Goal: Transaction & Acquisition: Book appointment/travel/reservation

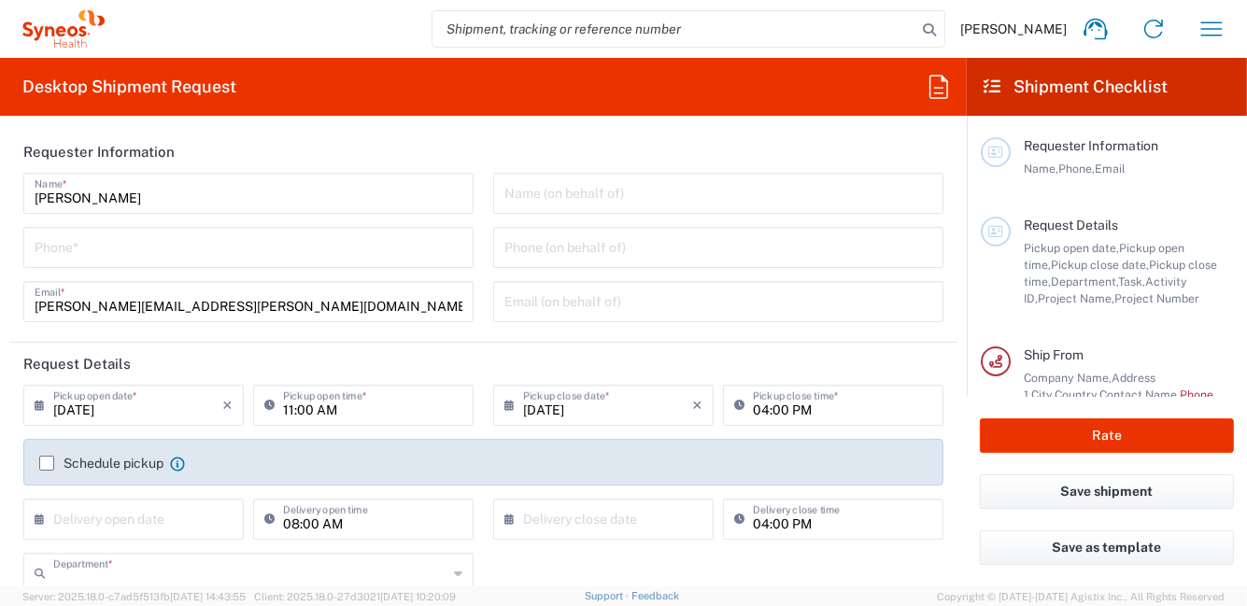
type input "8350"
type input "[GEOGRAPHIC_DATA]"
type input "Syneos Health [GEOGRAPHIC_DATA] SRL"
drag, startPoint x: 178, startPoint y: 199, endPoint x: -2, endPoint y: 198, distance: 180.3
click at [0, 198] on html "Roberta Barberis Home Shipment estimator Shipment tracking Desktop shipment req…" at bounding box center [623, 303] width 1247 height 606
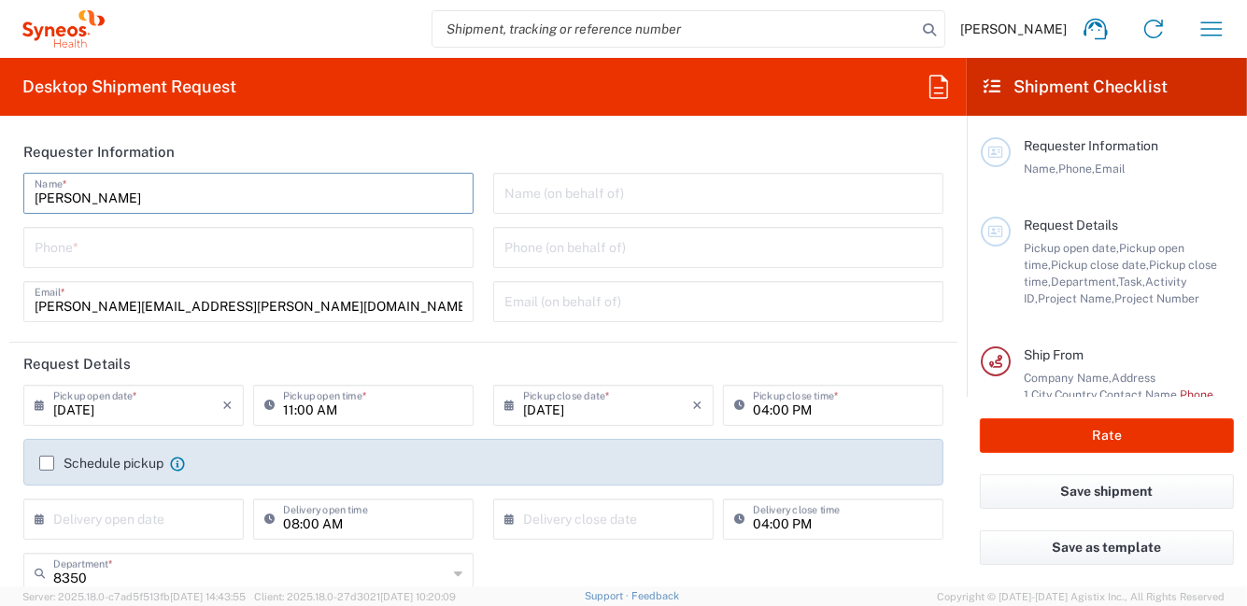
paste input "Annalisa Mangione"
drag, startPoint x: 196, startPoint y: 196, endPoint x: 34, endPoint y: 191, distance: 162.6
click at [14, 191] on div "Annalisa Mangione Name * Phone * roberta.barberis@syneoshealth.com Email *" at bounding box center [249, 254] width 470 height 163
paste input "delchi Gasperetti"
type input "Adelchi Gasperetti"
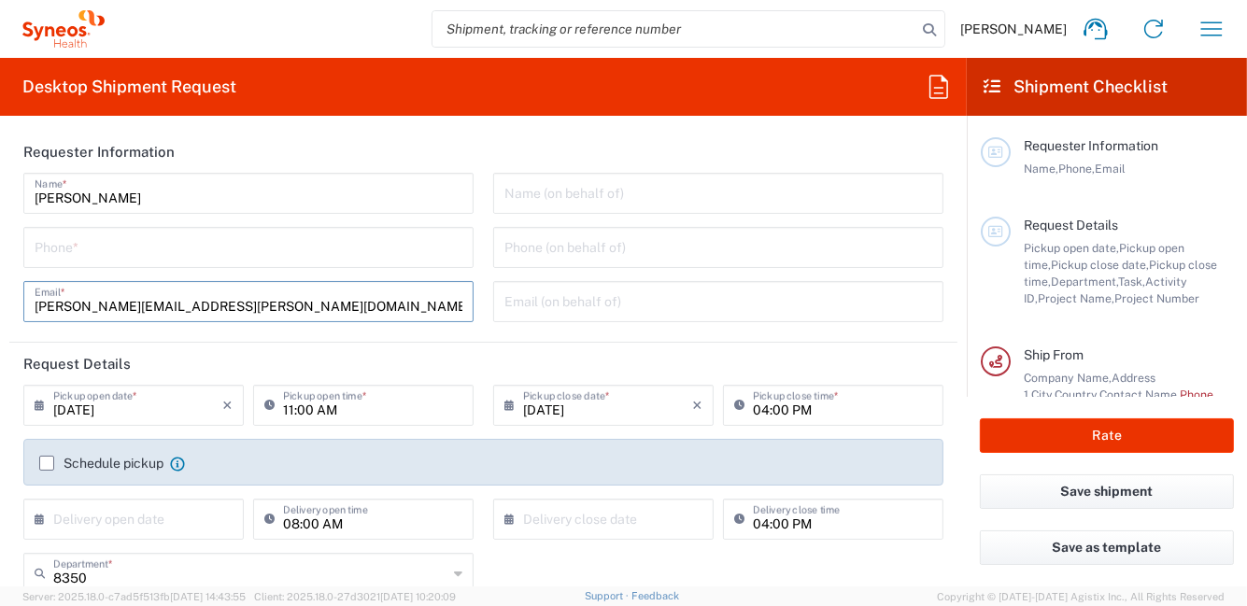
drag, startPoint x: 193, startPoint y: 304, endPoint x: 38, endPoint y: 297, distance: 155.2
click at [4, 296] on form "Requester Information Adelchi Gasperetti Name * Phone * roberta.barberis@syneos…" at bounding box center [483, 359] width 967 height 456
paste input "adelchi.gasperetti"
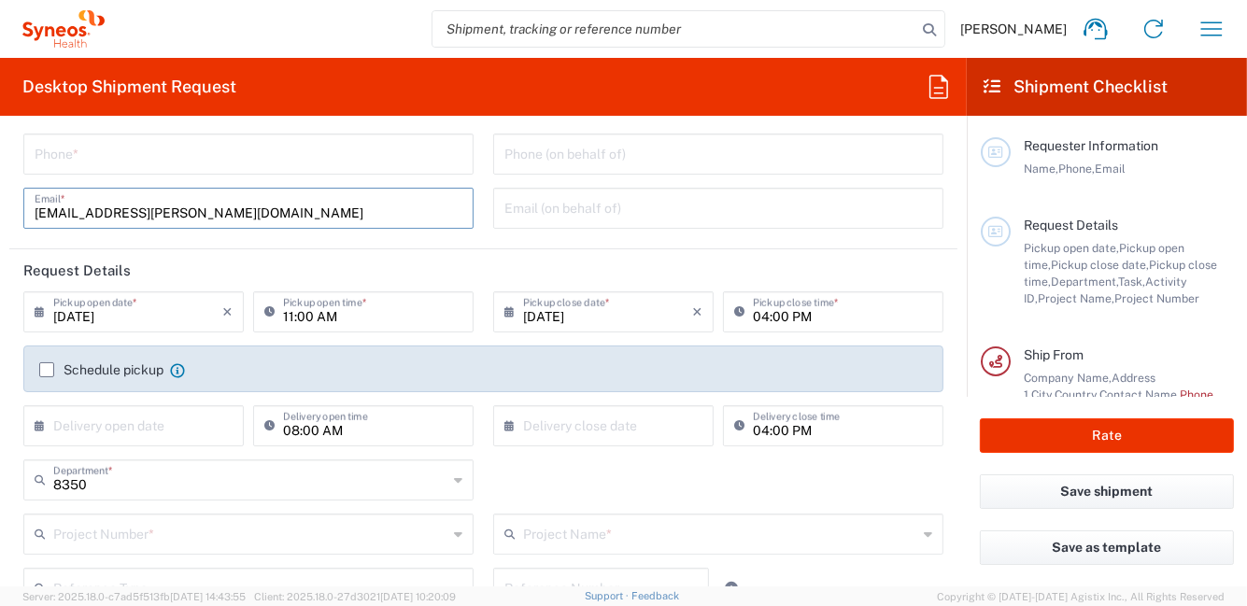
type input "adelchi.gasperetti@syneoshealth.com"
click at [39, 311] on icon at bounding box center [44, 312] width 19 height 30
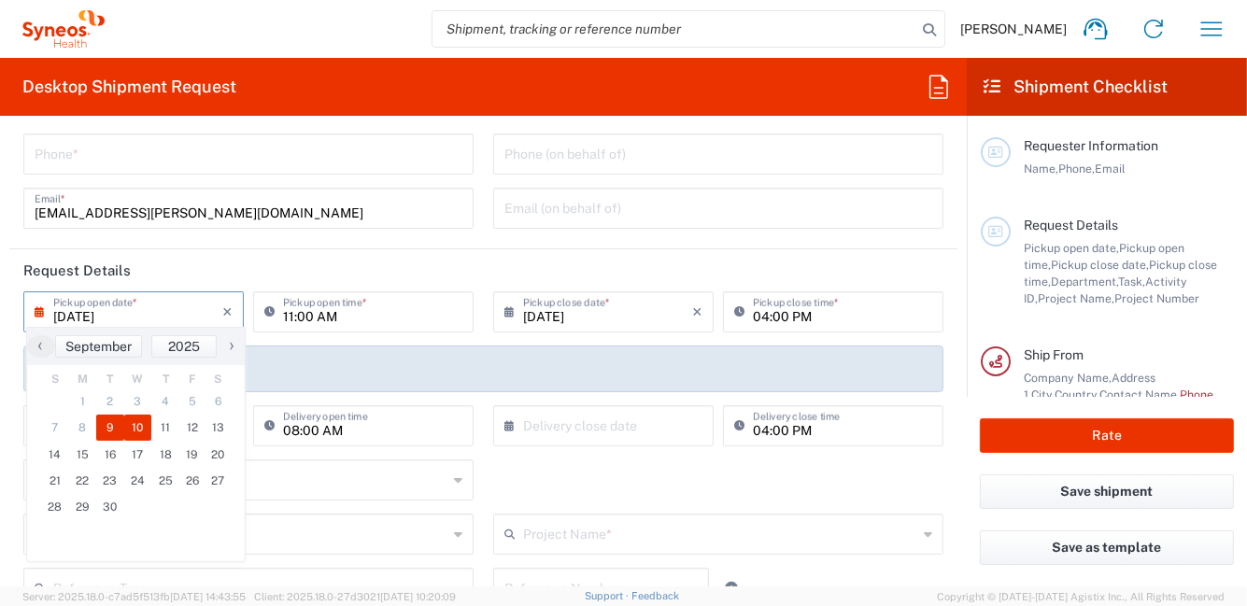
click at [133, 427] on span "10" at bounding box center [138, 428] width 28 height 26
type input "09/10/2025"
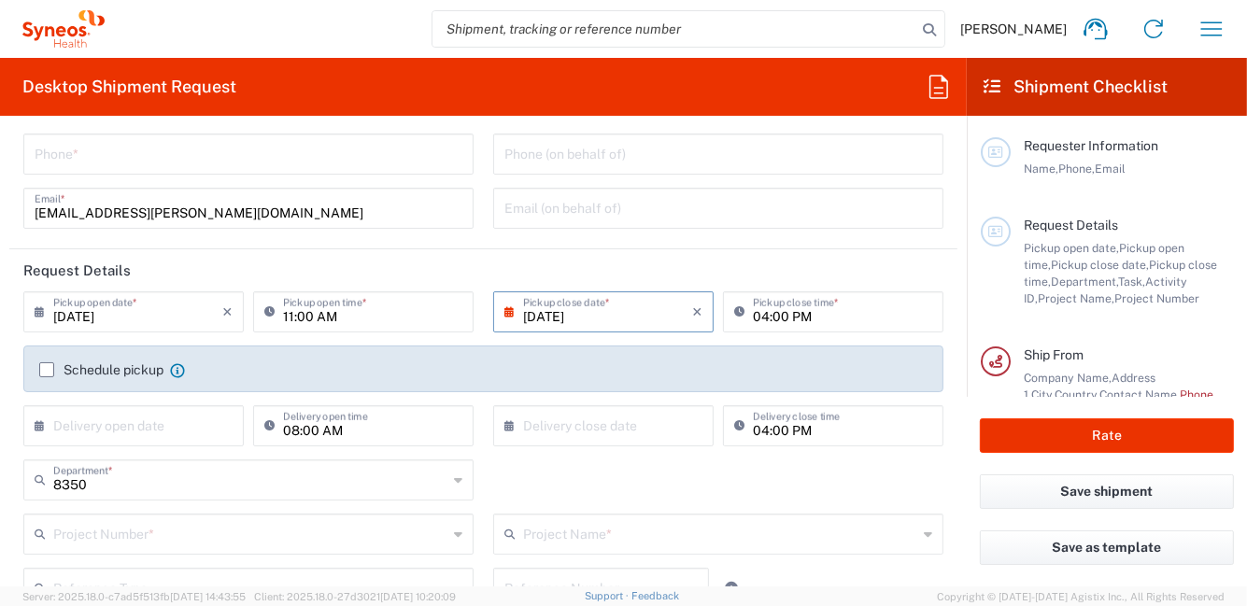
click at [361, 317] on input "11:00 AM" at bounding box center [372, 310] width 179 height 33
click at [357, 322] on input "11:00 AM" at bounding box center [372, 310] width 179 height 33
drag, startPoint x: 302, startPoint y: 318, endPoint x: 270, endPoint y: 317, distance: 31.8
click at [270, 317] on div "11:00 AM Pickup open time *" at bounding box center [363, 311] width 220 height 41
type input "09:00 AM"
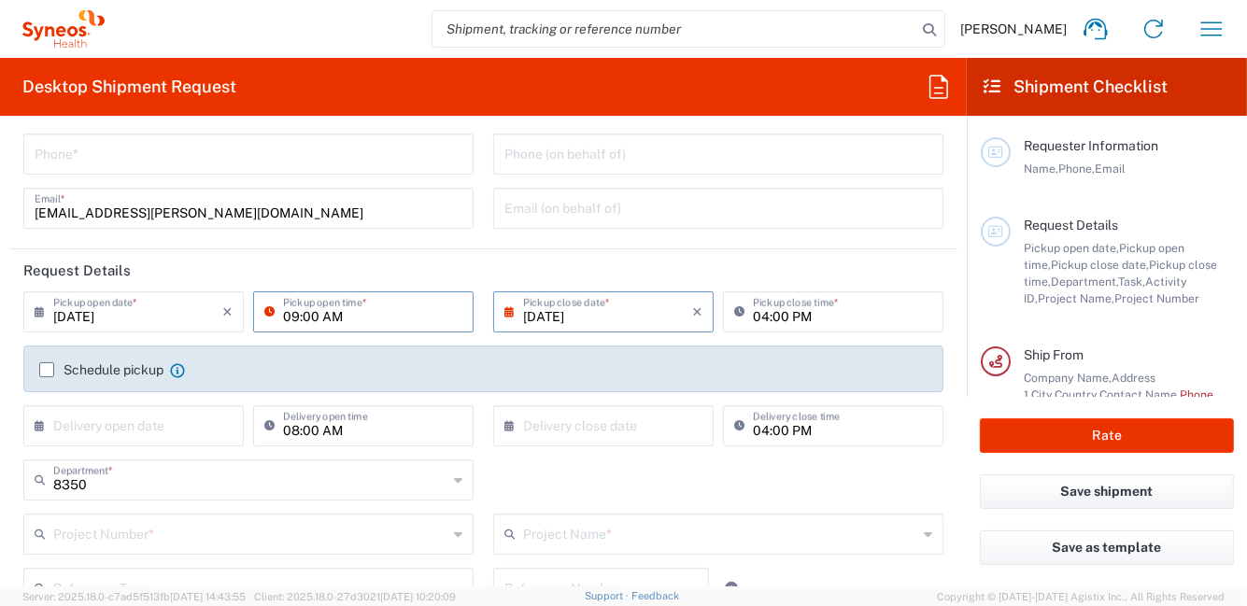
click at [588, 312] on input "[DATE]" at bounding box center [607, 310] width 169 height 33
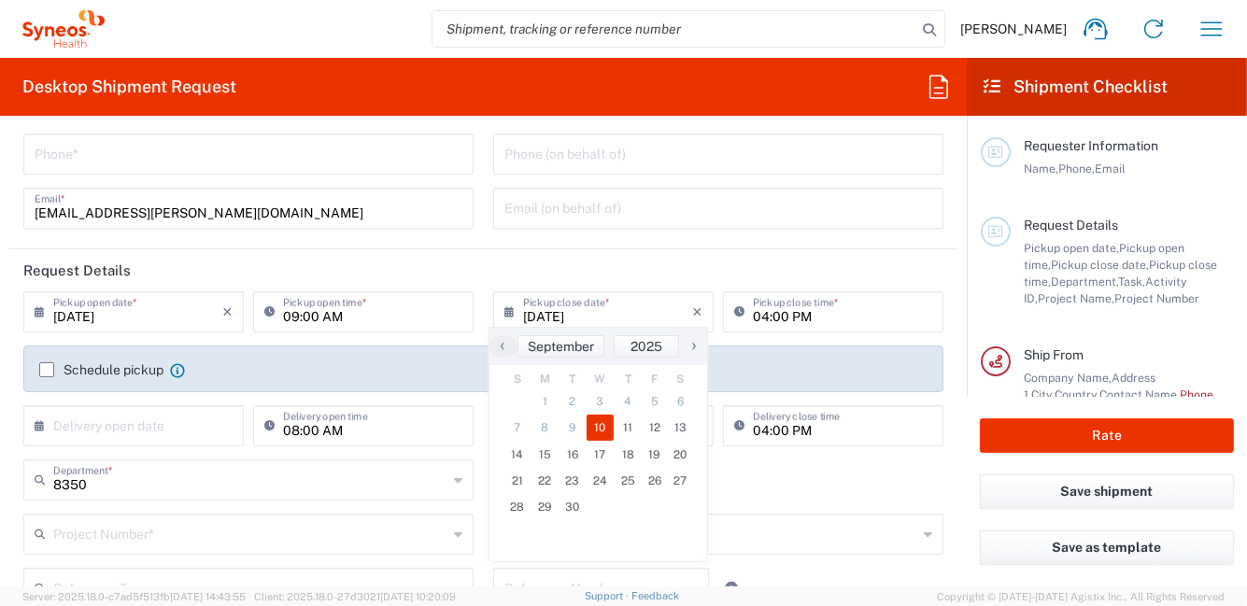
click at [875, 272] on header "Request Details" at bounding box center [483, 270] width 948 height 42
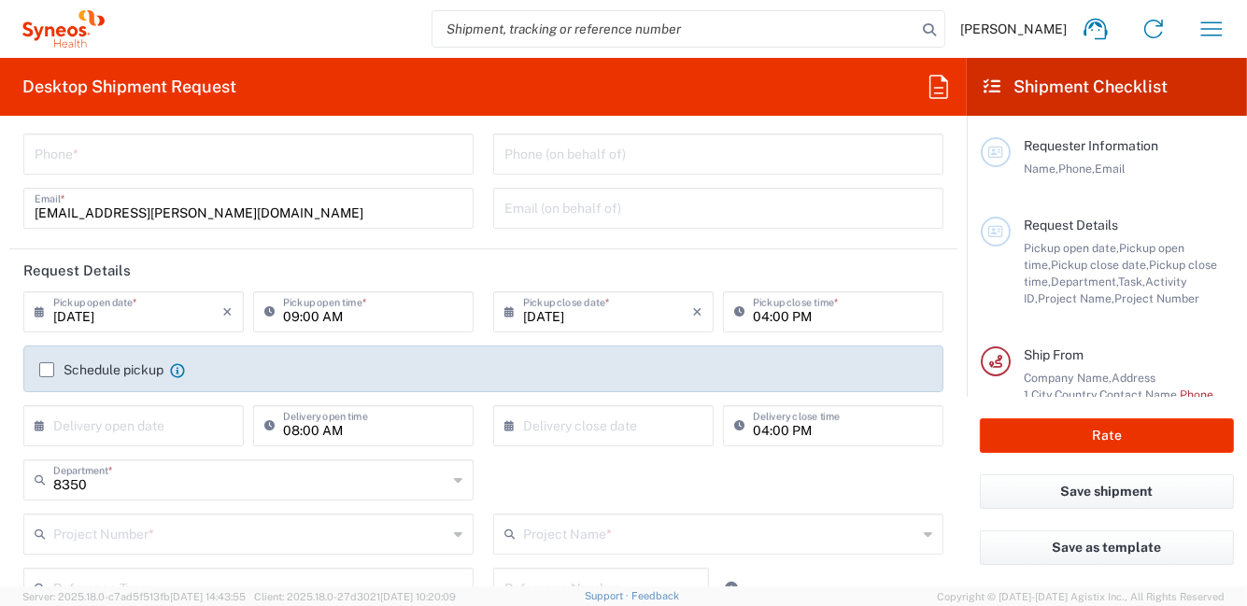
click at [35, 369] on div "Schedule pickup When scheduling a pickup please be sure to meet the following c…" at bounding box center [484, 376] width 908 height 30
click at [46, 366] on label "Schedule pickup" at bounding box center [101, 369] width 124 height 15
click at [47, 370] on input "Schedule pickup" at bounding box center [47, 370] width 0 height 0
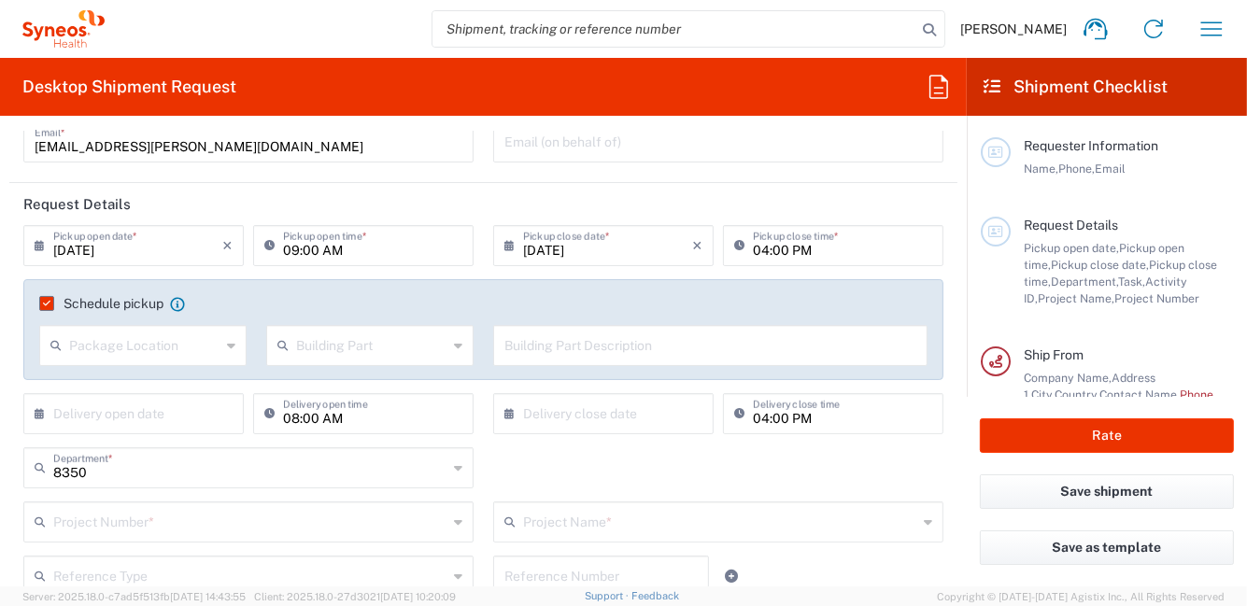
scroll to position [187, 0]
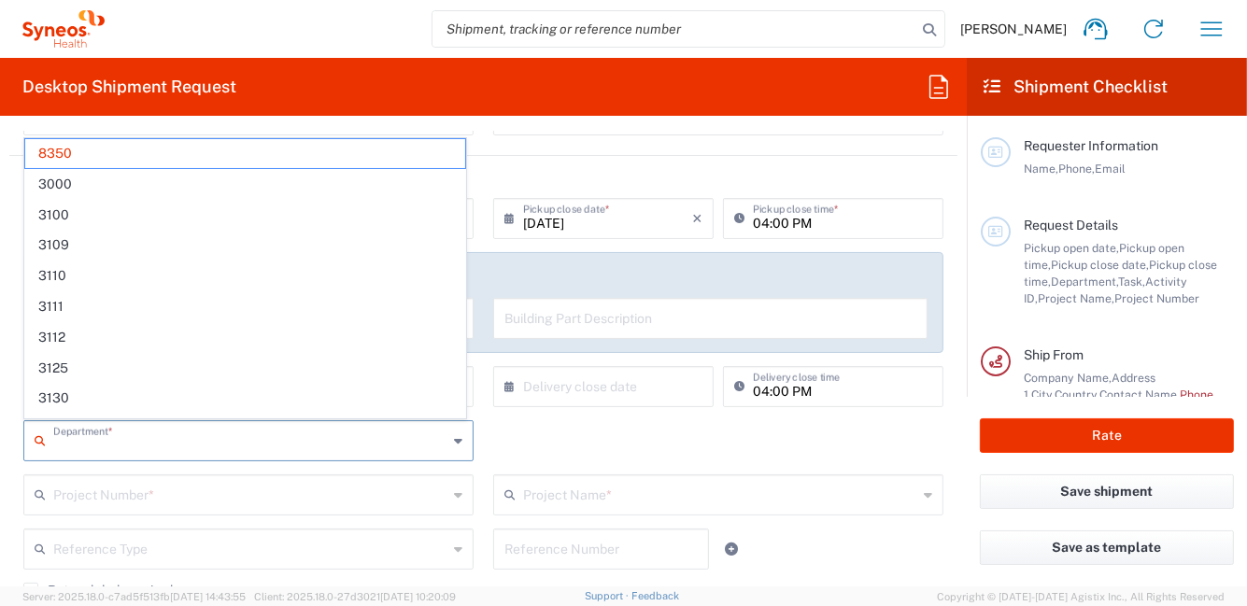
drag, startPoint x: 117, startPoint y: 451, endPoint x: 11, endPoint y: 448, distance: 105.6
click at [11, 448] on main "09/10/2025 × Pickup open date * Cancel Apply 09:00 AM Pickup open time * 09/10/…" at bounding box center [483, 460] width 948 height 524
type input "8"
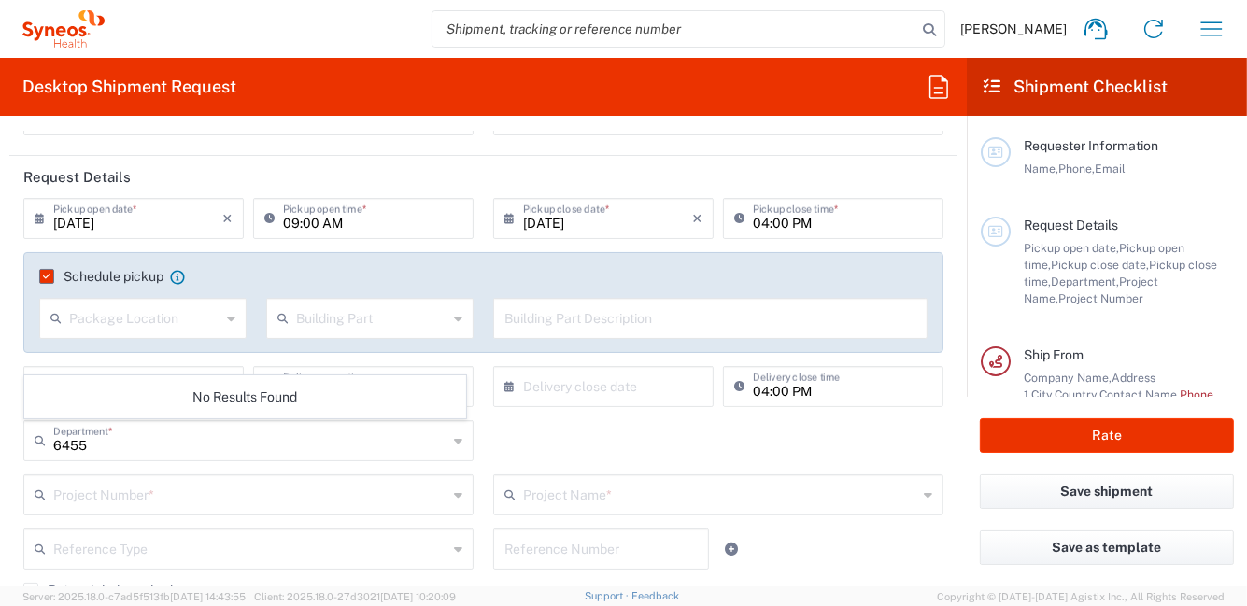
drag, startPoint x: 119, startPoint y: 458, endPoint x: 64, endPoint y: 441, distance: 57.6
click at [43, 442] on div "6455 Department *" at bounding box center [248, 440] width 450 height 41
drag, startPoint x: 96, startPoint y: 441, endPoint x: 42, endPoint y: 434, distance: 54.6
click at [43, 434] on div "6455 Department *" at bounding box center [248, 440] width 450 height 41
type input "6455"
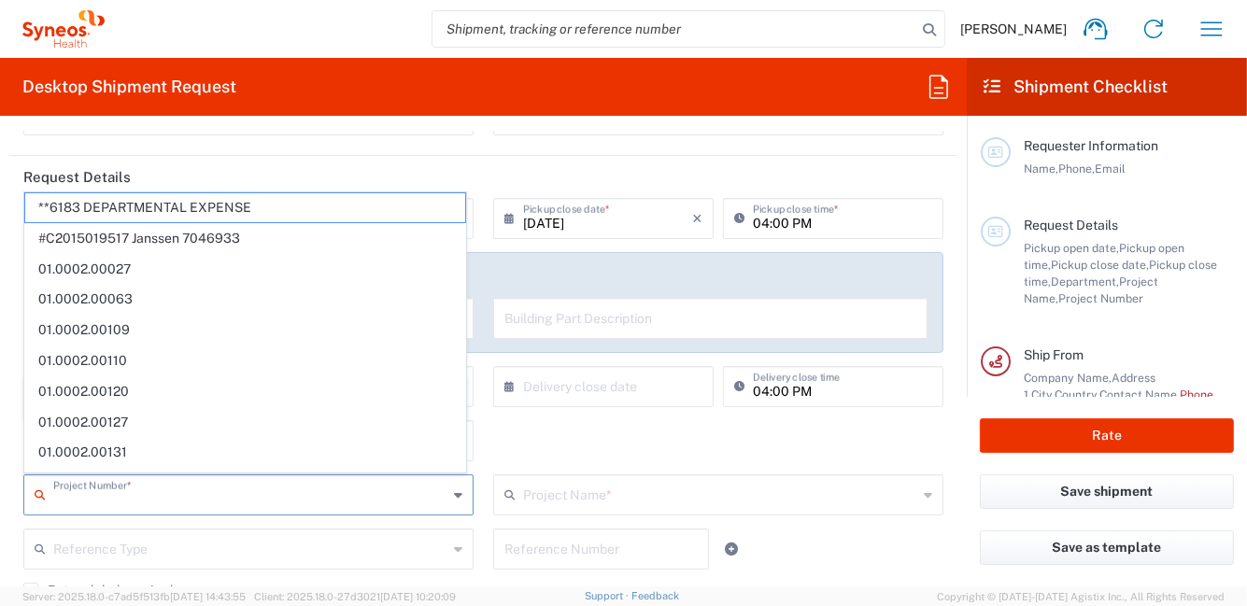
click at [340, 488] on input "text" at bounding box center [250, 493] width 394 height 33
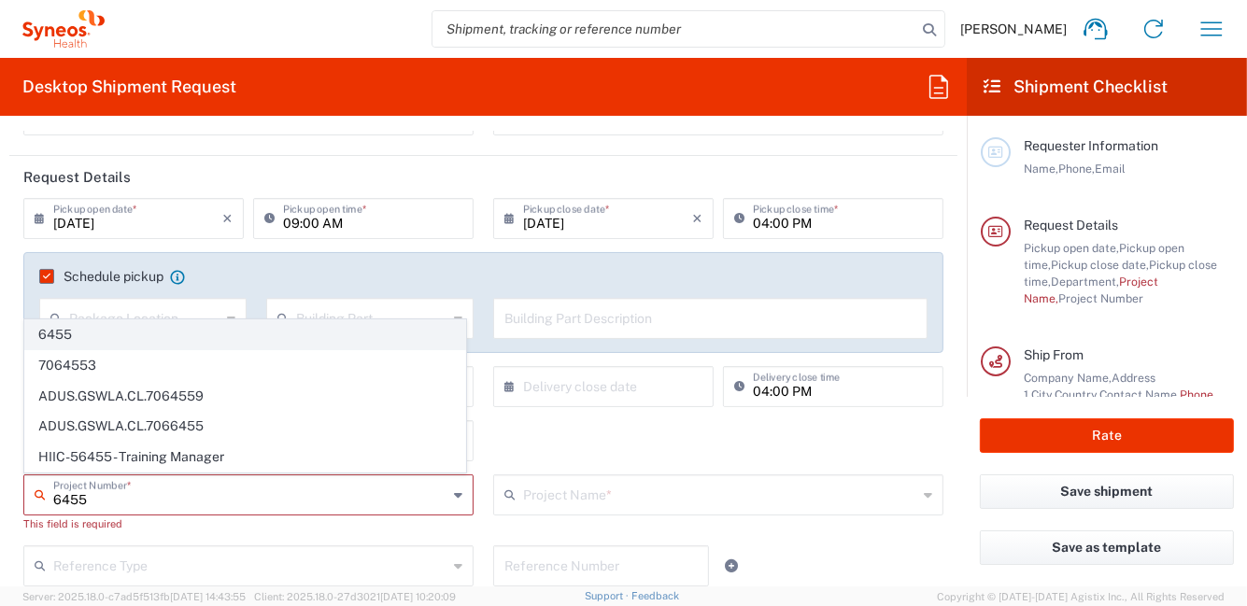
type input "6455"
click at [118, 338] on span "6455" at bounding box center [245, 334] width 440 height 29
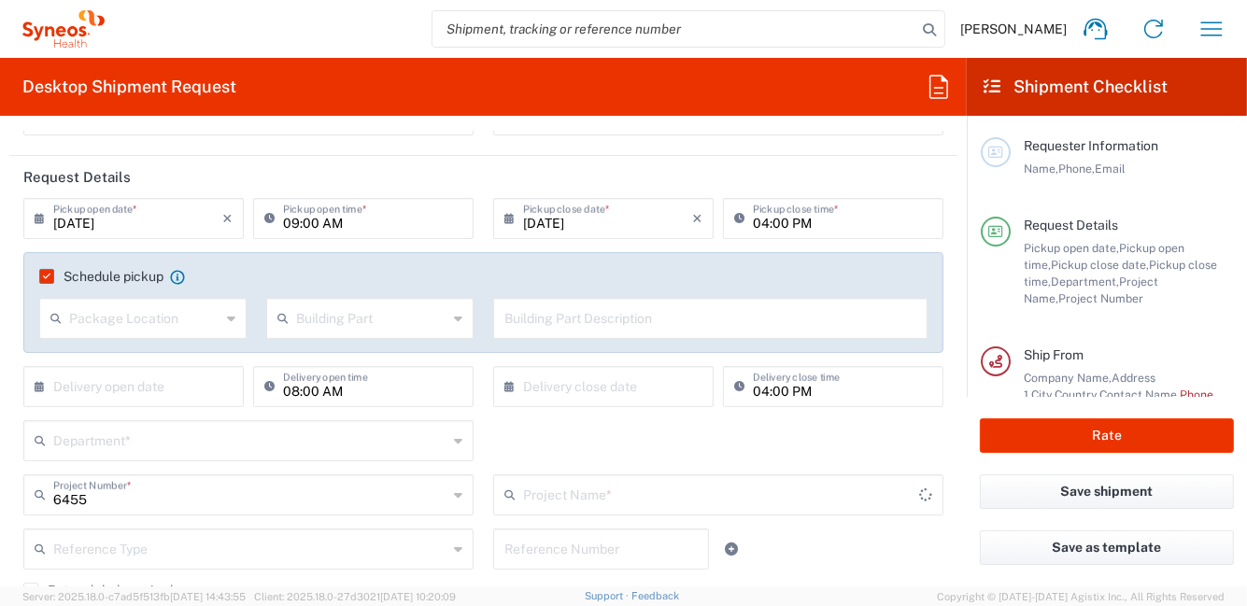
type input "ST-EUR - Idorsia [GEOGRAPHIC_DATA]"
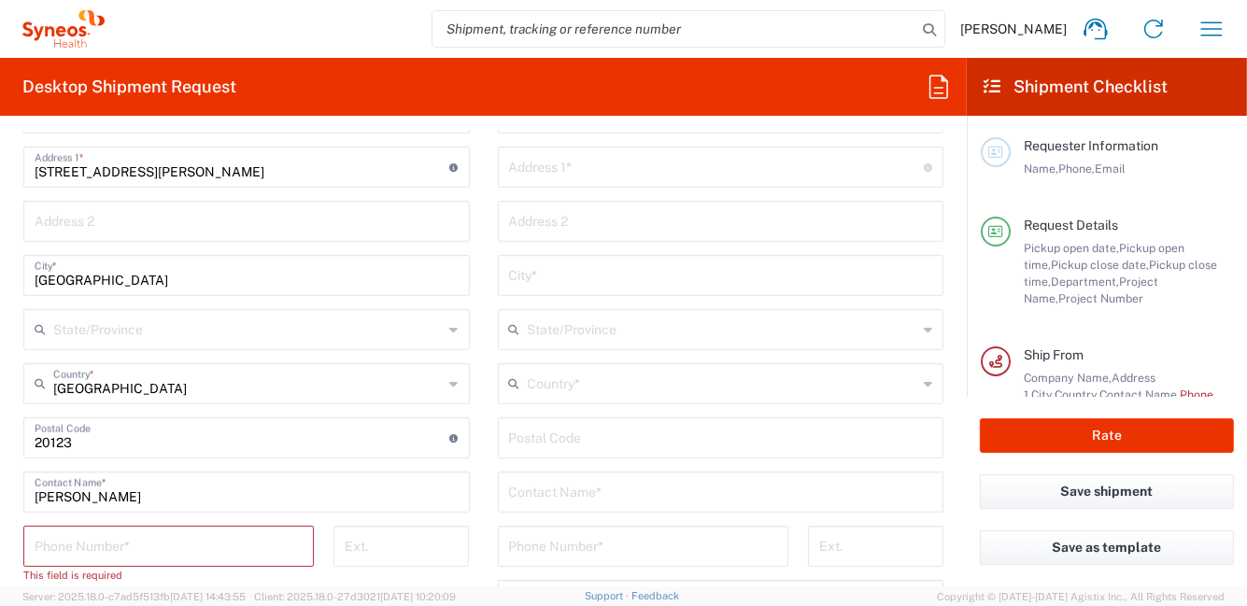
scroll to position [934, 0]
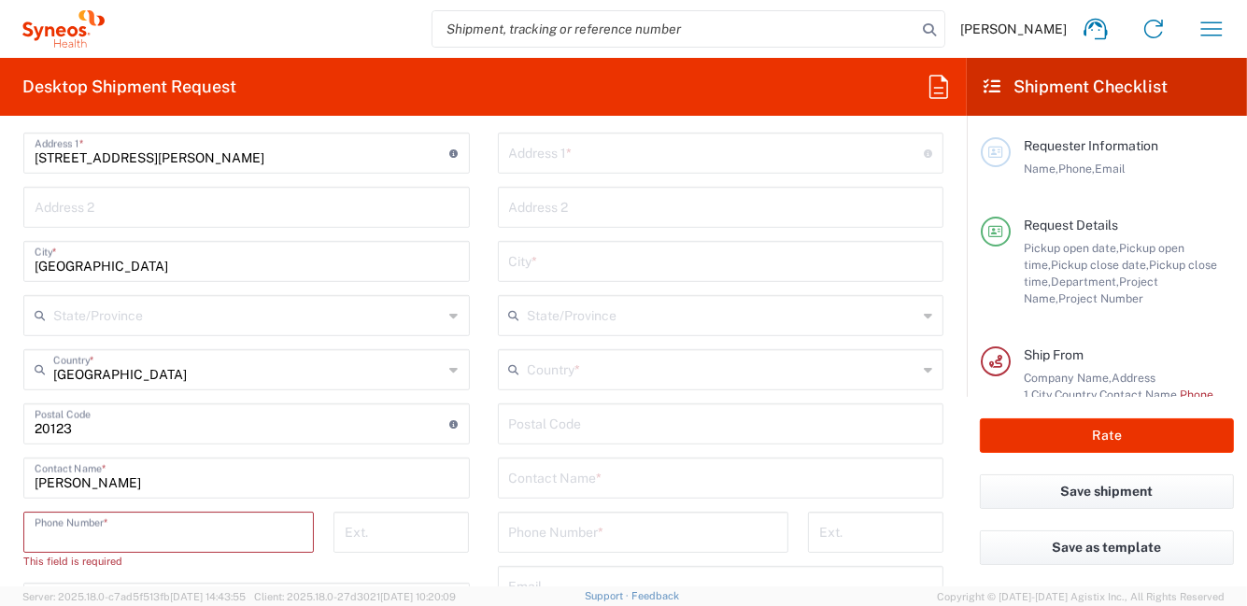
click at [212, 537] on input "tel" at bounding box center [169, 531] width 268 height 33
type input "0296199257"
type input "[PERSON_NAME][EMAIL_ADDRESS][PERSON_NAME][DOMAIN_NAME]"
type input "[PERSON_NAME]"
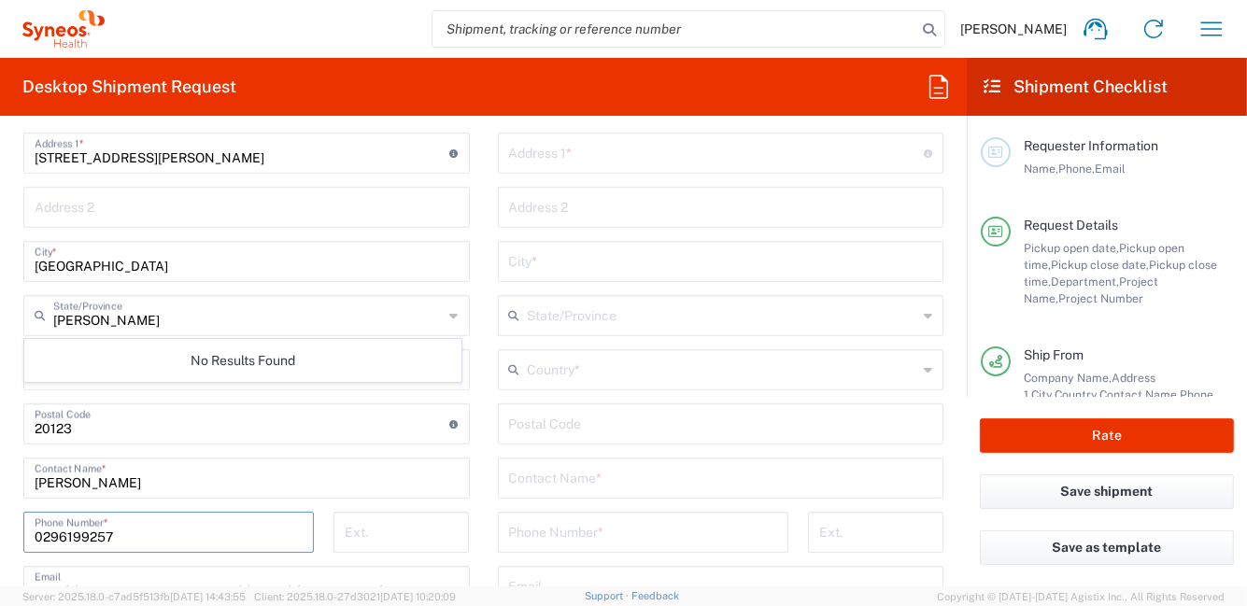
click at [625, 531] on input "tel" at bounding box center [643, 531] width 268 height 33
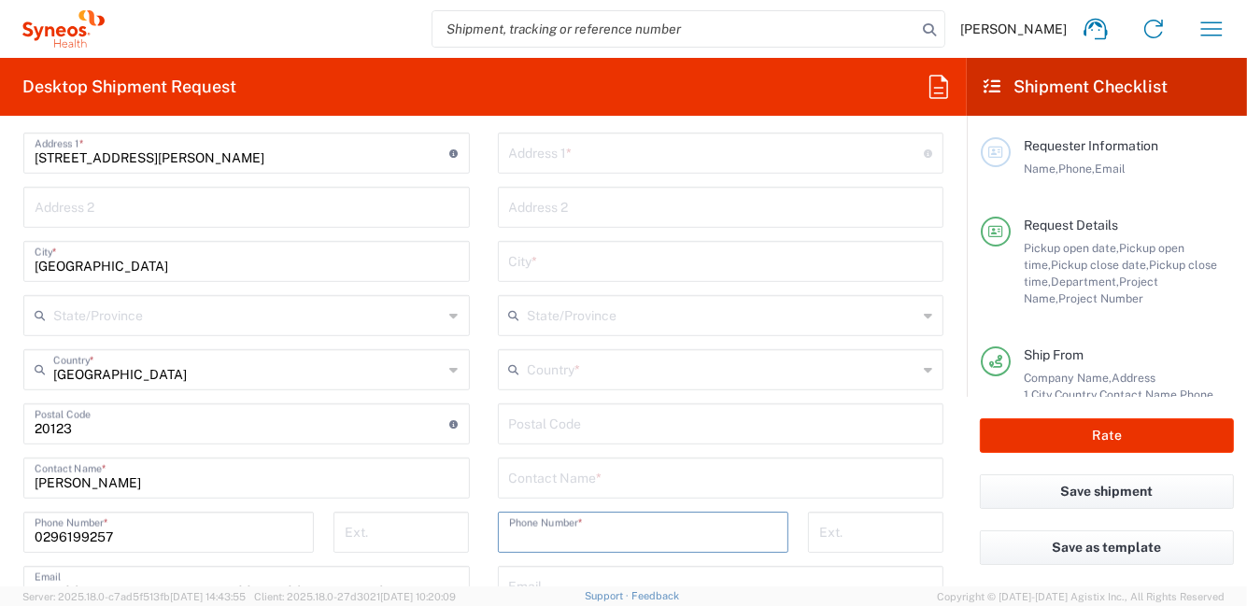
paste input "+39 340 6439714"
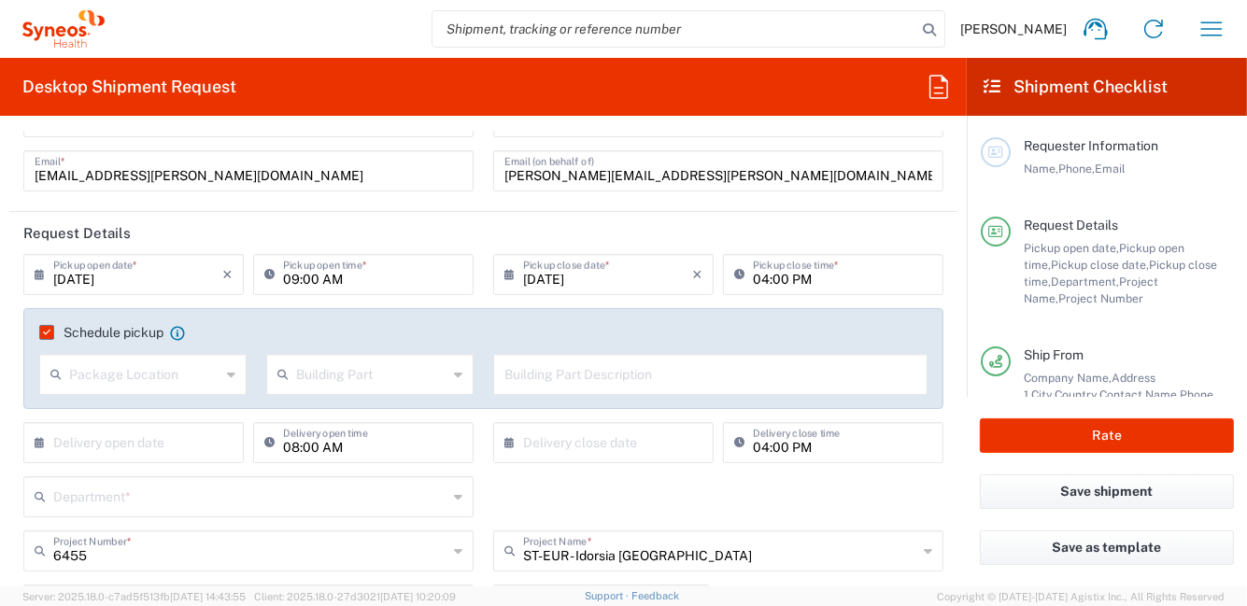
scroll to position [0, 0]
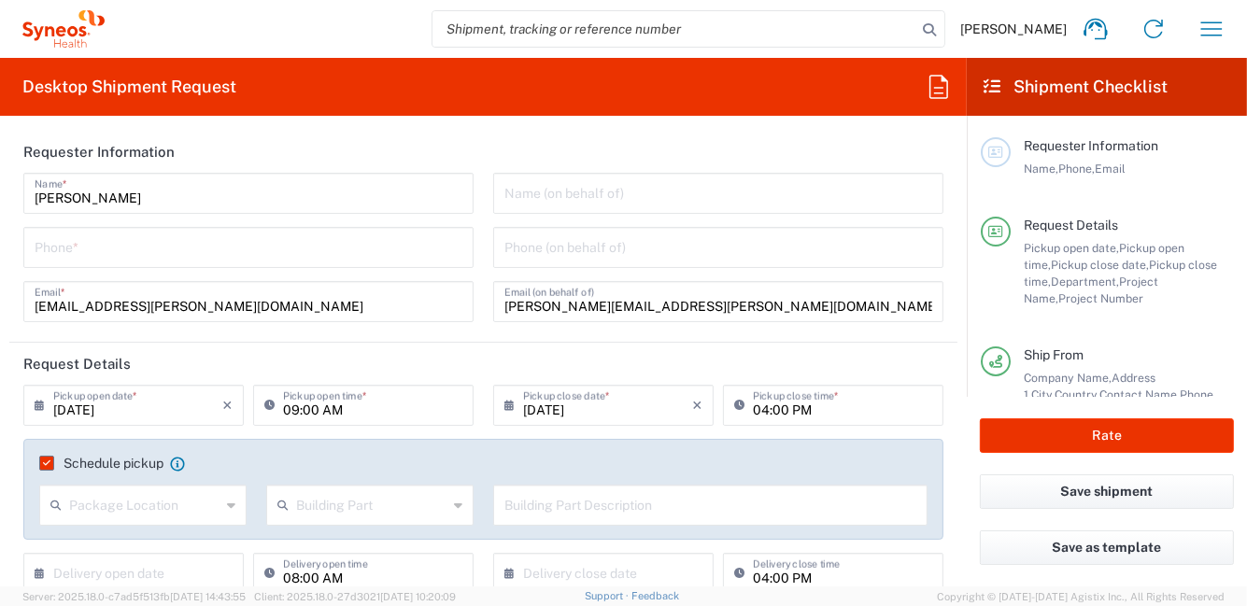
type input "+39 340 6439714"
drag, startPoint x: 174, startPoint y: 194, endPoint x: -2, endPoint y: 182, distance: 176.0
click at [0, 182] on html "Roberta Barberis Home Shipment estimator Shipment tracking Desktop shipment req…" at bounding box center [623, 303] width 1247 height 606
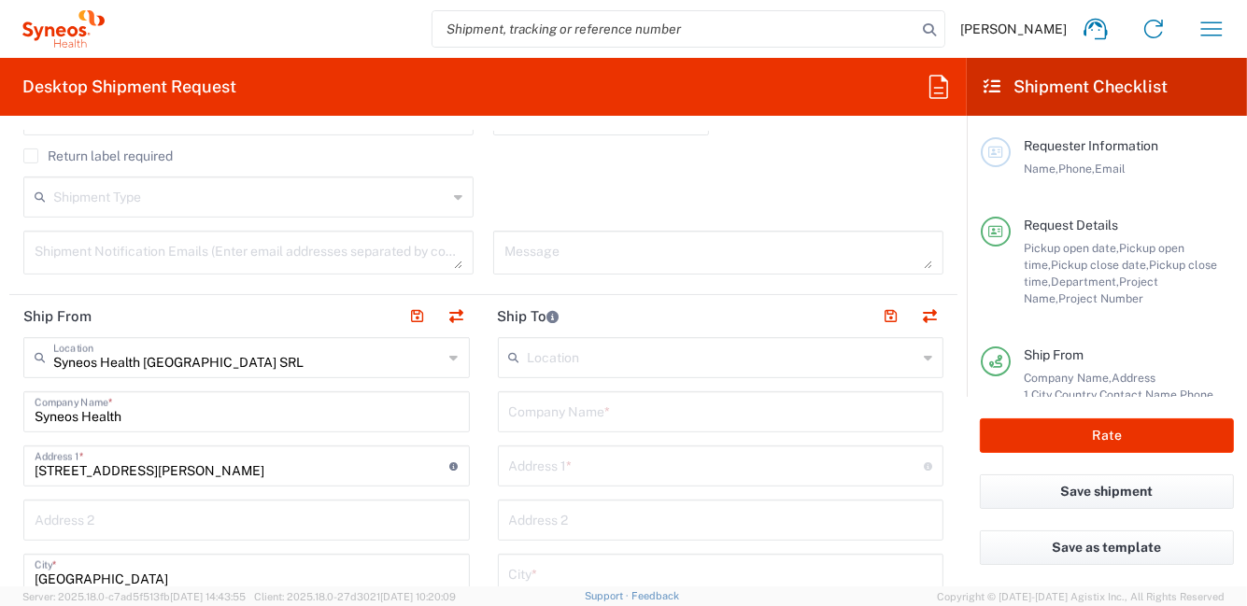
scroll to position [560, 0]
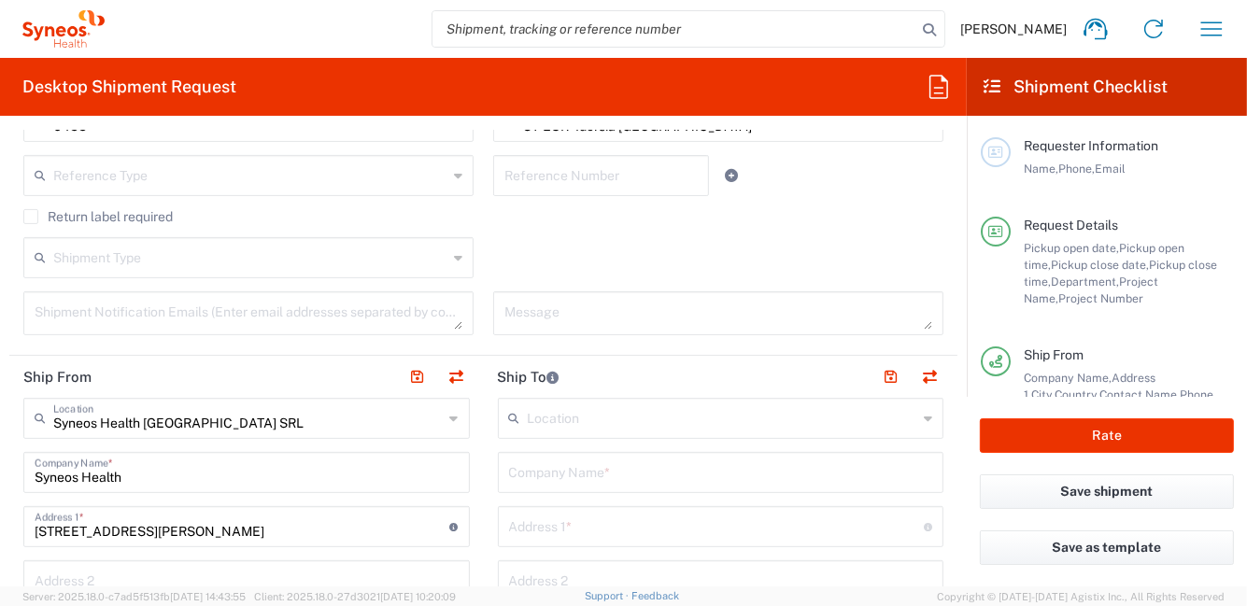
click at [574, 473] on input "text" at bounding box center [721, 471] width 424 height 33
paste input "Adelchi Gasperetti"
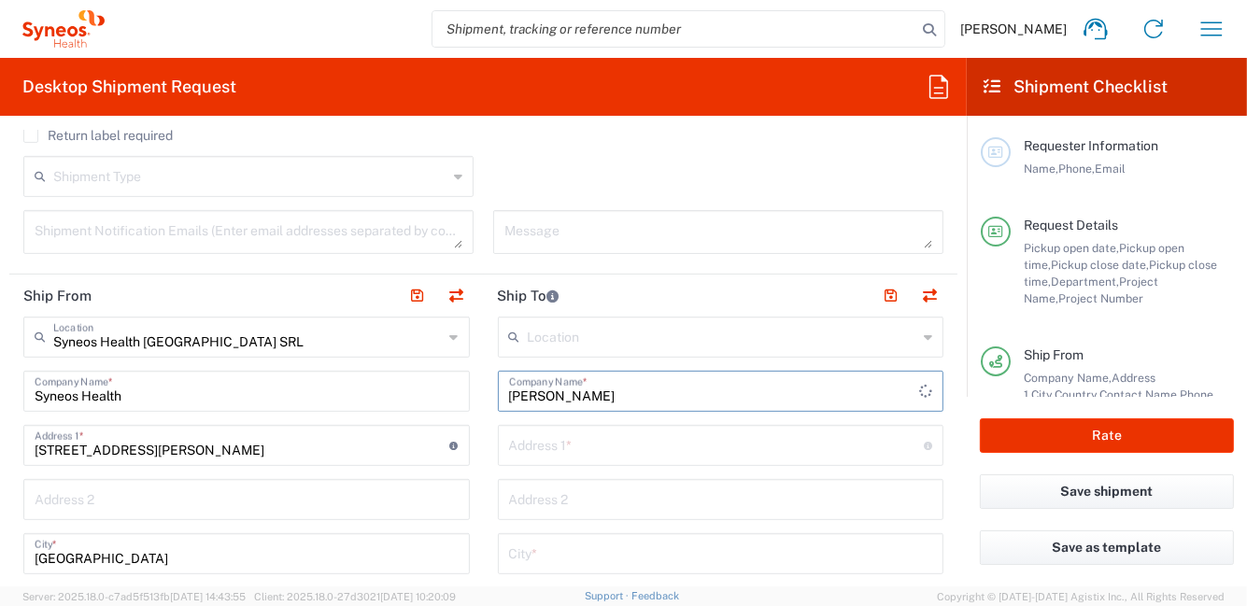
scroll to position [746, 0]
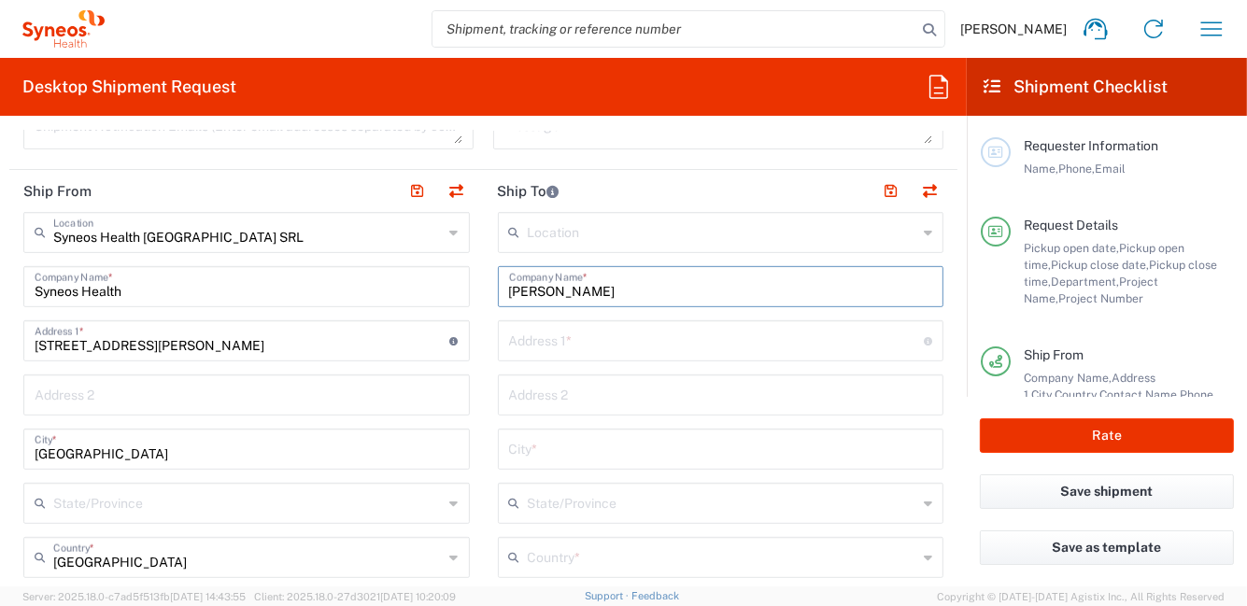
type input "Adelchi Gasperetti"
click at [574, 338] on input "text" at bounding box center [717, 339] width 416 height 33
paste input "Alfredo Chiti 2"
type input "Alfredo Chiti 2"
click at [595, 439] on input "text" at bounding box center [721, 448] width 424 height 33
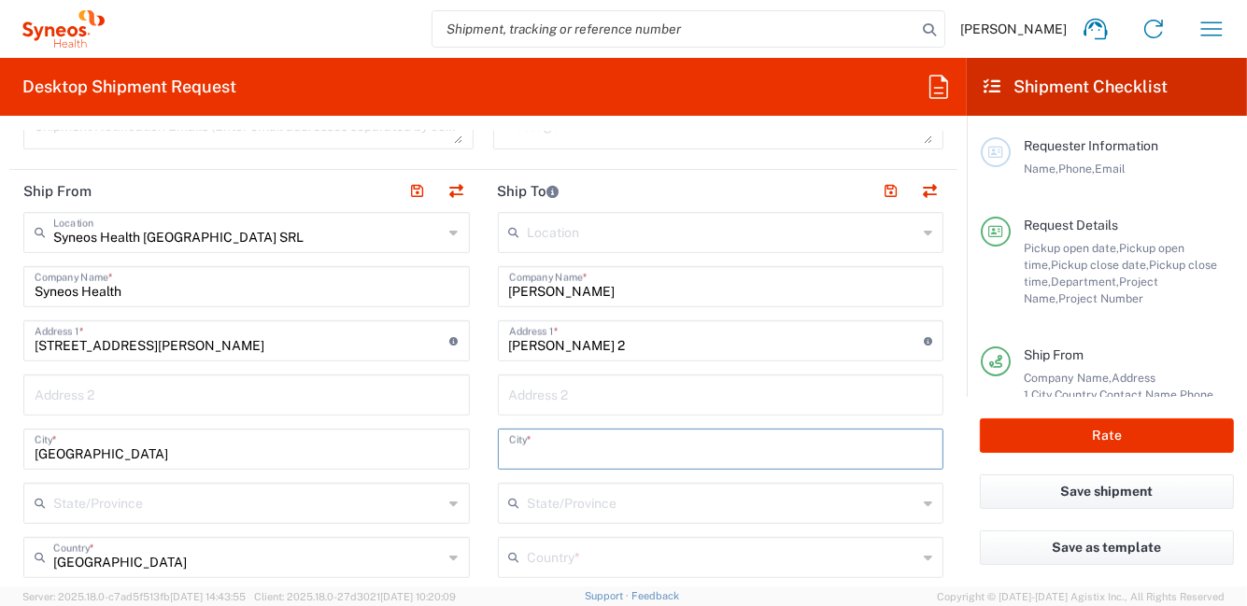
paste input "51100"
type input "51100"
drag, startPoint x: 577, startPoint y: 452, endPoint x: 494, endPoint y: 451, distance: 83.1
click at [498, 454] on div "51100 City *" at bounding box center [721, 449] width 446 height 41
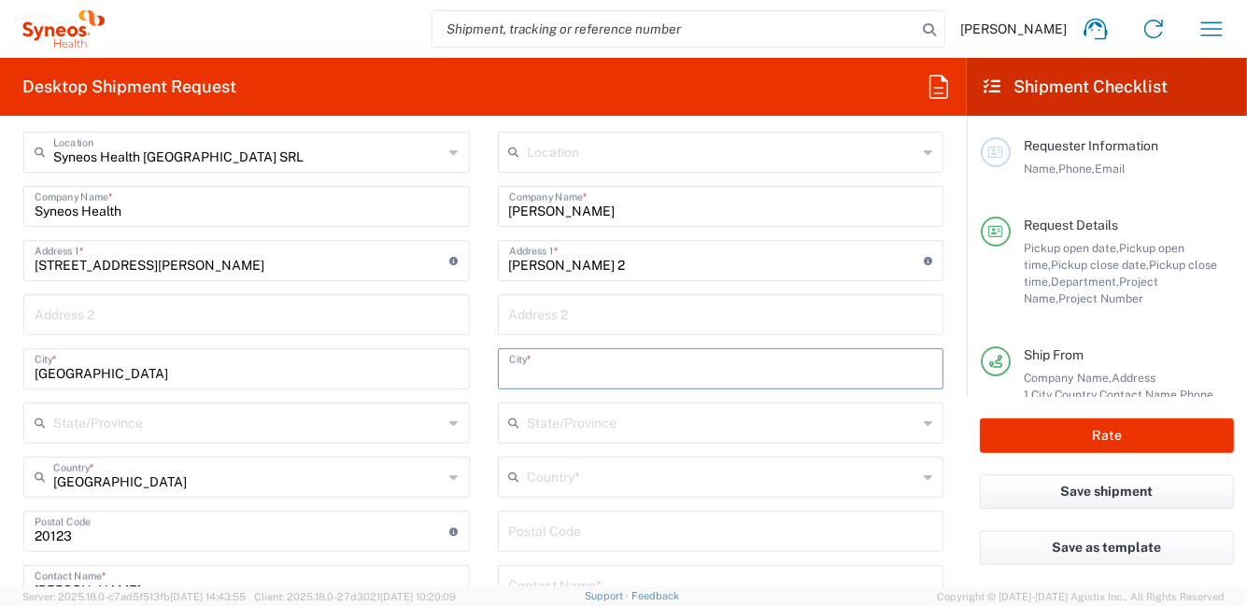
scroll to position [841, 0]
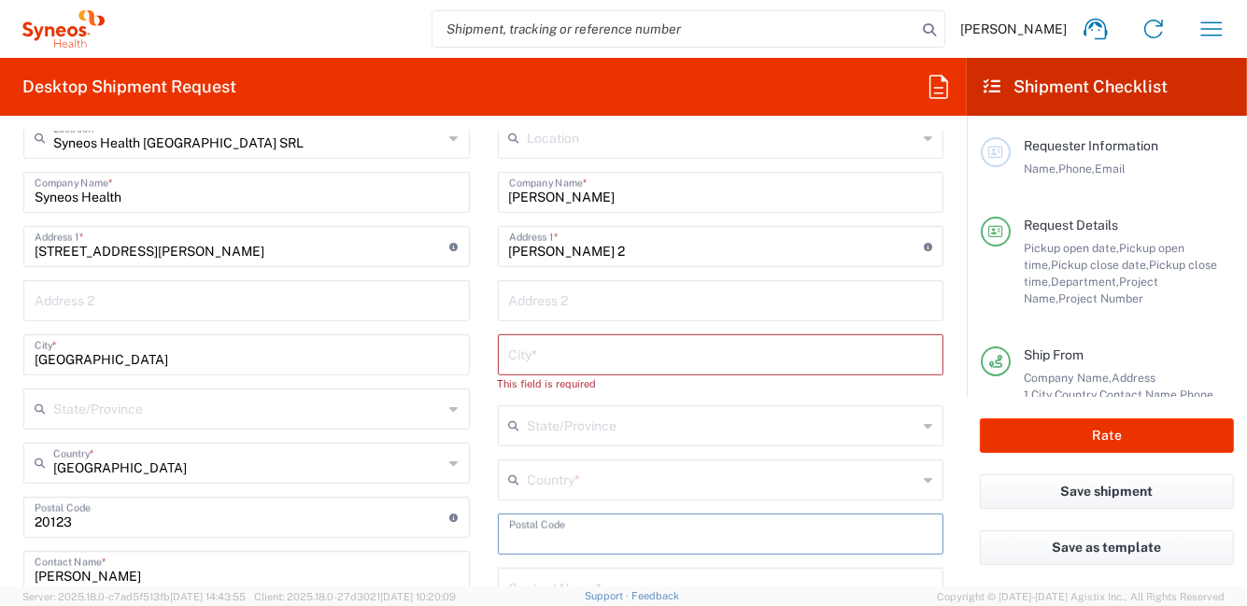
click at [587, 525] on input "undefined" at bounding box center [721, 533] width 424 height 33
paste input "51100"
type input "51100"
click at [605, 358] on input "text" at bounding box center [721, 353] width 424 height 33
paste input "51100"
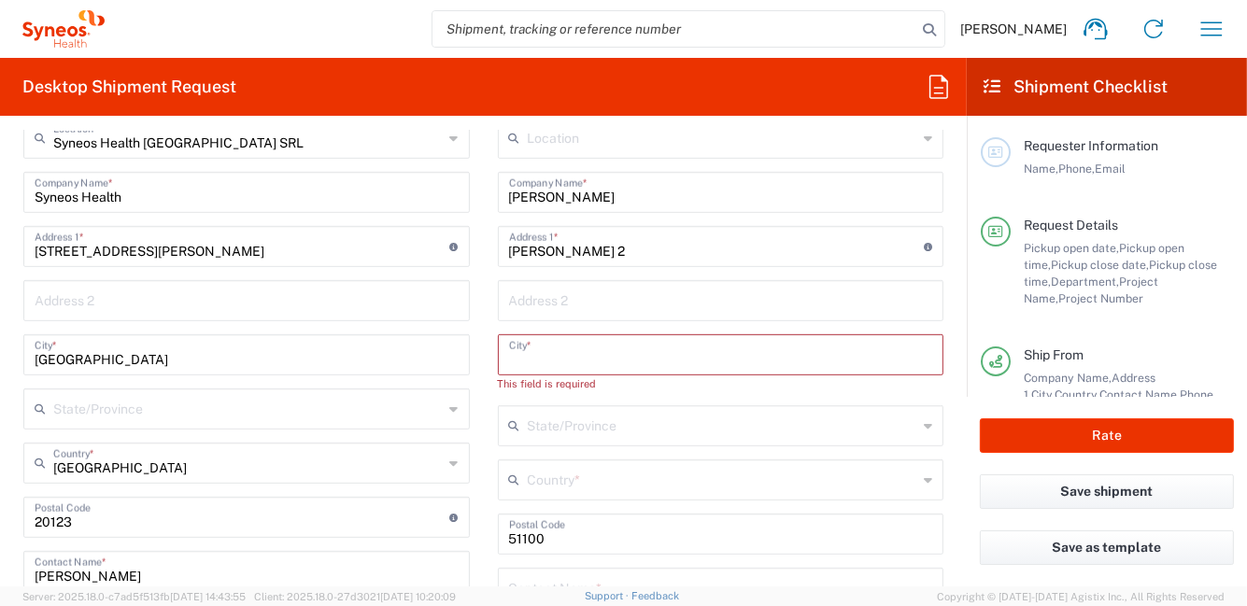
type input "51100"
drag, startPoint x: 493, startPoint y: 362, endPoint x: 431, endPoint y: 340, distance: 66.5
click at [451, 361] on div "Ship From Syneos Health Italy SRL Location Syneos Health Italy SRL Addison Whit…" at bounding box center [483, 547] width 948 height 942
click at [924, 483] on icon at bounding box center [928, 480] width 8 height 30
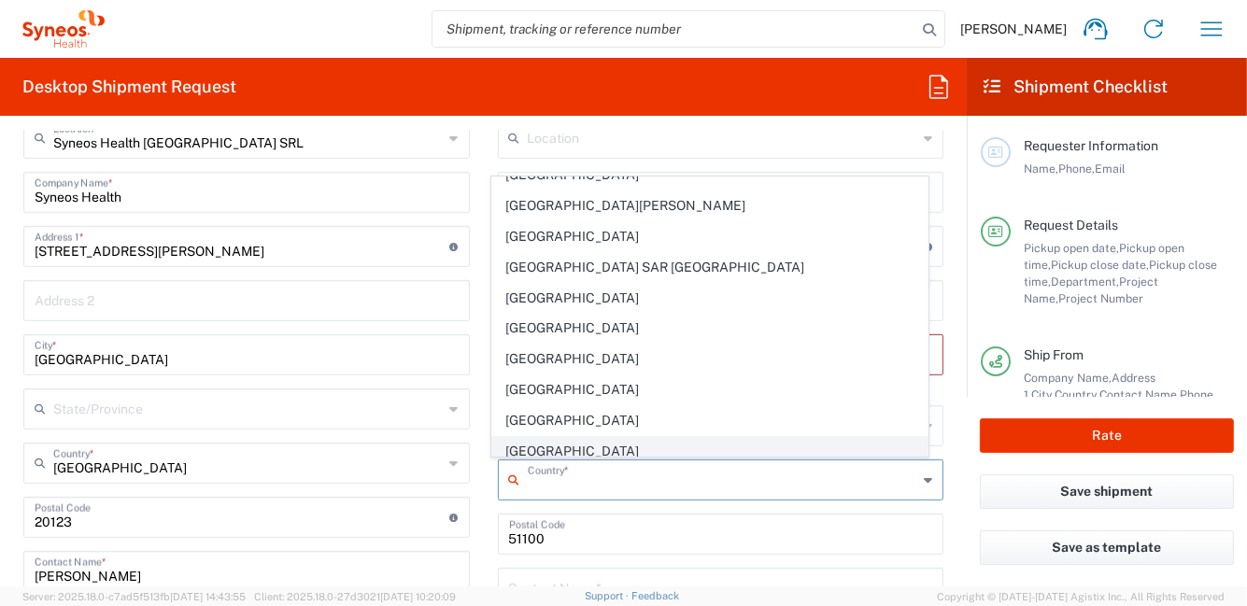
scroll to position [3176, 0]
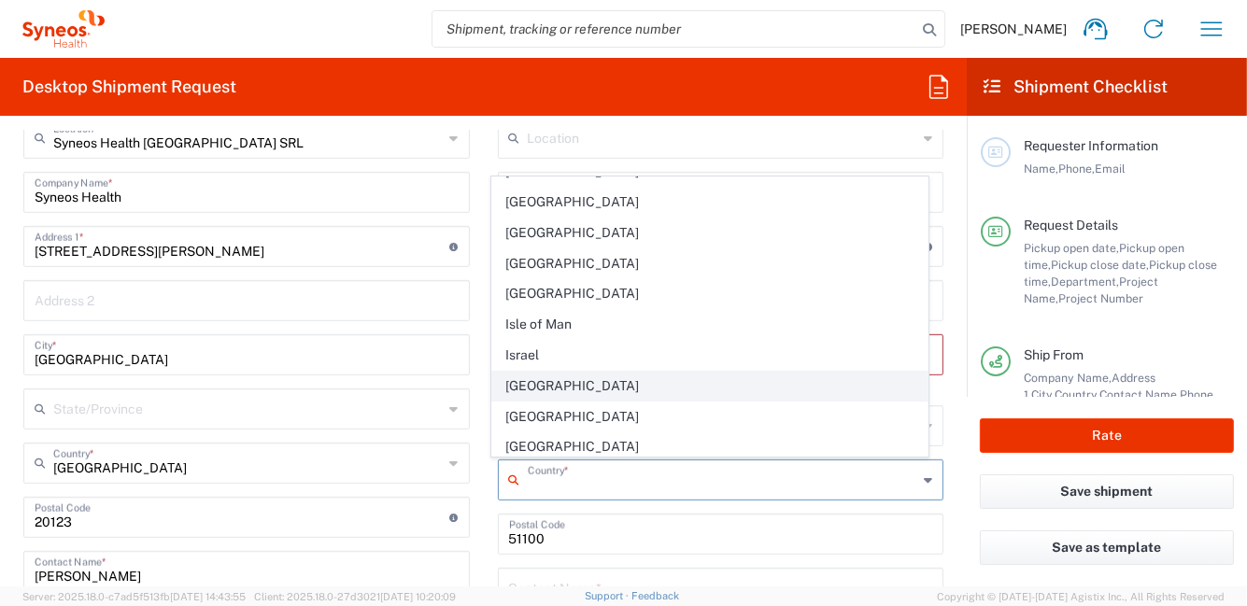
click at [551, 372] on span "[GEOGRAPHIC_DATA]" at bounding box center [709, 386] width 435 height 29
type input "[GEOGRAPHIC_DATA]"
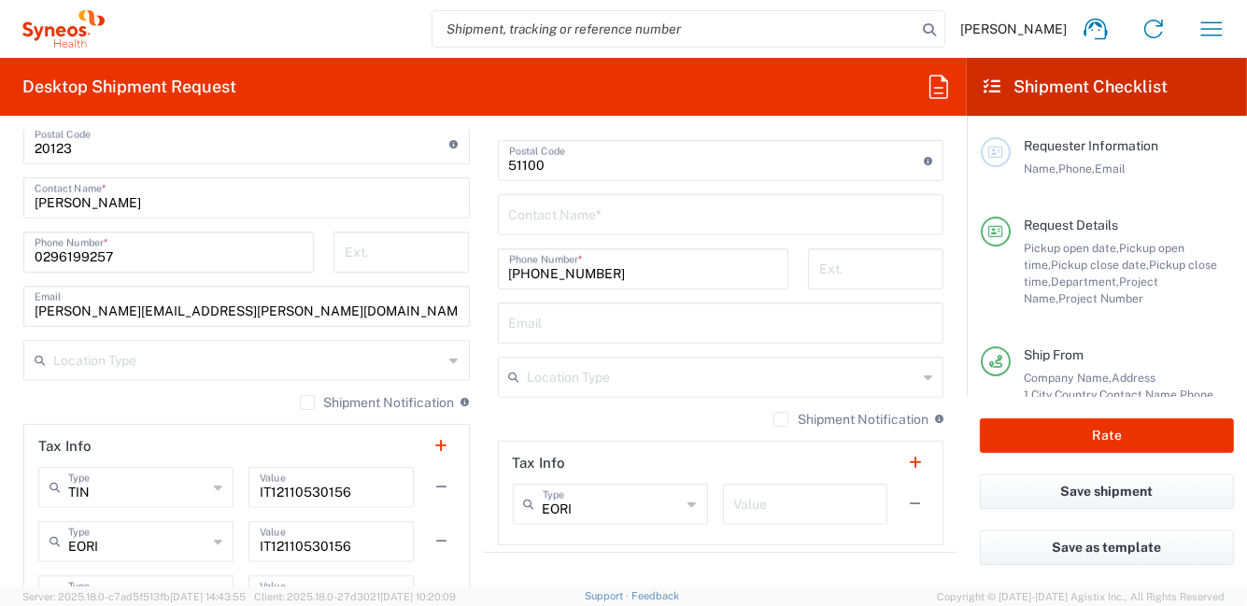
scroll to position [746, 0]
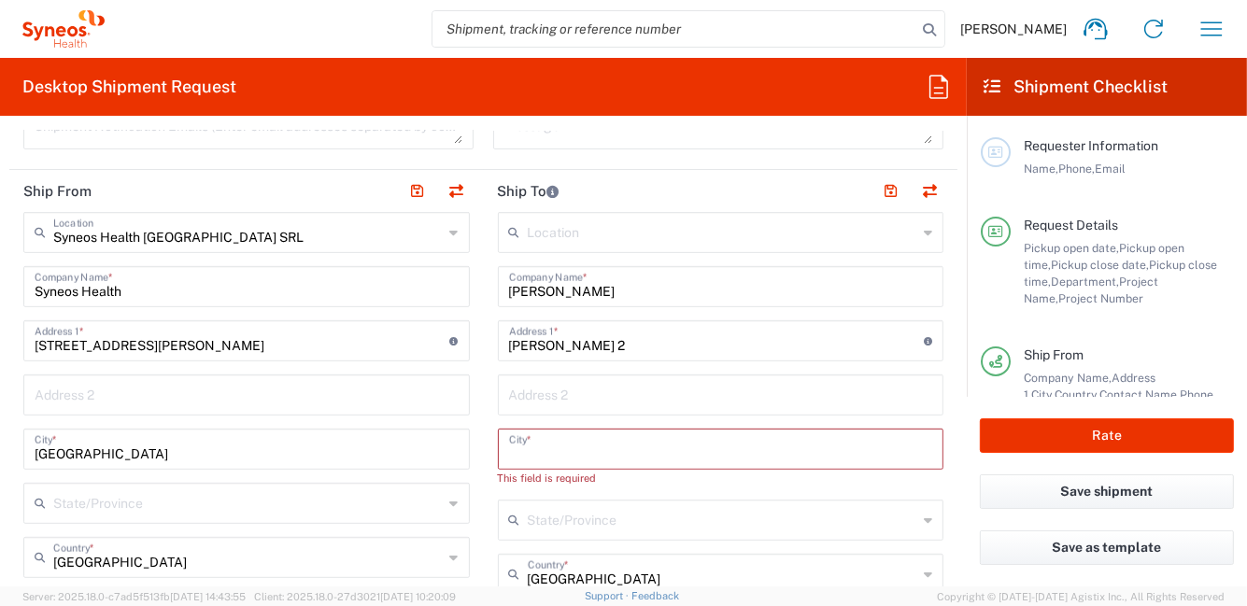
click at [596, 451] on input "text" at bounding box center [721, 448] width 424 height 33
type input "p"
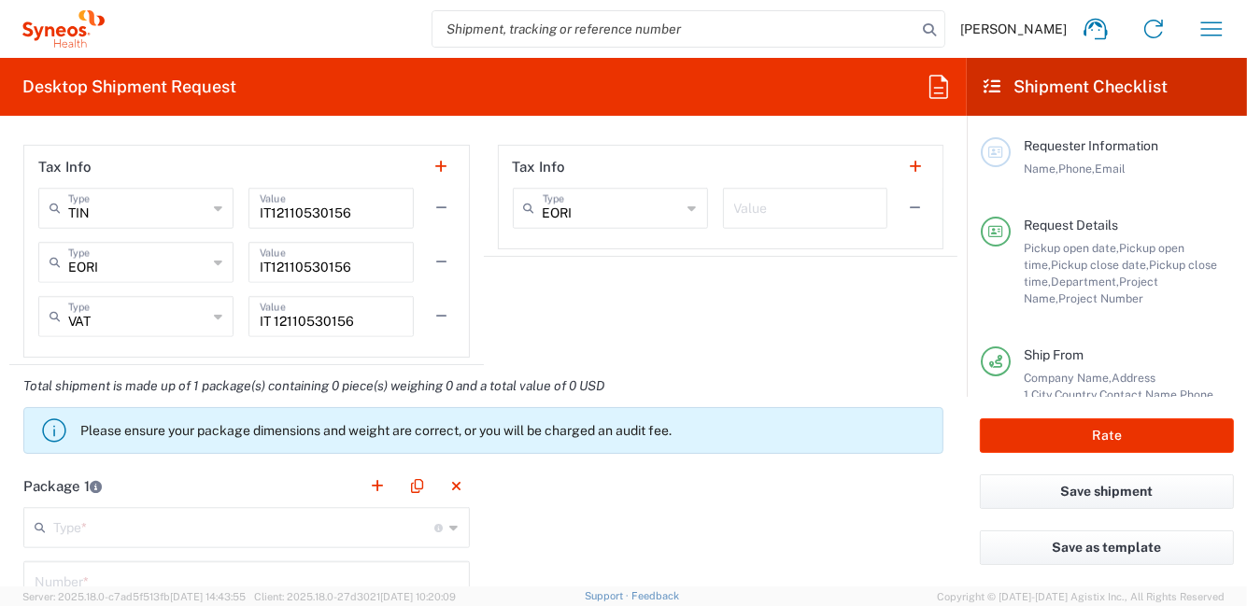
scroll to position [1588, 0]
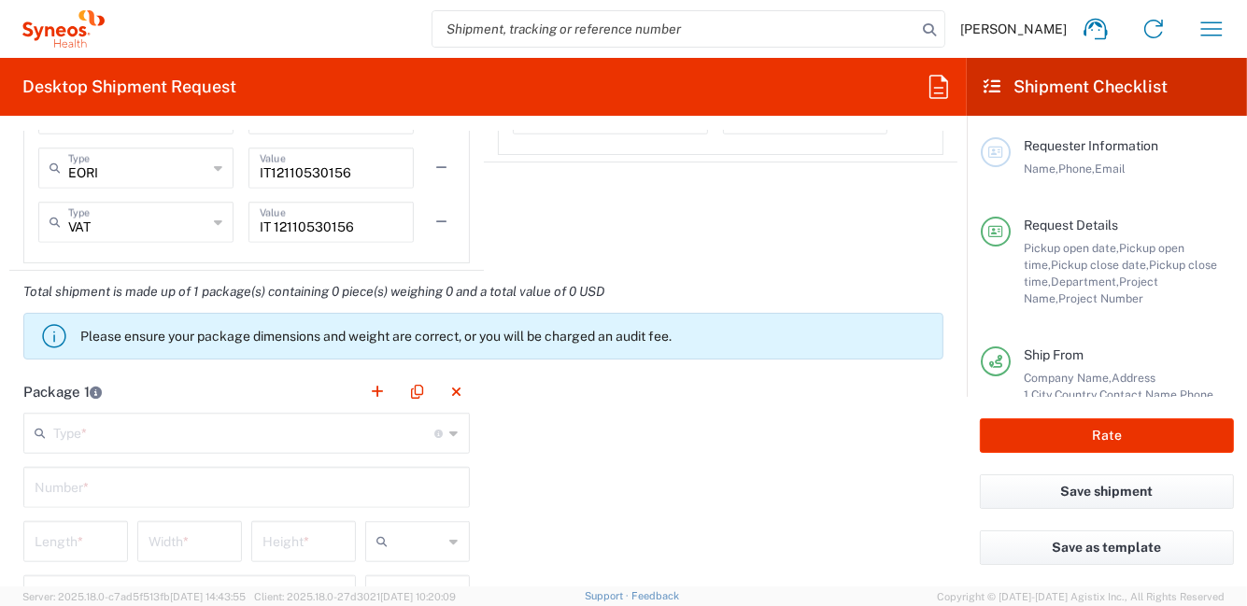
type input "Pistoia"
click at [450, 433] on icon at bounding box center [454, 433] width 8 height 30
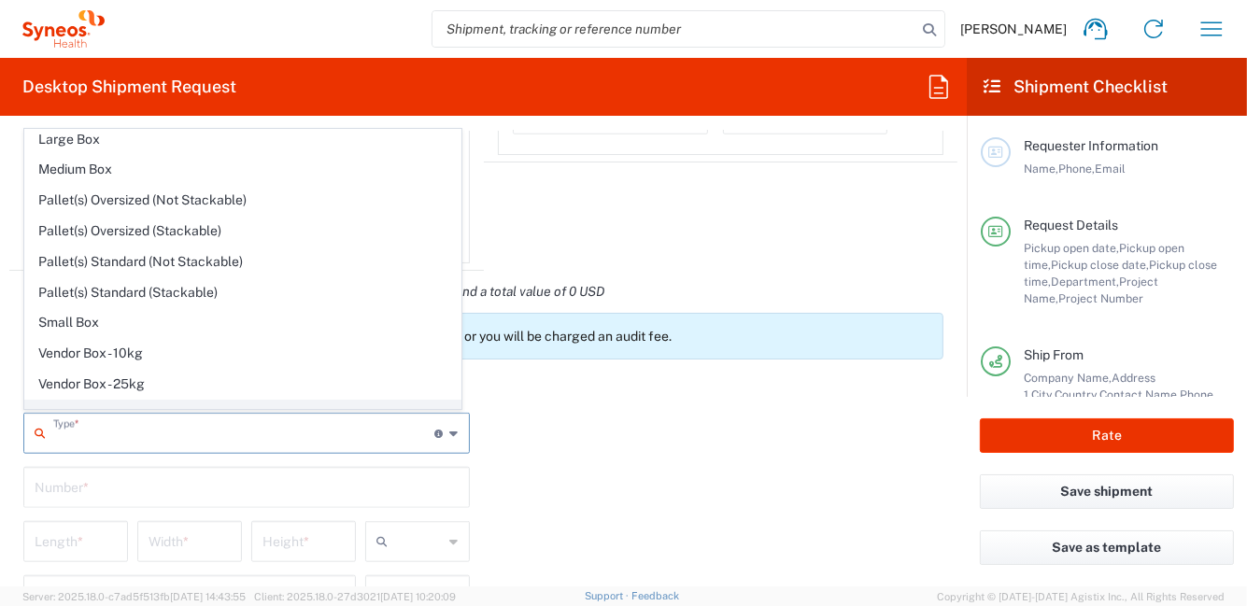
scroll to position [51, 0]
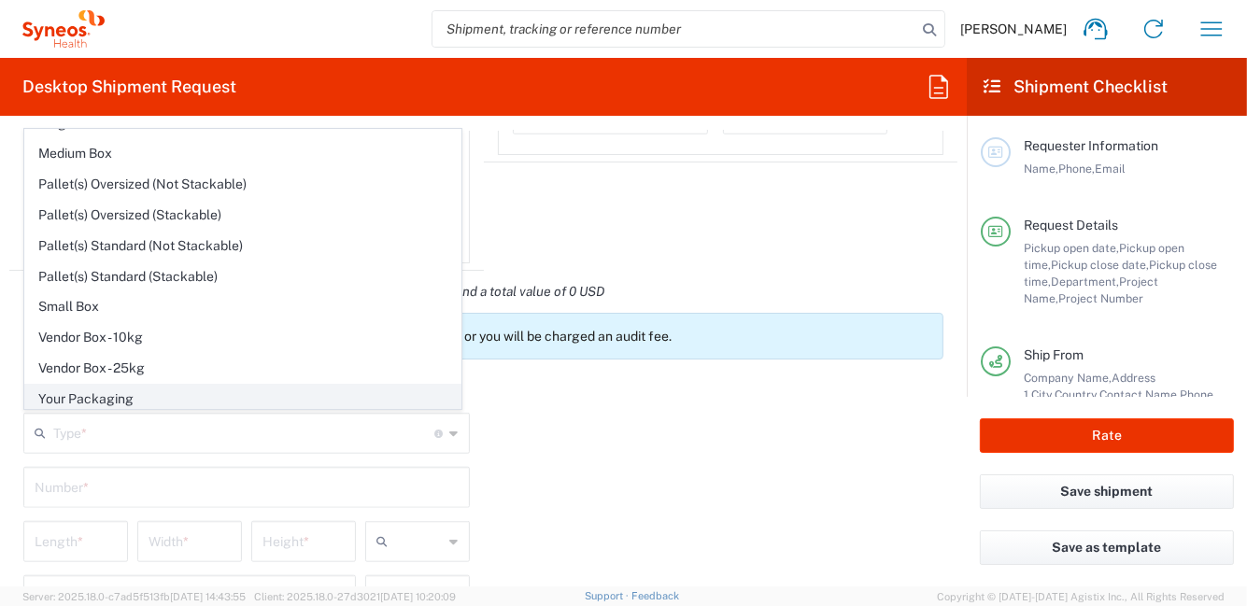
click at [280, 400] on span "Your Packaging" at bounding box center [242, 399] width 435 height 29
type input "Your Packaging"
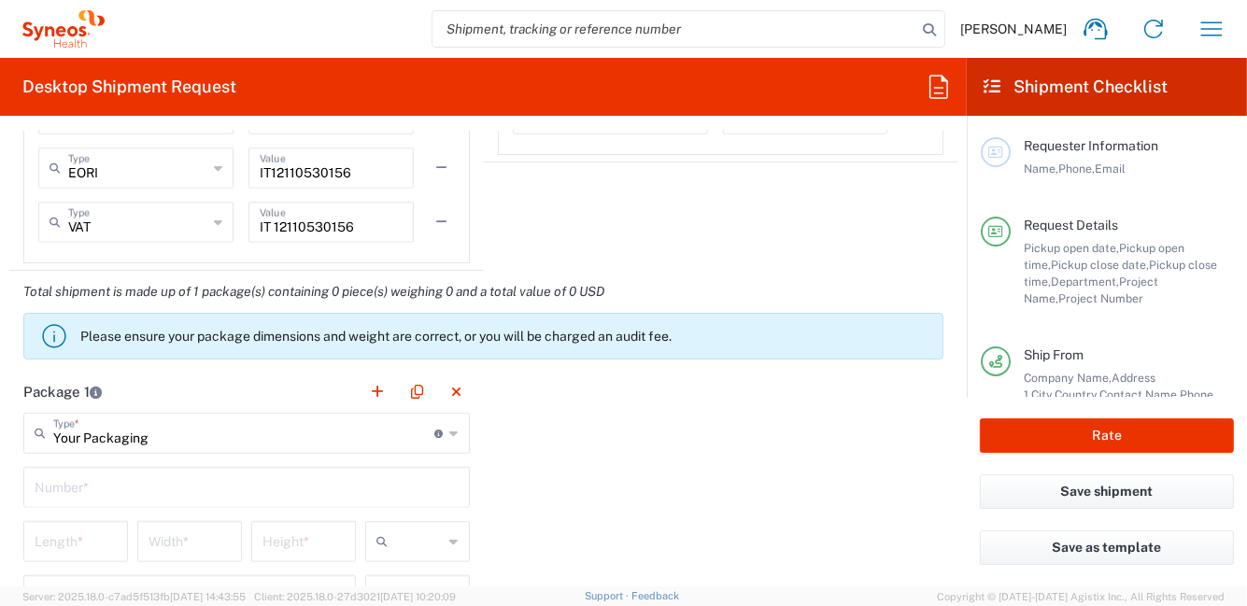
click at [262, 493] on input "text" at bounding box center [247, 486] width 424 height 33
type input "1"
click at [744, 565] on div "Package 1 Your Packaging Type * Material used to package goods Envelope Large B…" at bounding box center [483, 576] width 948 height 410
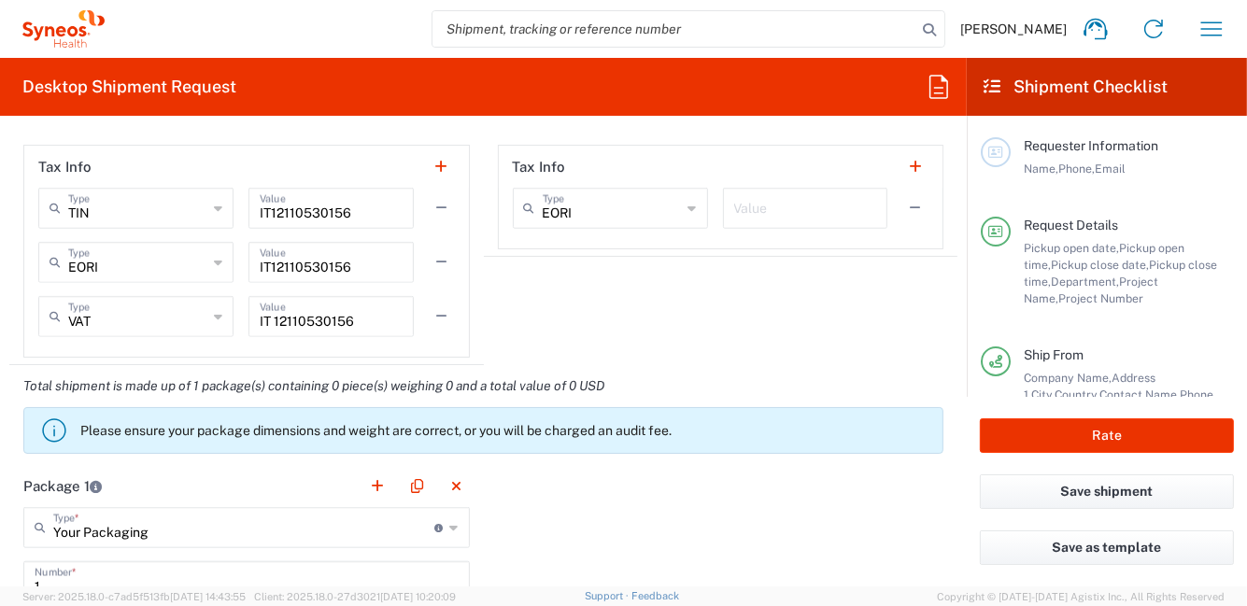
scroll to position [1774, 0]
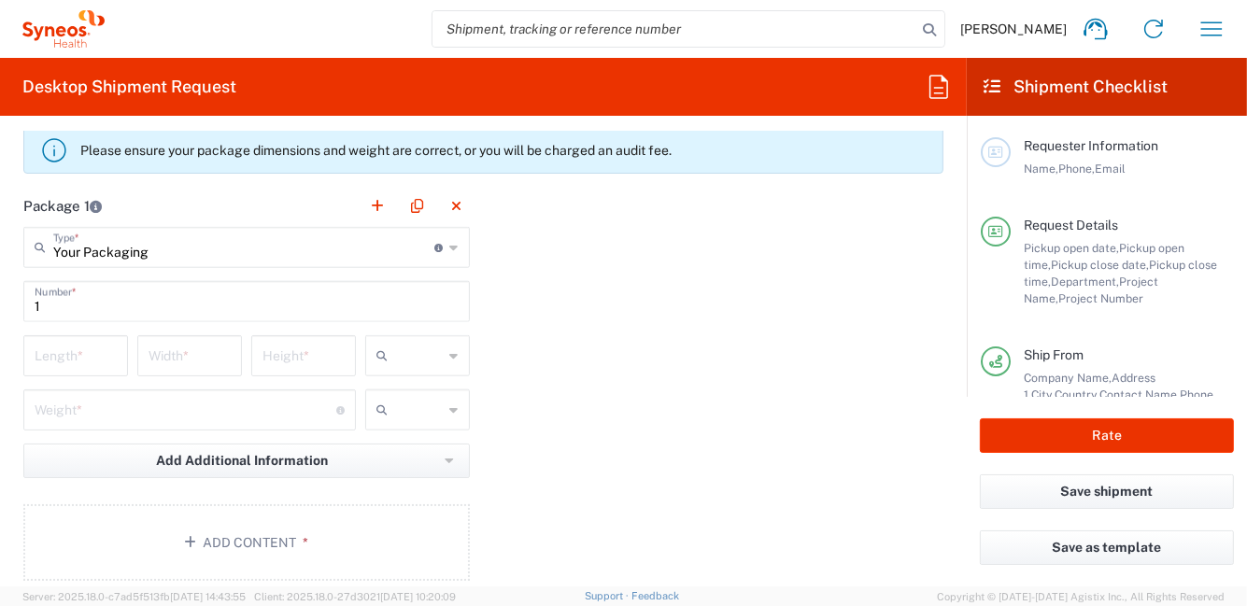
click at [450, 353] on icon at bounding box center [454, 356] width 8 height 30
click at [429, 390] on span "cm" at bounding box center [410, 392] width 99 height 29
type input "cm"
click at [450, 408] on icon at bounding box center [454, 410] width 8 height 30
click at [423, 449] on span "kgs" at bounding box center [410, 446] width 99 height 29
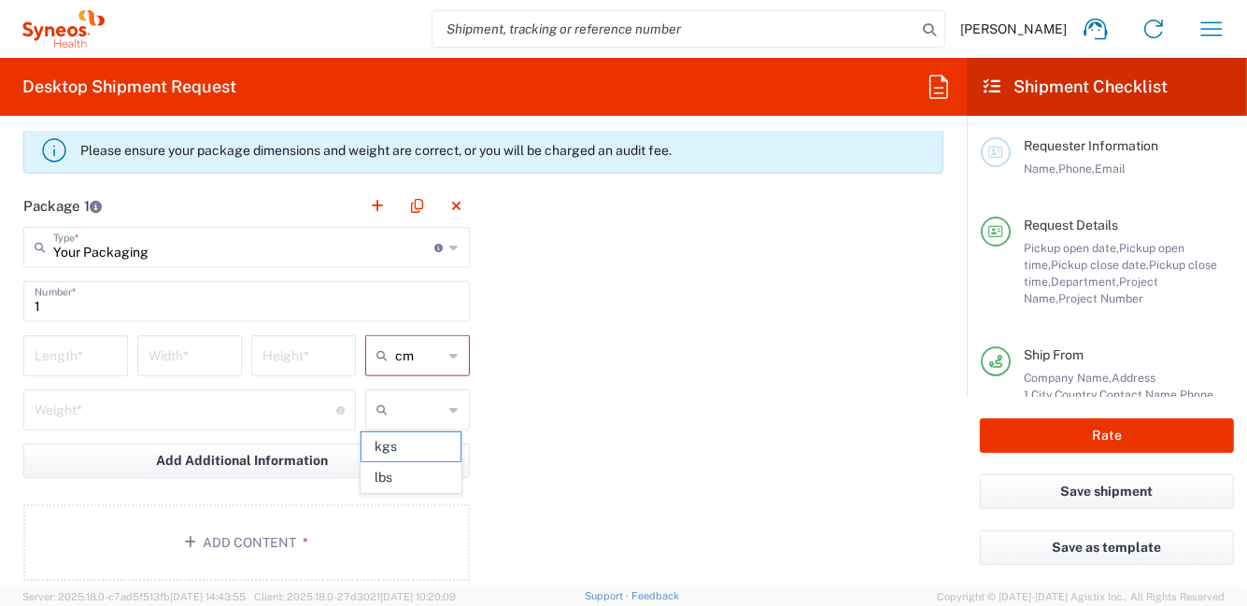
type input "kgs"
click at [120, 358] on div "Length *" at bounding box center [75, 355] width 105 height 41
type input "33"
click at [173, 355] on input "number" at bounding box center [190, 354] width 82 height 33
type input "23"
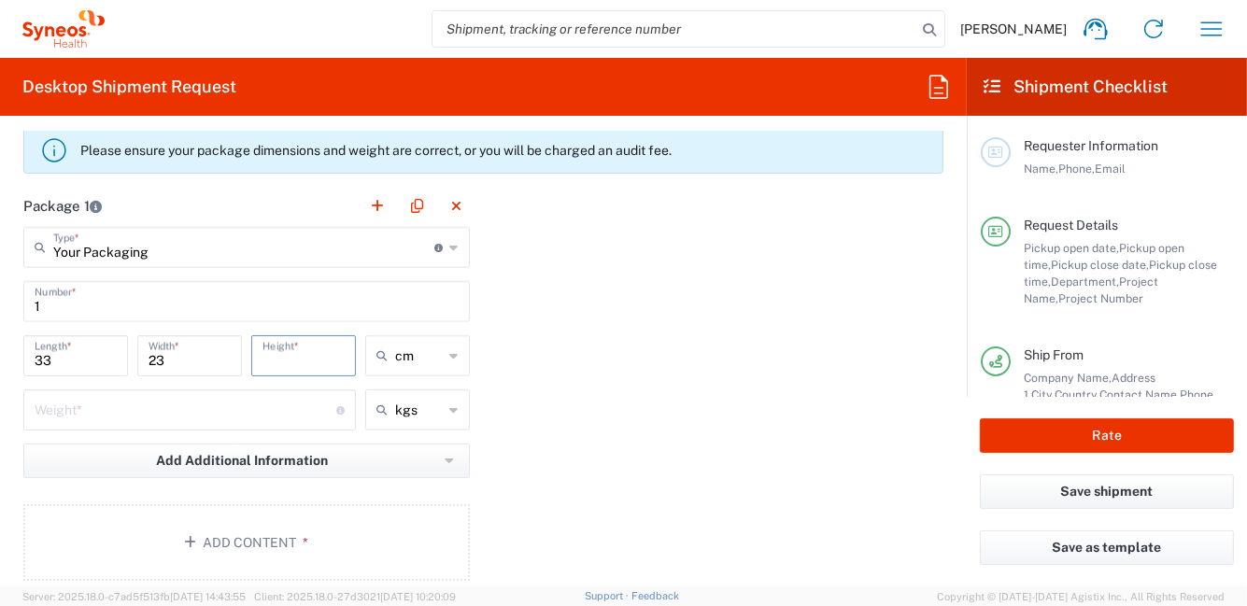
click at [262, 352] on input "number" at bounding box center [303, 354] width 82 height 33
type input "0.5"
click at [294, 404] on input "number" at bounding box center [186, 408] width 302 height 33
type input "0.5"
click at [314, 540] on button "Add Content *" at bounding box center [246, 542] width 446 height 77
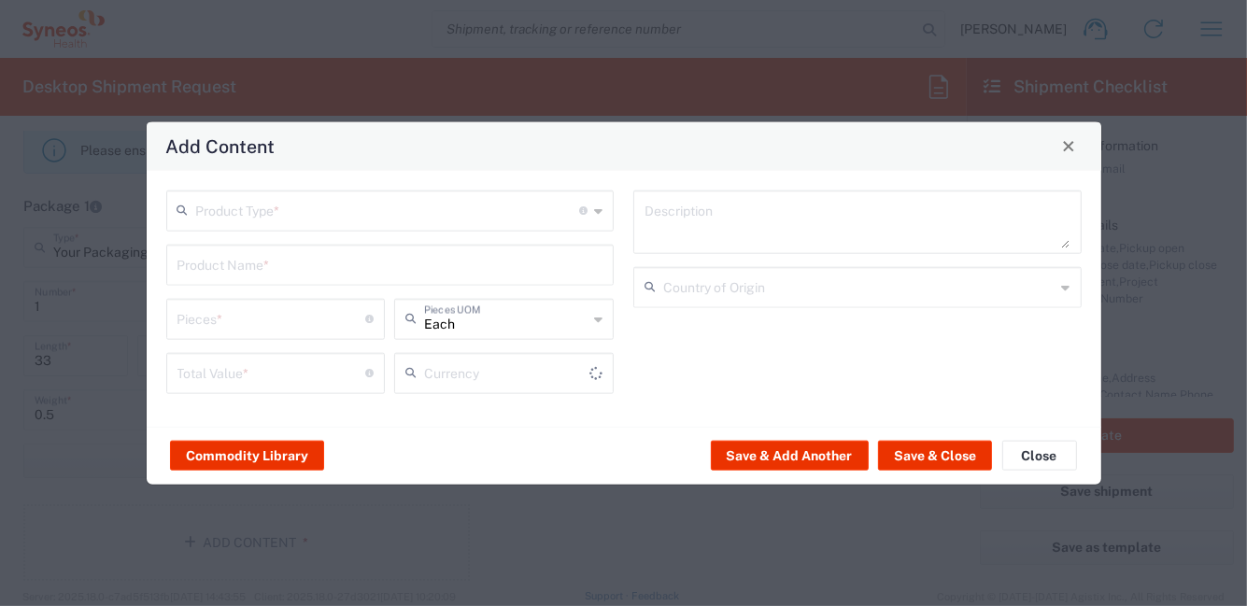
type input "US Dollar"
click at [936, 458] on button "Save & Close" at bounding box center [935, 456] width 114 height 30
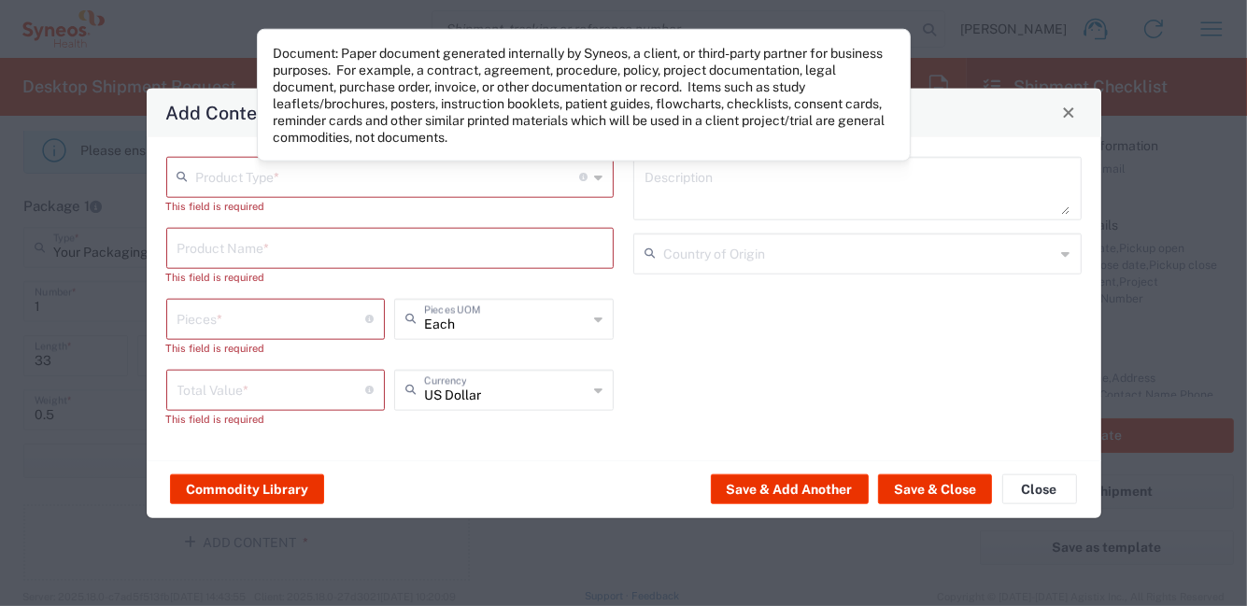
click at [602, 176] on div "Product Type * Document: Paper document generated internally by Syneos, a clien…" at bounding box center [390, 176] width 448 height 41
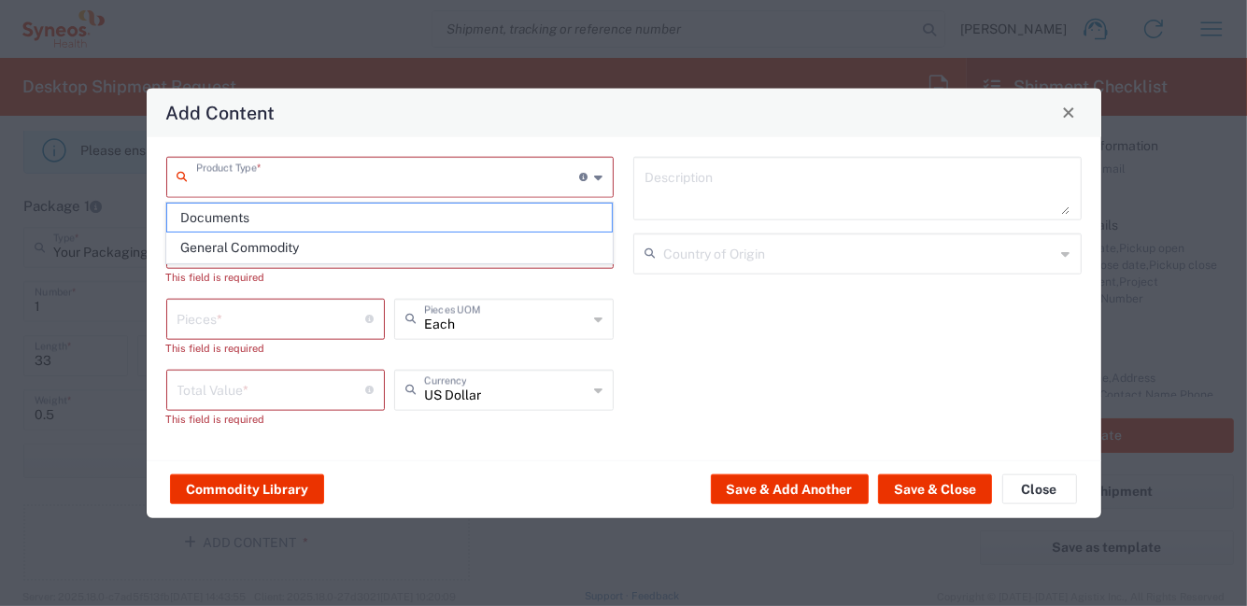
click at [481, 227] on span "Documents" at bounding box center [389, 218] width 445 height 29
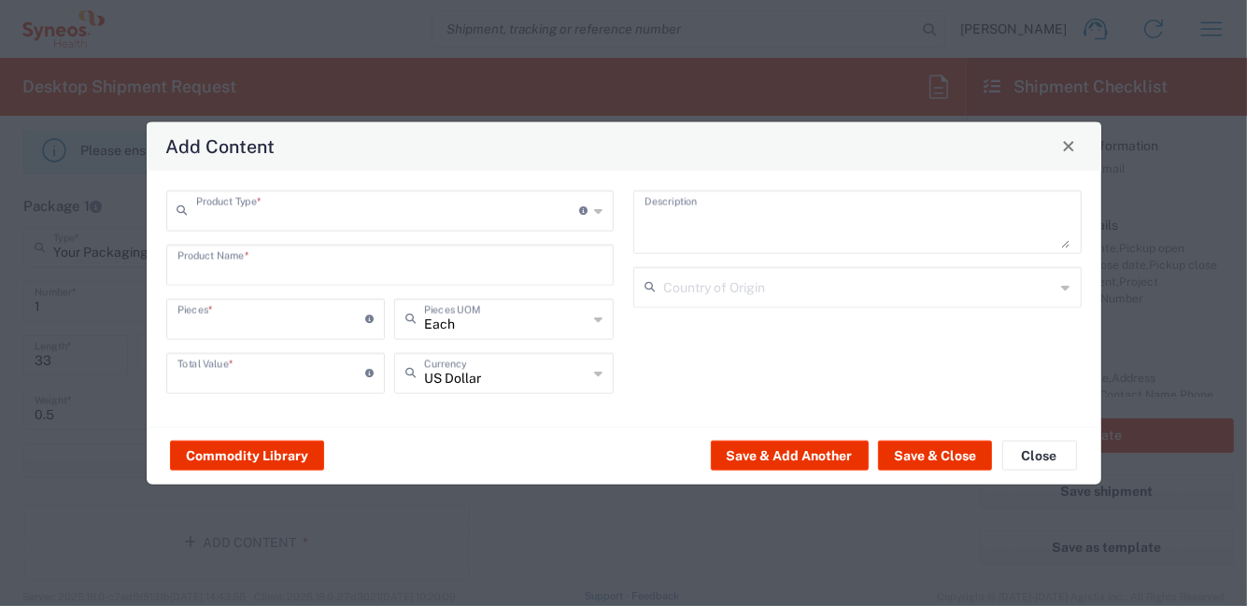
type input "Documents"
type input "1"
type textarea "Documents"
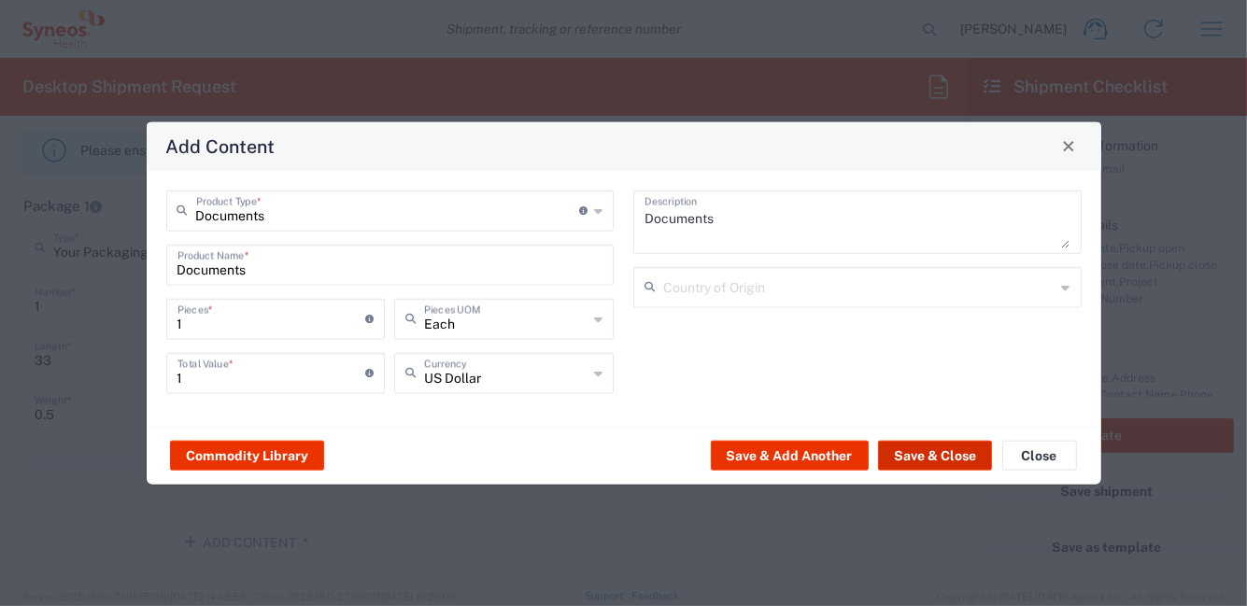
click at [940, 455] on button "Save & Close" at bounding box center [935, 456] width 114 height 30
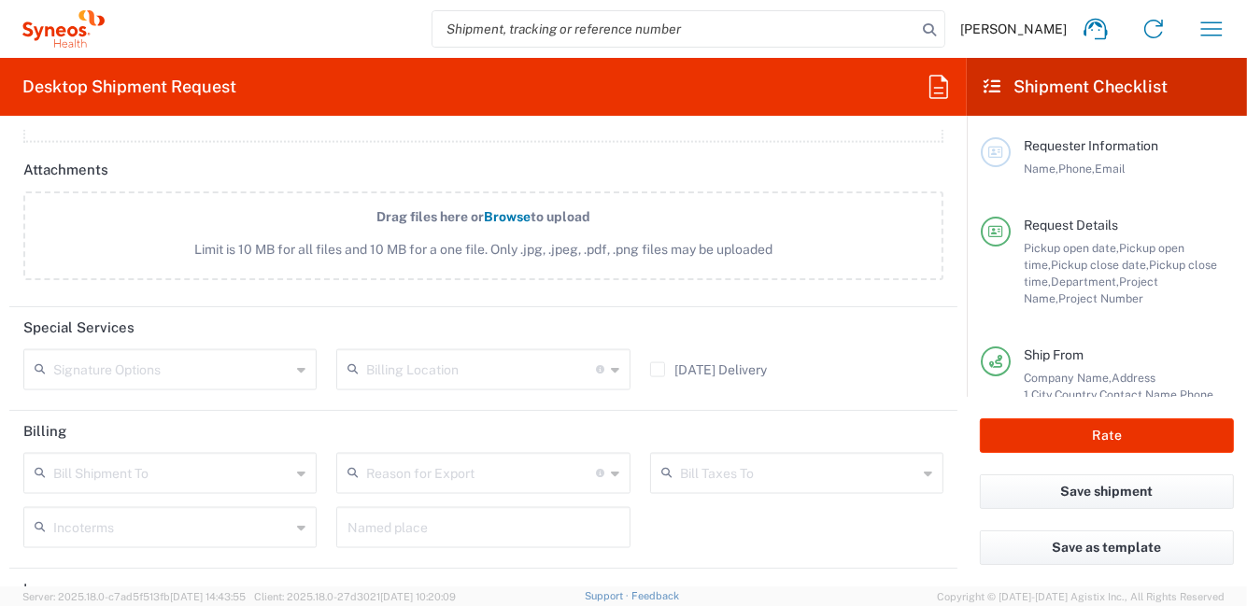
scroll to position [2529, 0]
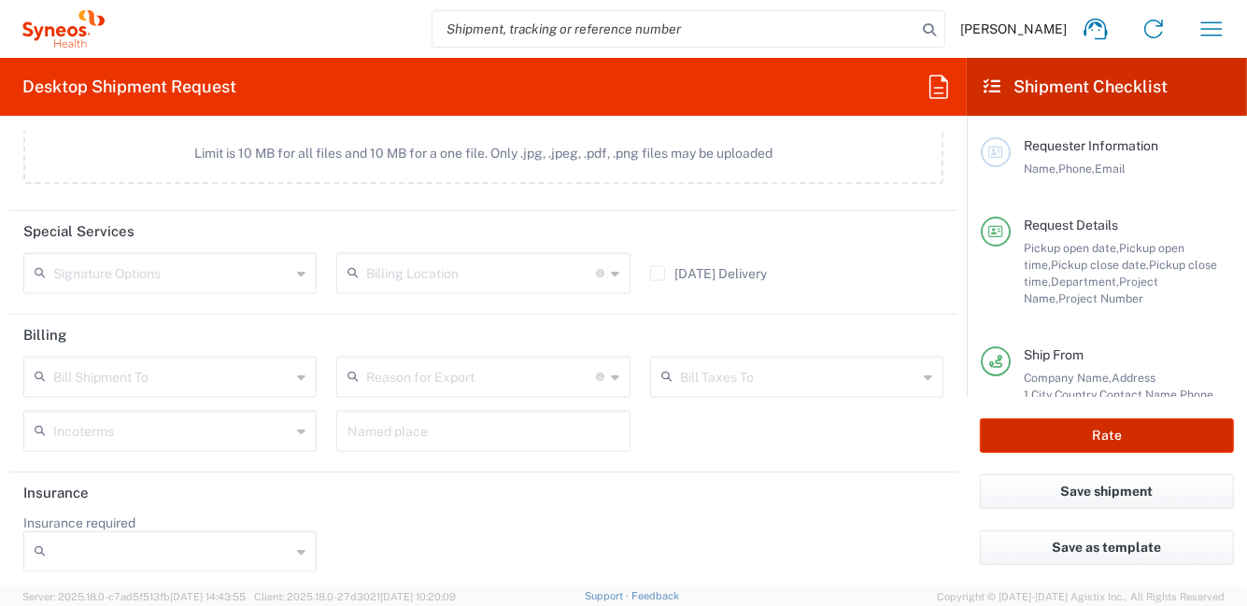
click at [1092, 436] on button "Rate" at bounding box center [1107, 435] width 254 height 35
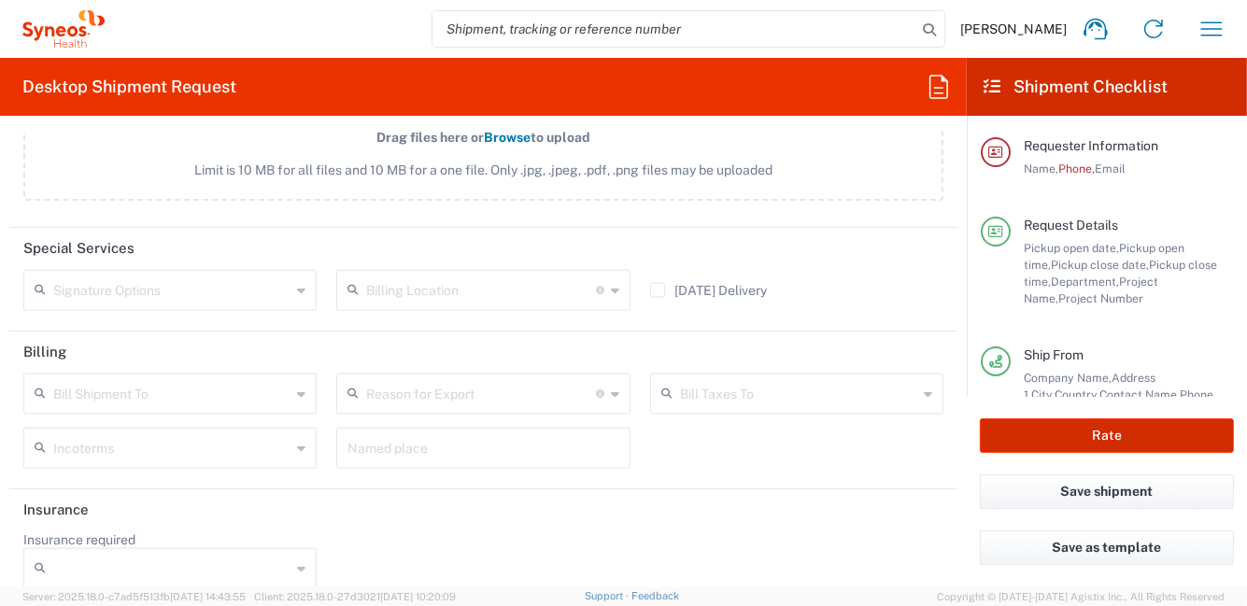
scroll to position [2545, 0]
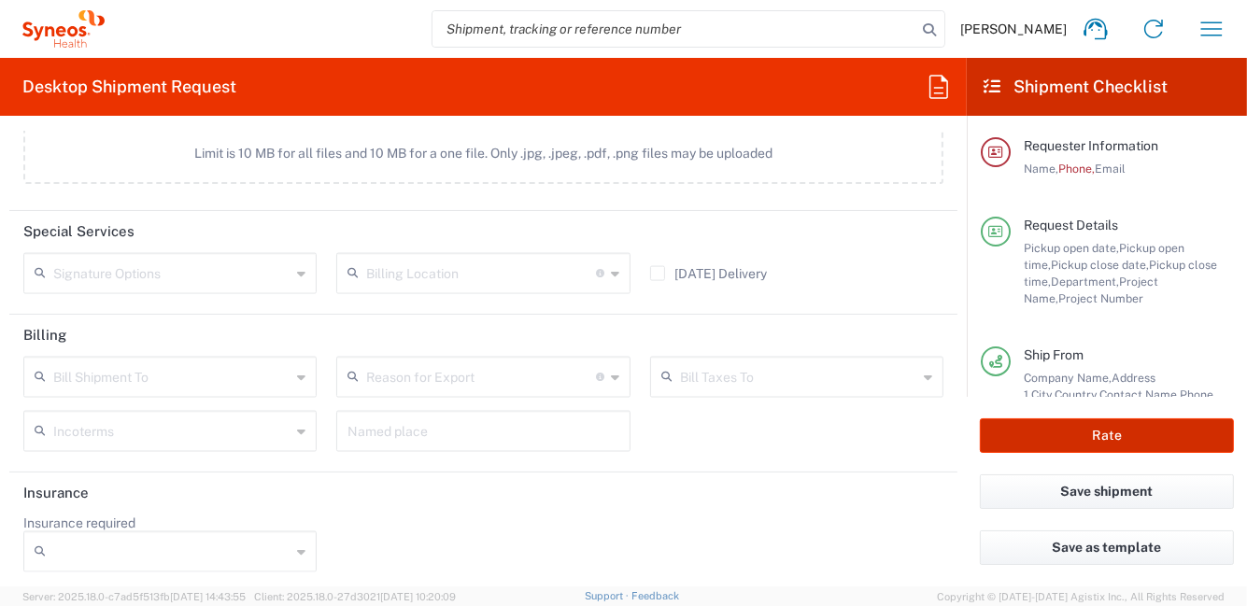
type input "6455"
click at [1049, 441] on button "Rate" at bounding box center [1107, 435] width 254 height 35
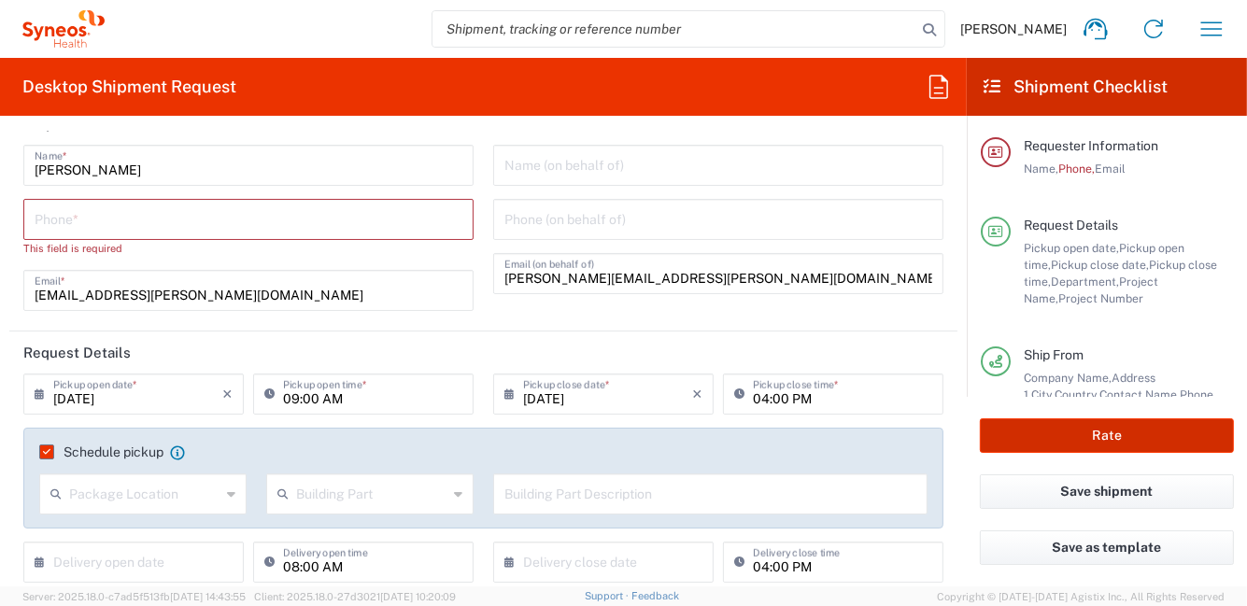
scroll to position [0, 0]
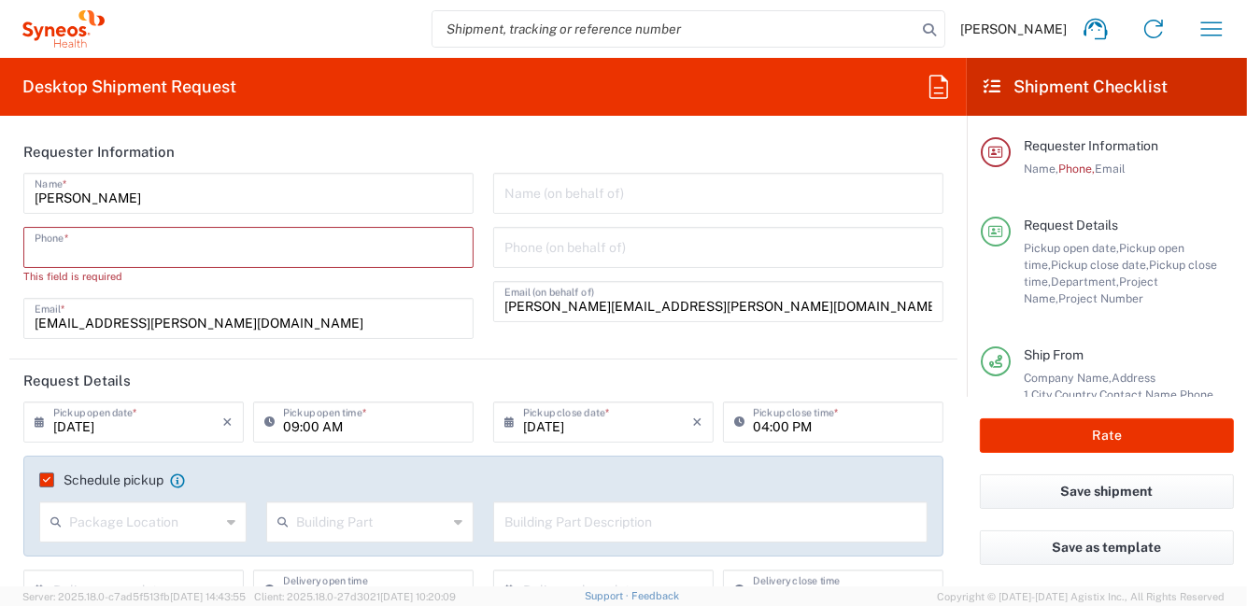
click at [137, 248] on input "tel" at bounding box center [249, 246] width 428 height 33
type input "0296199257"
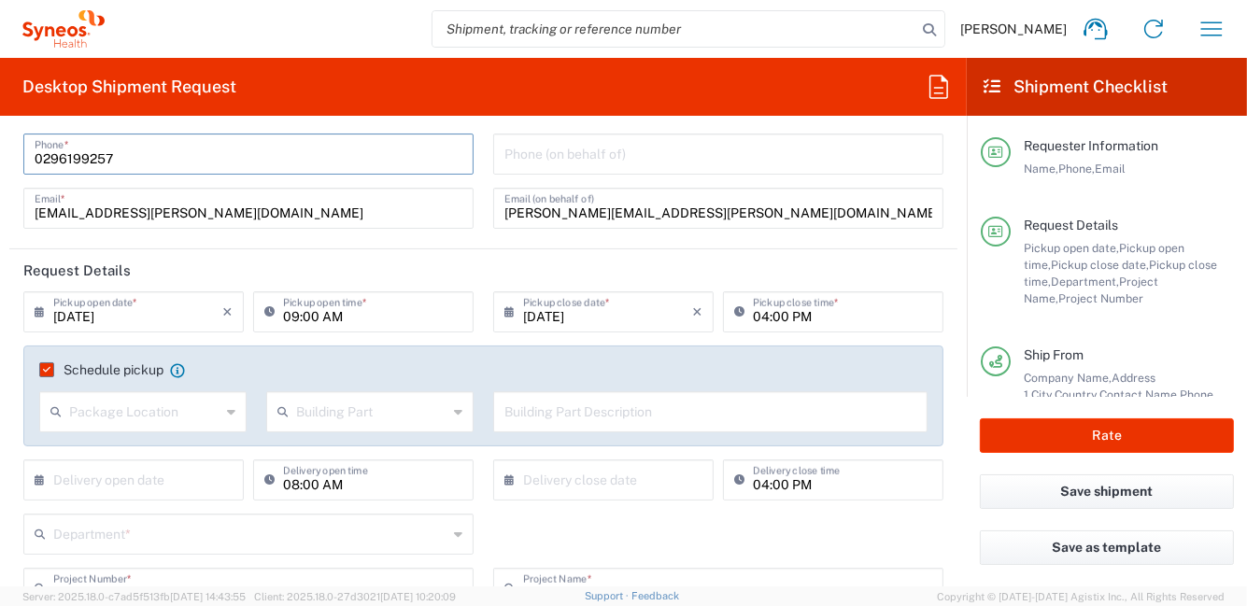
scroll to position [279, 0]
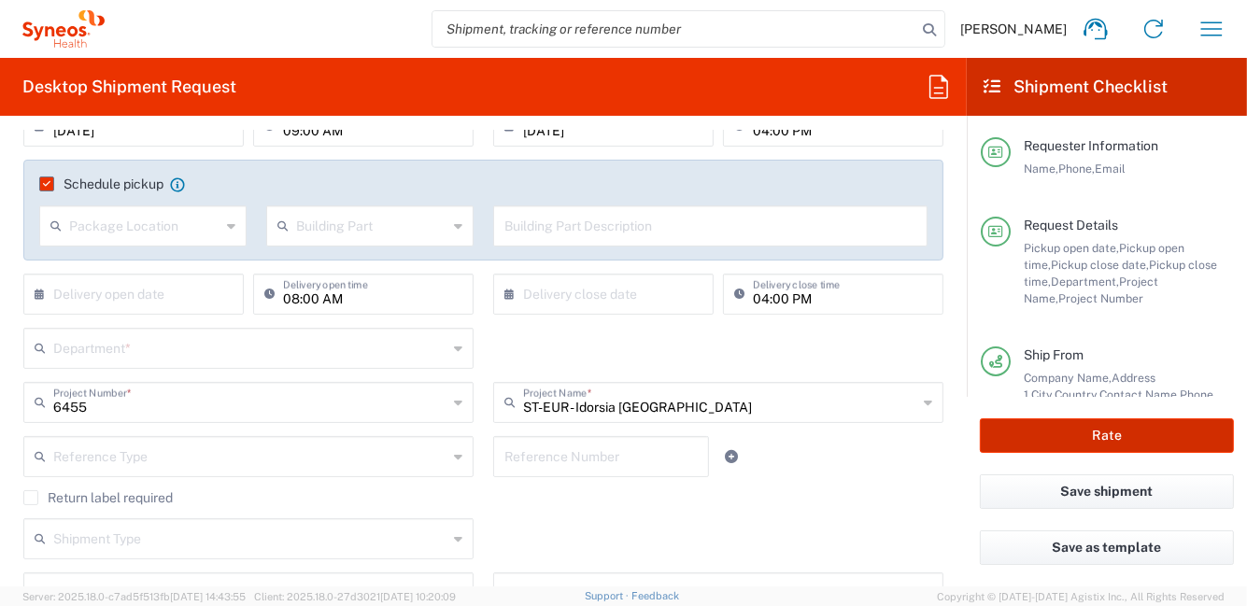
click at [1021, 424] on button "Rate" at bounding box center [1107, 435] width 254 height 35
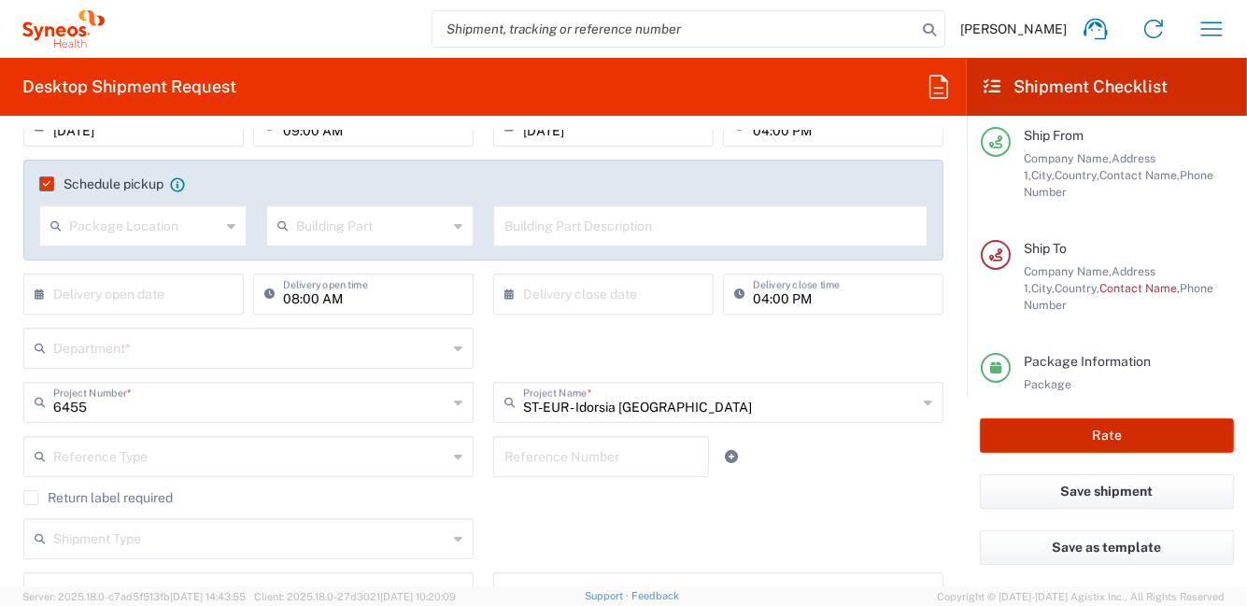
scroll to position [239, 0]
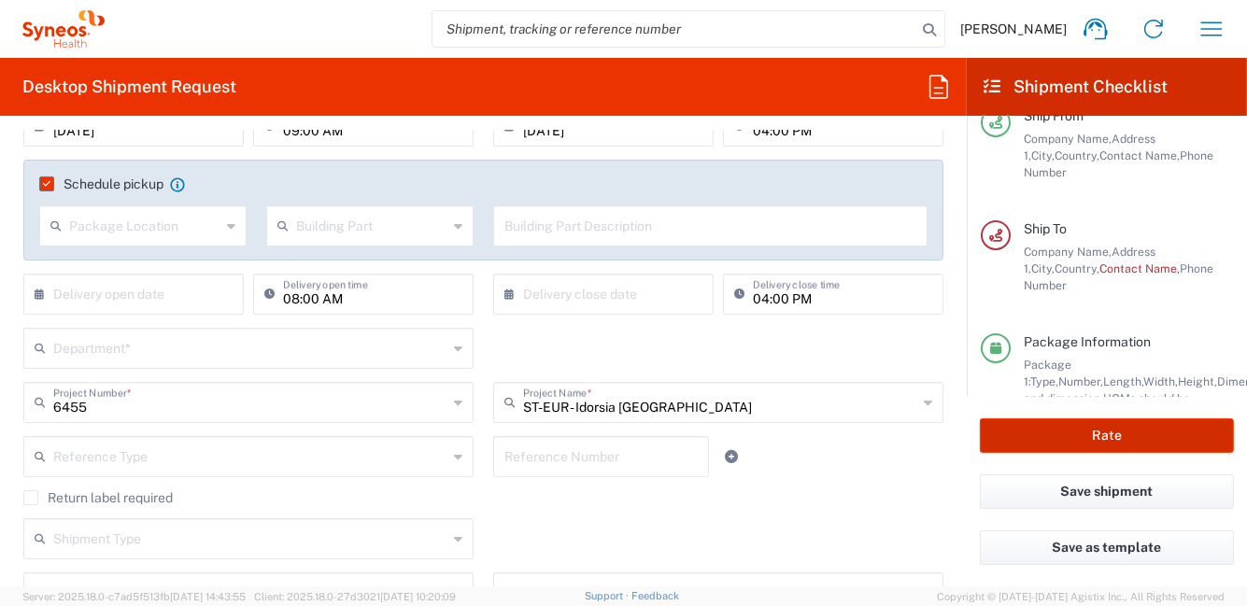
click at [1055, 443] on button "Rate" at bounding box center [1107, 435] width 254 height 35
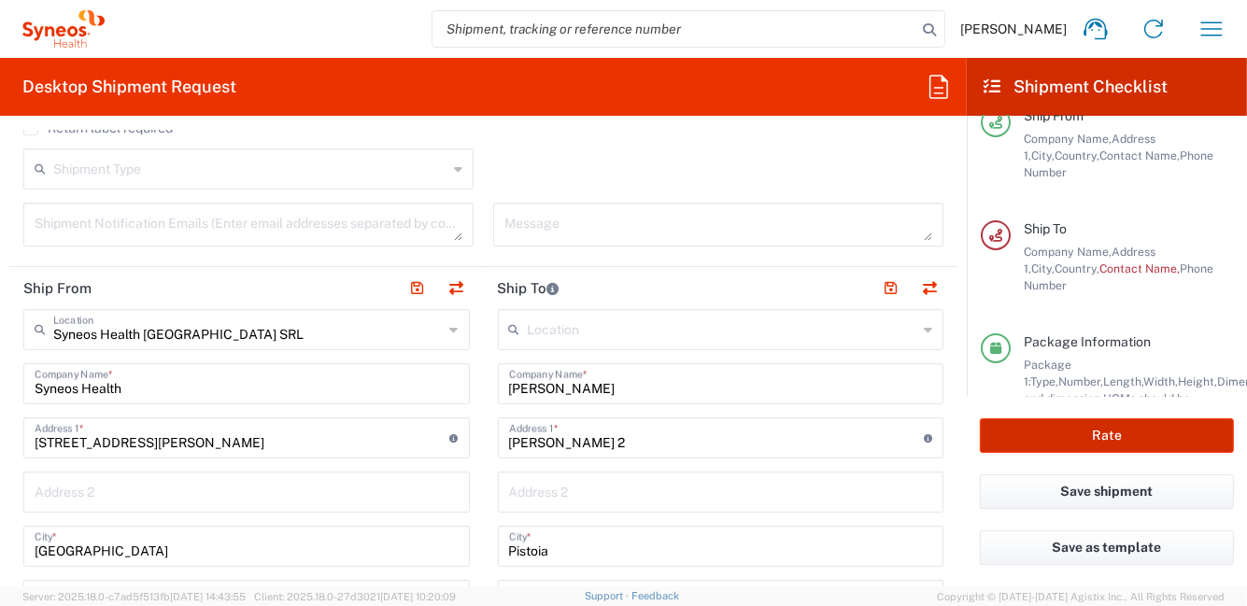
scroll to position [660, 0]
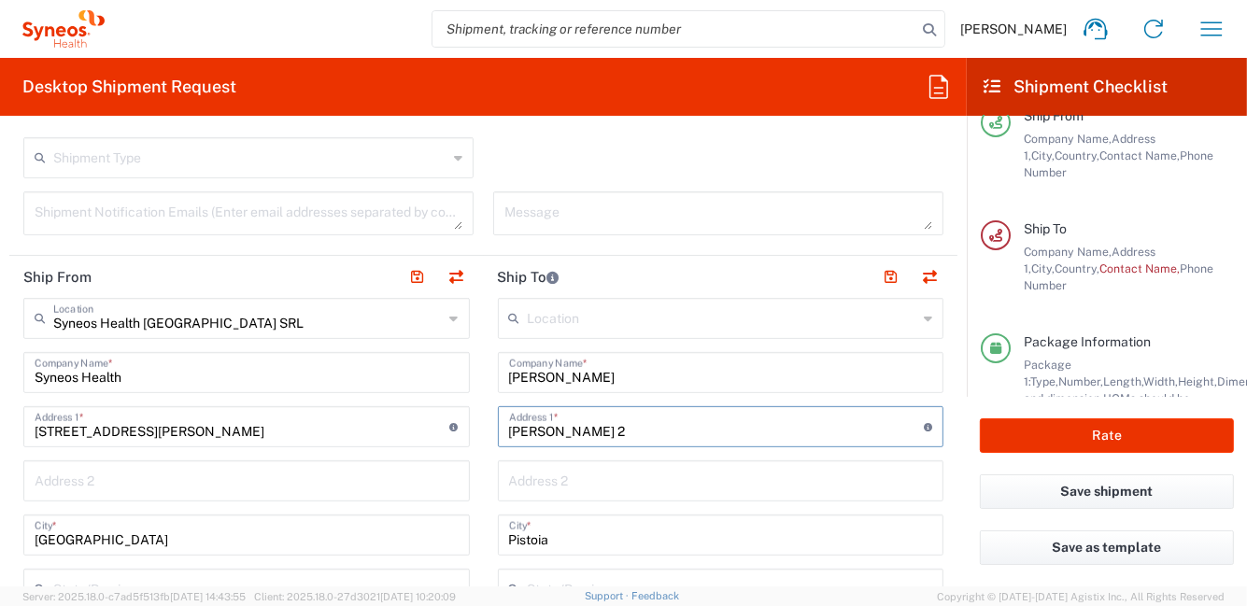
click at [509, 431] on input "Alfredo Chiti 2" at bounding box center [717, 425] width 416 height 33
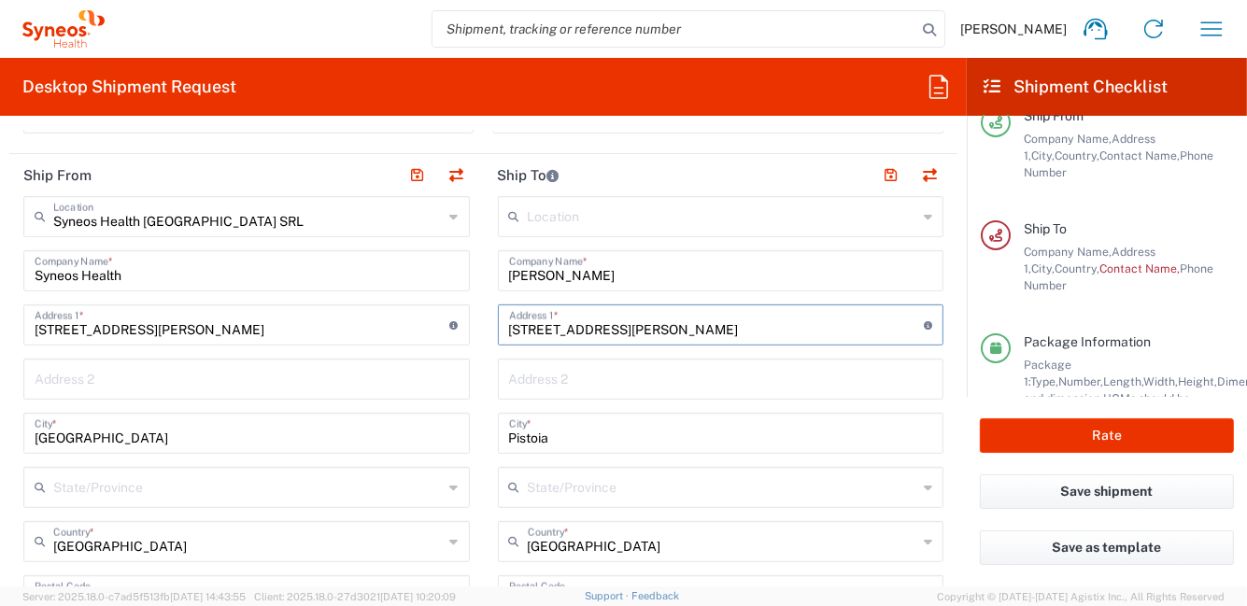
scroll to position [754, 0]
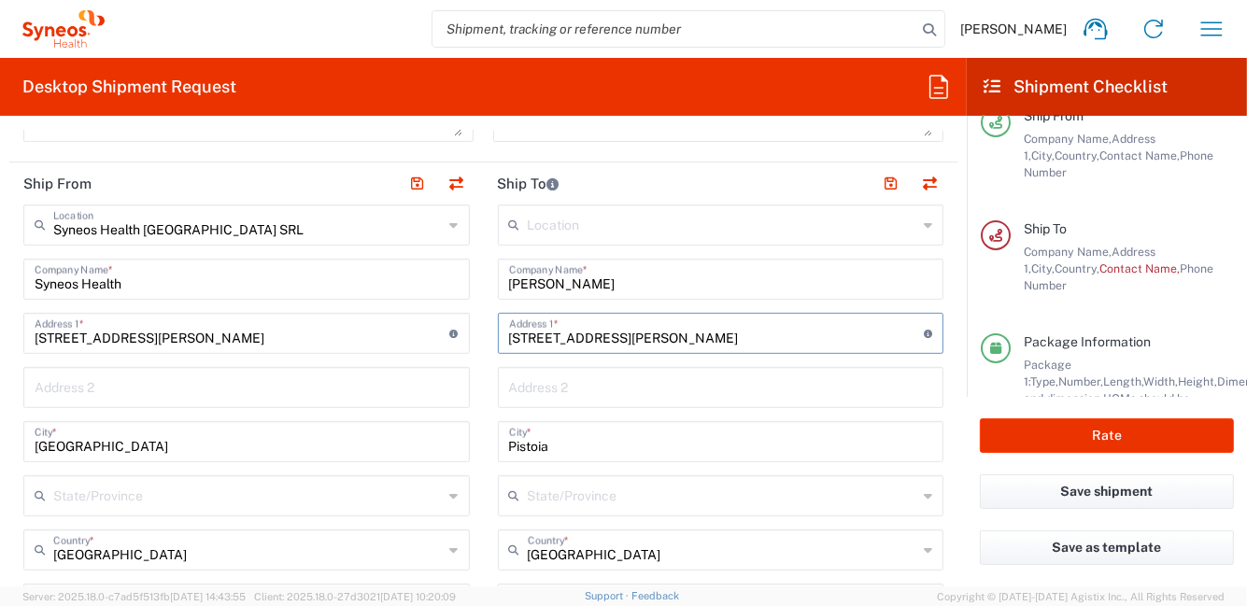
type input "Via Alfredo Chiti 2"
drag, startPoint x: 633, startPoint y: 278, endPoint x: 446, endPoint y: 257, distance: 189.0
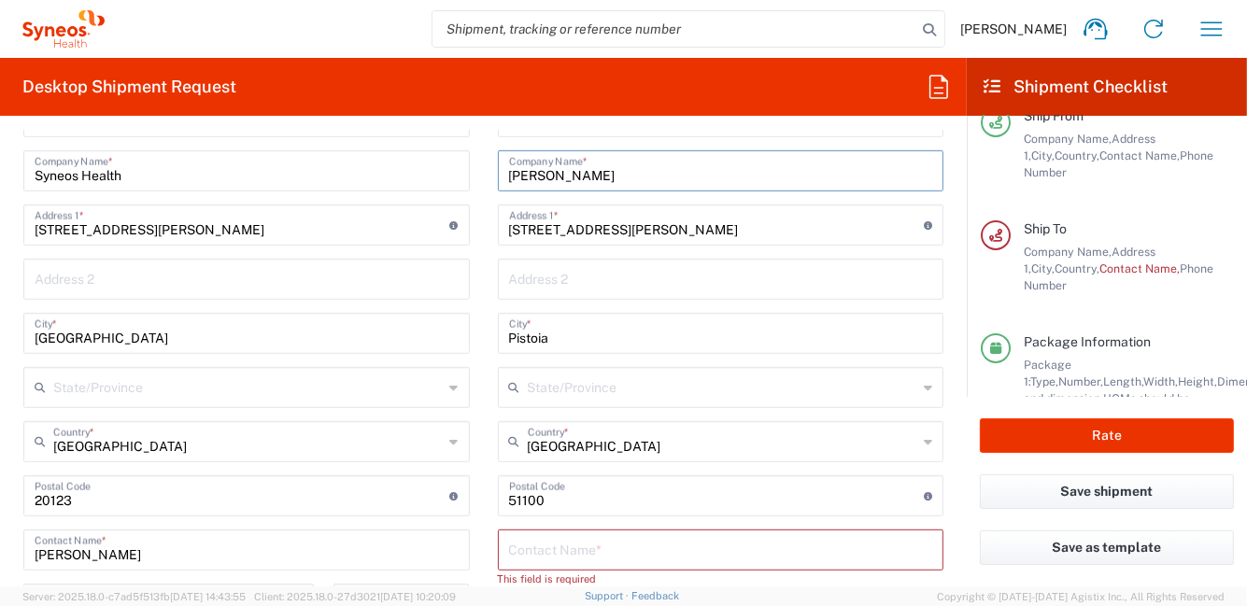
scroll to position [1034, 0]
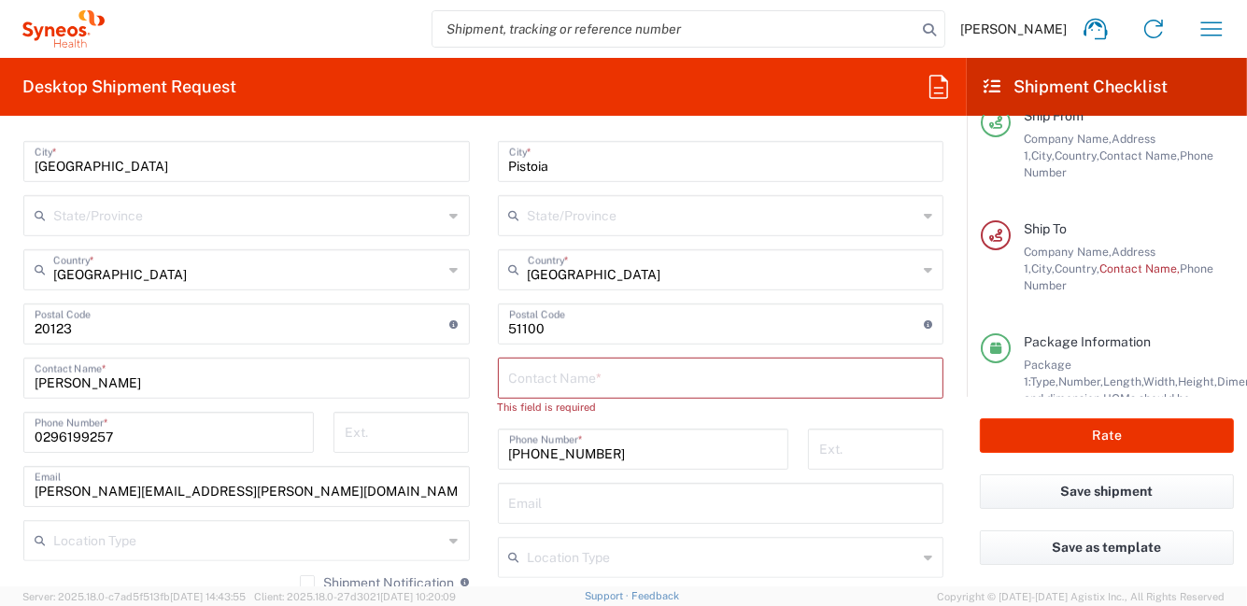
click at [659, 381] on input "text" at bounding box center [721, 377] width 424 height 33
paste input "Adelchi Gasperetti"
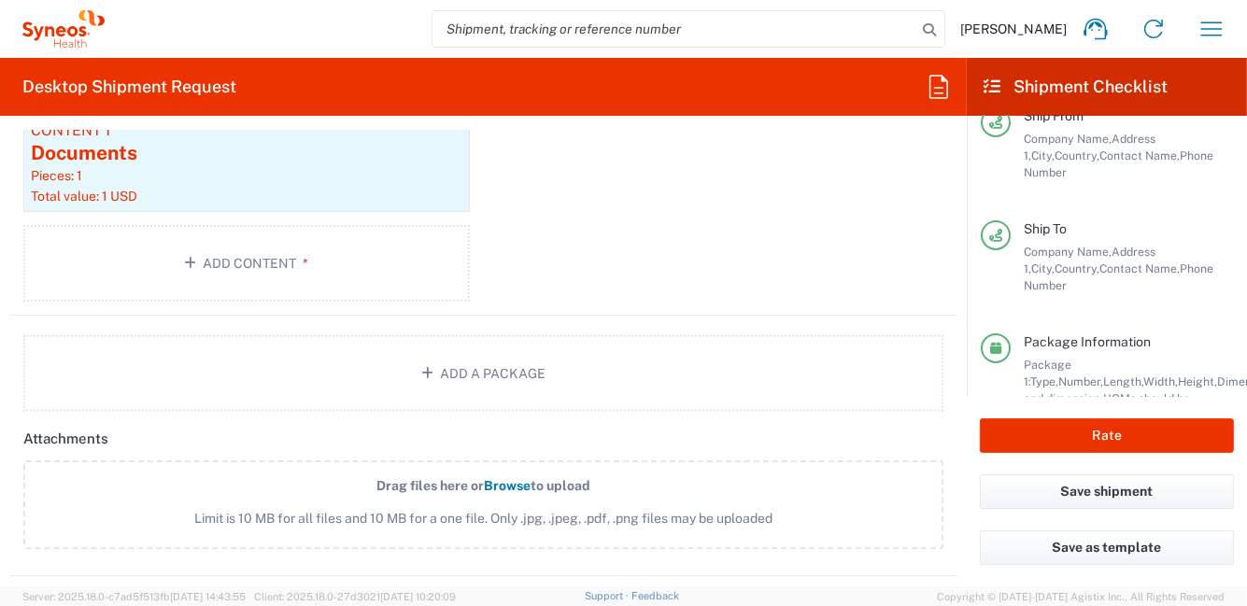
scroll to position [1968, 0]
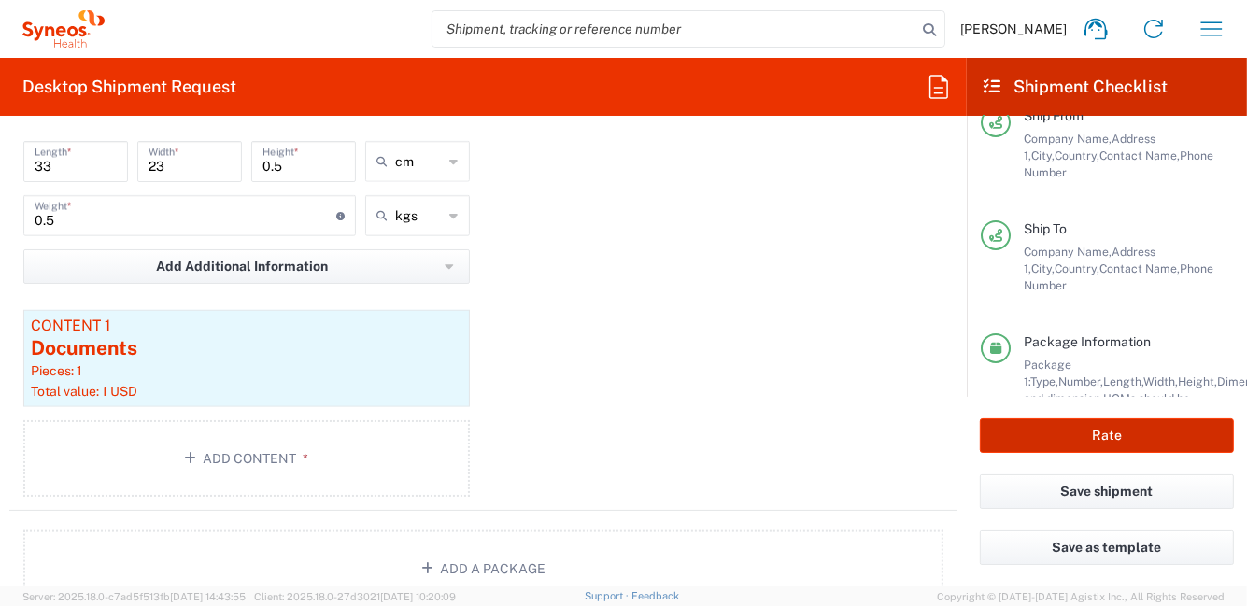
type input "Adelchi Gasperetti"
click at [1051, 438] on button "Rate" at bounding box center [1107, 435] width 254 height 35
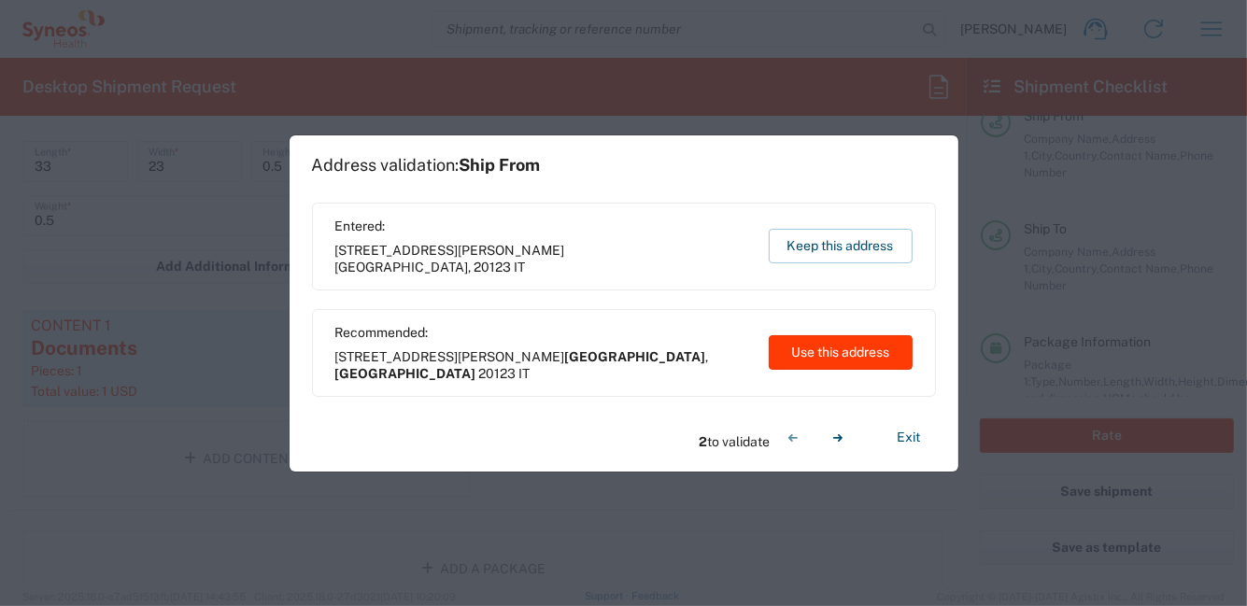
click at [806, 350] on button "Use this address" at bounding box center [841, 352] width 144 height 35
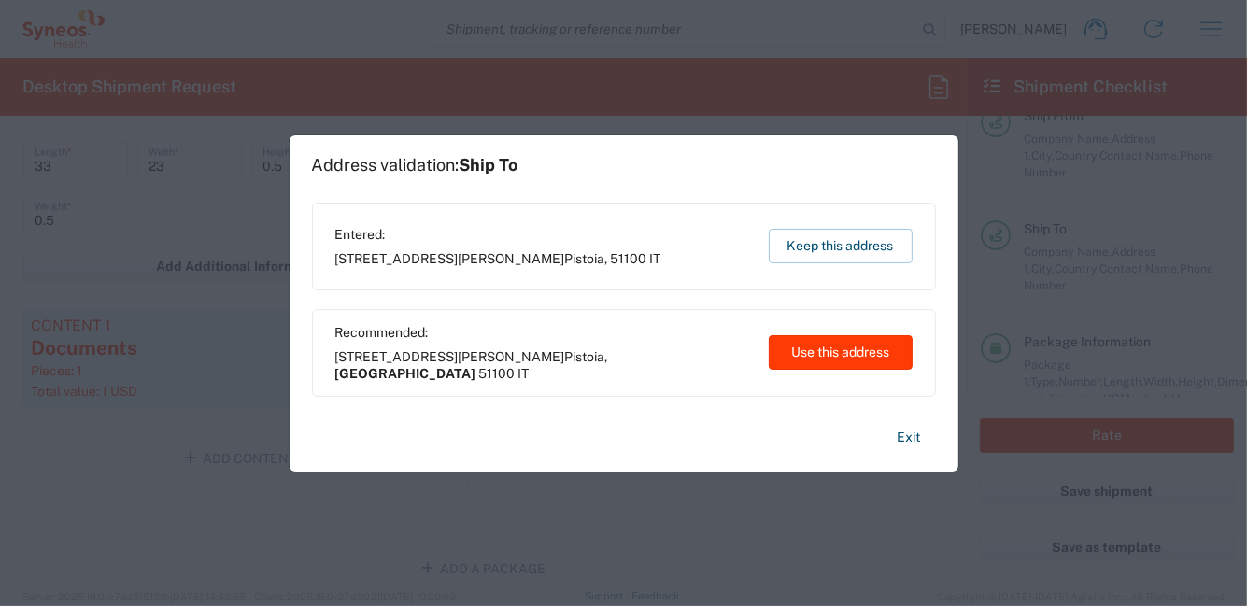
click at [829, 356] on button "Use this address" at bounding box center [841, 352] width 144 height 35
type input "[GEOGRAPHIC_DATA]"
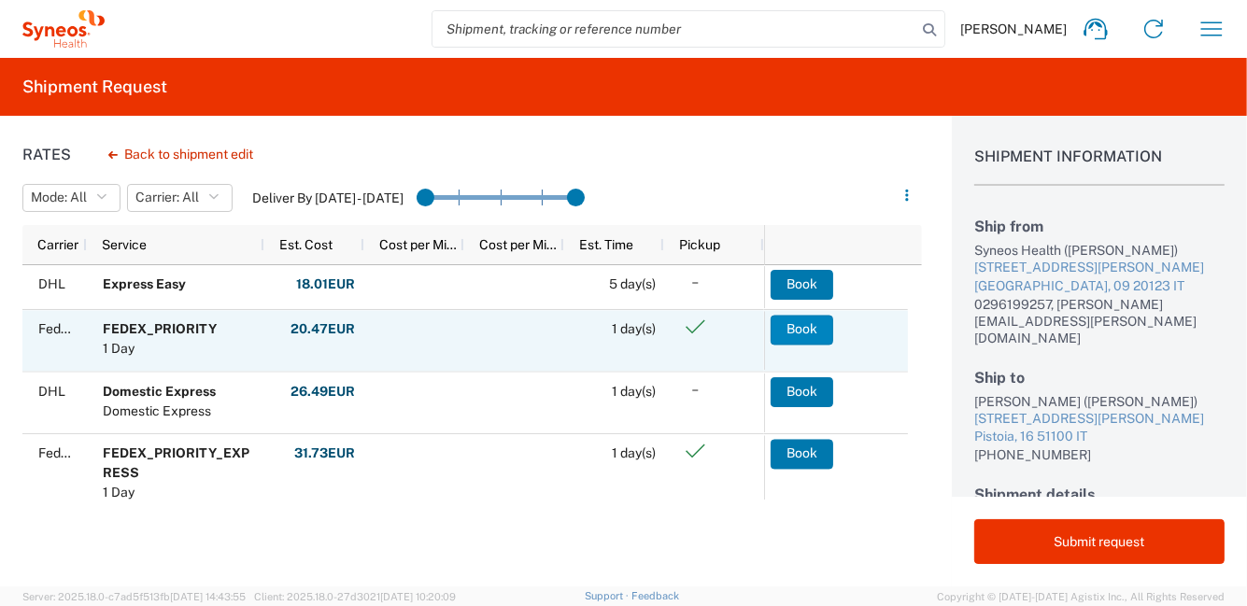
click at [799, 326] on button "Book" at bounding box center [802, 330] width 63 height 30
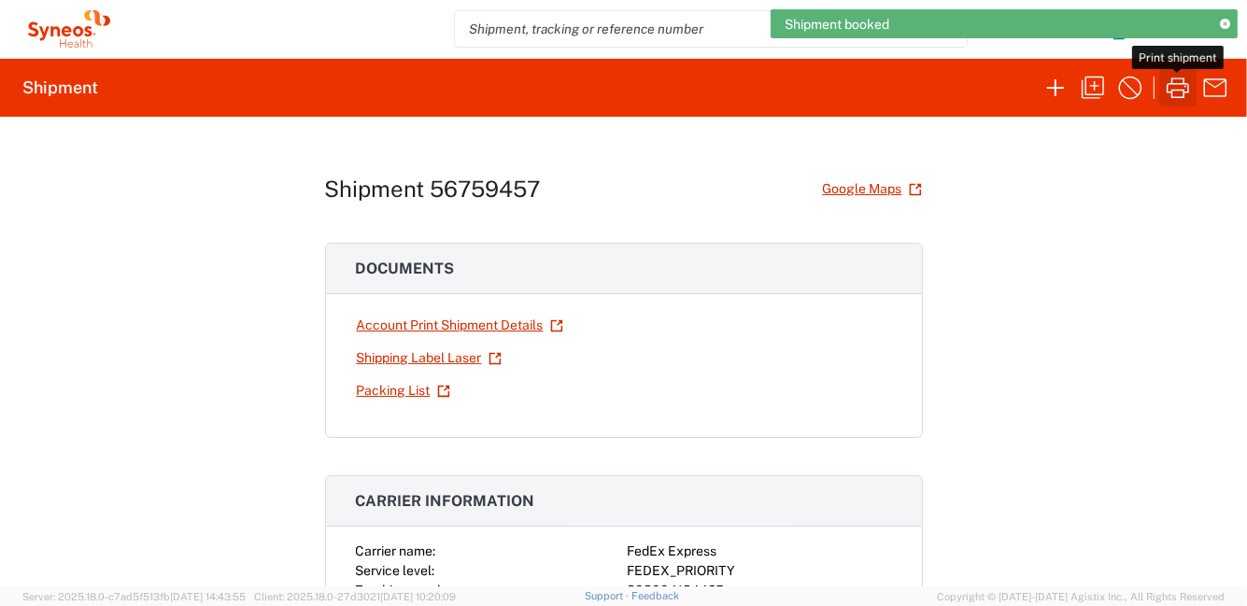
click at [1178, 88] on icon "button" at bounding box center [1178, 88] width 30 height 30
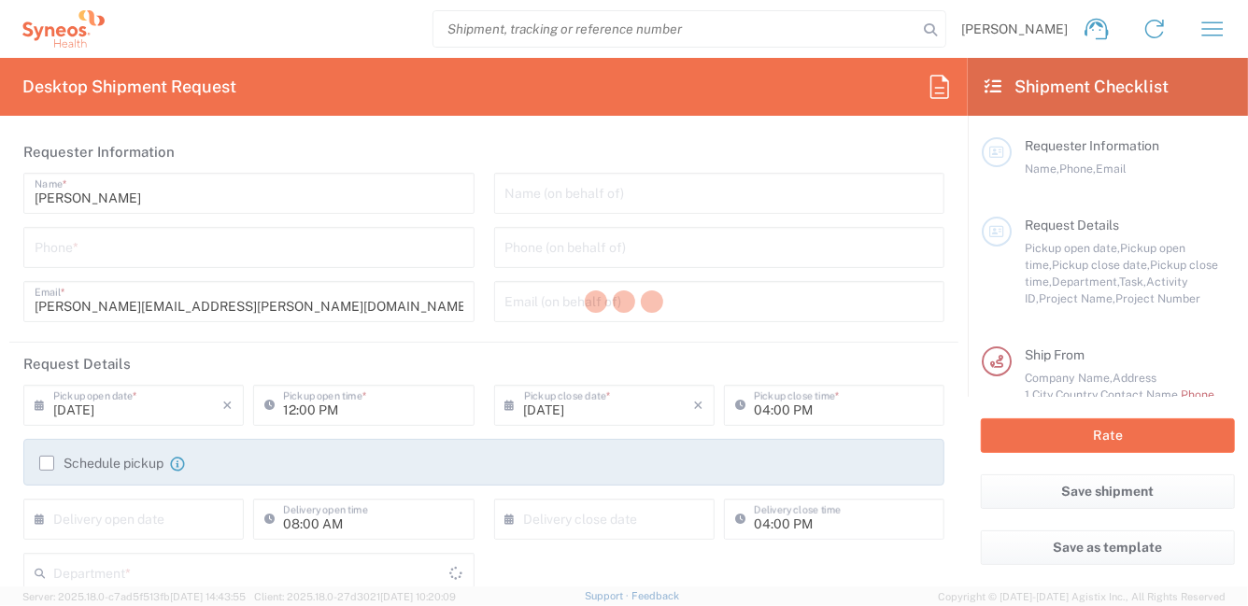
type input "[GEOGRAPHIC_DATA]"
type input "Syneos Health [GEOGRAPHIC_DATA] SRL"
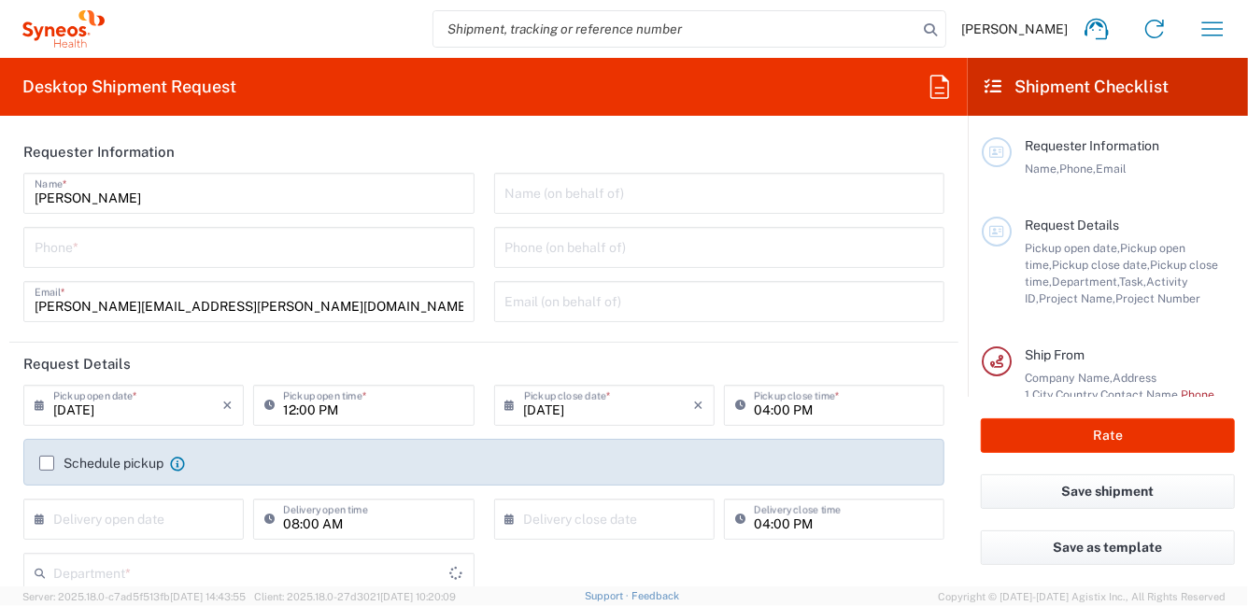
type input "8350"
drag, startPoint x: 169, startPoint y: 195, endPoint x: 35, endPoint y: 194, distance: 133.6
click at [16, 195] on div "[PERSON_NAME] Name * Phone * [PERSON_NAME][EMAIL_ADDRESS][PERSON_NAME][DOMAIN_N…" at bounding box center [249, 254] width 471 height 163
paste input "[PERSON_NAME]"
type input "[PERSON_NAME]"
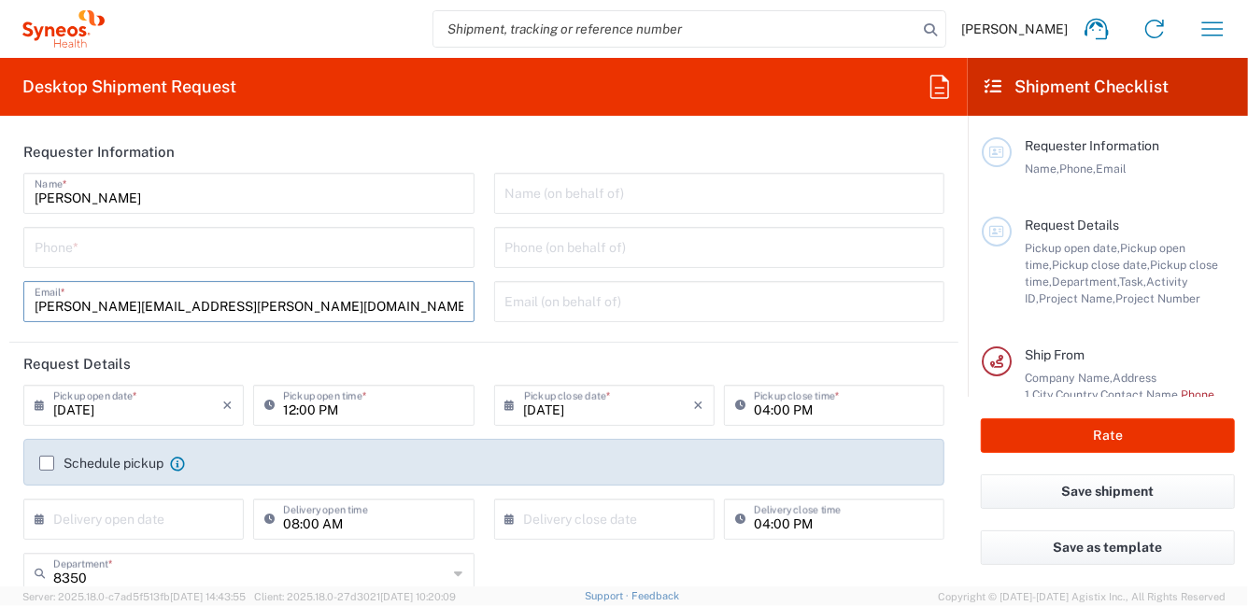
drag, startPoint x: 293, startPoint y: 305, endPoint x: 64, endPoint y: 296, distance: 229.0
click at [1, 291] on form "Requester Information Adriana MOSCHINI Name * Phone * roberta.barberis@syneoshe…" at bounding box center [484, 359] width 968 height 456
paste input "adriana.moschini"
type input "adriana.moschini@syneoshealth.com"
click at [93, 246] on input "tel" at bounding box center [249, 246] width 429 height 33
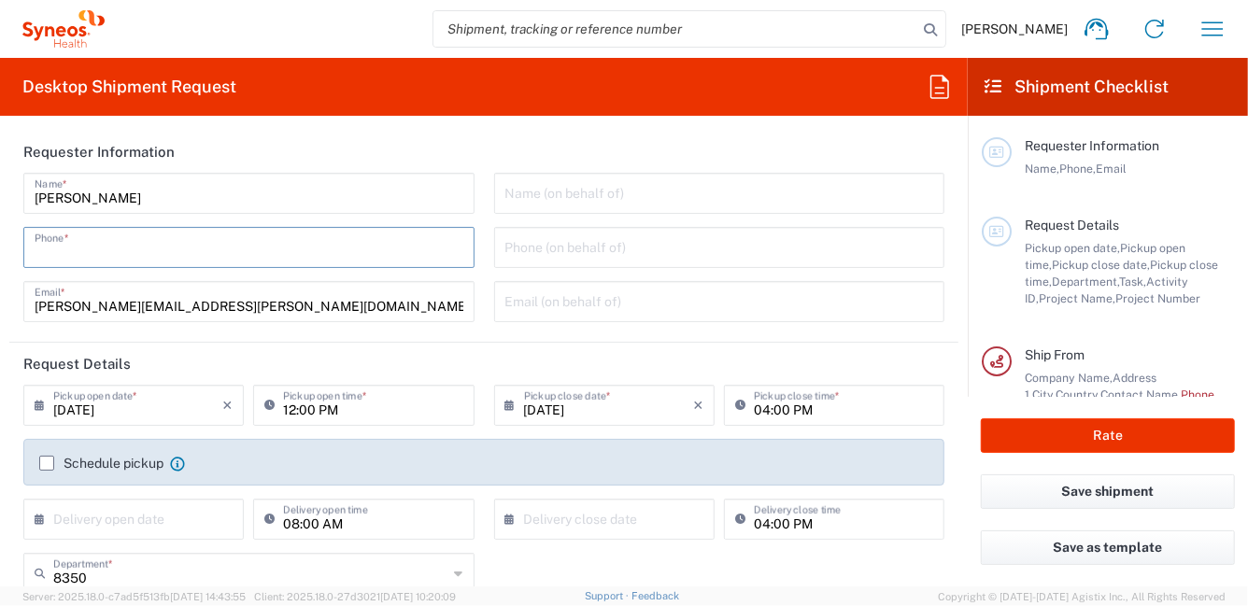
type input "0296199257"
type input "roberta.barberis@syneoshealth.com"
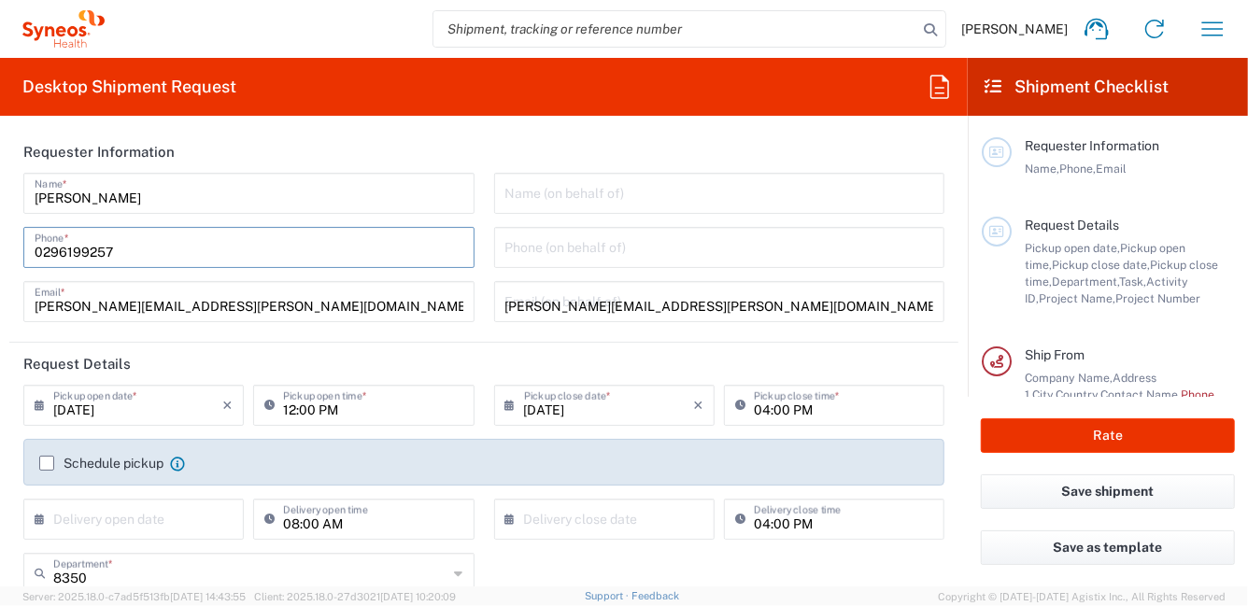
type input "0296199257"
type input "Adelchi Gasperetti"
type input "Via Alfredo Chiti 2"
type input "Pistoia"
type input "Italy"
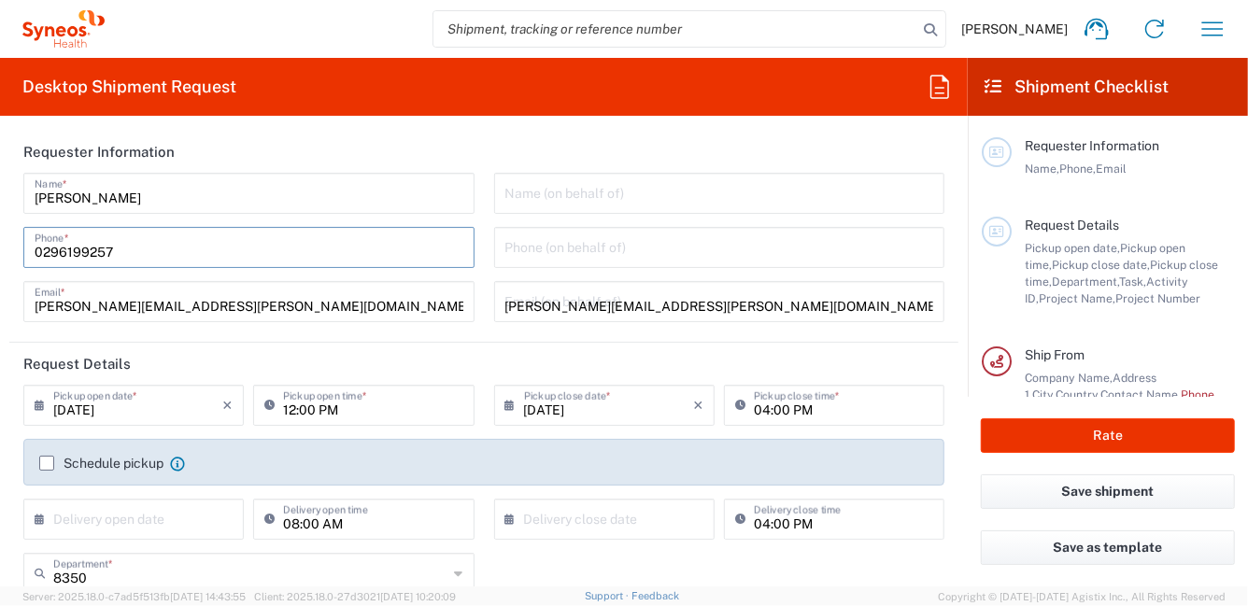
type input "51100"
type input "+39 340 6439714"
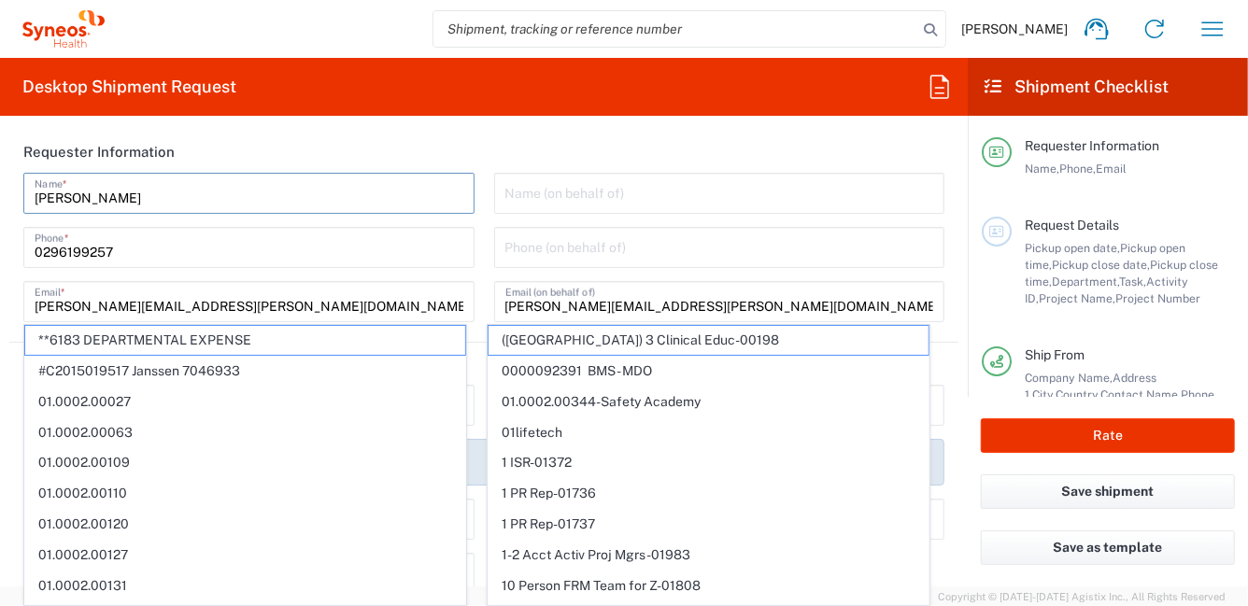
click at [384, 190] on input "Adriana MOSCHINI" at bounding box center [249, 192] width 429 height 33
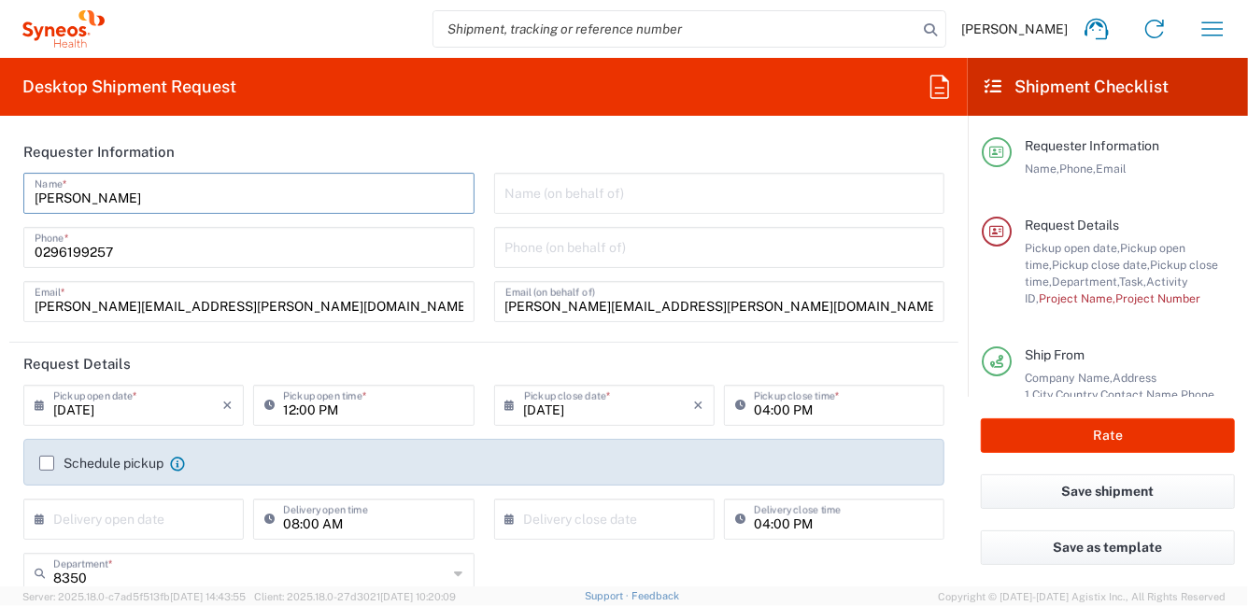
click at [43, 405] on icon at bounding box center [44, 405] width 19 height 30
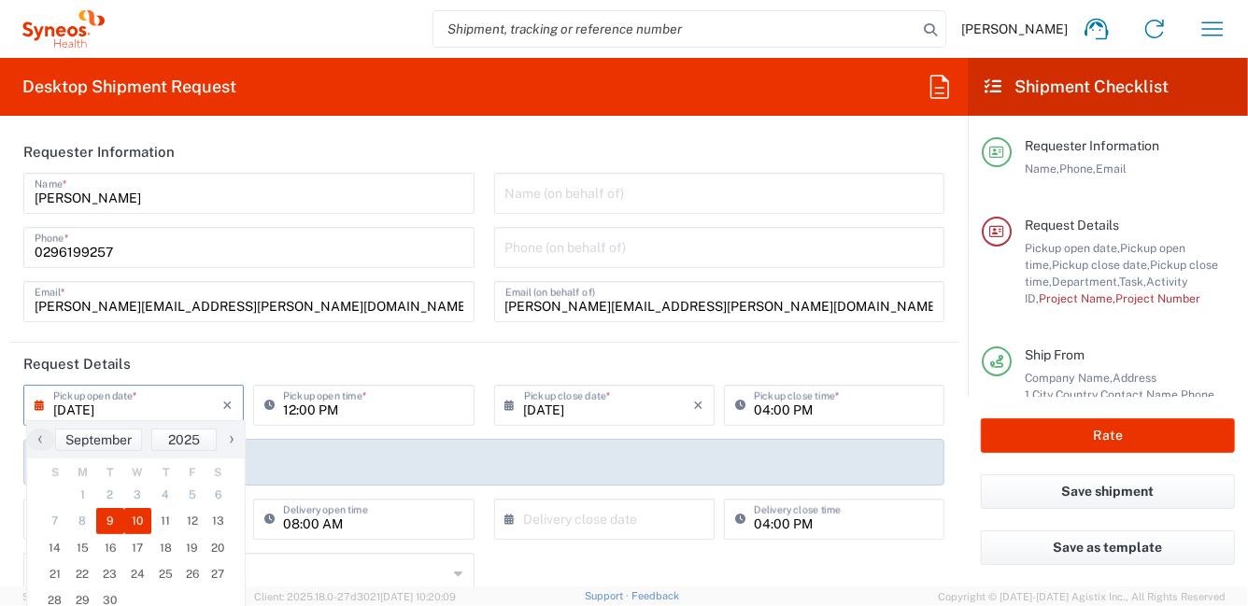
click at [138, 523] on span "10" at bounding box center [138, 521] width 28 height 26
type input "09/10/2025"
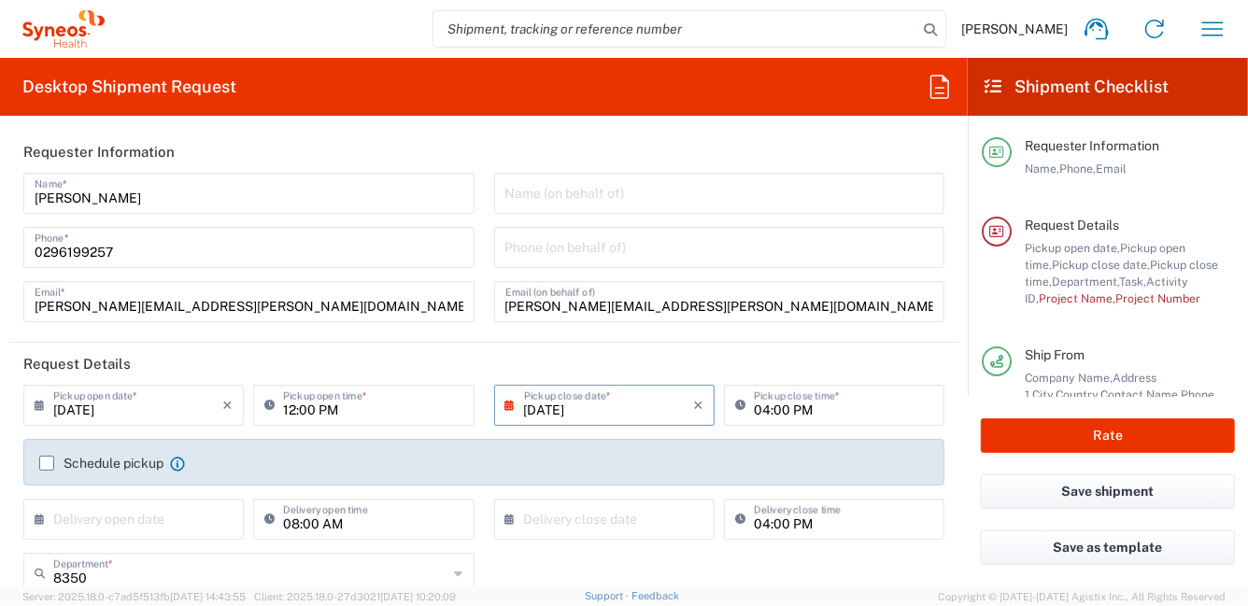
click at [316, 414] on input "12:00 PM" at bounding box center [372, 404] width 179 height 33
drag, startPoint x: 357, startPoint y: 418, endPoint x: 319, endPoint y: 418, distance: 38.3
click at [319, 418] on input "09:00 PM" at bounding box center [372, 404] width 179 height 33
type input "09:00 AM"
click at [50, 465] on label "Schedule pickup" at bounding box center [101, 463] width 124 height 15
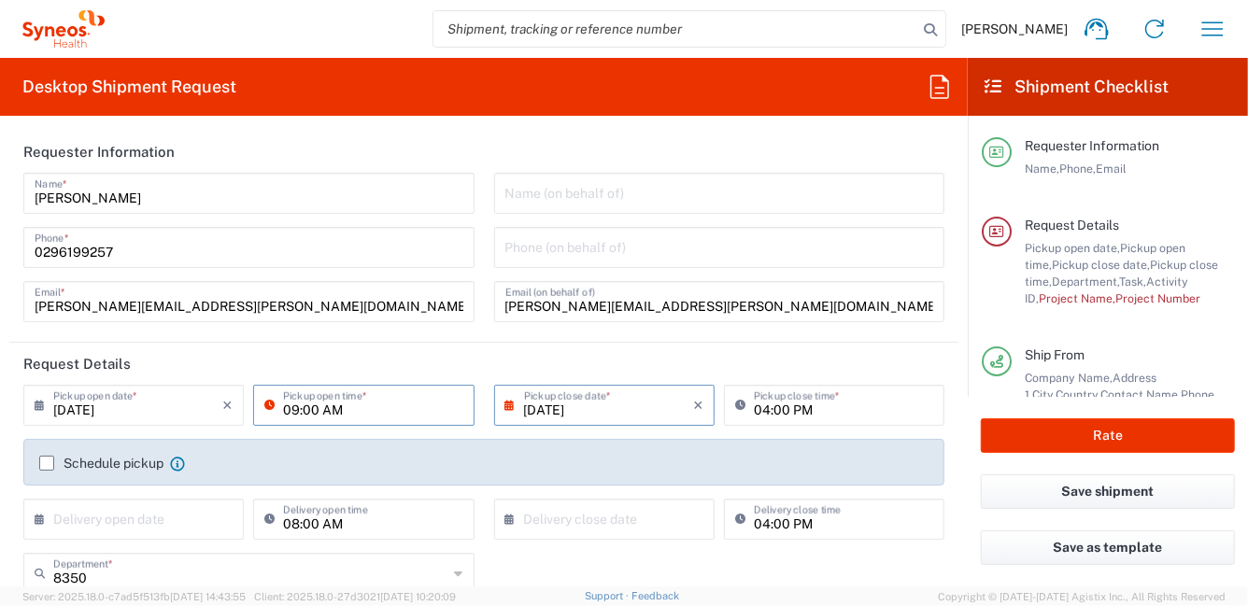
click at [47, 463] on input "Schedule pickup" at bounding box center [47, 463] width 0 height 0
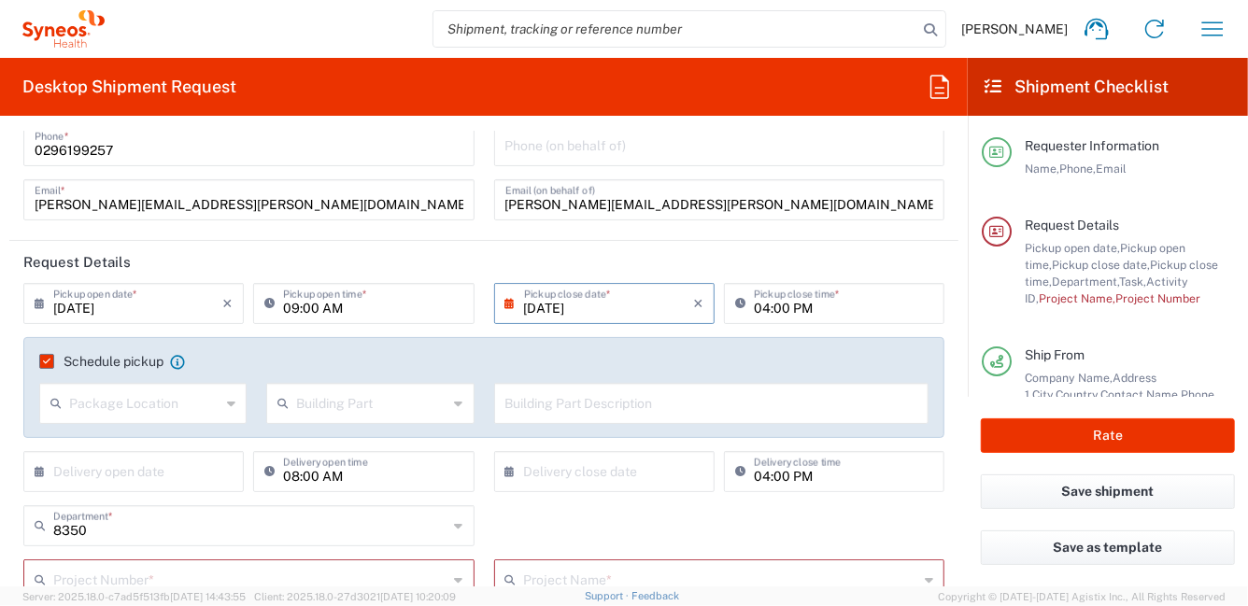
scroll to position [187, 0]
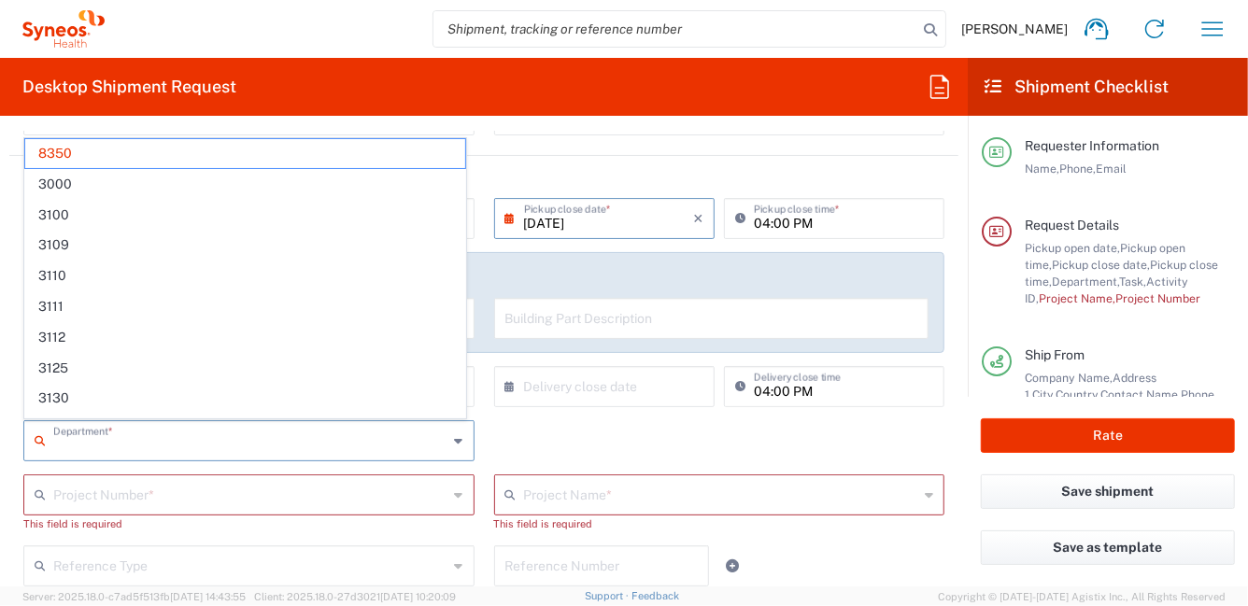
drag, startPoint x: 108, startPoint y: 443, endPoint x: 47, endPoint y: 443, distance: 61.6
click at [47, 443] on div "Department *" at bounding box center [248, 440] width 451 height 41
type input "6455"
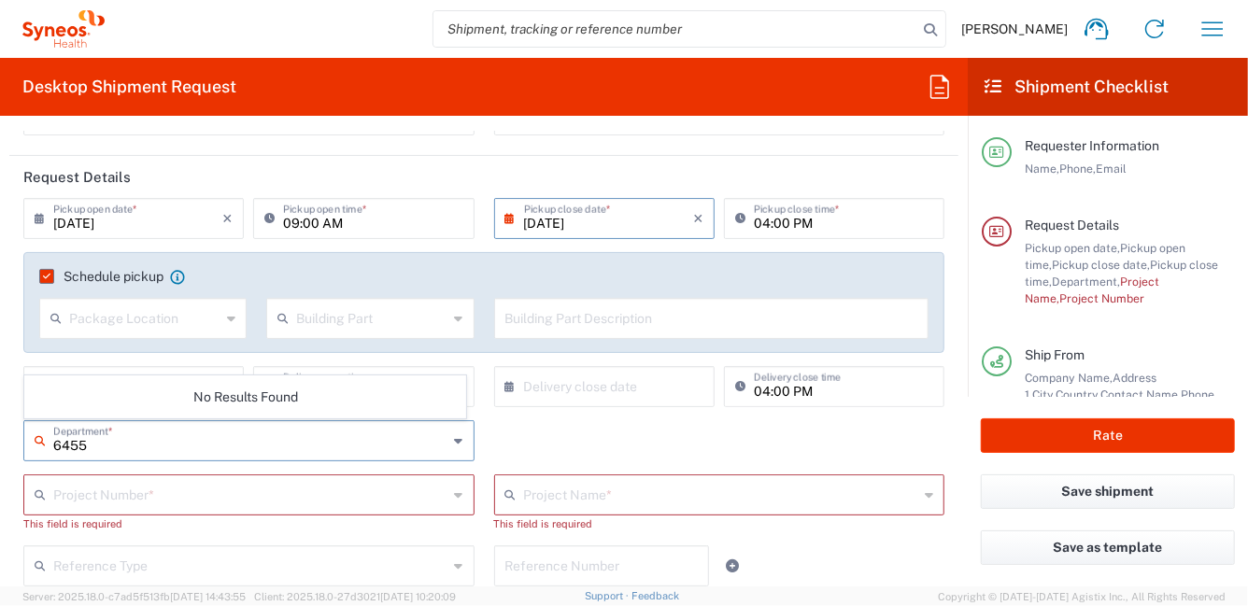
drag, startPoint x: 149, startPoint y: 443, endPoint x: 11, endPoint y: 426, distance: 139.3
click at [0, 447] on form "Requester Information Adriana MOSCHINI Name * 0296199257 Phone * adriana.moschi…" at bounding box center [484, 359] width 968 height 456
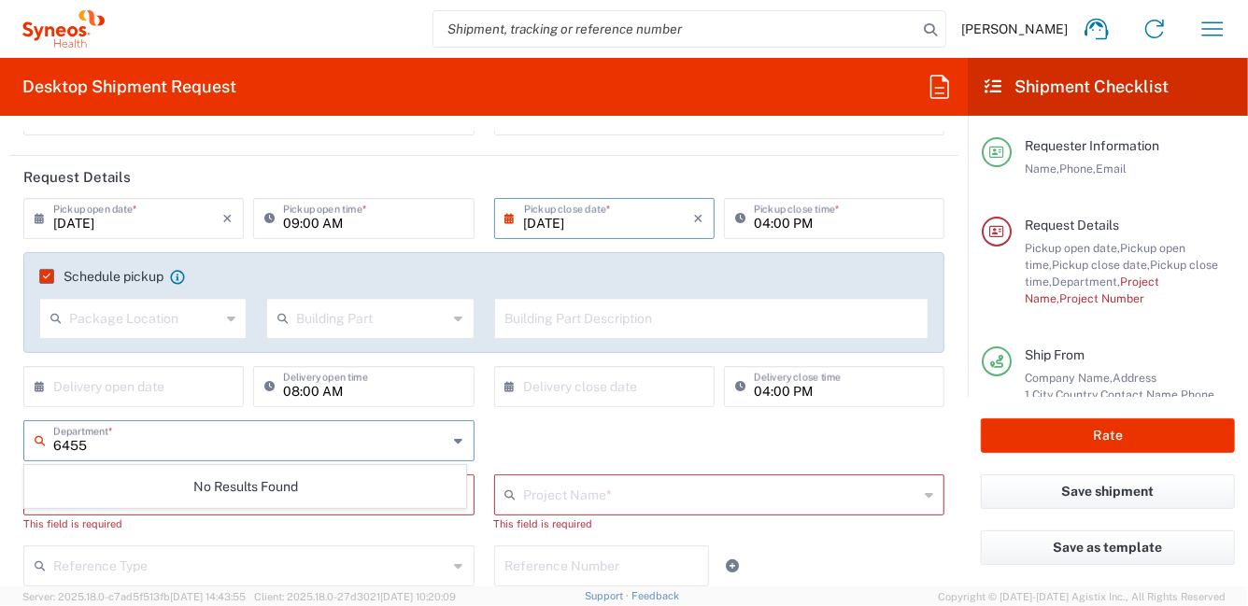
type input "6455"
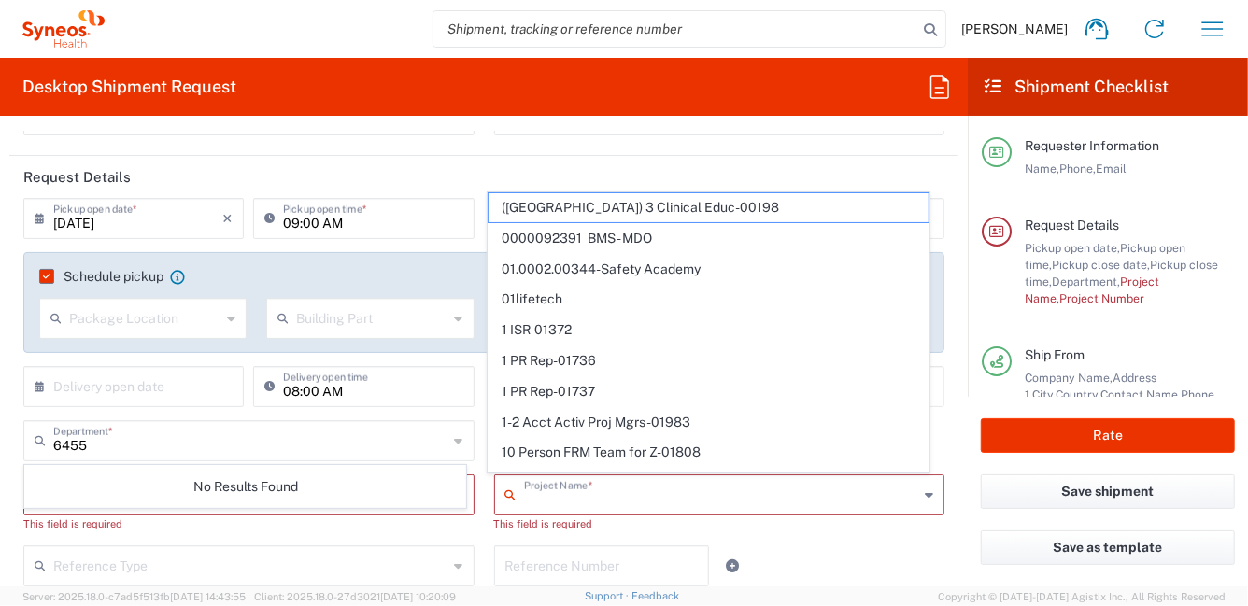
click at [541, 499] on input "text" at bounding box center [721, 493] width 395 height 33
click at [157, 440] on input "text" at bounding box center [251, 439] width 397 height 33
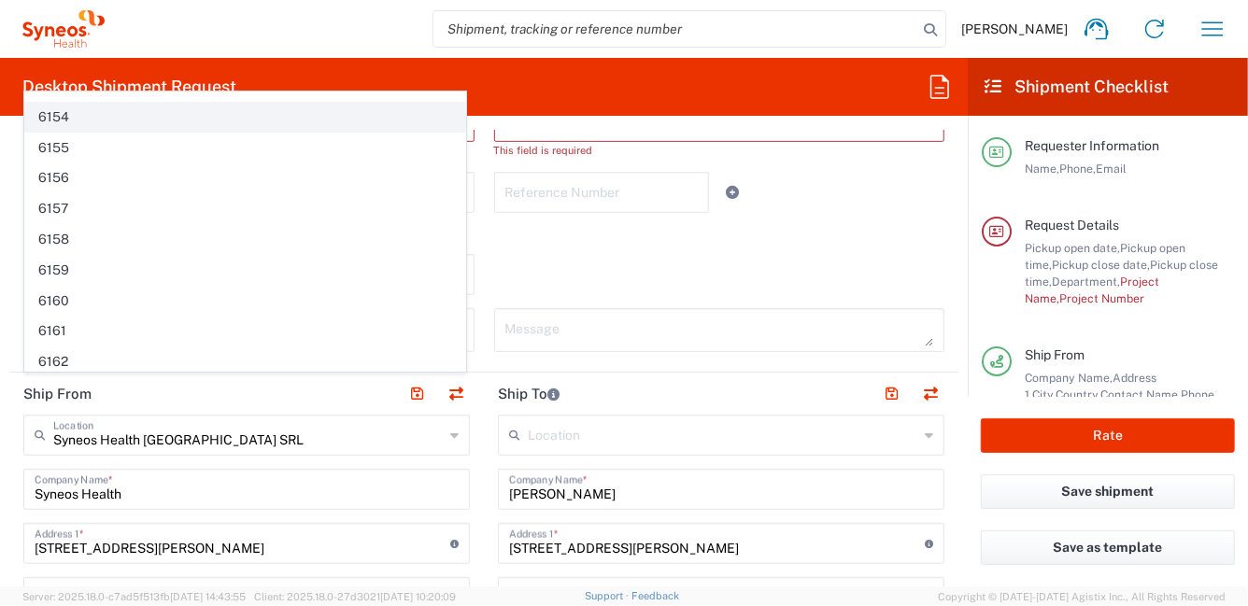
scroll to position [4755, 0]
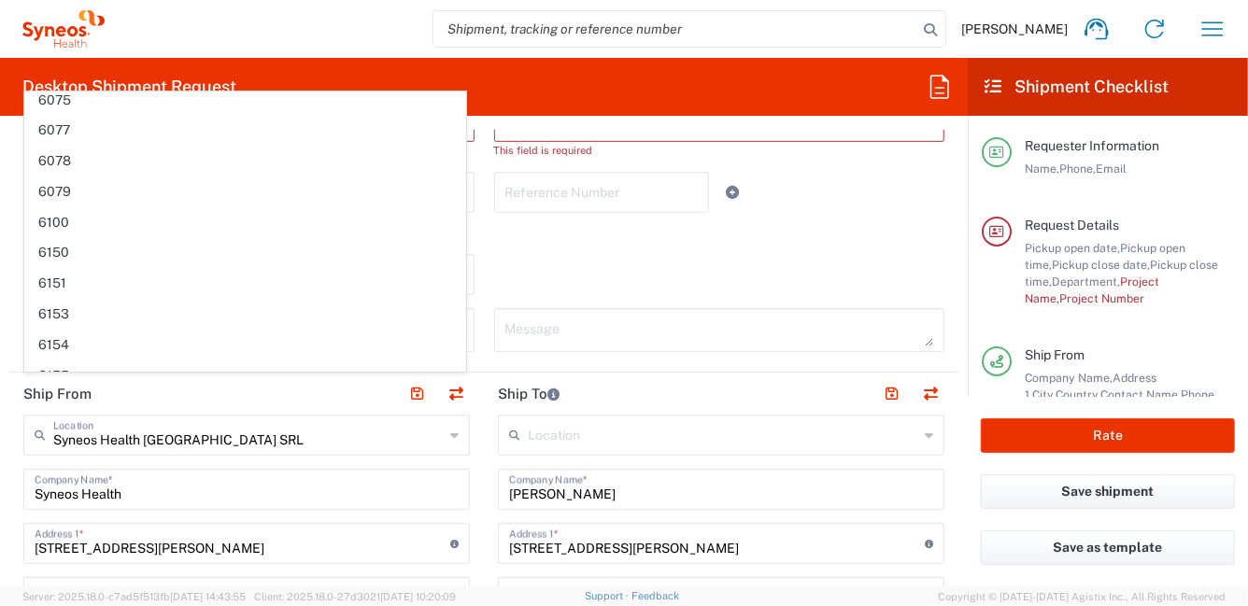
drag, startPoint x: 565, startPoint y: 267, endPoint x: 547, endPoint y: 257, distance: 20.5
click at [565, 265] on div "Shipment Type Batch Regular" at bounding box center [484, 281] width 941 height 54
type input "8350"
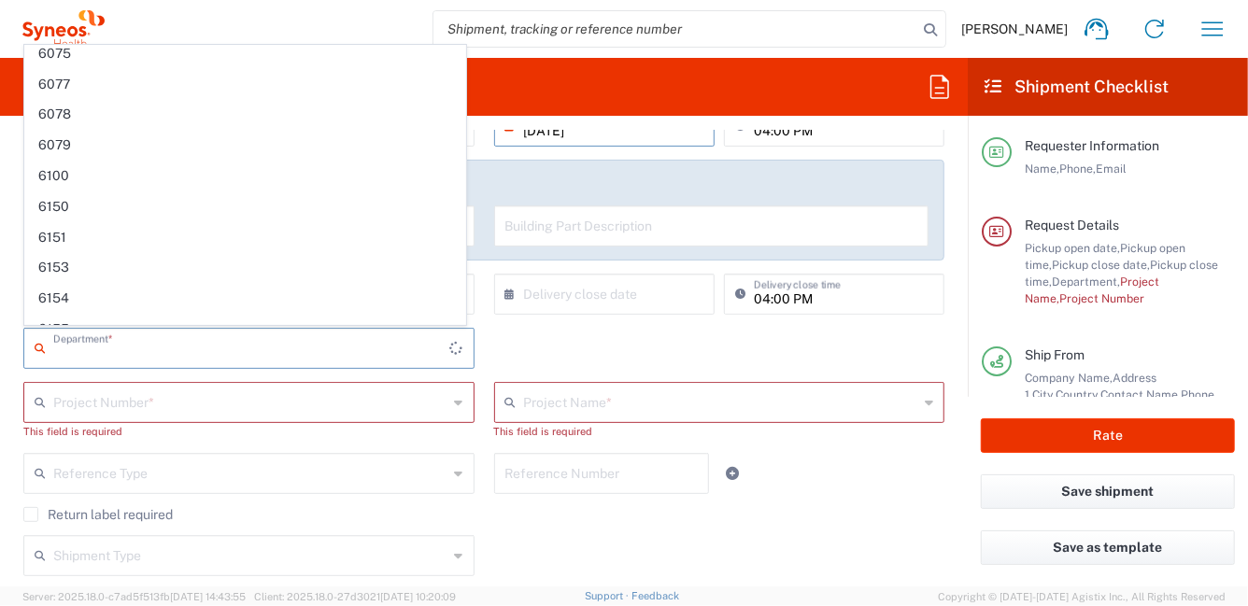
scroll to position [0, 0]
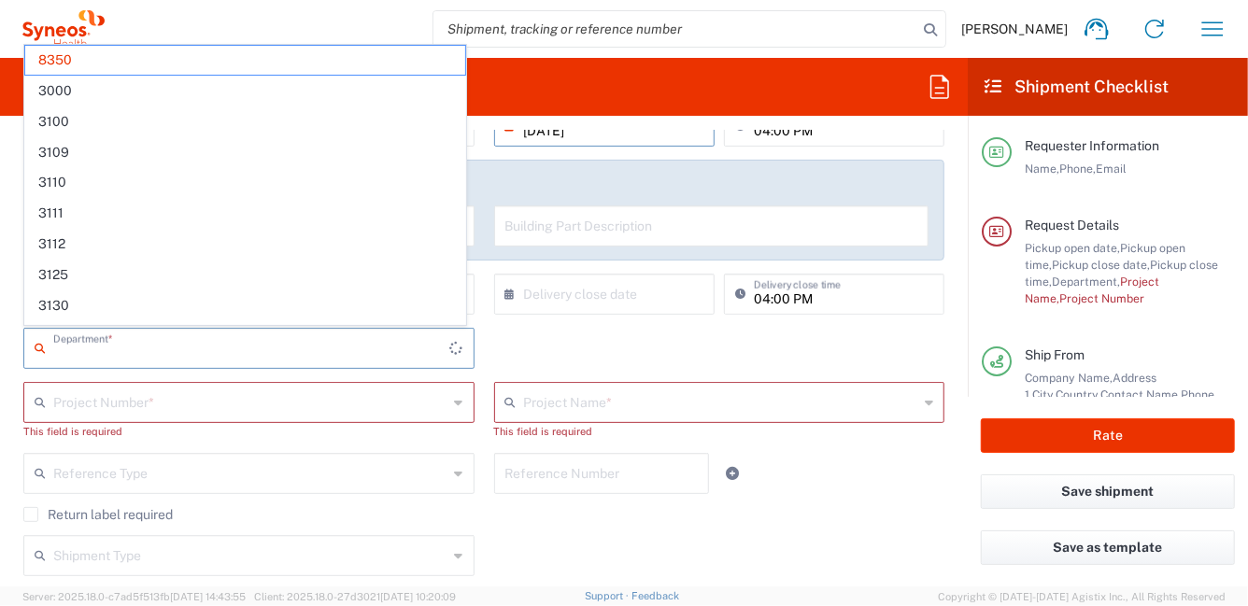
drag, startPoint x: 101, startPoint y: 347, endPoint x: 12, endPoint y: 340, distance: 89.1
click at [11, 344] on main "09/10/2025 × Pickup open date * Cancel Apply 09:00 AM Pickup open time * 09/10/…" at bounding box center [483, 376] width 949 height 541
type input "8"
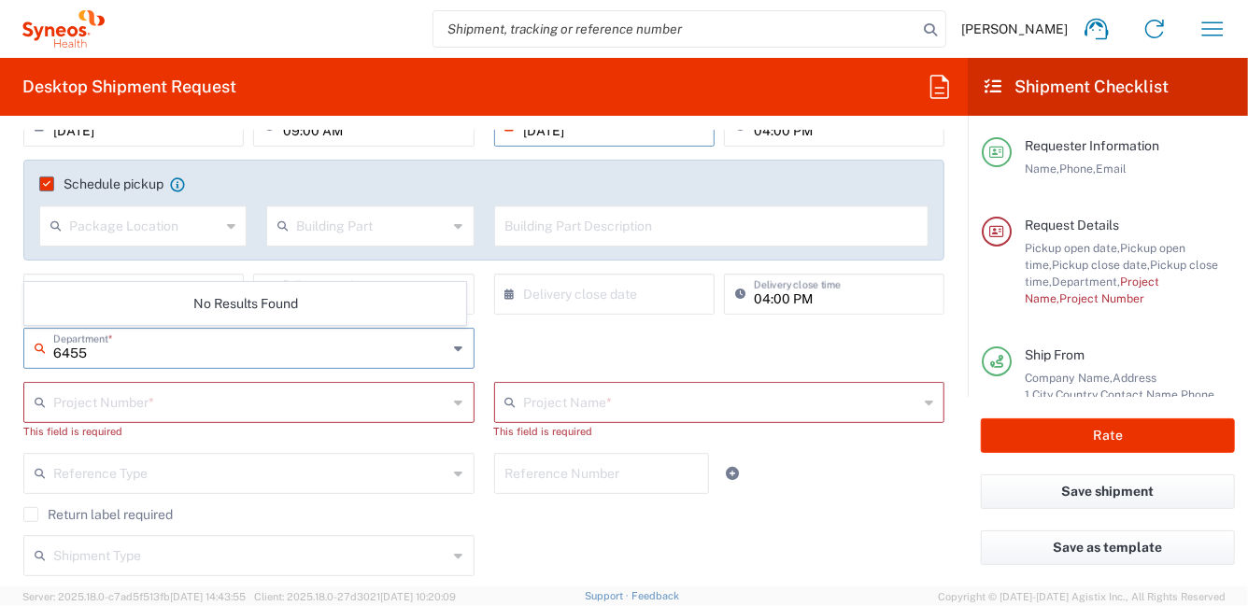
type input "6455"
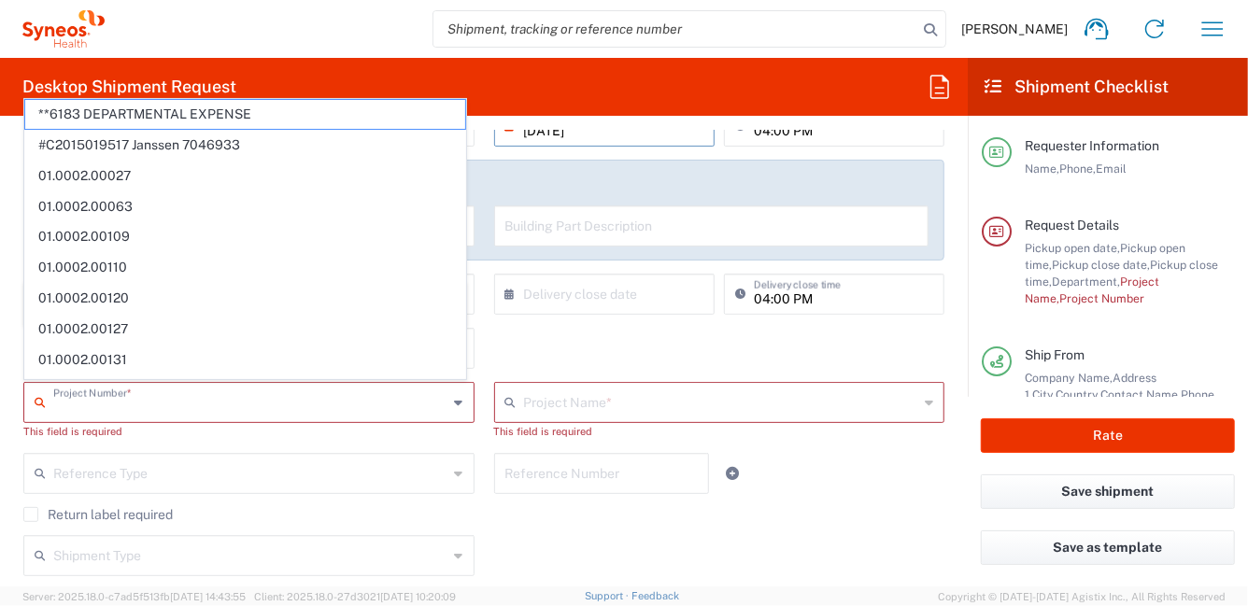
click at [243, 416] on input "text" at bounding box center [250, 401] width 395 height 33
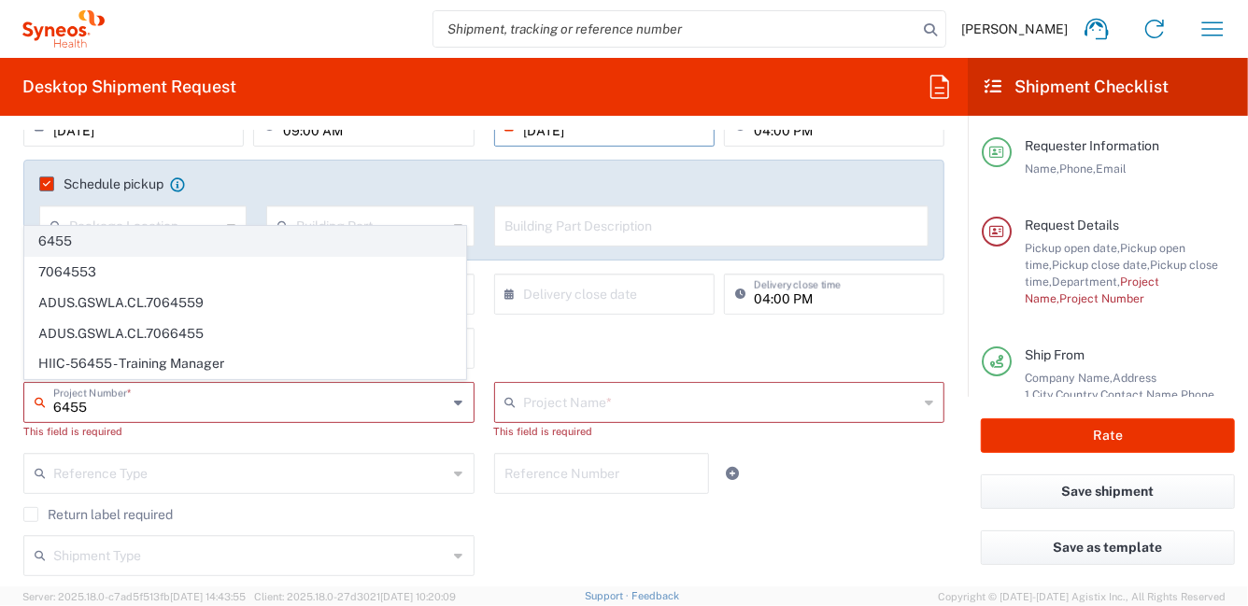
type input "6455"
click at [76, 243] on span "6455" at bounding box center [245, 241] width 440 height 29
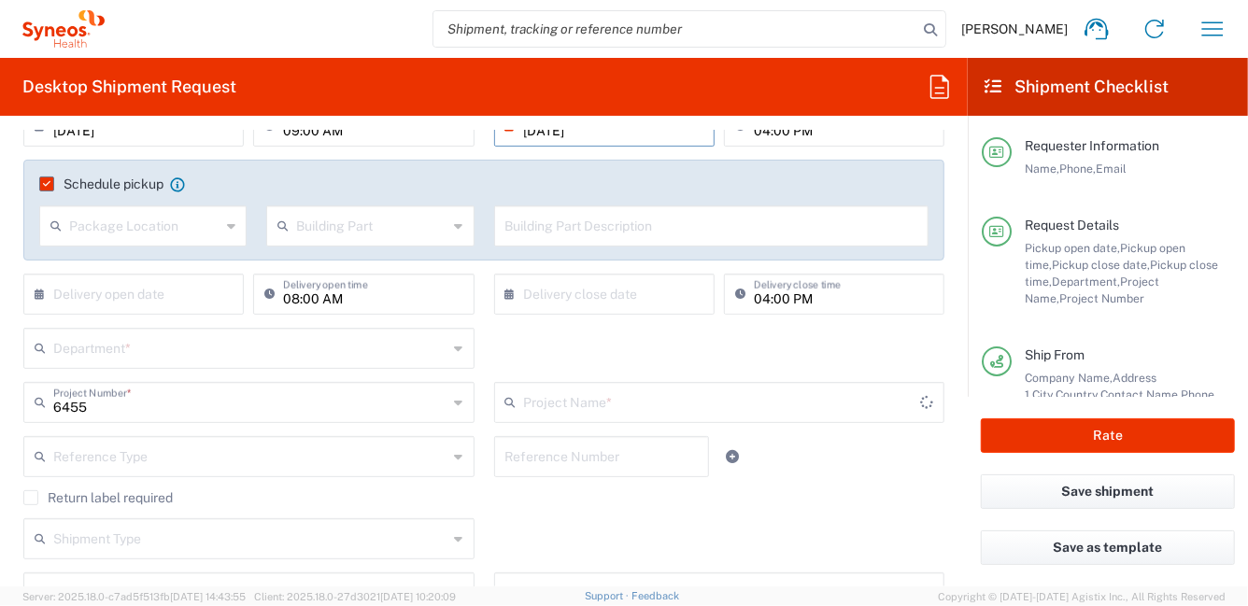
type input "ST-EUR - Idorsia [GEOGRAPHIC_DATA]"
click at [160, 348] on input "text" at bounding box center [250, 347] width 395 height 33
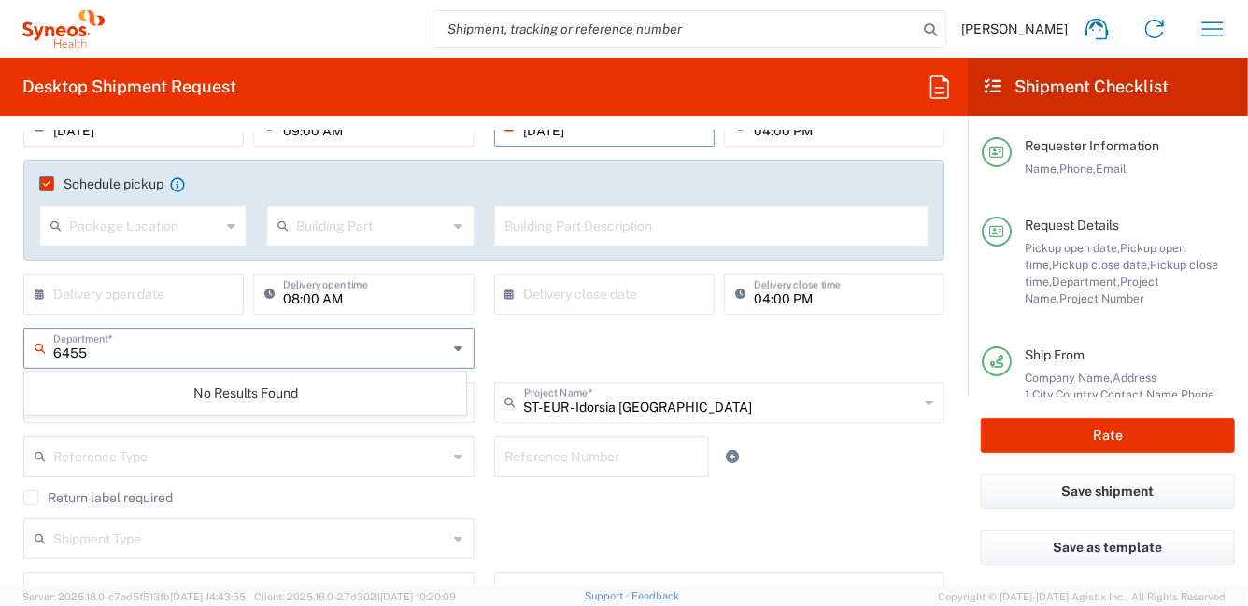
type input "6455"
drag, startPoint x: 273, startPoint y: 398, endPoint x: 277, endPoint y: 430, distance: 32.1
click at [273, 399] on div "No Results Found" at bounding box center [245, 393] width 442 height 43
click at [230, 401] on div "No Results Found" at bounding box center [245, 393] width 442 height 43
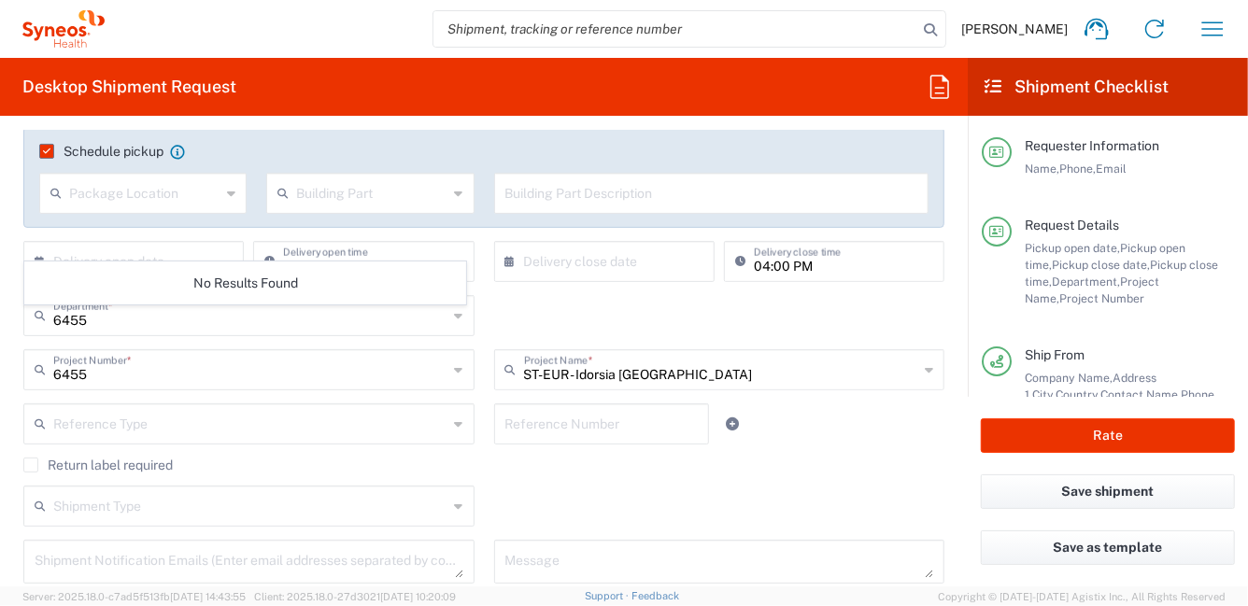
scroll to position [279, 0]
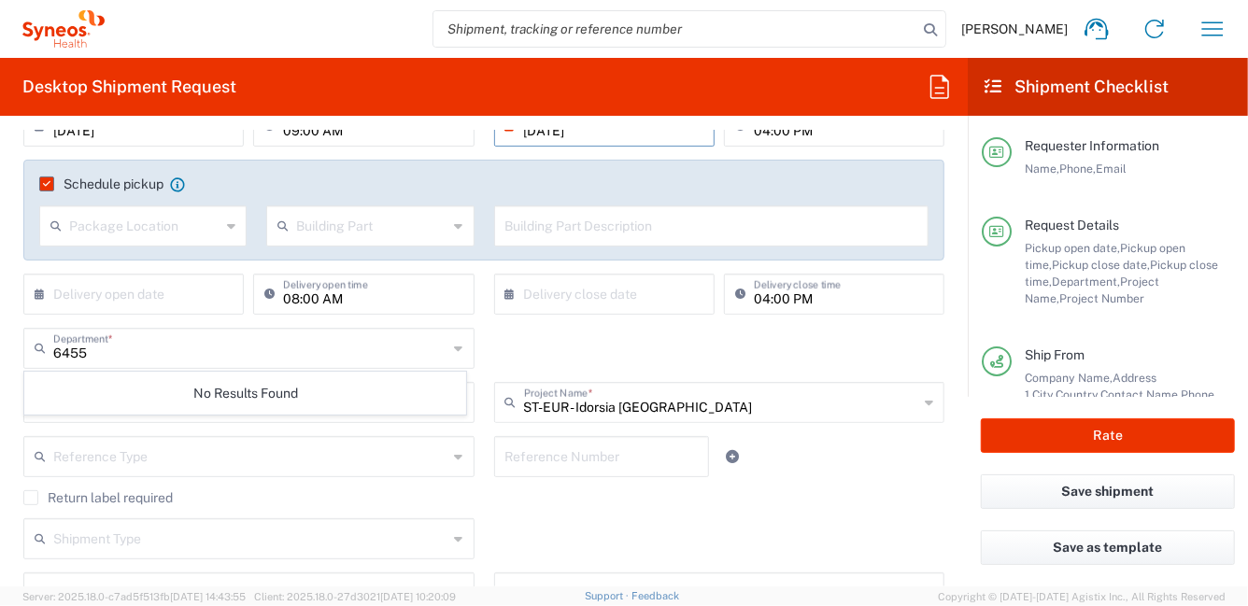
click at [545, 511] on div "Return label required" at bounding box center [483, 504] width 921 height 28
click at [455, 347] on icon at bounding box center [459, 348] width 8 height 30
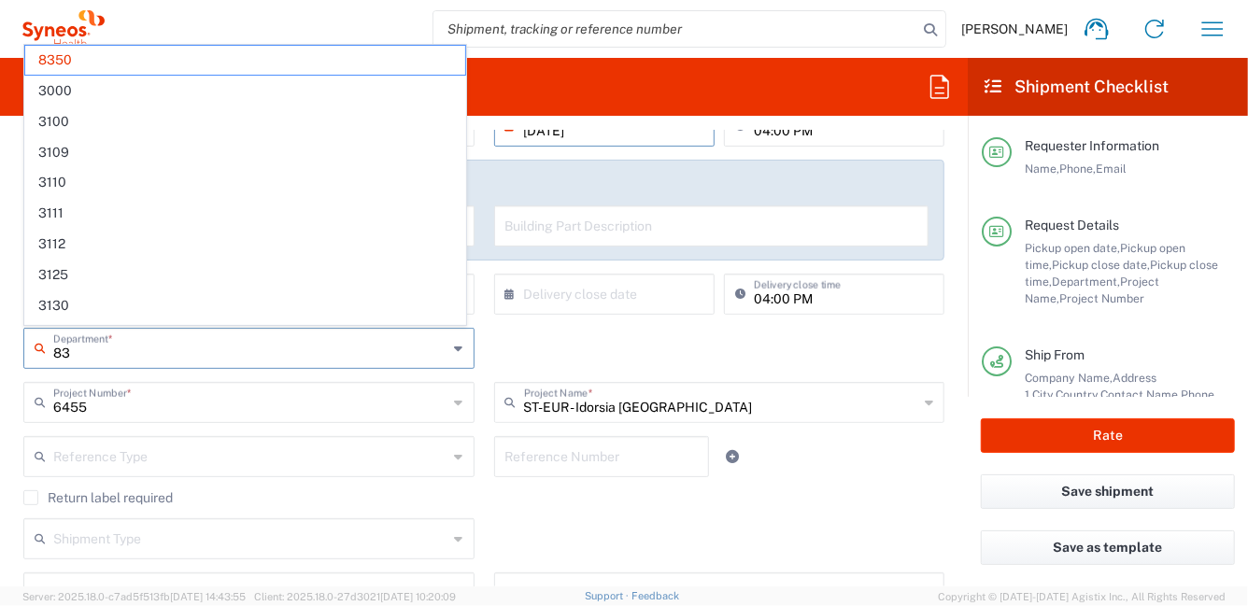
type input "8"
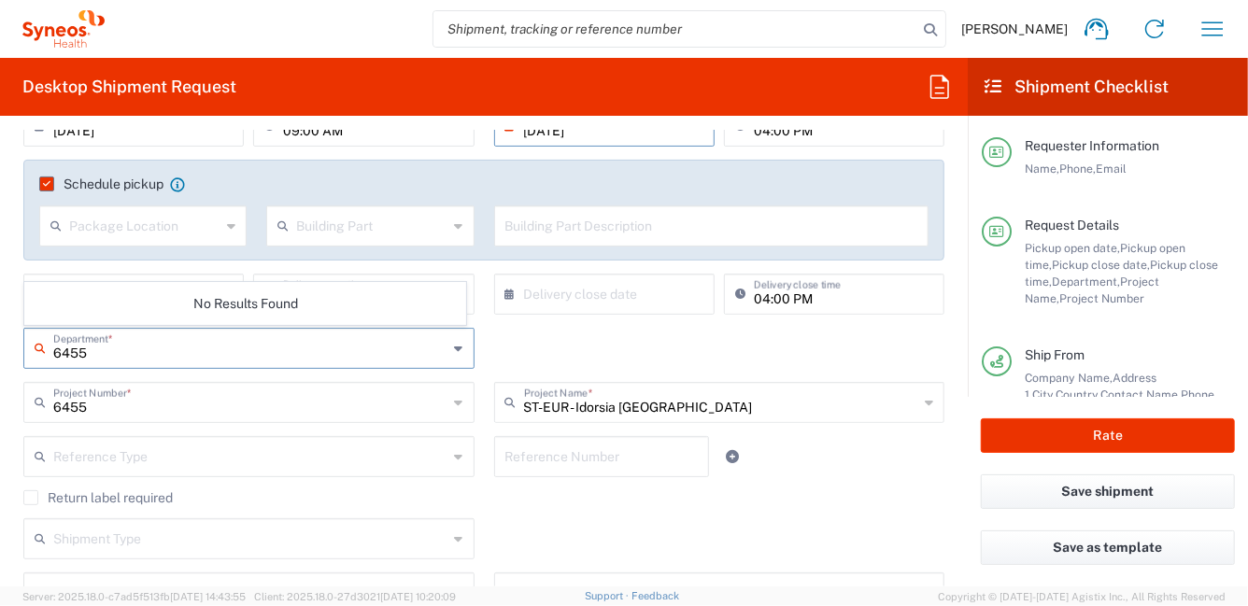
type input "6455"
click at [379, 461] on input "text" at bounding box center [250, 455] width 395 height 33
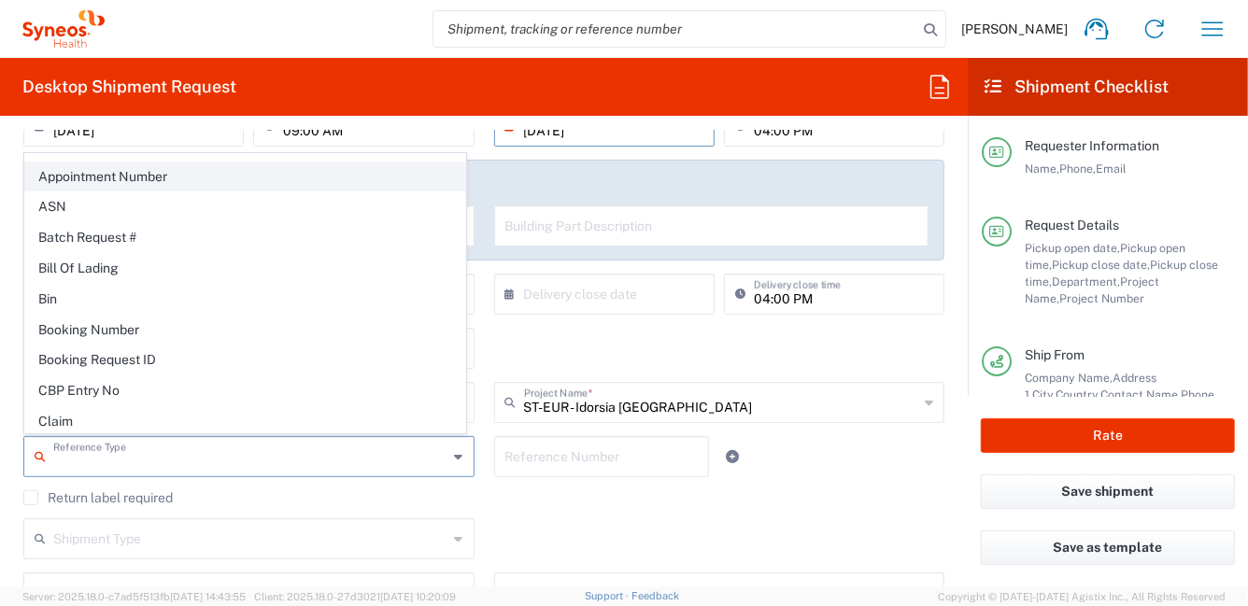
scroll to position [0, 0]
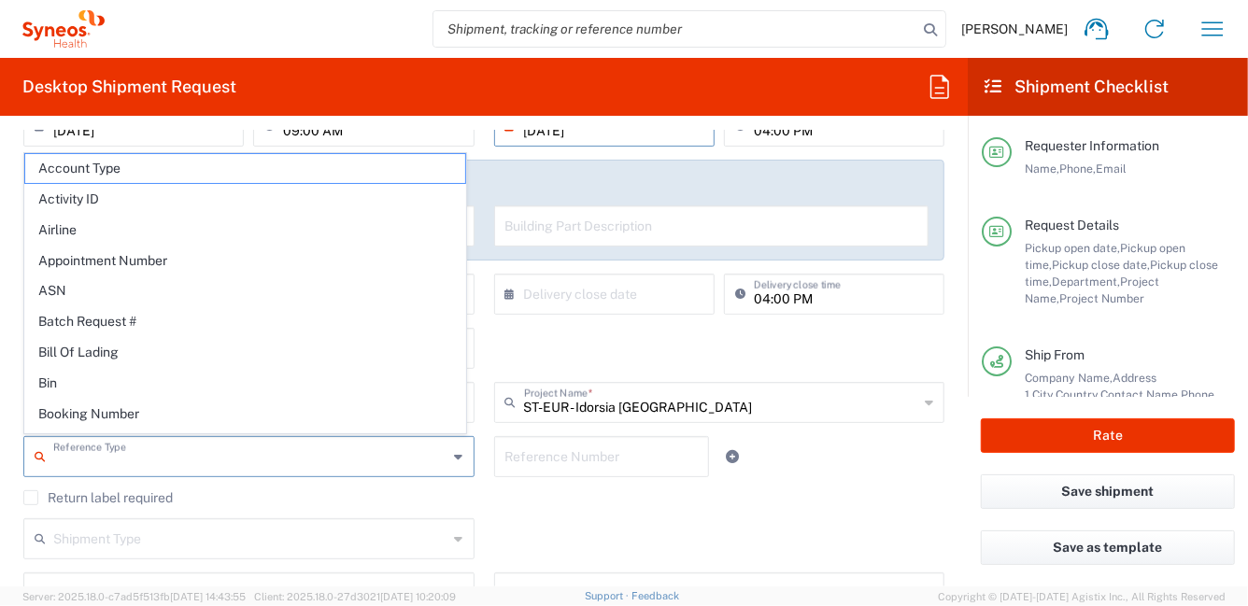
click at [555, 536] on div "Shipment Type Batch Regular" at bounding box center [484, 545] width 941 height 54
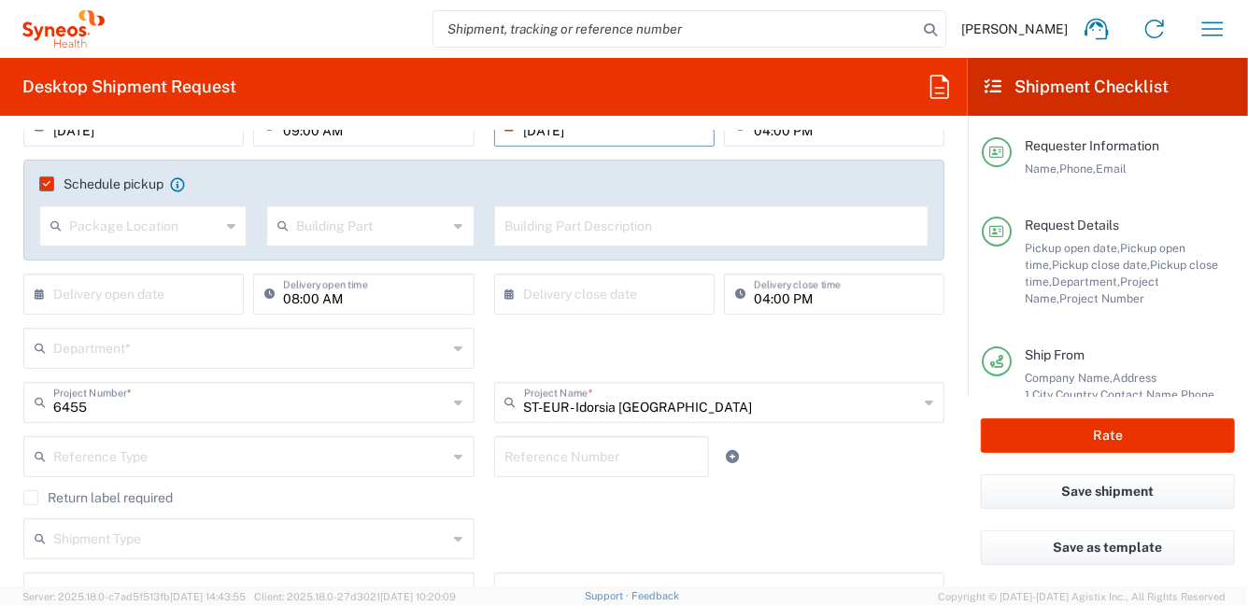
click at [455, 349] on icon at bounding box center [459, 348] width 8 height 30
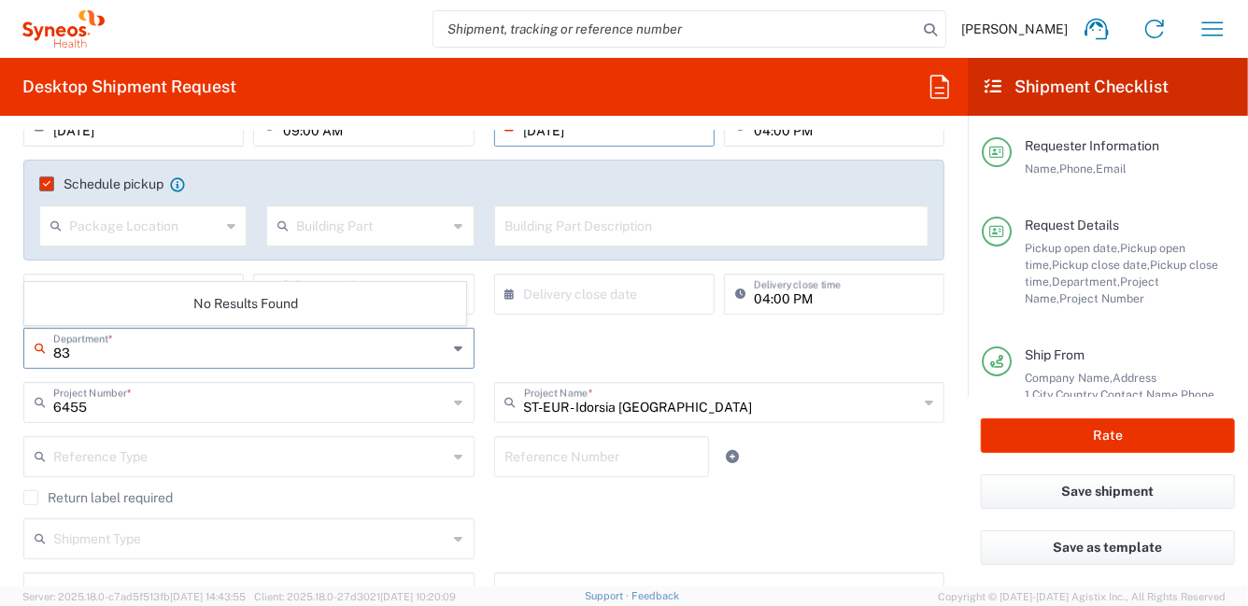
type input "8"
type input "6455"
click at [568, 524] on div "Shipment Type Batch Regular" at bounding box center [484, 545] width 941 height 54
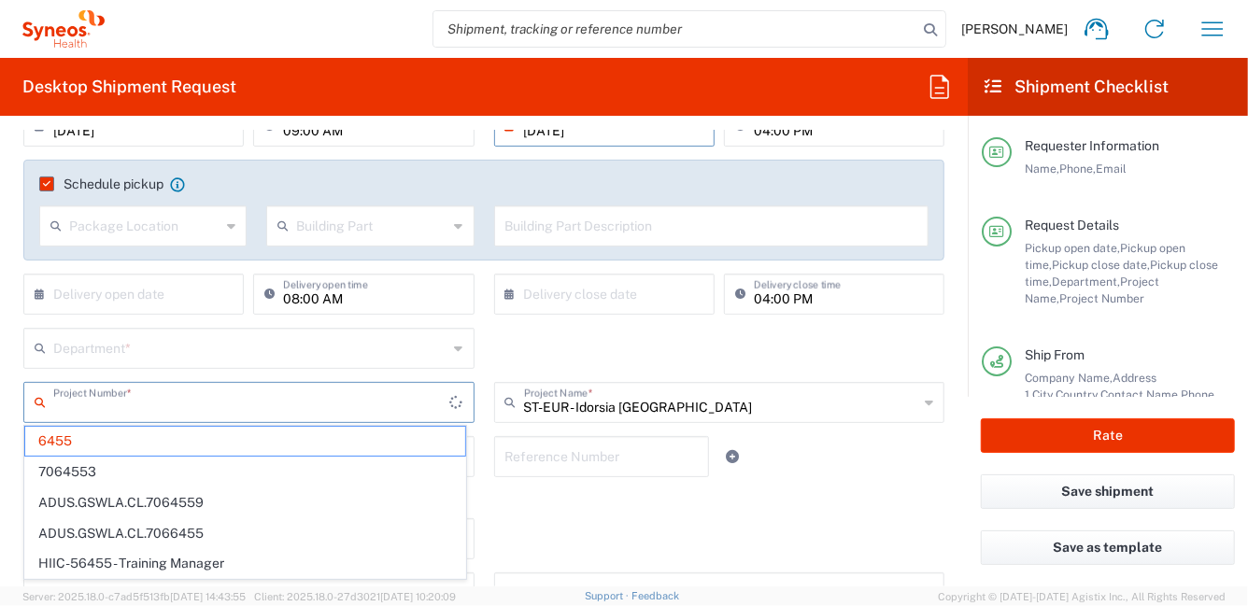
click at [149, 409] on input "text" at bounding box center [251, 401] width 397 height 33
type input "6455"
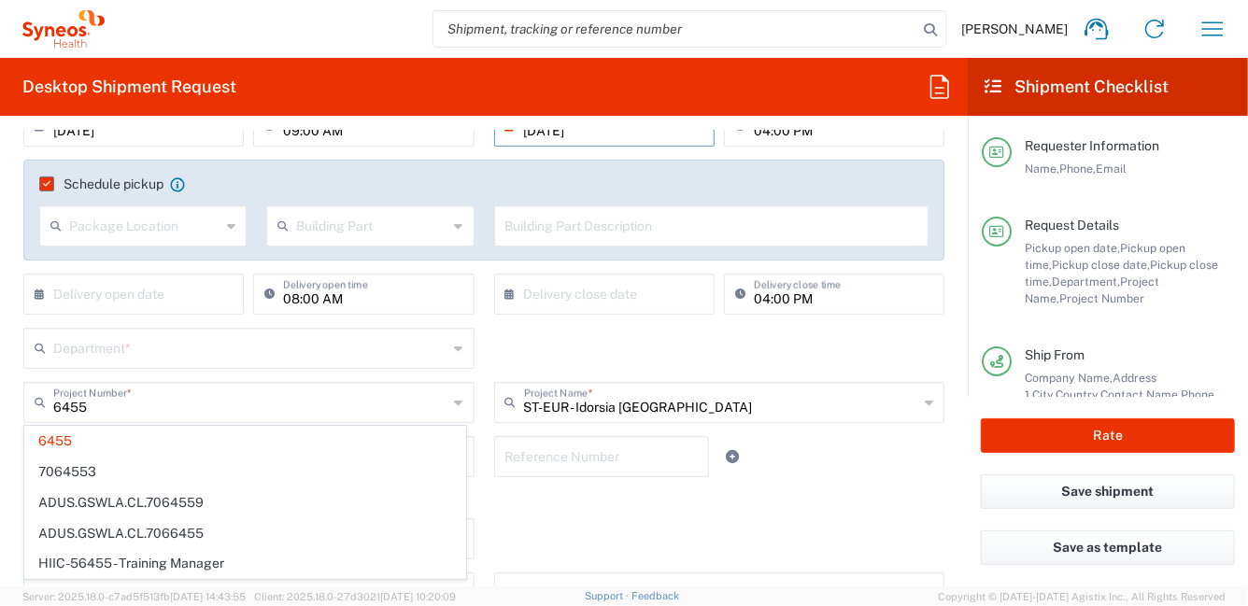
click at [103, 447] on span "6455" at bounding box center [245, 441] width 440 height 29
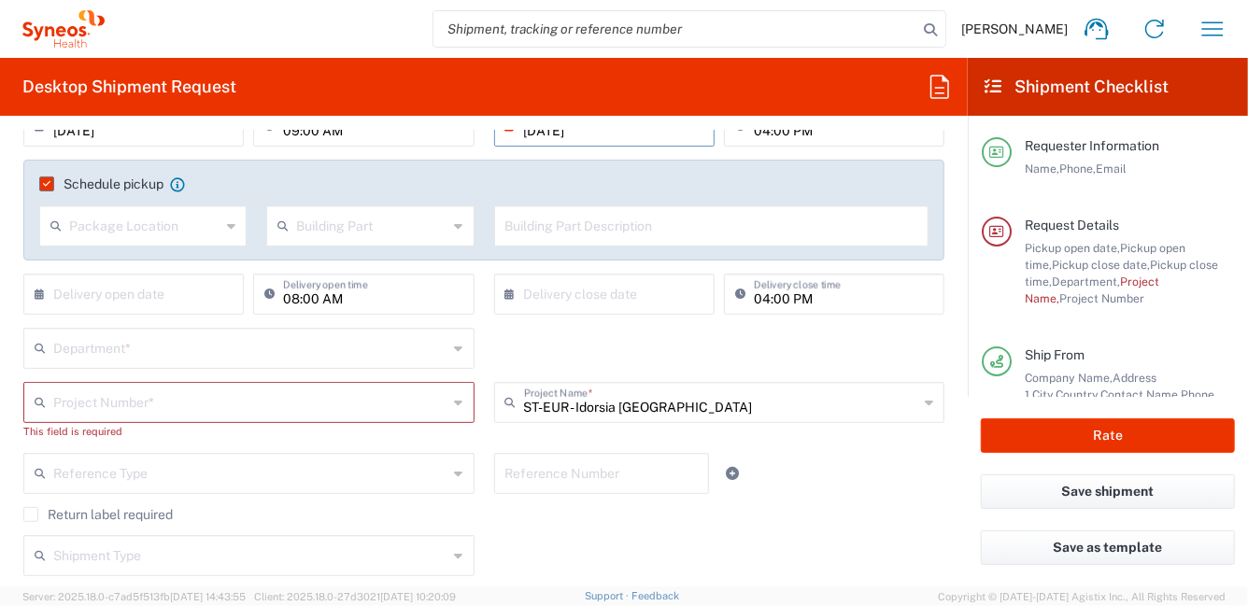
click at [88, 408] on input "text" at bounding box center [250, 401] width 395 height 33
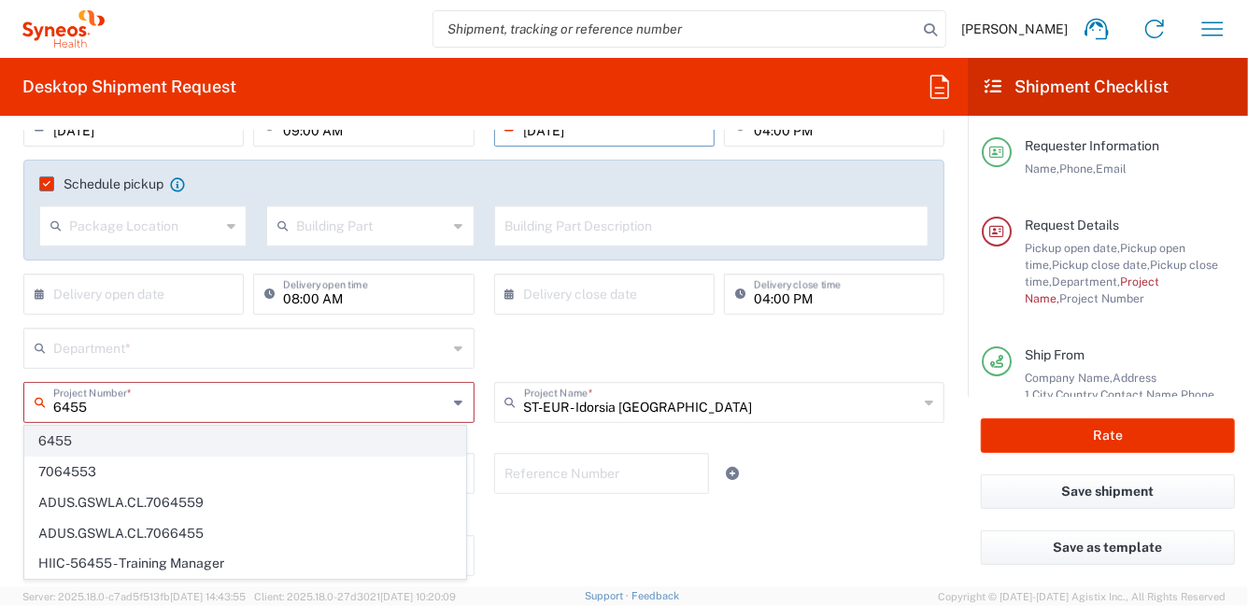
type input "6455"
click at [114, 438] on span "6455" at bounding box center [245, 441] width 440 height 29
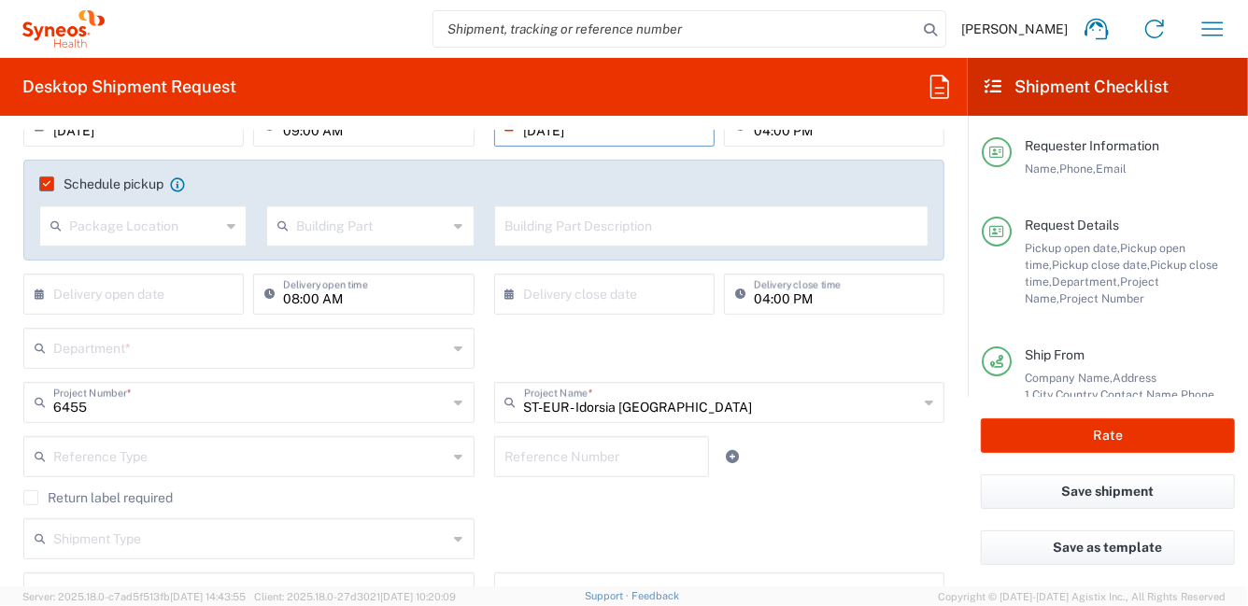
click at [371, 342] on input "text" at bounding box center [250, 347] width 395 height 33
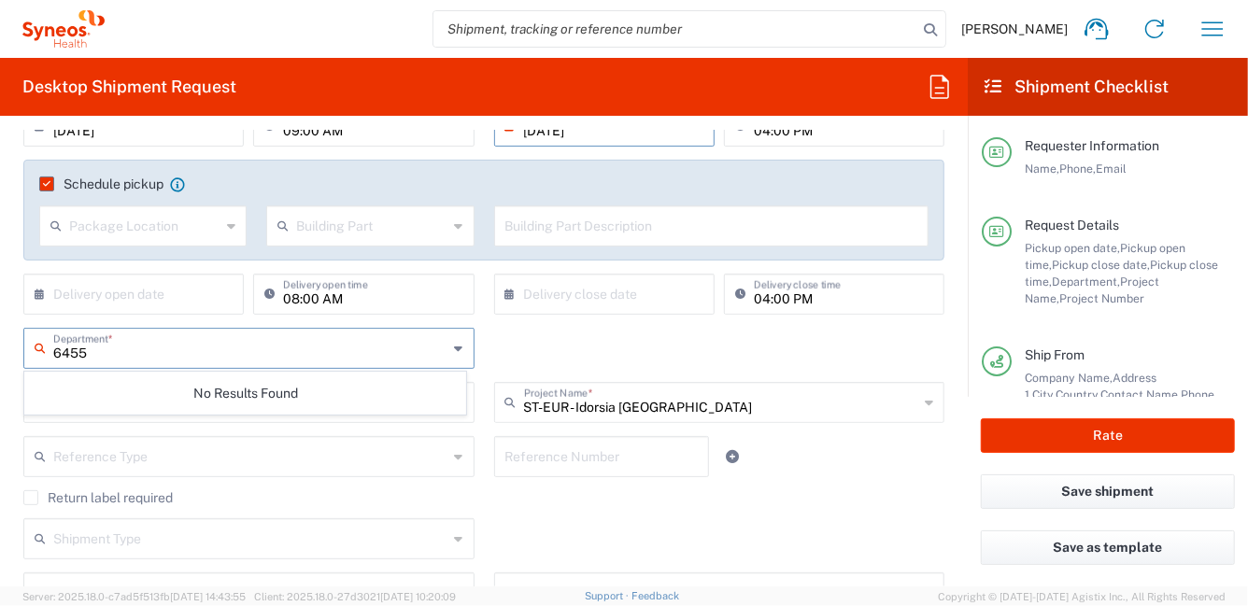
type input "6455"
click at [514, 480] on div "Reference Number" at bounding box center [601, 463] width 235 height 54
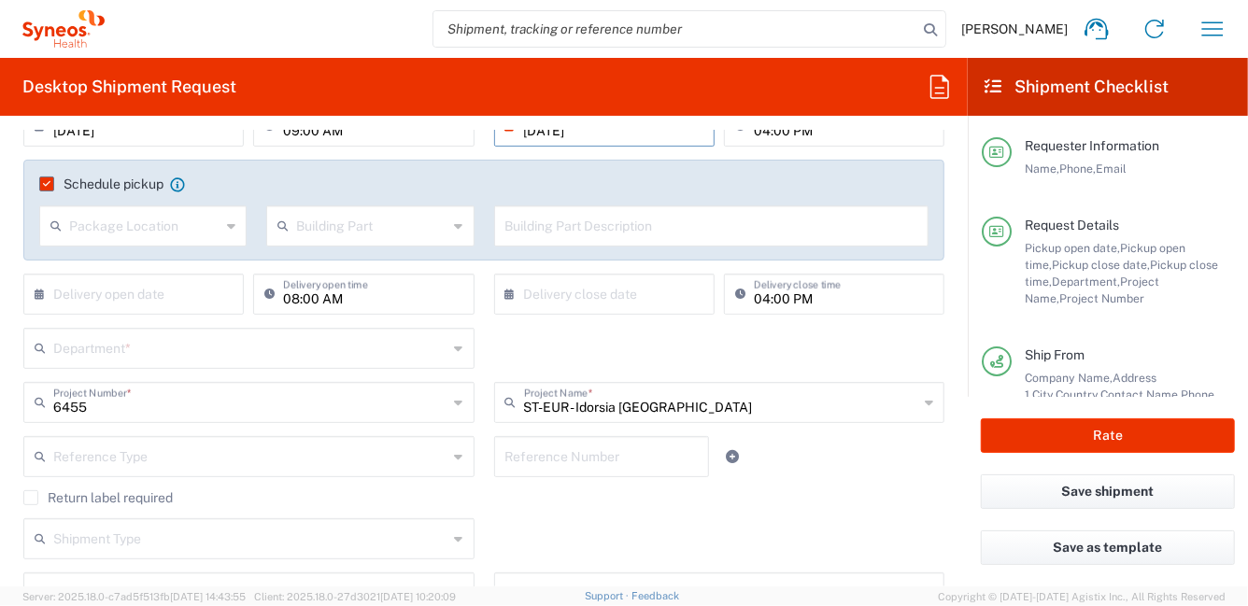
click at [401, 352] on input "text" at bounding box center [250, 347] width 395 height 33
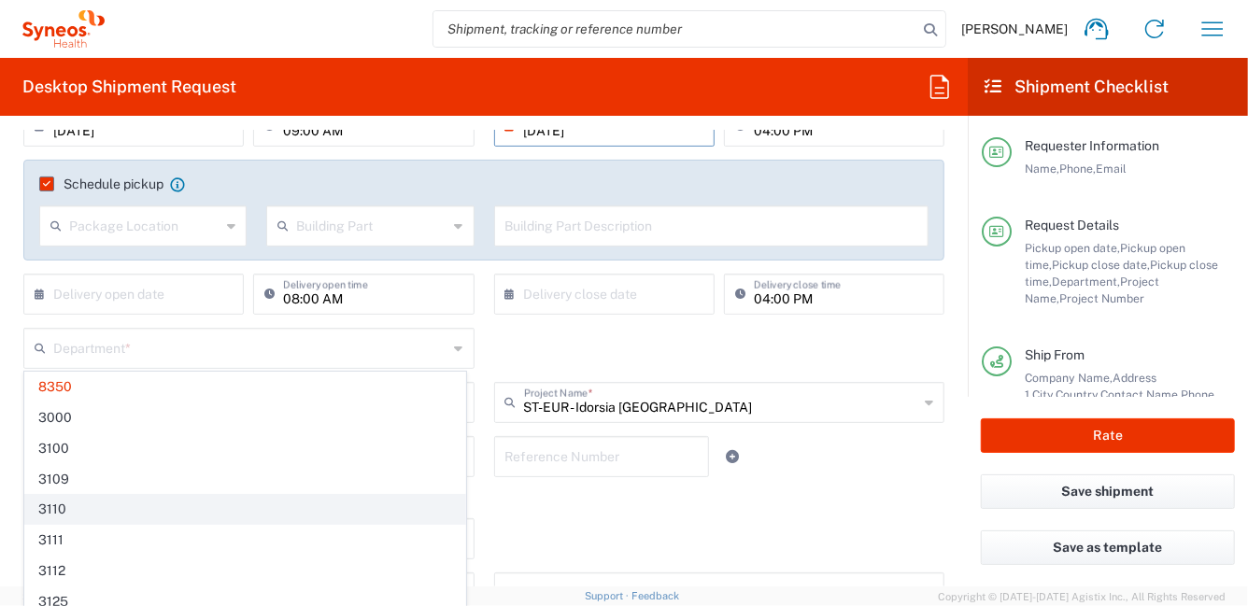
click at [304, 514] on span "3110" at bounding box center [245, 509] width 440 height 29
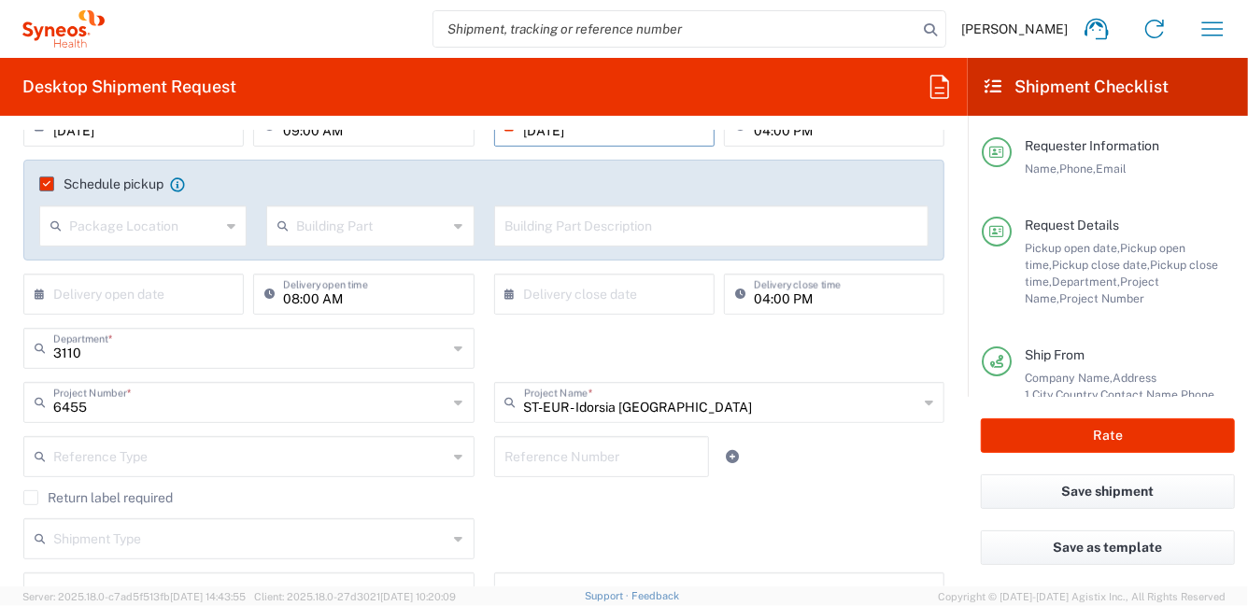
click at [577, 528] on div "Shipment Type Batch Regular" at bounding box center [484, 545] width 941 height 54
type input "3110"
click at [187, 342] on input "3110" at bounding box center [250, 347] width 395 height 33
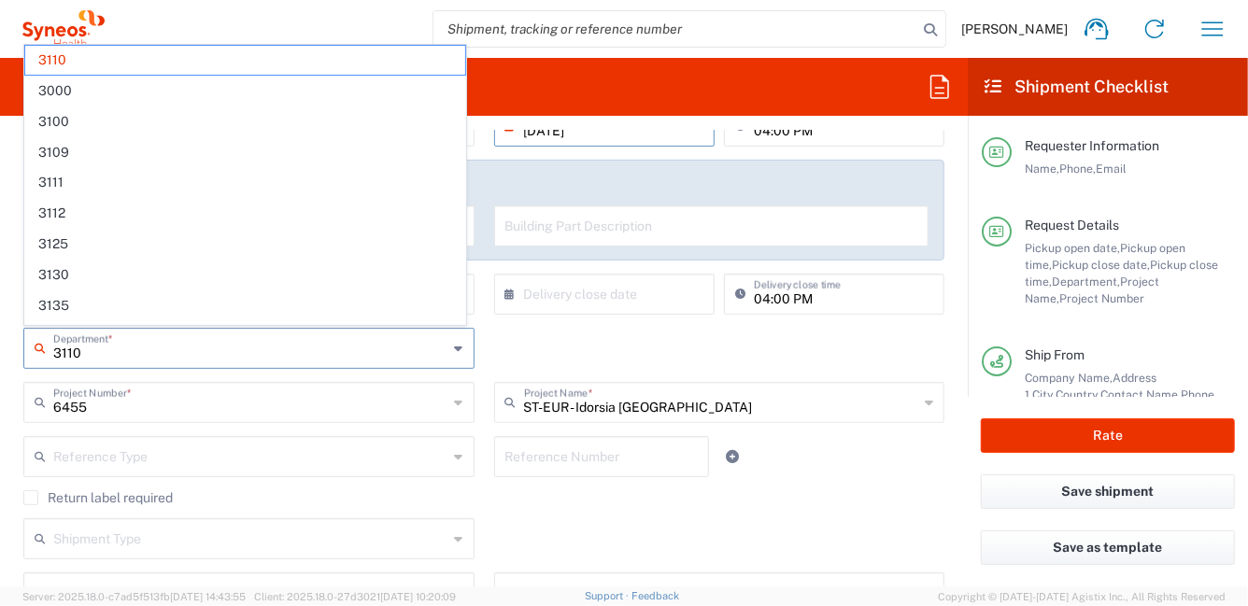
drag, startPoint x: 109, startPoint y: 344, endPoint x: 0, endPoint y: 348, distance: 109.4
click at [0, 348] on form "Requester Information Adriana MOSCHINI Name * 0296199257 Phone * adriana.moschi…" at bounding box center [484, 359] width 968 height 456
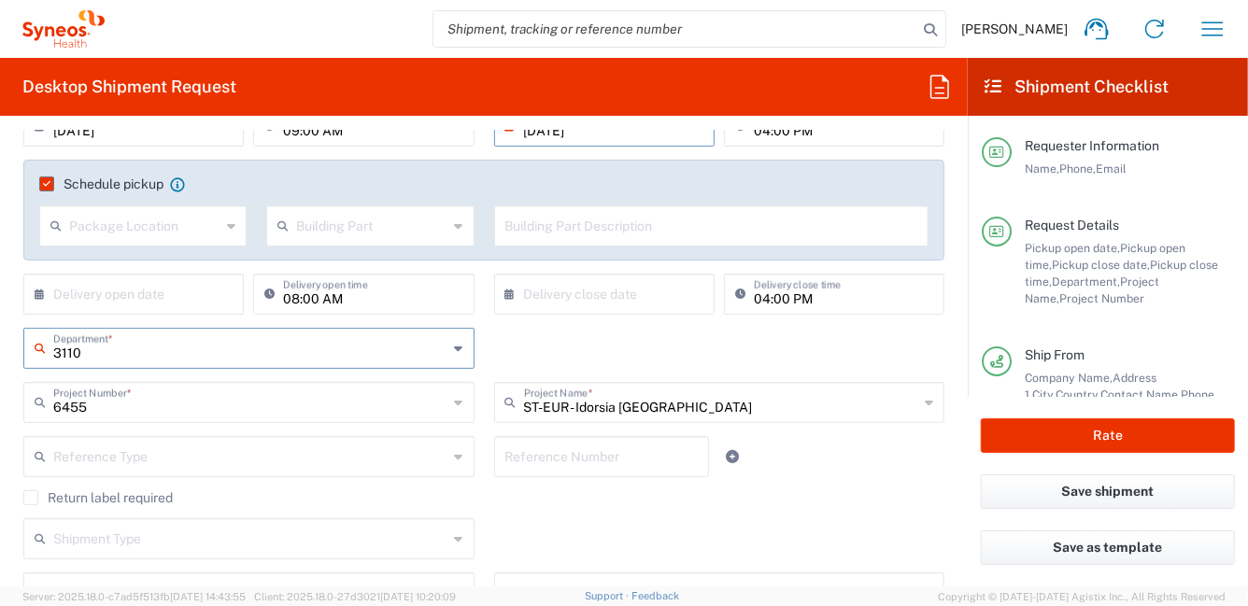
click at [645, 532] on div "Shipment Type Batch Regular" at bounding box center [484, 545] width 941 height 54
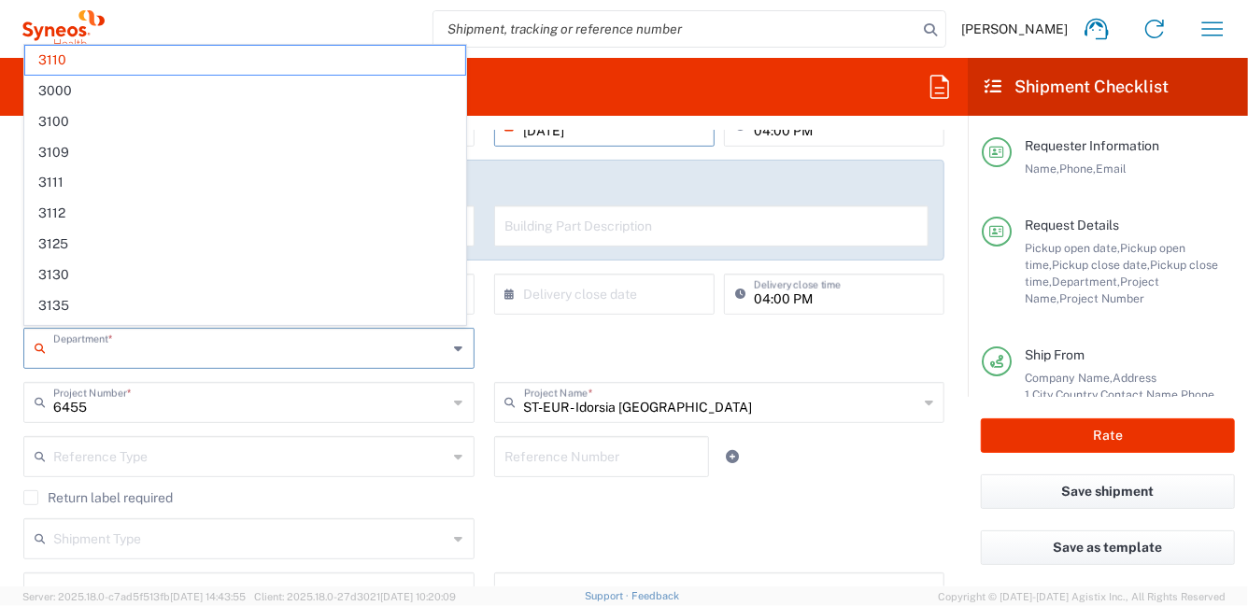
drag, startPoint x: 124, startPoint y: 349, endPoint x: 15, endPoint y: 341, distance: 109.6
click at [15, 341] on div "Department * 3110 3000 3100 3109 3111 3112 3125 3130 3135 3136 3150 3155 3165 3…" at bounding box center [249, 355] width 471 height 54
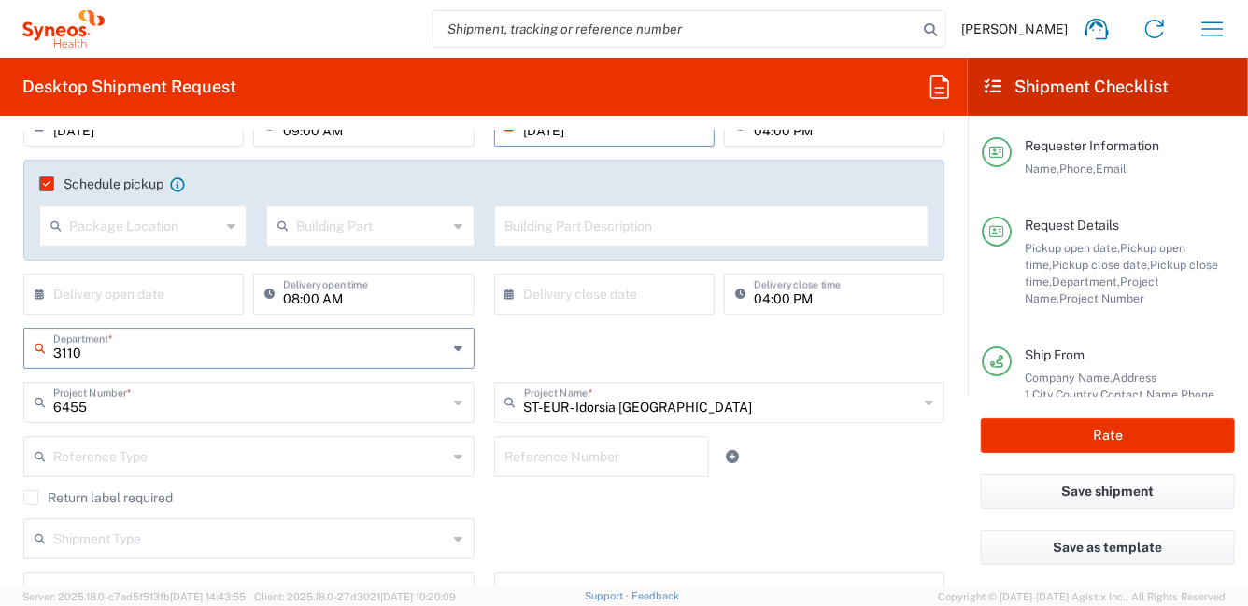
drag, startPoint x: 80, startPoint y: 349, endPoint x: 6, endPoint y: 341, distance: 75.2
click at [6, 341] on form "Requester Information Adriana MOSCHINI Name * 0296199257 Phone * adriana.moschi…" at bounding box center [484, 359] width 968 height 456
type input "6455"
drag, startPoint x: 660, startPoint y: 545, endPoint x: 624, endPoint y: 520, distance: 43.8
click at [660, 545] on div "Shipment Type Batch Regular" at bounding box center [484, 545] width 941 height 54
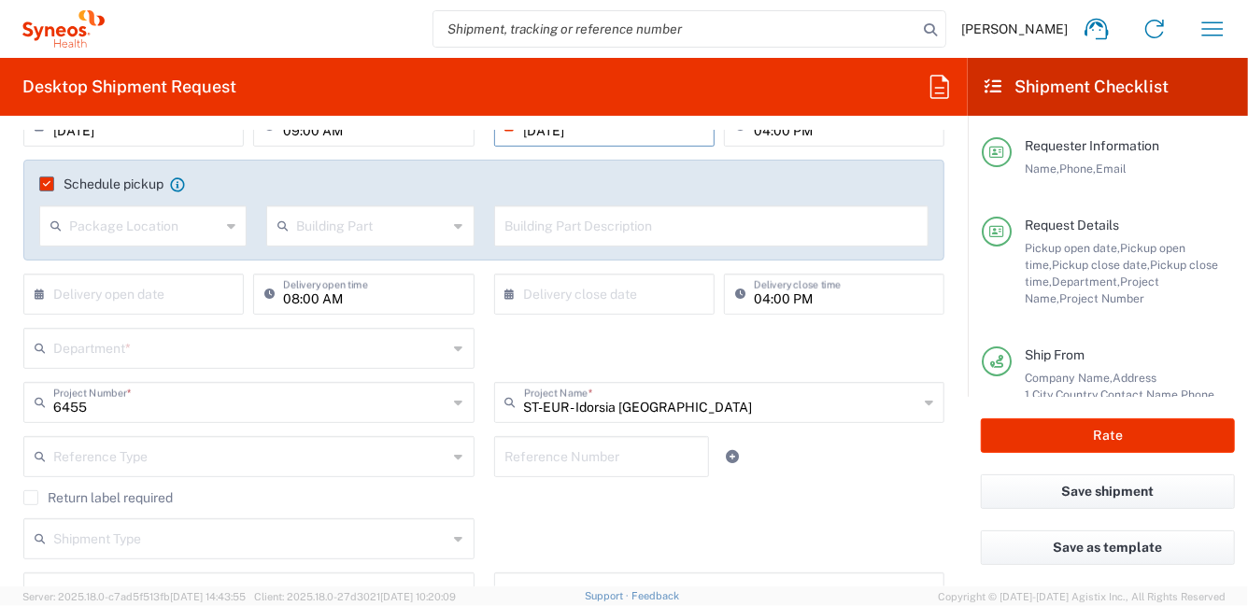
click at [333, 353] on input "text" at bounding box center [250, 347] width 395 height 33
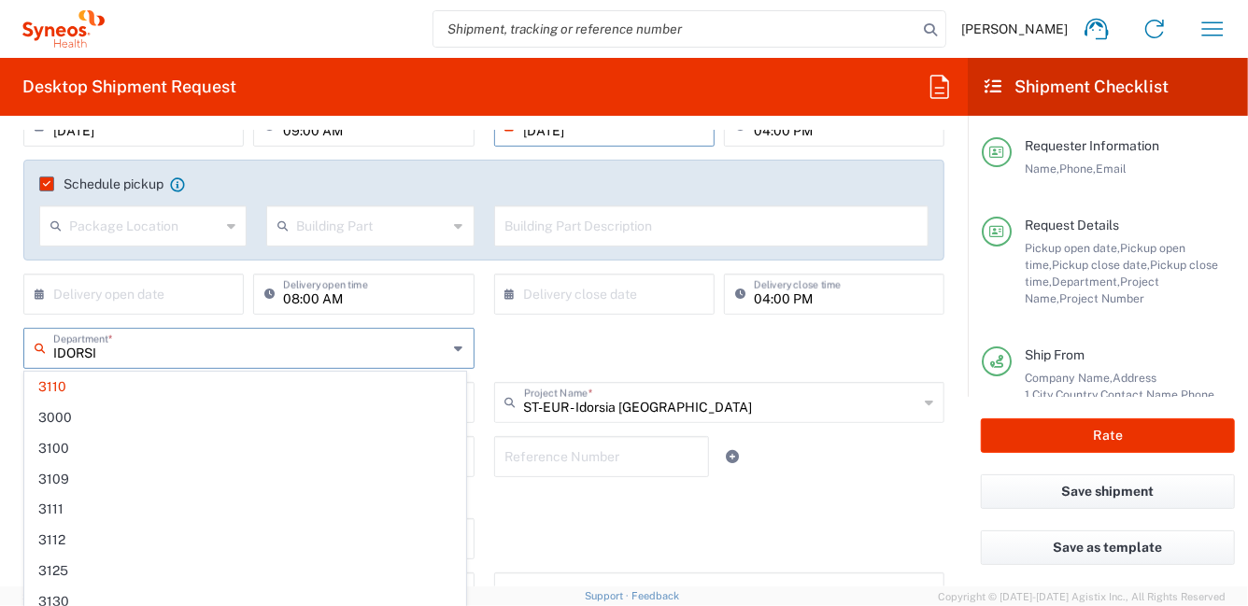
type input "IDORSIA"
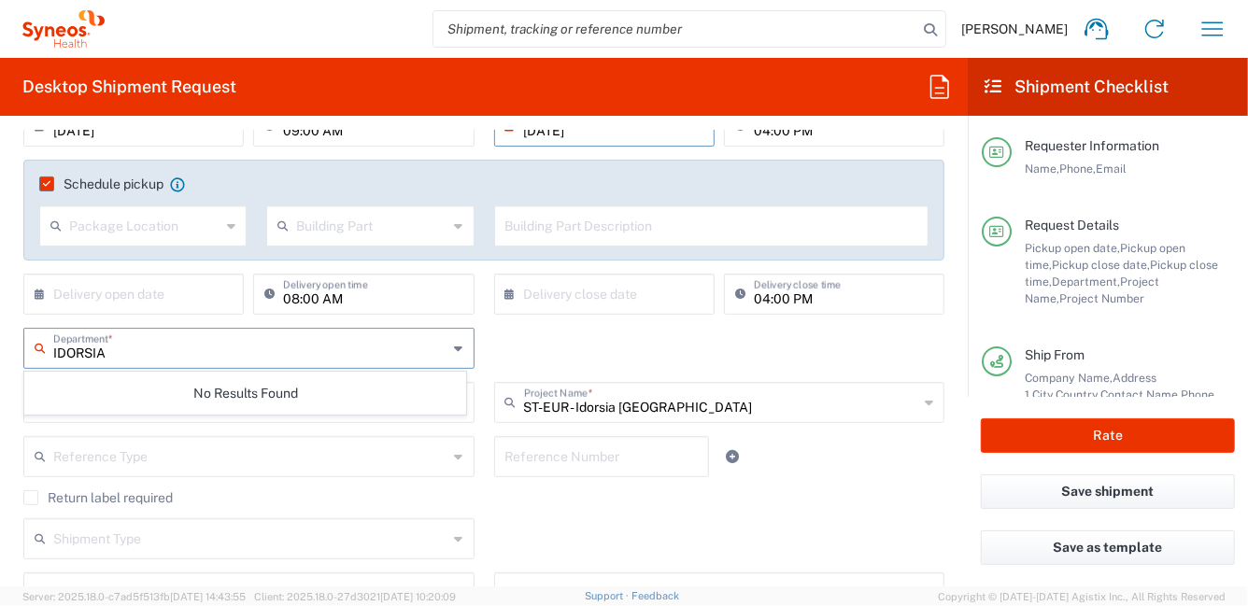
drag, startPoint x: 137, startPoint y: 354, endPoint x: 0, endPoint y: 334, distance: 138.7
click at [0, 334] on form "Requester Information Adriana MOSCHINI Name * 0296199257 Phone * adriana.moschi…" at bounding box center [484, 359] width 968 height 456
type input "ST"
click at [618, 520] on div "Shipment Type Batch Regular" at bounding box center [484, 545] width 941 height 54
click at [68, 347] on input "text" at bounding box center [251, 347] width 397 height 33
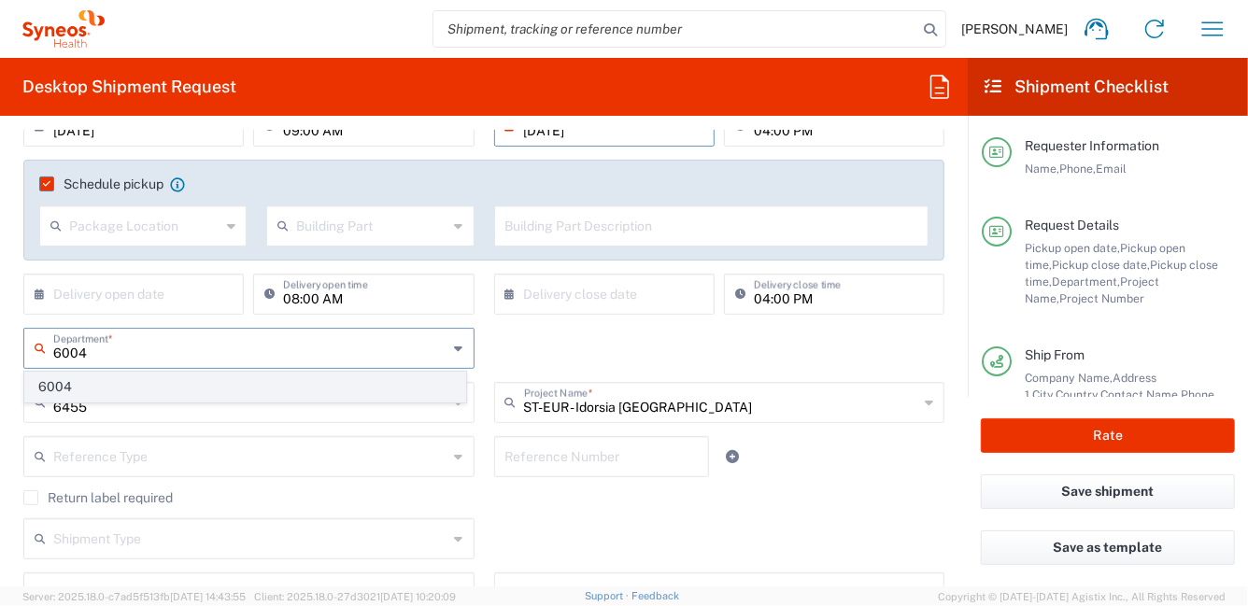
type input "6004"
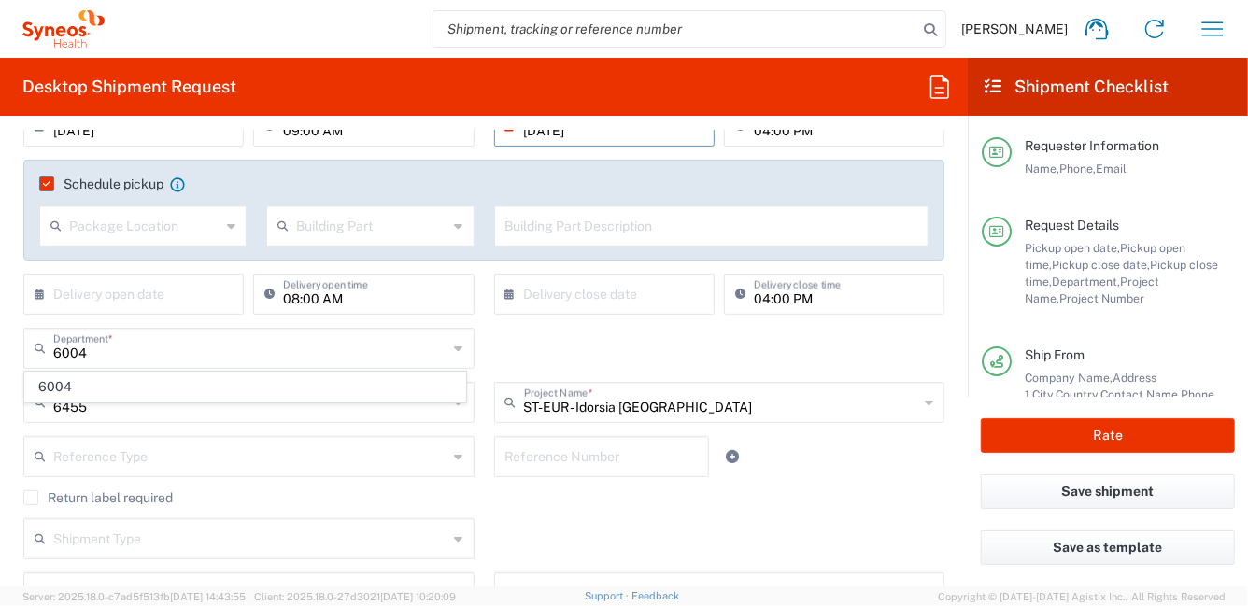
click at [52, 387] on span "6004" at bounding box center [245, 387] width 440 height 29
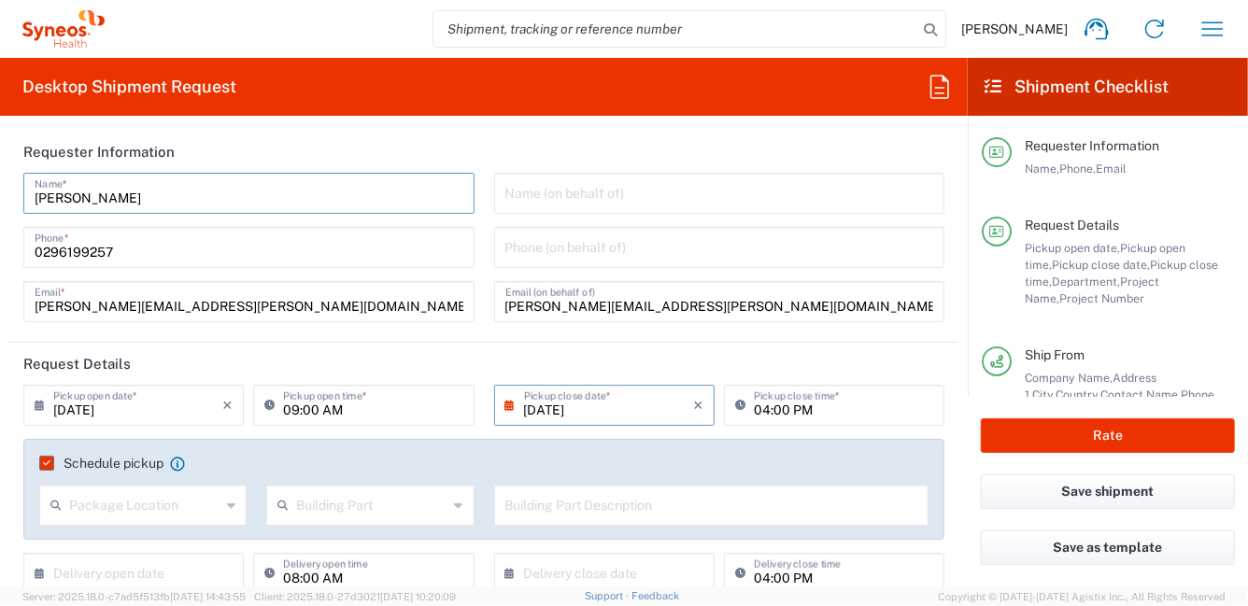
drag, startPoint x: 148, startPoint y: 197, endPoint x: 64, endPoint y: 192, distance: 84.2
click at [10, 190] on main "Adriana MOSCHINI Name * 0296199257 Phone * adriana.moschini@syneoshealth.com Em…" at bounding box center [483, 254] width 949 height 163
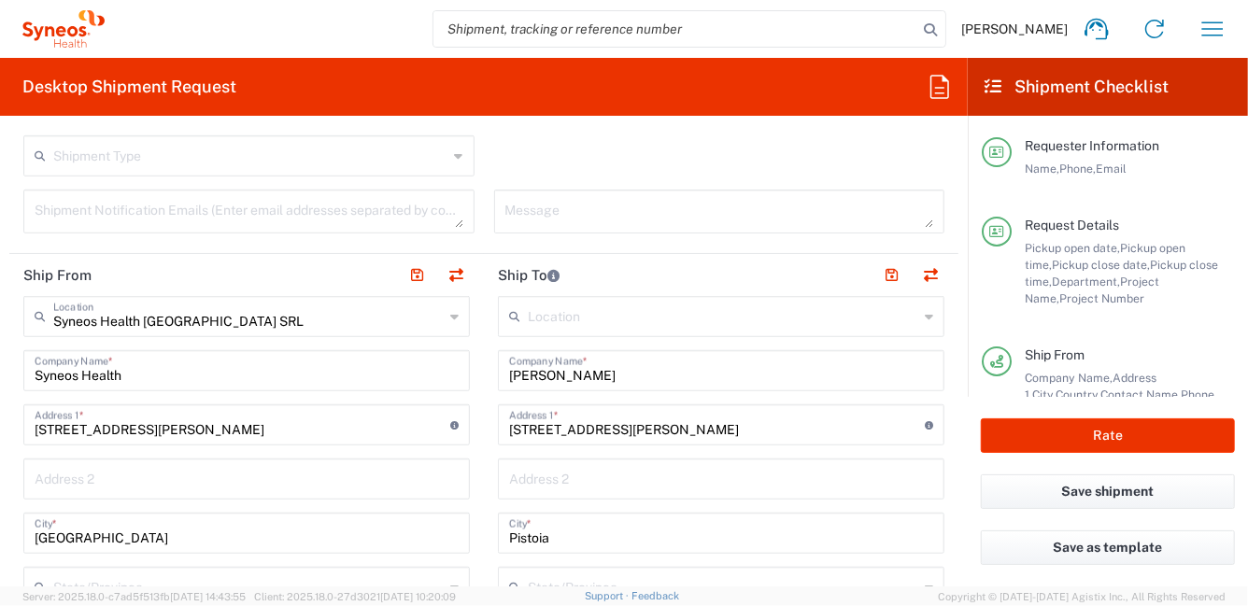
scroll to position [653, 0]
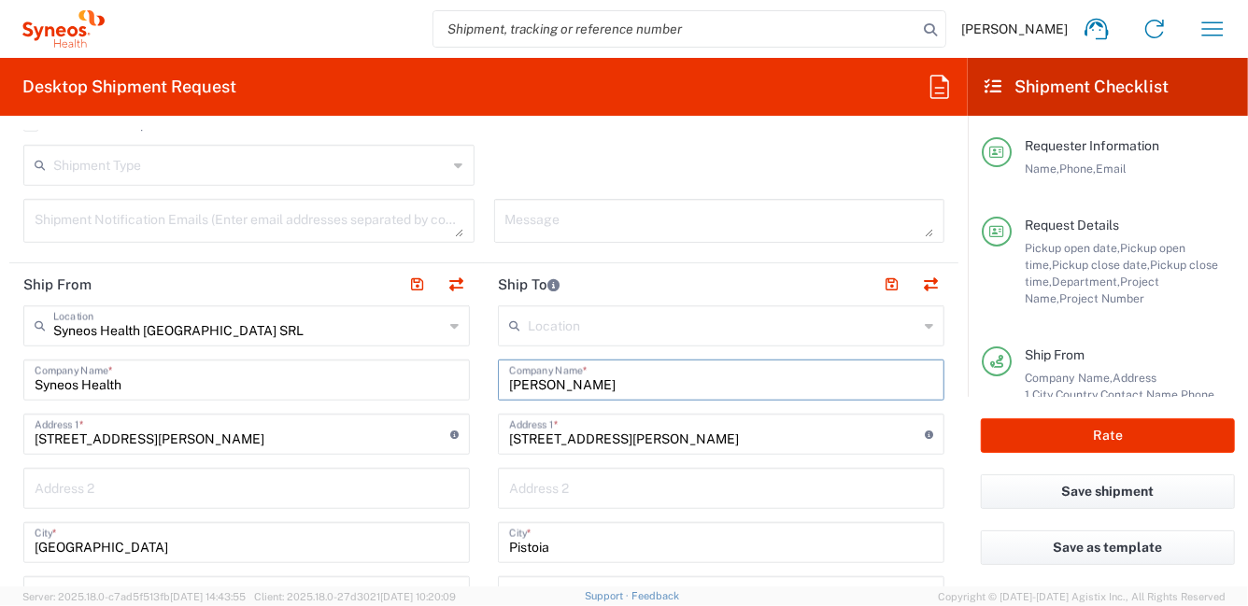
drag, startPoint x: 662, startPoint y: 382, endPoint x: 469, endPoint y: 370, distance: 193.7
paste input "riana MOSCHINI"
type input "Adriana MOSCHINI"
drag, startPoint x: 554, startPoint y: 432, endPoint x: 346, endPoint y: 422, distance: 208.5
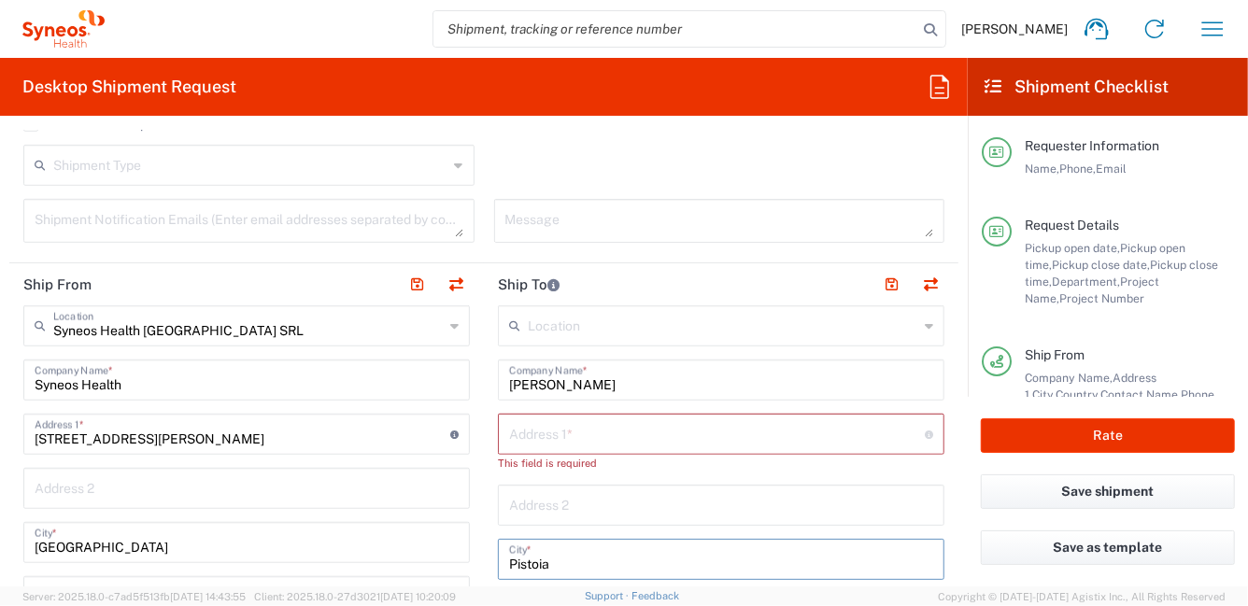
drag, startPoint x: 567, startPoint y: 564, endPoint x: 429, endPoint y: 558, distance: 138.4
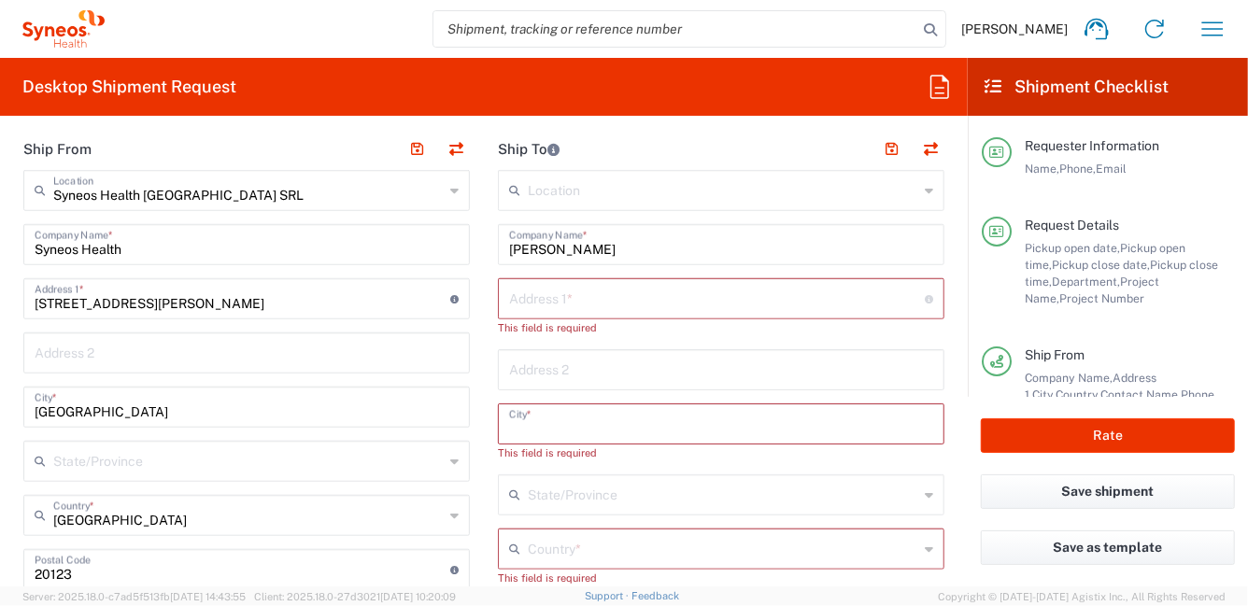
scroll to position [934, 0]
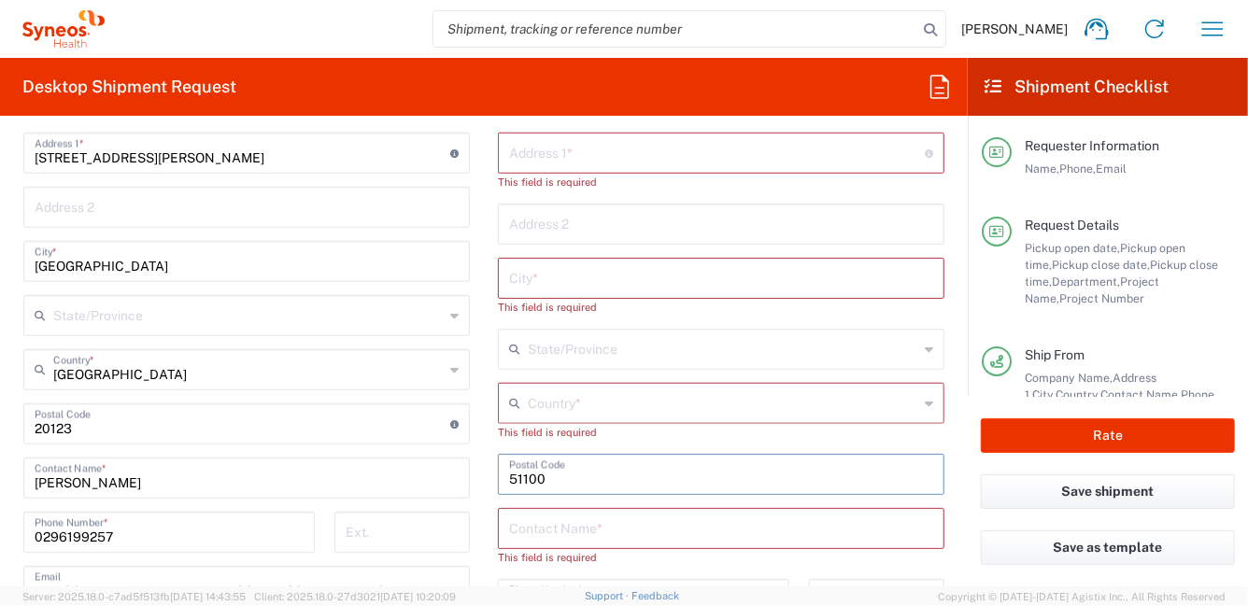
drag, startPoint x: 510, startPoint y: 470, endPoint x: 435, endPoint y: 467, distance: 74.8
click at [435, 467] on div "Ship From Syneos Health Italy SRL Location Syneos Health Italy SRL Addison Whit…" at bounding box center [483, 453] width 949 height 942
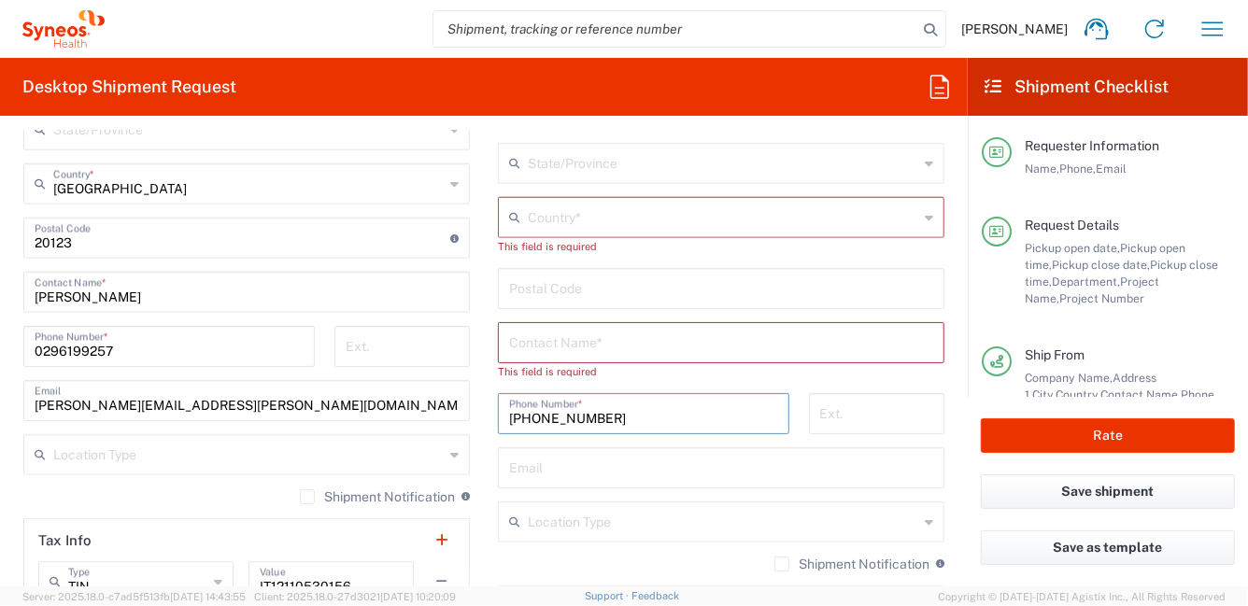
drag, startPoint x: 655, startPoint y: 418, endPoint x: 412, endPoint y: 401, distance: 243.4
click at [384, 394] on div "Ship From Syneos Health Italy SRL Location Syneos Health Italy SRL Addison Whit…" at bounding box center [483, 267] width 949 height 942
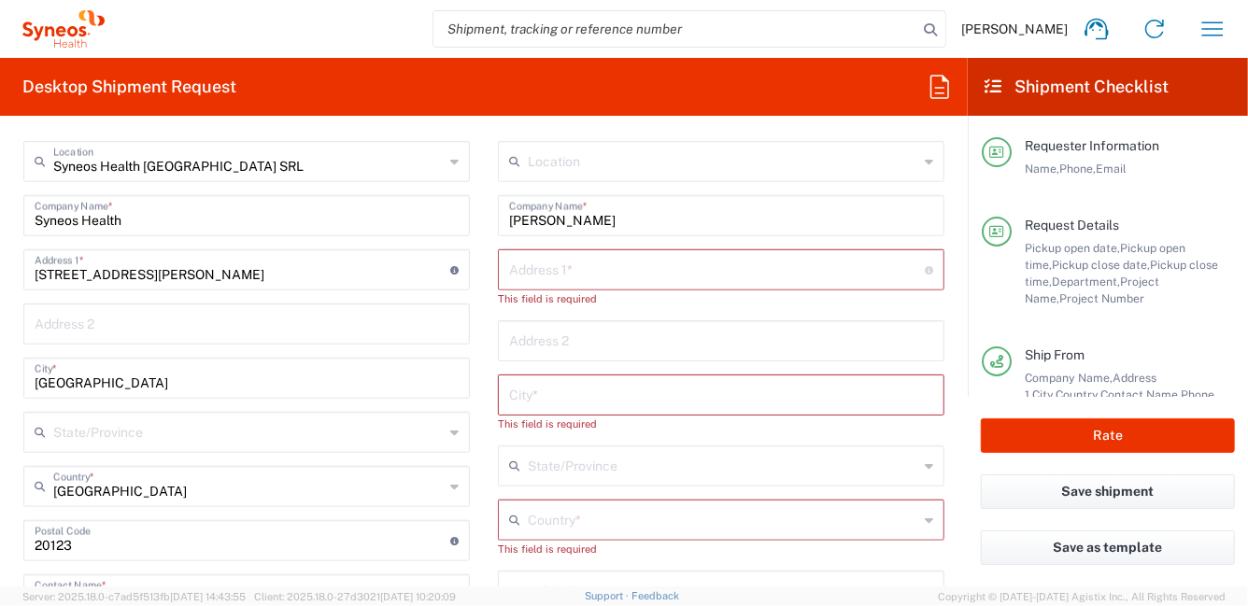
scroll to position [653, 0]
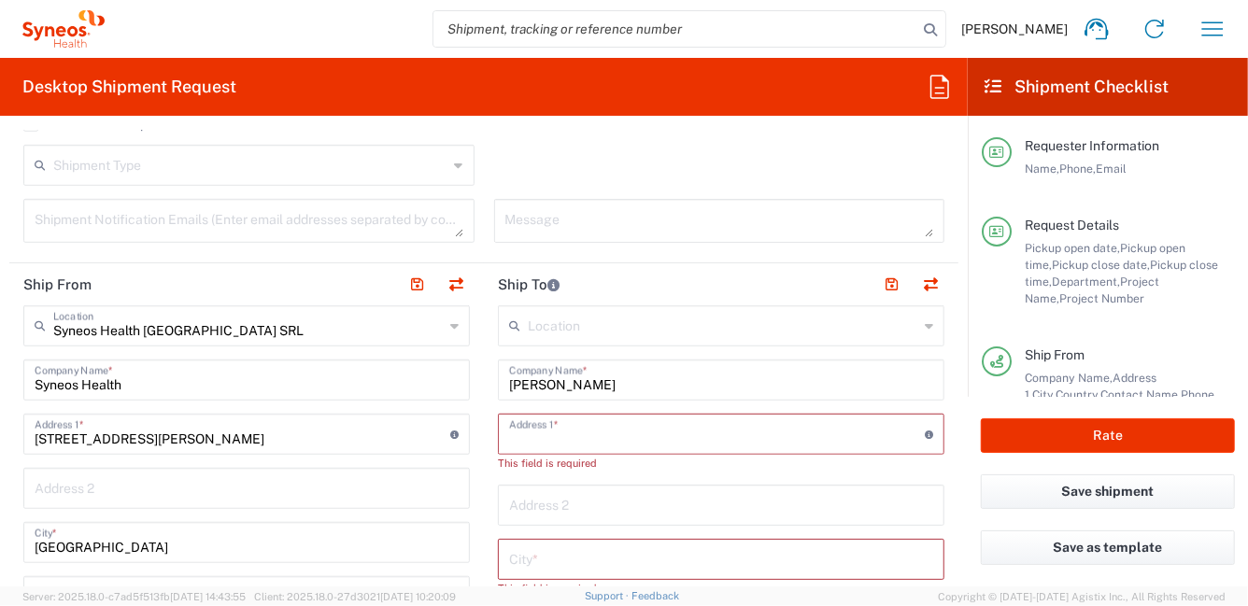
click at [558, 427] on input "text" at bounding box center [717, 433] width 416 height 33
paste input "Via Cascina Croce 97"
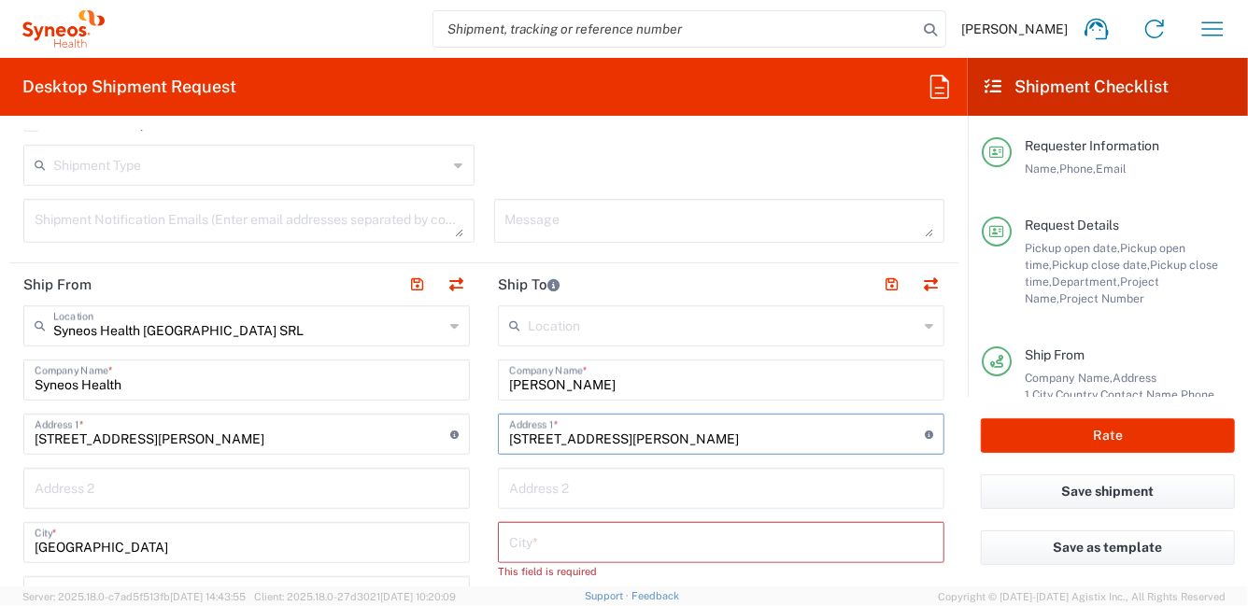
click at [649, 433] on input "Via Cascina Croce 97" at bounding box center [717, 433] width 416 height 33
type input "Via Cascina Croce 97"
click at [574, 543] on input "text" at bounding box center [721, 541] width 424 height 33
paste input "Cornaredo, 20007"
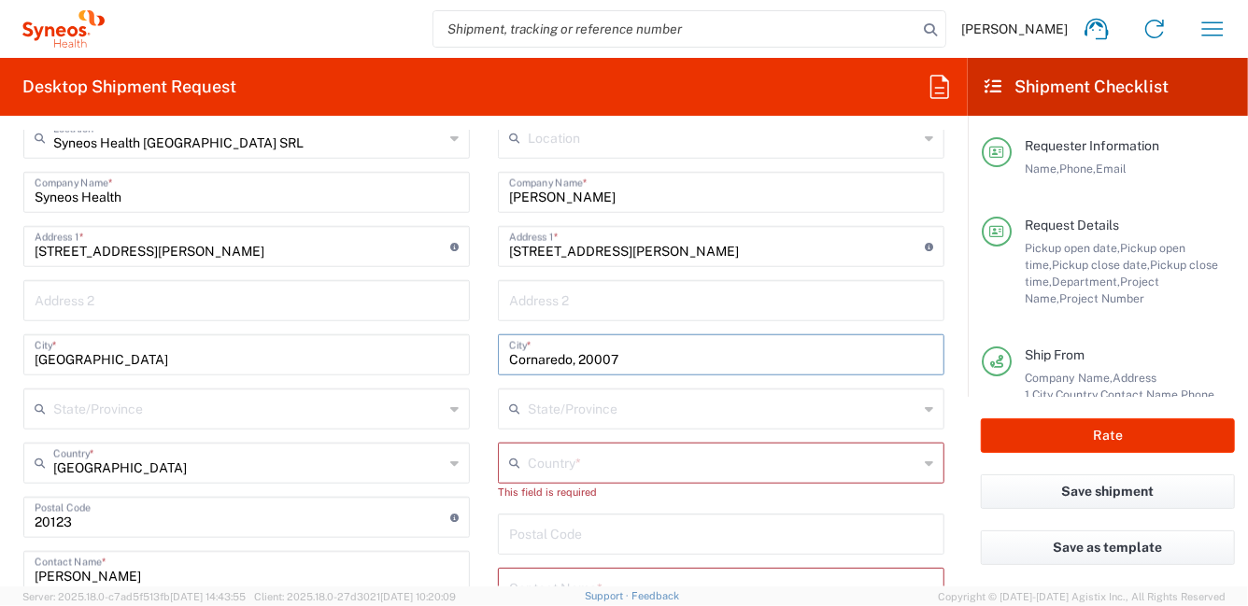
drag, startPoint x: 603, startPoint y: 354, endPoint x: 572, endPoint y: 353, distance: 31.8
click at [572, 353] on input "Cornaredo, 20007" at bounding box center [721, 353] width 424 height 33
type input "Cornaredo,"
click at [550, 534] on input "undefined" at bounding box center [721, 533] width 424 height 33
paste input "20007"
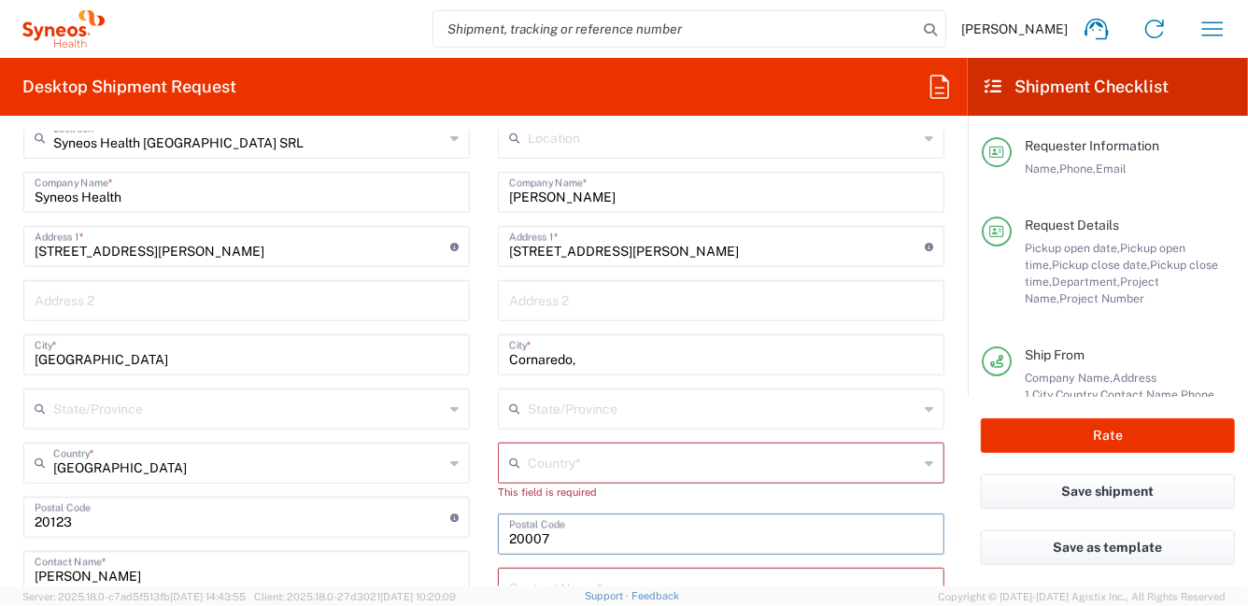
type input "20007"
click at [925, 461] on div "Country *" at bounding box center [721, 463] width 446 height 41
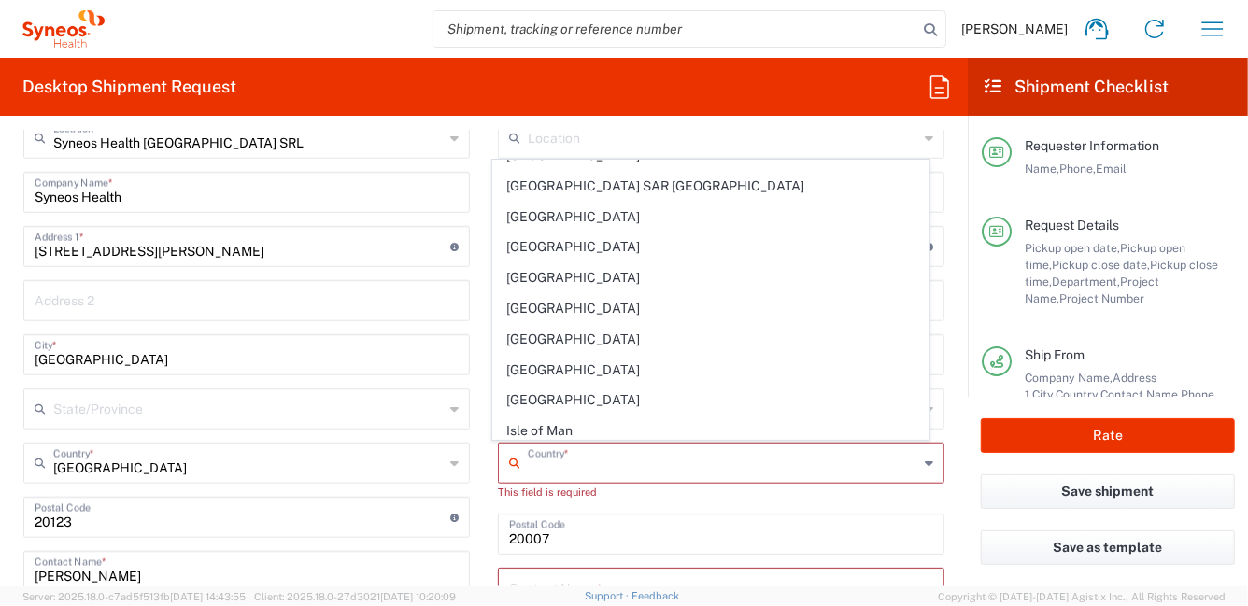
scroll to position [3082, 0]
click at [613, 448] on span "[GEOGRAPHIC_DATA]" at bounding box center [711, 462] width 436 height 29
type input "[GEOGRAPHIC_DATA]"
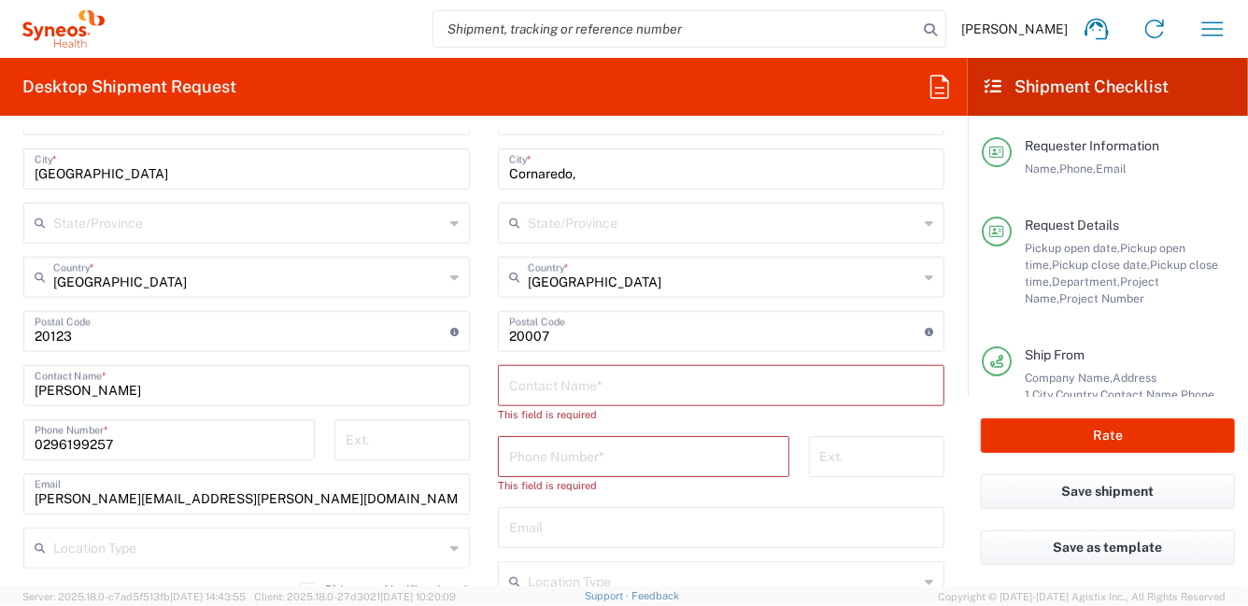
scroll to position [653, 0]
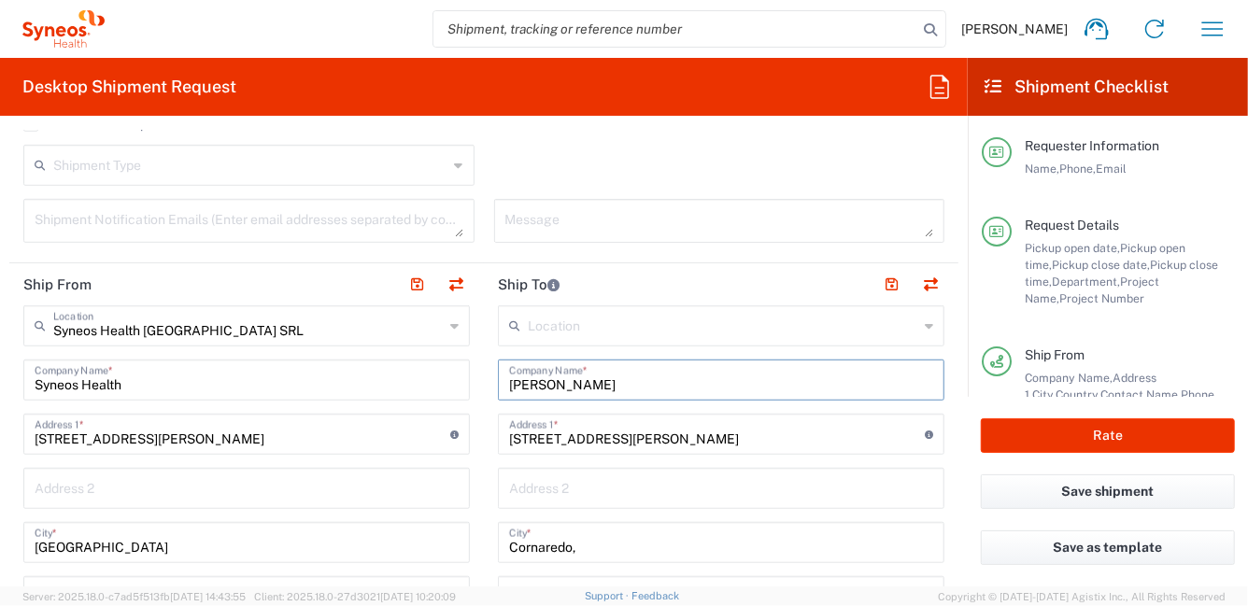
drag, startPoint x: 624, startPoint y: 378, endPoint x: 493, endPoint y: 372, distance: 130.9
click at [498, 372] on div "Adriana MOSCHINI Company Name *" at bounding box center [721, 380] width 446 height 41
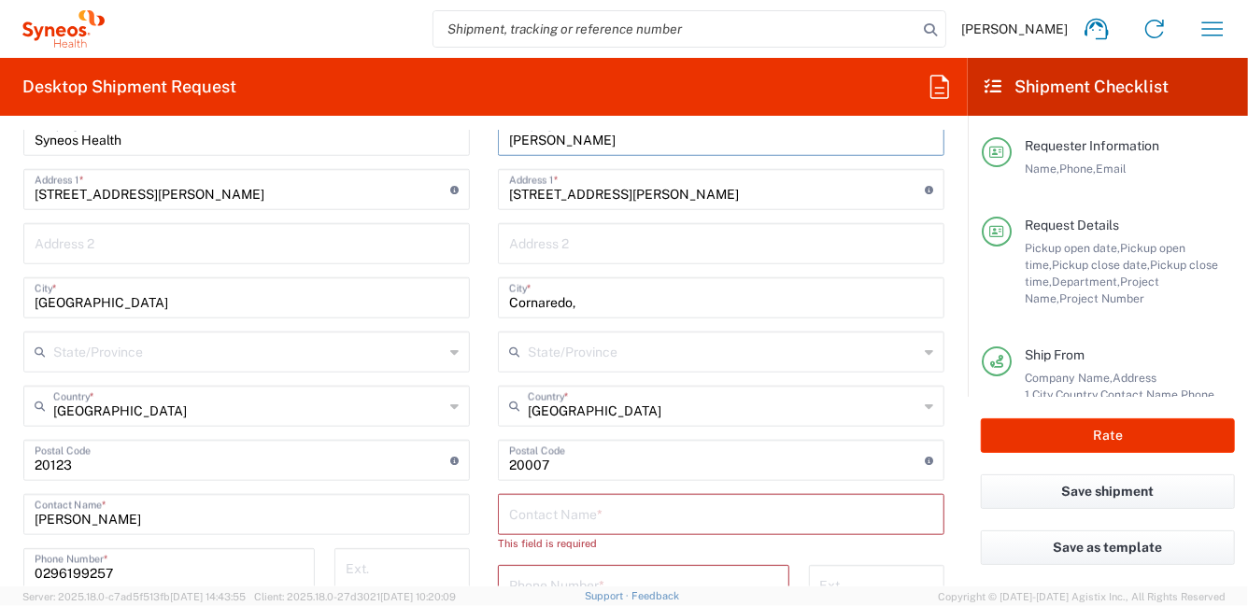
scroll to position [1027, 0]
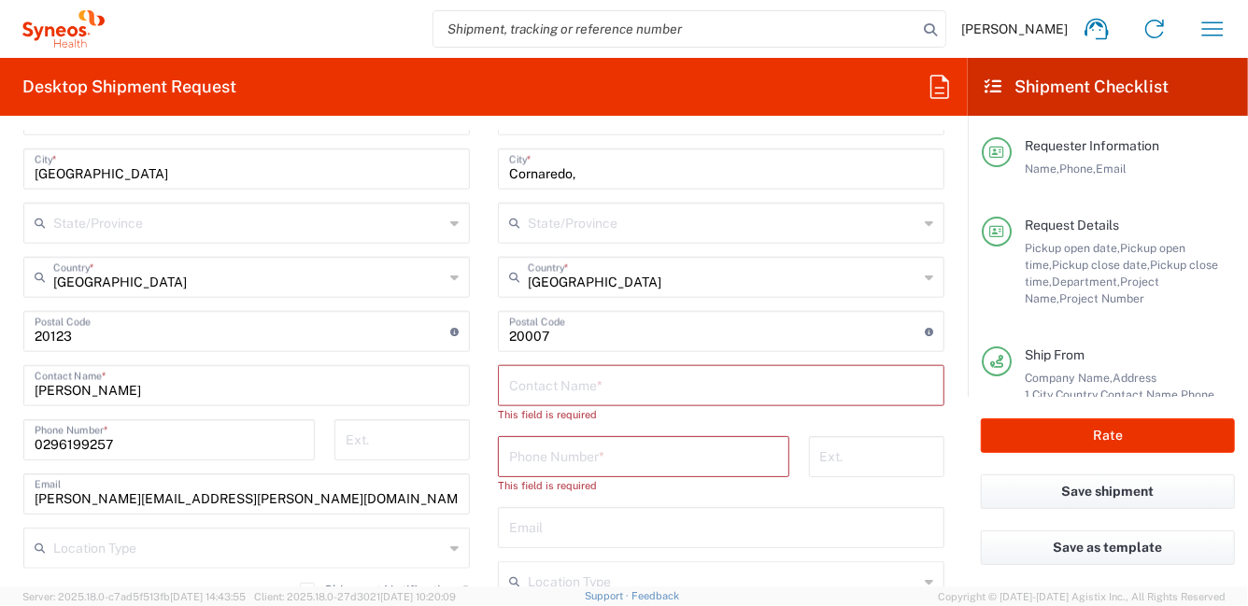
click at [593, 386] on input "text" at bounding box center [721, 384] width 424 height 33
paste input "Adriana MOSCHINI"
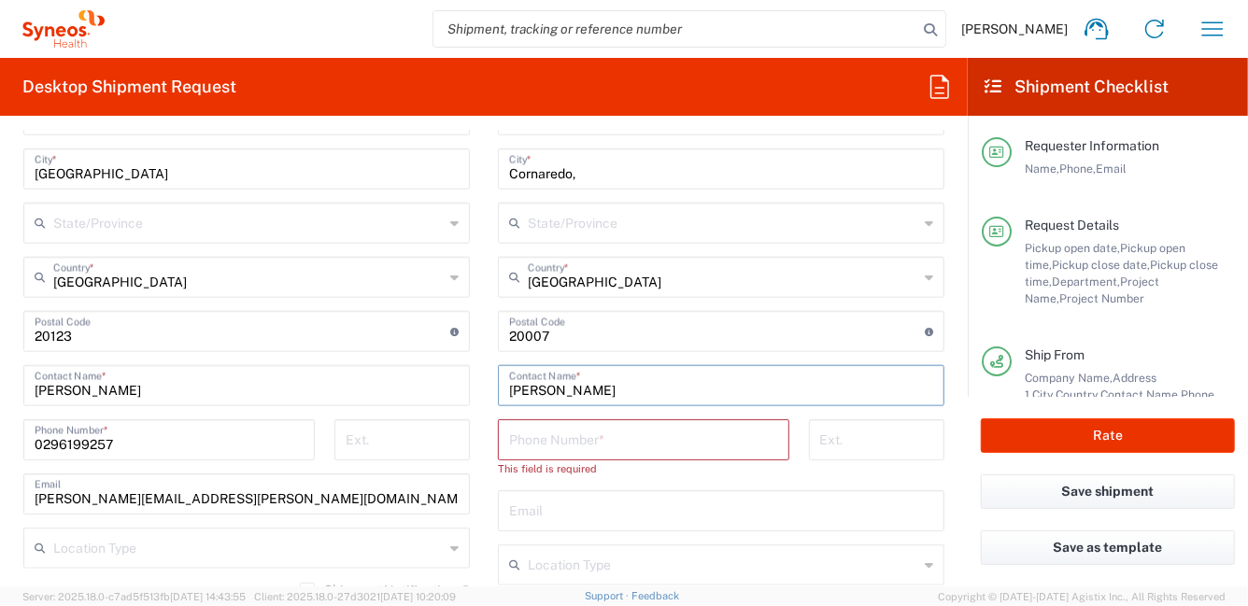
type input "Adriana MOSCHINI"
click at [581, 436] on input "tel" at bounding box center [643, 438] width 269 height 33
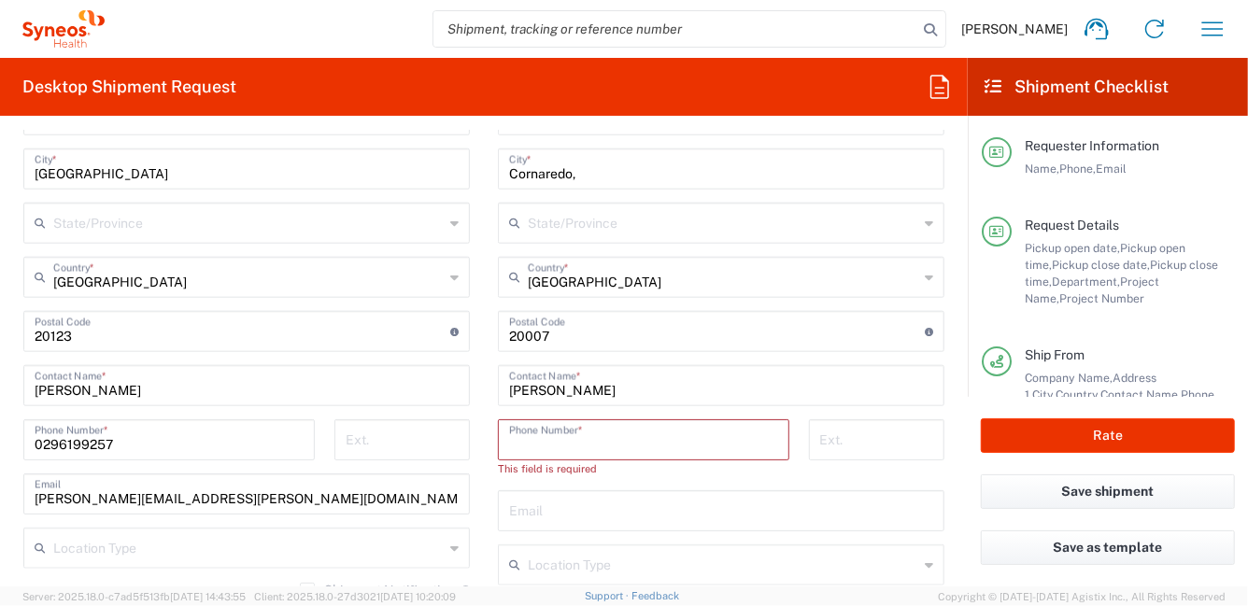
paste input "+39 342 0472882"
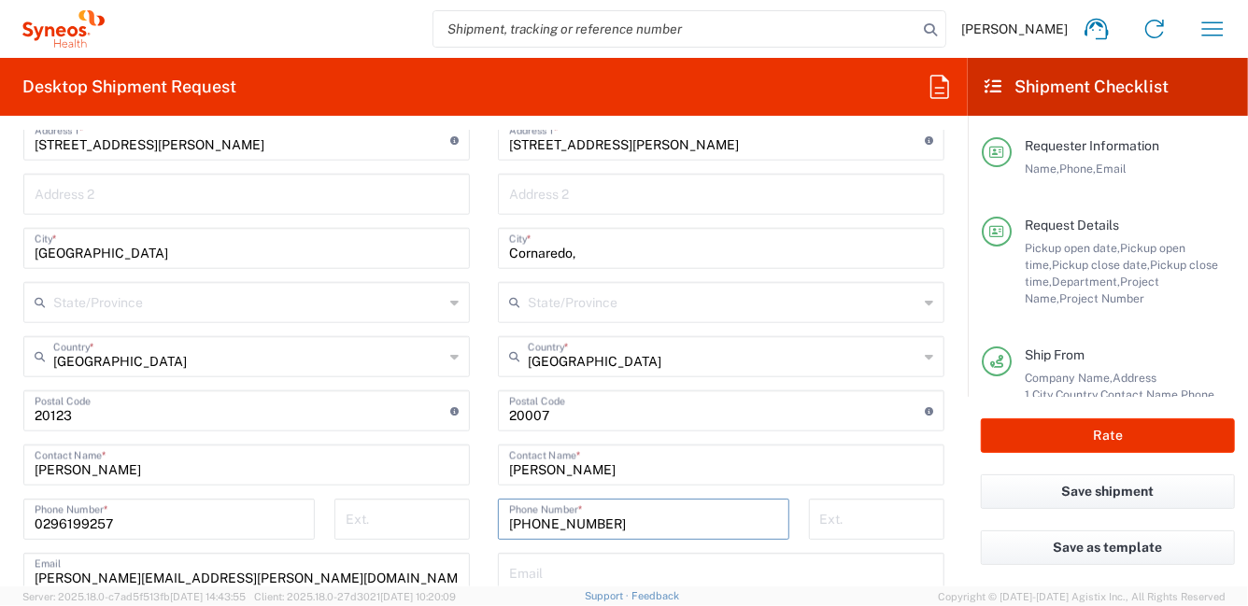
scroll to position [934, 0]
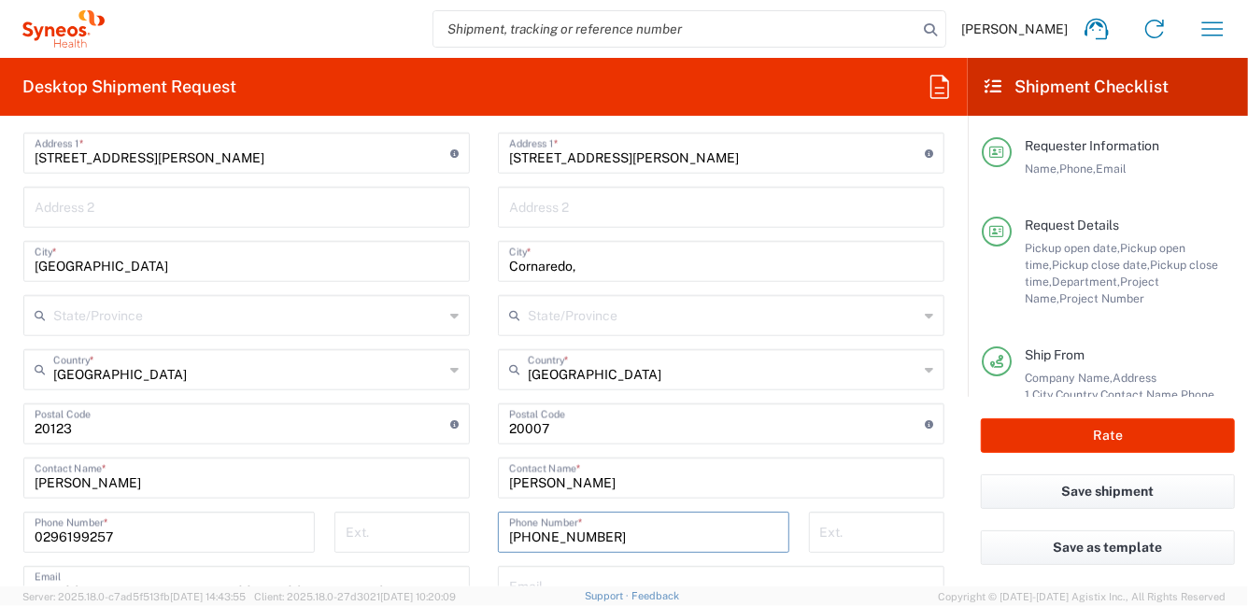
type input "+39 342 0472882"
click at [599, 262] on input "Cornaredo," at bounding box center [721, 260] width 424 height 33
type input "Cornaredo"
click at [925, 315] on icon at bounding box center [929, 316] width 8 height 30
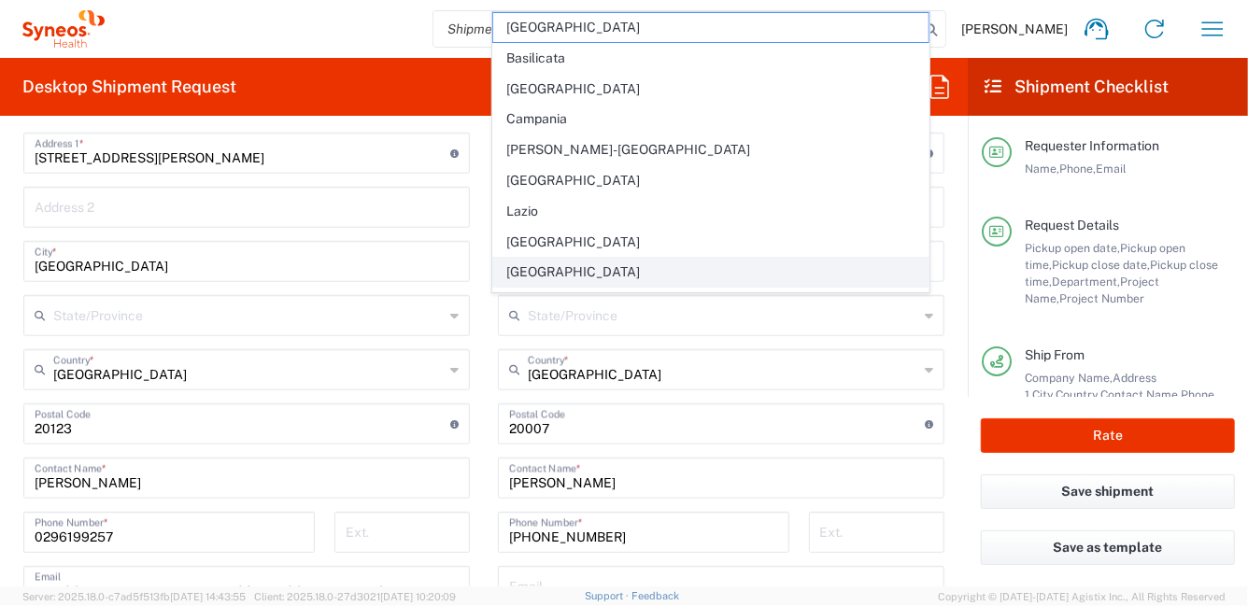
click at [761, 276] on span "[GEOGRAPHIC_DATA]" at bounding box center [711, 272] width 436 height 29
type input "[GEOGRAPHIC_DATA]"
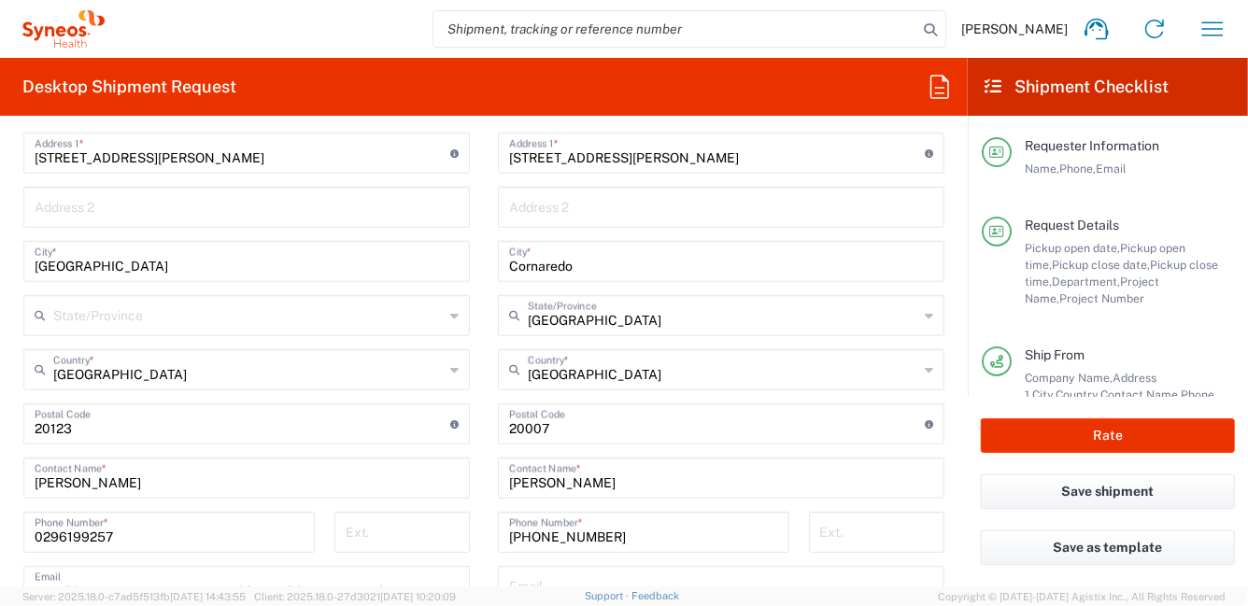
click at [700, 274] on input "Cornaredo" at bounding box center [721, 260] width 424 height 33
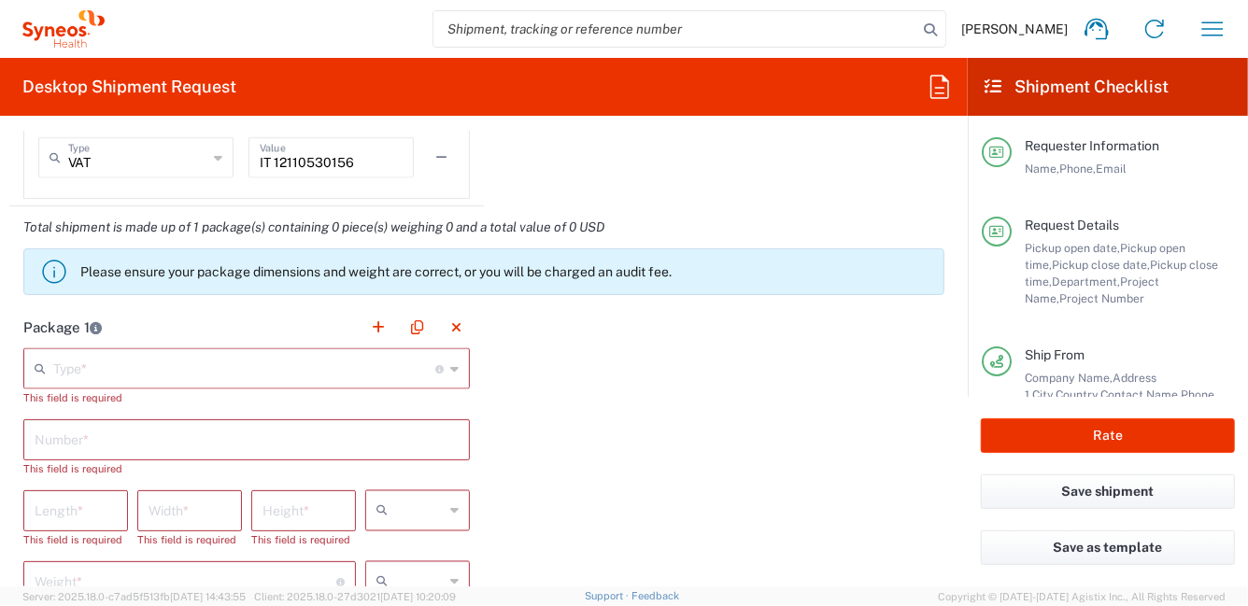
scroll to position [1681, 0]
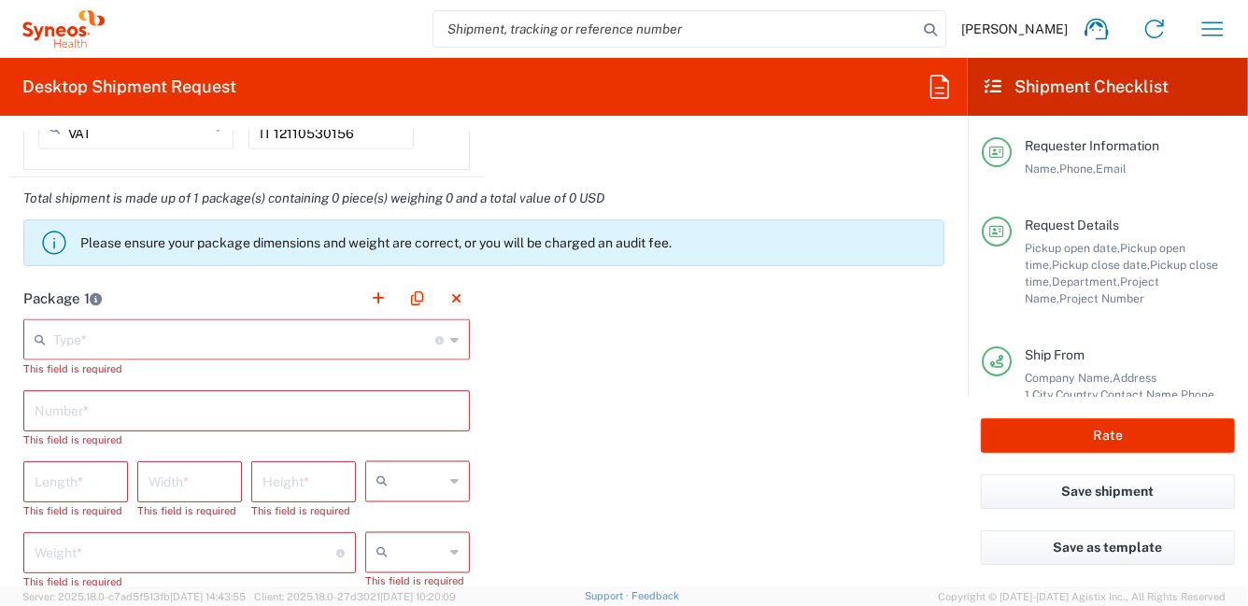
type input "Cornaredo (MI)"
click at [452, 343] on div "Type * Material used to package goods" at bounding box center [246, 339] width 446 height 41
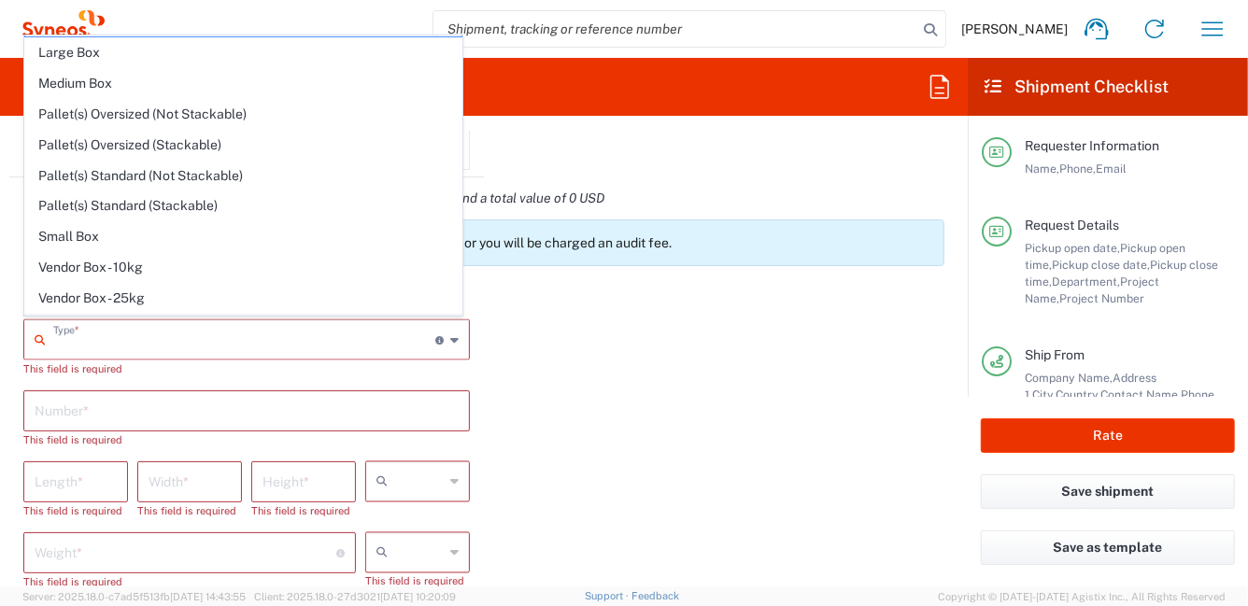
scroll to position [51, 0]
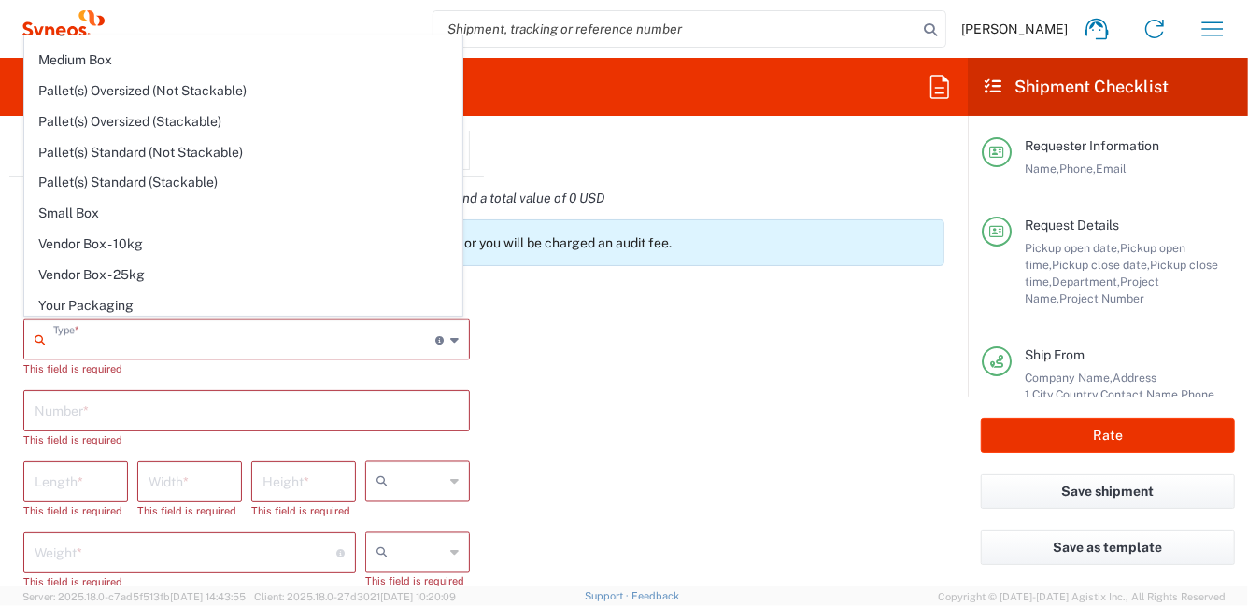
click at [249, 301] on span "Your Packaging" at bounding box center [243, 305] width 436 height 29
type input "Your Packaging"
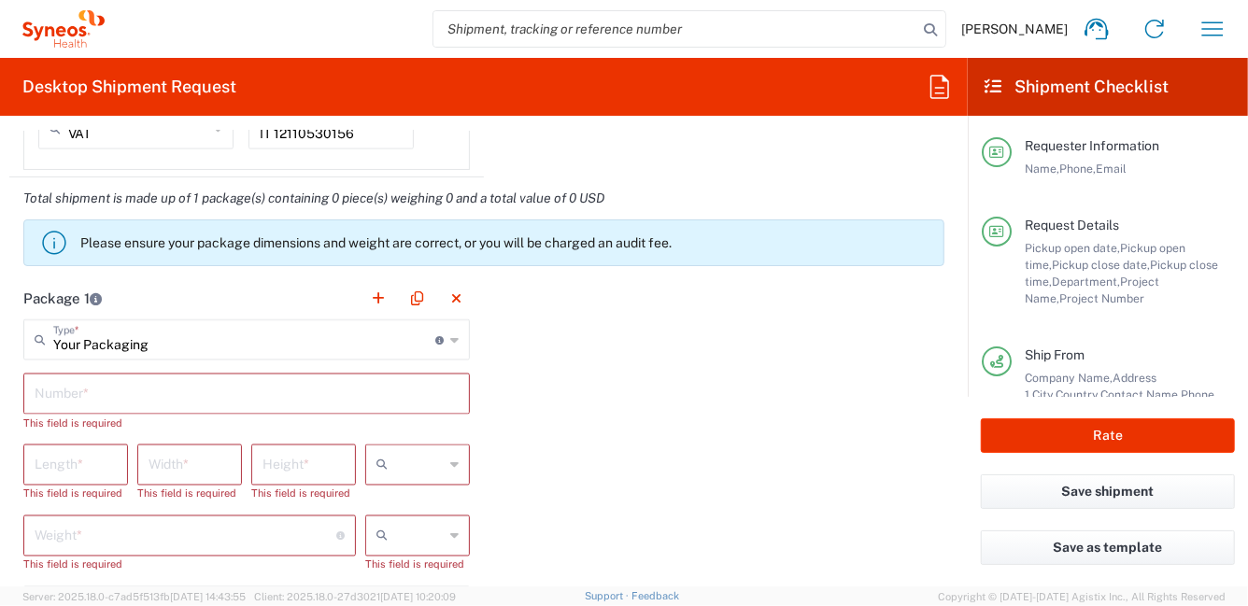
click at [117, 394] on input "text" at bounding box center [247, 392] width 424 height 33
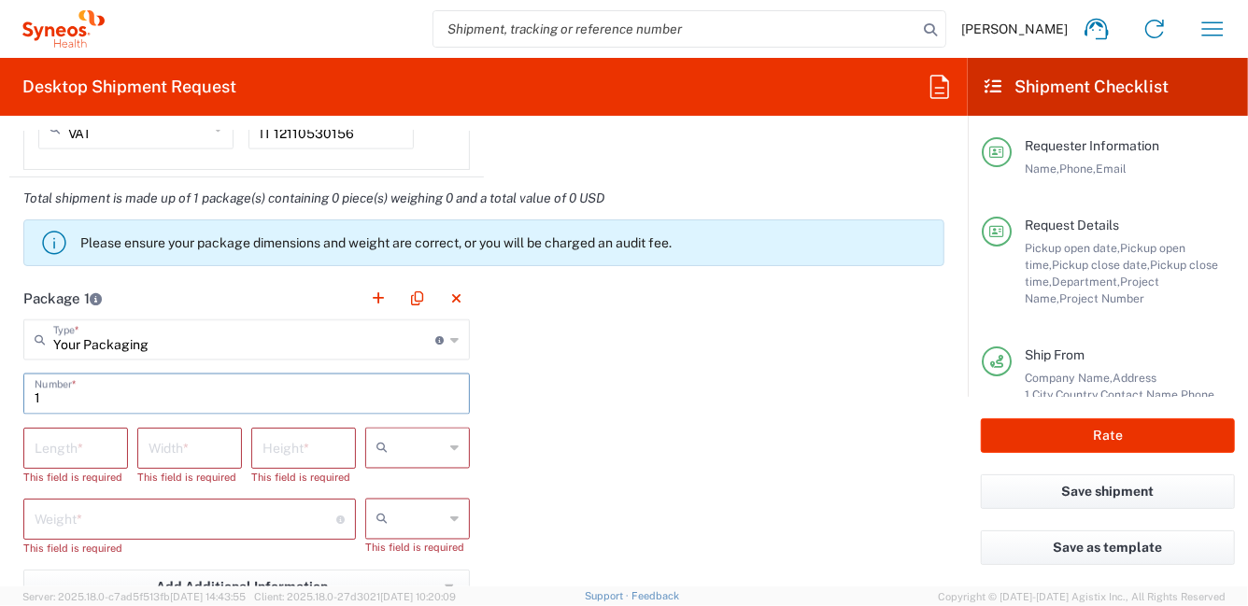
type input "1"
click at [455, 450] on div at bounding box center [417, 448] width 105 height 41
drag, startPoint x: 446, startPoint y: 478, endPoint x: 480, endPoint y: 521, distance: 54.6
click at [446, 480] on span "cm" at bounding box center [410, 486] width 99 height 29
type input "cm"
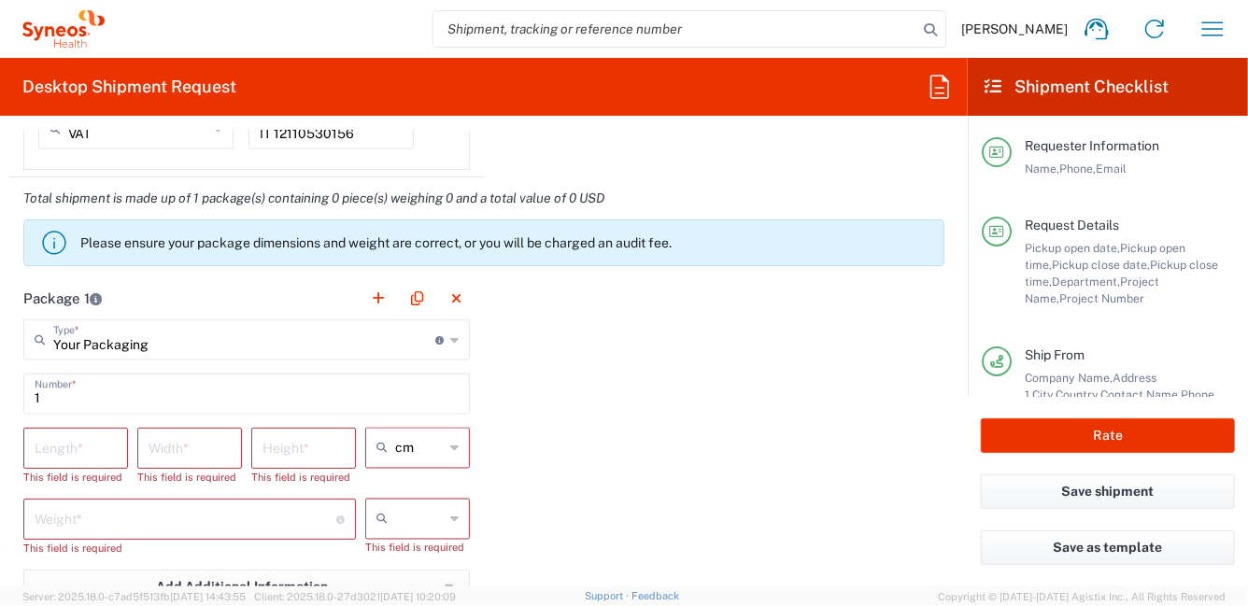
click at [450, 520] on icon at bounding box center [454, 519] width 8 height 30
drag, startPoint x: 432, startPoint y: 560, endPoint x: 336, endPoint y: 482, distance: 123.6
click at [432, 558] on span "kgs" at bounding box center [411, 557] width 99 height 29
type input "kgs"
click at [68, 448] on input "number" at bounding box center [76, 447] width 82 height 33
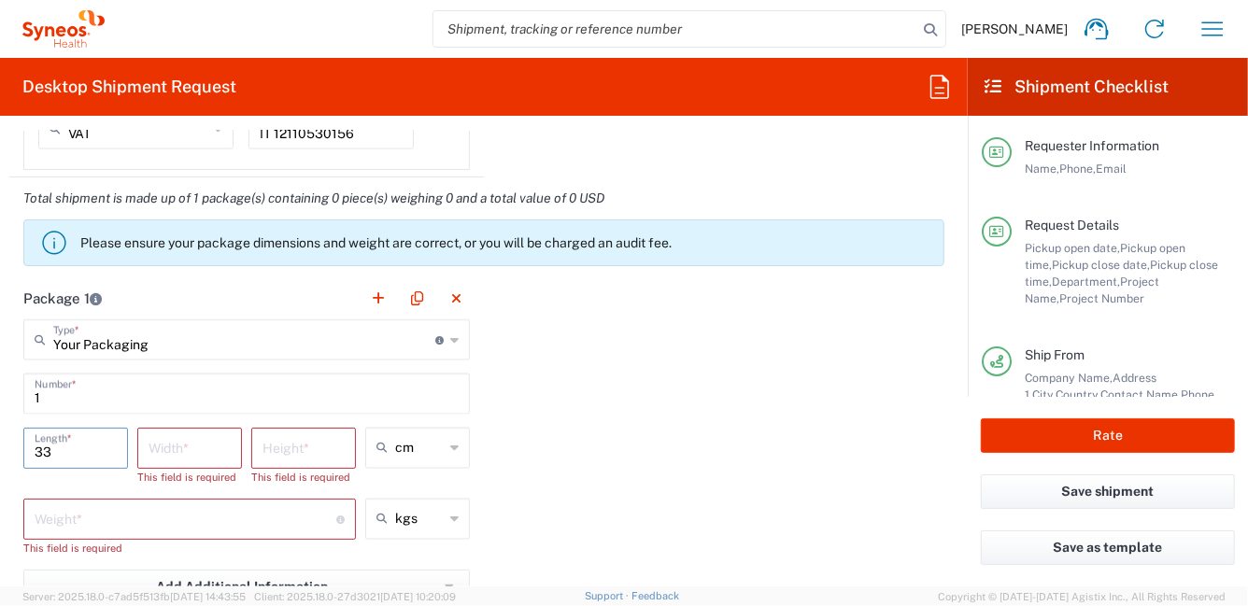
type input "33"
click at [201, 442] on input "number" at bounding box center [190, 447] width 82 height 33
type input "23"
click at [310, 448] on input "number" at bounding box center [303, 447] width 82 height 33
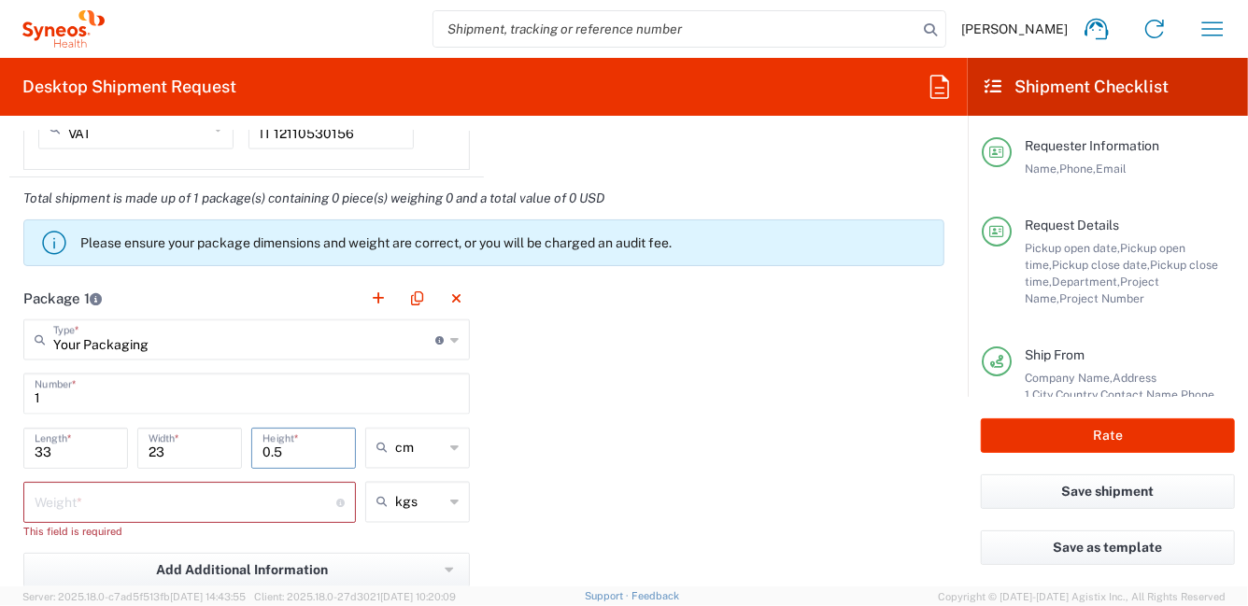
type input "0.5"
click at [209, 502] on input "number" at bounding box center [186, 501] width 302 height 33
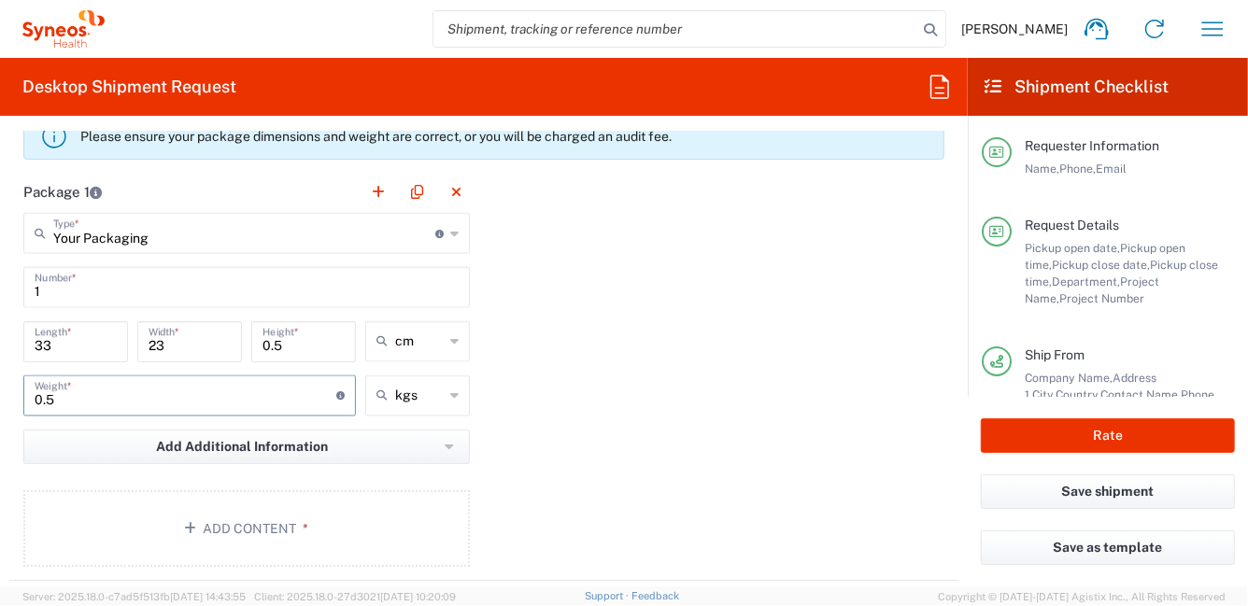
scroll to position [1867, 0]
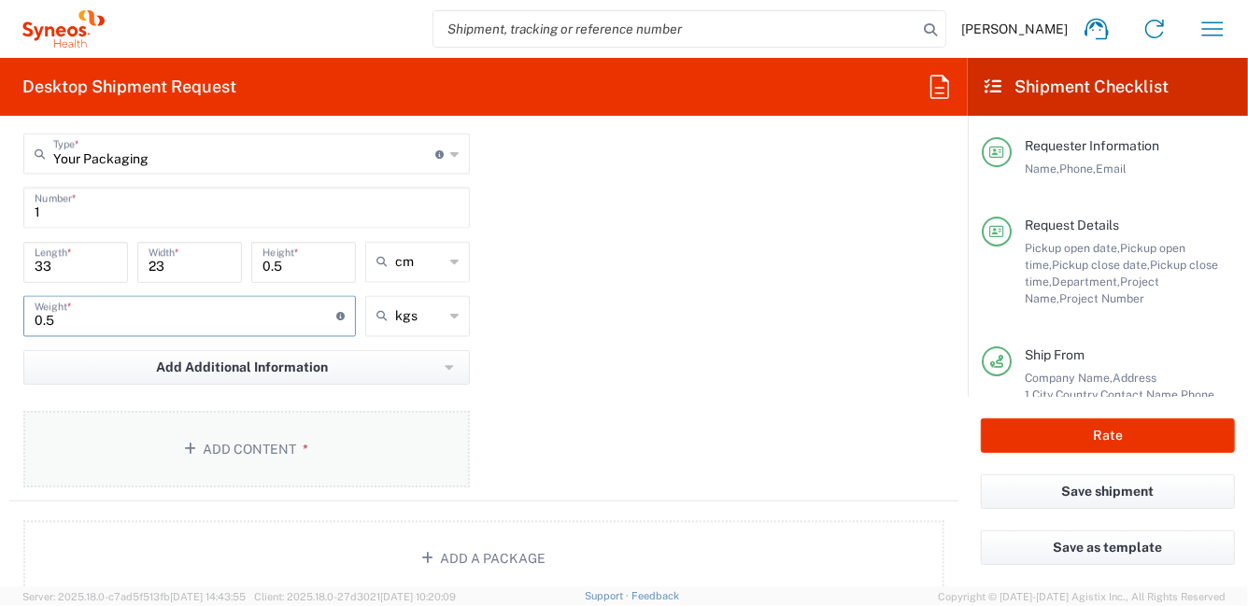
type input "0.5"
click at [301, 454] on button "Add Content *" at bounding box center [246, 449] width 446 height 77
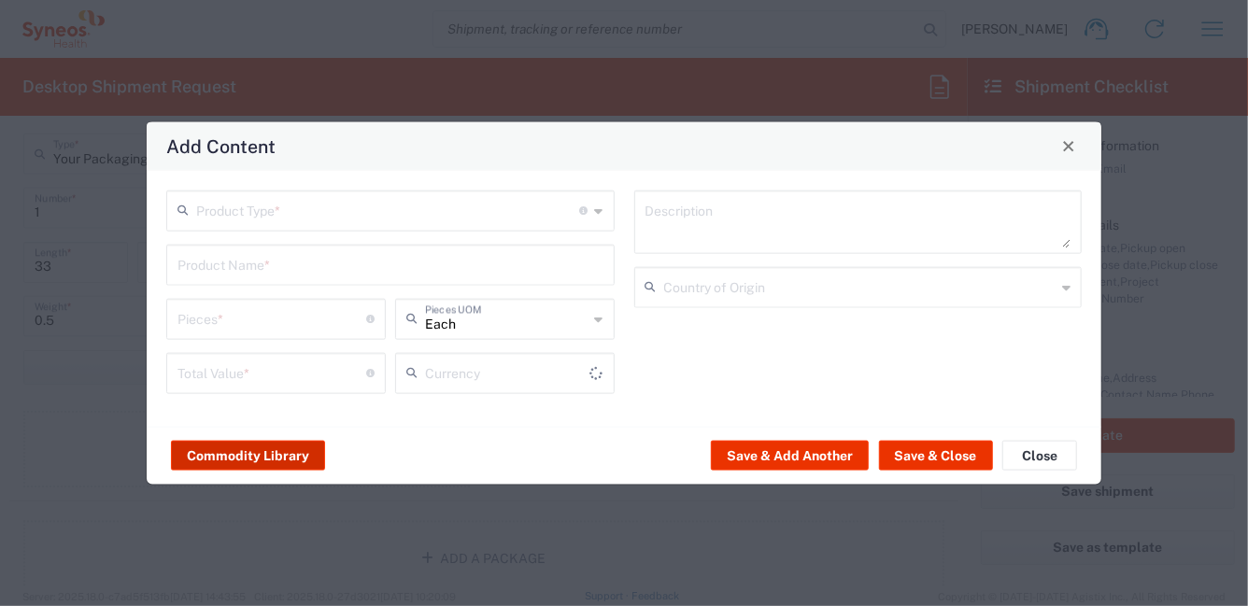
type input "US Dollar"
click at [600, 213] on icon at bounding box center [599, 210] width 8 height 30
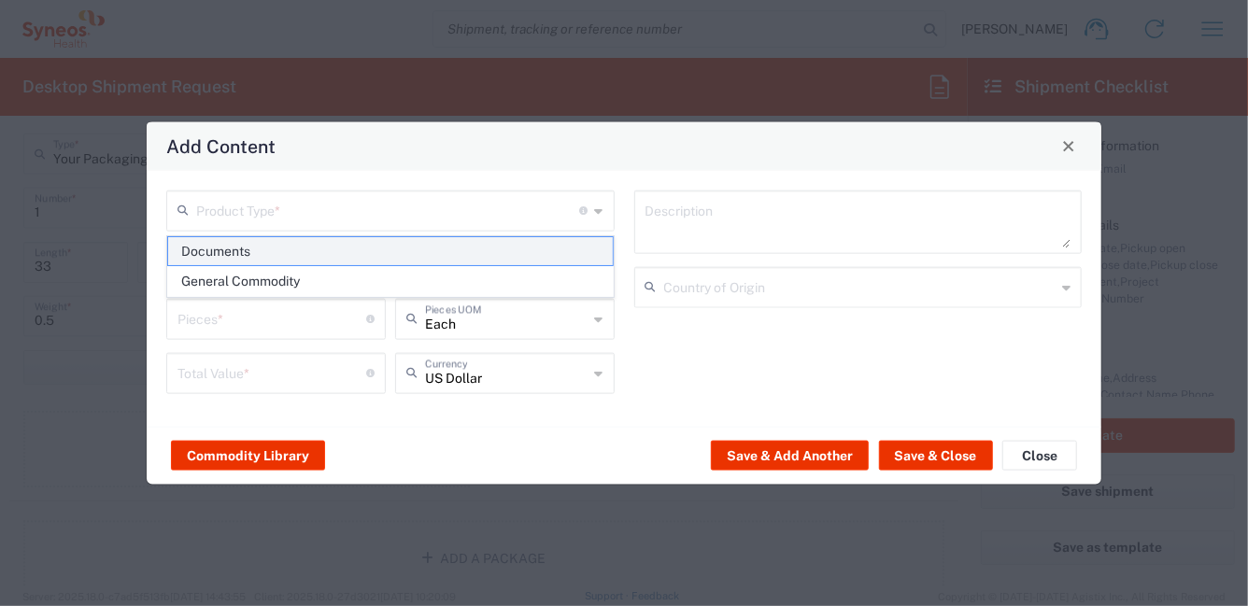
click at [531, 251] on span "Documents" at bounding box center [390, 251] width 445 height 29
type input "Documents"
type input "1"
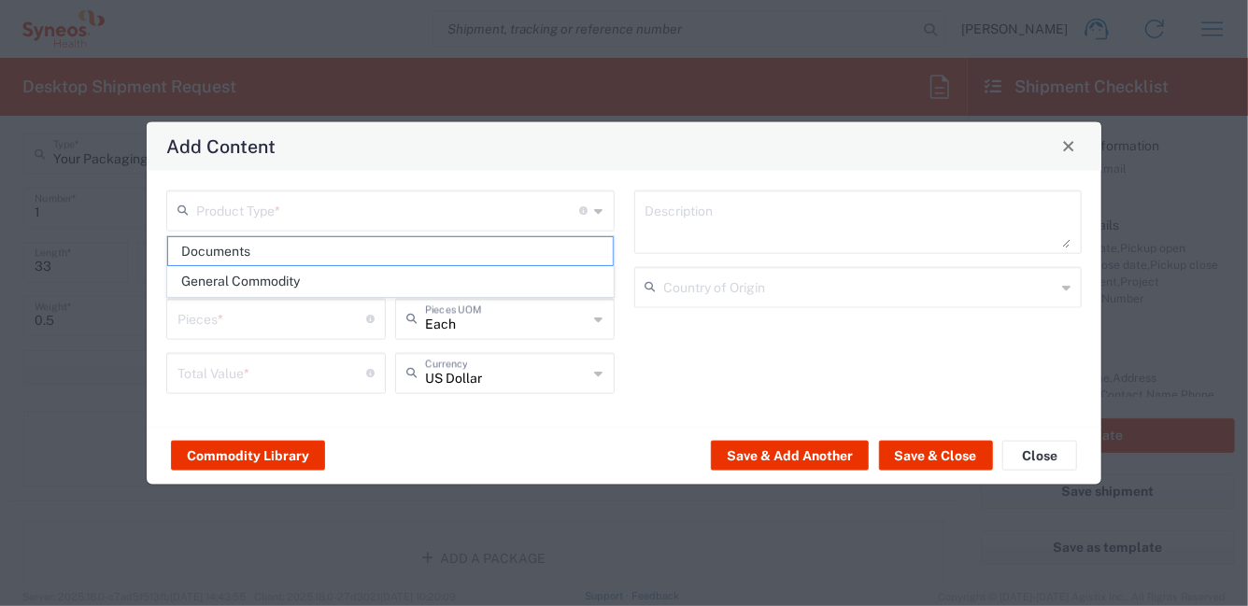
type textarea "Documents"
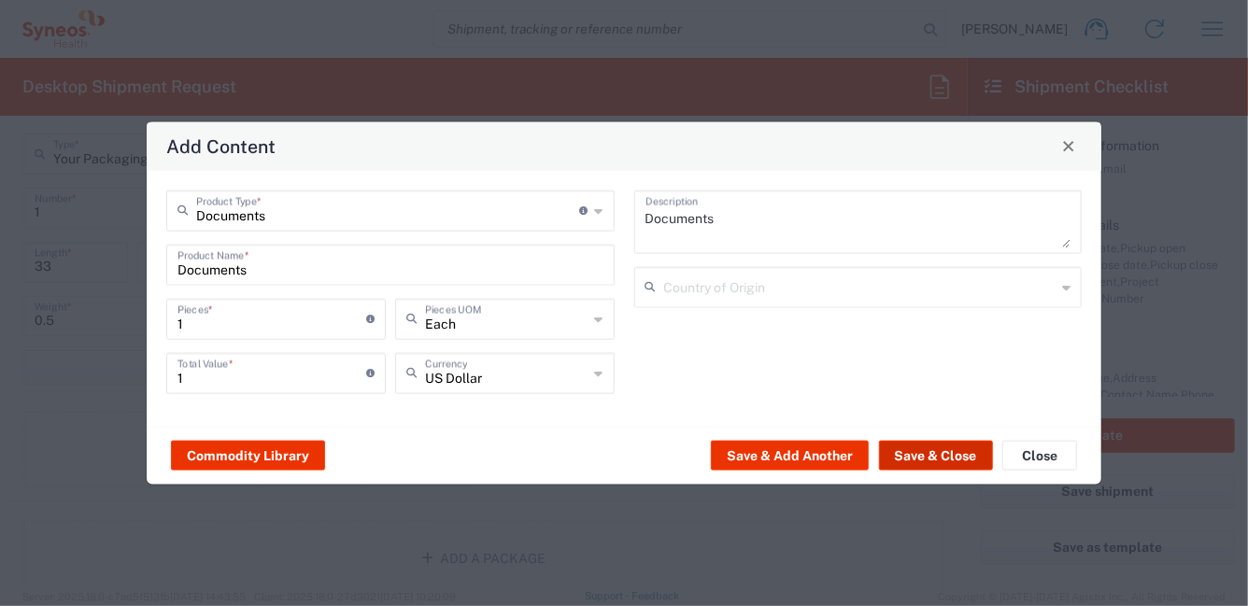
click at [928, 457] on button "Save & Close" at bounding box center [936, 456] width 114 height 30
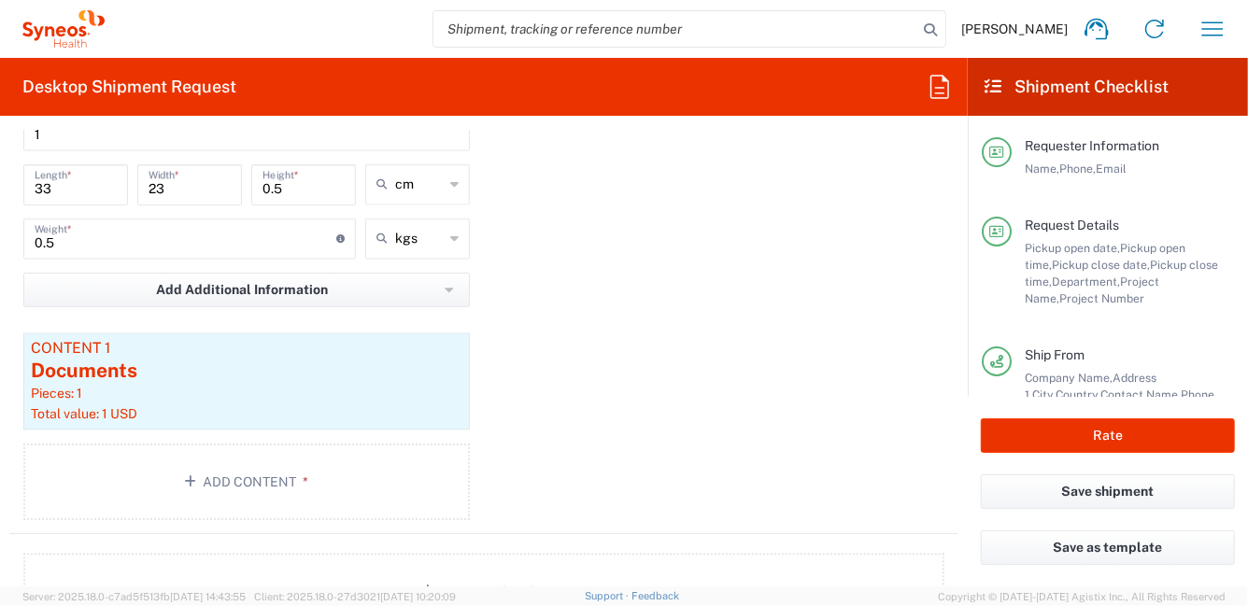
scroll to position [1962, 0]
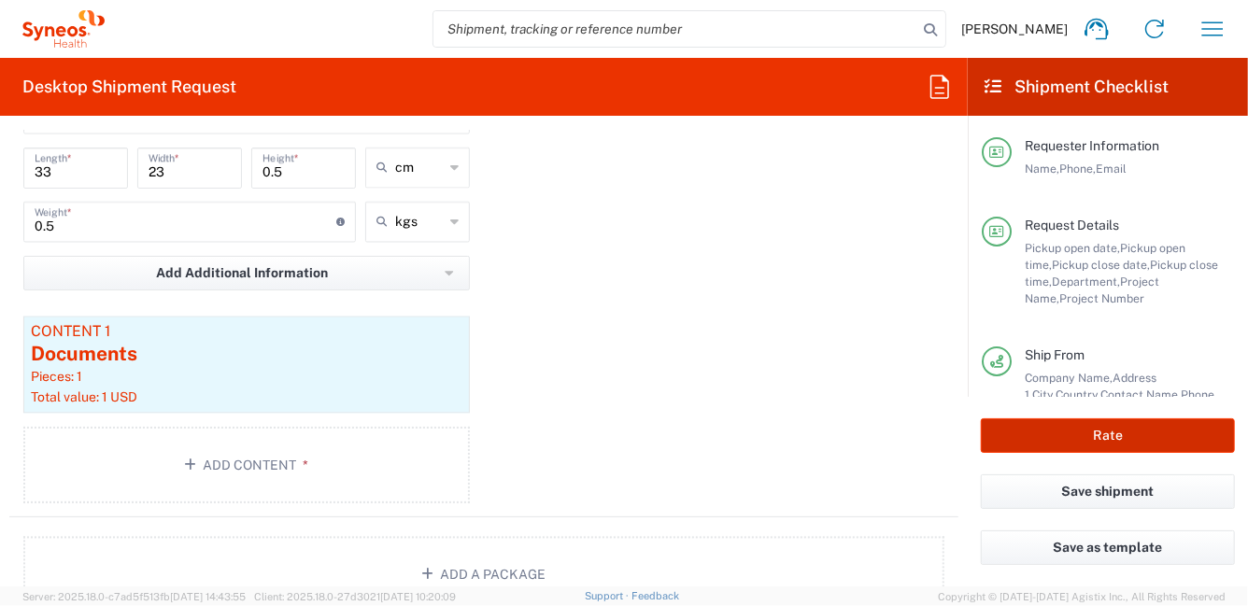
click at [1072, 437] on button "Rate" at bounding box center [1108, 435] width 254 height 35
type input "6455"
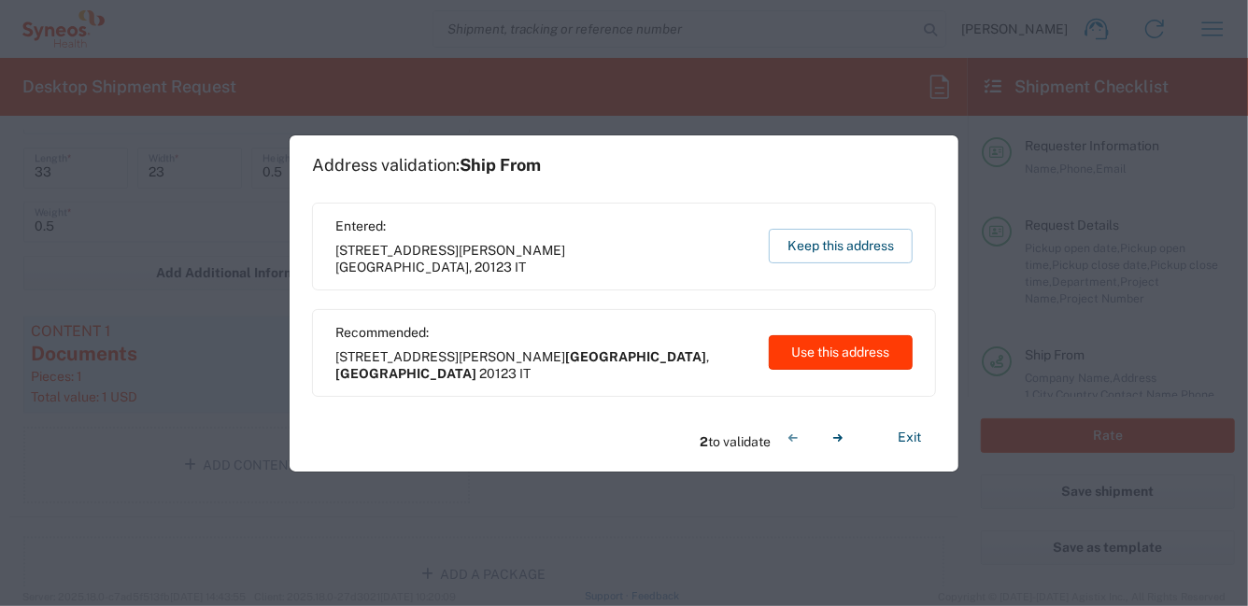
click at [808, 361] on button "Use this address" at bounding box center [841, 352] width 144 height 35
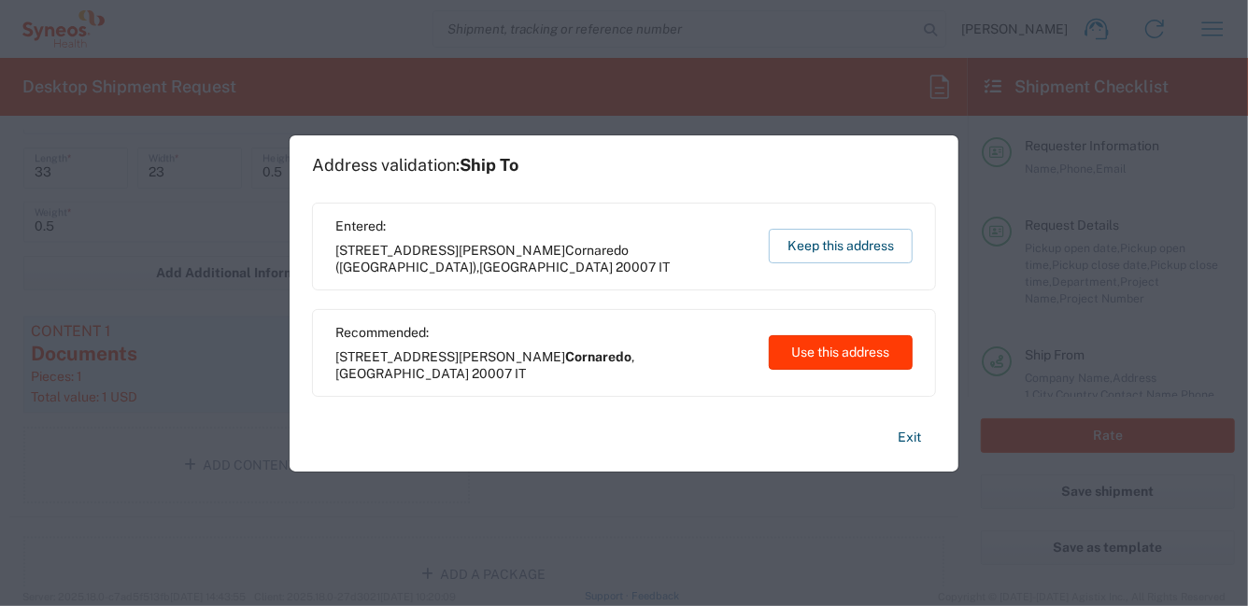
click at [805, 351] on button "Use this address" at bounding box center [841, 352] width 144 height 35
type input "[GEOGRAPHIC_DATA]"
type input "Cornaredo"
type input "Lombardia"
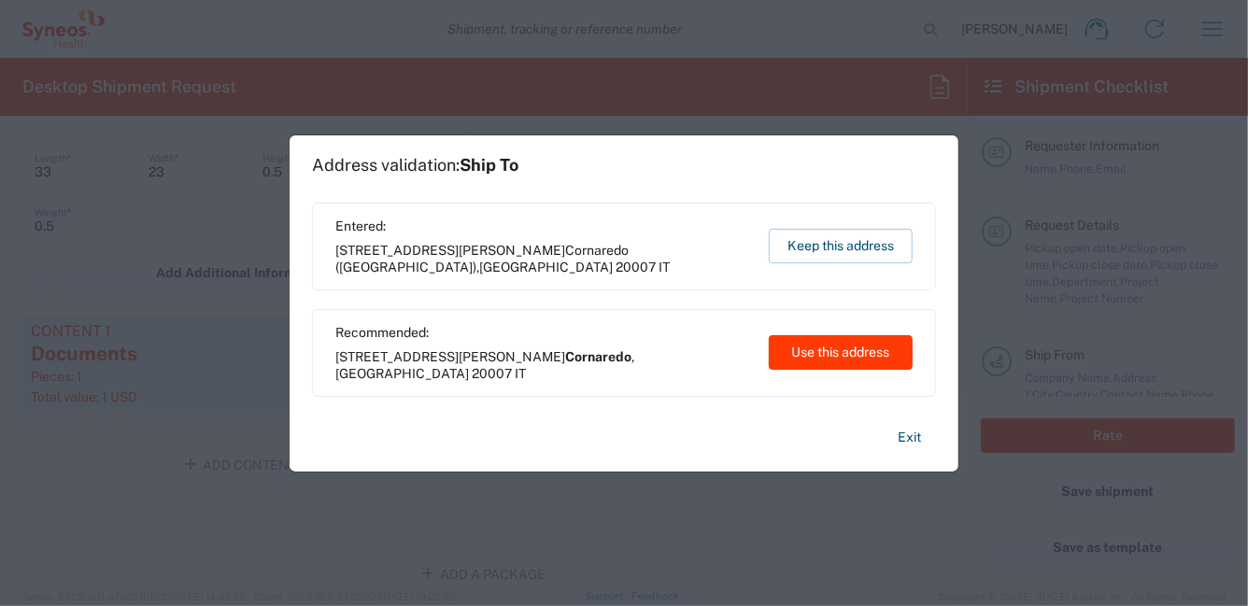
type input "Italy"
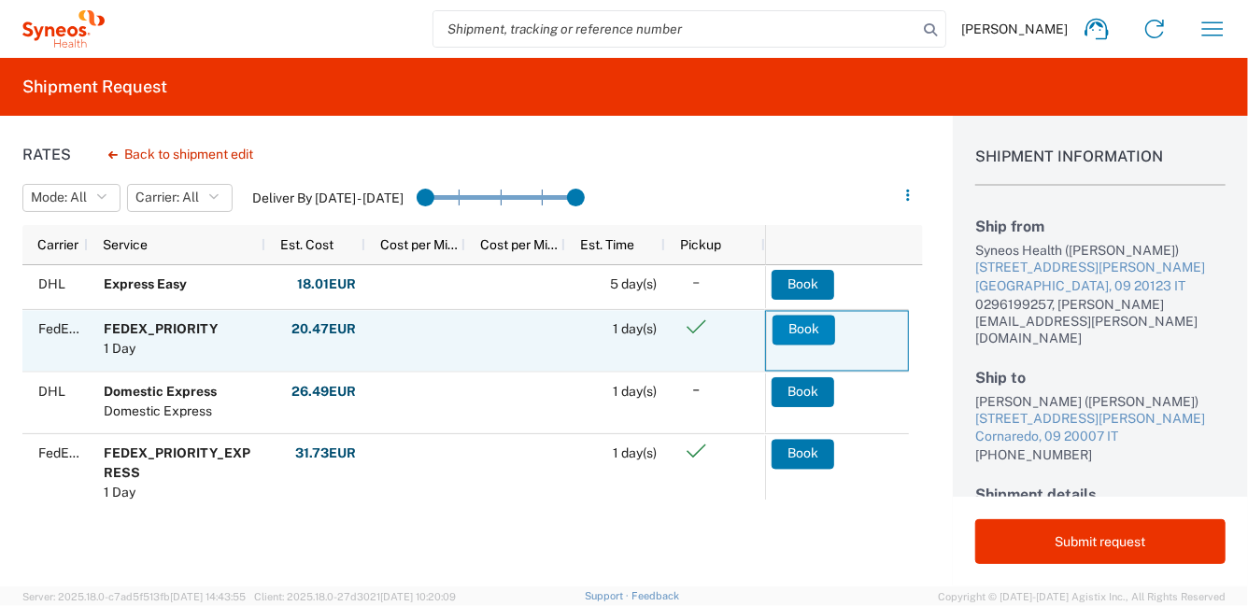
click at [799, 332] on button "Book" at bounding box center [803, 330] width 63 height 30
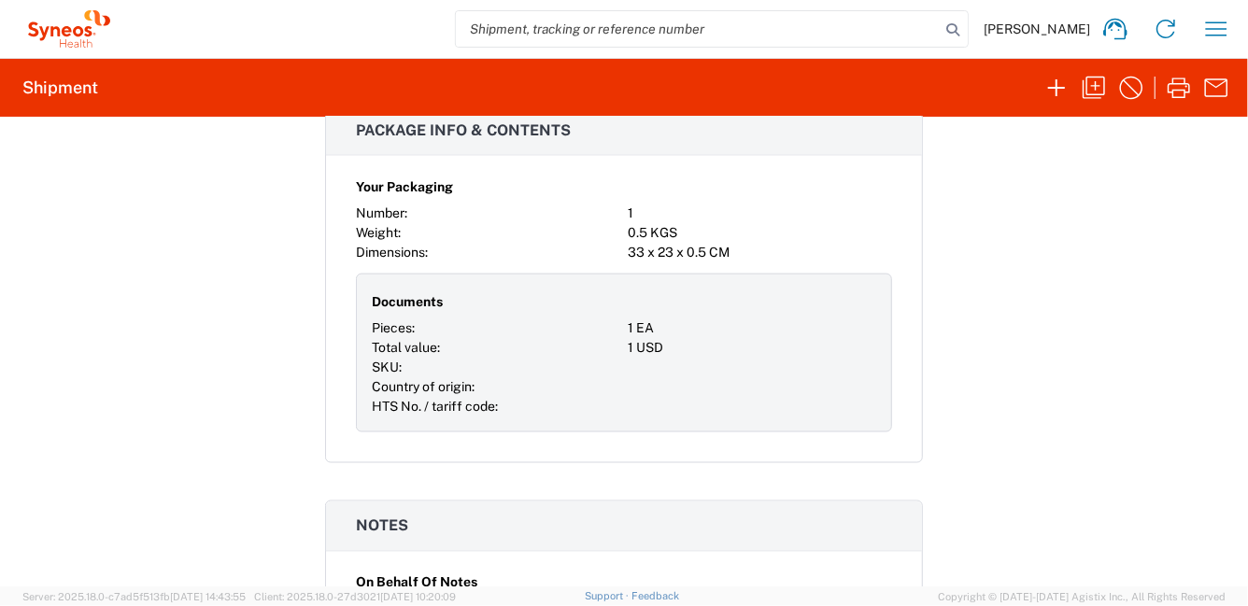
scroll to position [1435, 0]
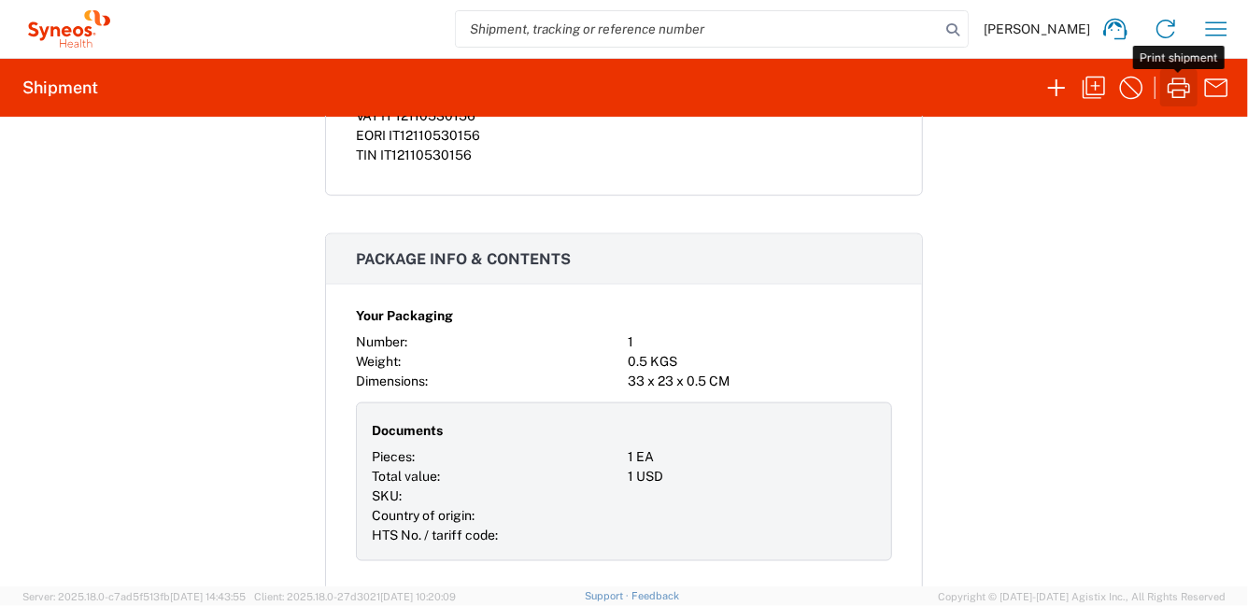
click at [1183, 90] on icon "button" at bounding box center [1179, 88] width 22 height 21
click at [1173, 88] on icon "button" at bounding box center [1179, 88] width 30 height 30
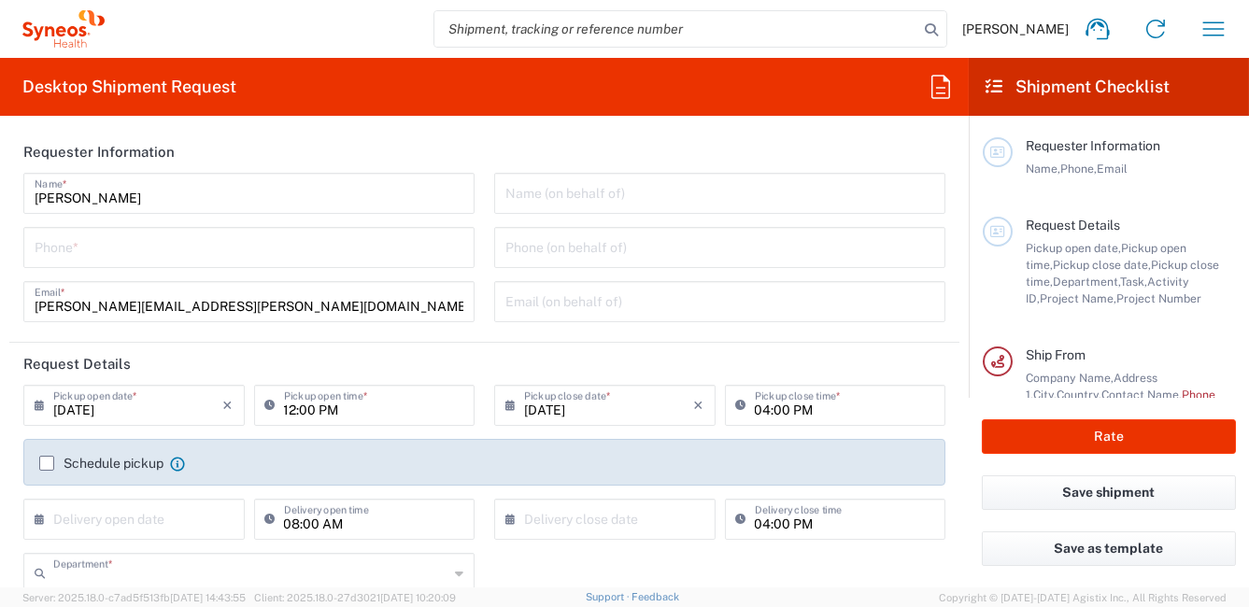
type input "8350"
type input "[GEOGRAPHIC_DATA]"
type input "Syneos Health [GEOGRAPHIC_DATA] SRL"
drag, startPoint x: 166, startPoint y: 188, endPoint x: 0, endPoint y: 180, distance: 166.4
click at [0, 180] on form "Requester Information Roberta Barberis Name * Phone * roberta.barberis@syneoshe…" at bounding box center [484, 359] width 969 height 457
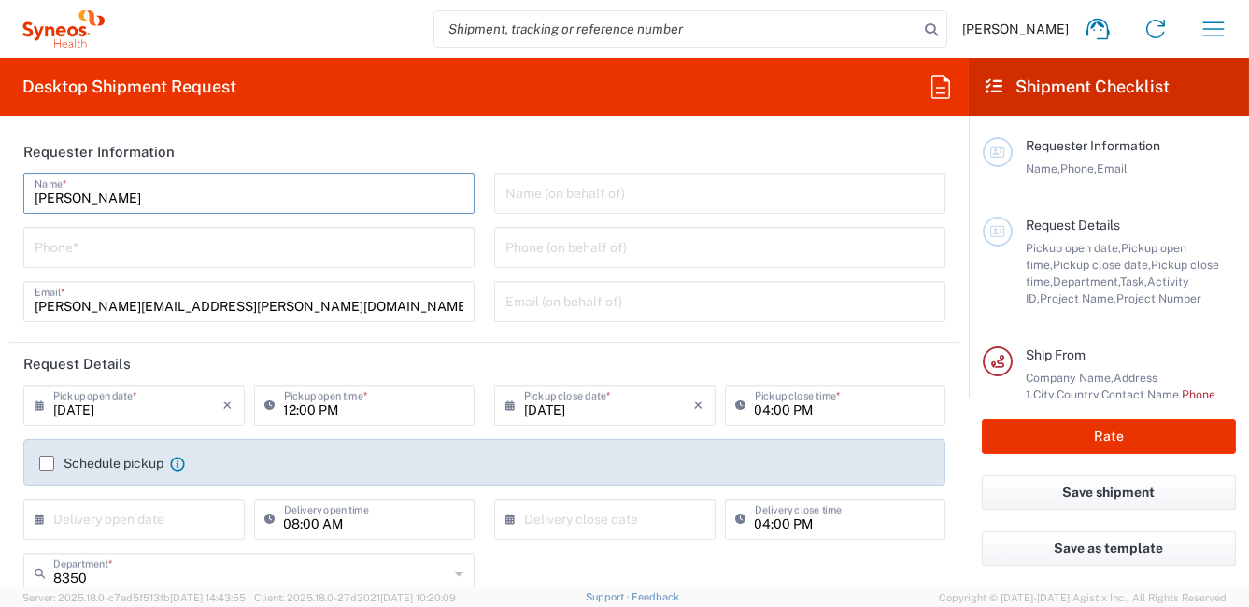
paste input "Annalisa Mangione"
type input "Annalisa Mangione"
click at [46, 404] on icon at bounding box center [44, 405] width 19 height 30
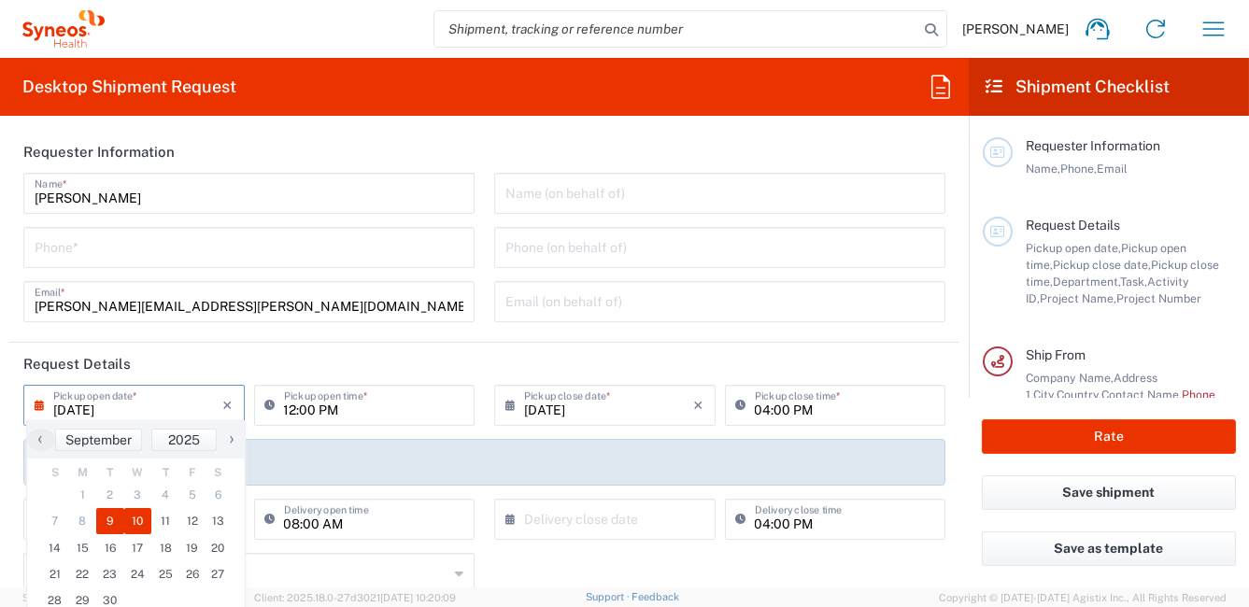
click at [133, 523] on span "10" at bounding box center [138, 521] width 28 height 26
type input "09/10/2025"
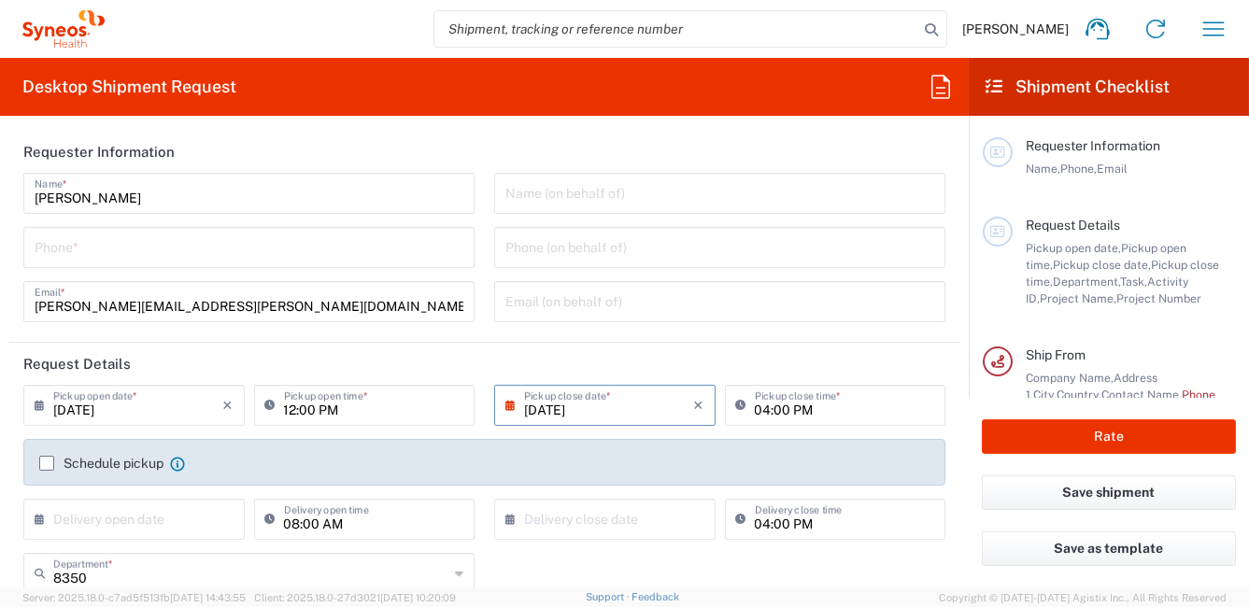
click at [333, 415] on input "12:00 PM" at bounding box center [374, 404] width 180 height 33
drag, startPoint x: 340, startPoint y: 408, endPoint x: 317, endPoint y: 412, distance: 23.6
click at [317, 412] on input "09:00 PM" at bounding box center [374, 404] width 180 height 33
type input "09:00 AM"
type input "0296199257"
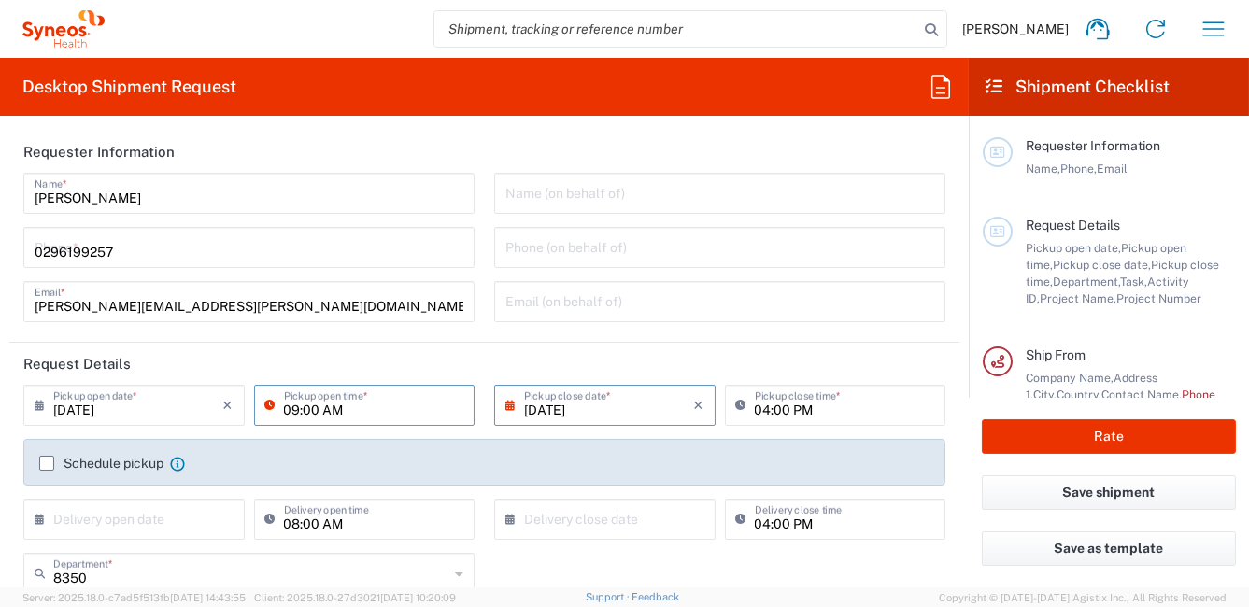
type input "[PERSON_NAME][EMAIL_ADDRESS][PERSON_NAME][DOMAIN_NAME]"
type input "0296199257"
type input "Adriana MOSCHINI"
type input "Via Cascina Croce 97"
type input "Cornaredo (MI)"
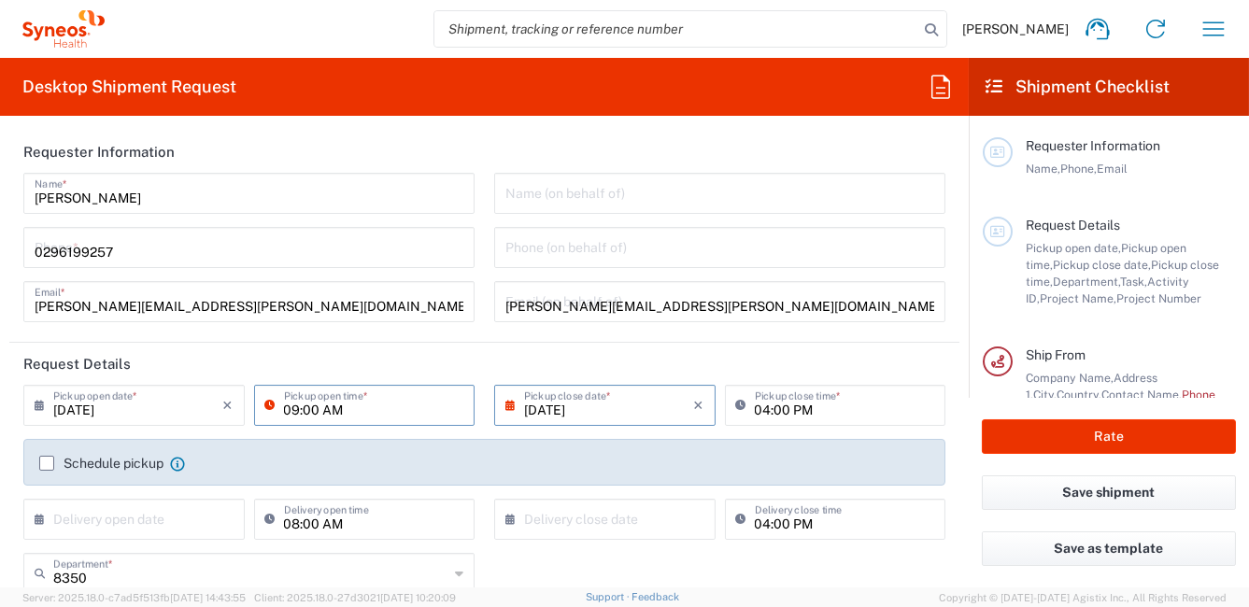
type input "[GEOGRAPHIC_DATA]"
type input "20007"
type input "+39 342 0472882"
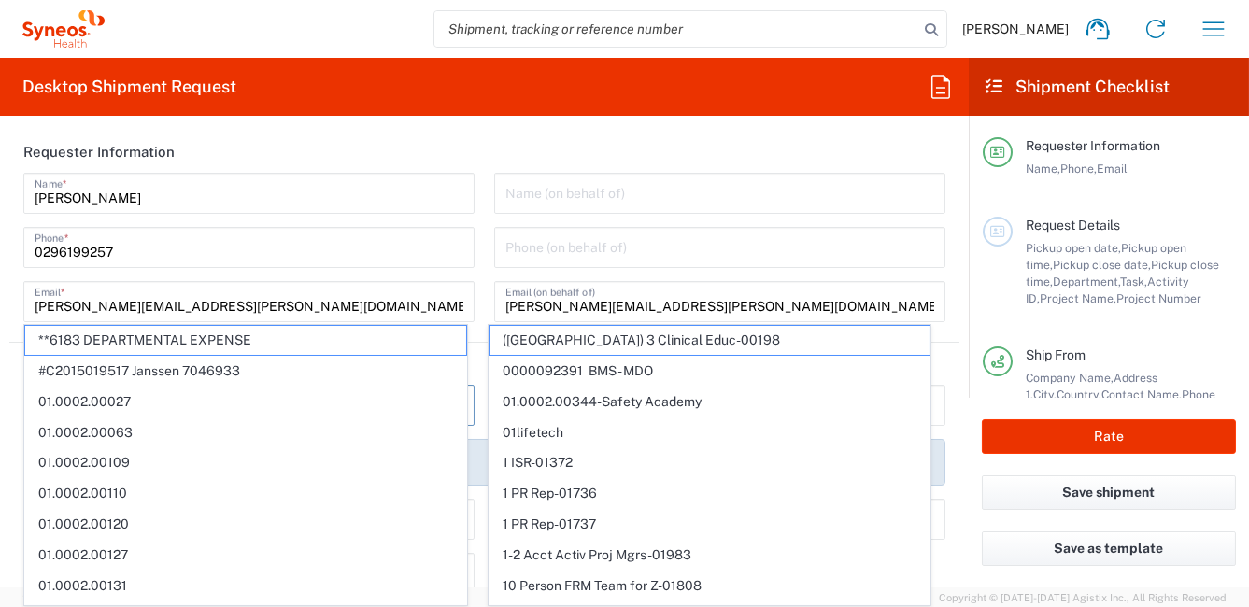
click at [47, 456] on span "01.0002.00109" at bounding box center [245, 462] width 441 height 29
type input "01.0002.00109"
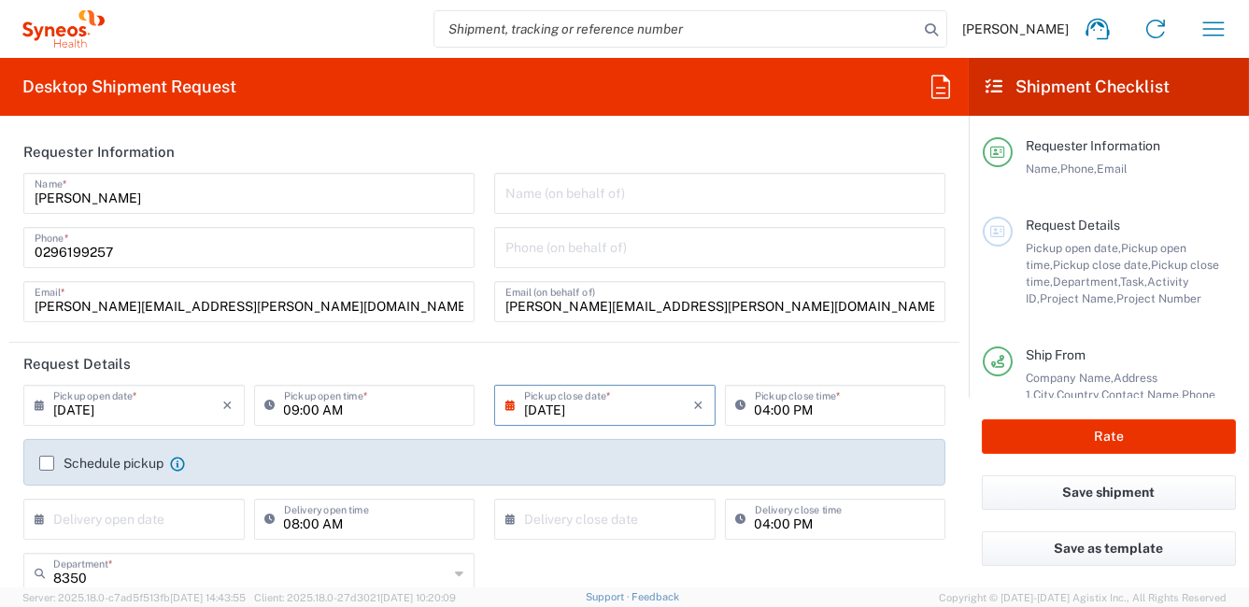
type input "Global Resourcing Only BD Prep"
click at [50, 461] on label "Schedule pickup" at bounding box center [101, 463] width 124 height 15
click at [47, 463] on input "Schedule pickup" at bounding box center [47, 463] width 0 height 0
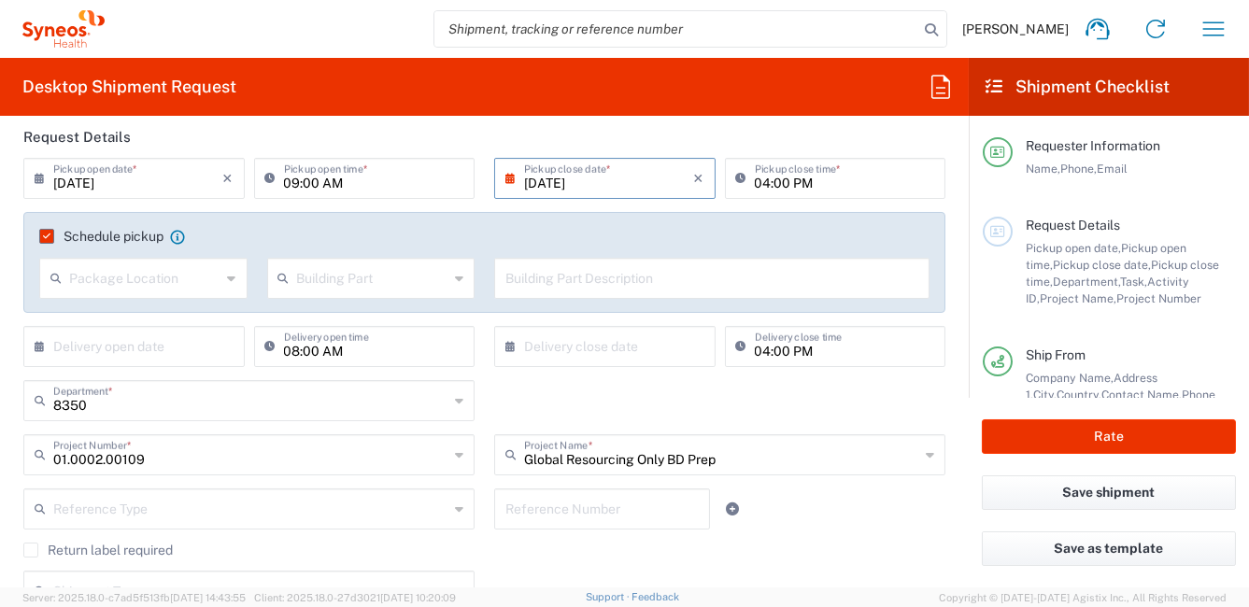
scroll to position [279, 0]
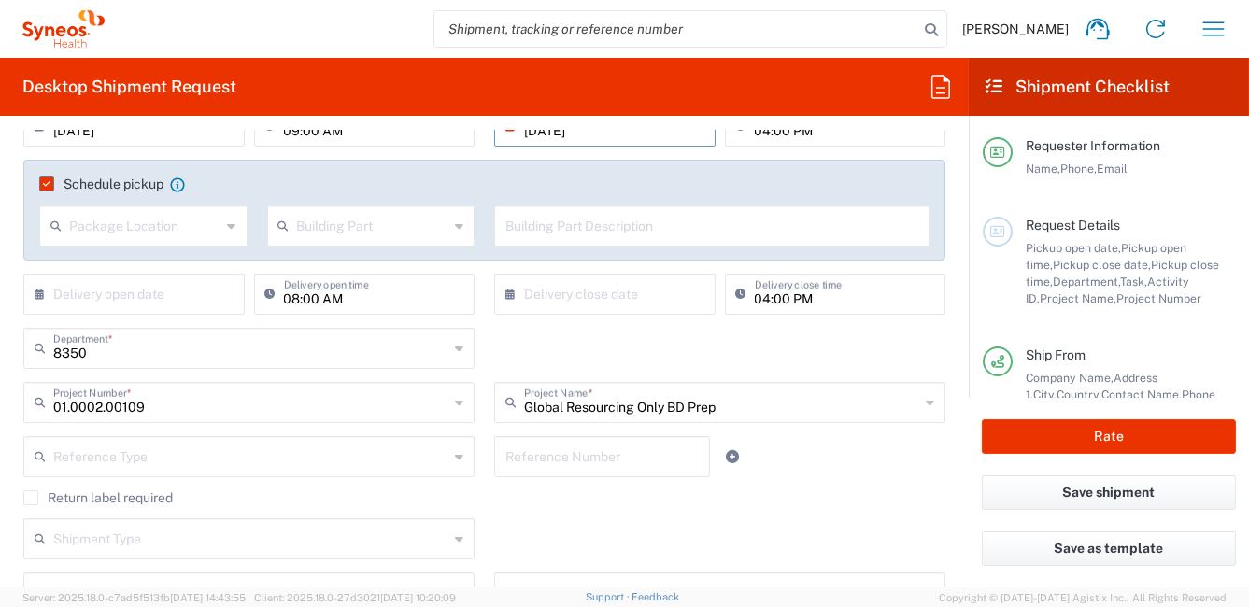
drag, startPoint x: 550, startPoint y: 520, endPoint x: 477, endPoint y: 491, distance: 78.4
click at [550, 520] on div "Shipment Type Batch Regular" at bounding box center [485, 545] width 942 height 54
click at [151, 353] on input "text" at bounding box center [250, 347] width 395 height 33
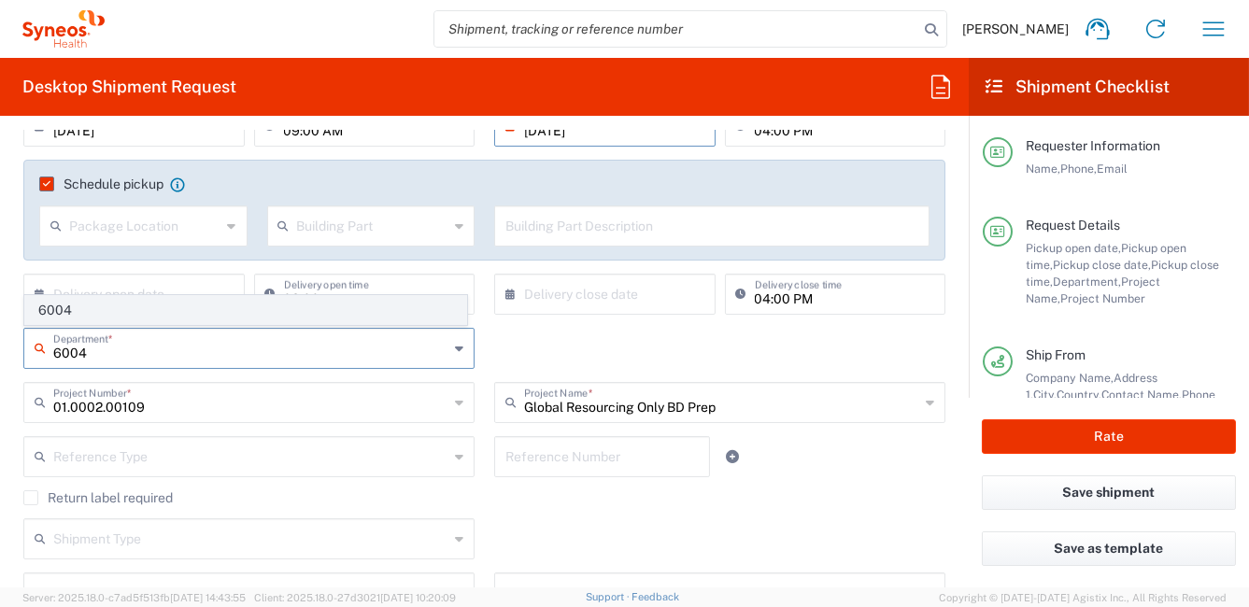
type input "6004"
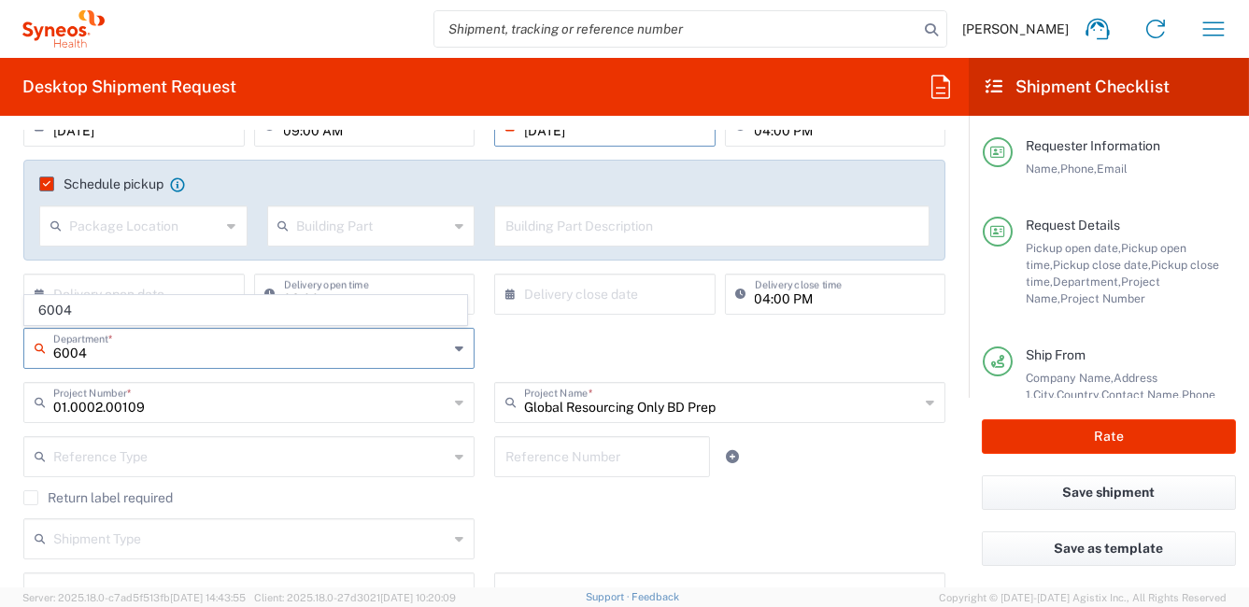
click at [64, 311] on span "6004" at bounding box center [245, 310] width 441 height 29
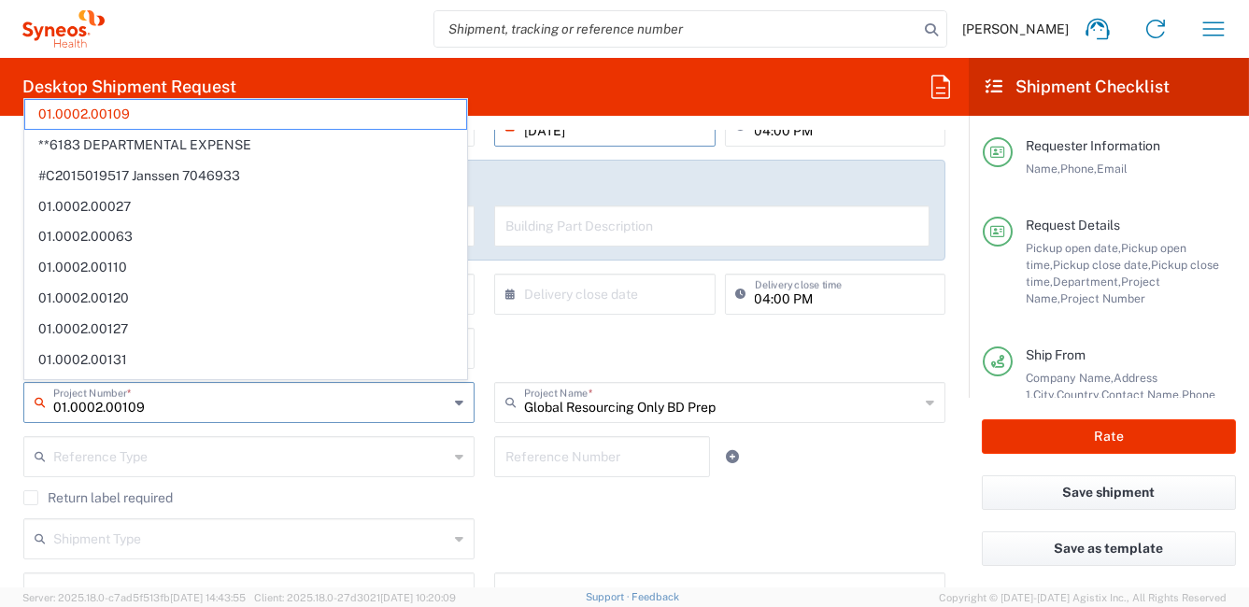
drag, startPoint x: 62, startPoint y: 404, endPoint x: 0, endPoint y: 396, distance: 62.1
click at [0, 396] on form "Requester Information Annalisa Mangione Name * 0296199257 Phone * roberta.barbe…" at bounding box center [484, 359] width 969 height 457
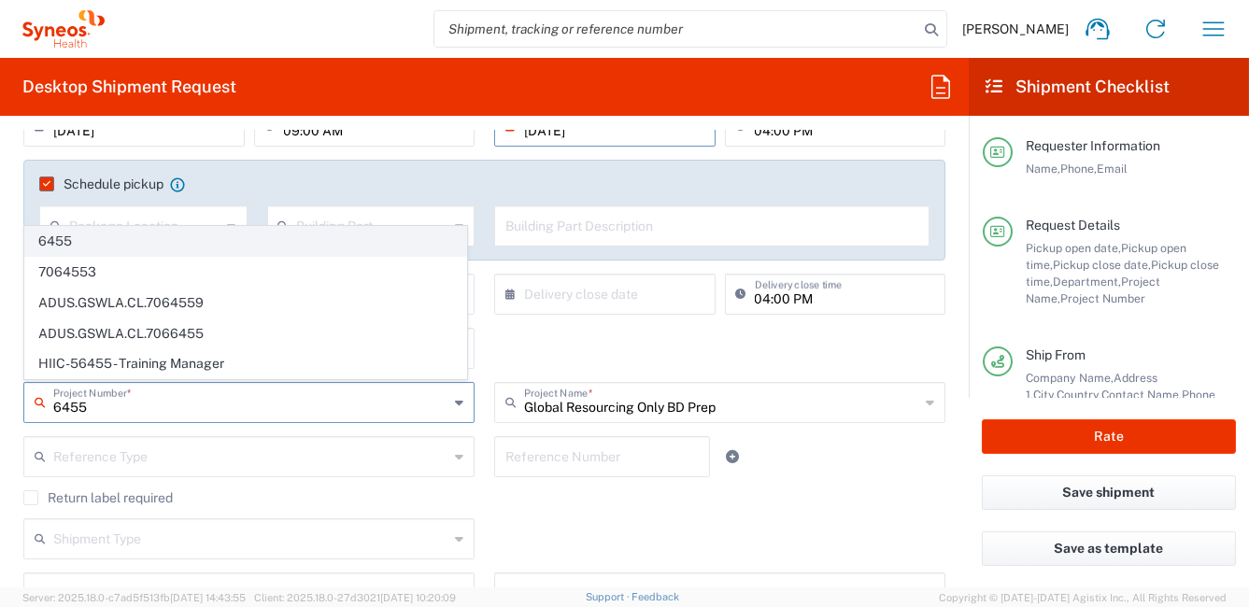
type input "6455"
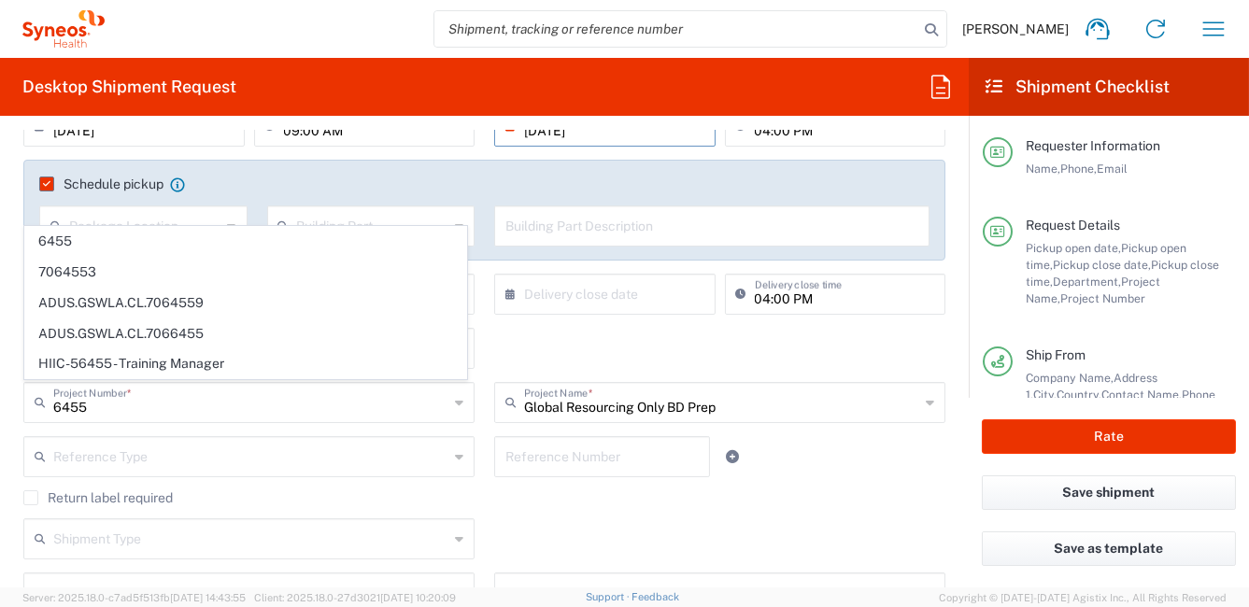
click at [67, 247] on span "6455" at bounding box center [245, 241] width 441 height 29
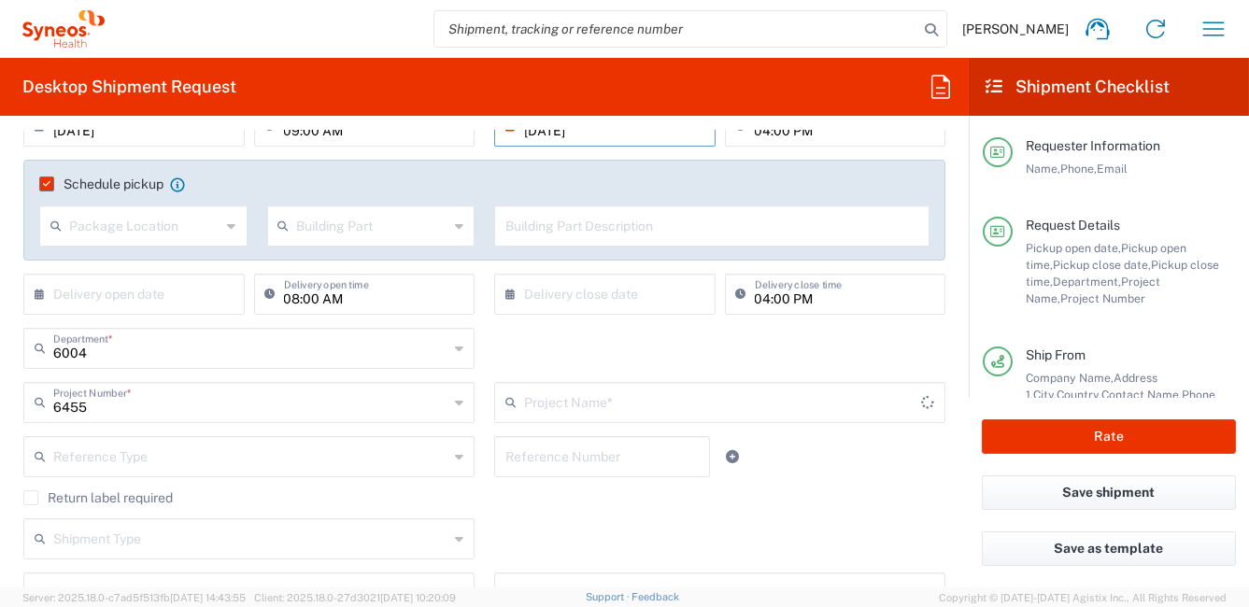
type input "ST-EUR - Idorsia [GEOGRAPHIC_DATA]"
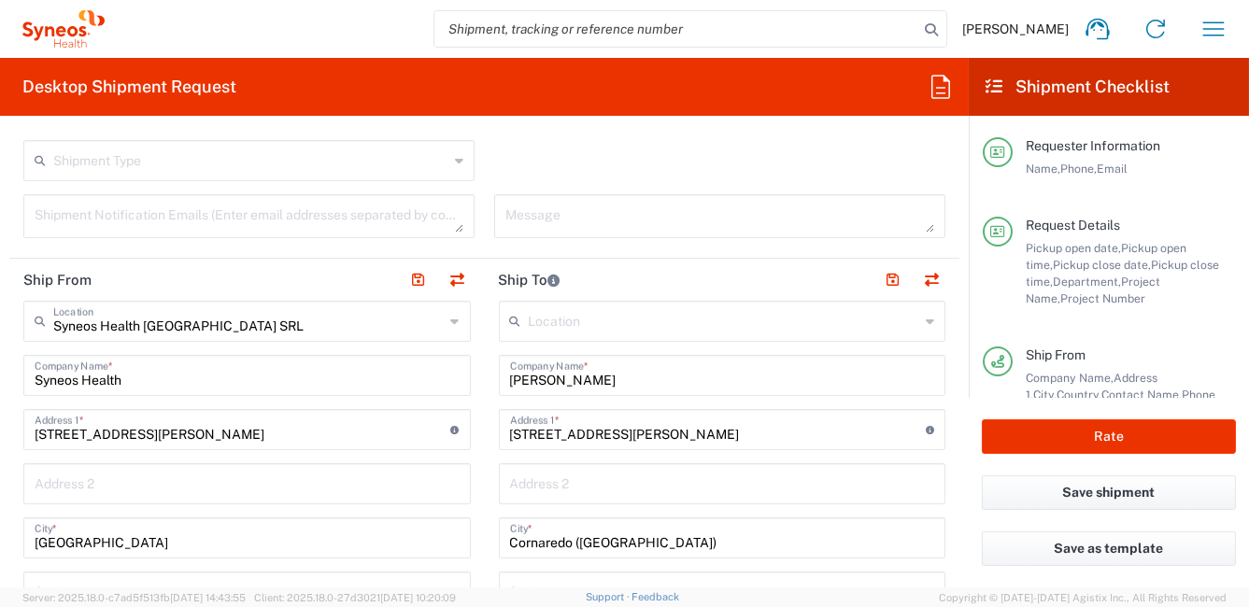
scroll to position [653, 0]
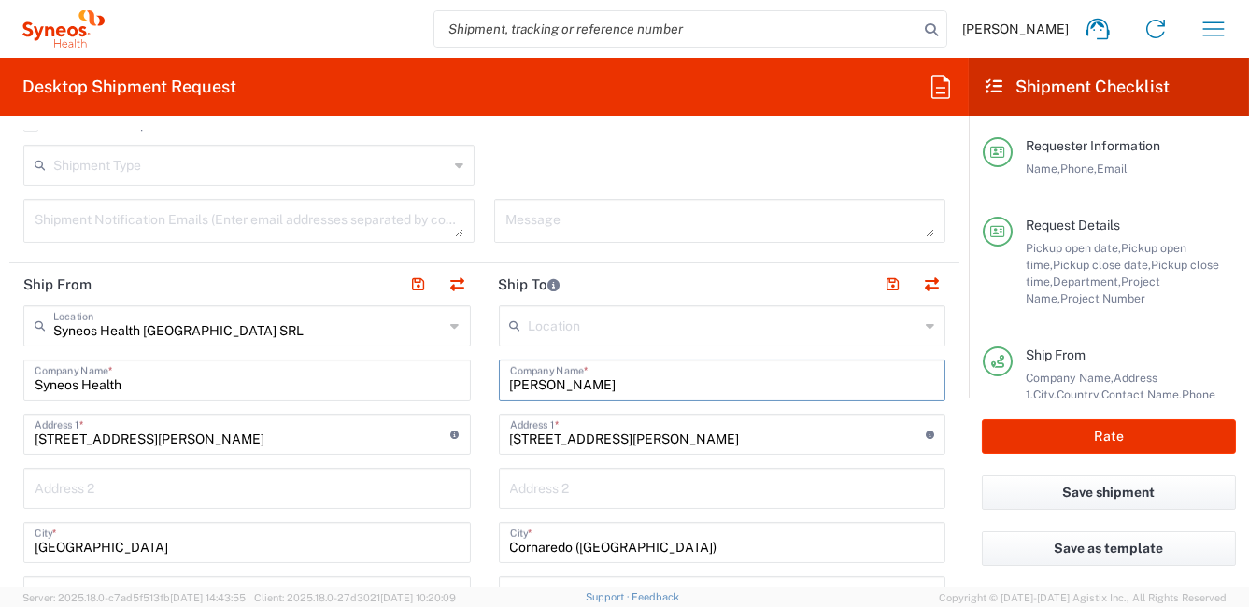
drag, startPoint x: 671, startPoint y: 379, endPoint x: 426, endPoint y: 375, distance: 244.8
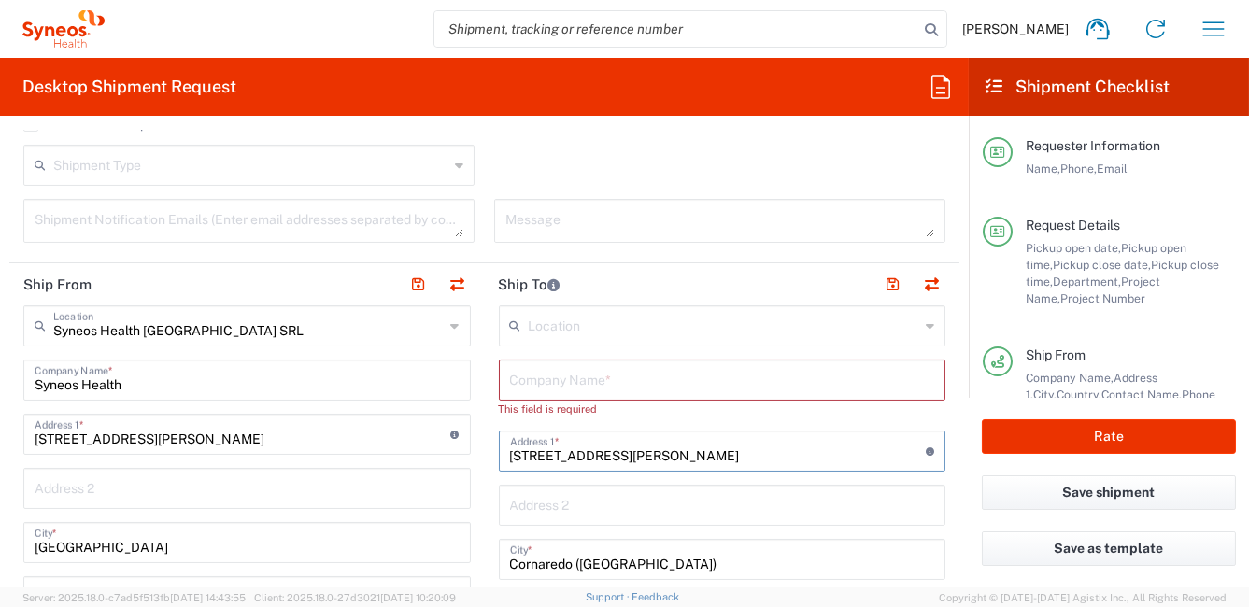
drag, startPoint x: 653, startPoint y: 452, endPoint x: 372, endPoint y: 432, distance: 281.8
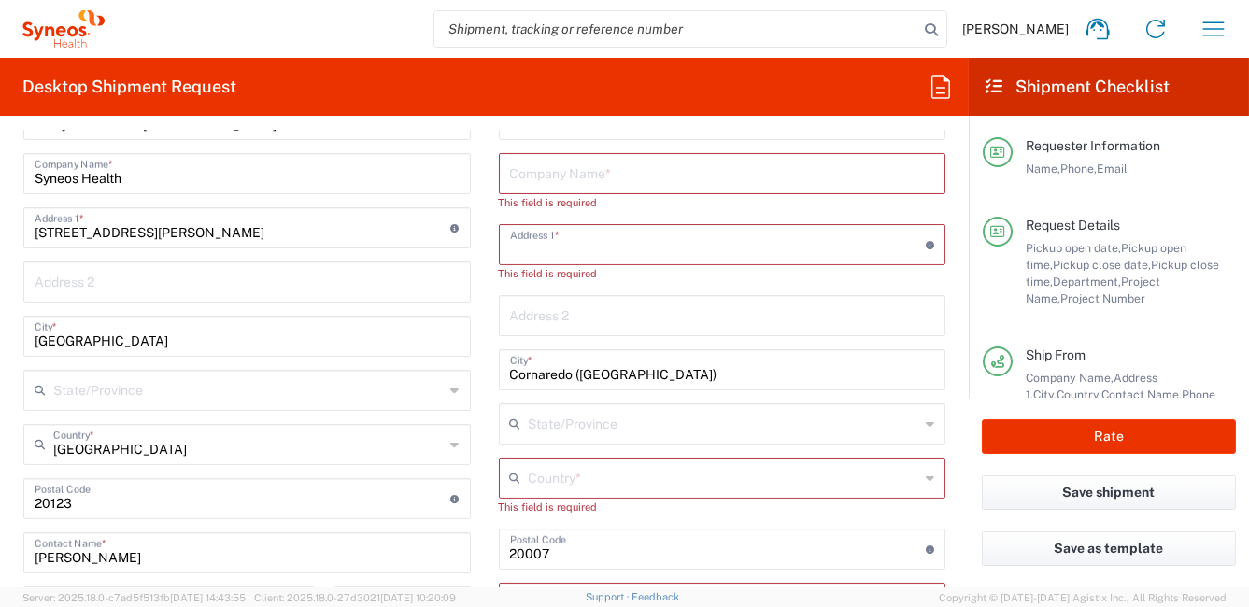
scroll to position [934, 0]
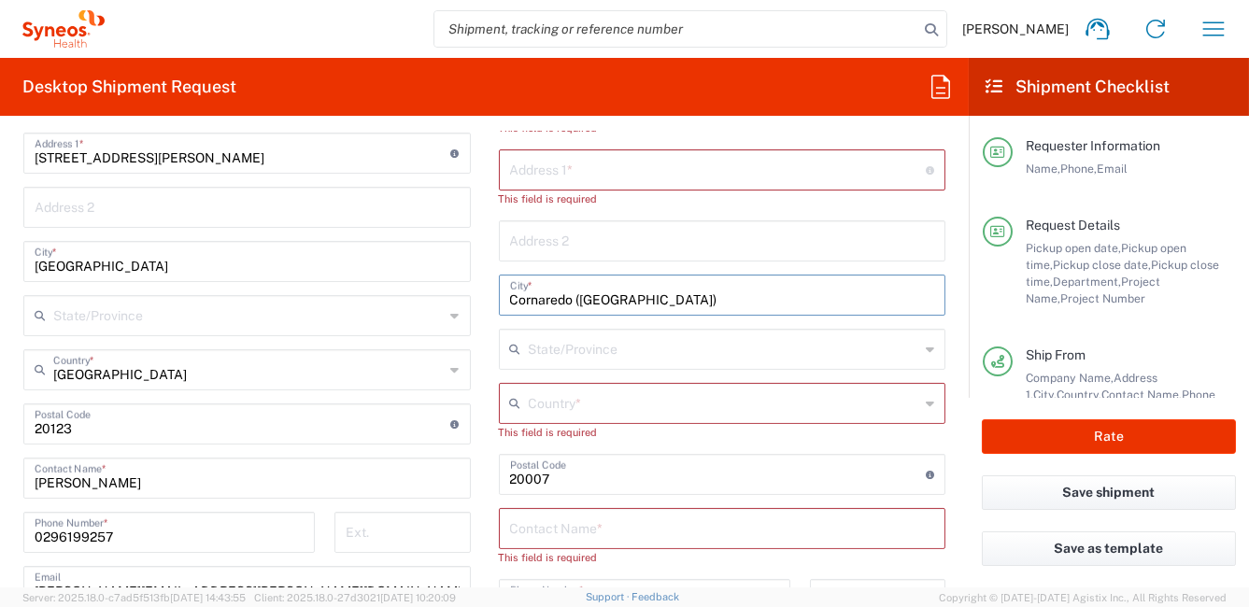
drag, startPoint x: 588, startPoint y: 296, endPoint x: 340, endPoint y: 262, distance: 250.9
click at [376, 275] on div "Ship From Syneos Health Italy SRL Location Syneos Health Italy SRL Addison Whit…" at bounding box center [484, 453] width 950 height 942
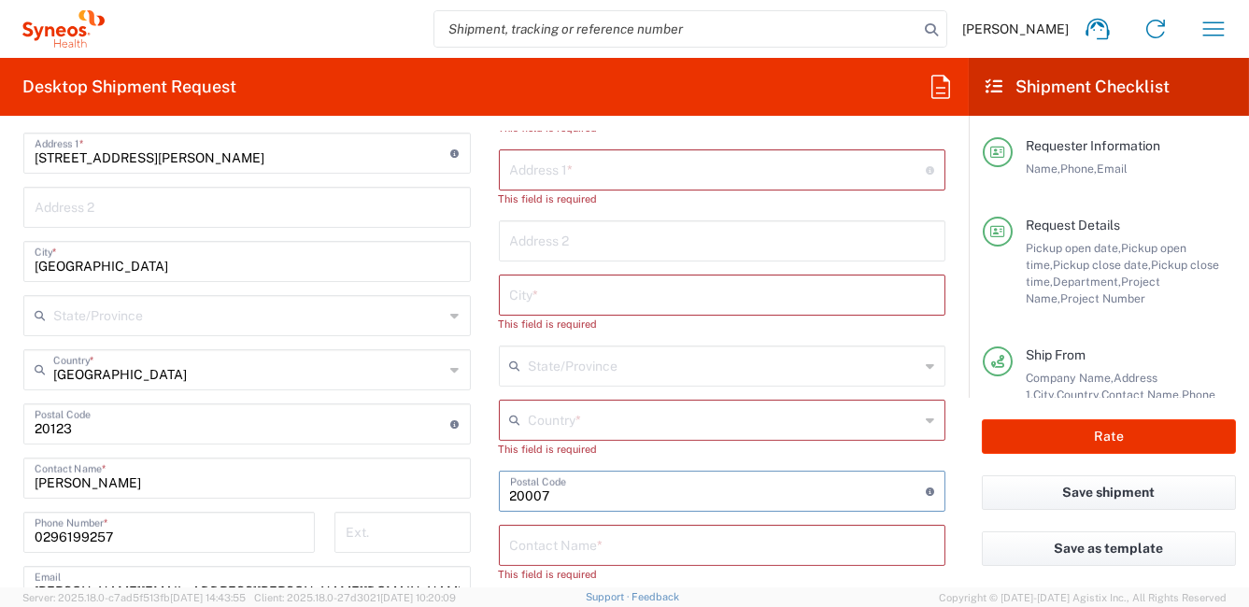
drag, startPoint x: 556, startPoint y: 486, endPoint x: 424, endPoint y: 465, distance: 133.3
click at [435, 485] on div "Ship From Syneos Health Italy SRL Location Syneos Health Italy SRL Addison Whit…" at bounding box center [484, 453] width 950 height 942
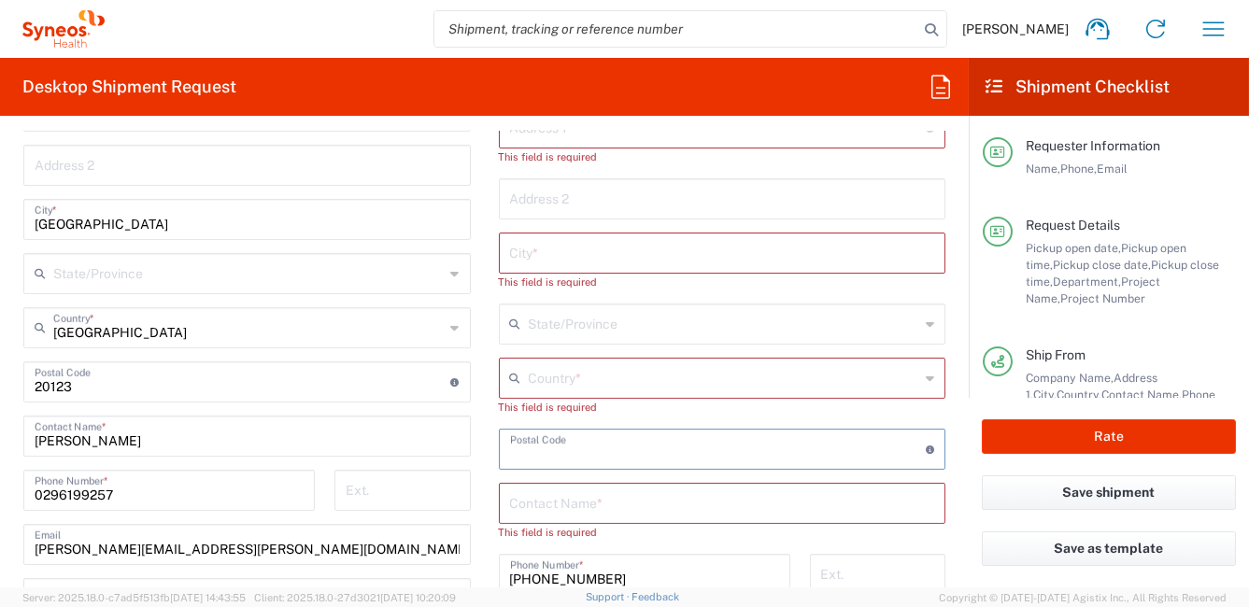
scroll to position [1120, 0]
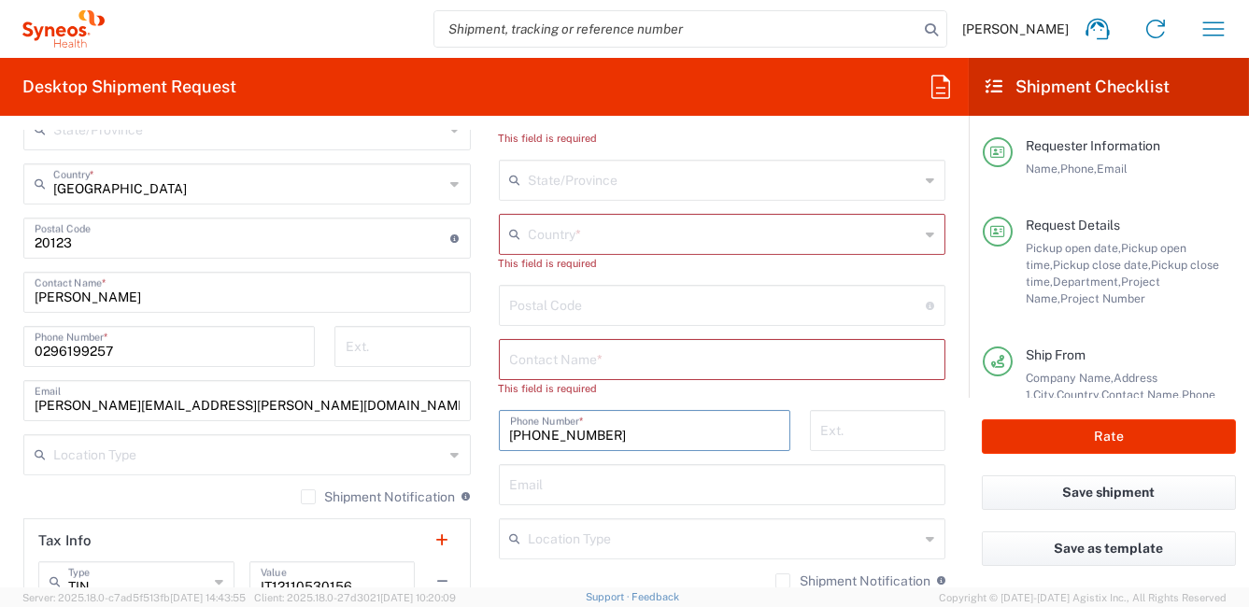
drag, startPoint x: 514, startPoint y: 427, endPoint x: 368, endPoint y: 407, distance: 147.0
click at [424, 424] on div "Ship From Syneos Health Italy SRL Location Syneos Health Italy SRL Addison Whit…" at bounding box center [484, 267] width 950 height 942
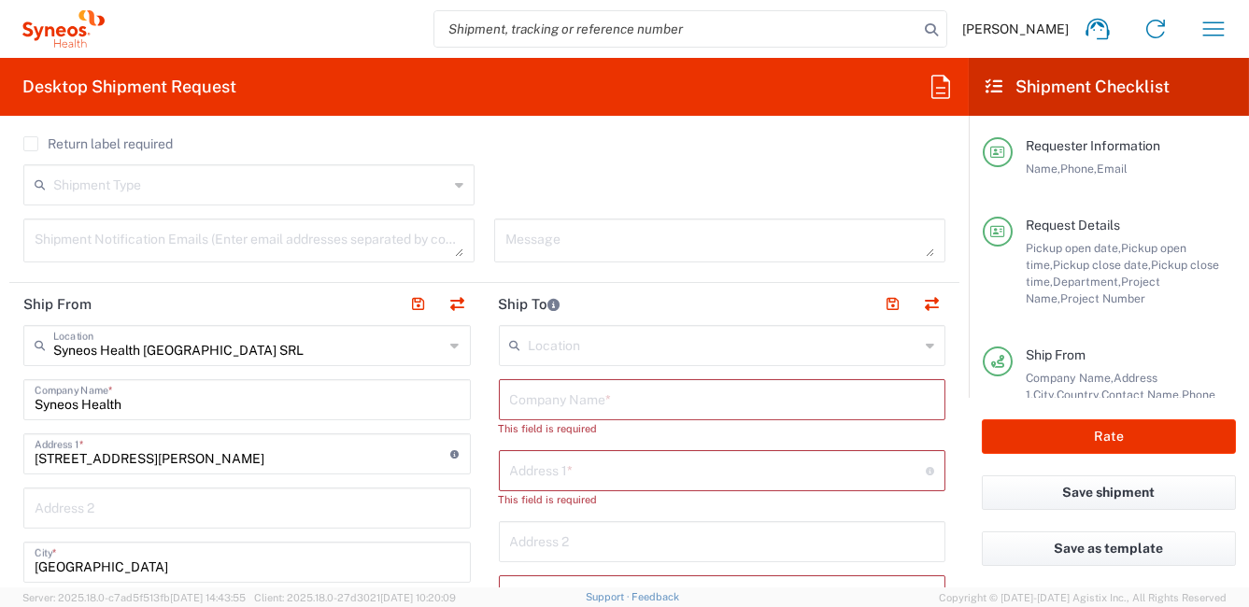
scroll to position [560, 0]
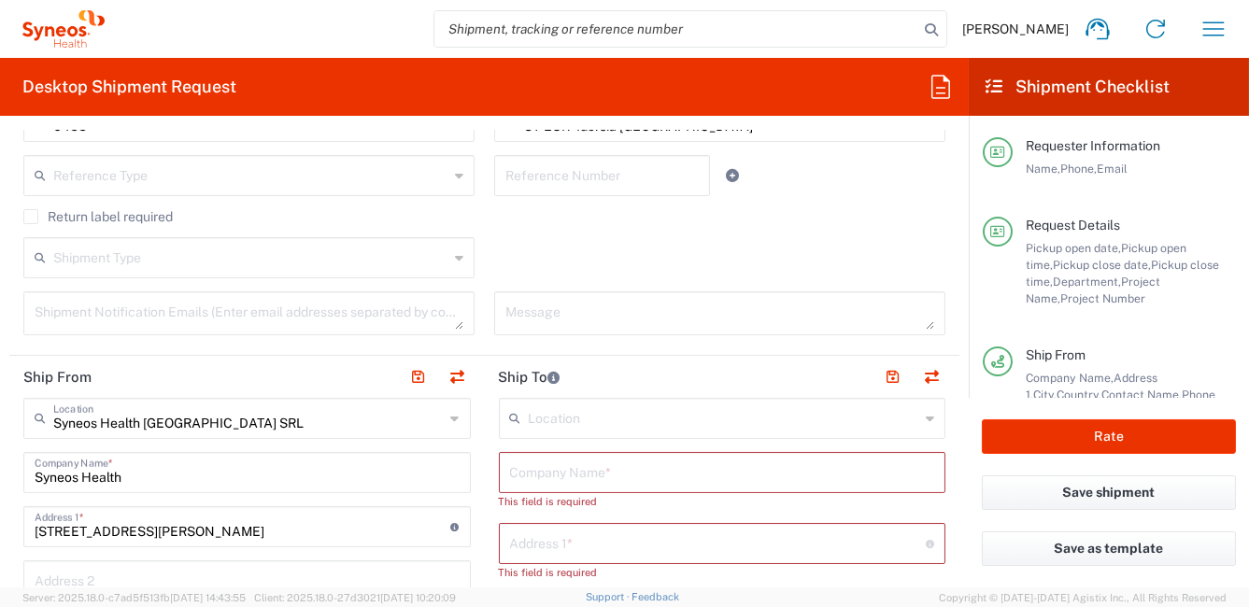
click at [554, 547] on input "text" at bounding box center [718, 542] width 417 height 33
paste input "CORSO GAMBA 39 g"
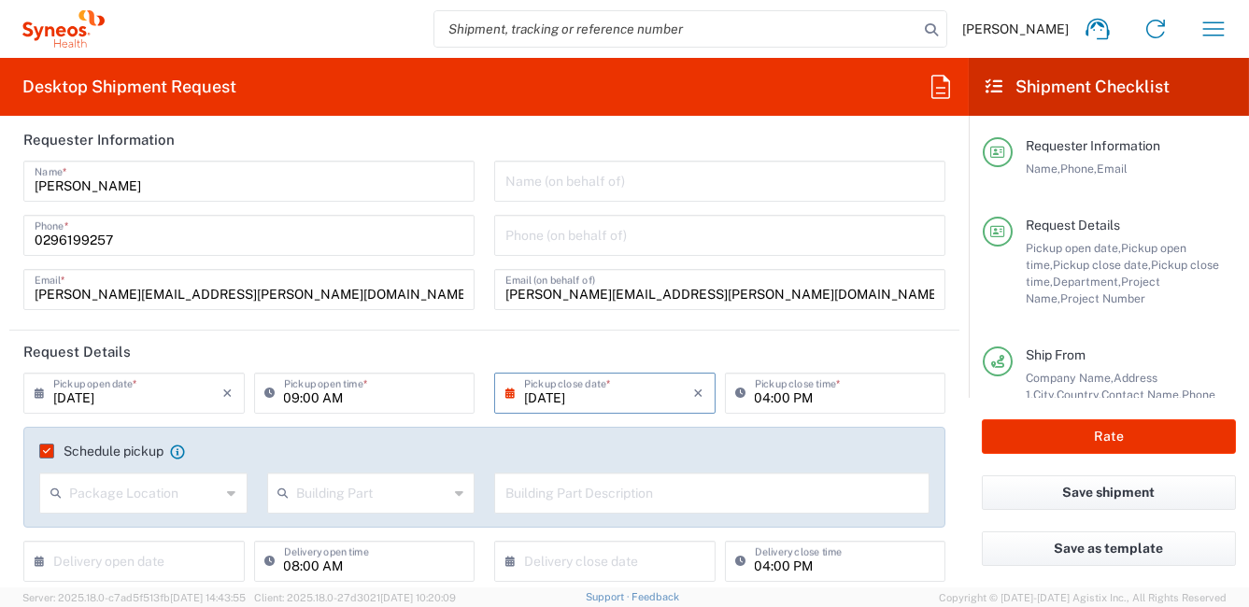
scroll to position [0, 0]
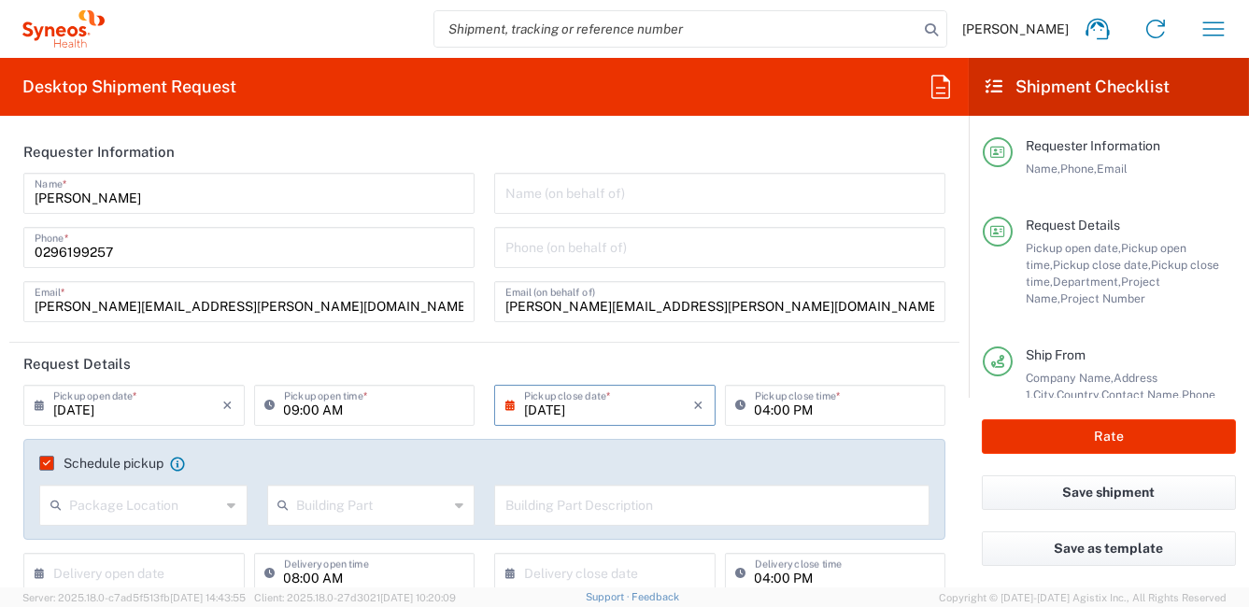
type input "CORSO GAMBA 39 G"
drag, startPoint x: 146, startPoint y: 202, endPoint x: 15, endPoint y: 194, distance: 131.0
click at [0, 191] on form "Requester Information Annalisa Mangione Name * 0296199257 Phone * roberta.barbe…" at bounding box center [484, 359] width 969 height 457
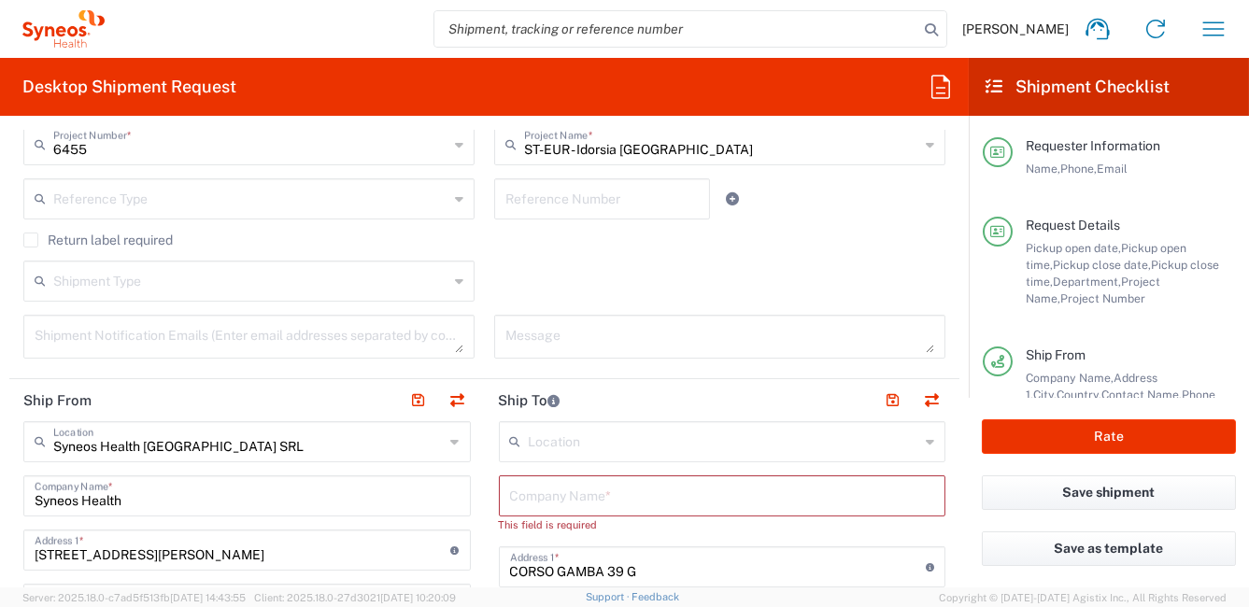
scroll to position [653, 0]
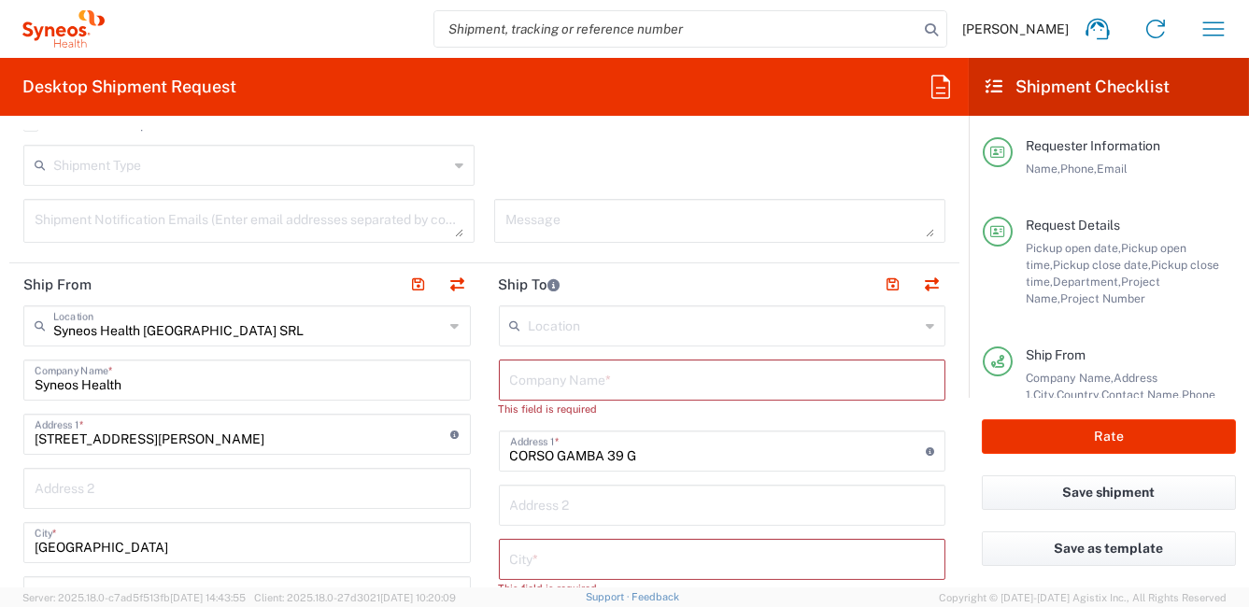
click at [573, 377] on input "text" at bounding box center [722, 378] width 425 height 33
paste input "Annalisa Mangione"
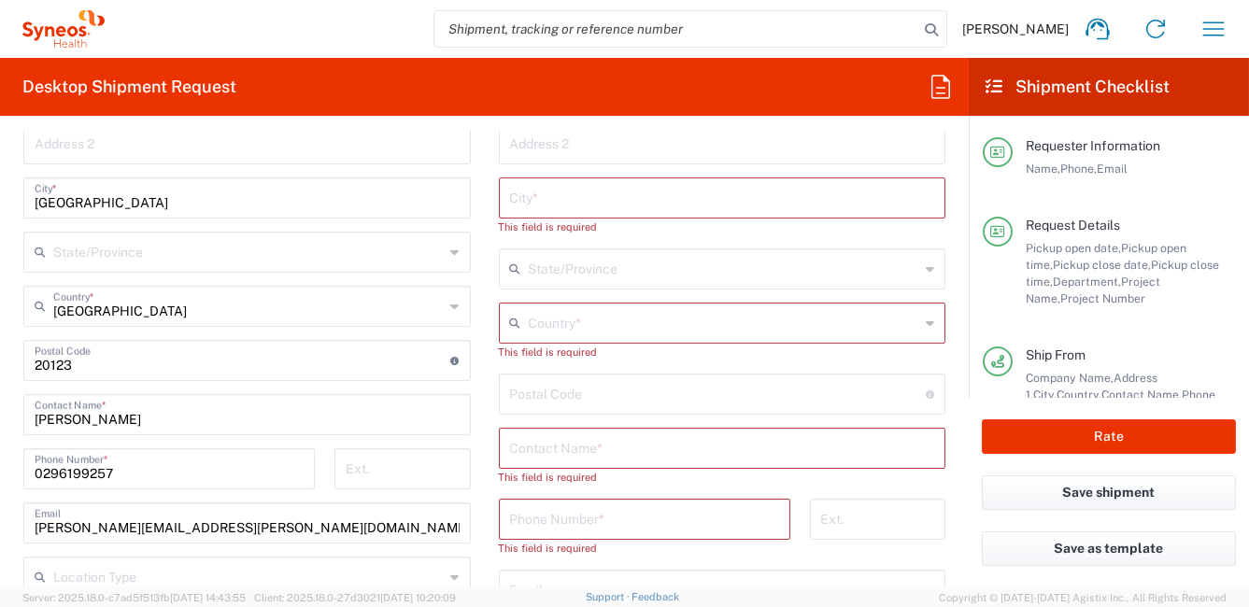
scroll to position [1027, 0]
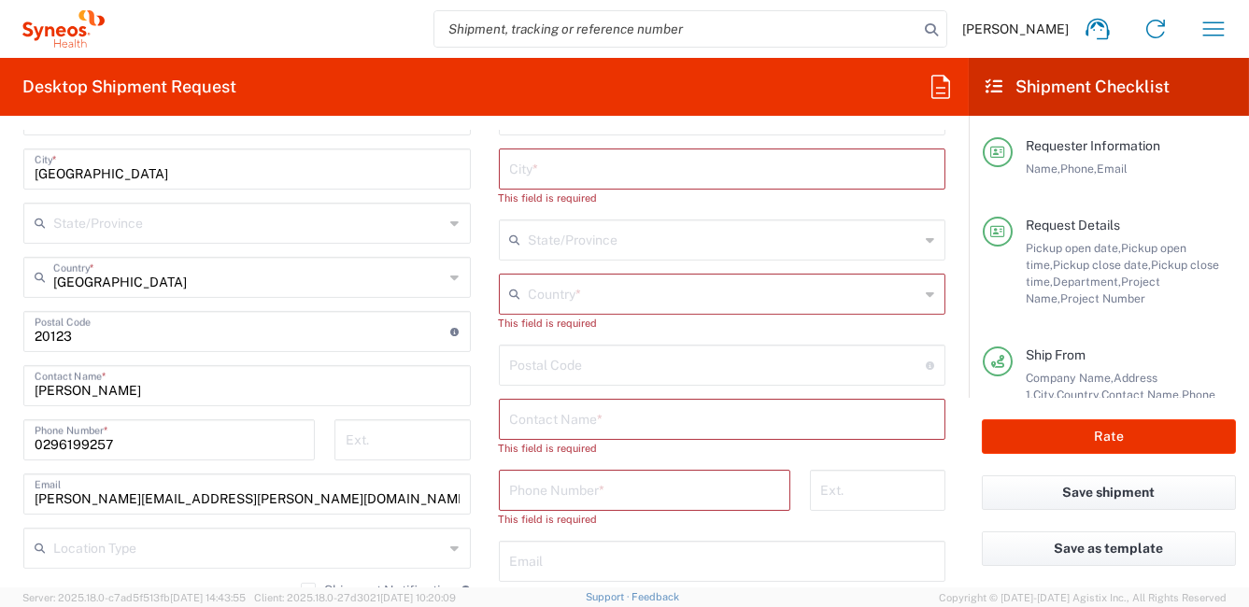
type input "Annalisa Mangione"
click at [621, 415] on input "text" at bounding box center [722, 418] width 425 height 33
paste input "Annalisa Mangione"
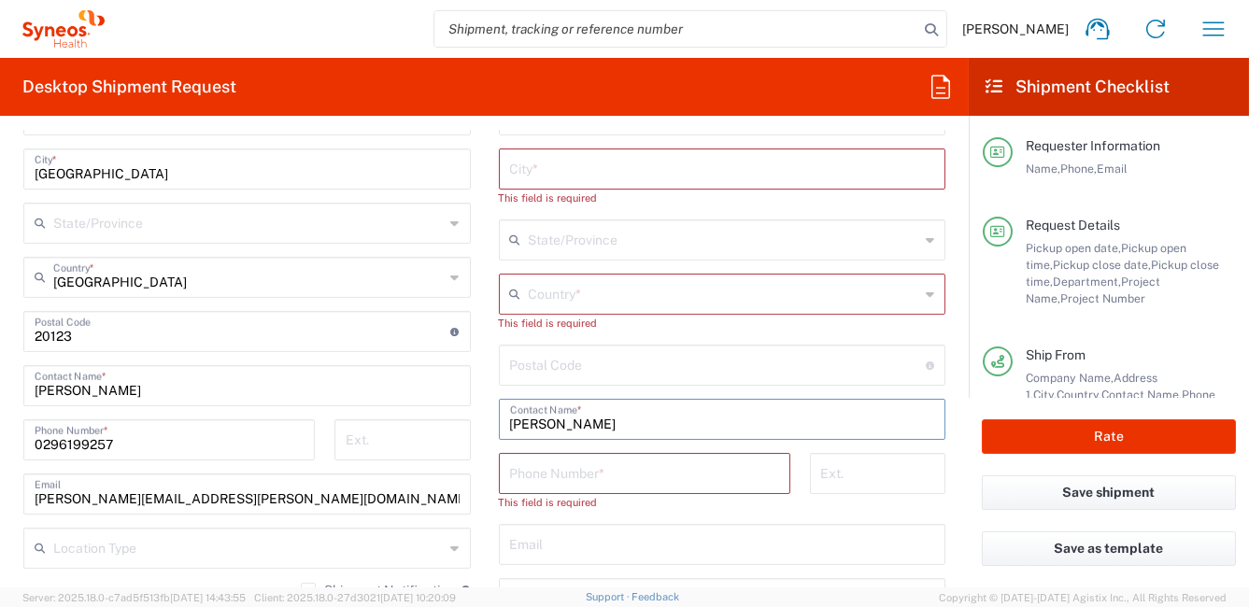
type input "Annalisa Mangione"
click at [926, 285] on icon at bounding box center [930, 294] width 8 height 30
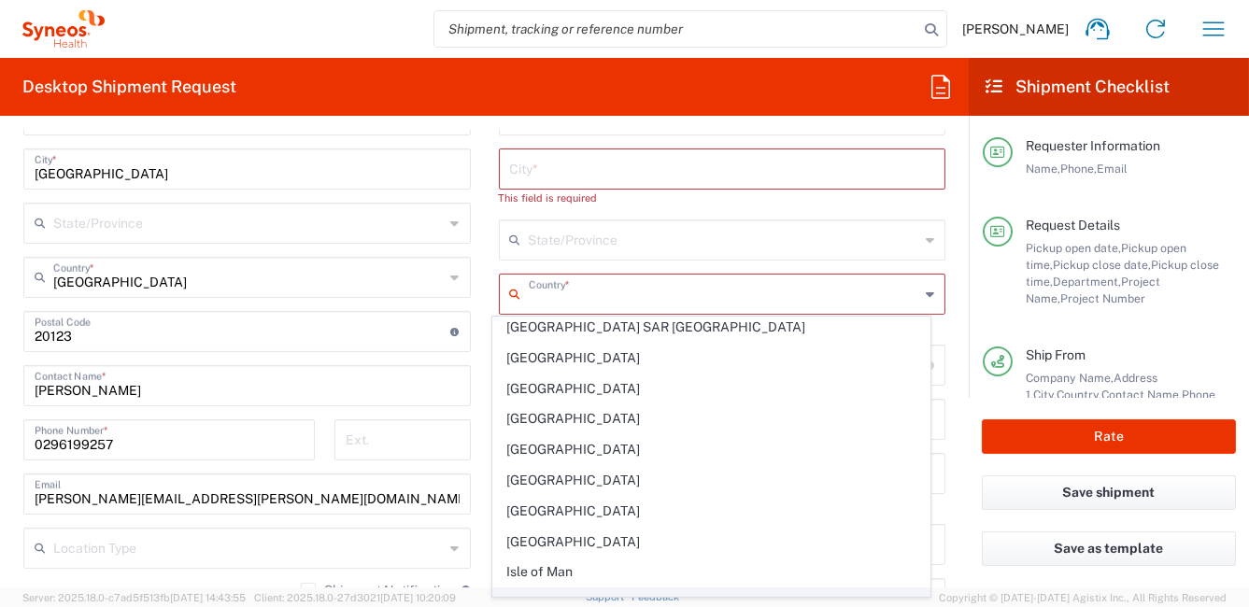
scroll to position [3176, 0]
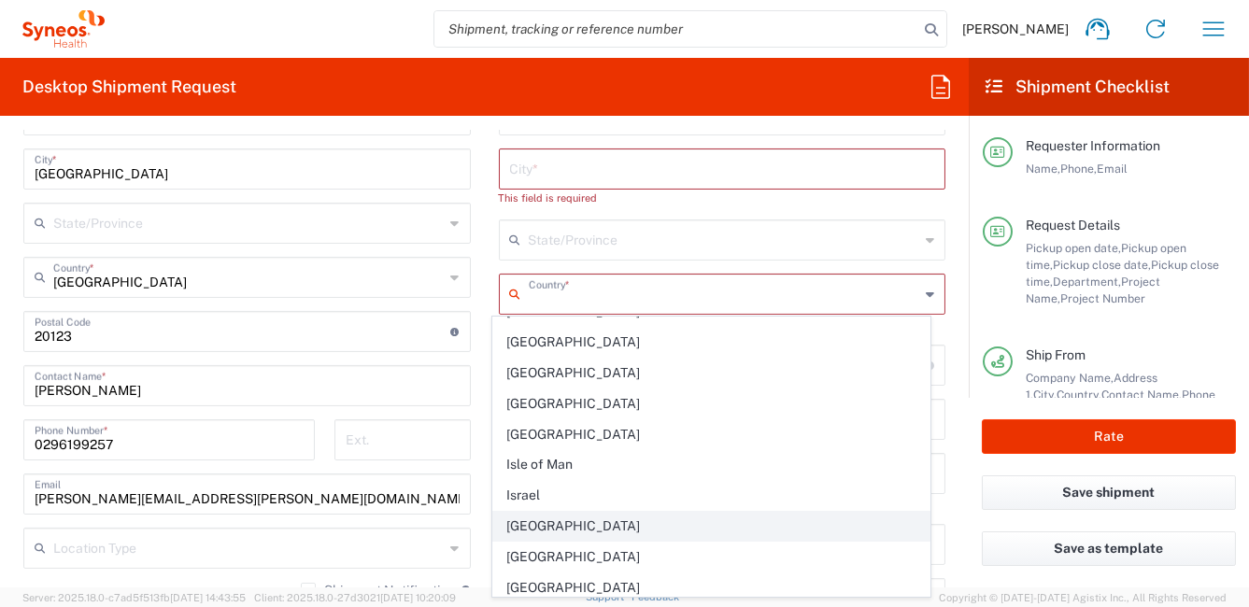
click at [611, 512] on span "[GEOGRAPHIC_DATA]" at bounding box center [711, 526] width 436 height 29
type input "[GEOGRAPHIC_DATA]"
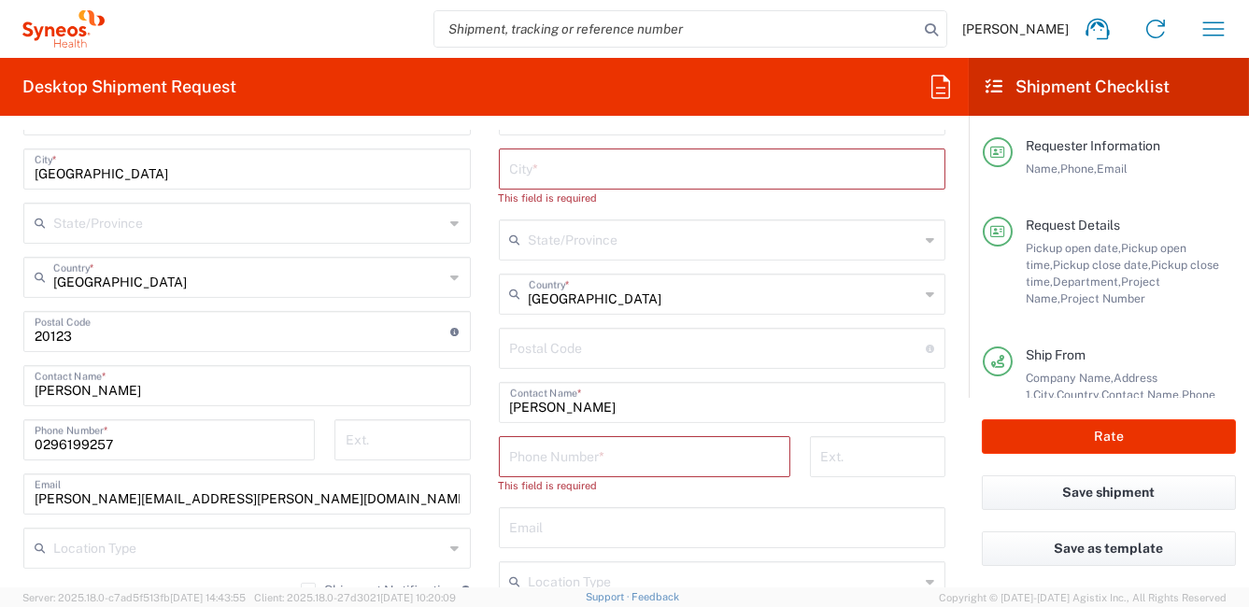
click at [513, 169] on input "text" at bounding box center [722, 167] width 425 height 33
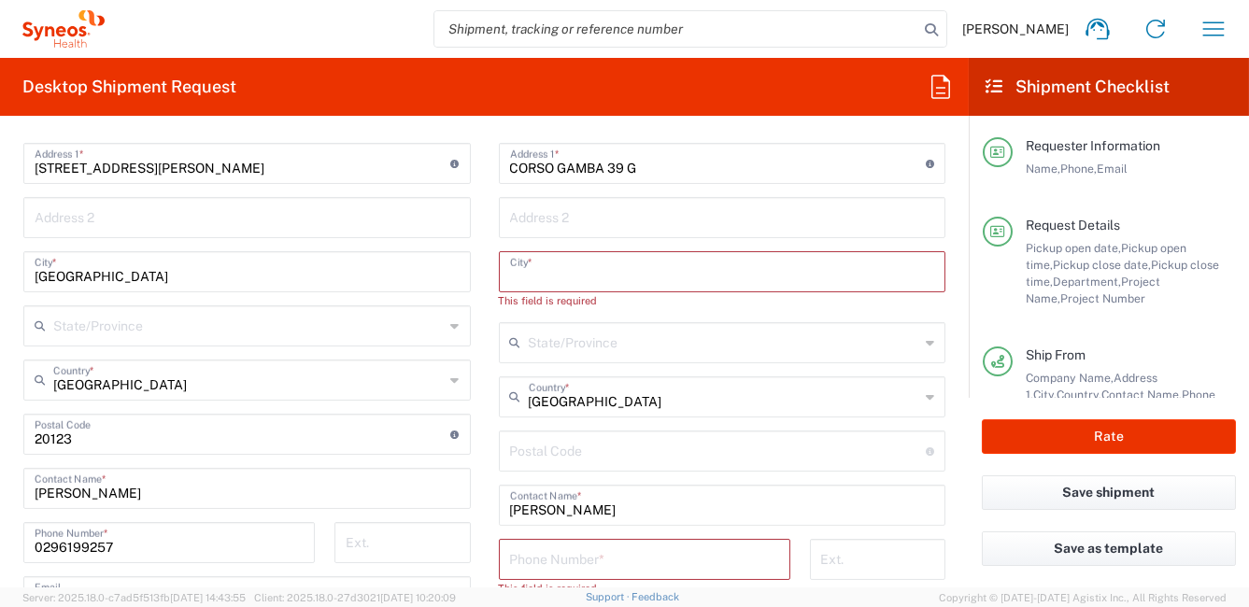
scroll to position [934, 0]
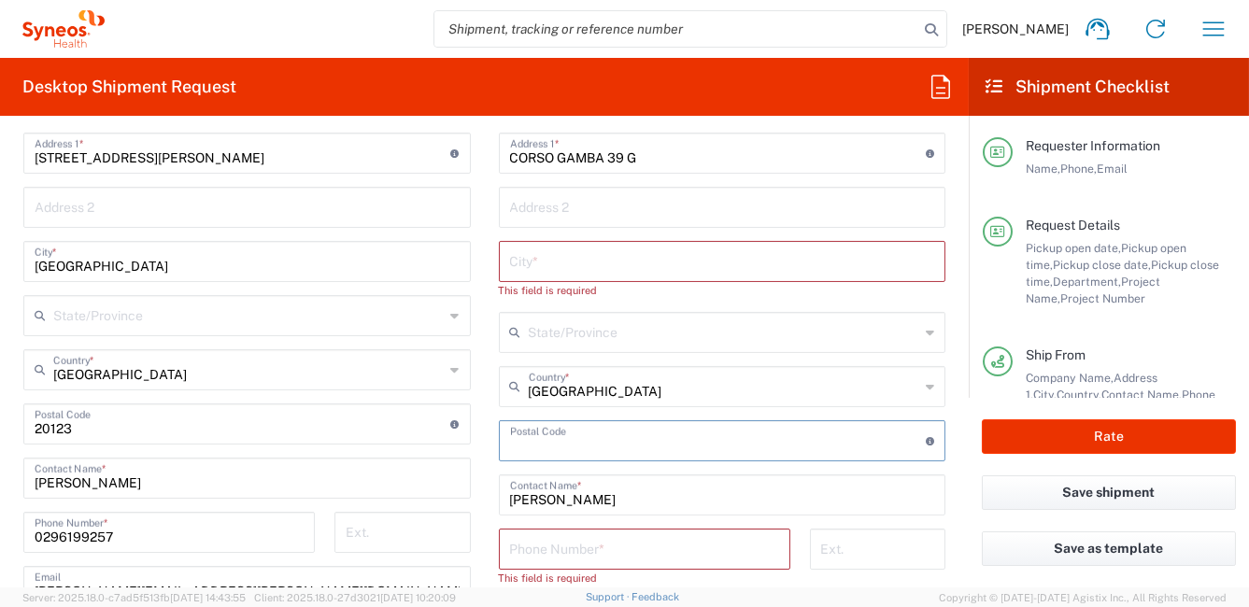
click at [556, 440] on input "undefined" at bounding box center [718, 439] width 417 height 33
paste input "10144"
type input "10144"
click at [546, 264] on input "text" at bounding box center [722, 260] width 425 height 33
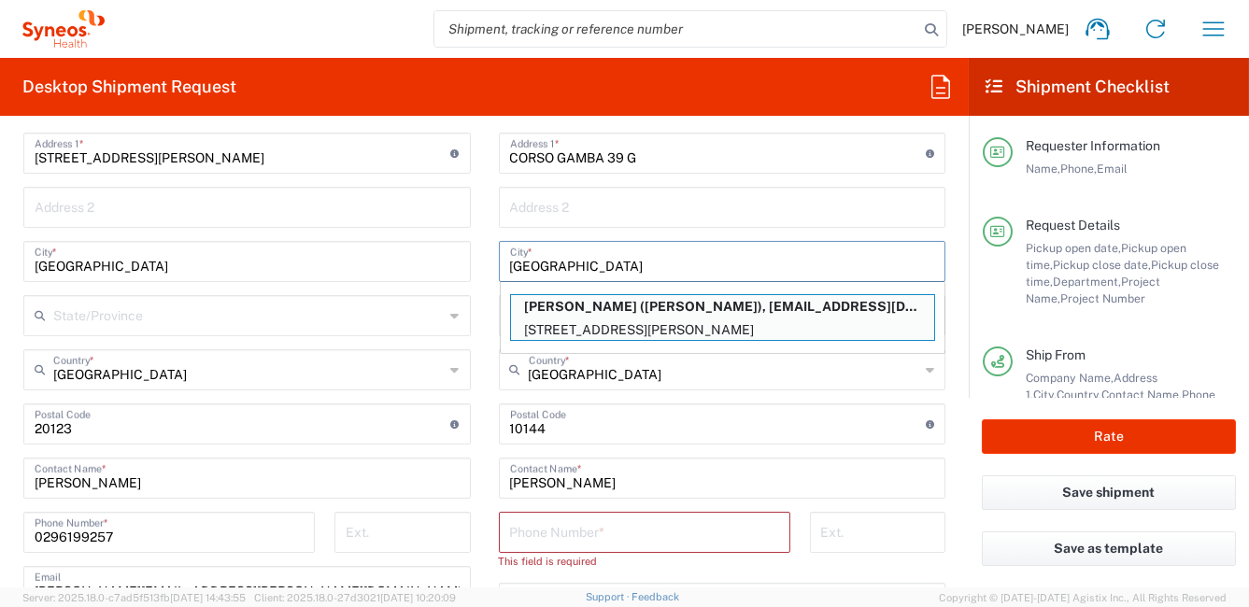
type input "TORINO"
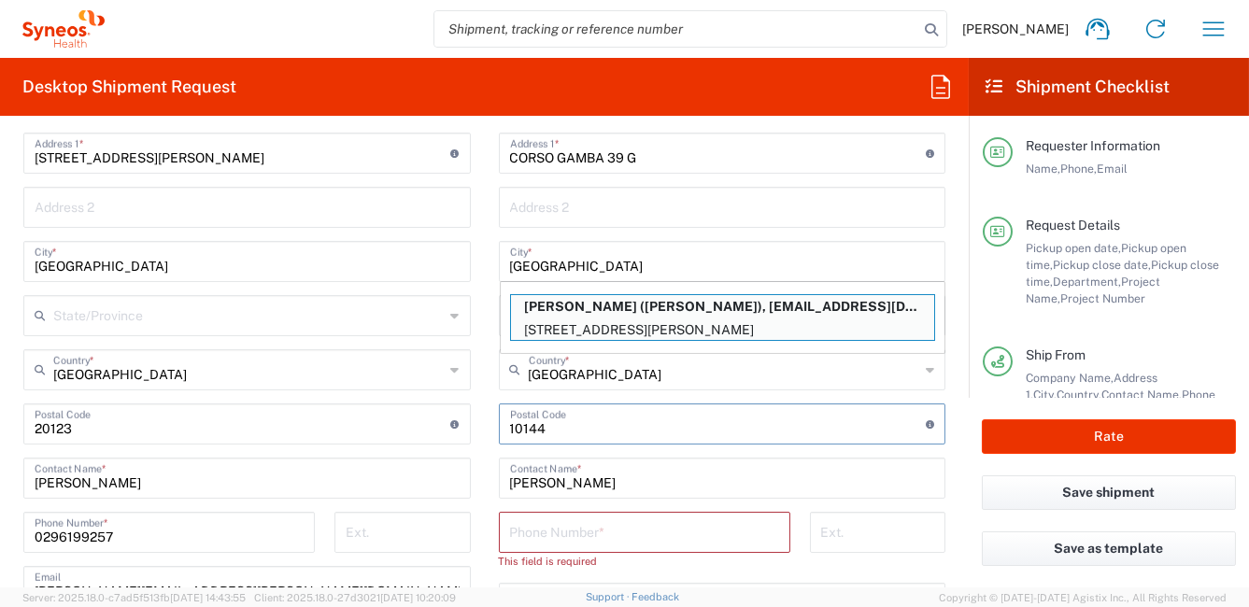
click at [763, 421] on input "undefined" at bounding box center [718, 422] width 417 height 33
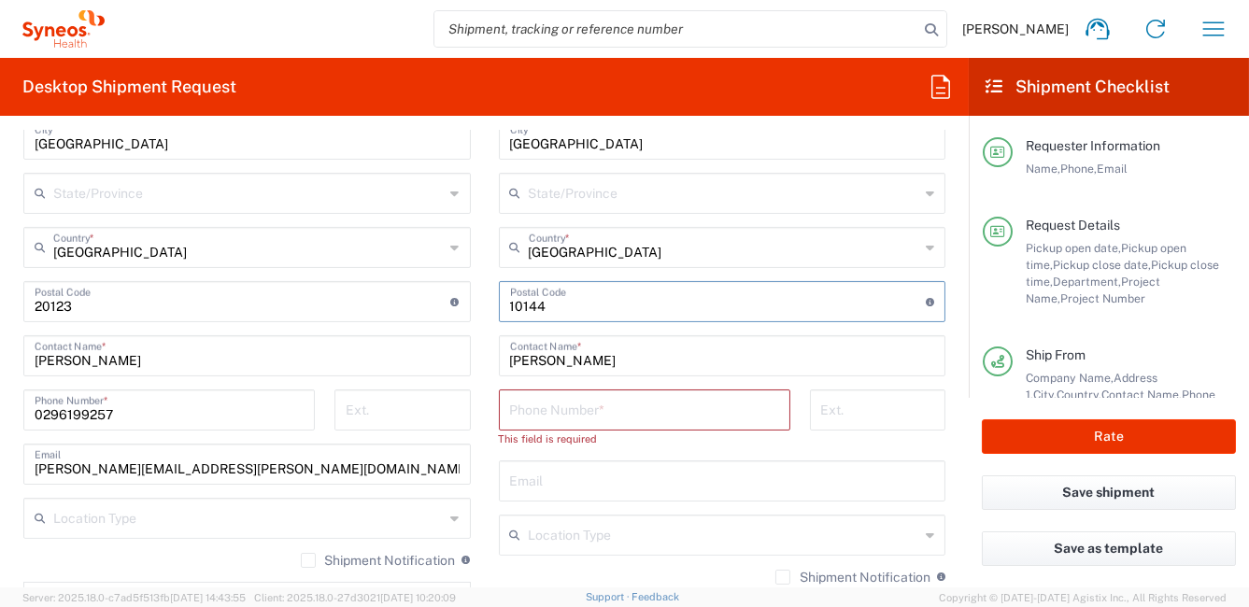
scroll to position [1120, 0]
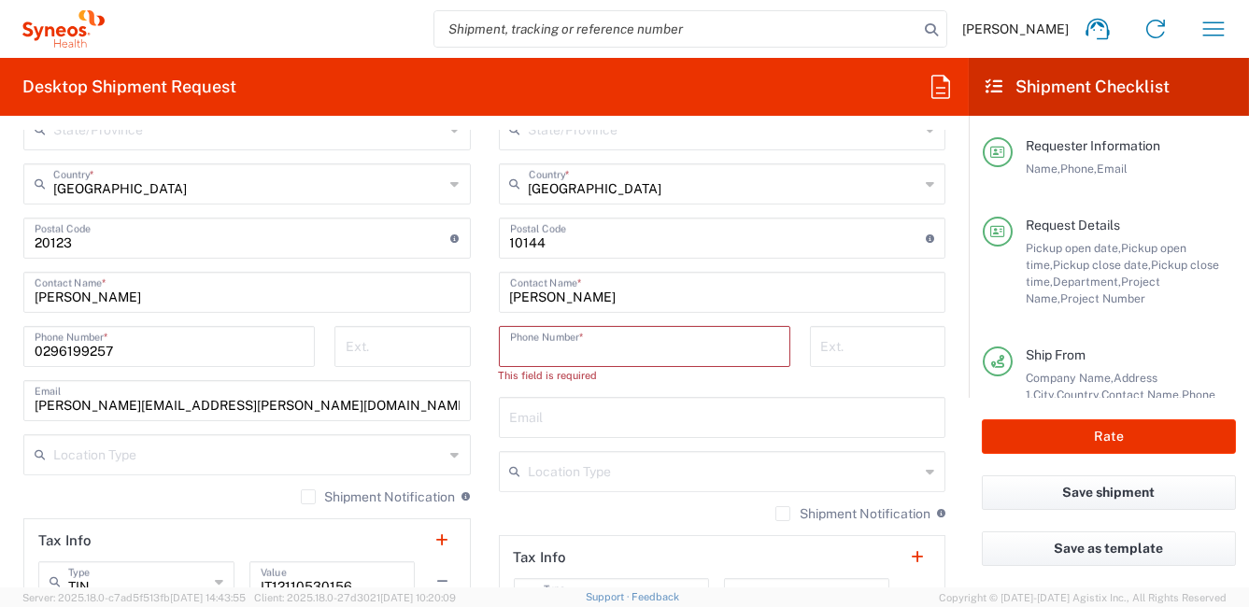
click at [581, 349] on input "tel" at bounding box center [644, 345] width 269 height 33
paste input "+39 3357389836"
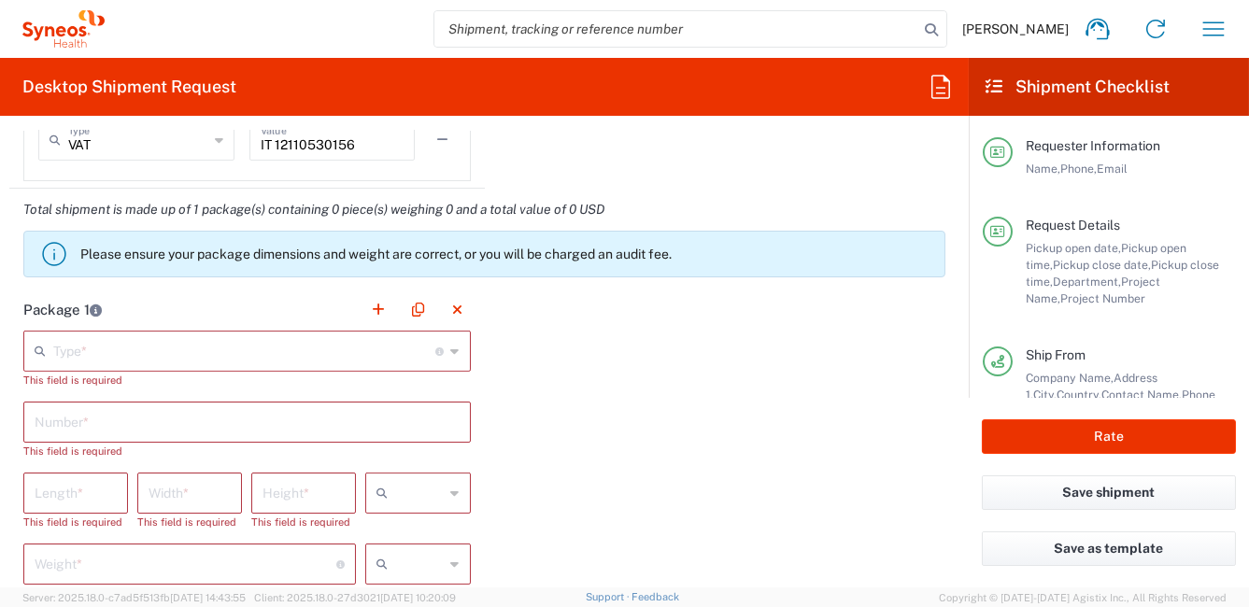
scroll to position [1681, 0]
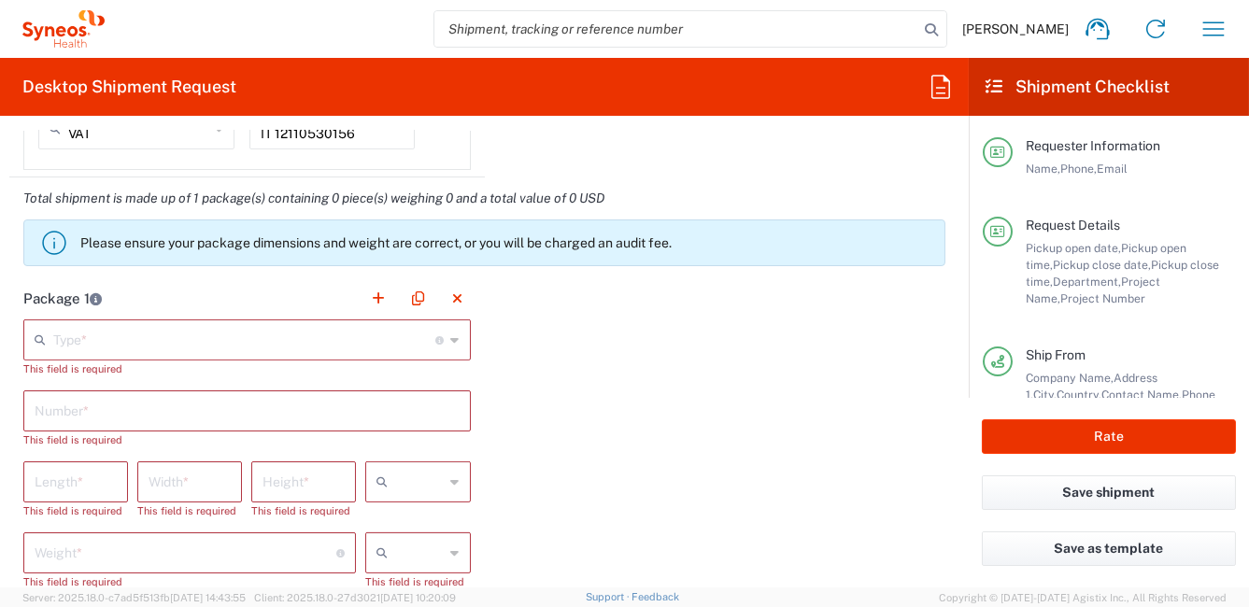
type input "+39 3357389836"
click at [455, 339] on div "Type * Material used to package goods" at bounding box center [246, 339] width 447 height 41
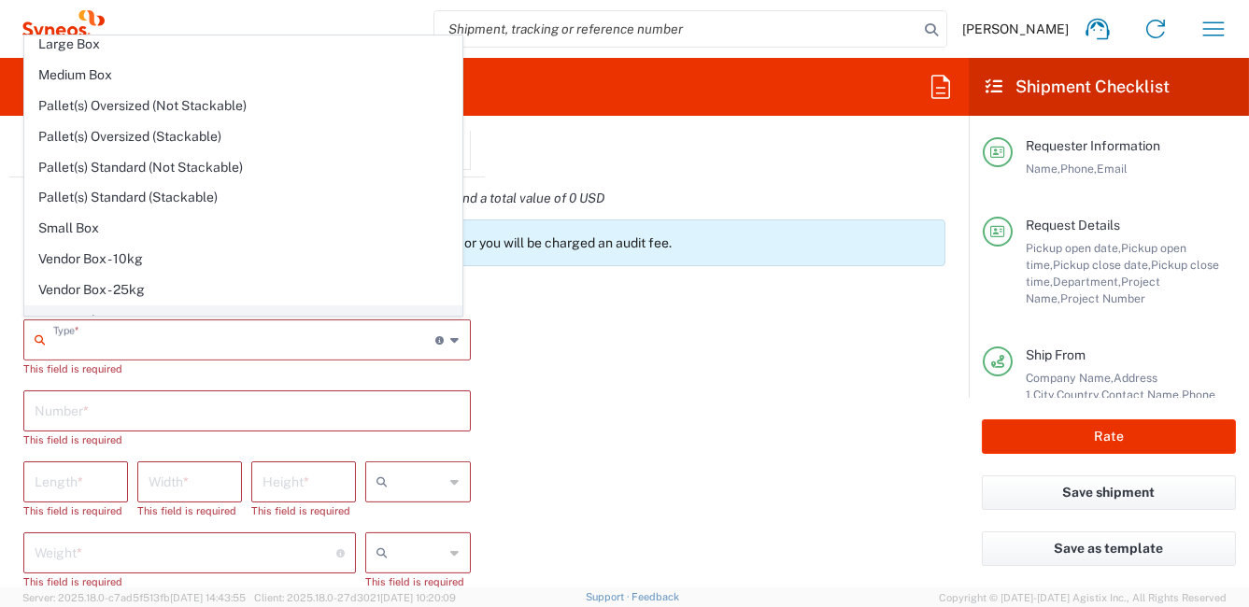
scroll to position [51, 0]
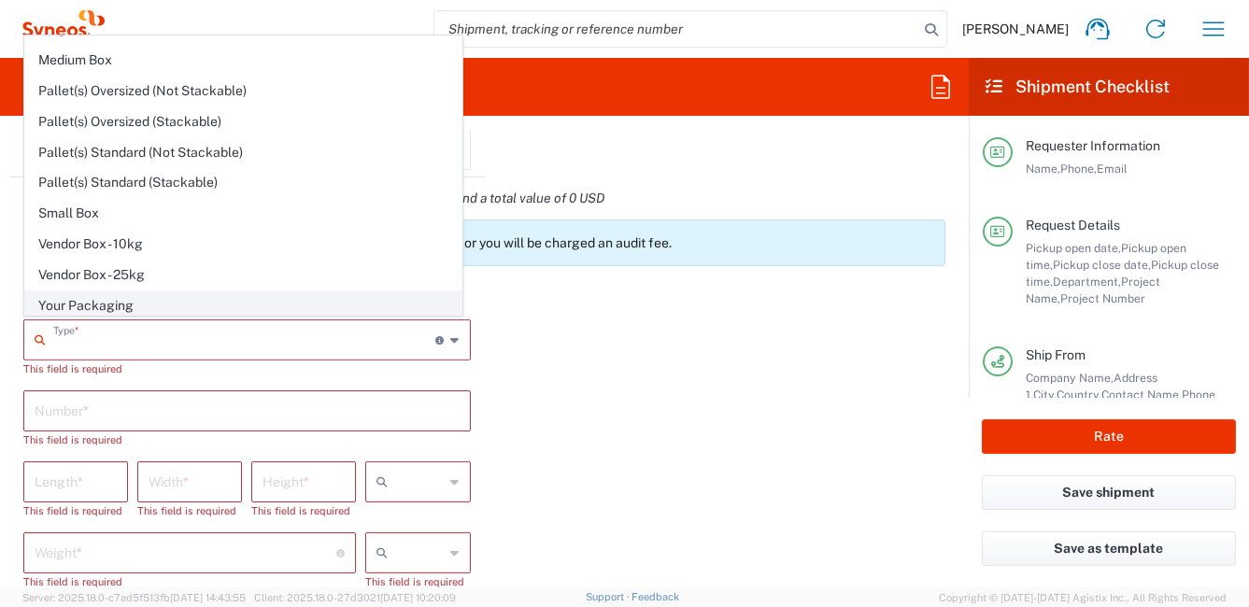
click at [180, 300] on span "Your Packaging" at bounding box center [243, 305] width 436 height 29
type input "Your Packaging"
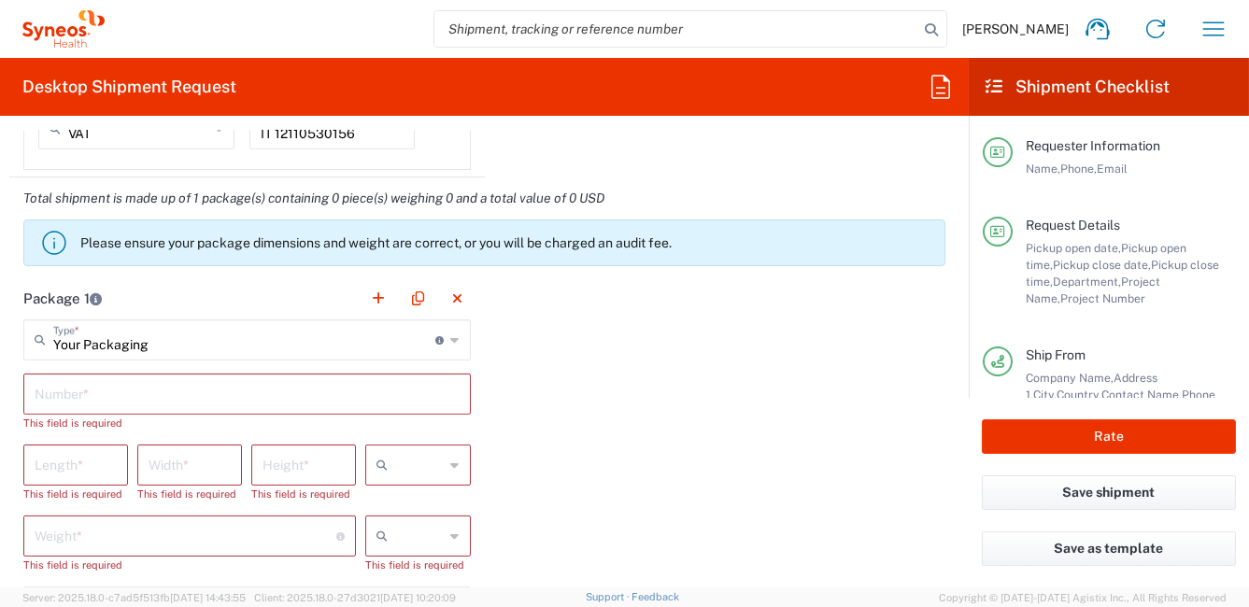
click at [133, 402] on input "text" at bounding box center [247, 392] width 425 height 33
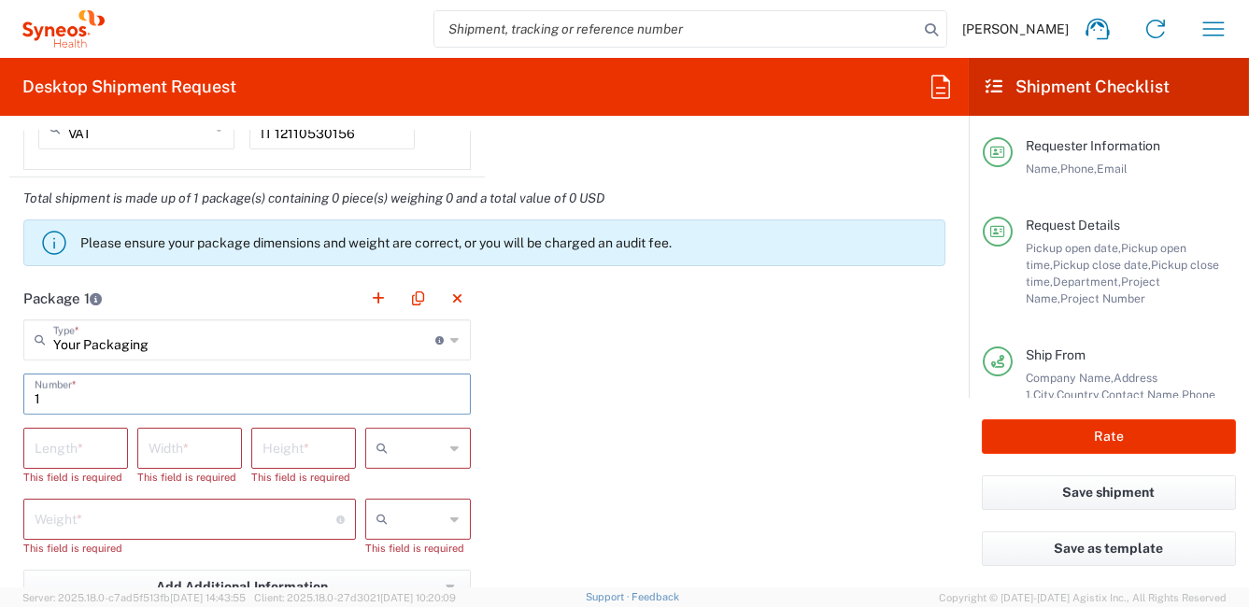
type input "1"
click at [452, 448] on div at bounding box center [417, 448] width 105 height 41
drag, startPoint x: 446, startPoint y: 480, endPoint x: 454, endPoint y: 498, distance: 19.6
click at [446, 480] on span "cm" at bounding box center [411, 486] width 99 height 29
type input "cm"
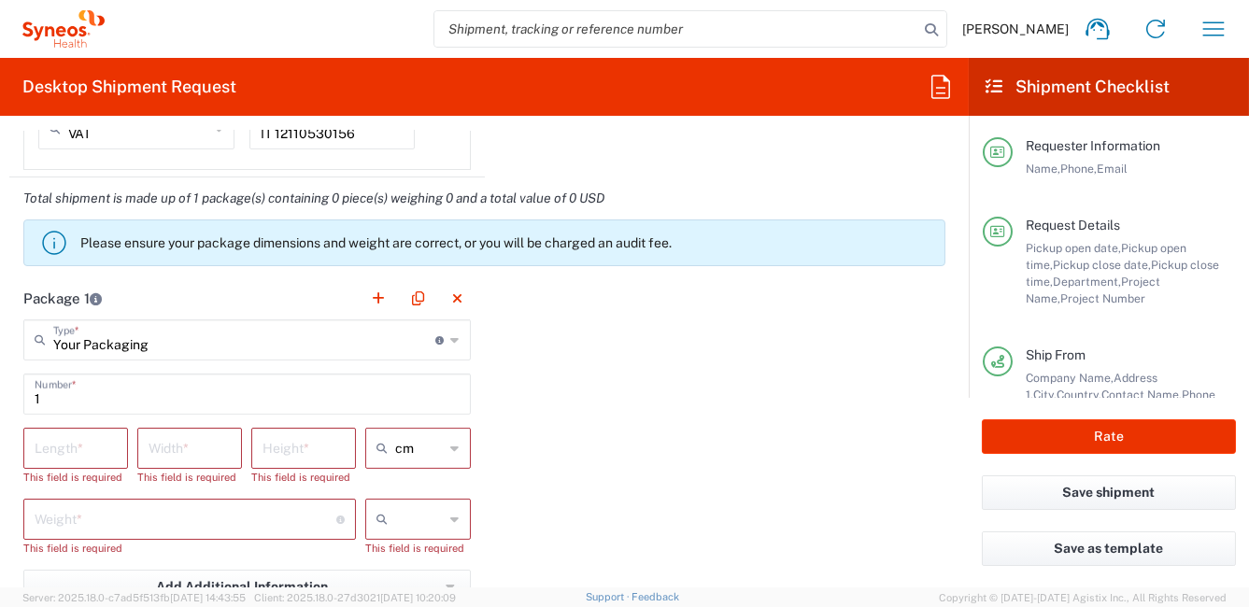
drag, startPoint x: 450, startPoint y: 518, endPoint x: 444, endPoint y: 529, distance: 12.2
click at [451, 520] on icon at bounding box center [455, 519] width 8 height 30
drag, startPoint x: 426, startPoint y: 559, endPoint x: 240, endPoint y: 475, distance: 204.0
click at [426, 559] on span "kgs" at bounding box center [411, 557] width 99 height 29
type input "kgs"
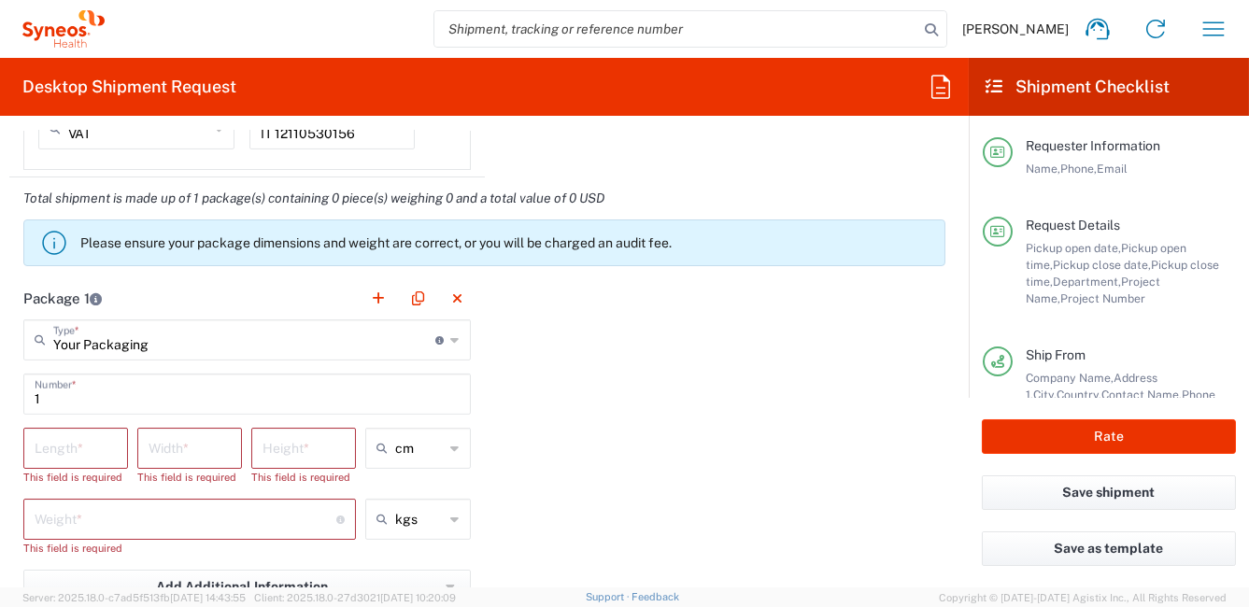
click at [75, 441] on input "number" at bounding box center [76, 447] width 82 height 33
type input "33"
click at [200, 452] on input "number" at bounding box center [190, 447] width 82 height 33
type input "23"
drag, startPoint x: 291, startPoint y: 452, endPoint x: 276, endPoint y: 445, distance: 16.7
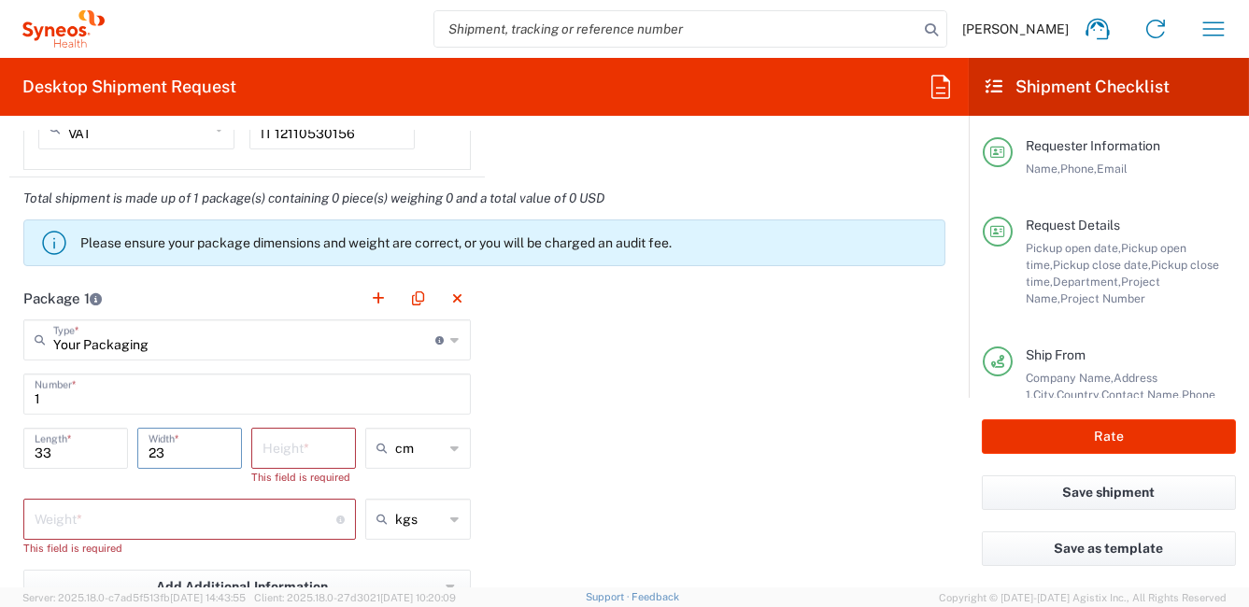
click at [289, 453] on input "number" at bounding box center [303, 447] width 82 height 33
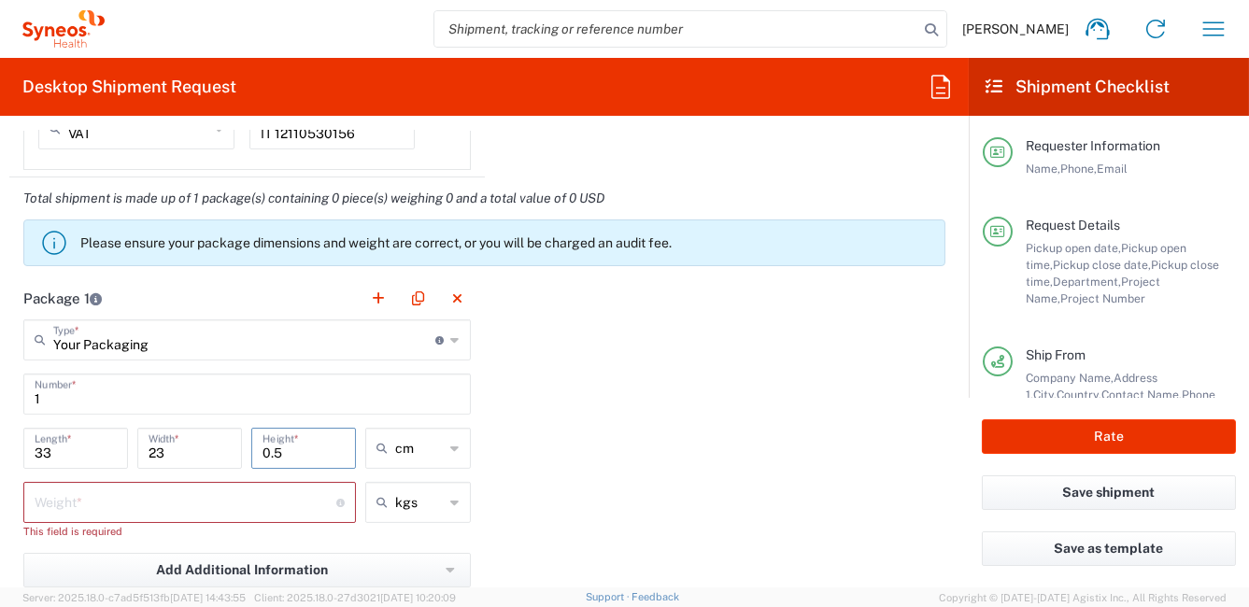
type input "0.5"
click at [99, 509] on input "number" at bounding box center [186, 501] width 302 height 33
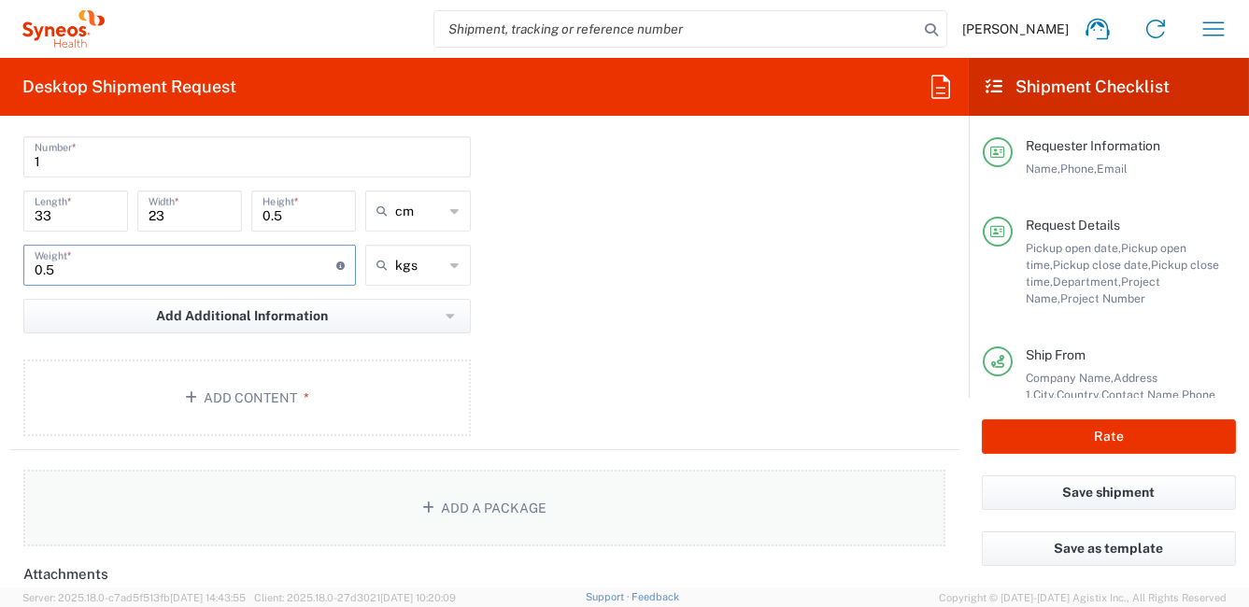
scroll to position [1962, 0]
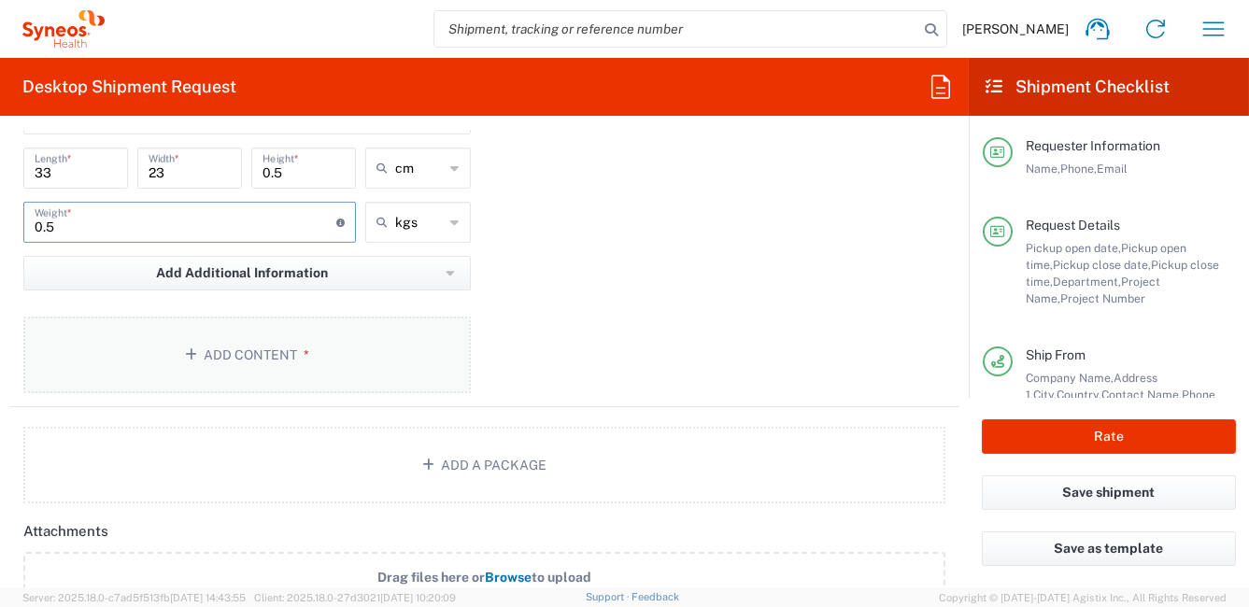
type input "0.5"
click at [262, 348] on button "Add Content *" at bounding box center [246, 355] width 447 height 77
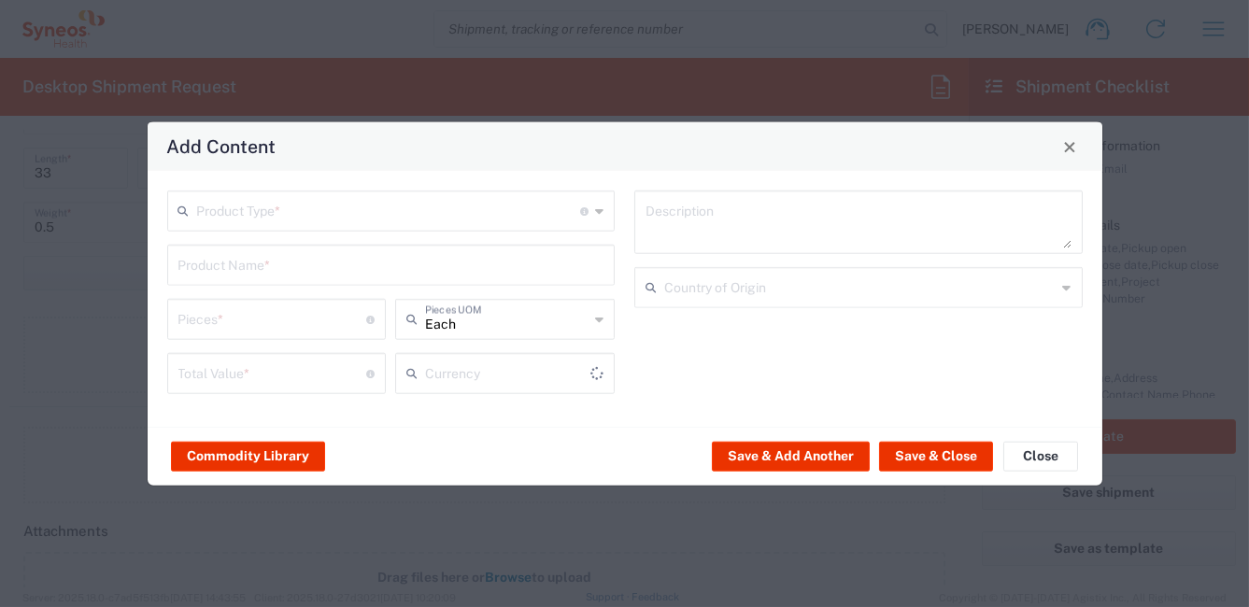
type input "US Dollar"
click at [600, 212] on icon at bounding box center [599, 211] width 8 height 30
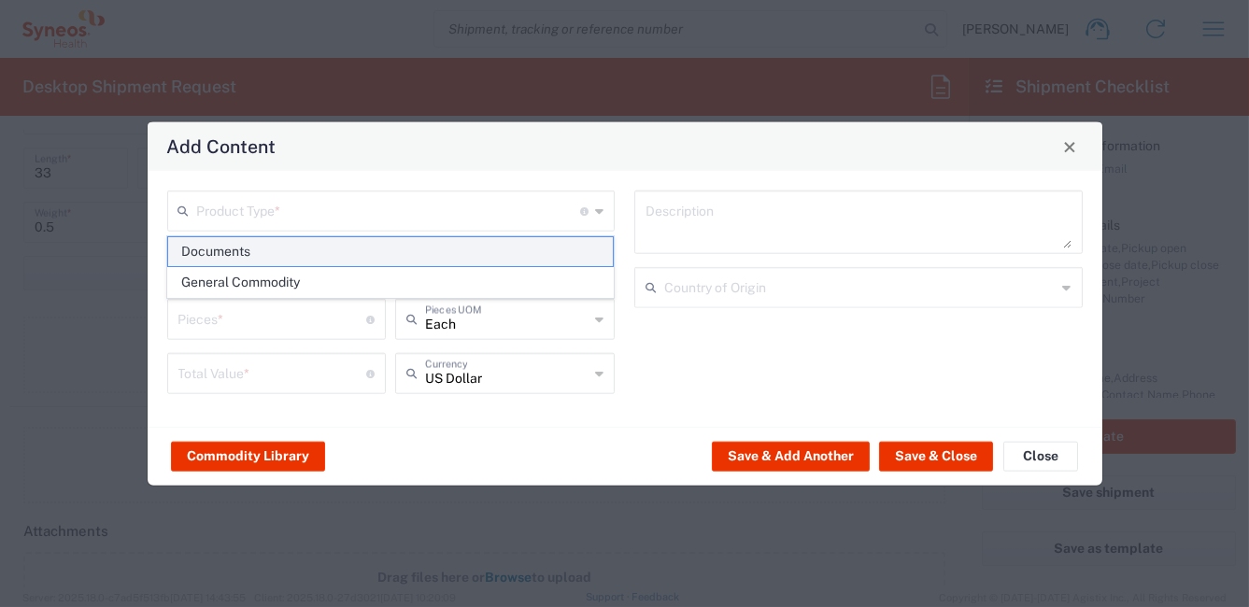
click at [492, 255] on span "Documents" at bounding box center [390, 251] width 445 height 29
type input "Documents"
type input "1"
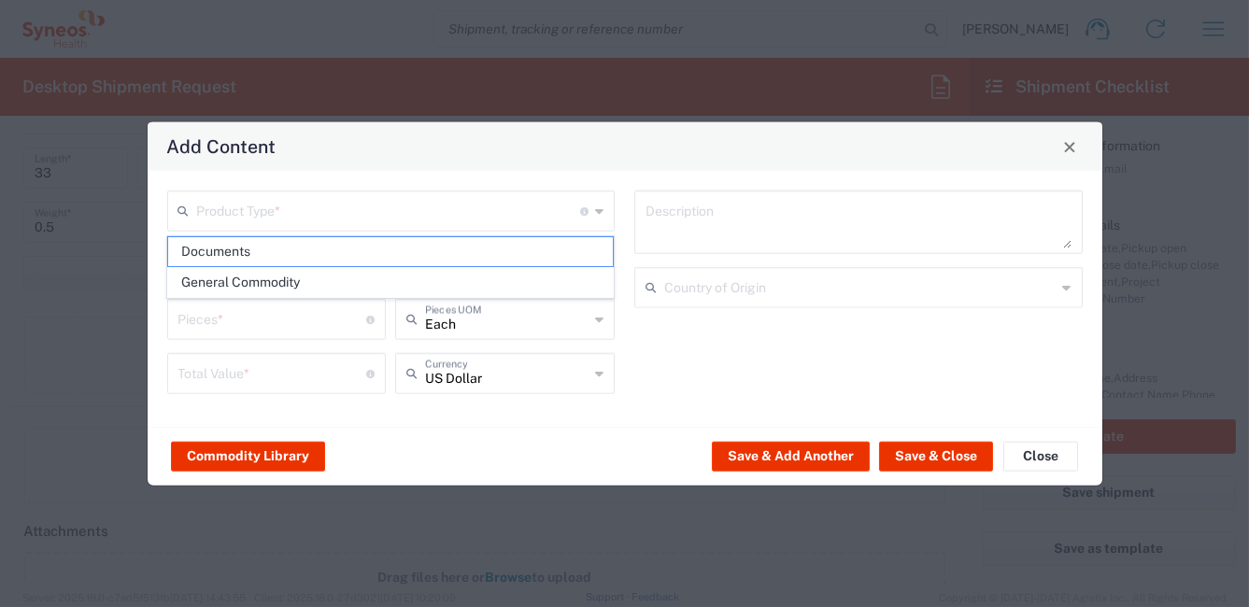
type textarea "Documents"
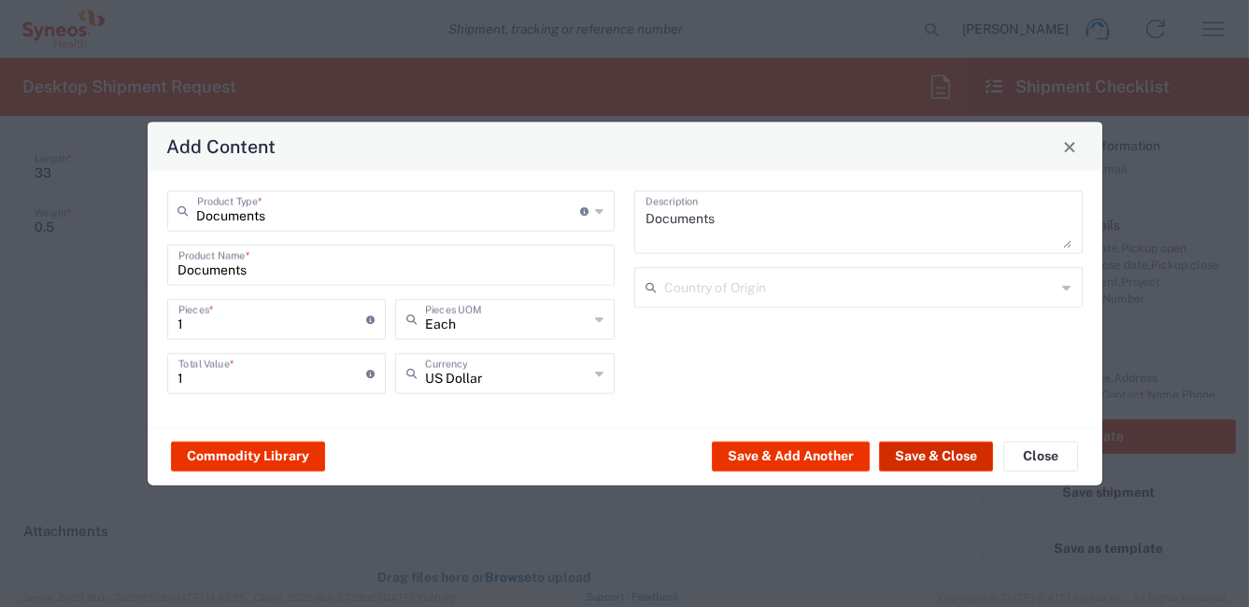
click at [922, 461] on button "Save & Close" at bounding box center [936, 456] width 114 height 30
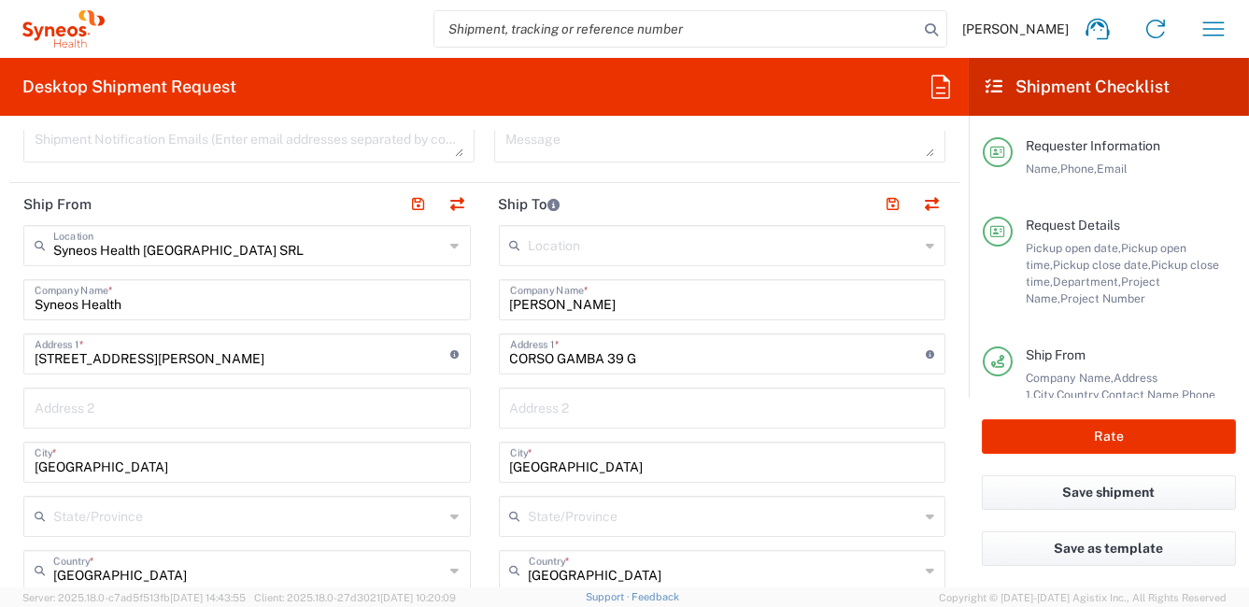
scroll to position [746, 0]
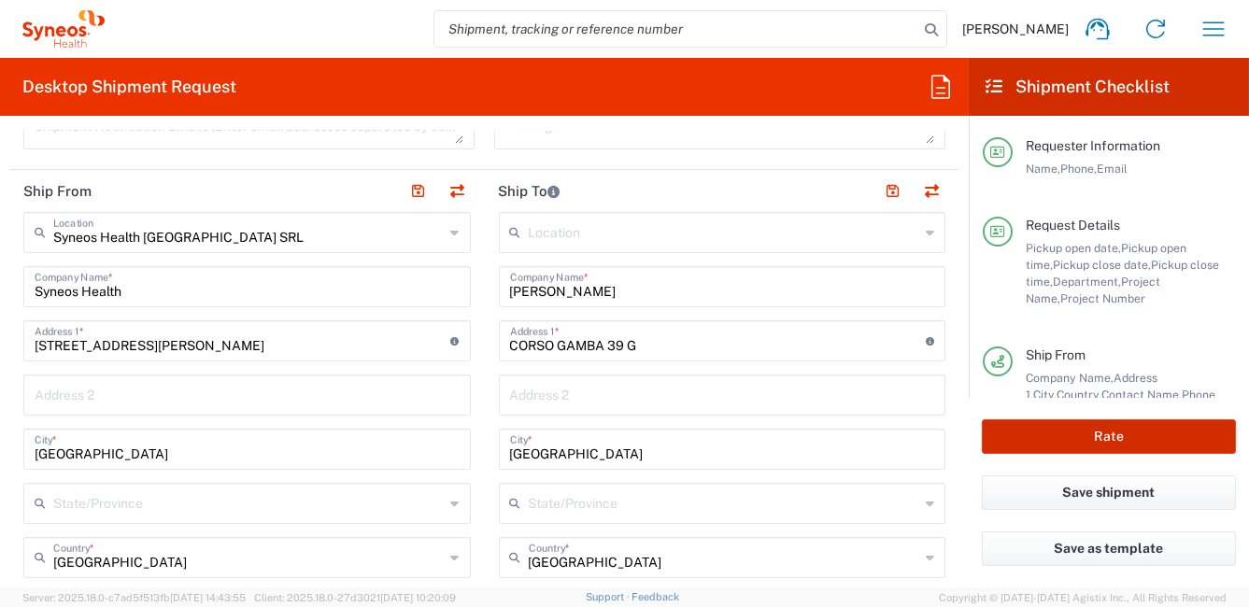
click at [1102, 442] on button "Rate" at bounding box center [1109, 436] width 254 height 35
type input "6455"
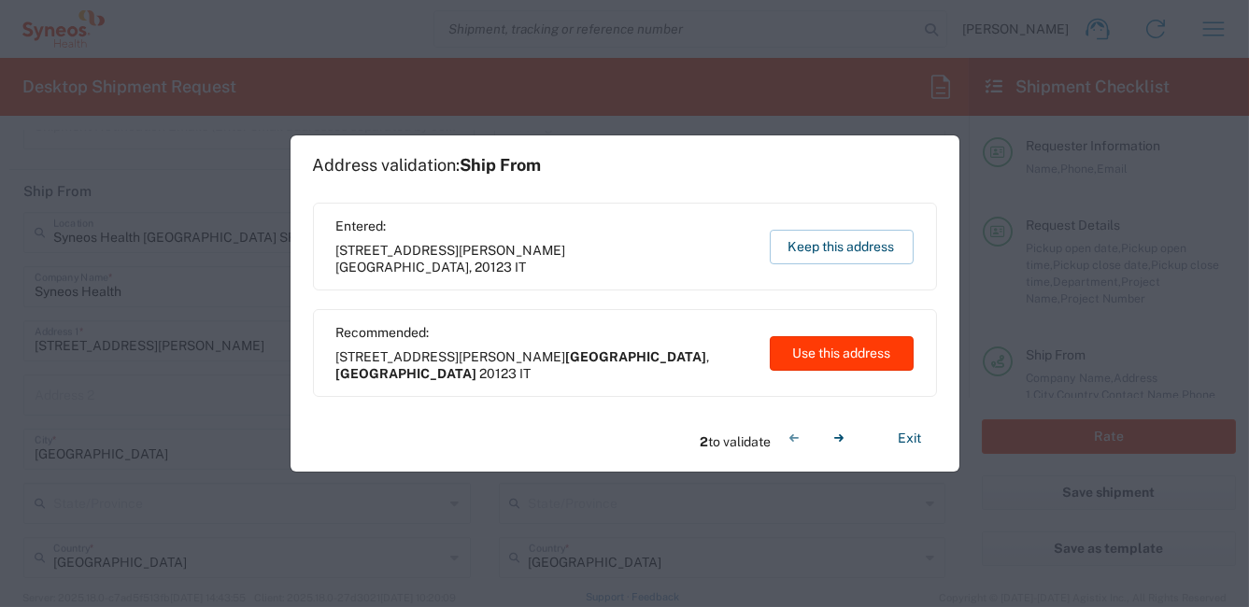
click at [817, 357] on button "Use this address" at bounding box center [842, 353] width 144 height 35
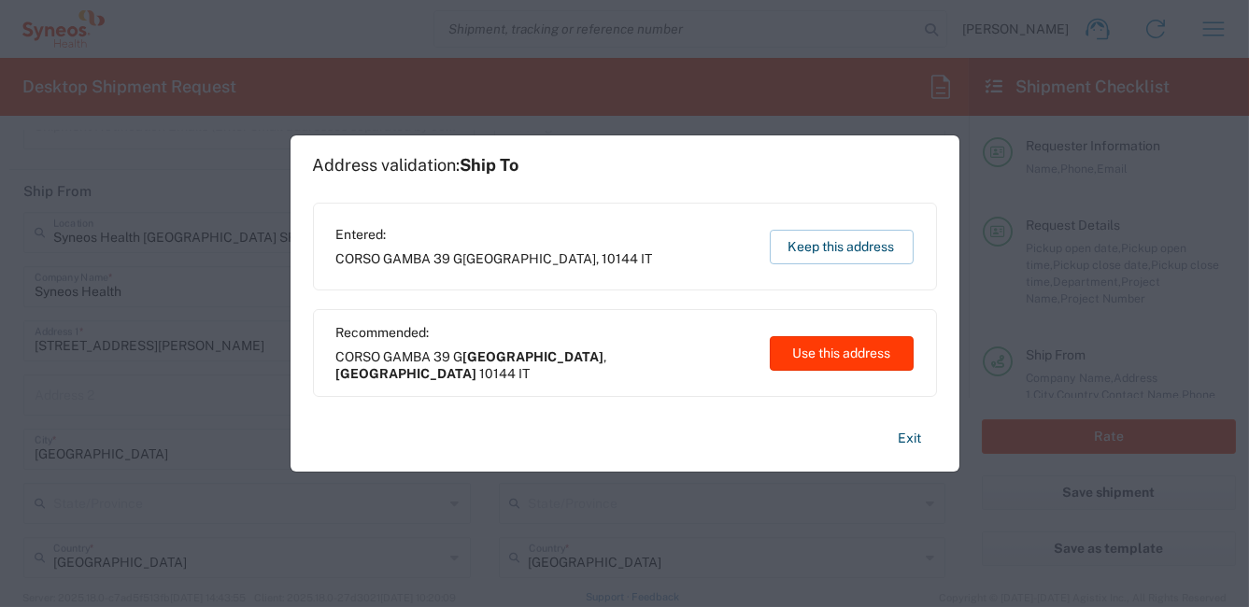
click at [816, 357] on button "Use this address" at bounding box center [842, 353] width 144 height 35
type input "[GEOGRAPHIC_DATA]"
type input "Torino"
type input "[GEOGRAPHIC_DATA]"
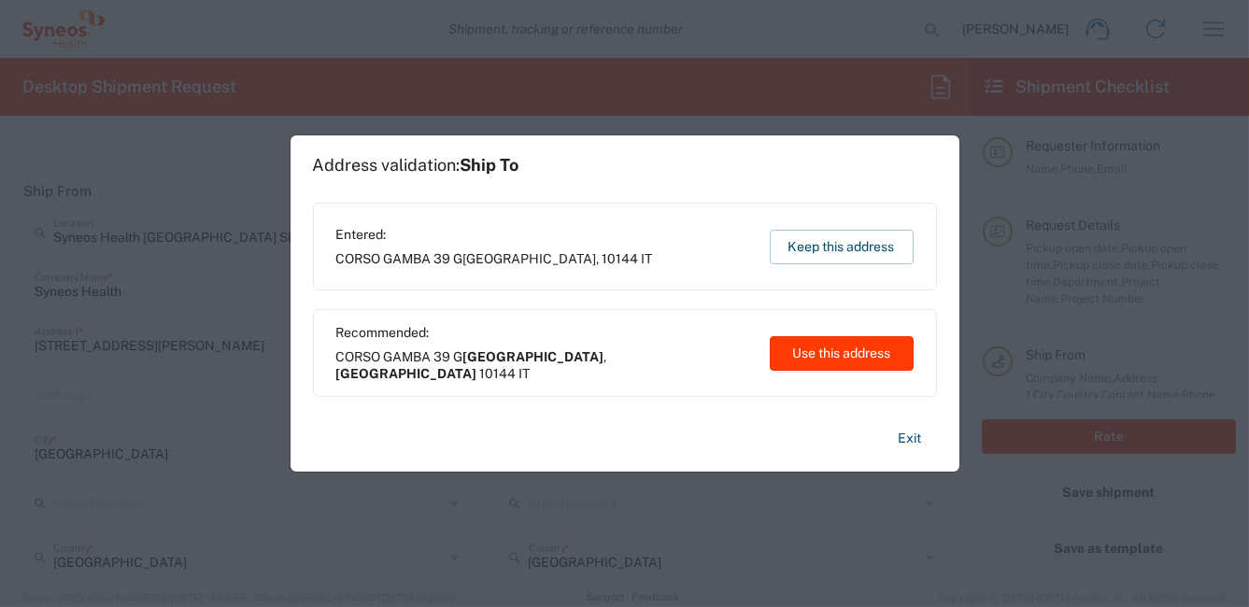
type input "[GEOGRAPHIC_DATA]"
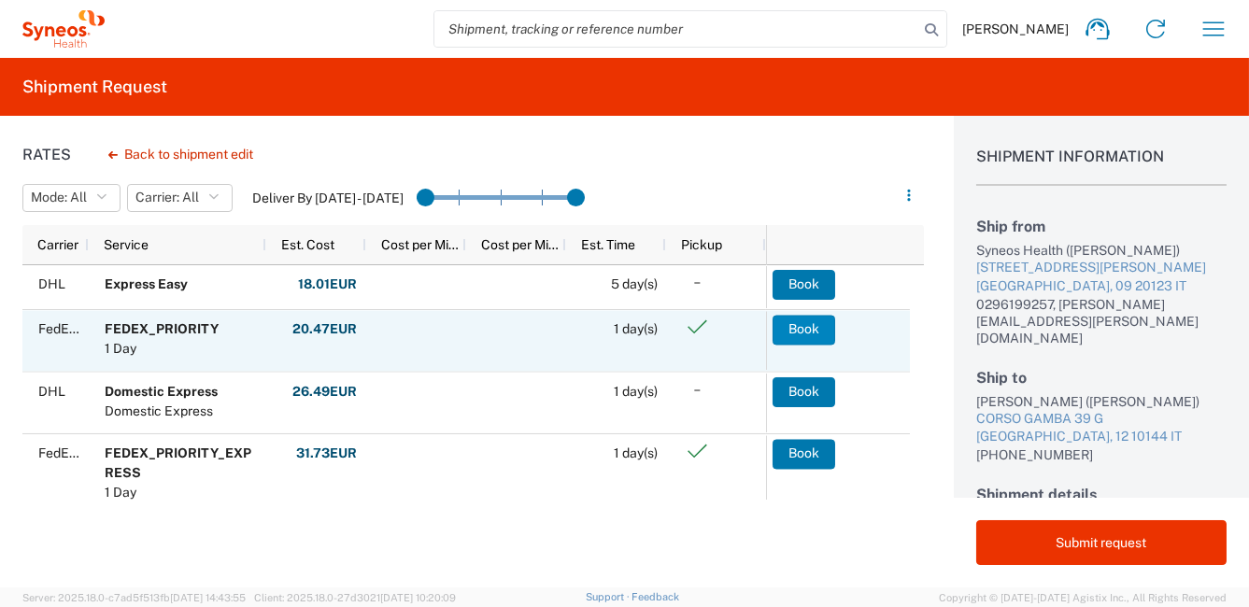
click at [808, 328] on button "Book" at bounding box center [803, 330] width 63 height 30
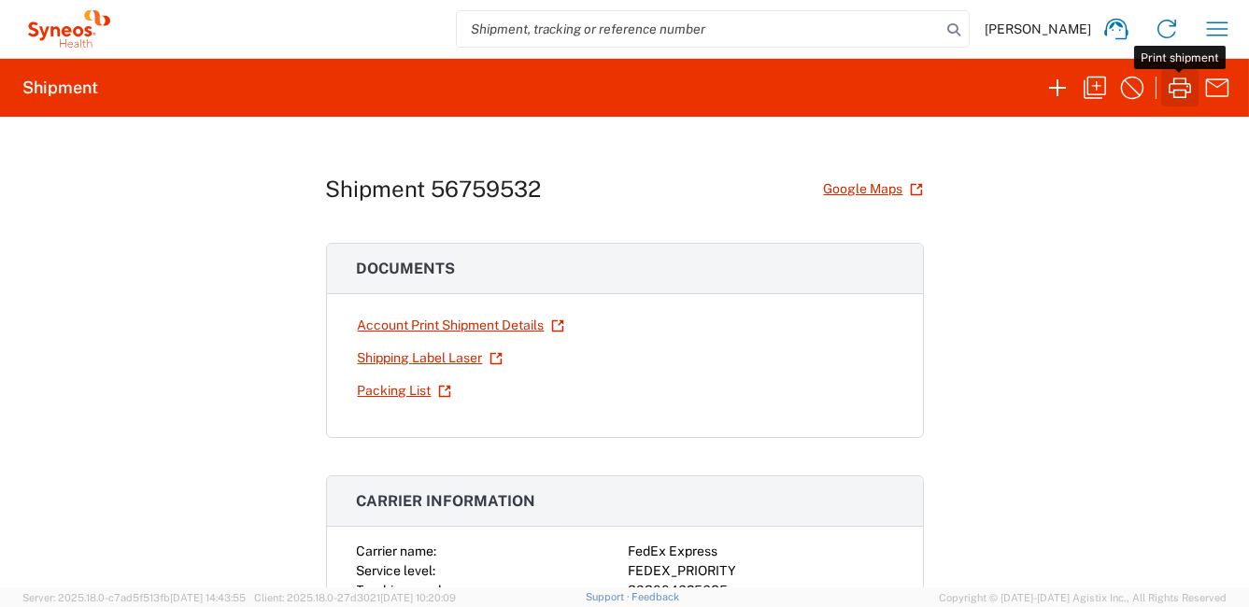
click at [1183, 90] on icon "button" at bounding box center [1180, 88] width 22 height 21
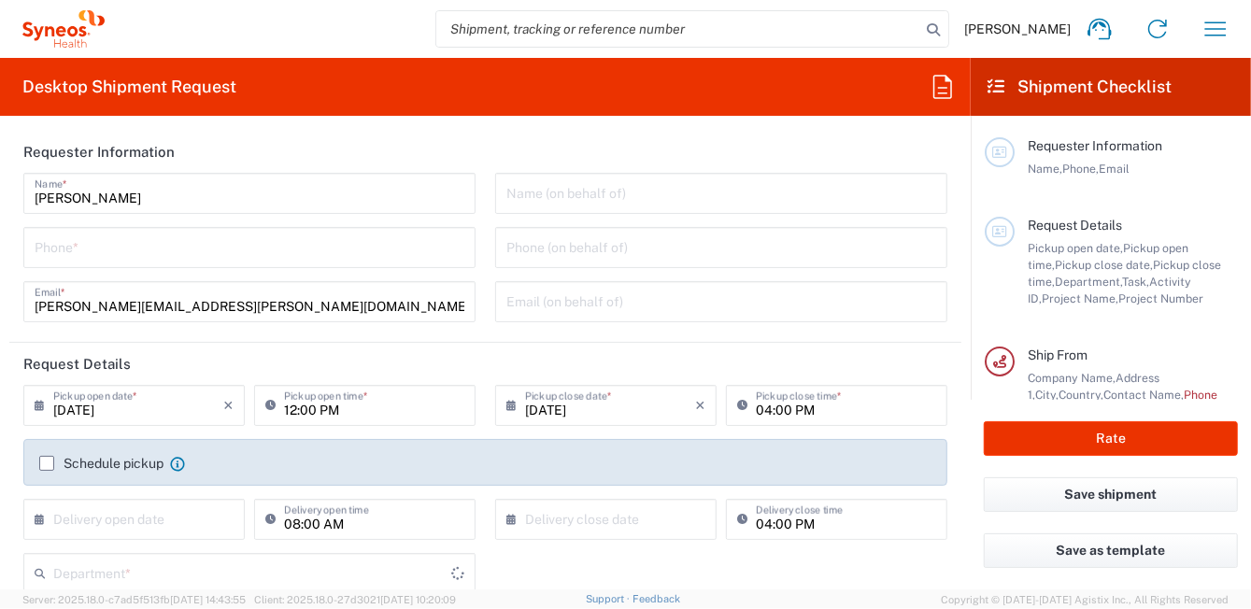
type input "8350"
type input "[GEOGRAPHIC_DATA]"
type input "Syneos Health [GEOGRAPHIC_DATA] SRL"
click at [39, 409] on icon at bounding box center [44, 405] width 19 height 30
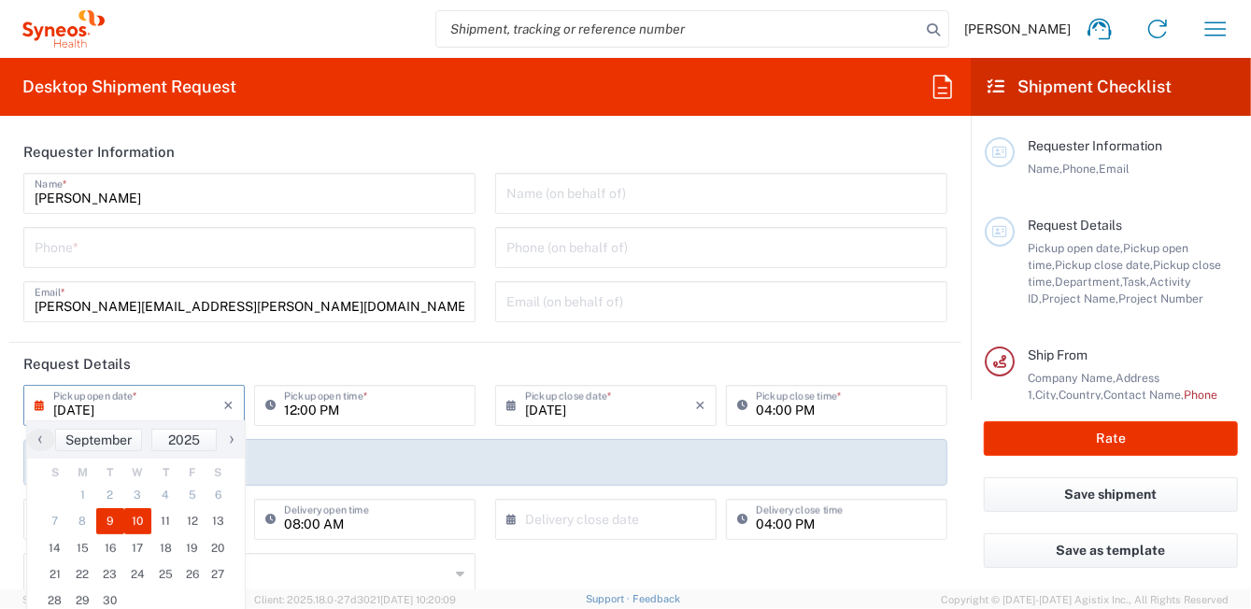
click at [137, 519] on span "10" at bounding box center [138, 521] width 28 height 26
type input "[DATE]"
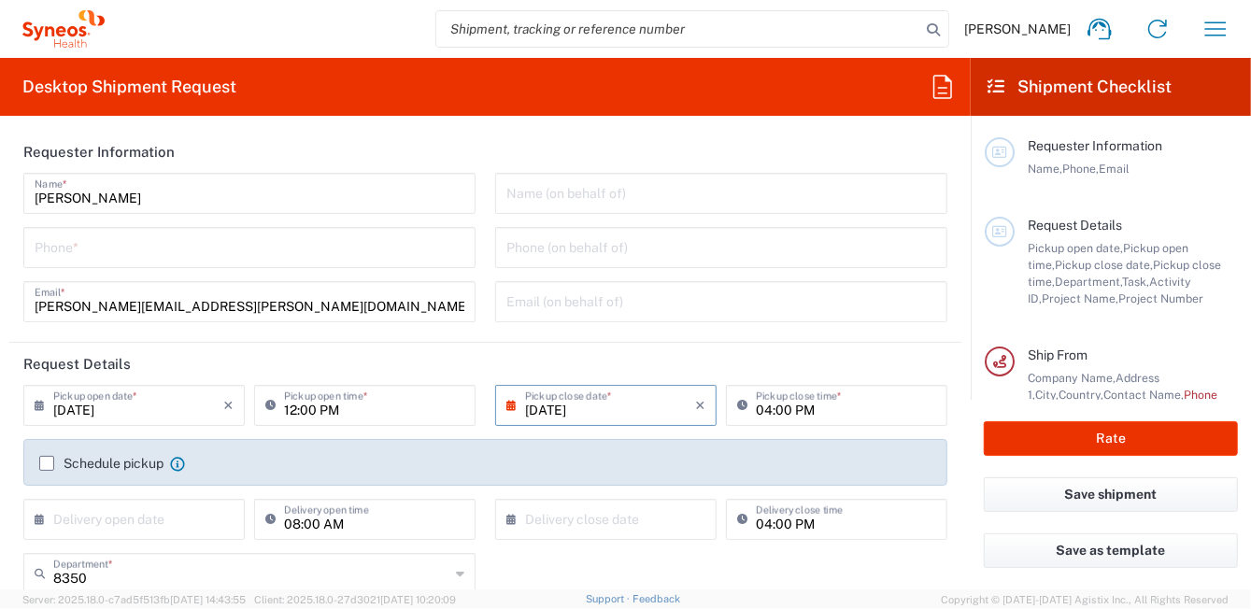
click at [306, 402] on input "12:00 PM" at bounding box center [374, 404] width 180 height 33
drag, startPoint x: 338, startPoint y: 410, endPoint x: 321, endPoint y: 418, distance: 18.8
click at [321, 418] on input "09:00 PM" at bounding box center [374, 404] width 180 height 33
type input "09:00 AM"
click at [671, 418] on input "[DATE]" at bounding box center [610, 404] width 170 height 33
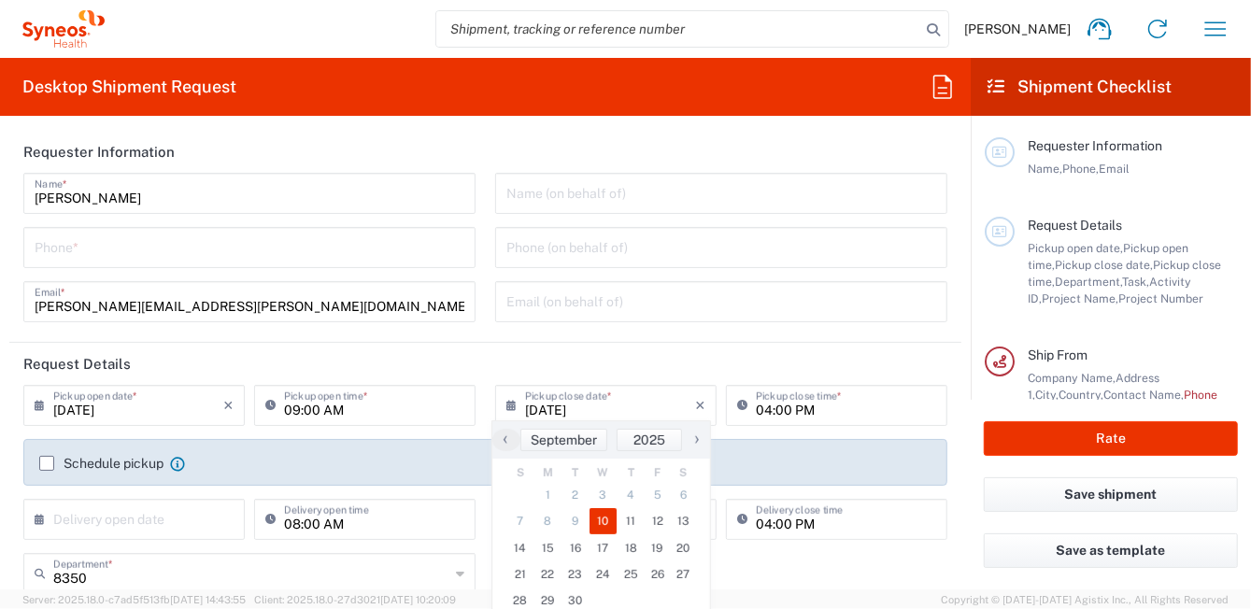
click at [706, 360] on header "Request Details" at bounding box center [485, 364] width 952 height 42
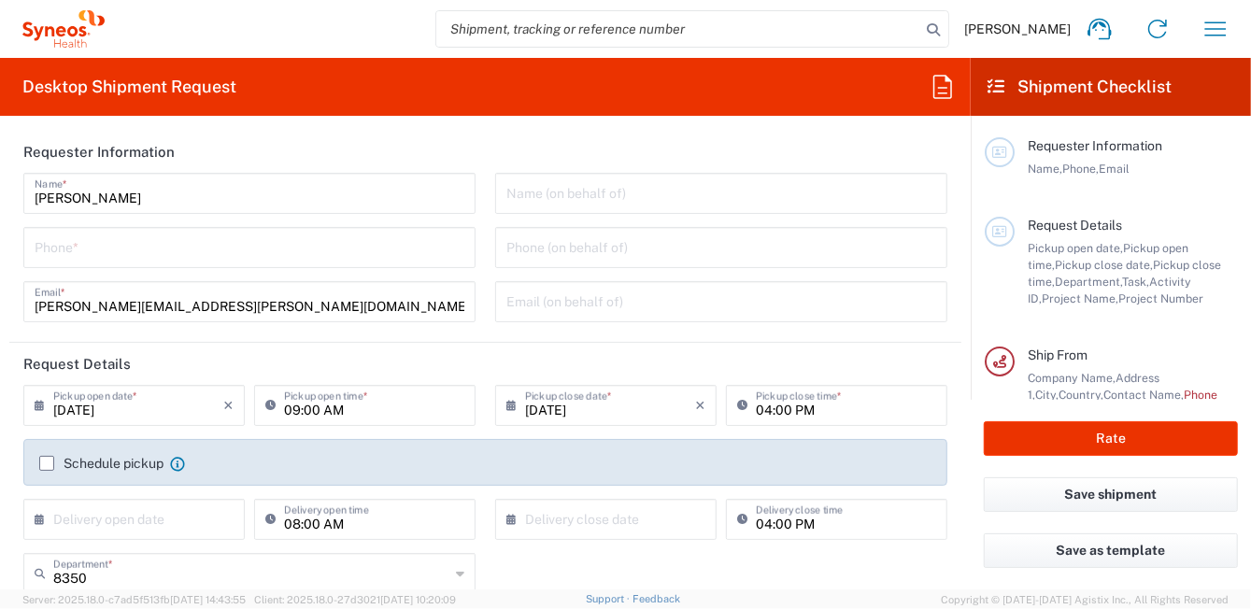
click at [50, 462] on label "Schedule pickup" at bounding box center [101, 463] width 124 height 15
click at [47, 463] on input "Schedule pickup" at bounding box center [47, 463] width 0 height 0
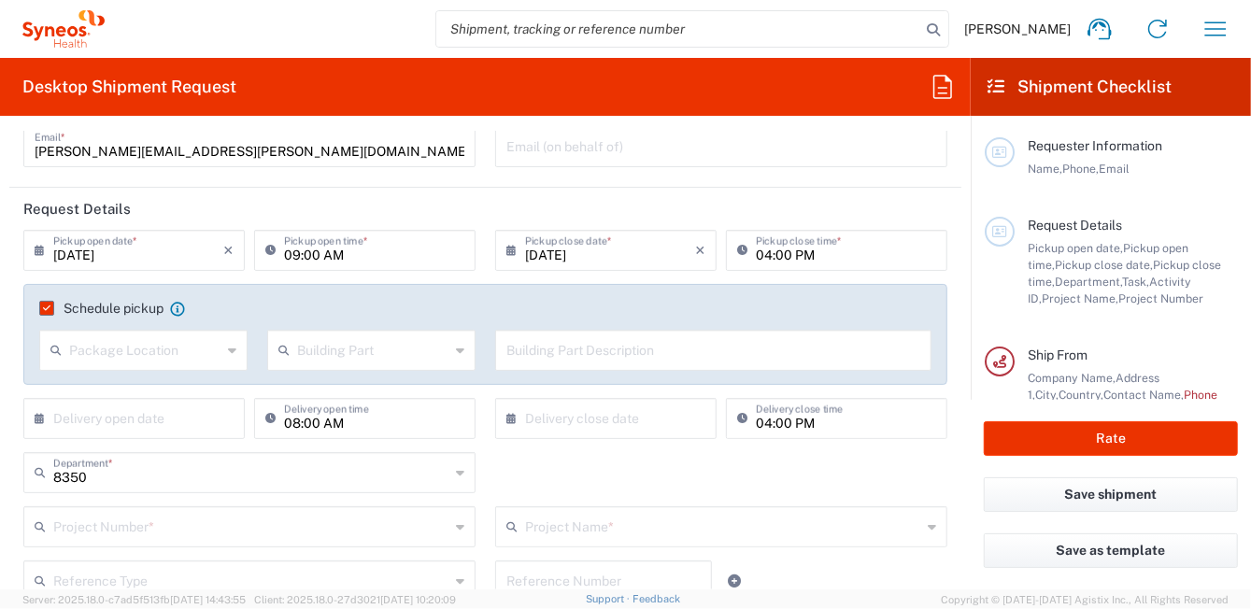
scroll to position [187, 0]
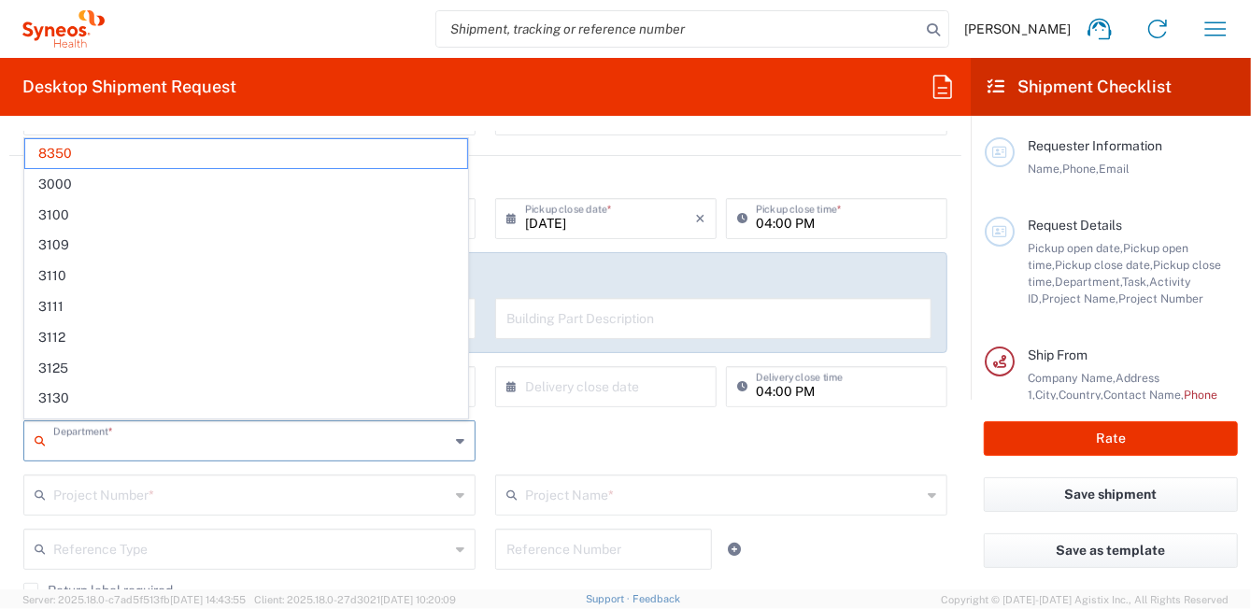
click at [160, 446] on input "text" at bounding box center [251, 439] width 396 height 33
click at [655, 425] on div "Department * 8350 3000 3100 3109 3110 3111 3112 3125 3130 3135 3136 3150 3155 3…" at bounding box center [485, 447] width 943 height 54
type input "8350"
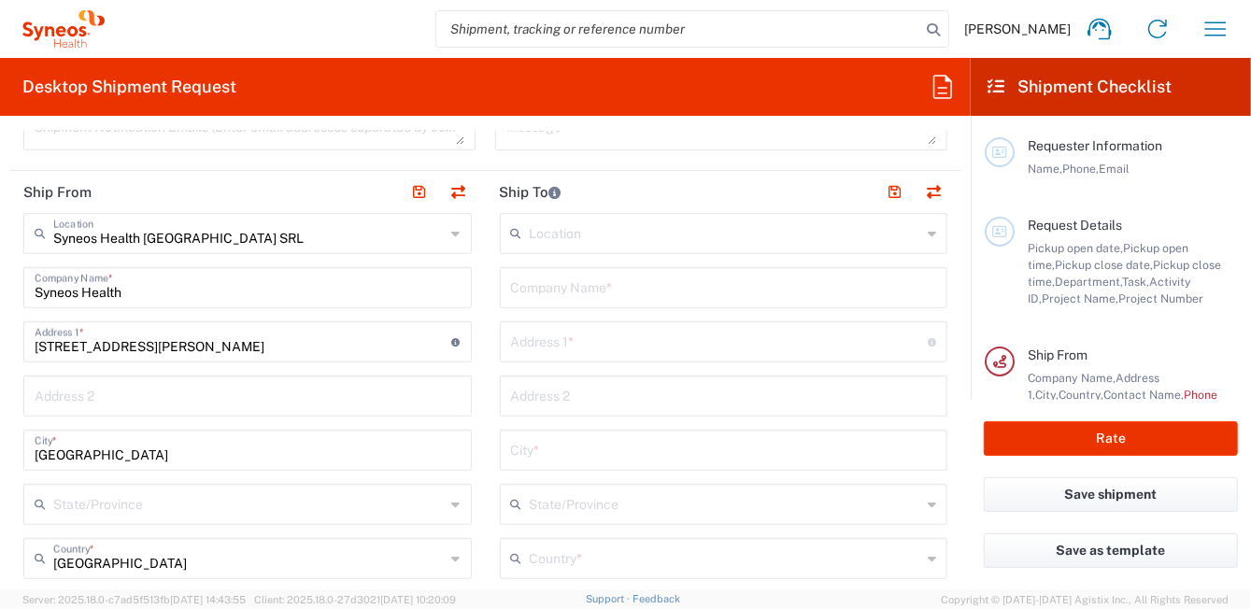
scroll to position [746, 0]
click at [552, 281] on input "text" at bounding box center [724, 285] width 426 height 33
paste input "BASE BRESCIA SRL"
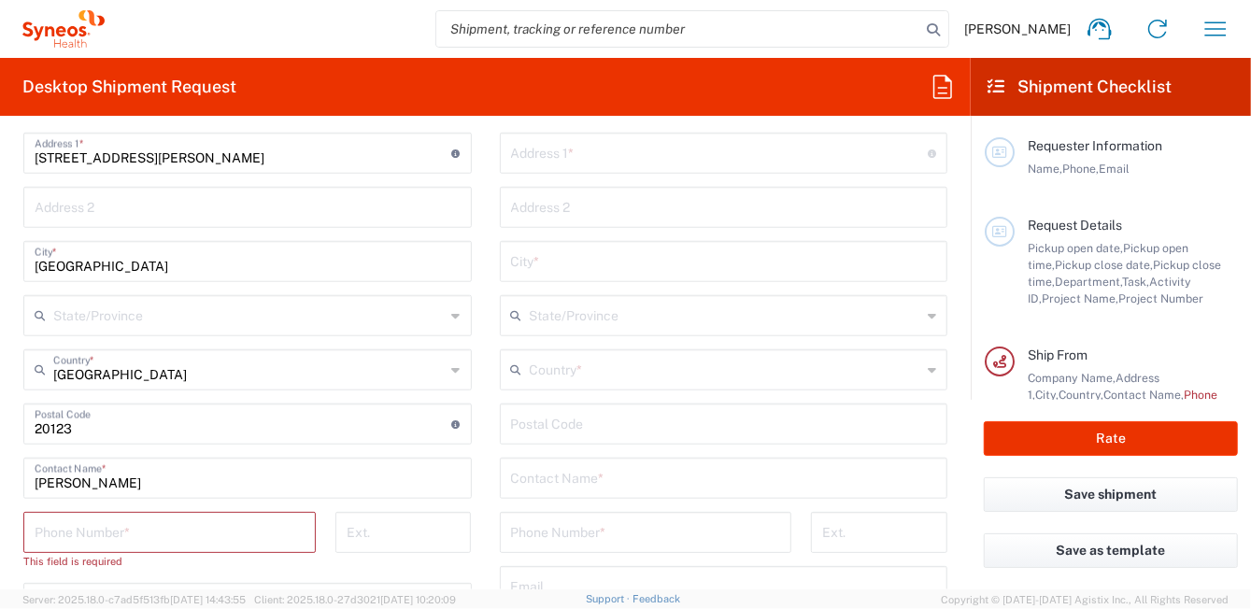
type input "BASE BRESCIA SRL"
click at [154, 531] on input "tel" at bounding box center [170, 531] width 270 height 33
type input "0296199257"
type input "roberta.barberis@syneoshealth.com"
type input "Leonardo Ariu"
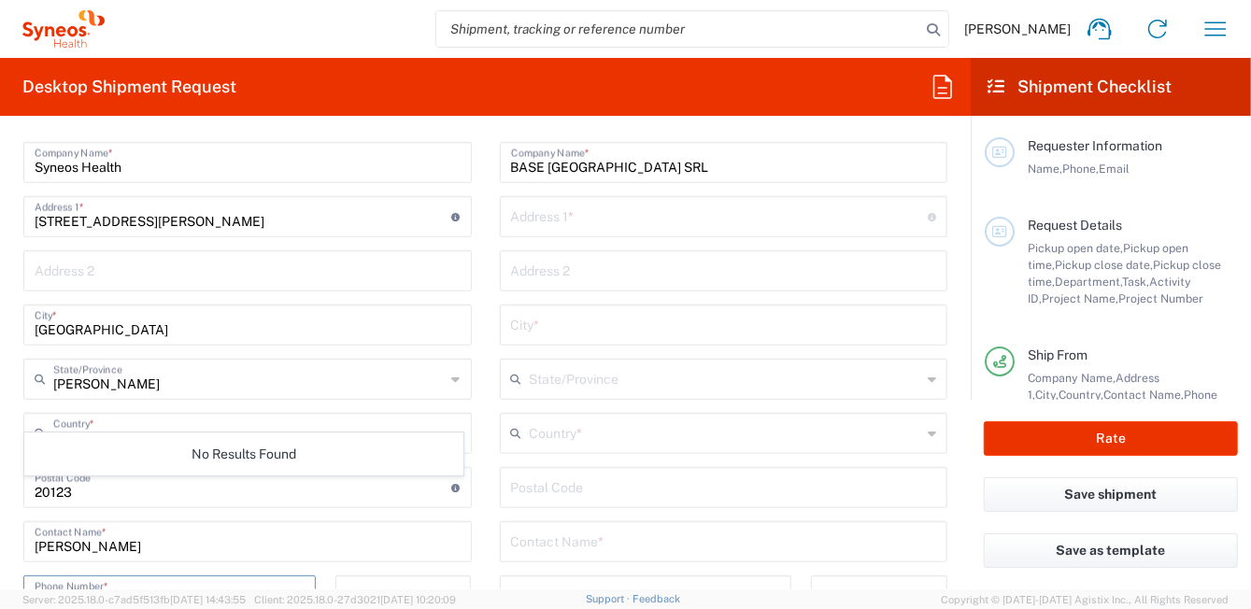
scroll to position [841, 0]
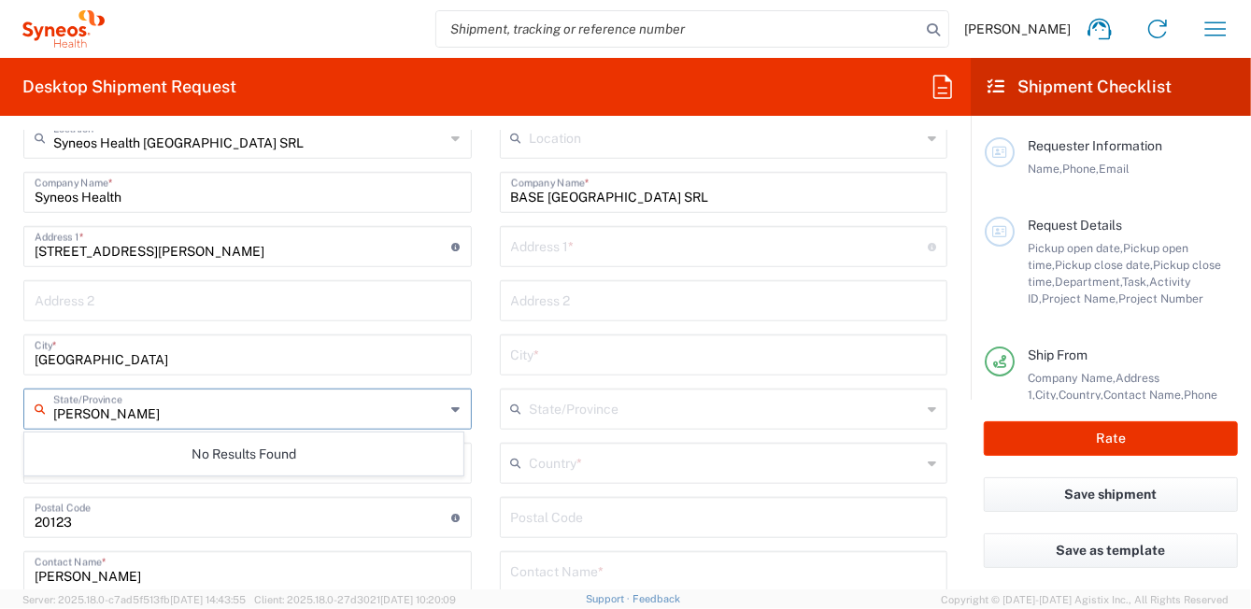
click at [229, 417] on input "Leonardo Ariu" at bounding box center [249, 407] width 392 height 33
drag, startPoint x: 143, startPoint y: 410, endPoint x: 42, endPoint y: 346, distance: 119.7
click at [1, 397] on form "Requester Information Roberta Barberis Name * Phone * roberta.barberis@syneoshe…" at bounding box center [485, 360] width 971 height 459
click at [452, 412] on icon at bounding box center [456, 409] width 8 height 30
click at [452, 413] on icon at bounding box center [456, 409] width 8 height 30
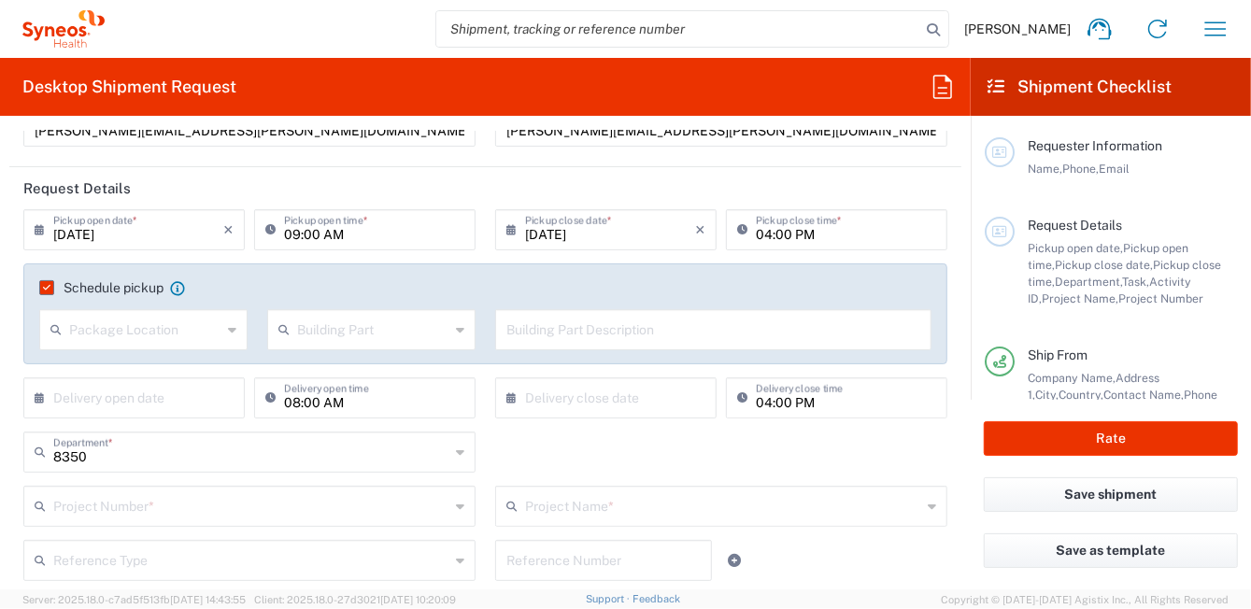
scroll to position [187, 0]
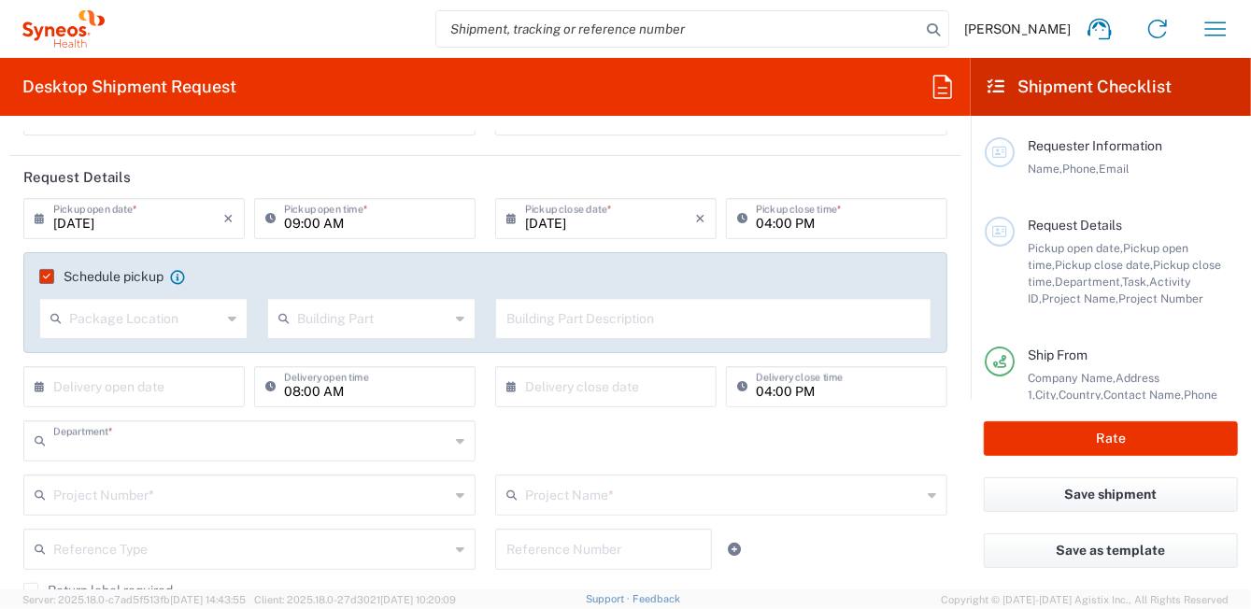
drag, startPoint x: 211, startPoint y: 447, endPoint x: 194, endPoint y: 447, distance: 16.8
click at [194, 447] on input "text" at bounding box center [251, 439] width 396 height 33
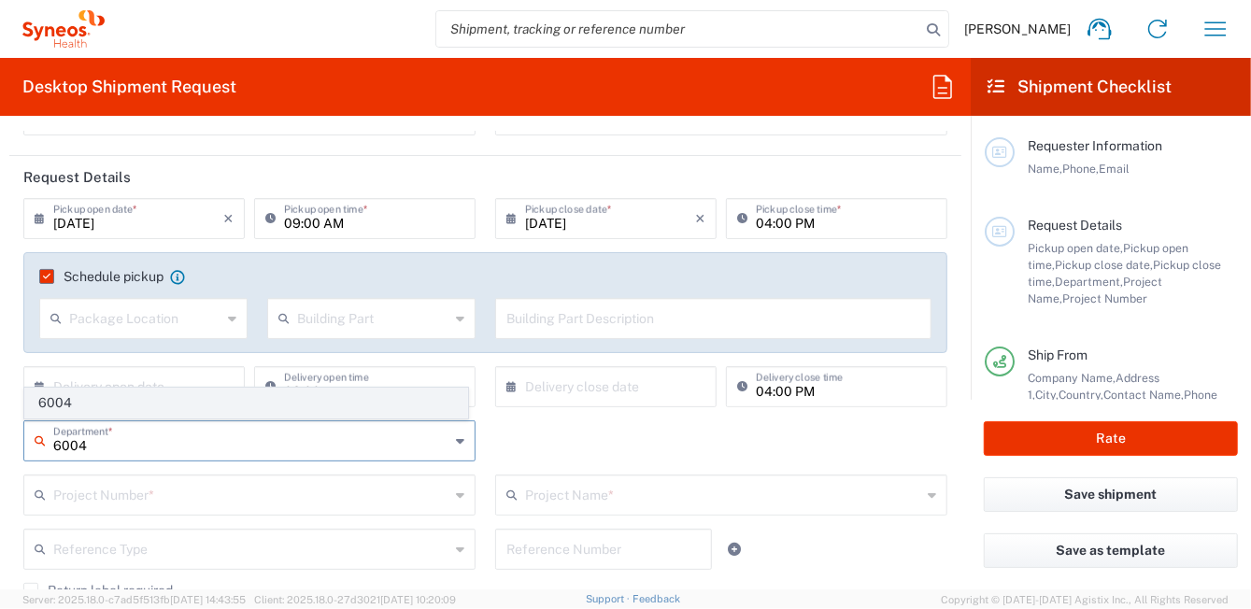
type input "6004"
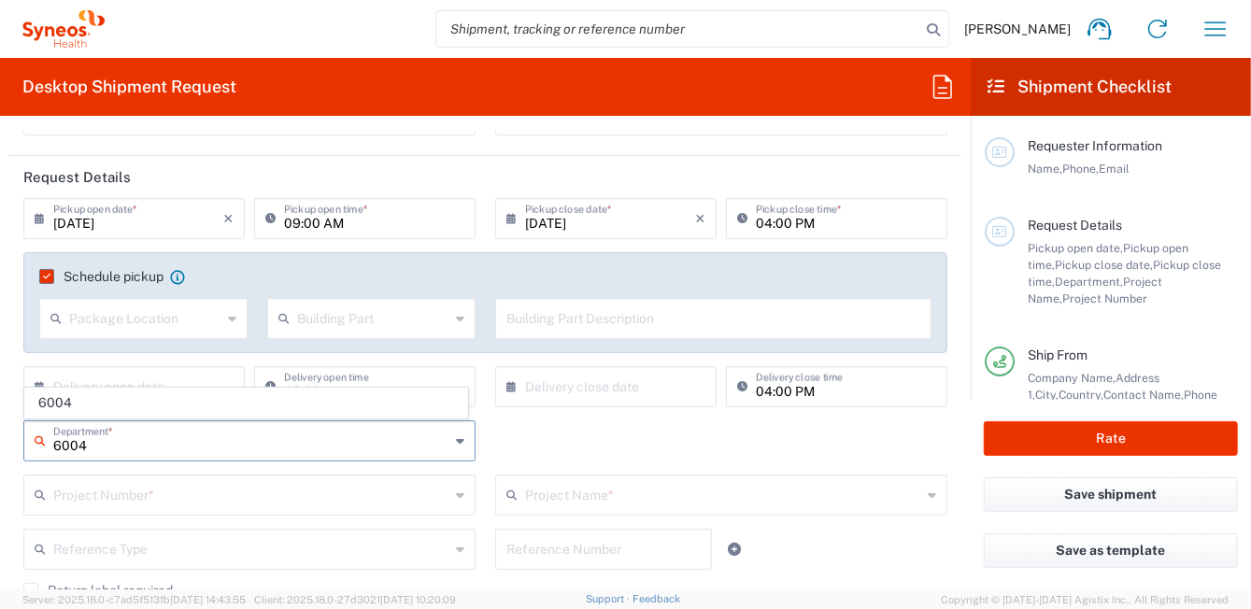
click at [62, 404] on span "6004" at bounding box center [246, 403] width 442 height 29
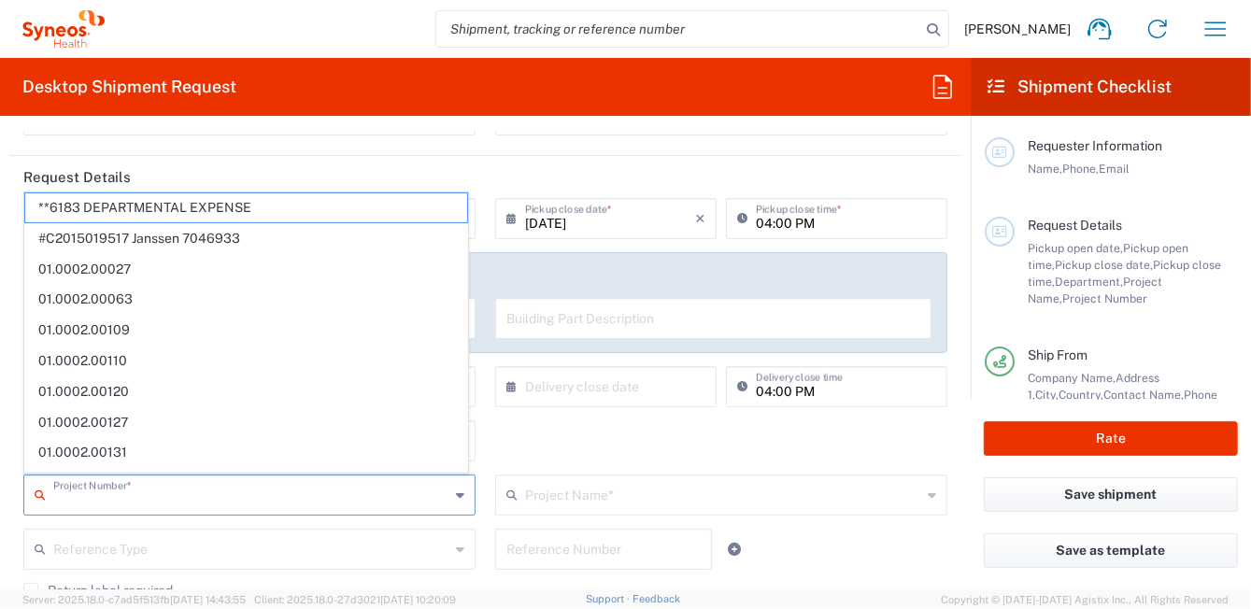
click at [315, 501] on input "text" at bounding box center [251, 493] width 396 height 33
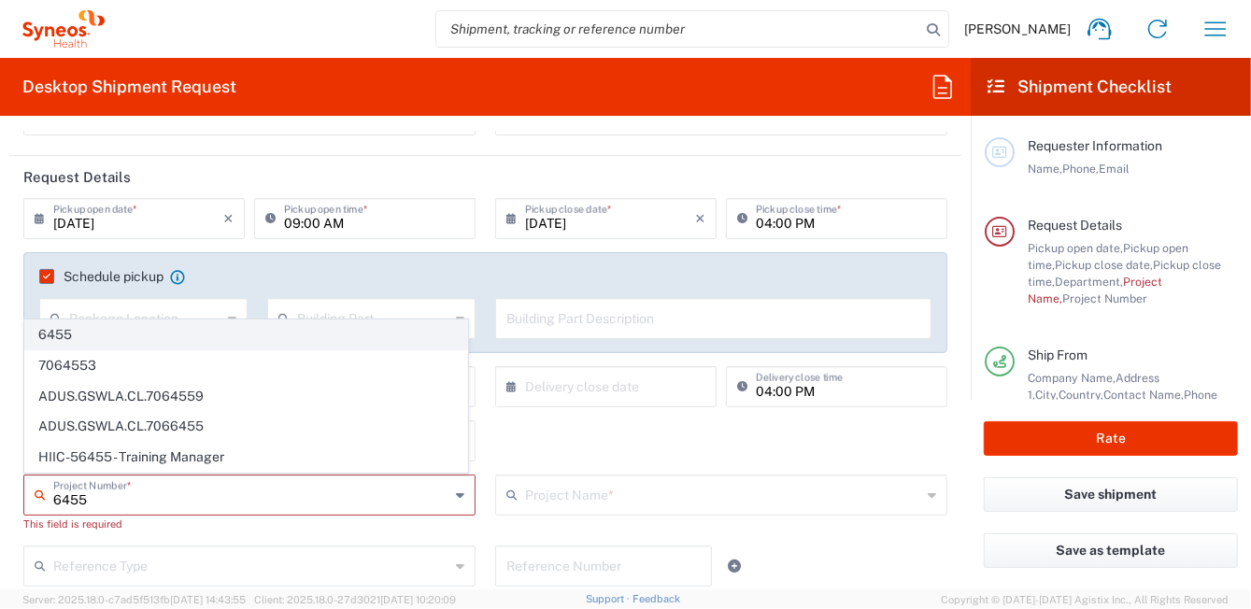
type input "6455"
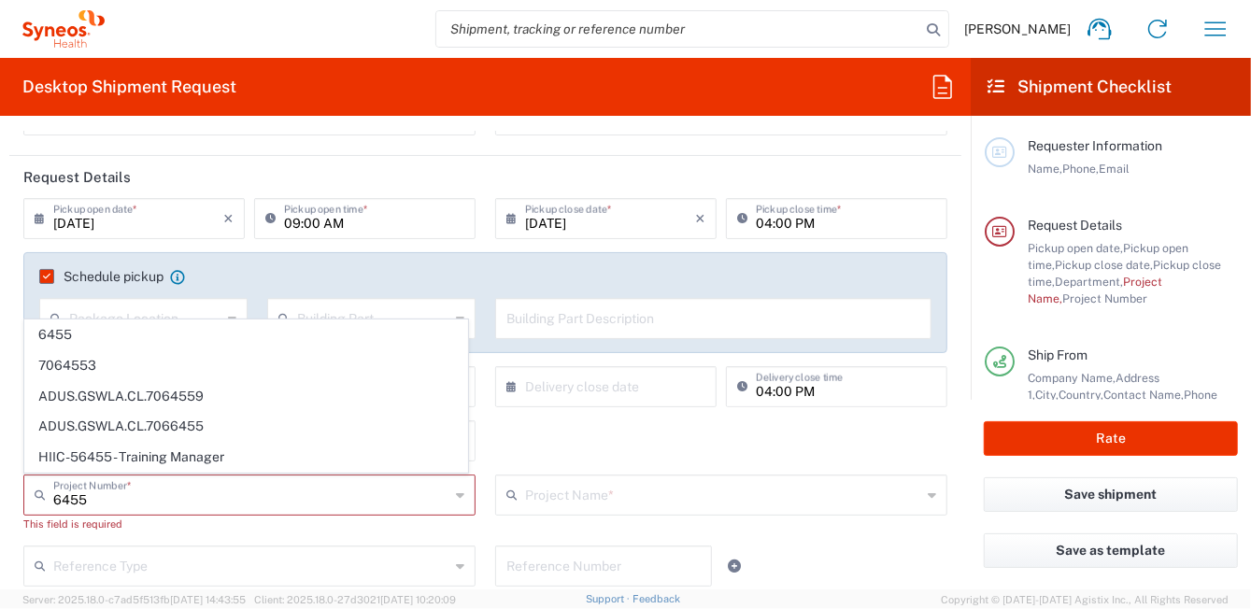
click at [86, 342] on span "6455" at bounding box center [246, 334] width 442 height 29
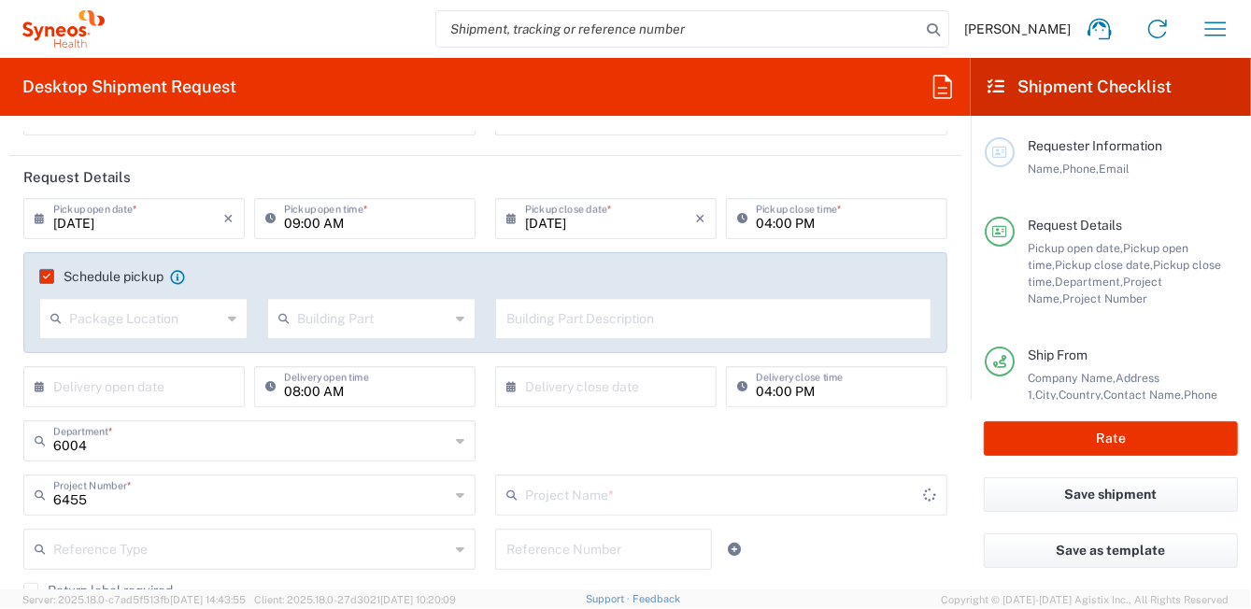
type input "ST-EUR - Idorsia [GEOGRAPHIC_DATA]"
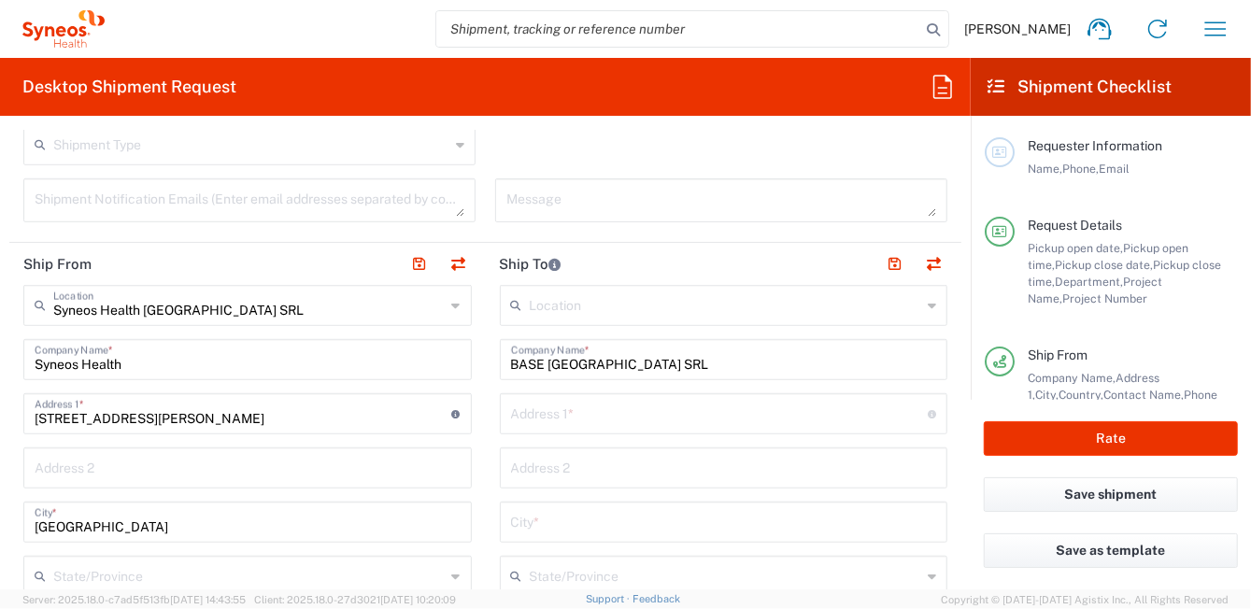
scroll to position [653, 0]
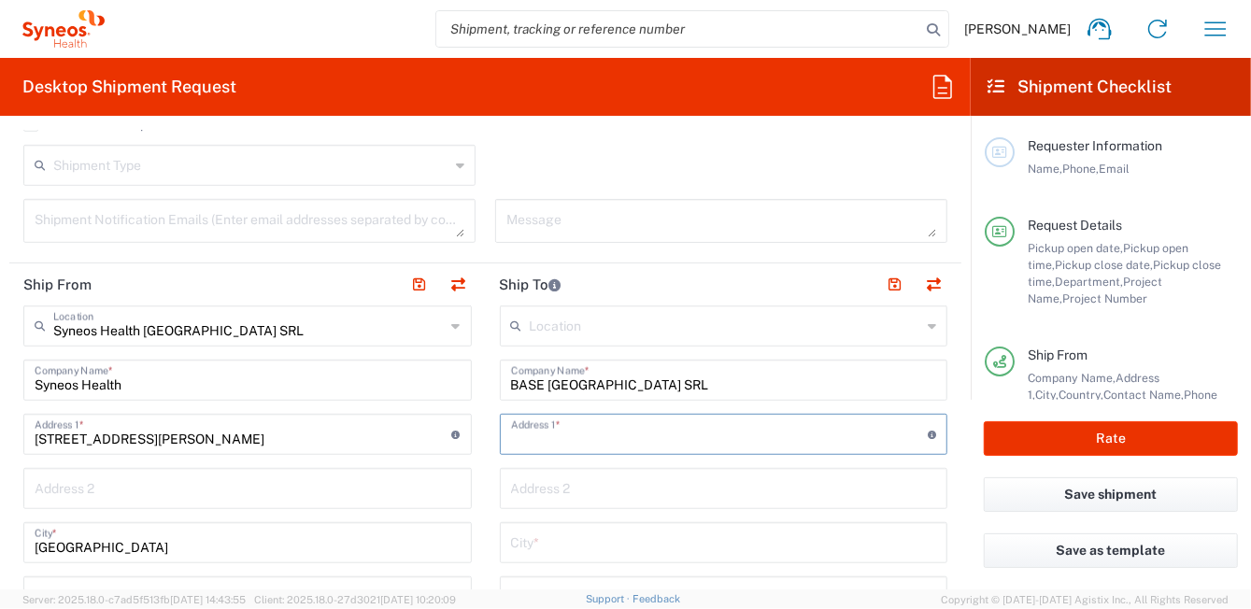
click at [543, 433] on input "text" at bounding box center [720, 433] width 418 height 33
paste input "Via A. Diaz 20, SAN ZENO NAVIGLIO,"
drag, startPoint x: 592, startPoint y: 439, endPoint x: 719, endPoint y: 438, distance: 127.0
click at [719, 438] on input "Via A. Diaz 20, SAN ZENO NAVIGLIO," at bounding box center [720, 433] width 418 height 33
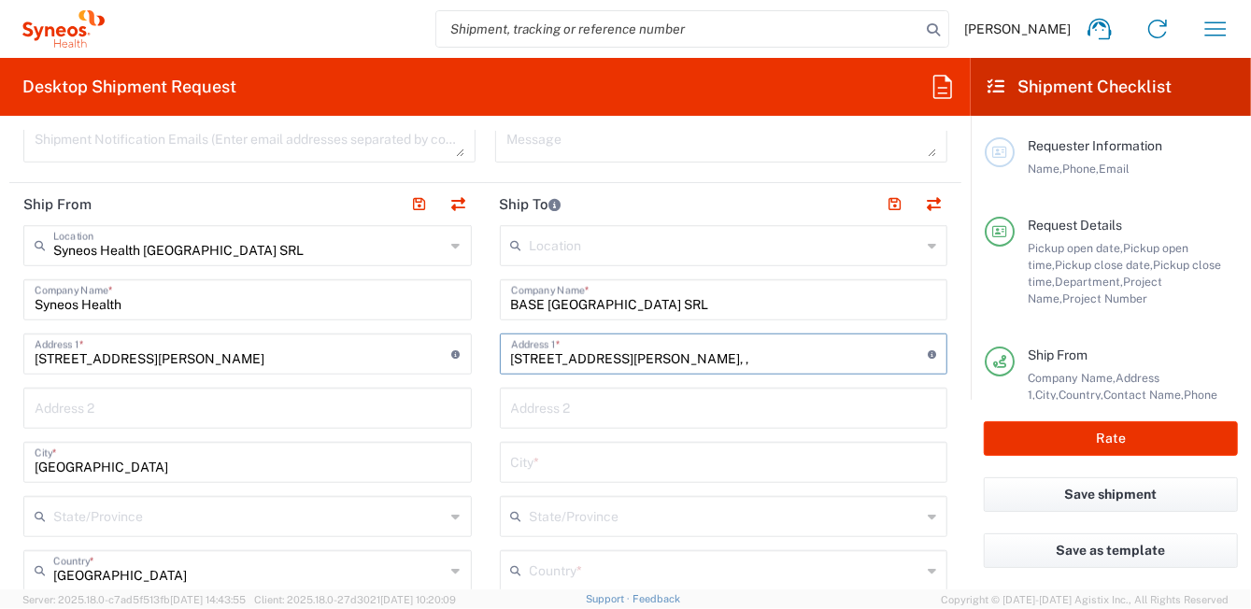
scroll to position [746, 0]
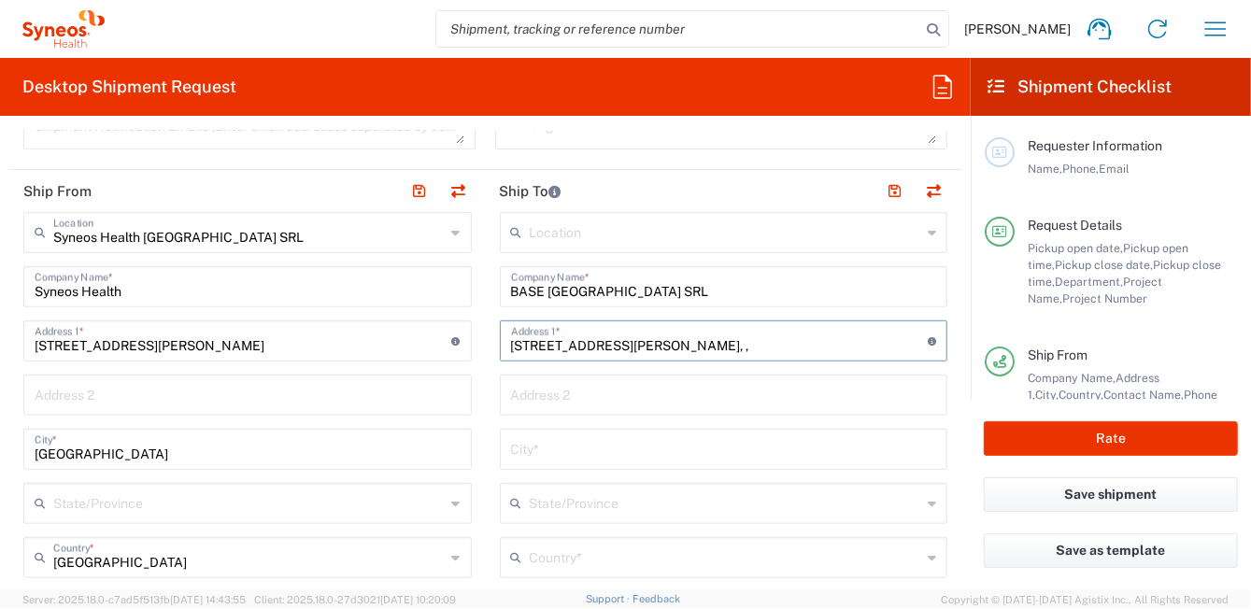
type input "Via A. Diaz 20, ,"
click at [544, 452] on input "text" at bounding box center [724, 448] width 426 height 33
paste input "SAN ZENO NAVIGLIO"
type input "SAN ZENO NAVIGLIO"
click at [610, 346] on input "Via A. Diaz 20, ," at bounding box center [720, 339] width 418 height 33
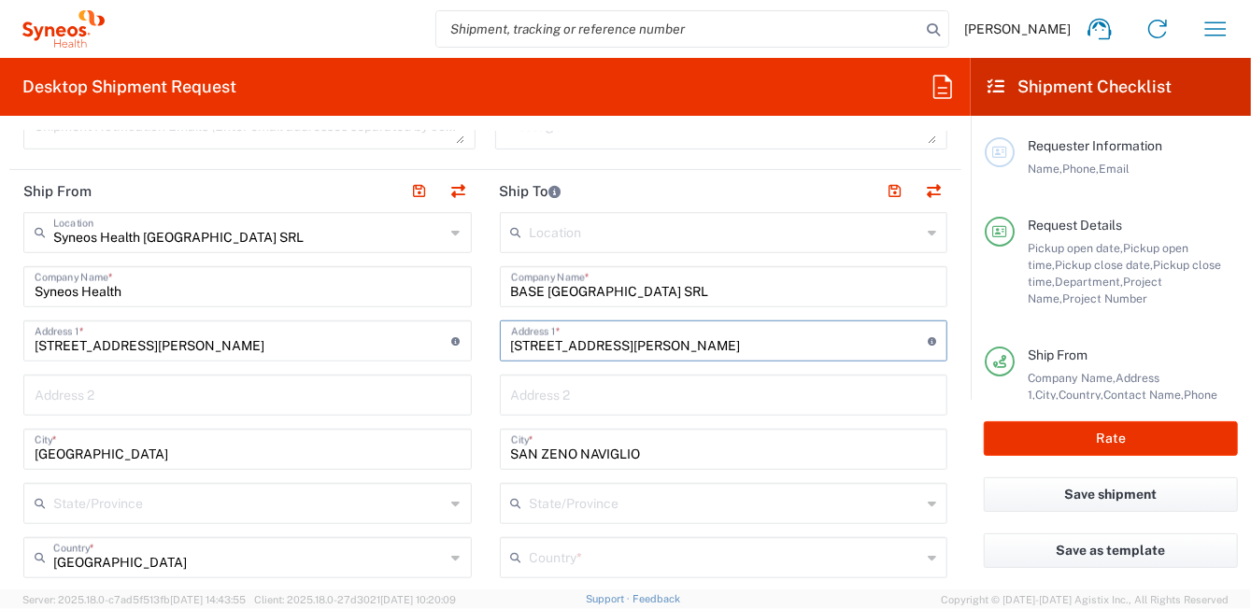
type input "Via A. Diaz 20"
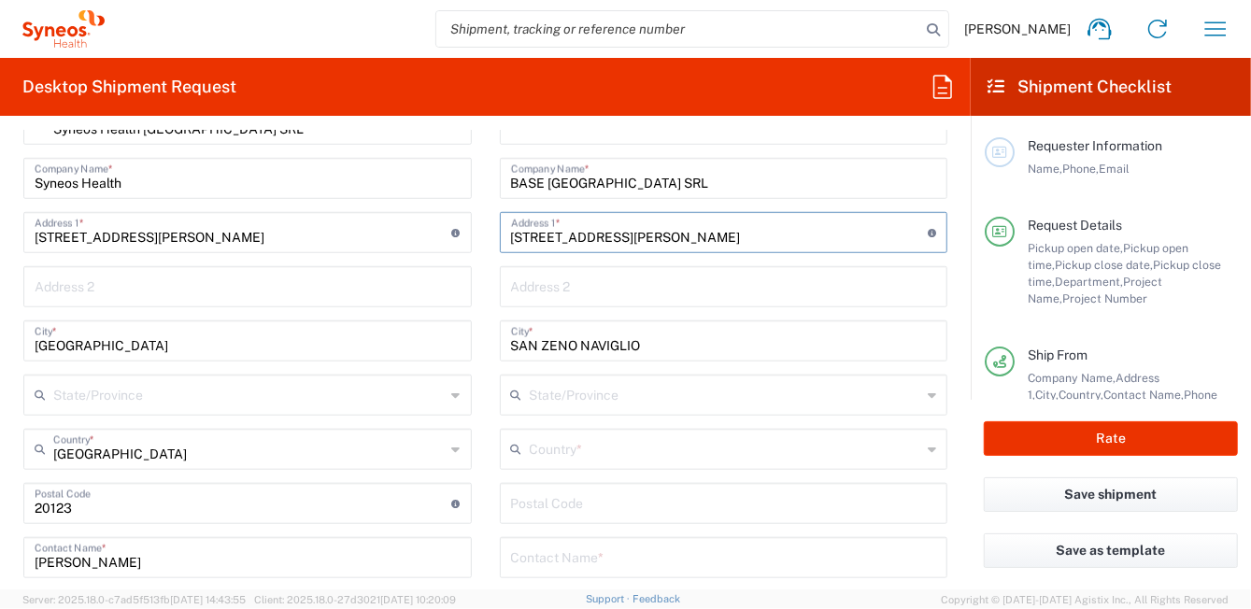
scroll to position [934, 0]
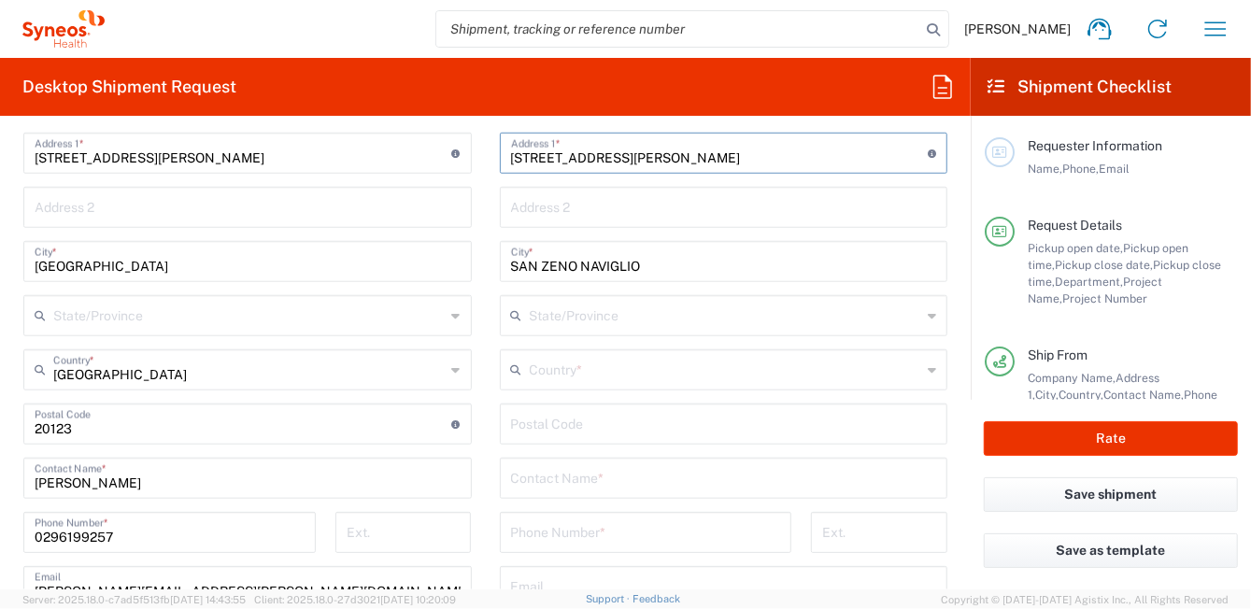
click at [563, 420] on input "undefined" at bounding box center [724, 422] width 426 height 33
paste input "25010"
type input "25010"
click at [922, 367] on div "Country *" at bounding box center [724, 369] width 448 height 41
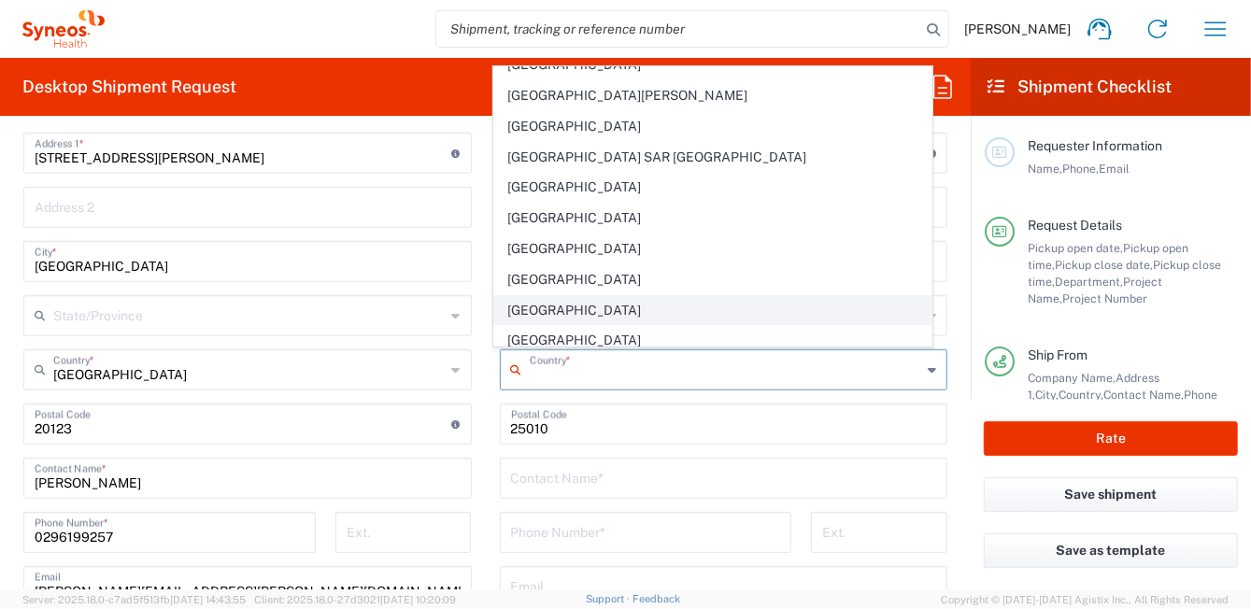
scroll to position [3176, 0]
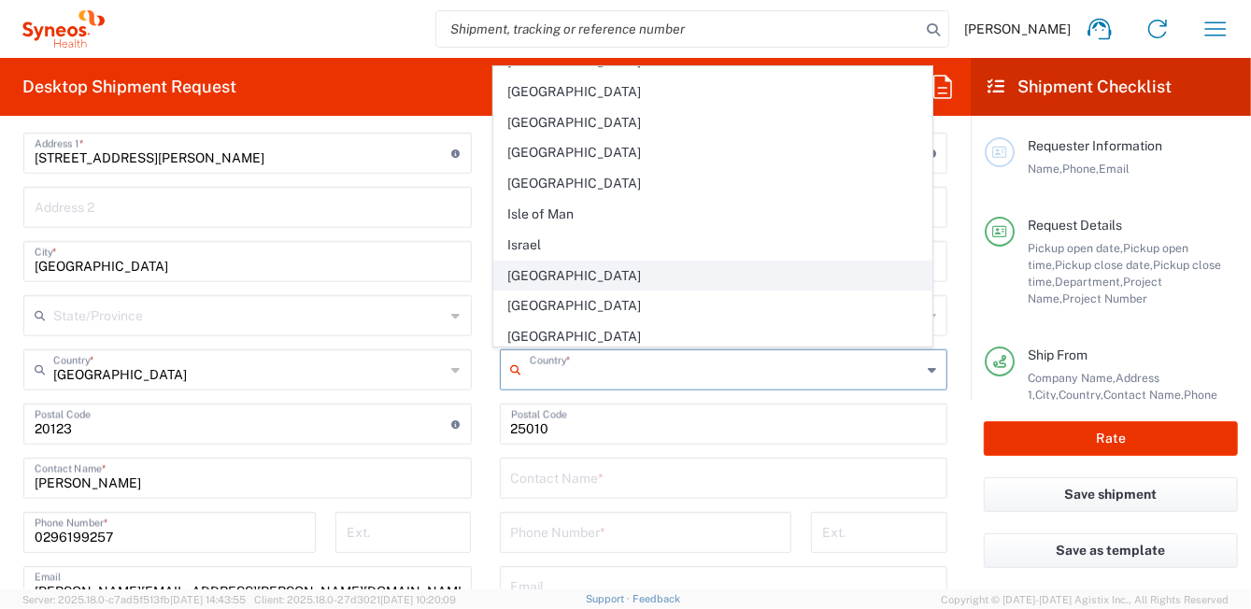
click at [565, 262] on span "[GEOGRAPHIC_DATA]" at bounding box center [712, 276] width 437 height 29
type input "[GEOGRAPHIC_DATA]"
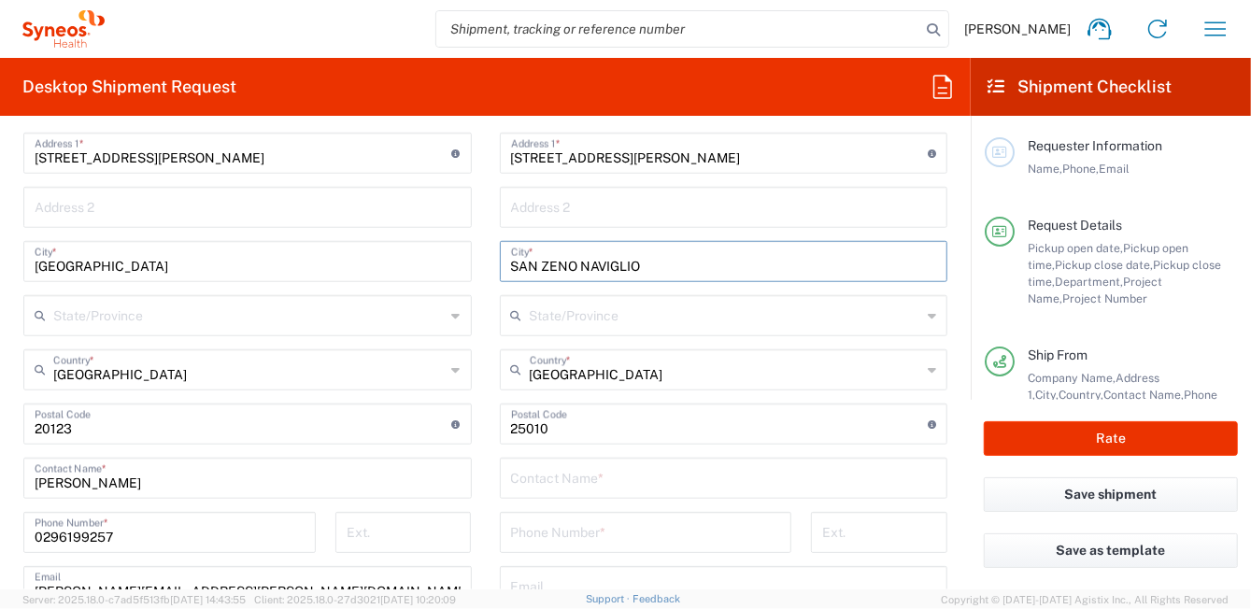
click at [699, 266] on input "SAN ZENO NAVIGLIO" at bounding box center [724, 260] width 426 height 33
click at [641, 264] on input "SAN ZENO NAVIGLIO BRESCIA" at bounding box center [724, 260] width 426 height 33
click at [704, 267] on input "SAN ZENO NAVIGLIO (BRESCIA" at bounding box center [724, 260] width 426 height 33
type input "SAN ZENO NAVIGLIO (BRESCIA)"
click at [613, 529] on input "tel" at bounding box center [646, 531] width 270 height 33
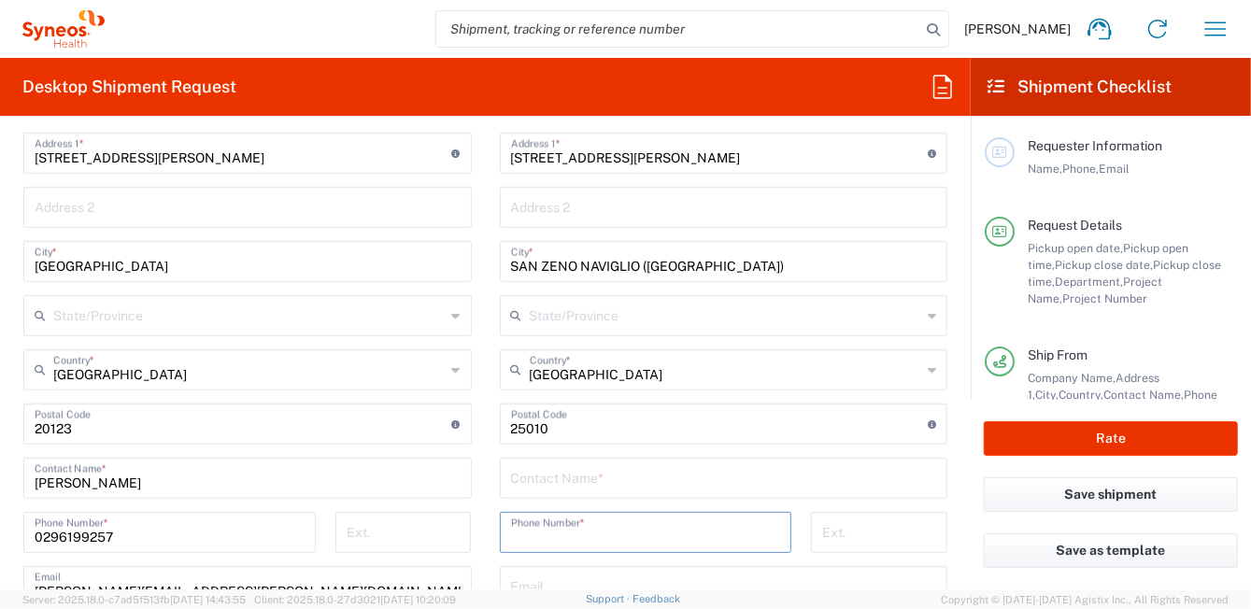
paste input "+39 344 1528428"
type input "+39 344 1528428"
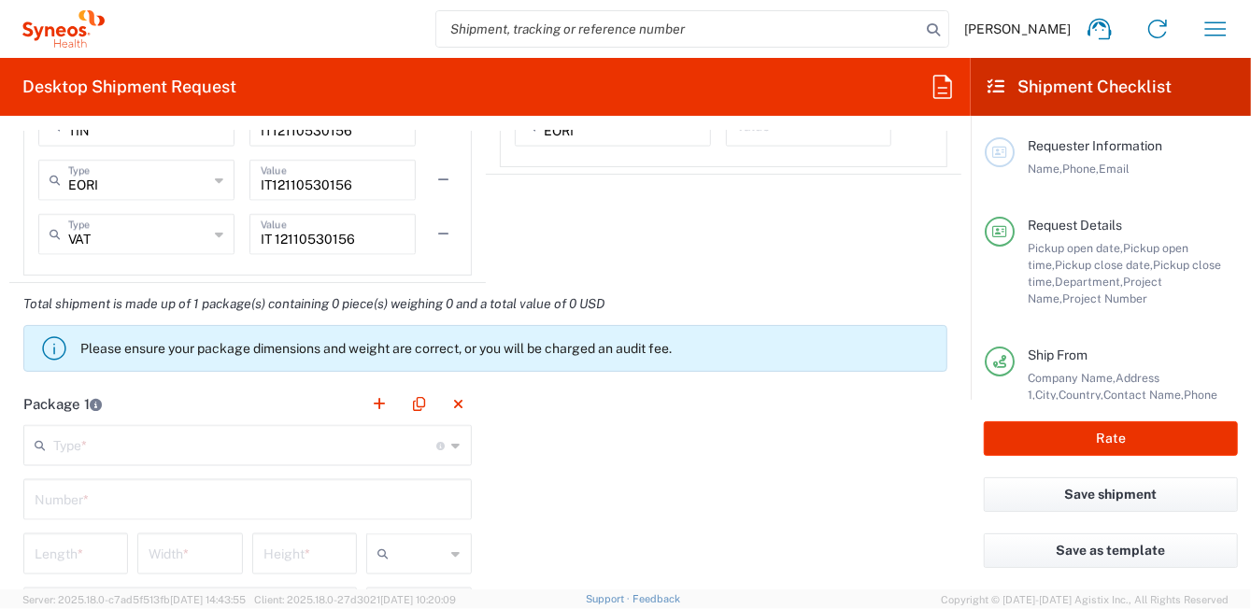
scroll to position [1588, 0]
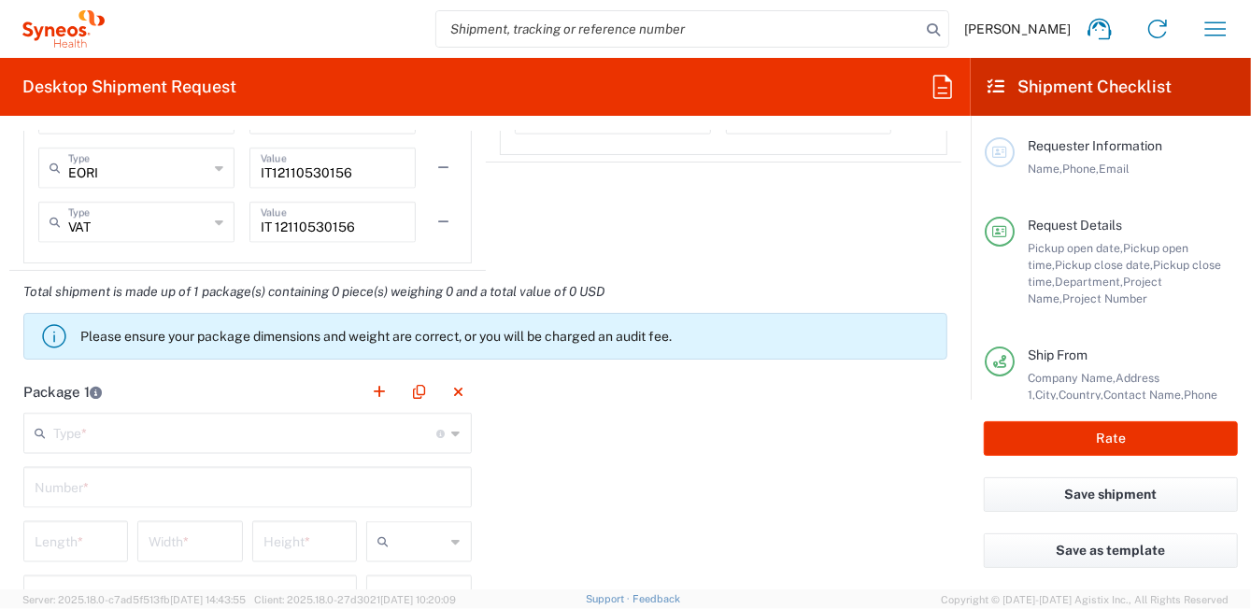
click at [452, 431] on icon at bounding box center [456, 433] width 8 height 30
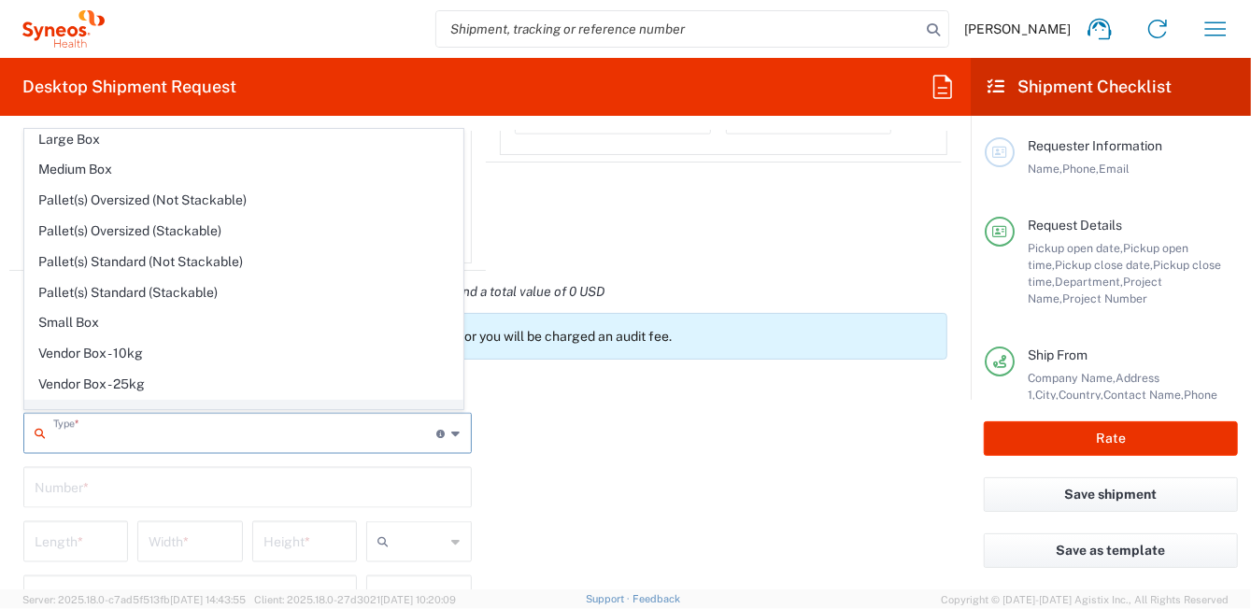
scroll to position [51, 0]
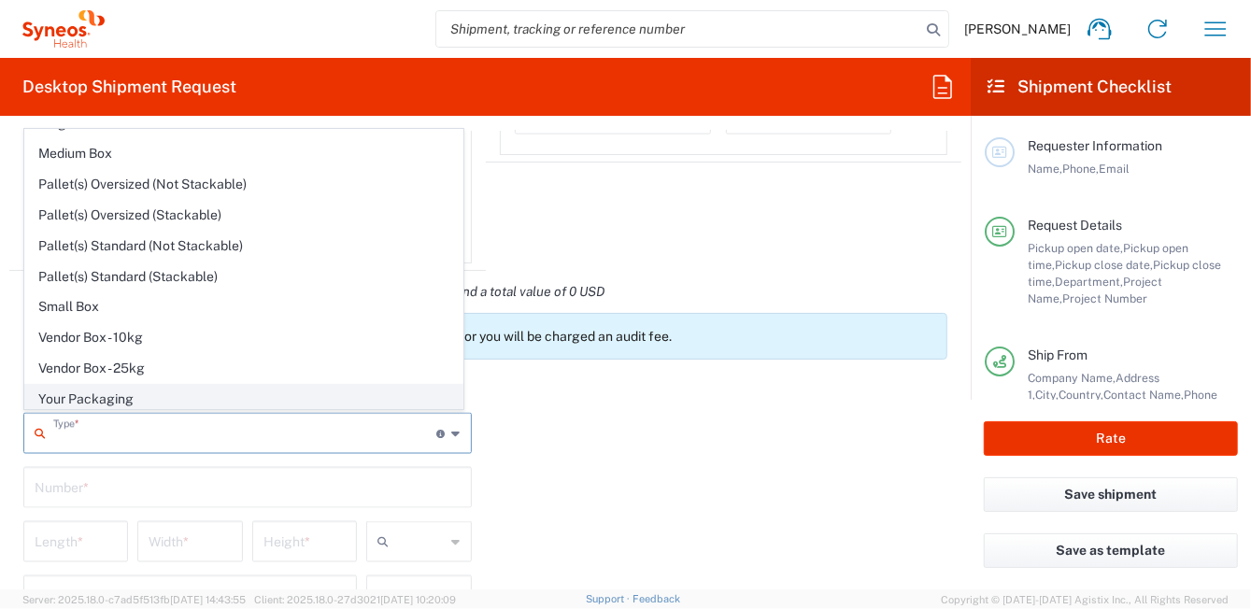
click at [232, 390] on span "Your Packaging" at bounding box center [243, 399] width 437 height 29
type input "Your Packaging"
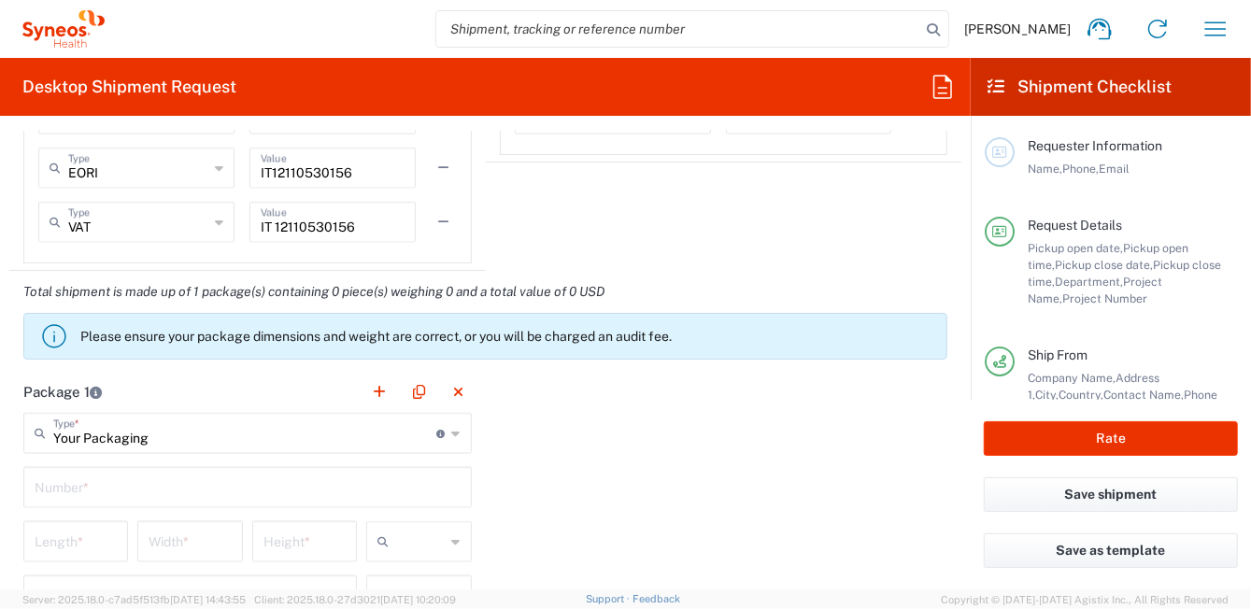
click at [216, 478] on input "text" at bounding box center [248, 486] width 426 height 33
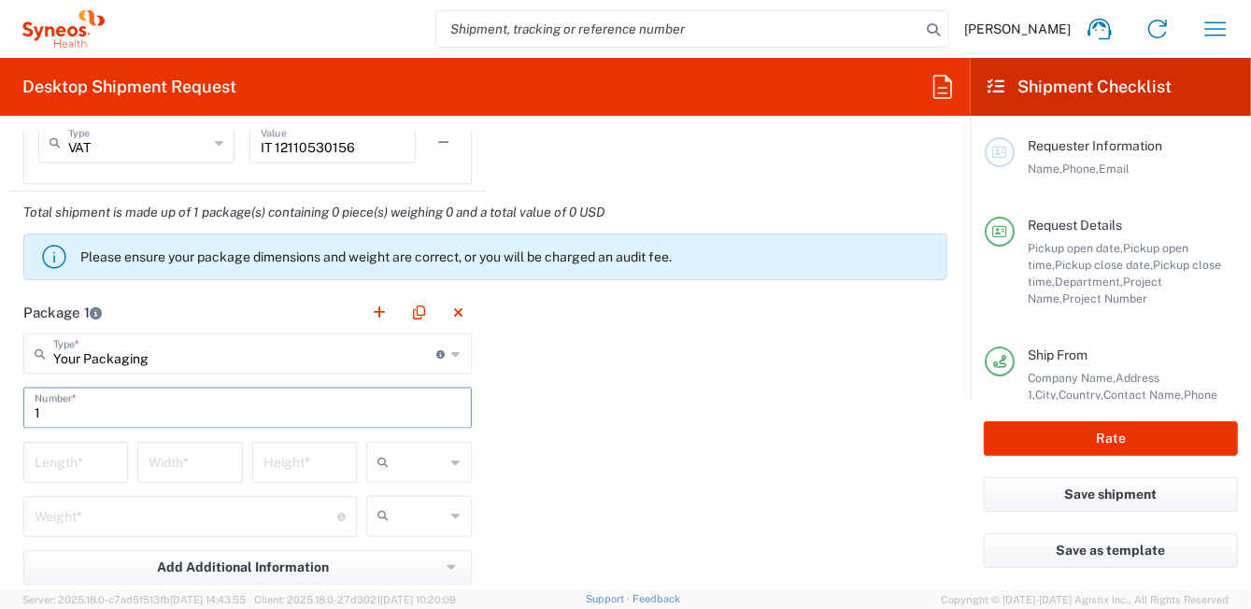
scroll to position [1681, 0]
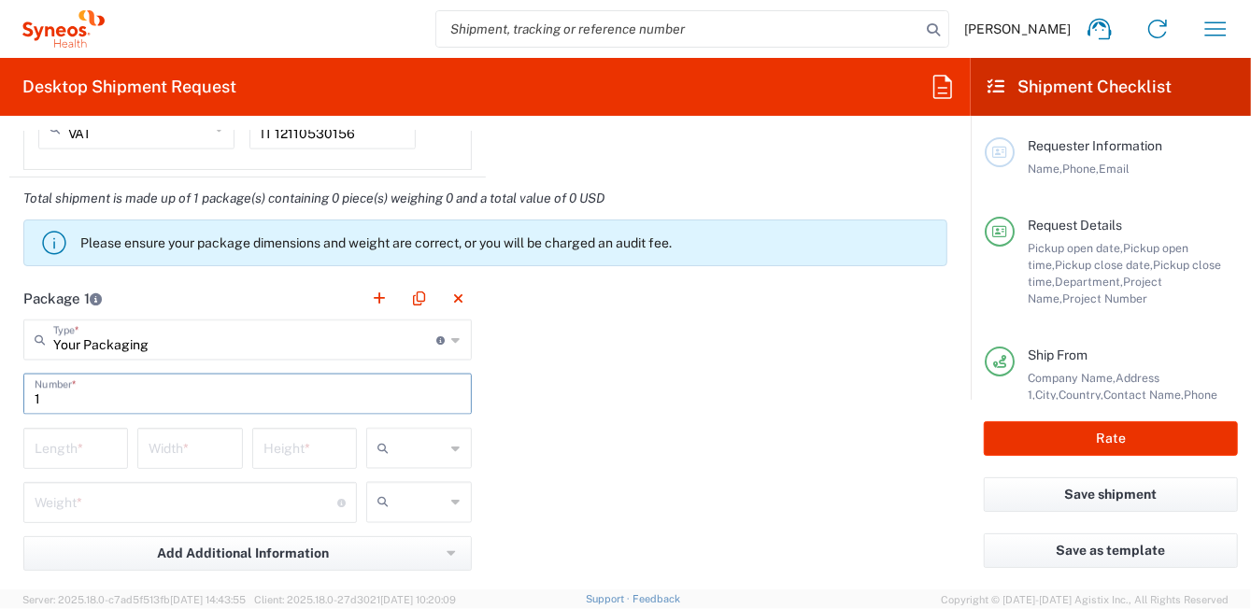
type input "1"
click at [452, 446] on icon at bounding box center [456, 448] width 8 height 30
click at [438, 480] on span "cm" at bounding box center [413, 486] width 100 height 29
type input "cm"
click at [452, 496] on icon at bounding box center [456, 503] width 8 height 30
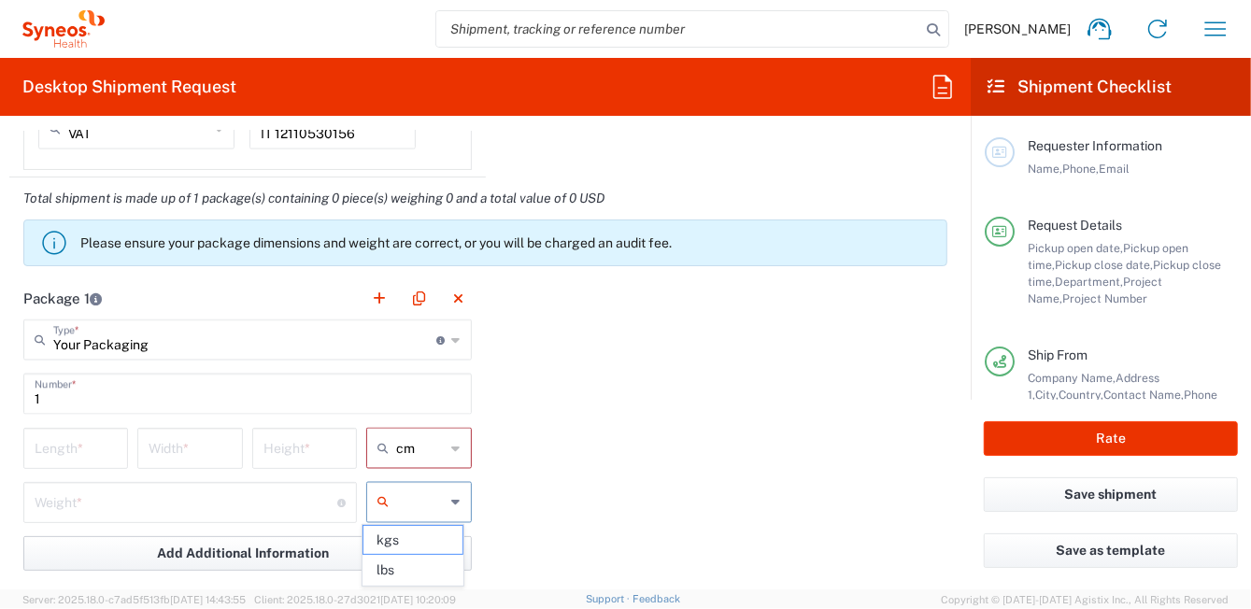
click at [432, 538] on span "kgs" at bounding box center [413, 540] width 100 height 29
type input "kgs"
click at [84, 441] on input "number" at bounding box center [76, 447] width 82 height 33
type input "33"
click at [201, 446] on input "number" at bounding box center [190, 447] width 82 height 33
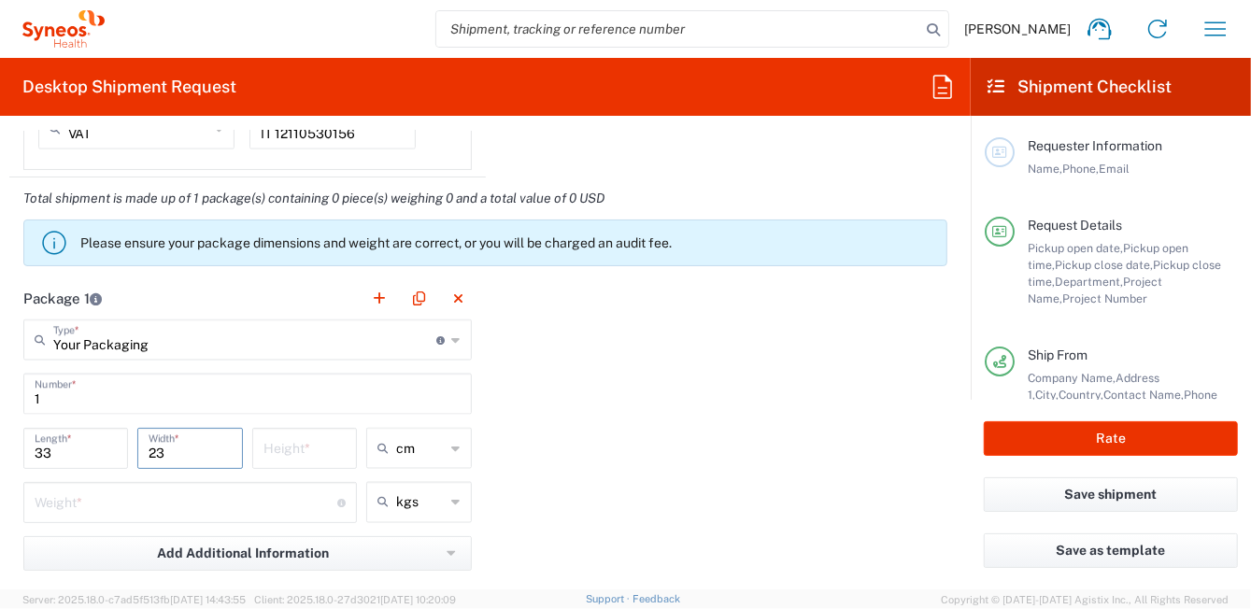
type input "23"
click at [307, 445] on input "number" at bounding box center [304, 447] width 82 height 33
type input "0.5"
click at [196, 499] on input "number" at bounding box center [186, 501] width 303 height 33
type input "0.5"
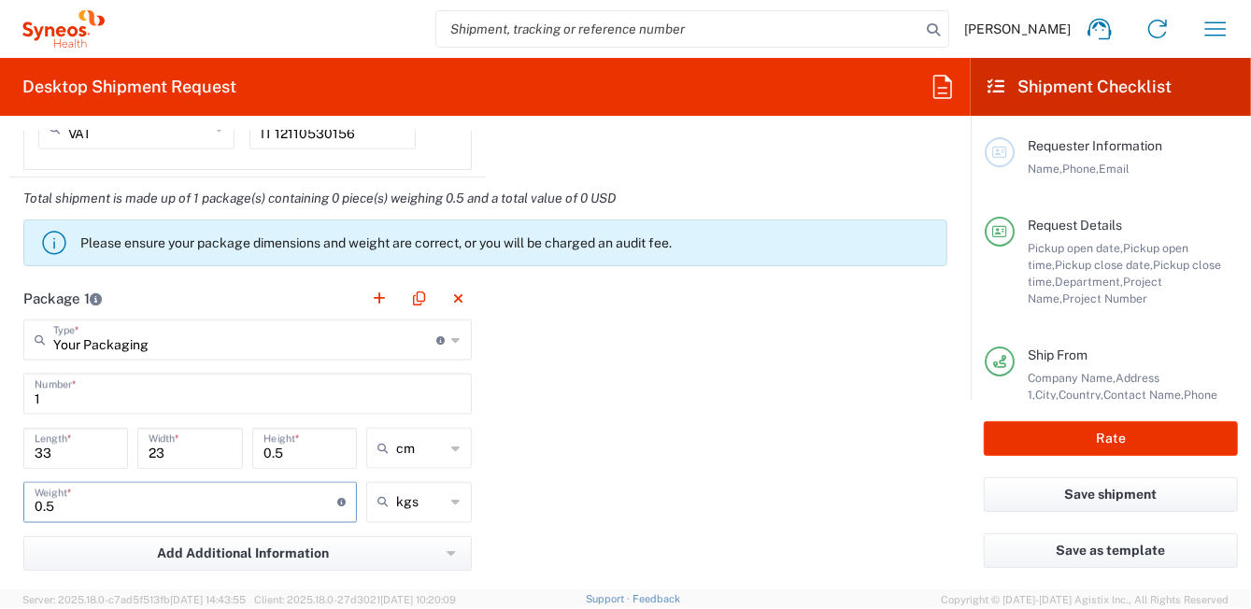
click at [593, 468] on div "Package 1 Your Packaging Type * Material used to package goods Envelope Large B…" at bounding box center [485, 482] width 952 height 410
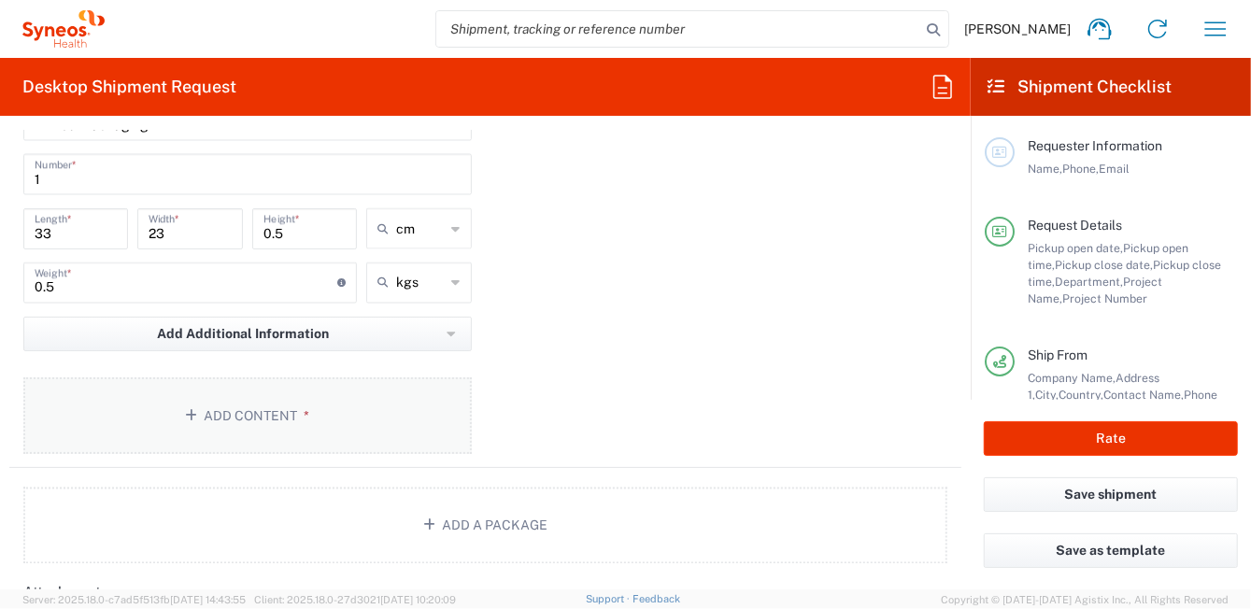
scroll to position [1867, 0]
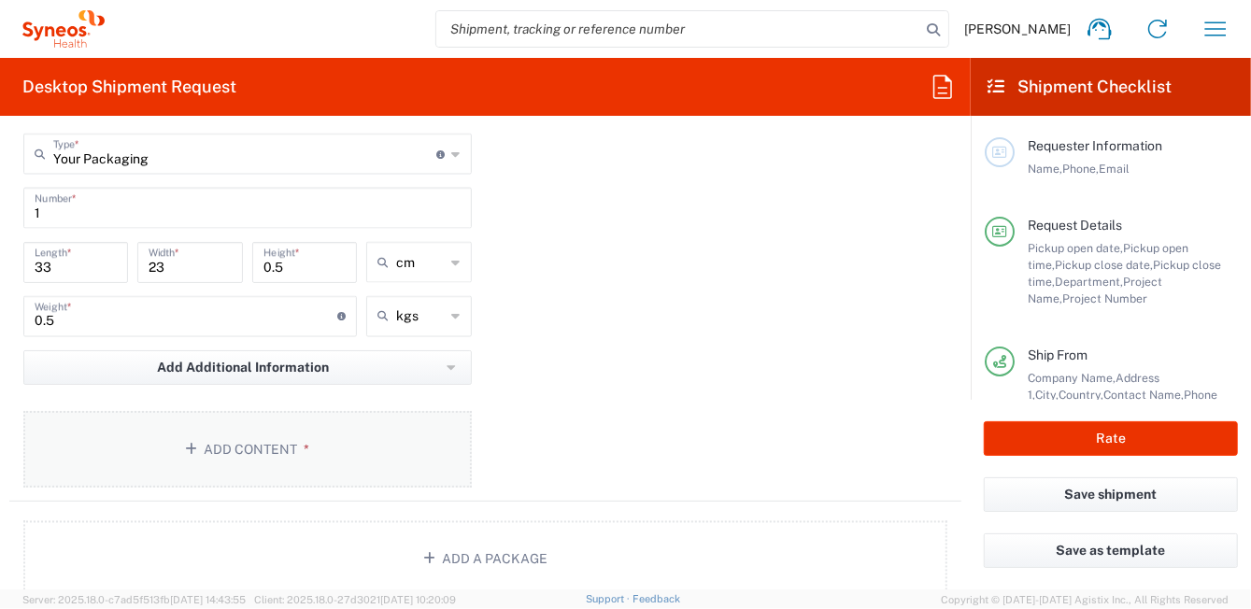
click at [206, 445] on button "Add Content *" at bounding box center [247, 449] width 448 height 77
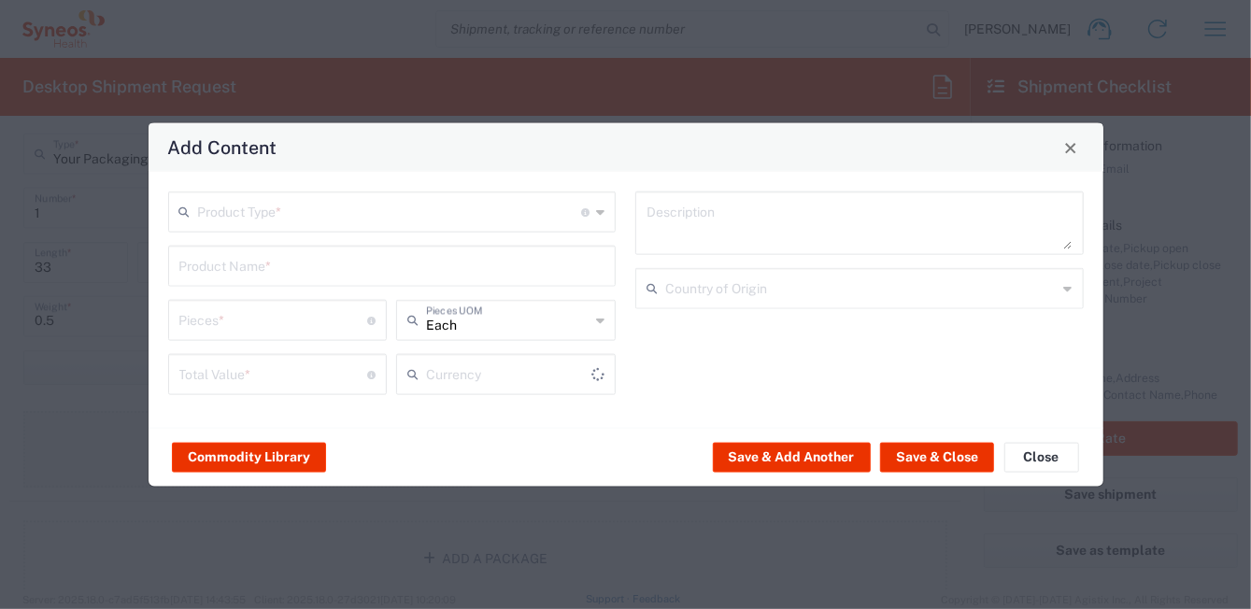
type input "US Dollar"
click at [605, 213] on div "Product Type * Document: Paper document generated internally by Syneos, a clien…" at bounding box center [392, 211] width 448 height 41
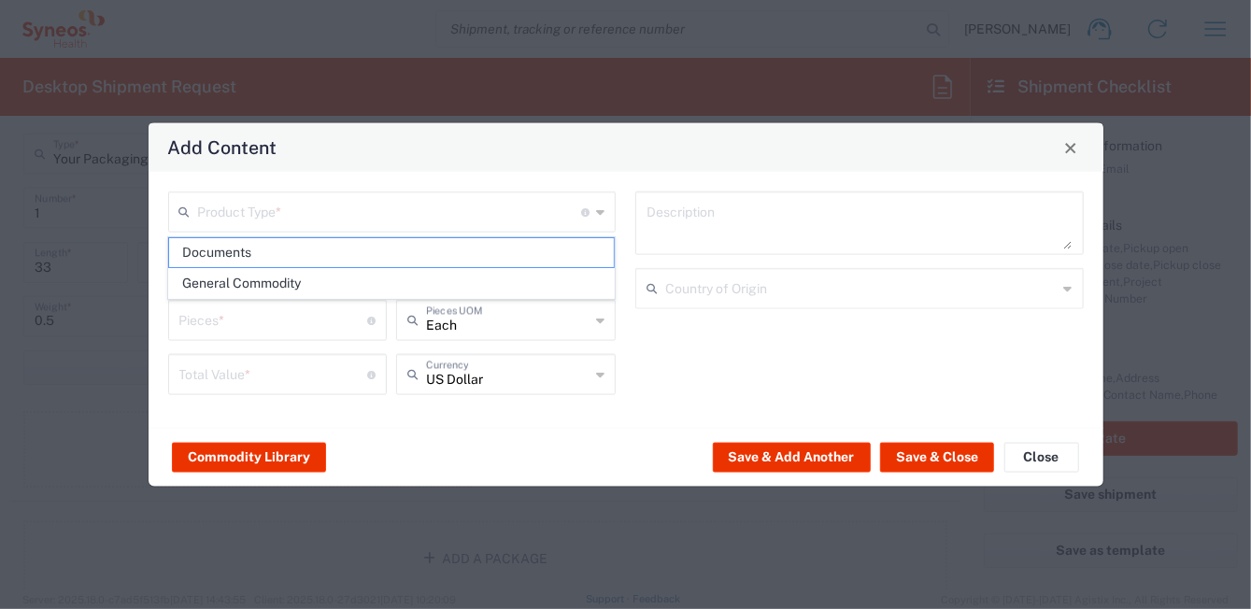
click at [485, 248] on span "Documents" at bounding box center [391, 252] width 445 height 29
type input "Documents"
type input "1"
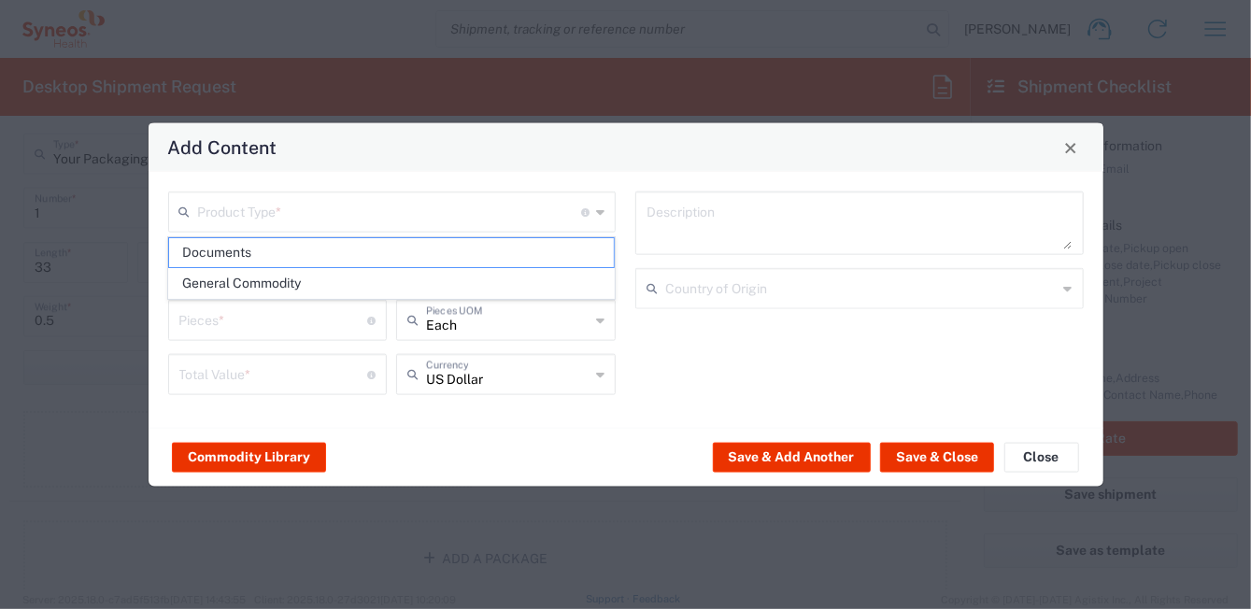
type textarea "Documents"
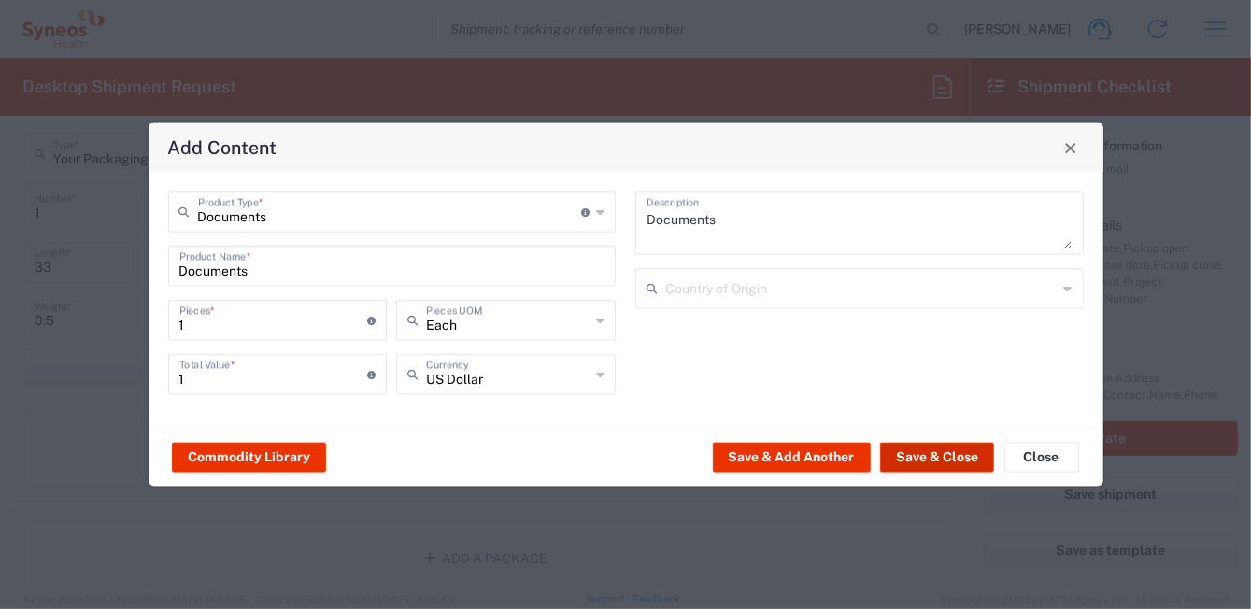
click at [956, 460] on button "Save & Close" at bounding box center [937, 457] width 114 height 30
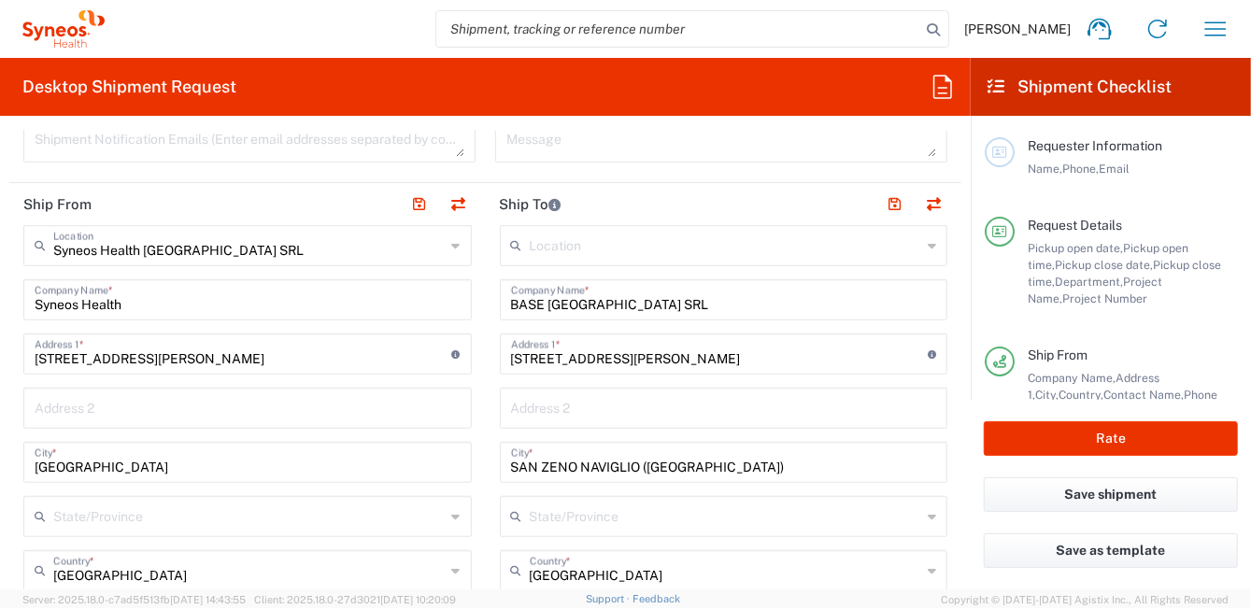
scroll to position [746, 0]
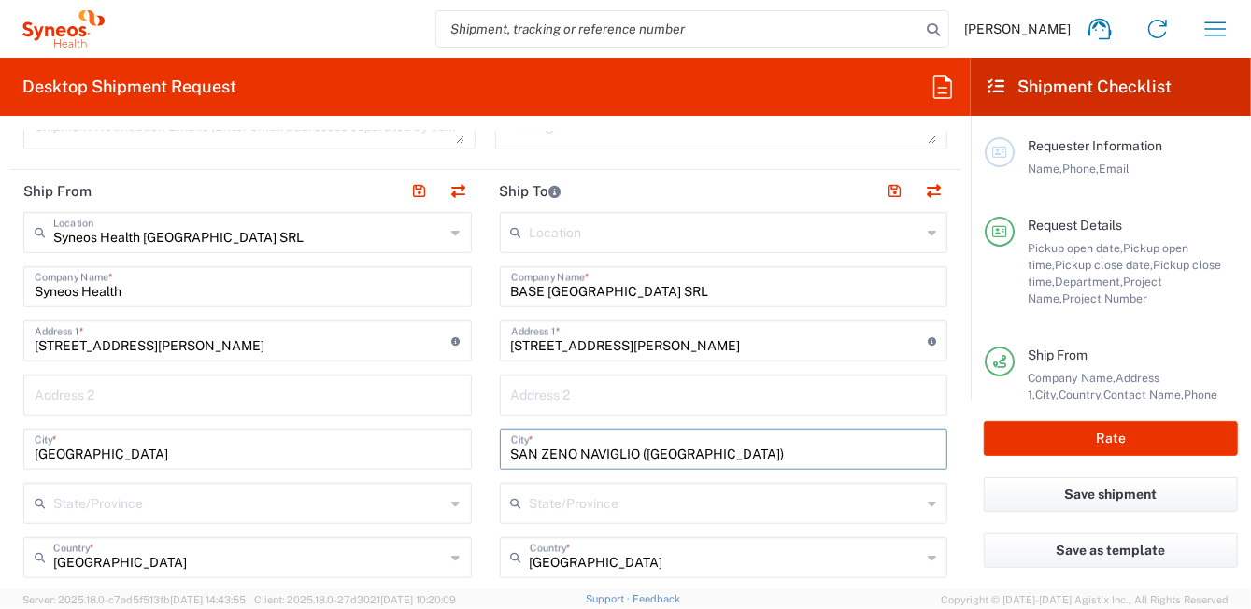
click at [699, 451] on input "SAN ZENO NAVIGLIO (BRESCIA)" at bounding box center [724, 448] width 426 height 33
click at [733, 455] on input "SAN ZENO NAVIGLIO (BS)" at bounding box center [724, 448] width 426 height 33
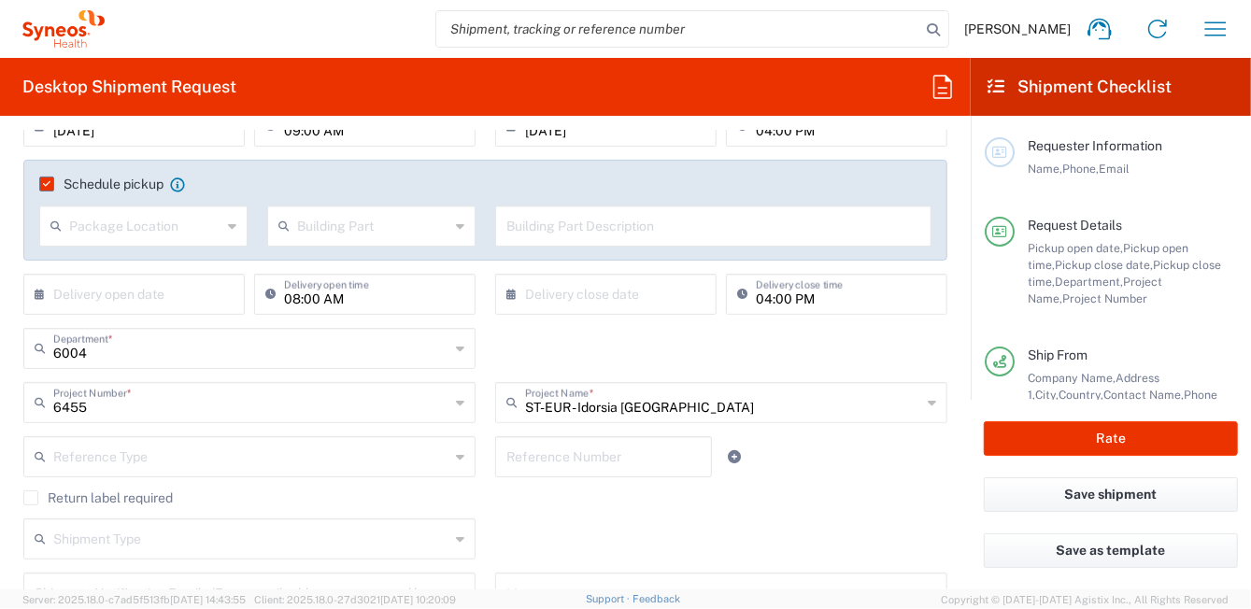
scroll to position [0, 0]
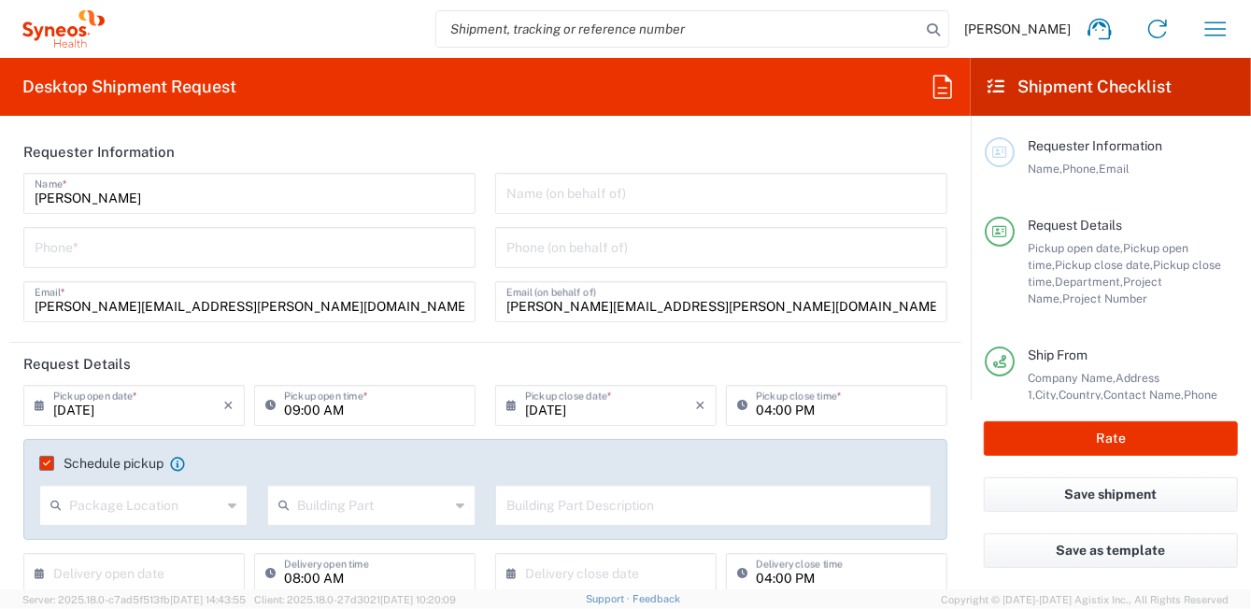
type input "SAN ZENO NAVIGLIO (BS)"
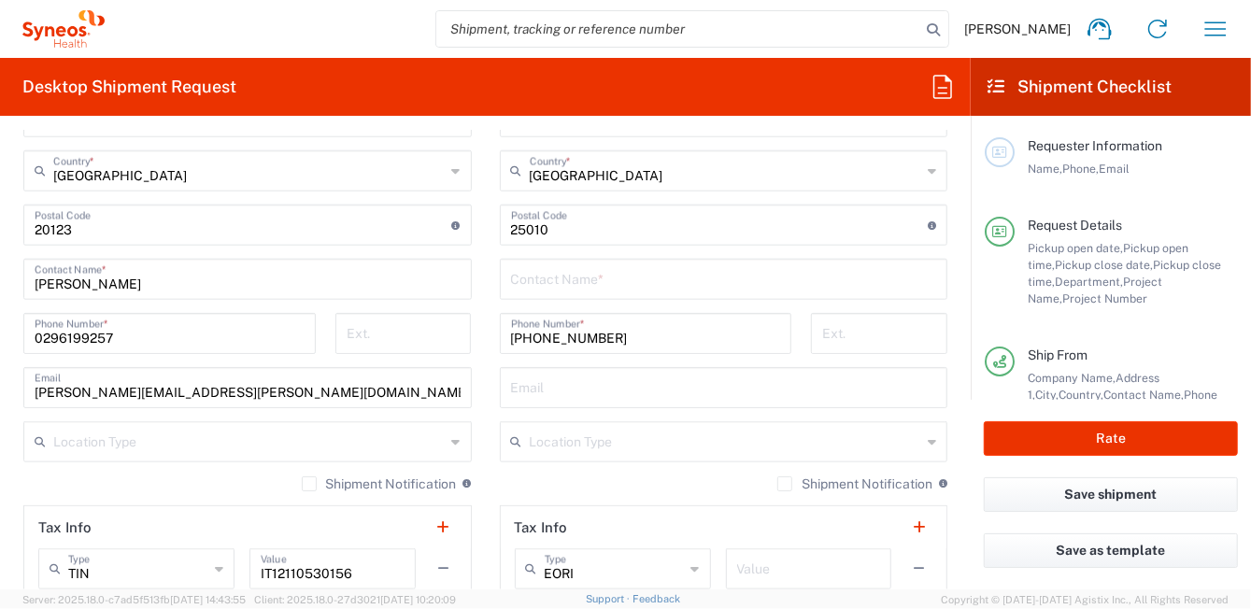
scroll to position [1120, 0]
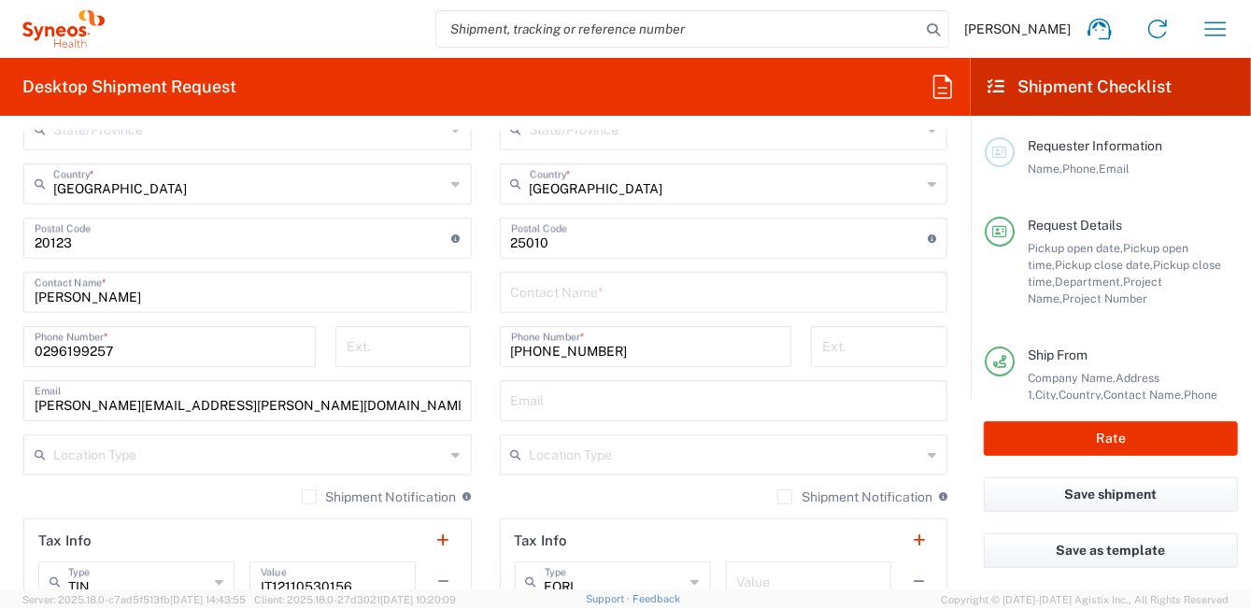
click at [556, 291] on input "text" at bounding box center [724, 291] width 426 height 33
paste input "Antonio Dal Brun"
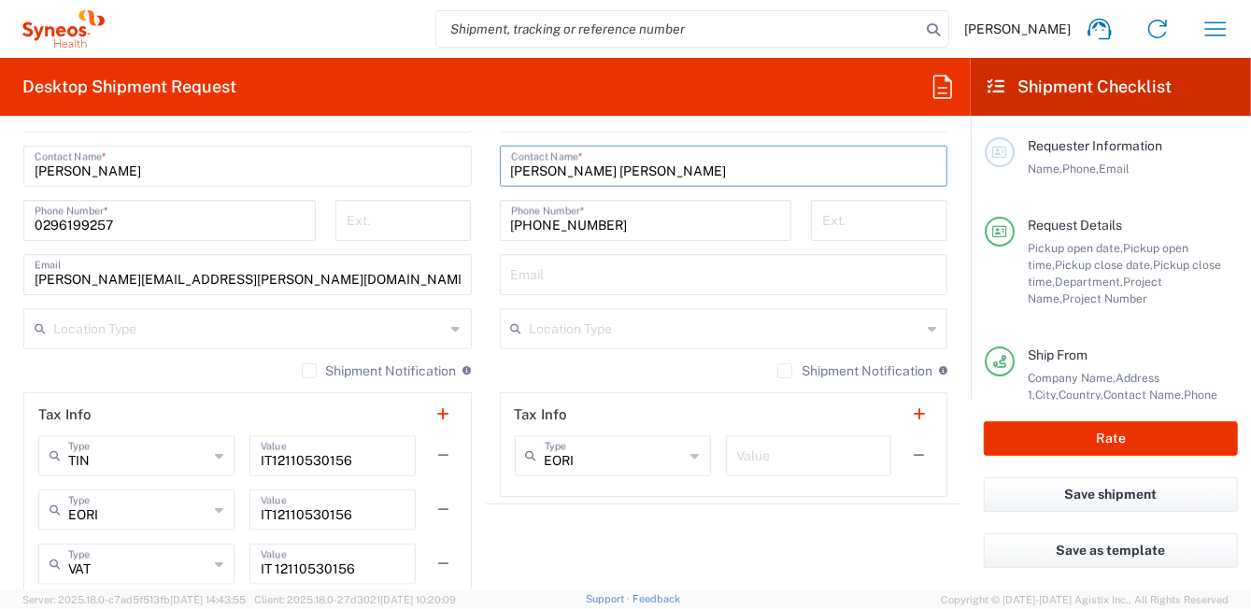
scroll to position [1214, 0]
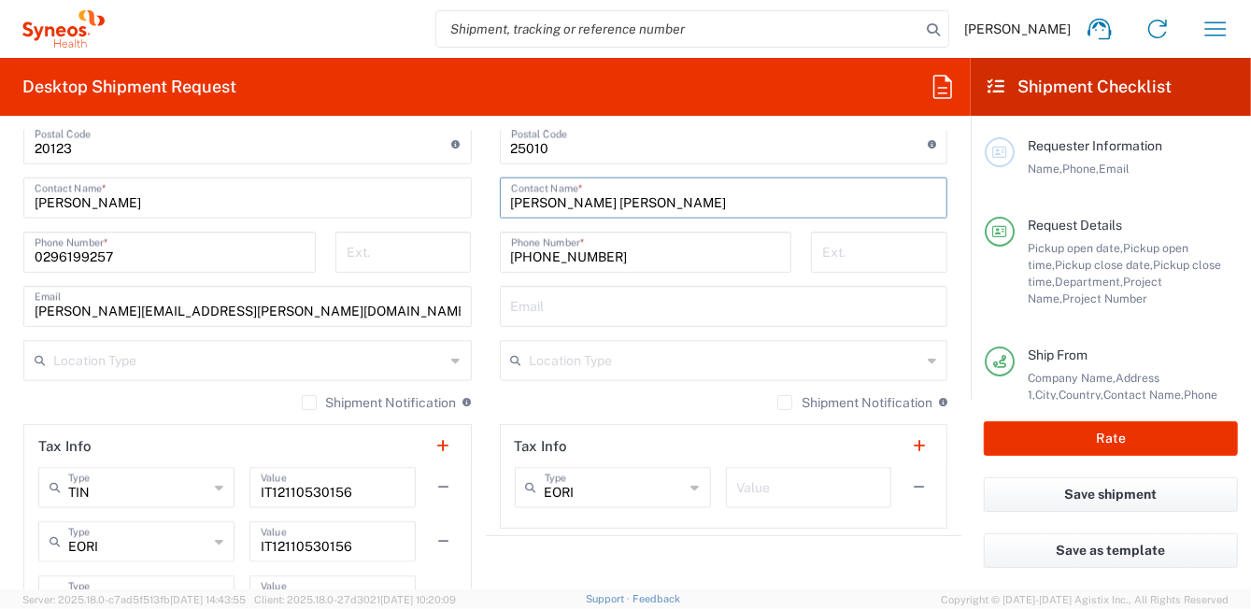
type input "Antonio Dal Brun"
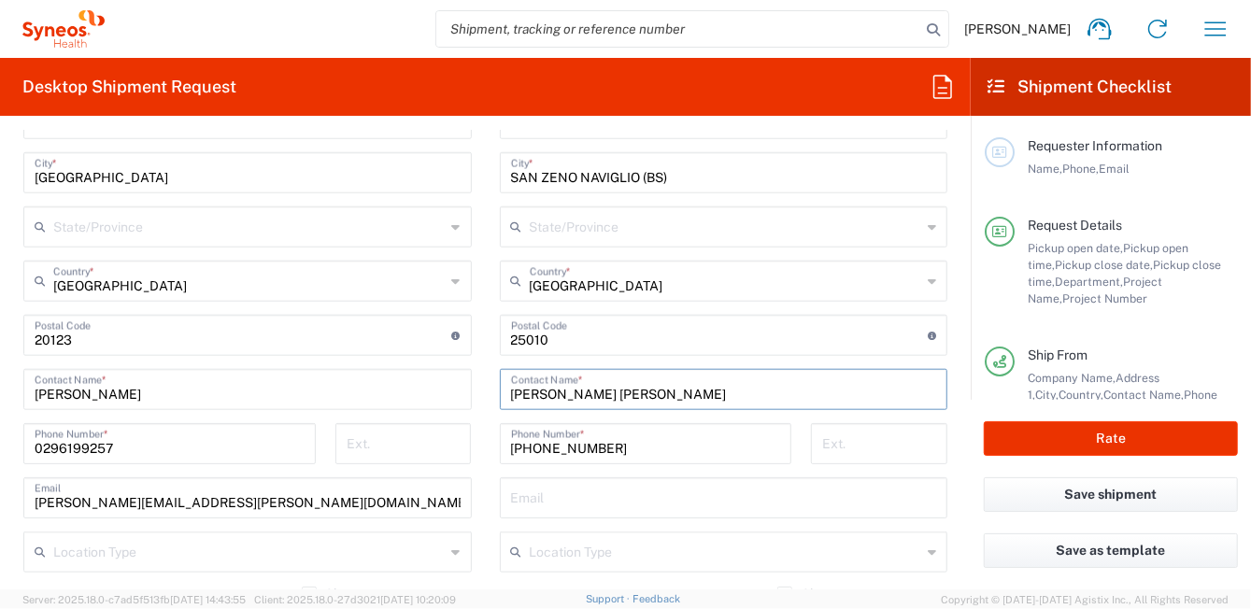
scroll to position [1027, 0]
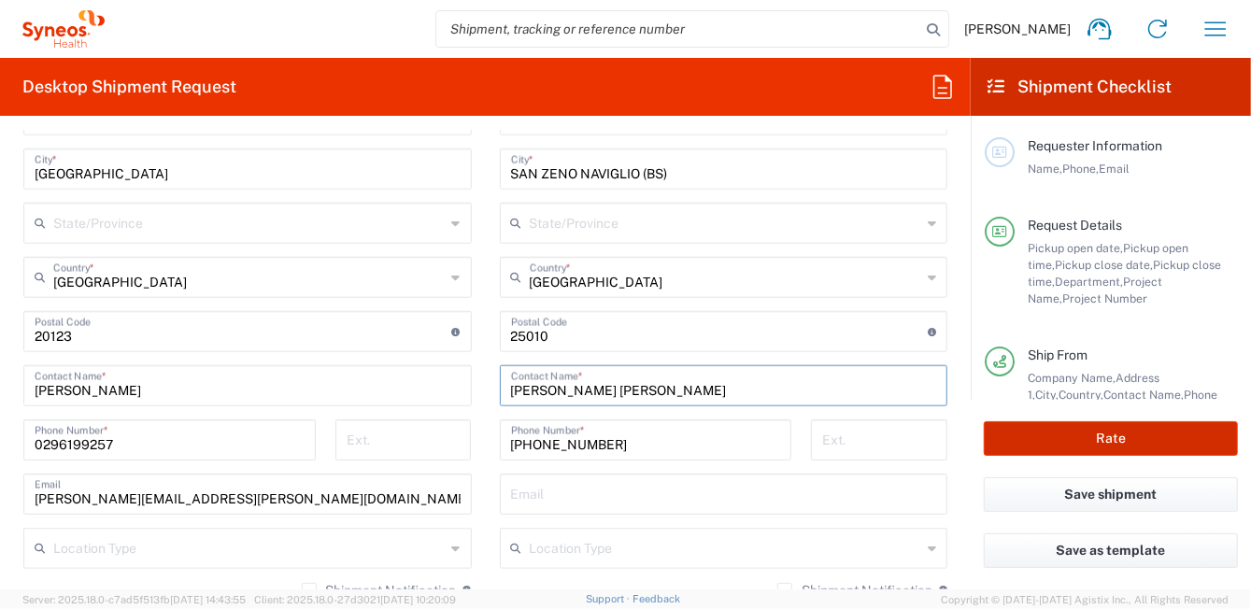
click at [1077, 438] on button "Rate" at bounding box center [1111, 438] width 254 height 35
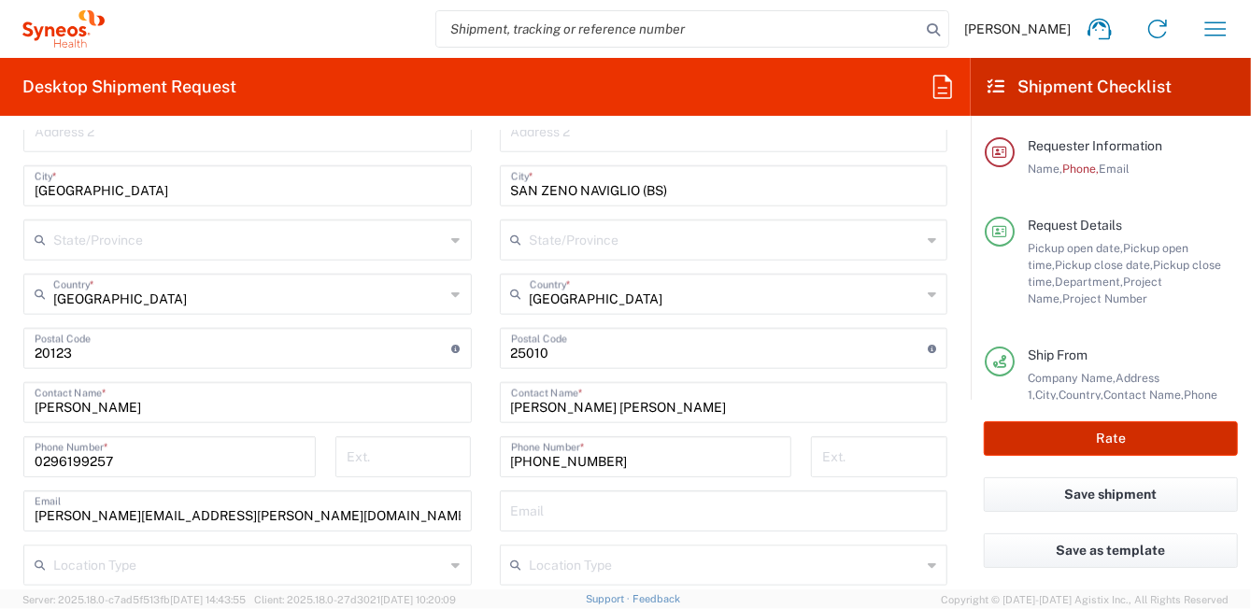
scroll to position [1044, 0]
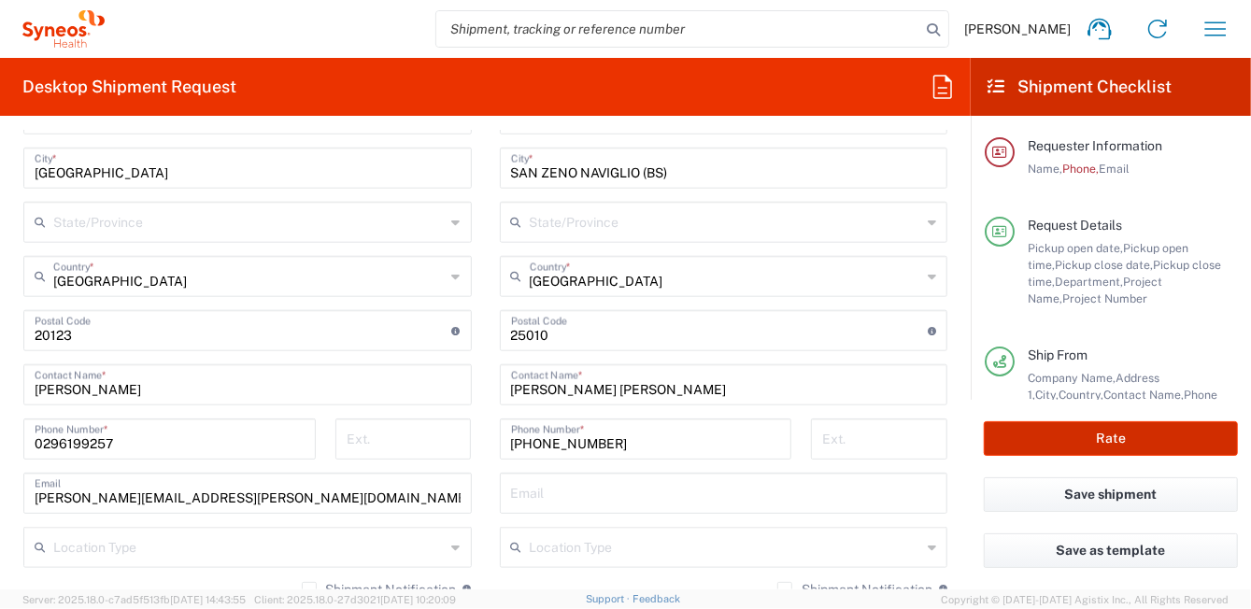
type input "6455"
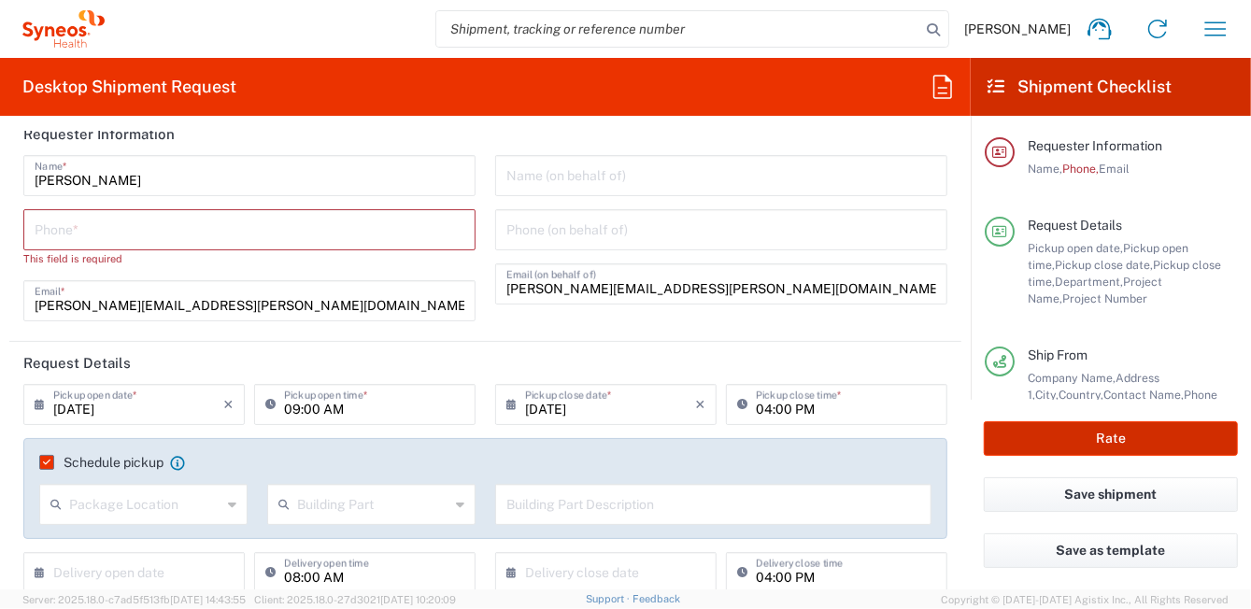
scroll to position [0, 0]
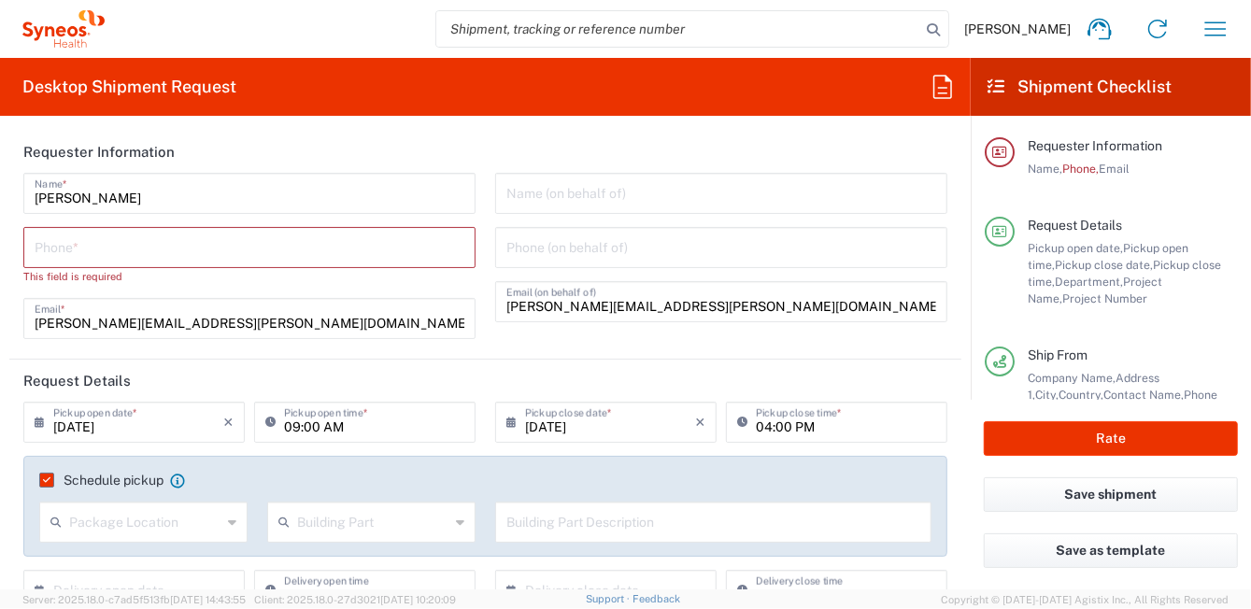
click at [235, 245] on input "tel" at bounding box center [250, 246] width 430 height 33
type input "0296199257"
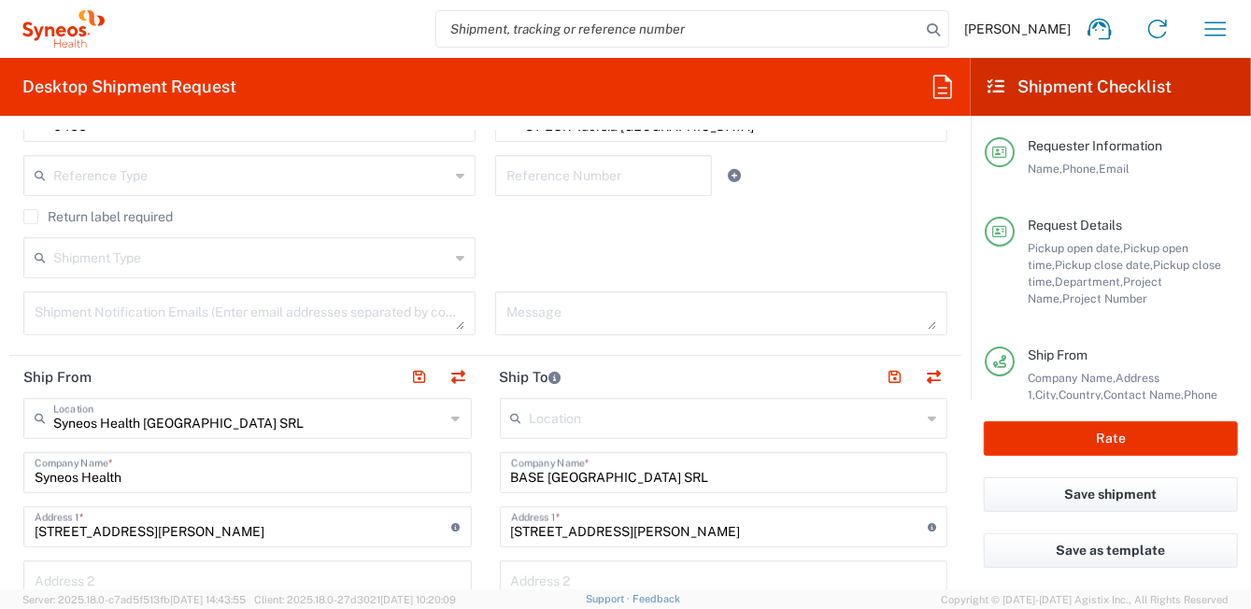
scroll to position [746, 0]
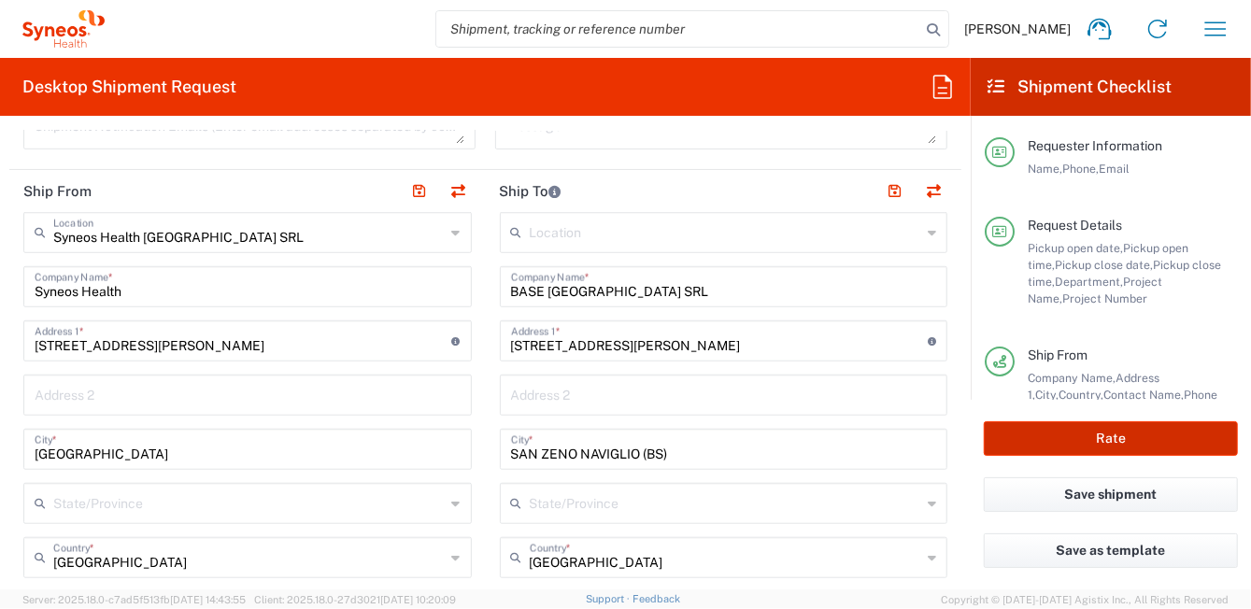
click at [1035, 446] on button "Rate" at bounding box center [1111, 438] width 254 height 35
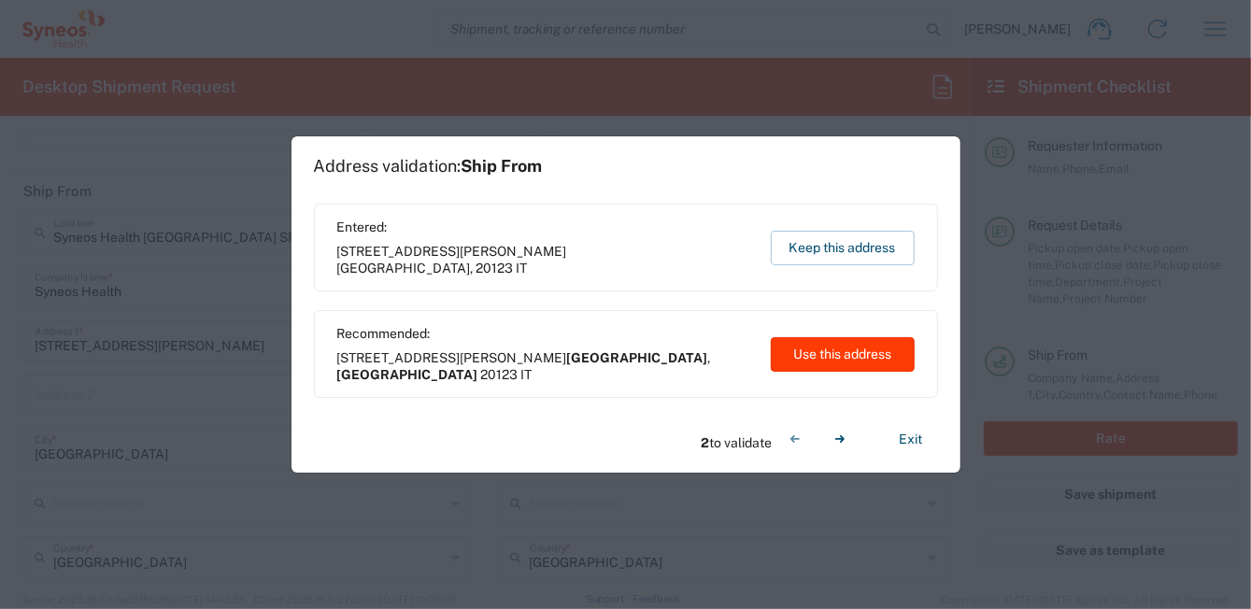
click at [809, 355] on button "Use this address" at bounding box center [843, 354] width 144 height 35
click at [786, 351] on button "Use this address" at bounding box center [843, 354] width 144 height 35
type input "[GEOGRAPHIC_DATA]"
type input "San Zeno Naviglio"
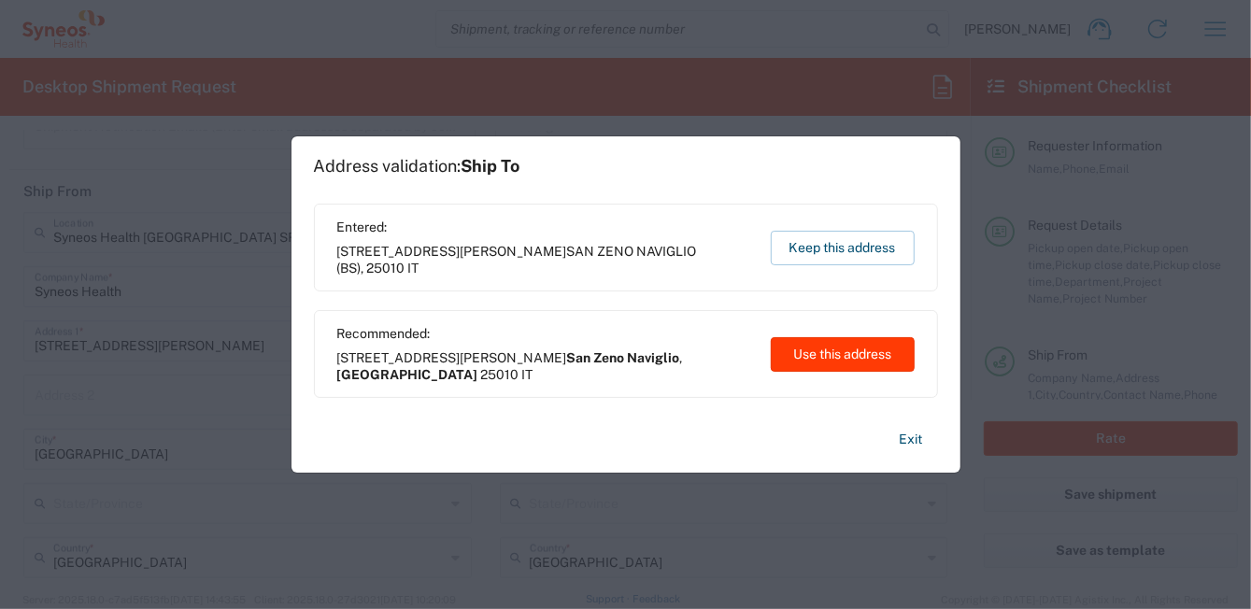
type input "[GEOGRAPHIC_DATA]"
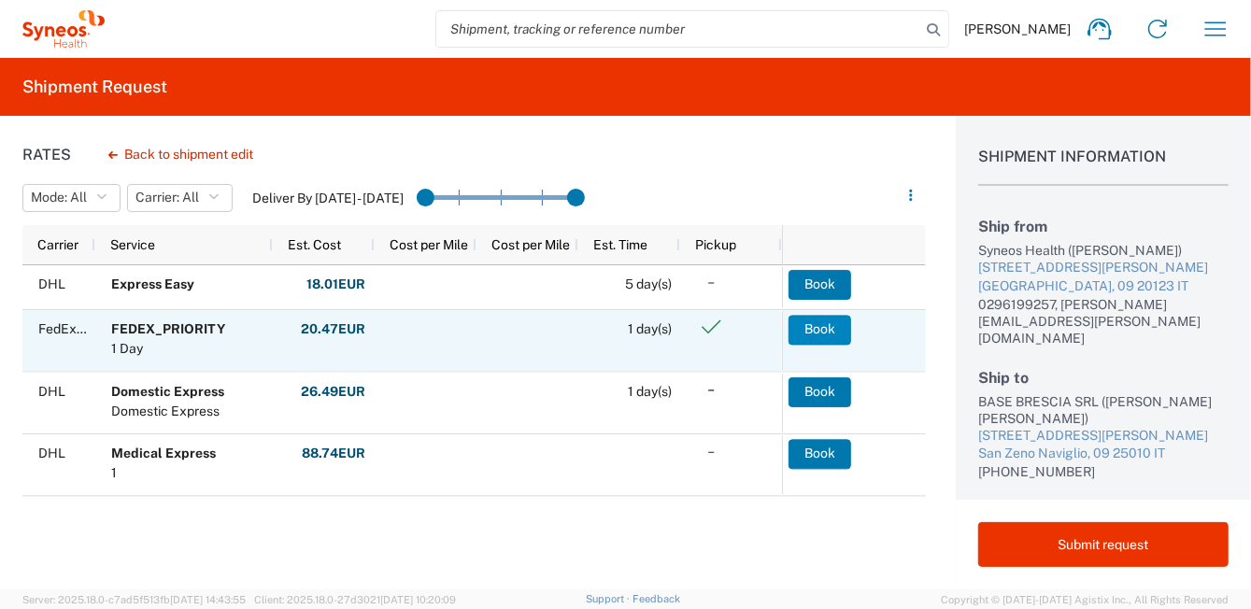
click at [833, 333] on button "Book" at bounding box center [819, 330] width 63 height 30
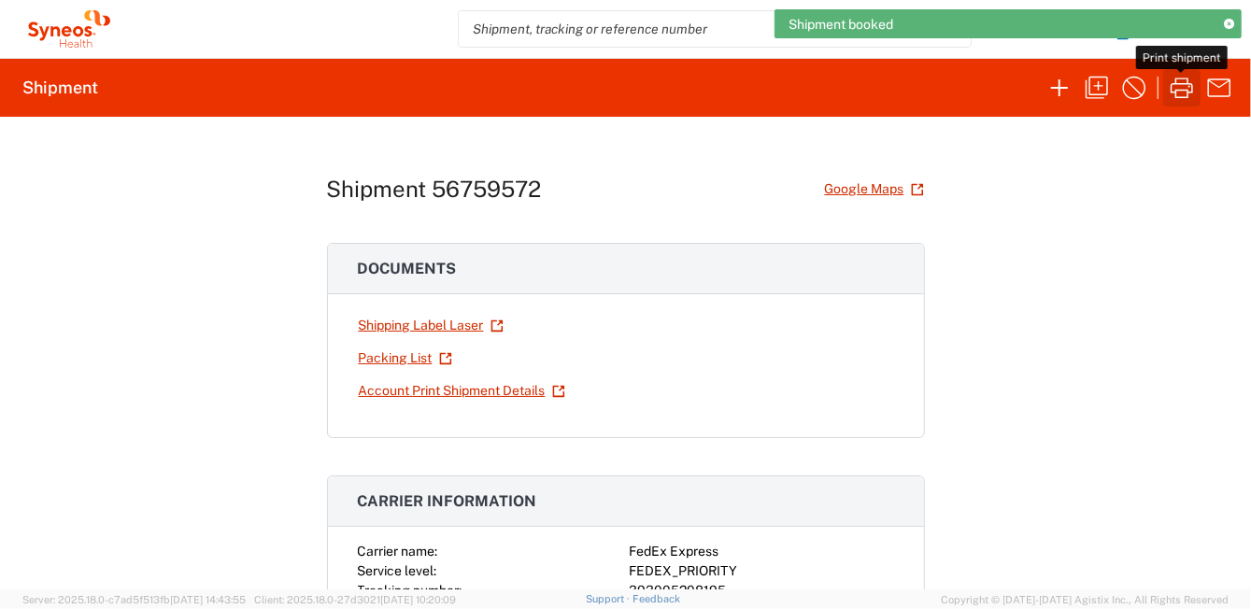
click at [1178, 90] on icon "button" at bounding box center [1181, 88] width 22 height 21
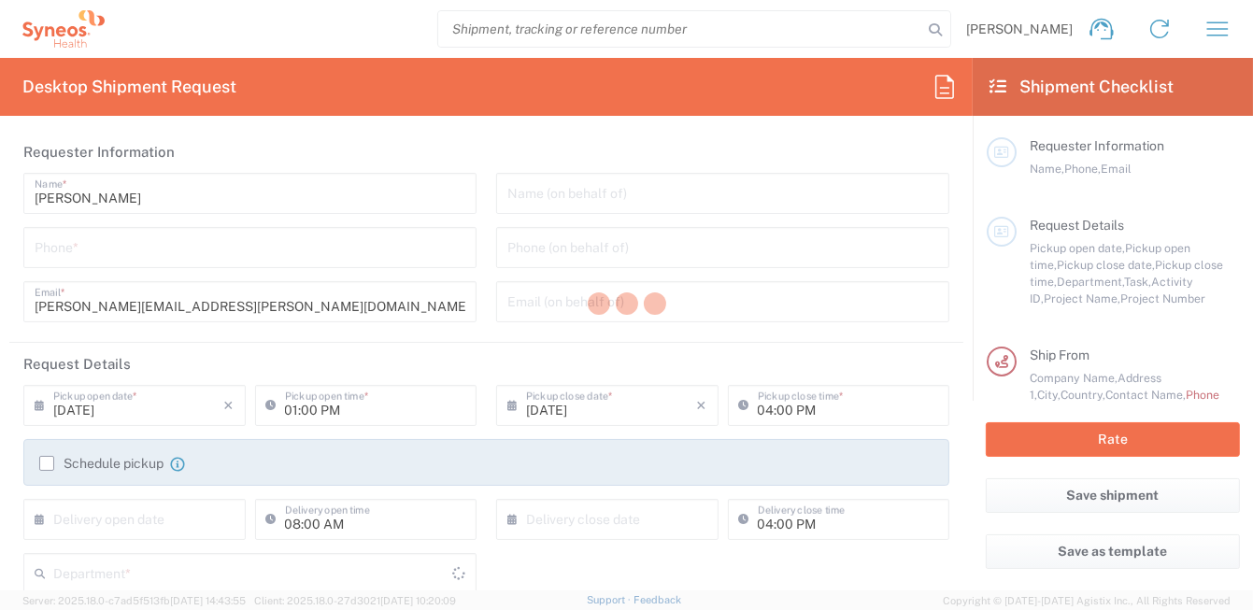
click at [203, 257] on div at bounding box center [626, 305] width 1253 height 610
type input "8350"
type input "[GEOGRAPHIC_DATA]"
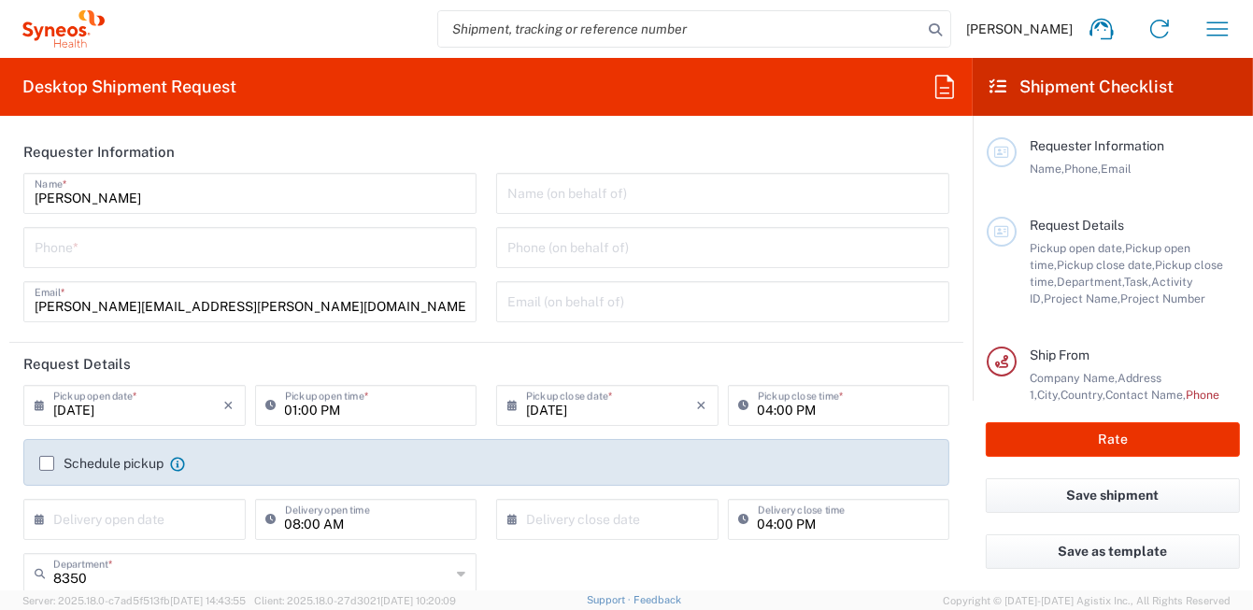
type input "Syneos Health [GEOGRAPHIC_DATA] SRL"
click at [266, 253] on input "tel" at bounding box center [250, 246] width 431 height 33
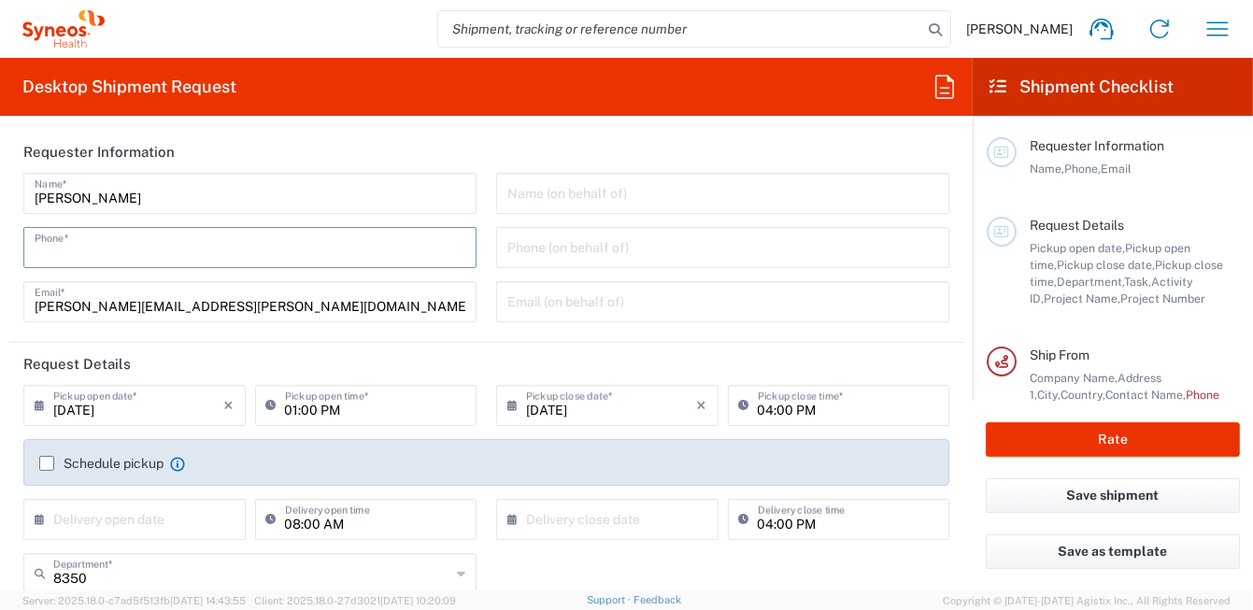
drag, startPoint x: 266, startPoint y: 255, endPoint x: 119, endPoint y: 253, distance: 147.6
click at [119, 253] on input "tel" at bounding box center [250, 246] width 431 height 33
type input "0296199257"
type input "[PERSON_NAME][EMAIL_ADDRESS][PERSON_NAME][DOMAIN_NAME]"
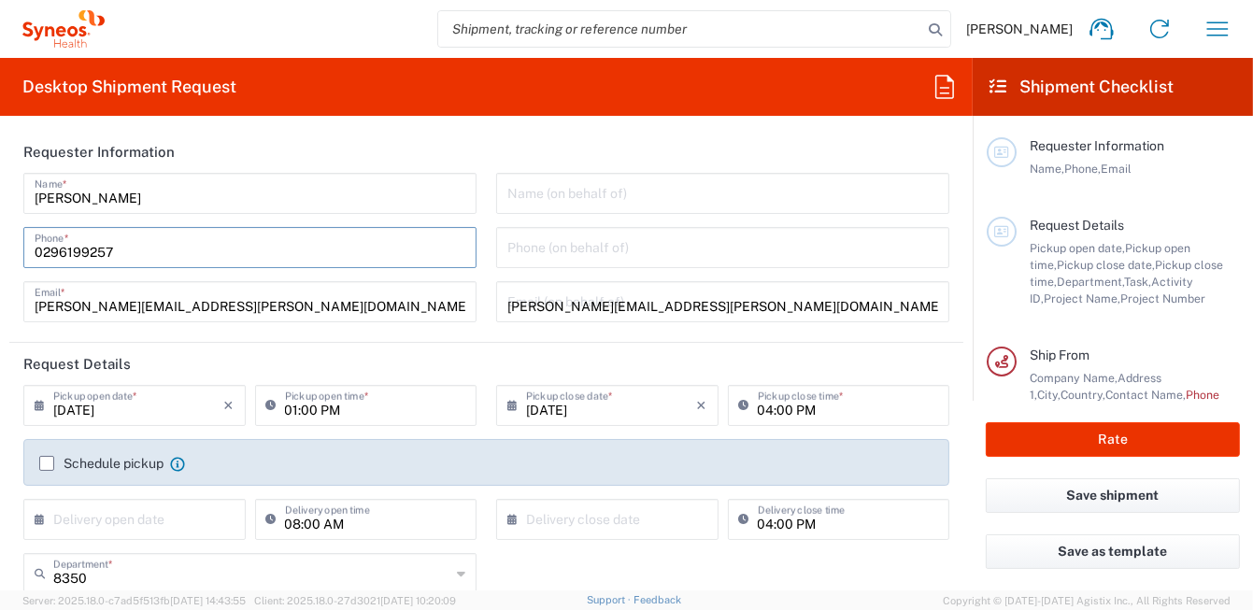
type input "0296199257"
type input "[GEOGRAPHIC_DATA]"
type input "[PHONE_NUMBER]"
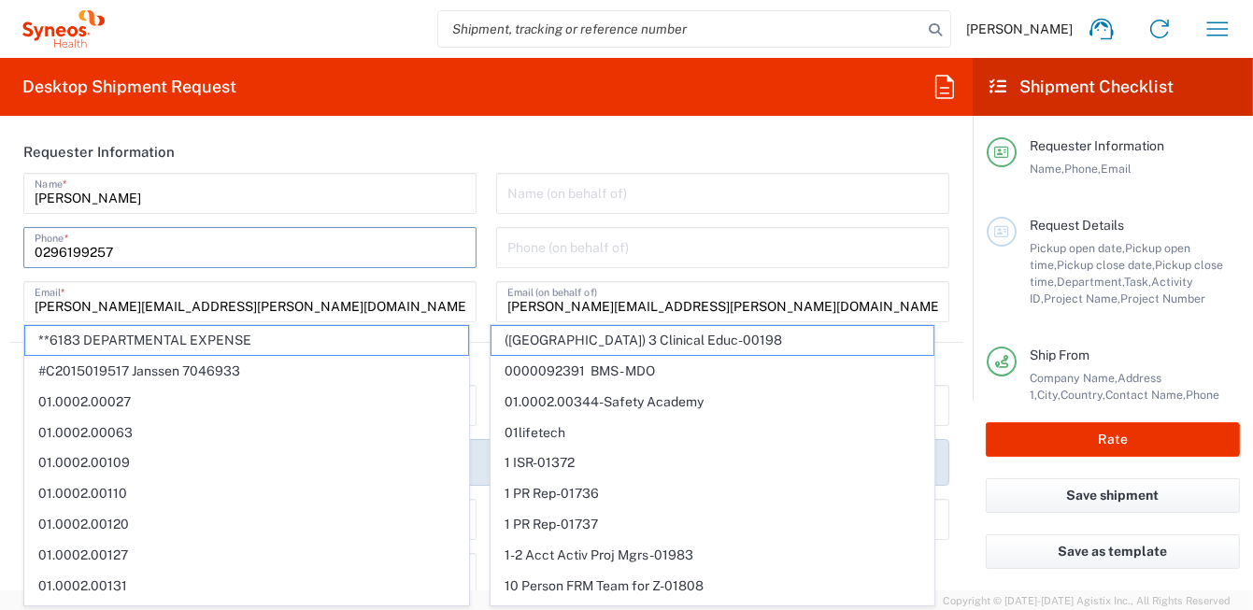
click at [327, 292] on input "[PERSON_NAME][EMAIL_ADDRESS][PERSON_NAME][DOMAIN_NAME]" at bounding box center [250, 300] width 431 height 33
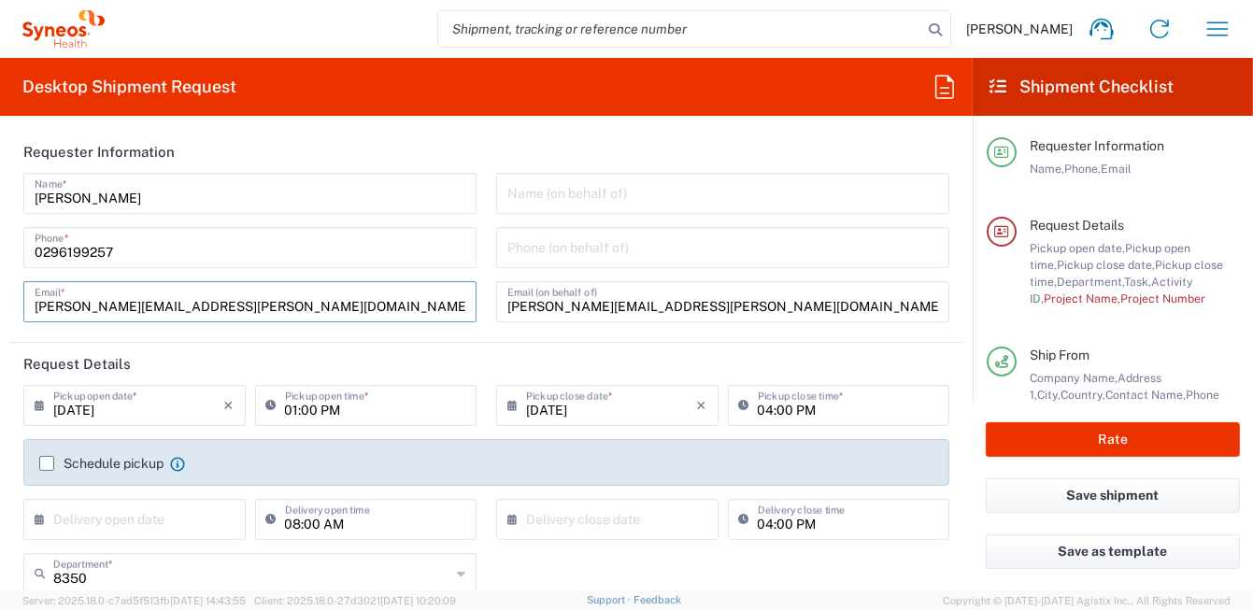
click at [43, 412] on icon at bounding box center [44, 405] width 19 height 30
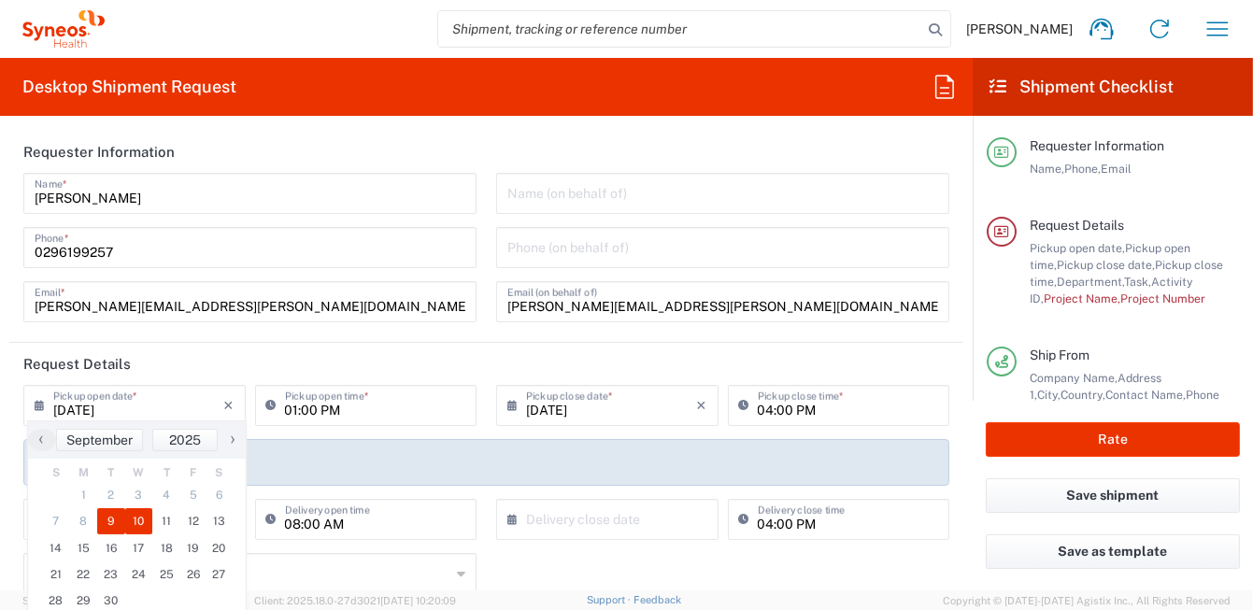
click at [135, 522] on span "10" at bounding box center [139, 521] width 28 height 26
type input "[DATE]"
type input "09/10/2025"
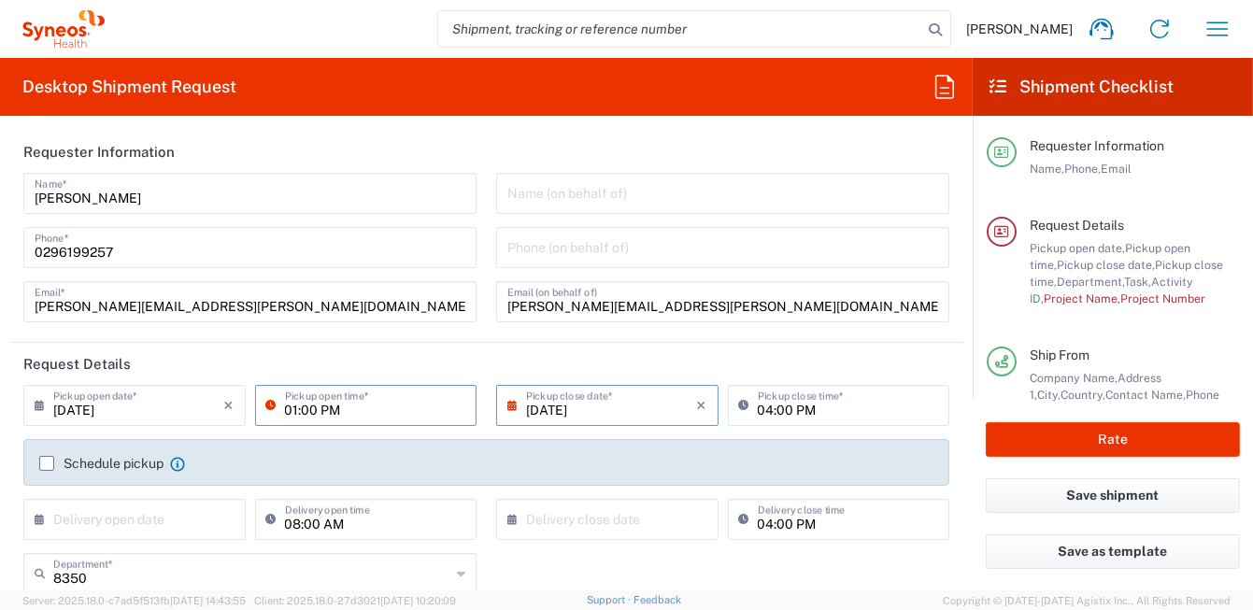
click at [350, 405] on input "01:00 PM" at bounding box center [375, 404] width 181 height 33
click at [346, 412] on input "09:00 PM" at bounding box center [375, 404] width 181 height 33
type input "09:00 AM"
click at [51, 456] on label "Schedule pickup" at bounding box center [101, 463] width 124 height 15
click at [47, 463] on input "Schedule pickup" at bounding box center [47, 463] width 0 height 0
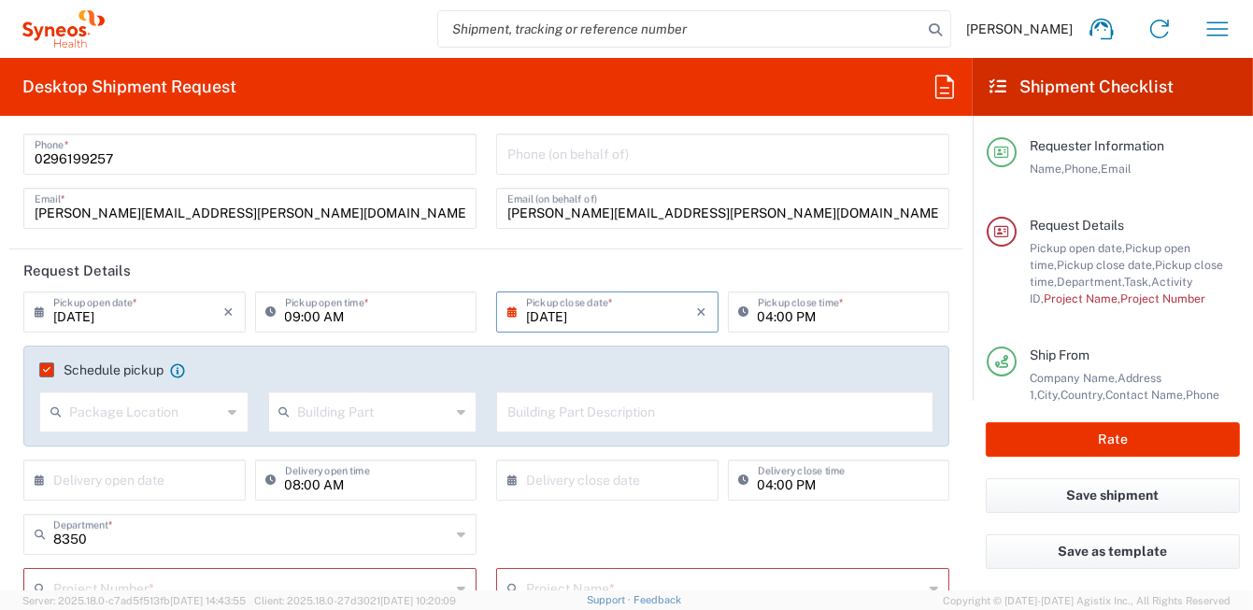
scroll to position [187, 0]
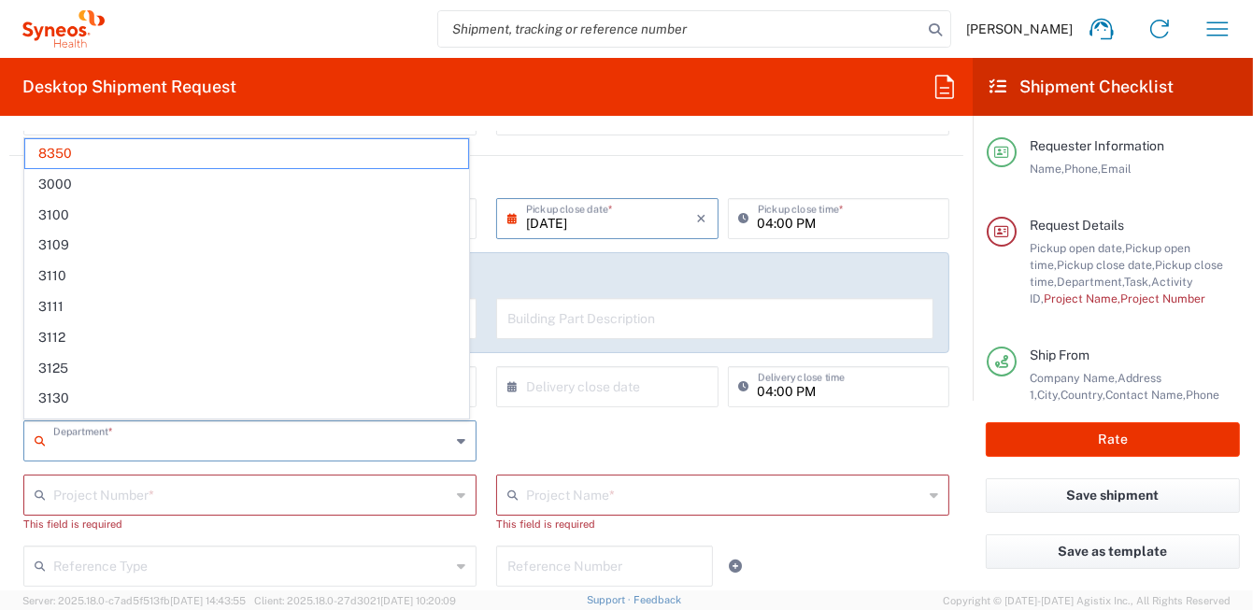
click at [196, 445] on input "text" at bounding box center [251, 439] width 397 height 33
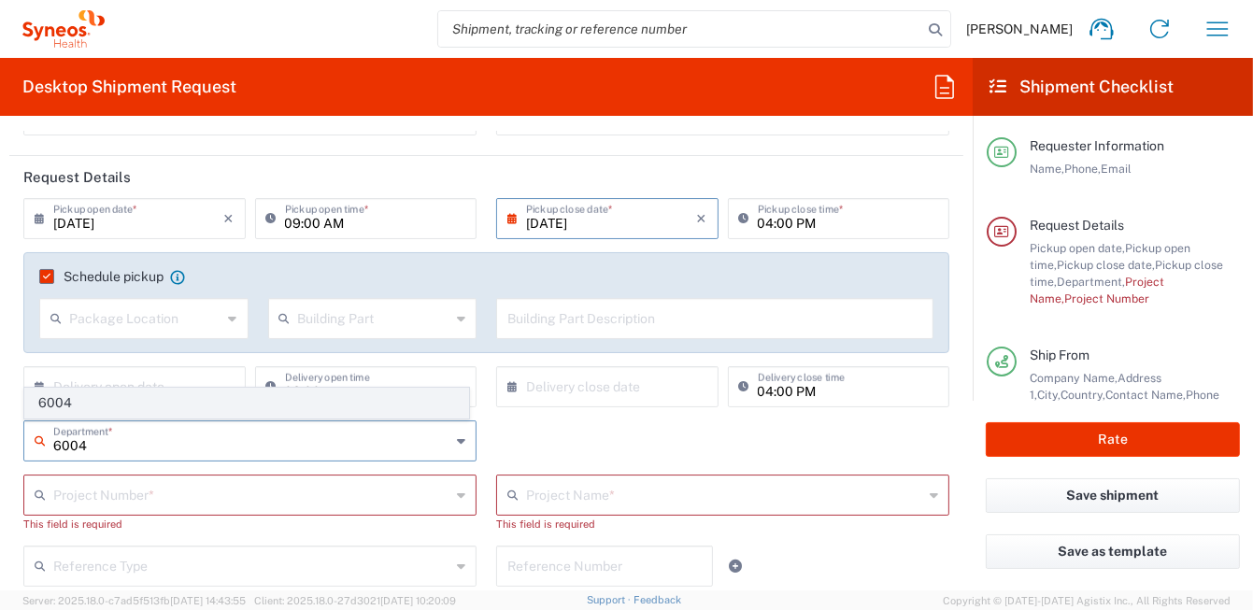
type input "6004"
click at [78, 399] on span "6004" at bounding box center [246, 403] width 443 height 29
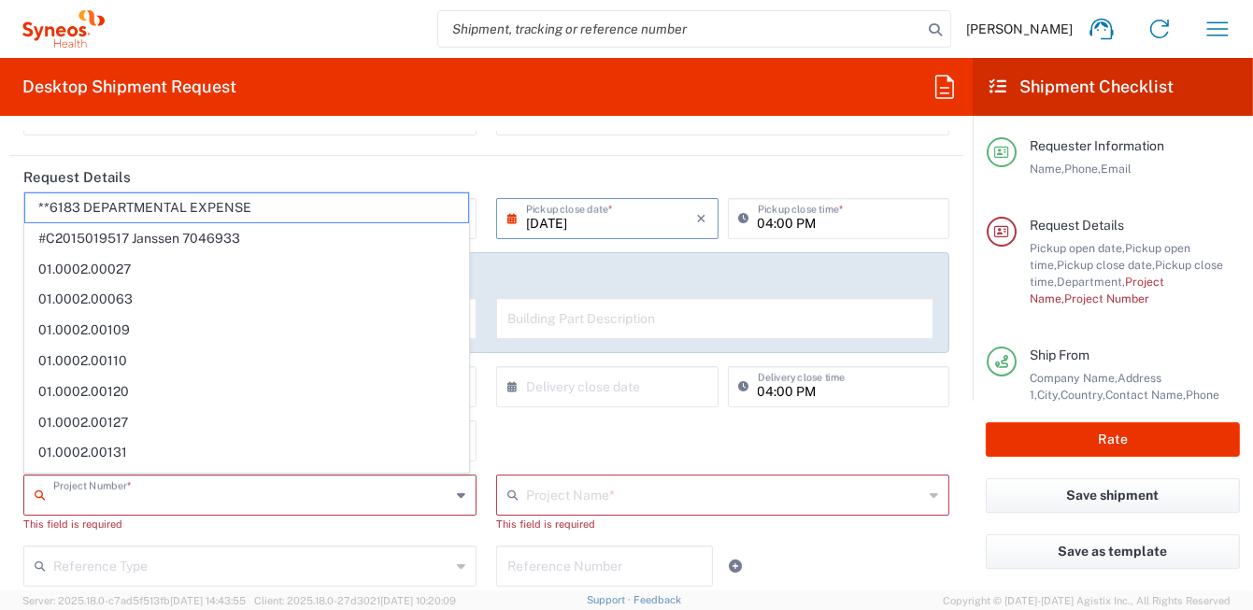
click at [79, 485] on input "text" at bounding box center [251, 493] width 397 height 33
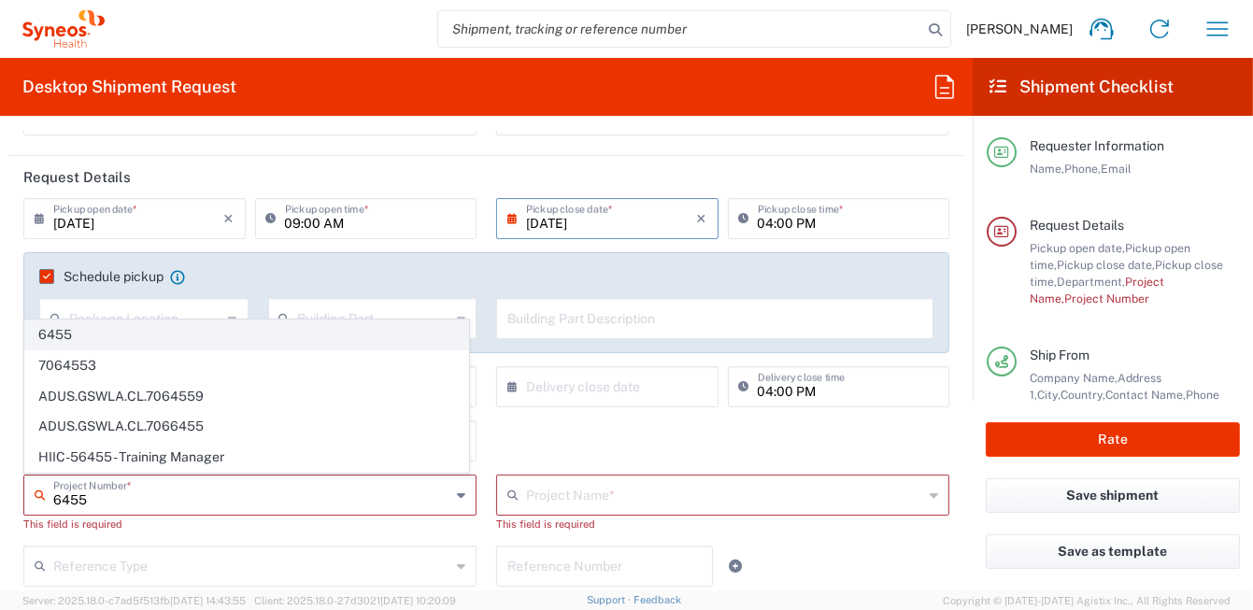
type input "6455"
click at [137, 340] on span "6455" at bounding box center [246, 334] width 443 height 29
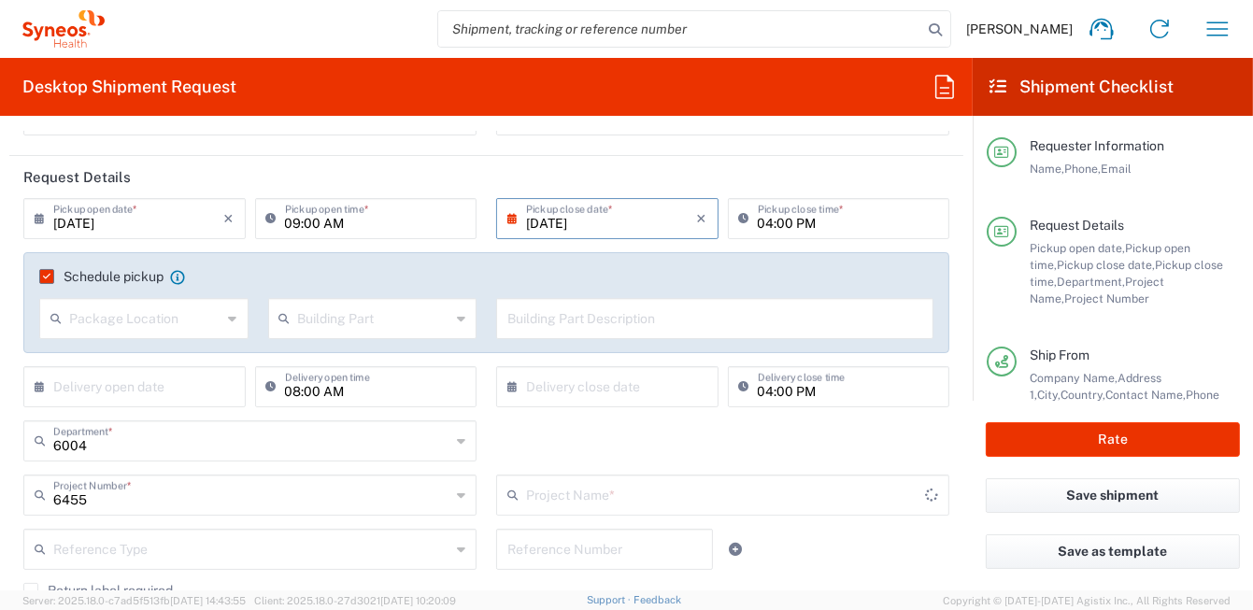
type input "ST-EUR - Idorsia [GEOGRAPHIC_DATA]"
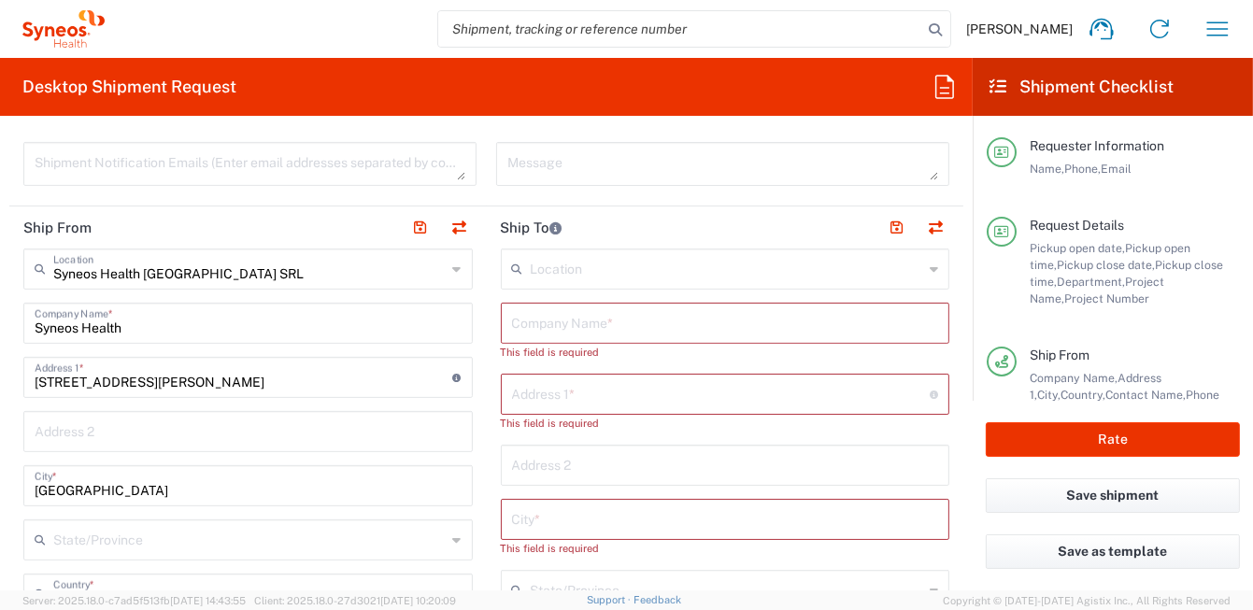
scroll to position [653, 0]
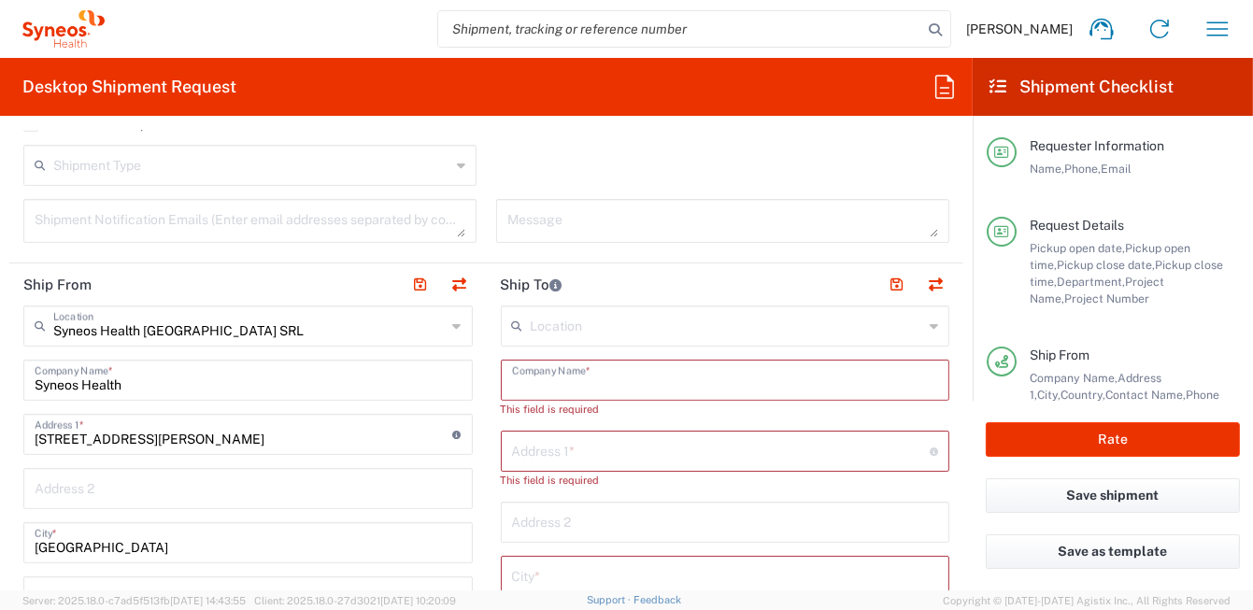
click at [561, 377] on input "text" at bounding box center [725, 378] width 427 height 33
paste input "Barbara Breda"
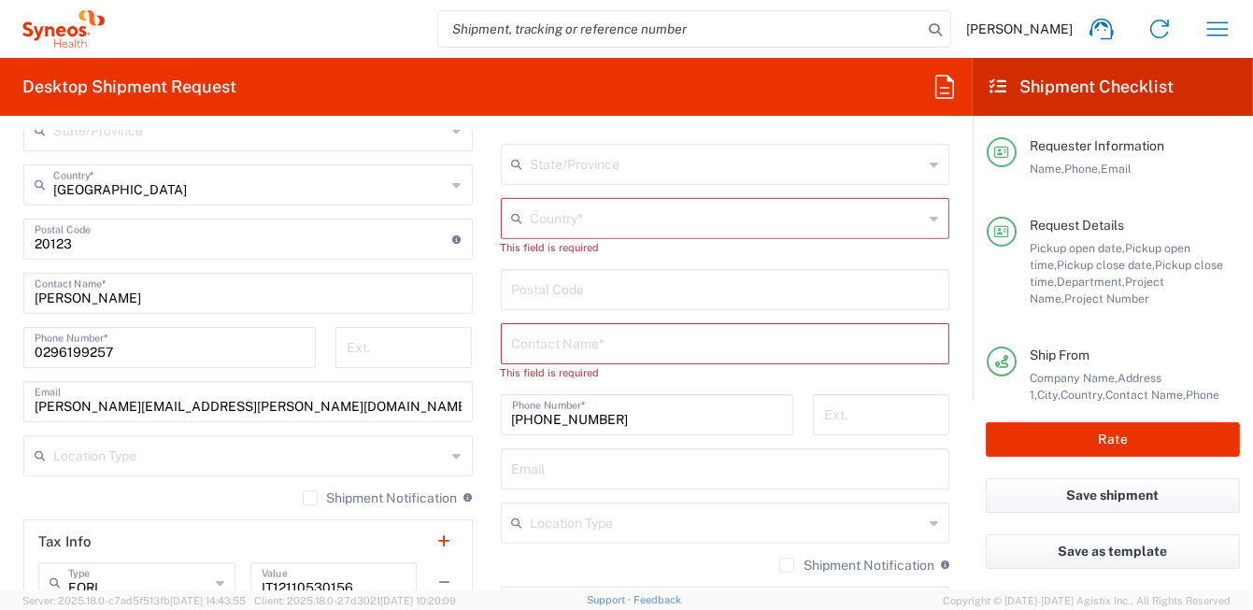
scroll to position [1120, 0]
type input "Barbara Breda"
click at [588, 341] on input "text" at bounding box center [725, 341] width 427 height 33
paste input "Barbara Breda"
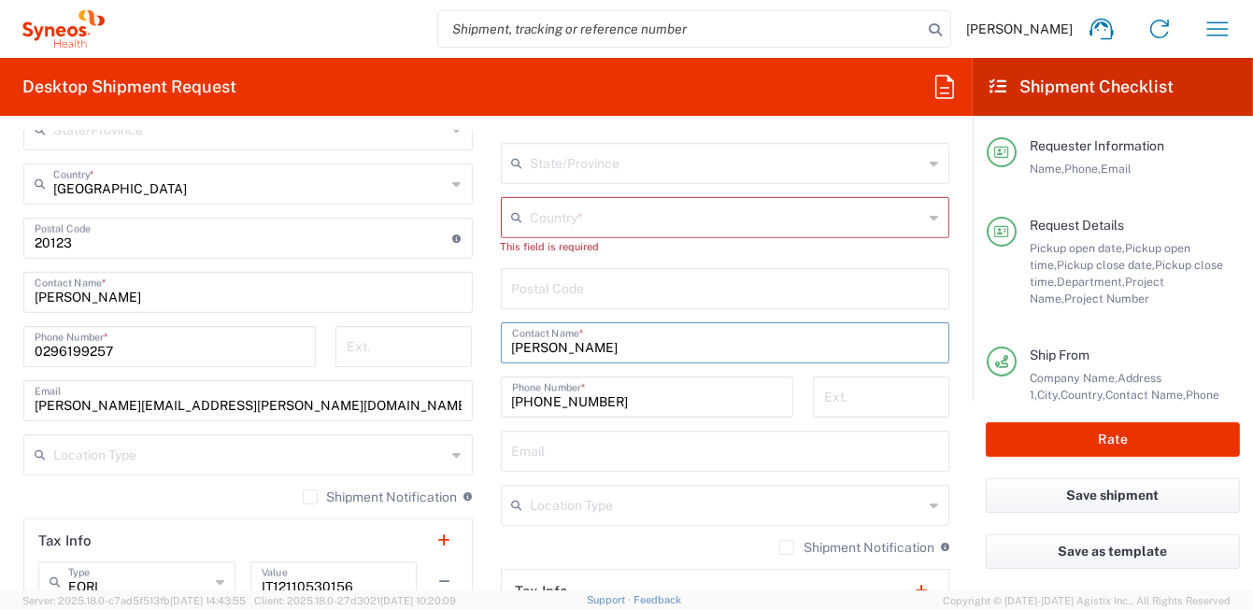
type input "Barbara Breda"
click at [929, 216] on icon at bounding box center [933, 218] width 8 height 30
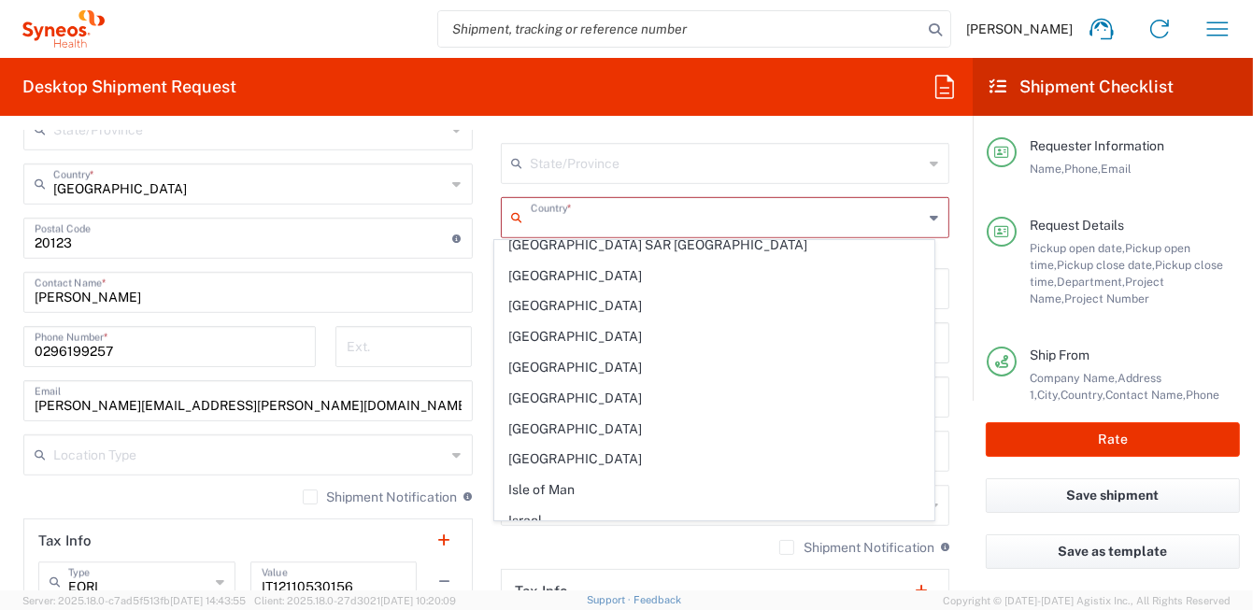
scroll to position [3082, 0]
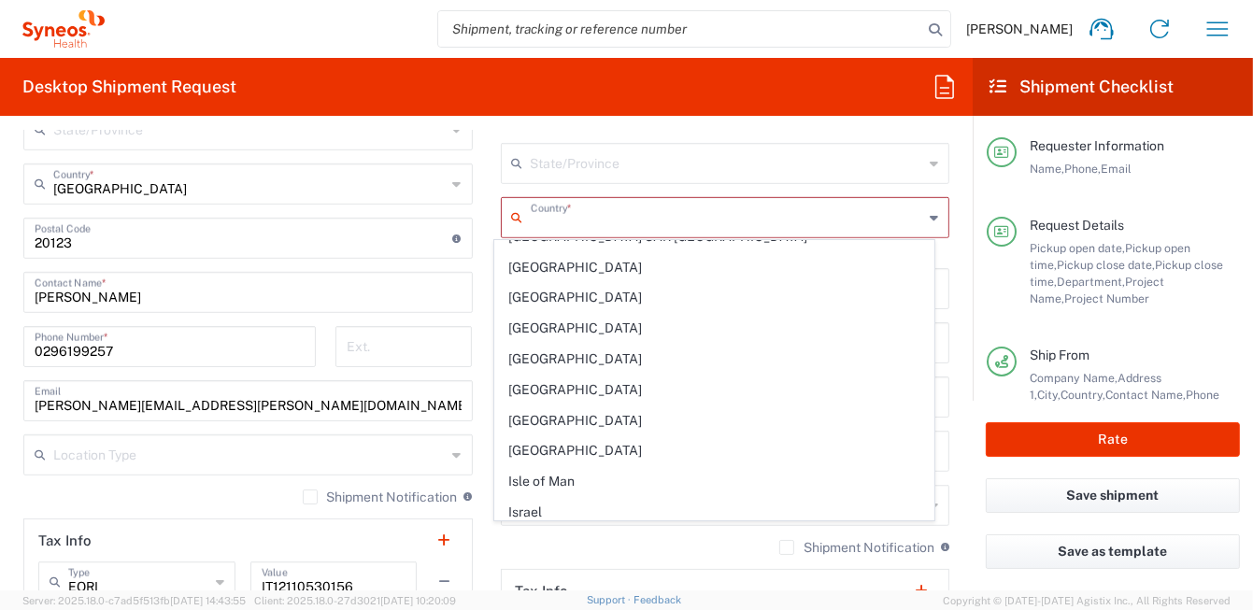
click at [629, 529] on span "[GEOGRAPHIC_DATA]" at bounding box center [714, 543] width 438 height 29
type input "[GEOGRAPHIC_DATA]"
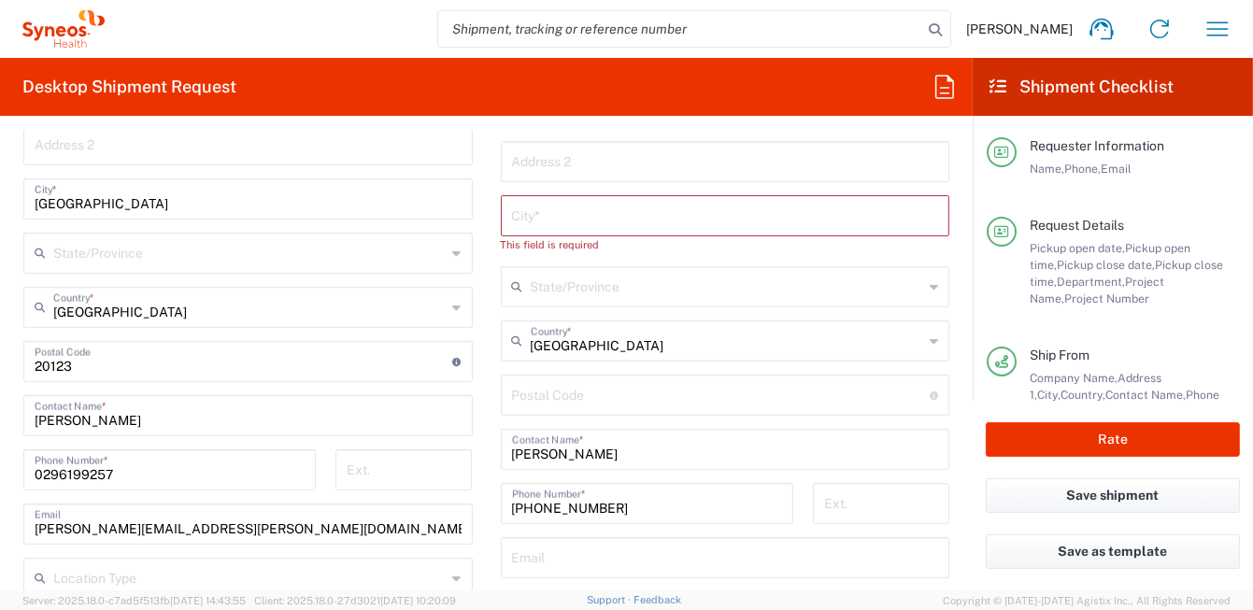
scroll to position [841, 0]
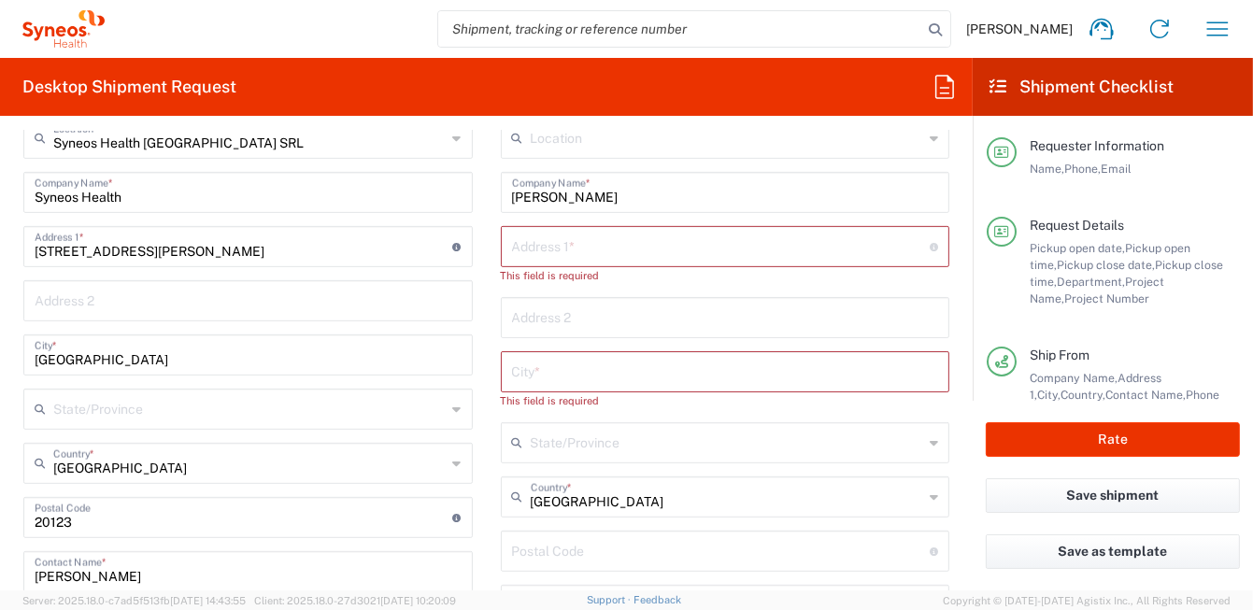
click at [578, 251] on input "text" at bounding box center [721, 245] width 418 height 33
paste input "Via xxv aprile 1/d"
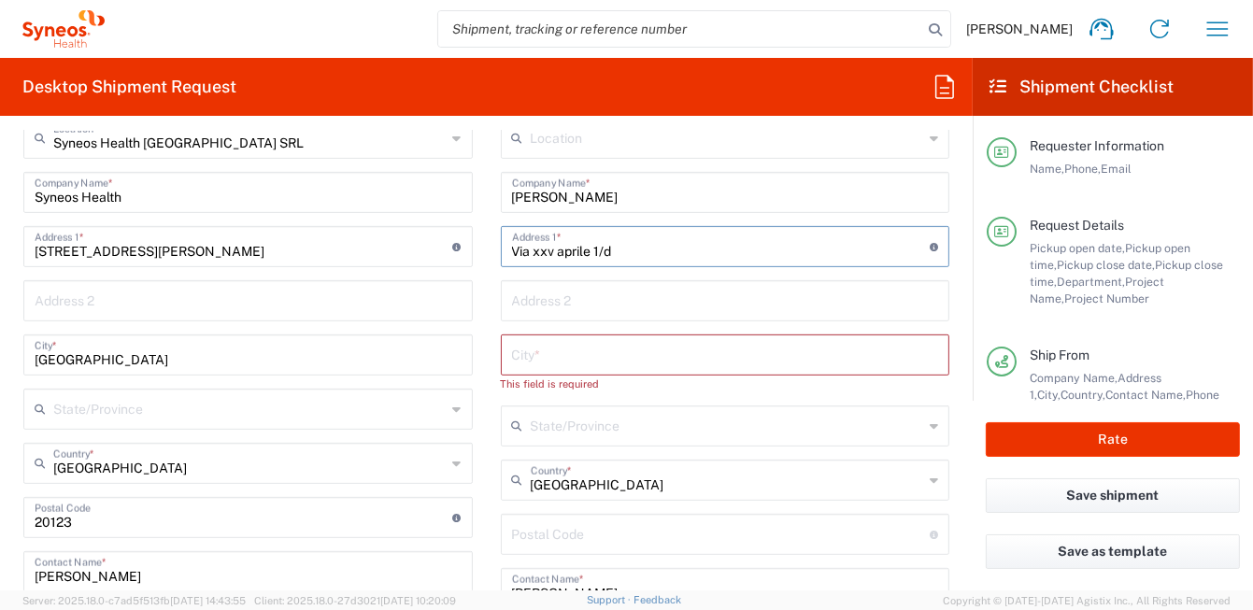
click at [559, 250] on input "Via xxv aprile 1/d" at bounding box center [721, 245] width 418 height 33
type input "Via xxv Aprile 1/d"
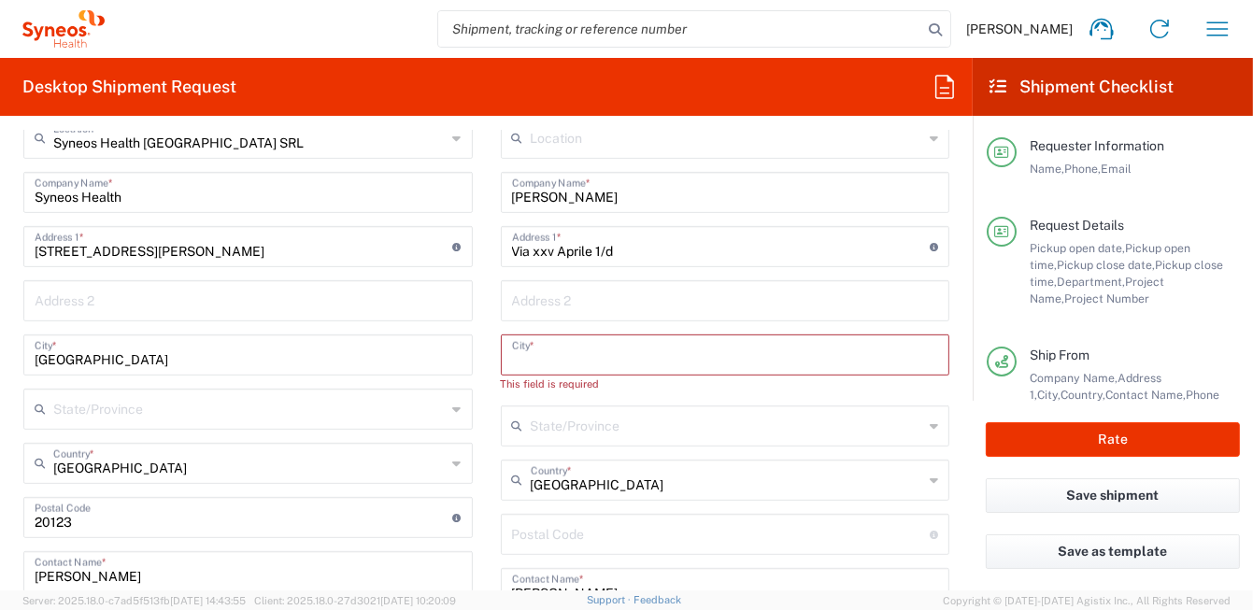
click at [568, 351] on input "text" at bounding box center [725, 353] width 427 height 33
paste input "Vigonovo"
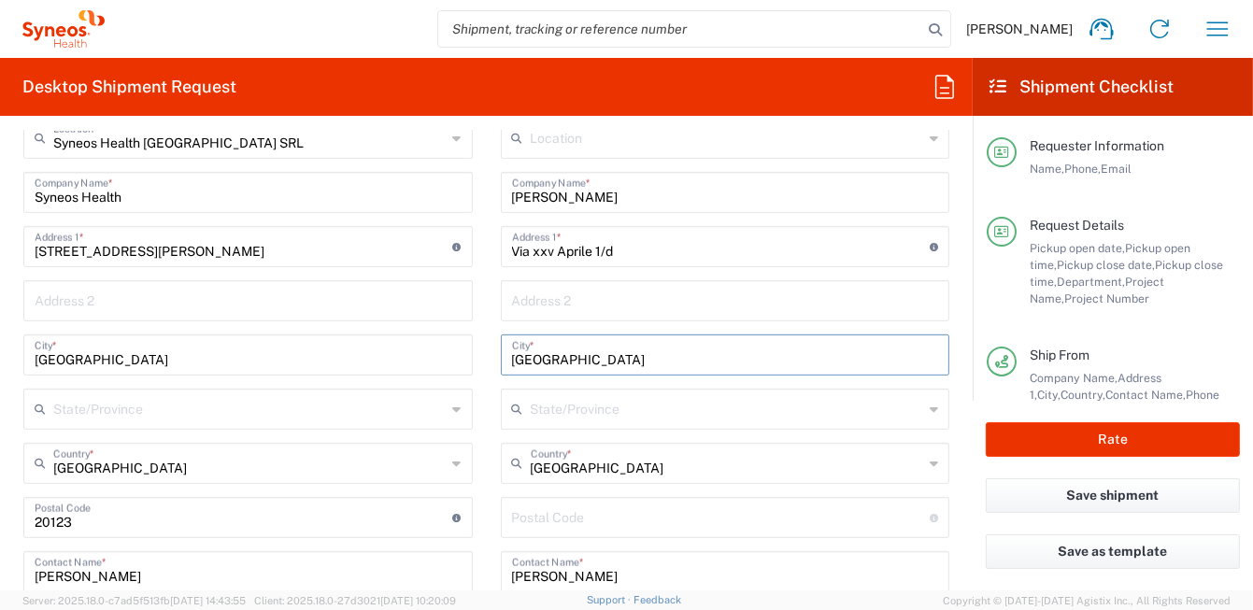
type input "Vigonovo"
click at [554, 525] on input "undefined" at bounding box center [721, 516] width 418 height 33
paste input "30030"
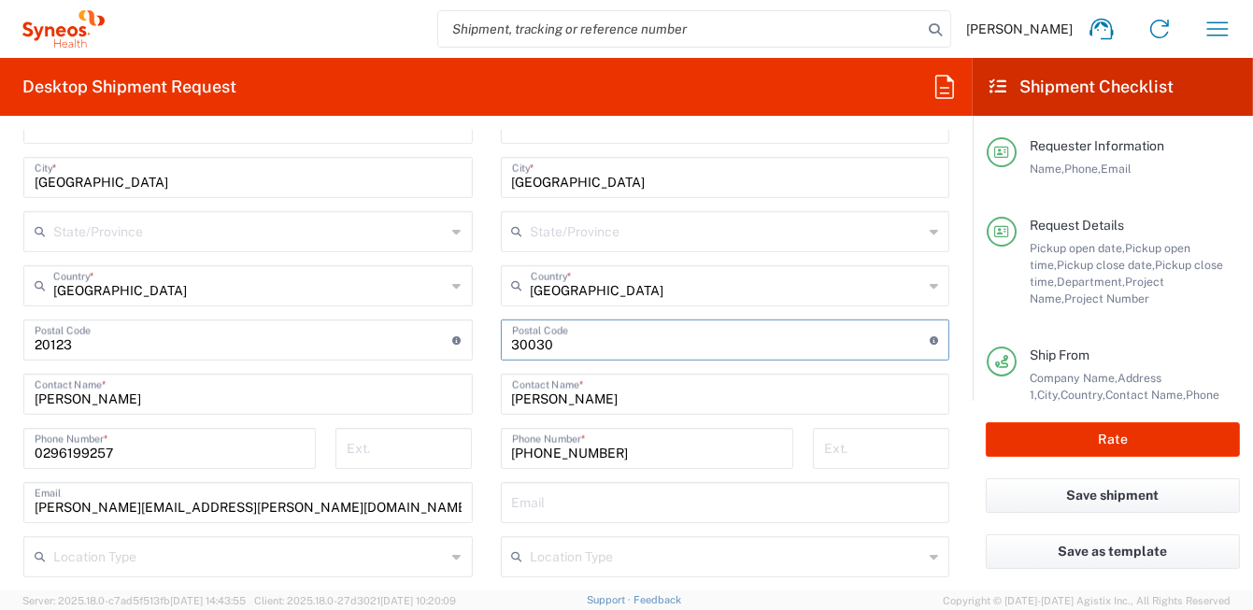
scroll to position [1027, 0]
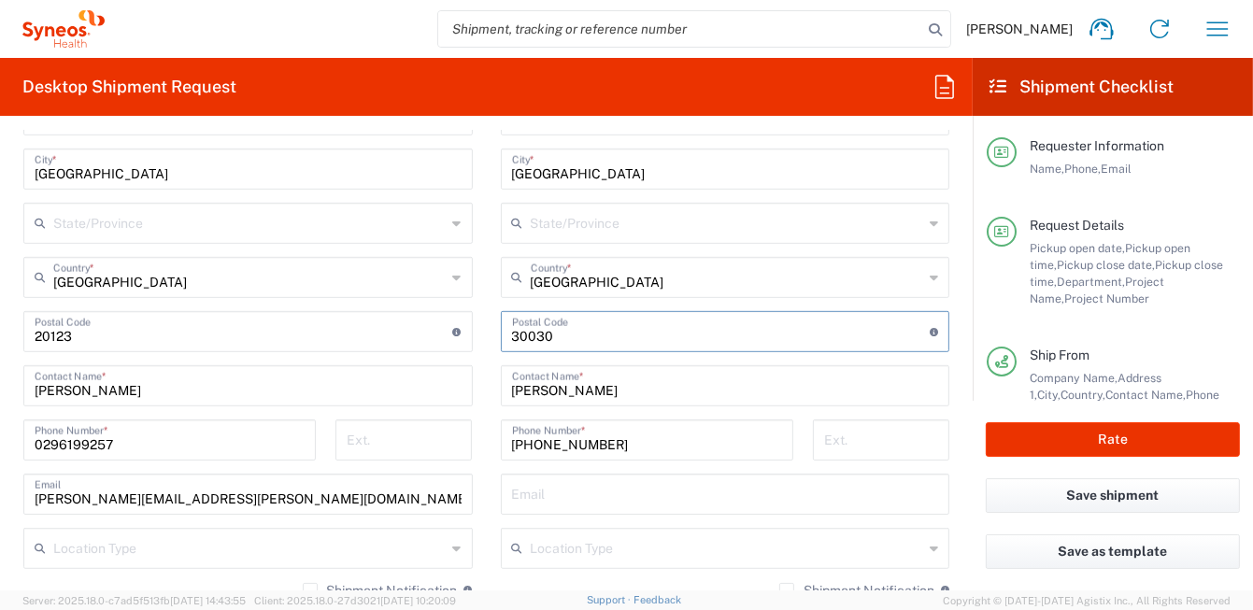
type input "30030"
drag, startPoint x: 661, startPoint y: 446, endPoint x: 410, endPoint y: 413, distance: 253.4
click at [422, 431] on div "Ship From Syneos Health Italy SRL Location Syneos Health Italy SRL Addison Whit…" at bounding box center [486, 361] width 954 height 942
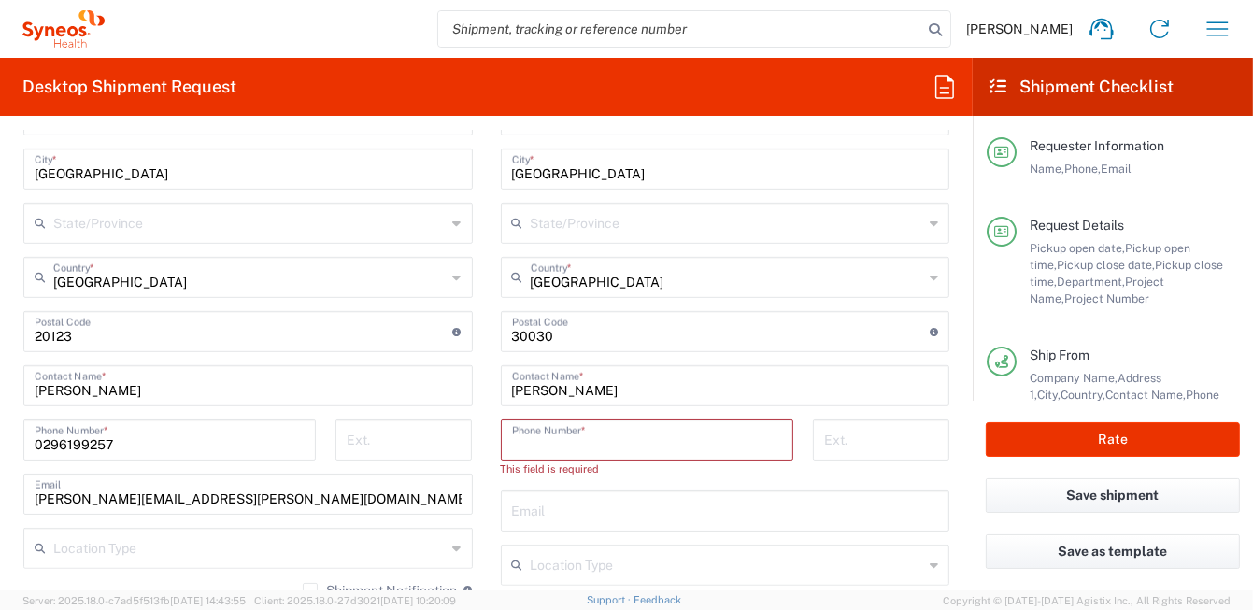
click at [547, 441] on input "tel" at bounding box center [647, 438] width 270 height 33
paste input "+39 349 0835095"
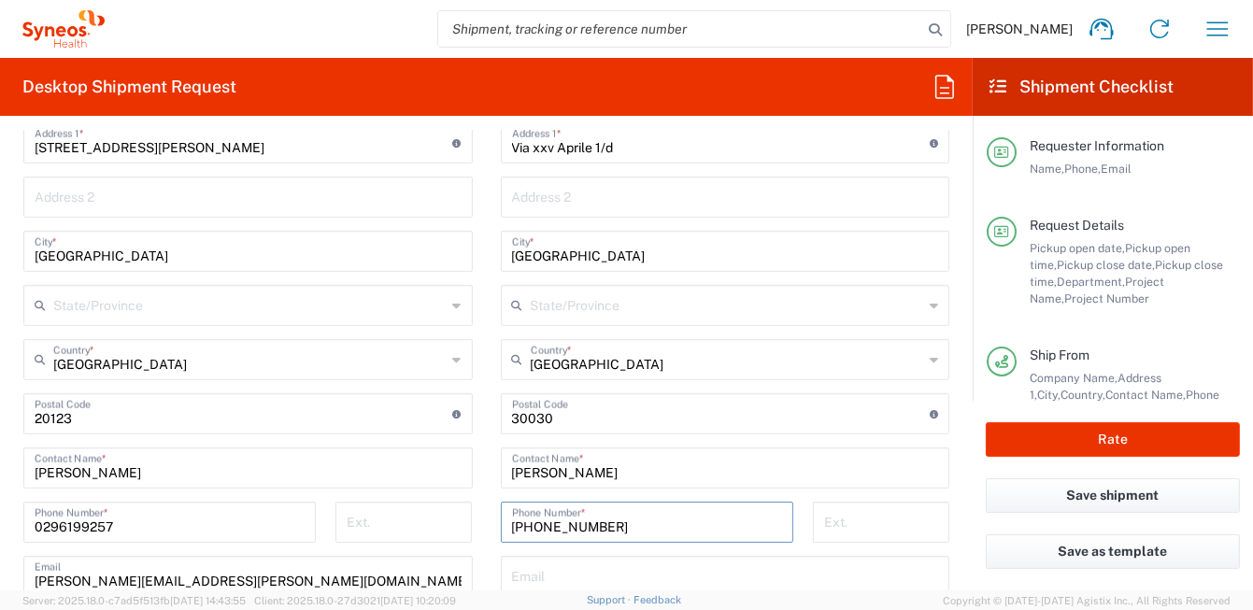
scroll to position [934, 0]
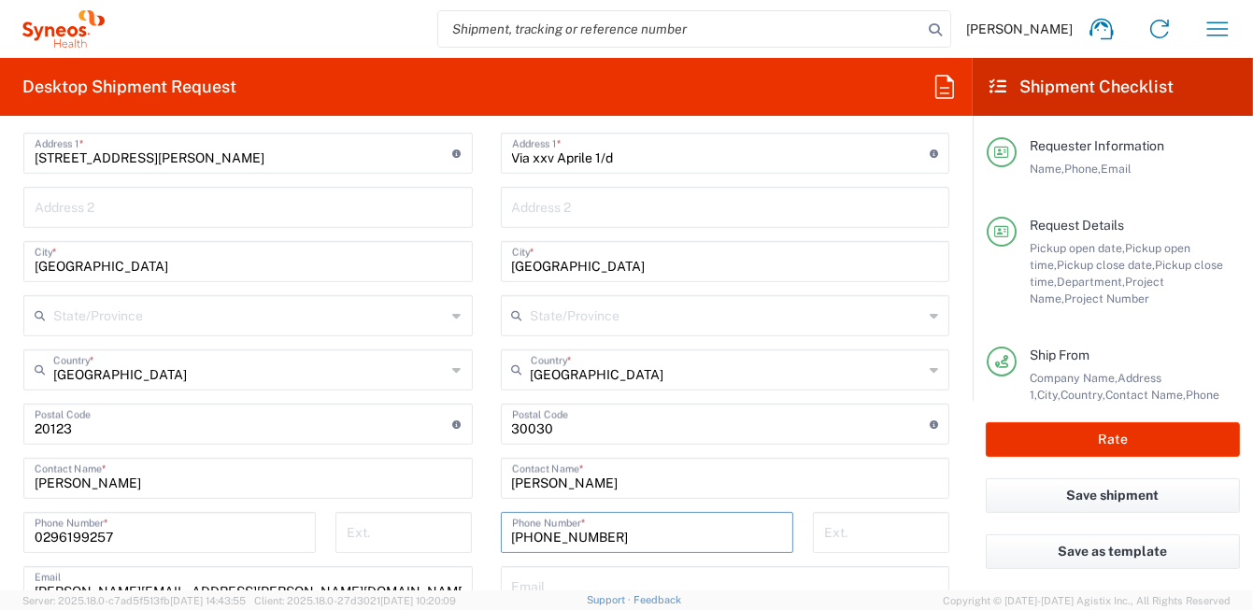
type input "+39 349 0835095"
click at [588, 268] on input "Vigonovo" at bounding box center [725, 260] width 427 height 33
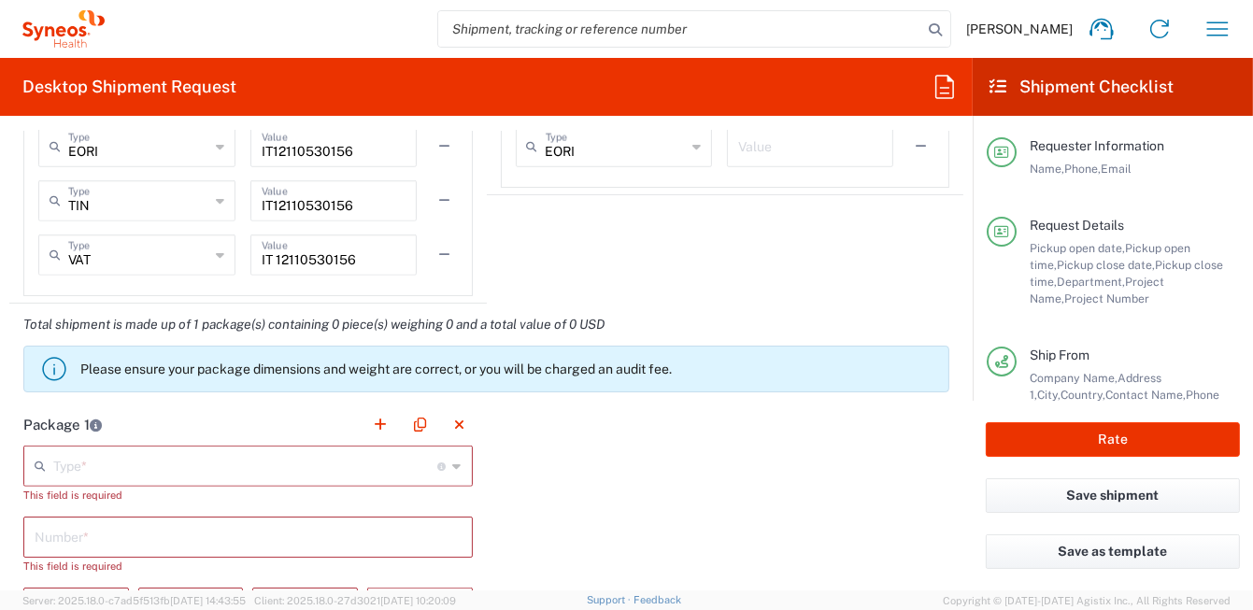
scroll to position [1588, 0]
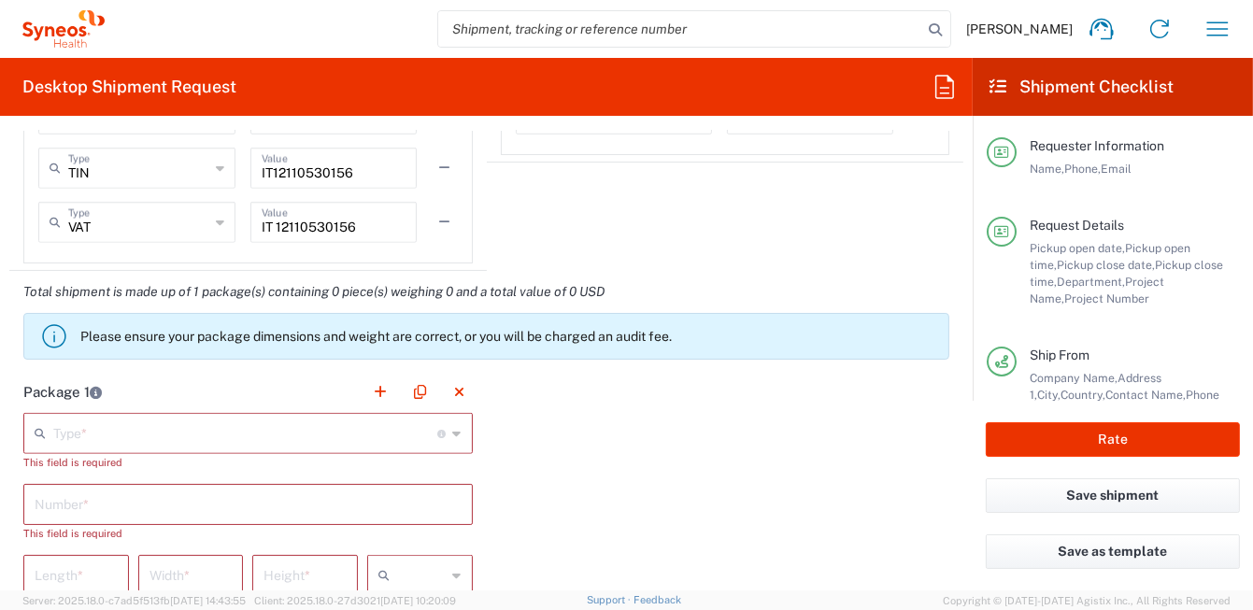
type input "Vigonovo (VE)"
click at [453, 431] on icon at bounding box center [457, 433] width 8 height 30
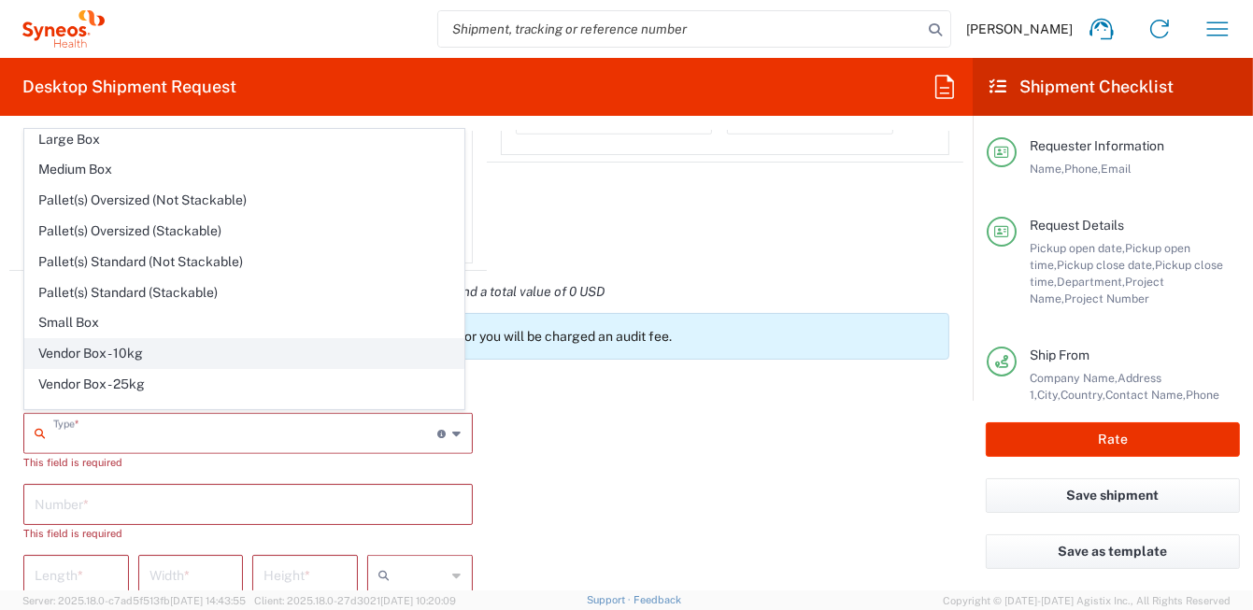
scroll to position [51, 0]
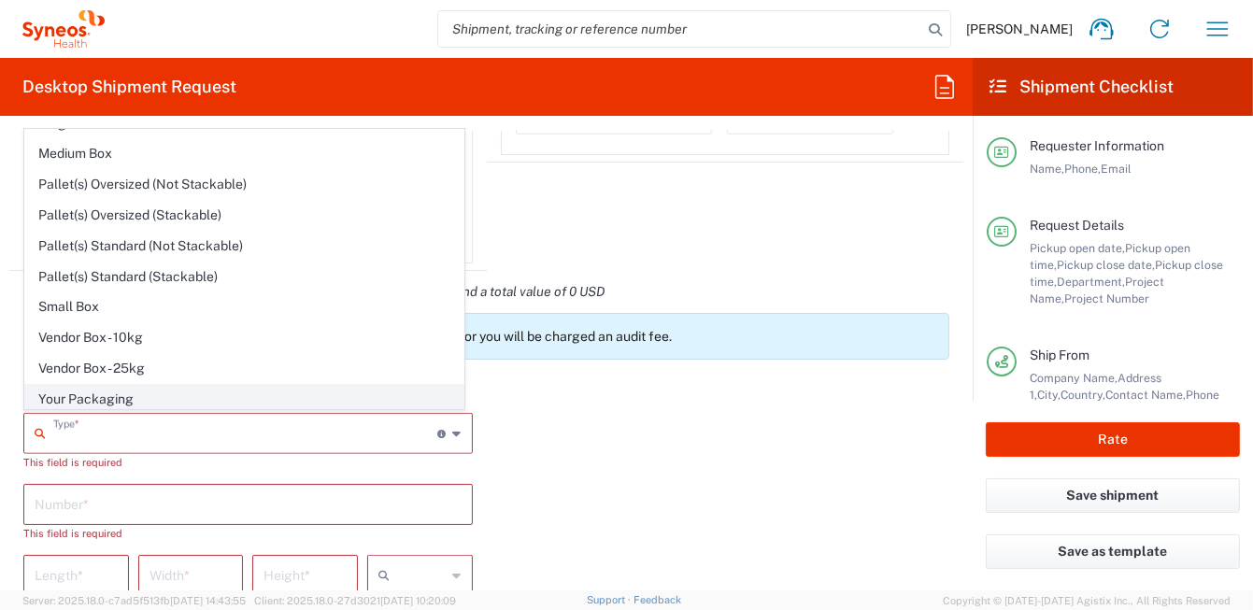
click at [143, 390] on span "Your Packaging" at bounding box center [244, 399] width 438 height 29
type input "Your Packaging"
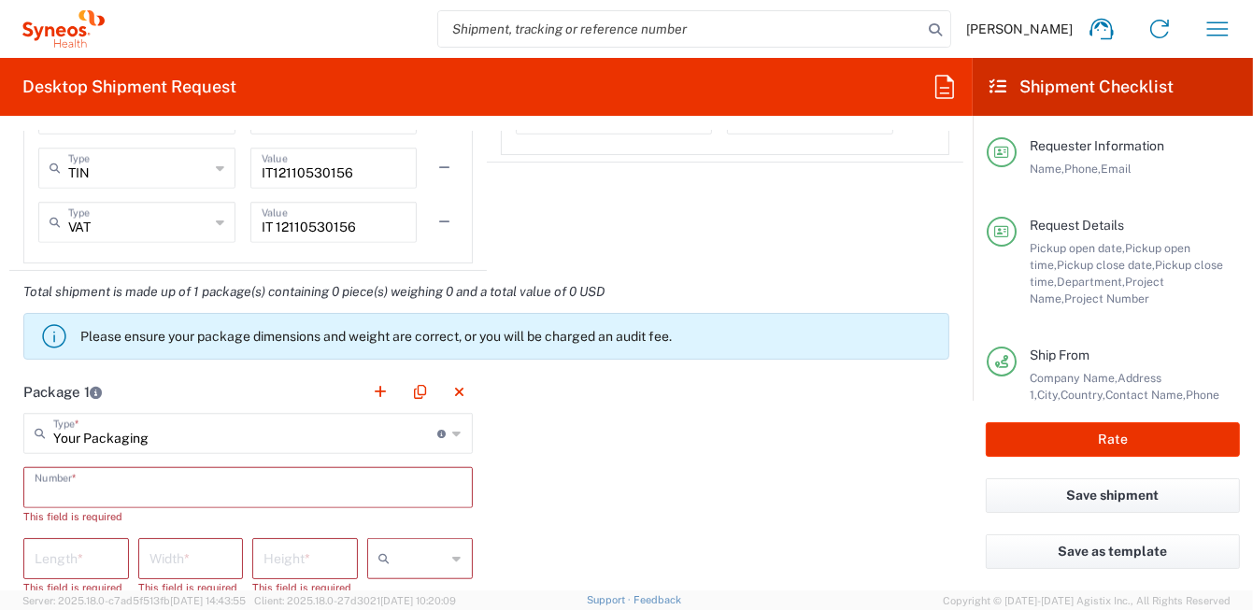
click at [201, 493] on input "text" at bounding box center [248, 486] width 427 height 33
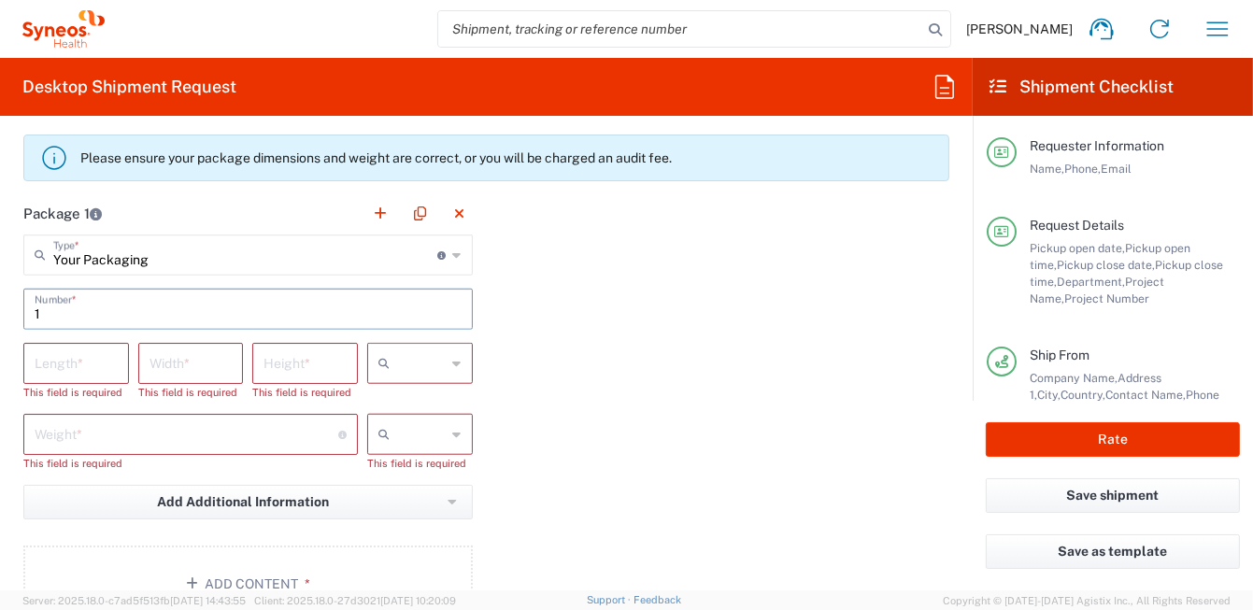
scroll to position [1774, 0]
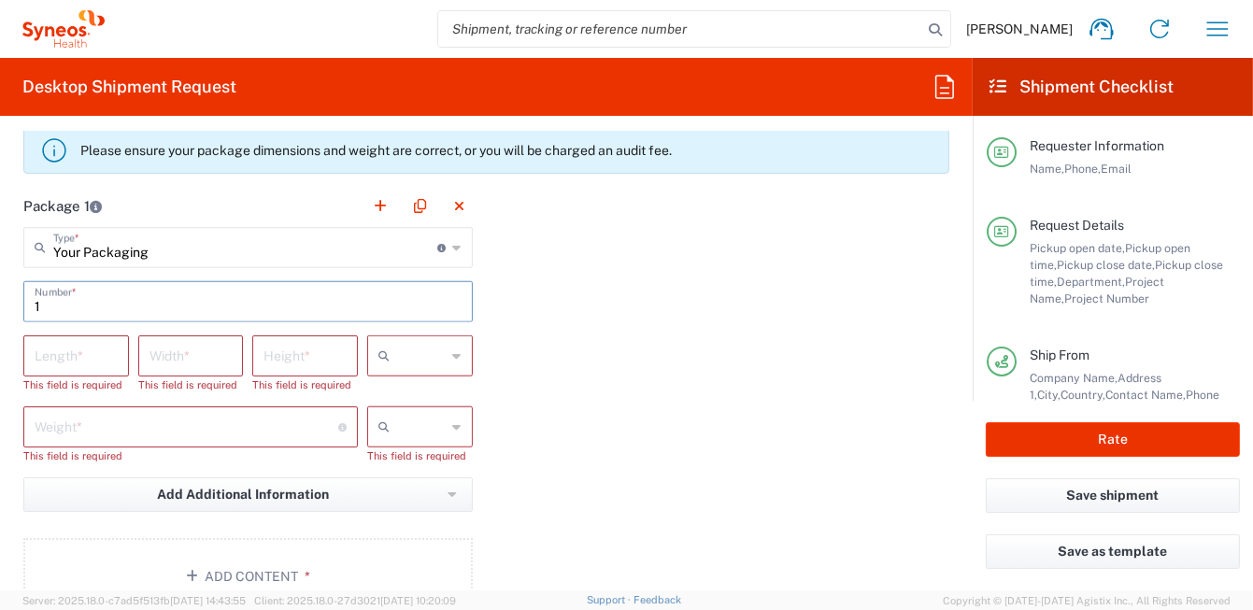
type input "1"
click at [454, 352] on div at bounding box center [420, 355] width 106 height 41
click at [435, 392] on span "cm" at bounding box center [413, 392] width 100 height 29
type input "cm"
click at [453, 428] on icon at bounding box center [457, 427] width 8 height 30
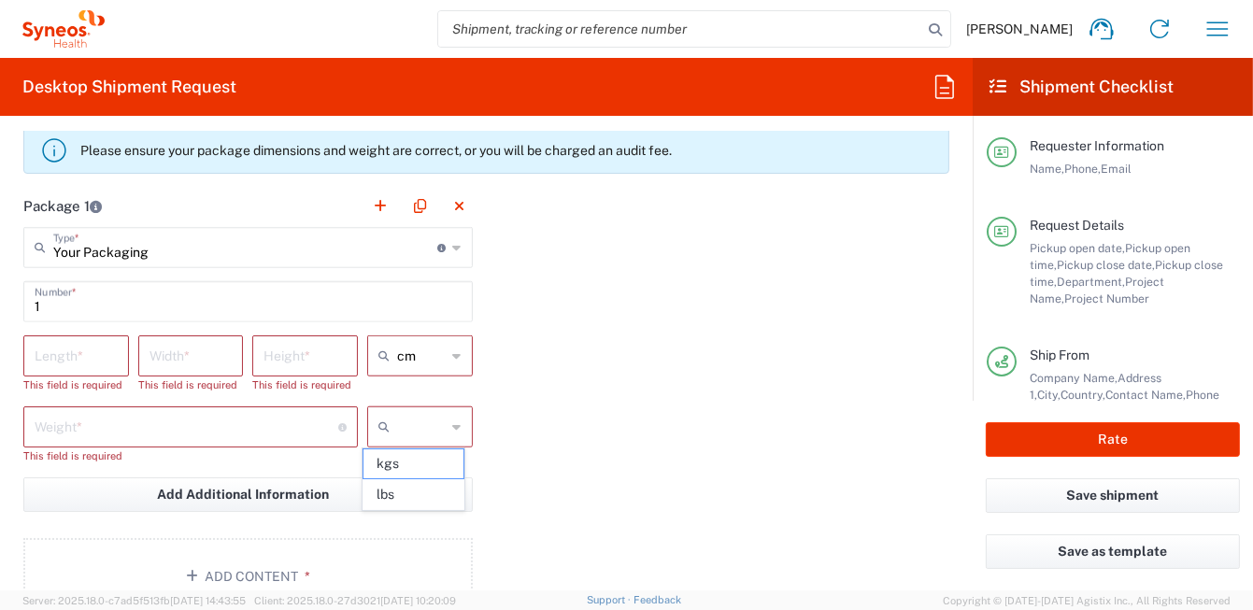
drag, startPoint x: 402, startPoint y: 463, endPoint x: 233, endPoint y: 390, distance: 184.1
click at [401, 463] on span "kgs" at bounding box center [413, 463] width 100 height 29
type input "kgs"
click at [60, 347] on input "number" at bounding box center [76, 354] width 83 height 33
type input "33"
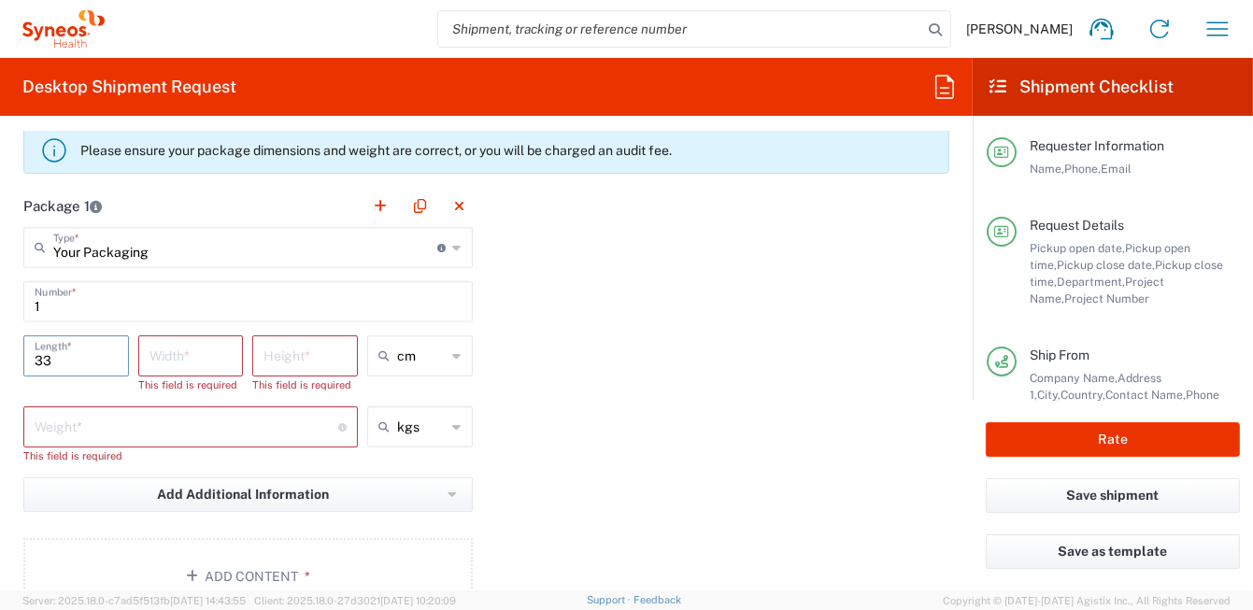
drag, startPoint x: 193, startPoint y: 348, endPoint x: 136, endPoint y: 300, distance: 74.9
click at [194, 348] on input "number" at bounding box center [190, 354] width 83 height 33
type input "23"
click at [288, 355] on input "number" at bounding box center [304, 354] width 83 height 33
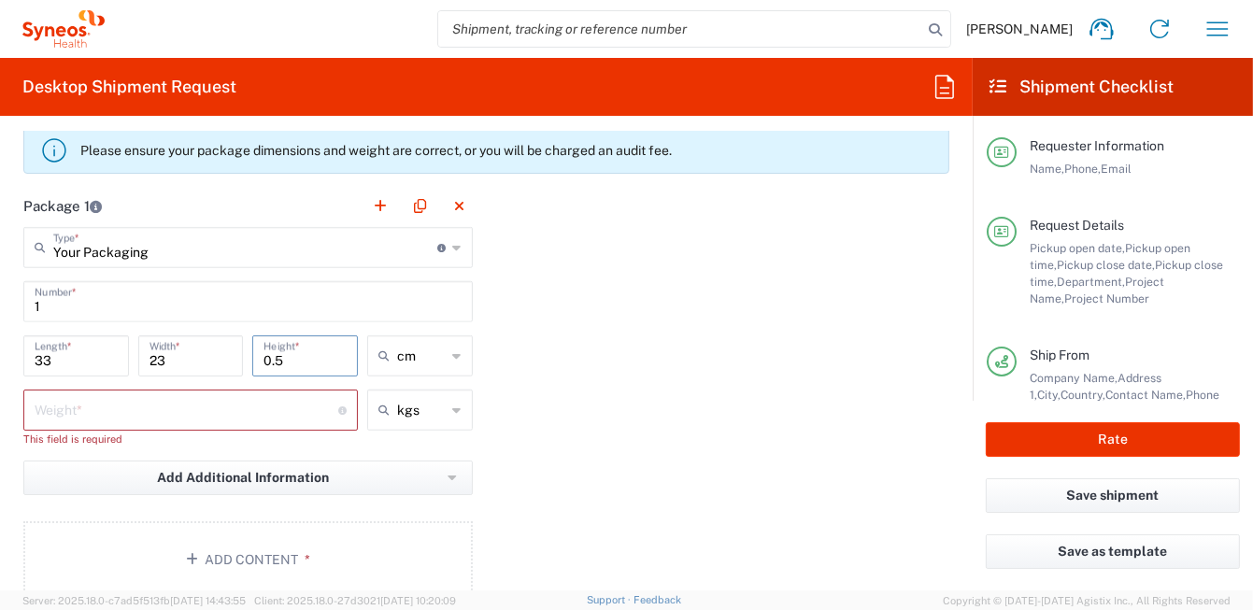
type input "0.5"
click at [148, 418] on input "number" at bounding box center [187, 408] width 304 height 33
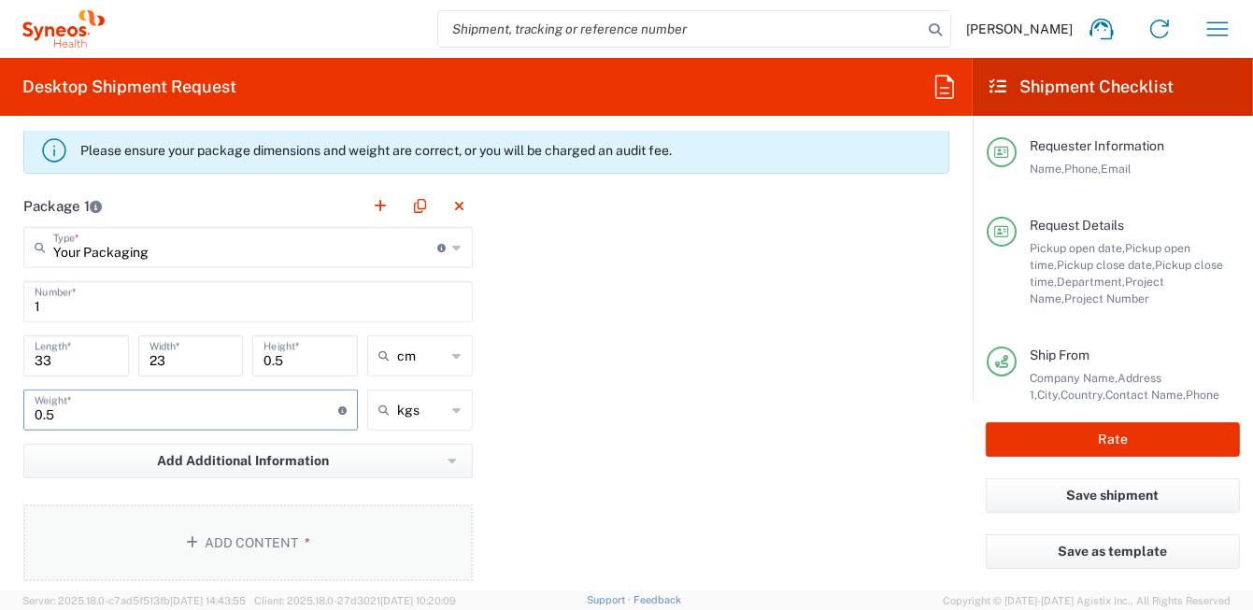
type input "0.5"
click at [286, 546] on button "Add Content *" at bounding box center [247, 542] width 449 height 77
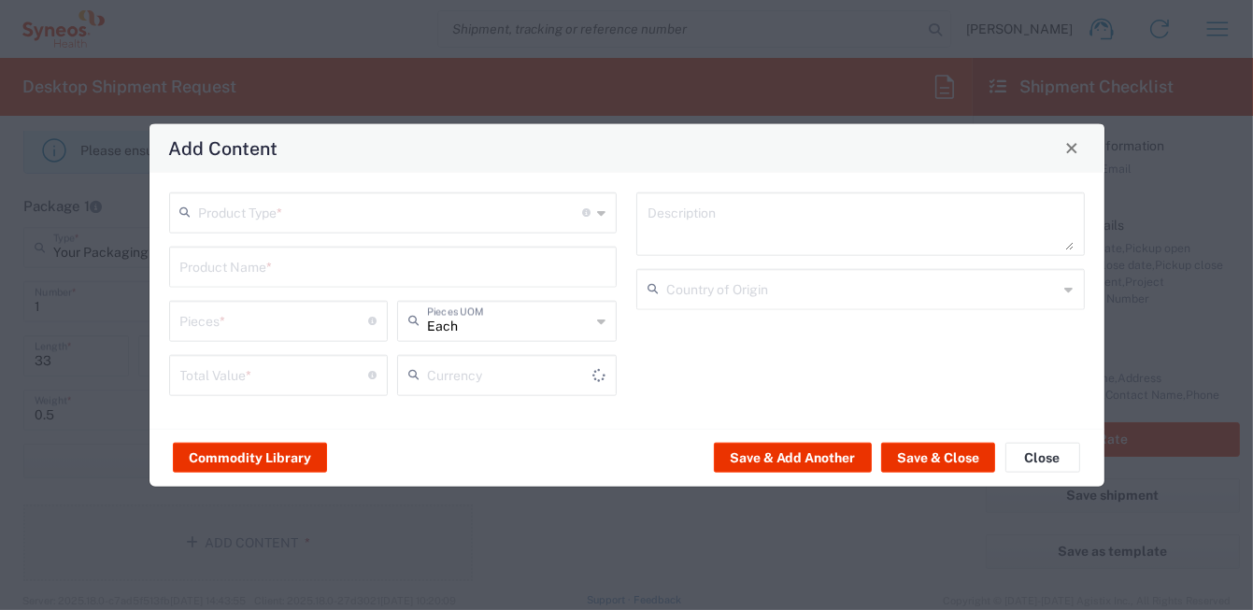
type input "US Dollar"
click at [594, 216] on div "Product Type * Document: Paper document generated internally by Syneos, a clien…" at bounding box center [393, 211] width 448 height 41
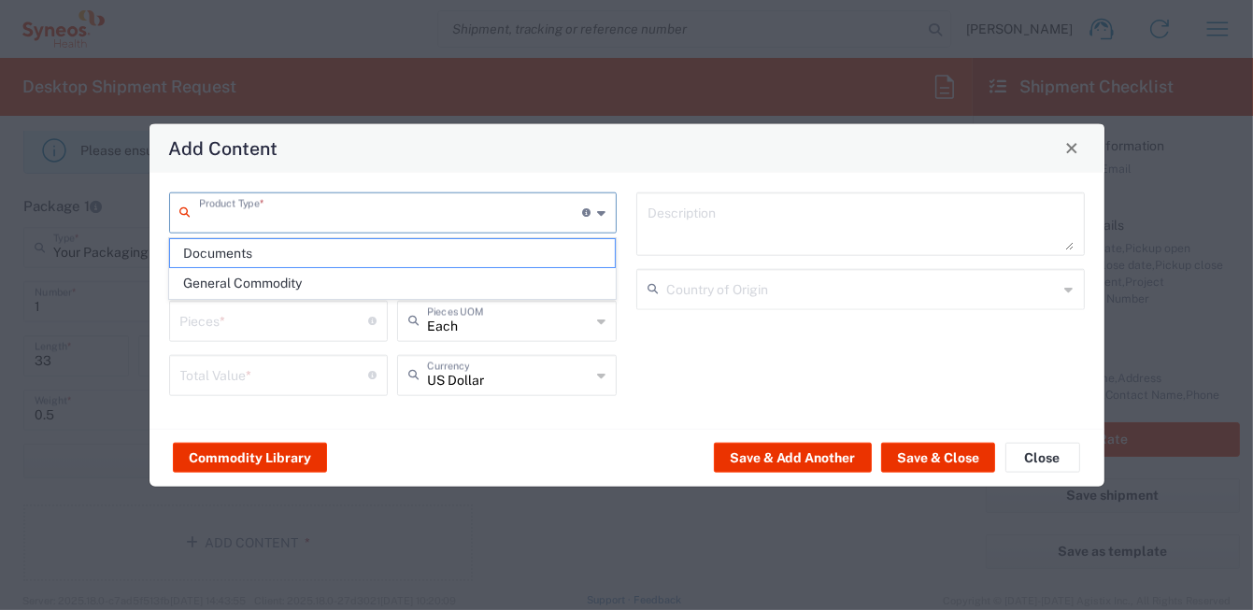
click at [451, 258] on span "Documents" at bounding box center [392, 253] width 445 height 29
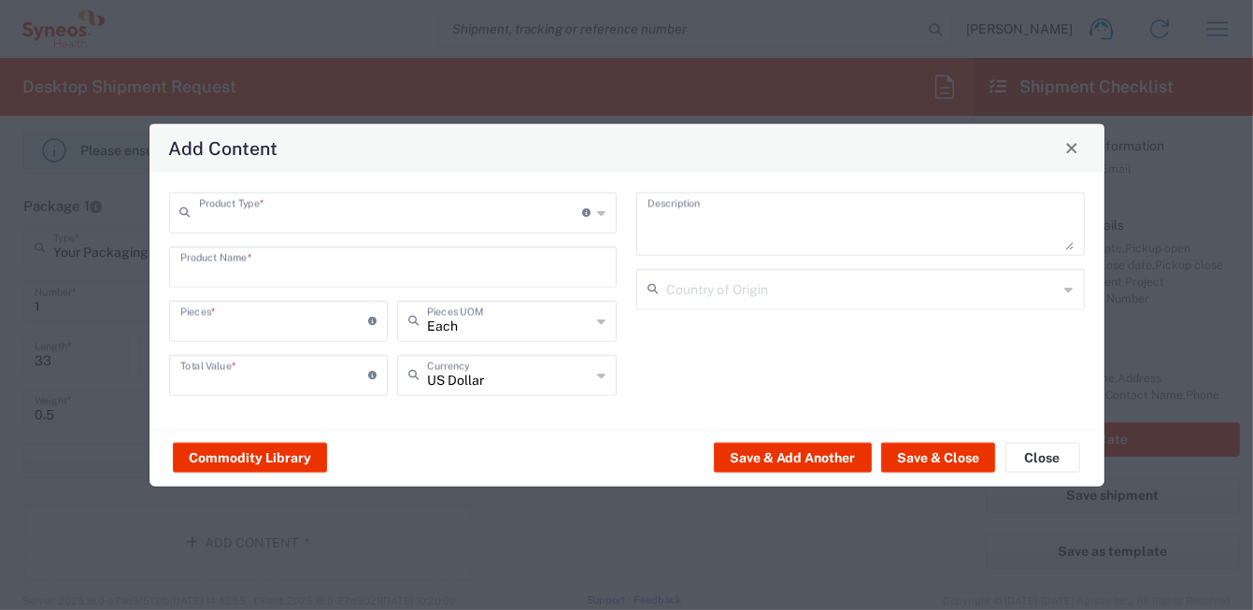
type input "Documents"
type input "1"
type textarea "Documents"
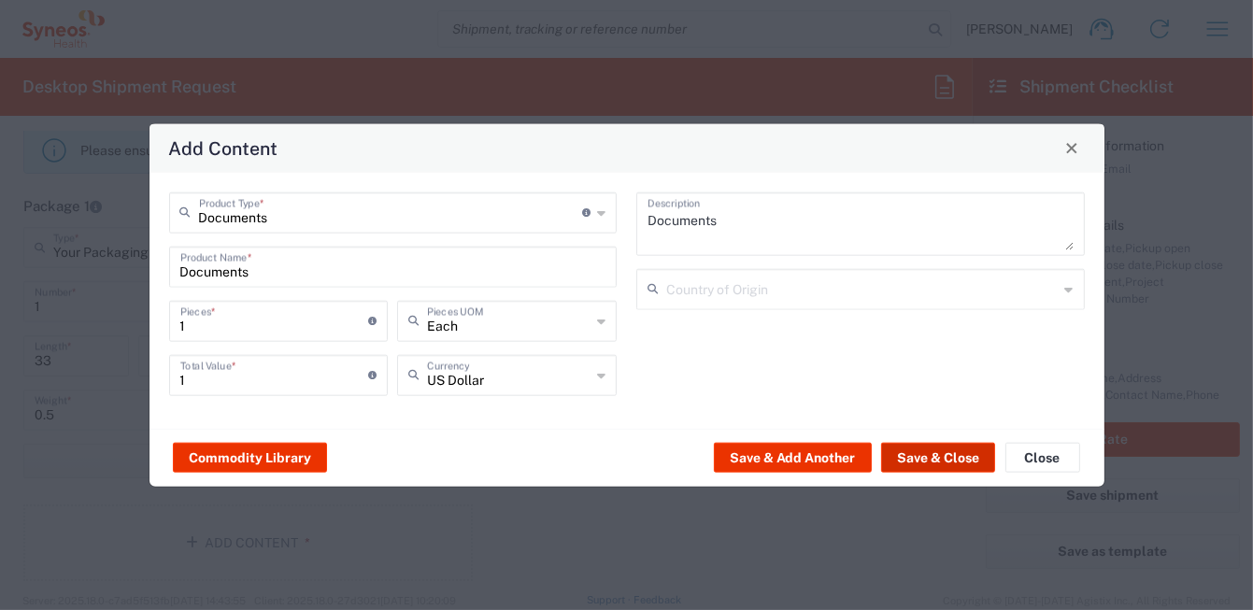
click at [936, 447] on button "Save & Close" at bounding box center [938, 458] width 114 height 30
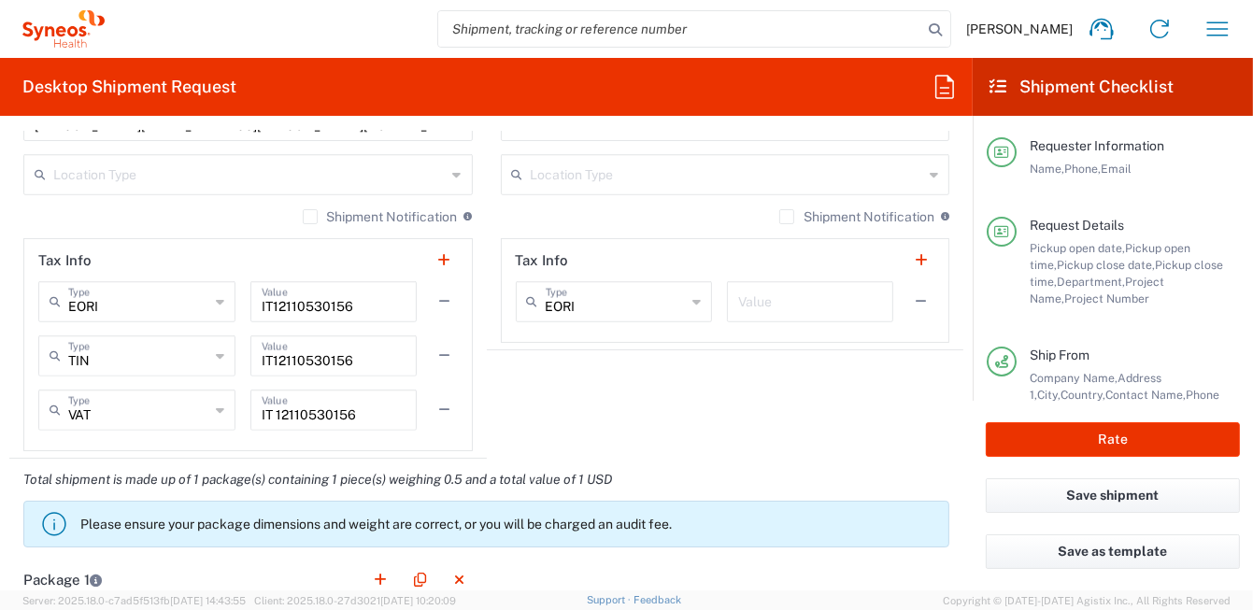
scroll to position [1588, 0]
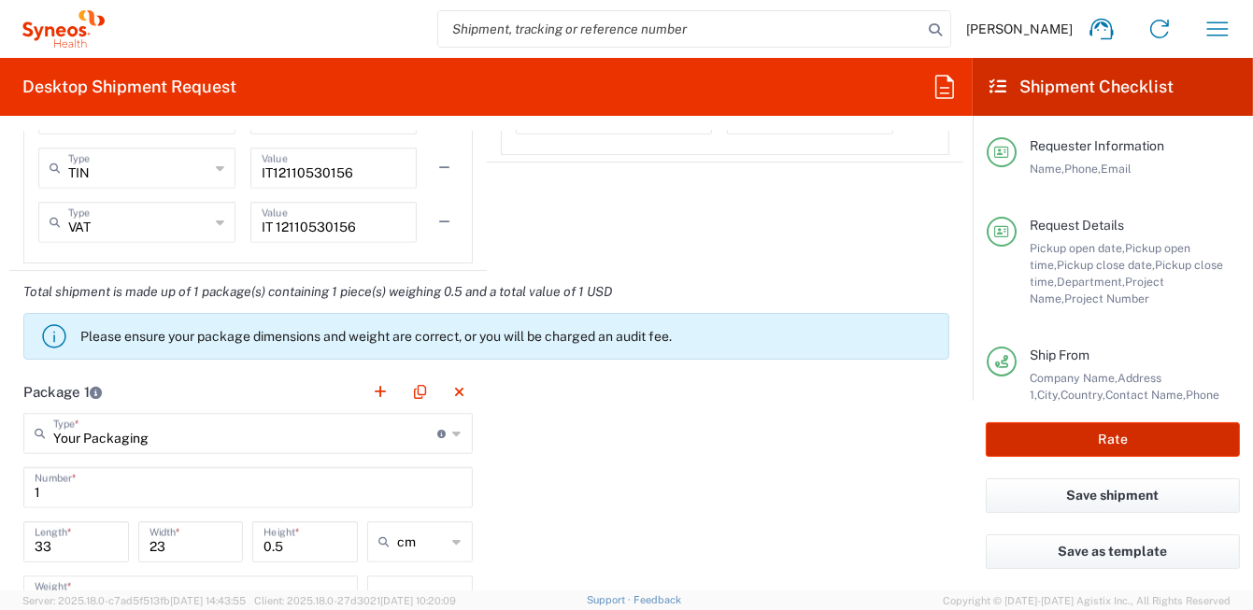
click at [1079, 442] on button "Rate" at bounding box center [1112, 439] width 254 height 35
type input "6455"
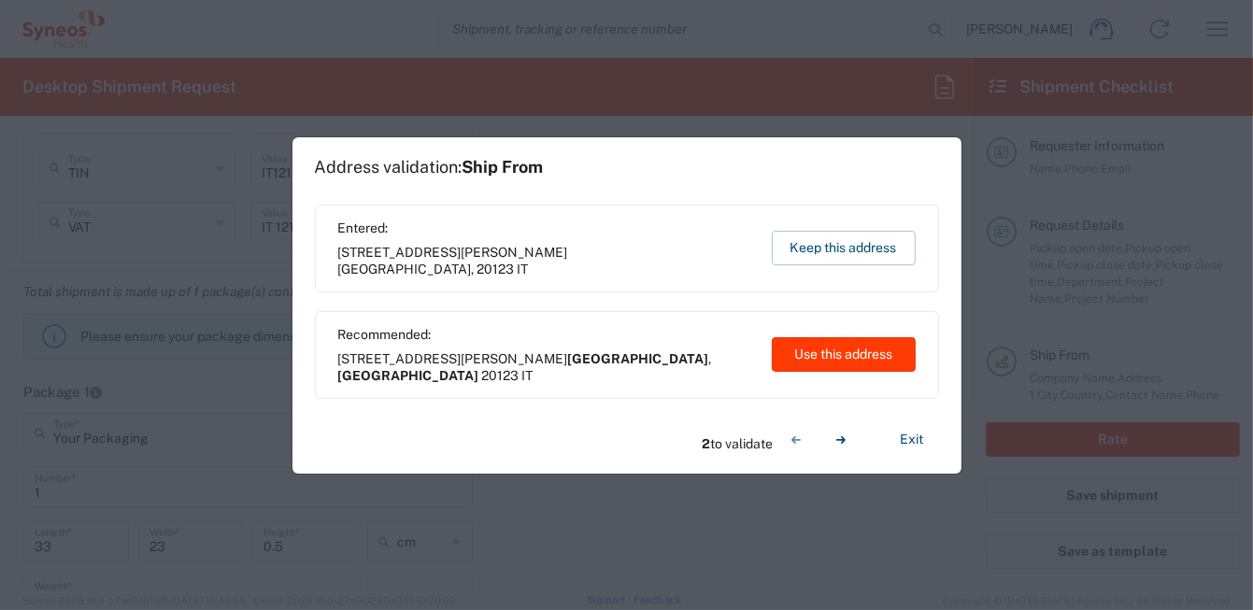
click at [783, 356] on button "Use this address" at bounding box center [844, 354] width 144 height 35
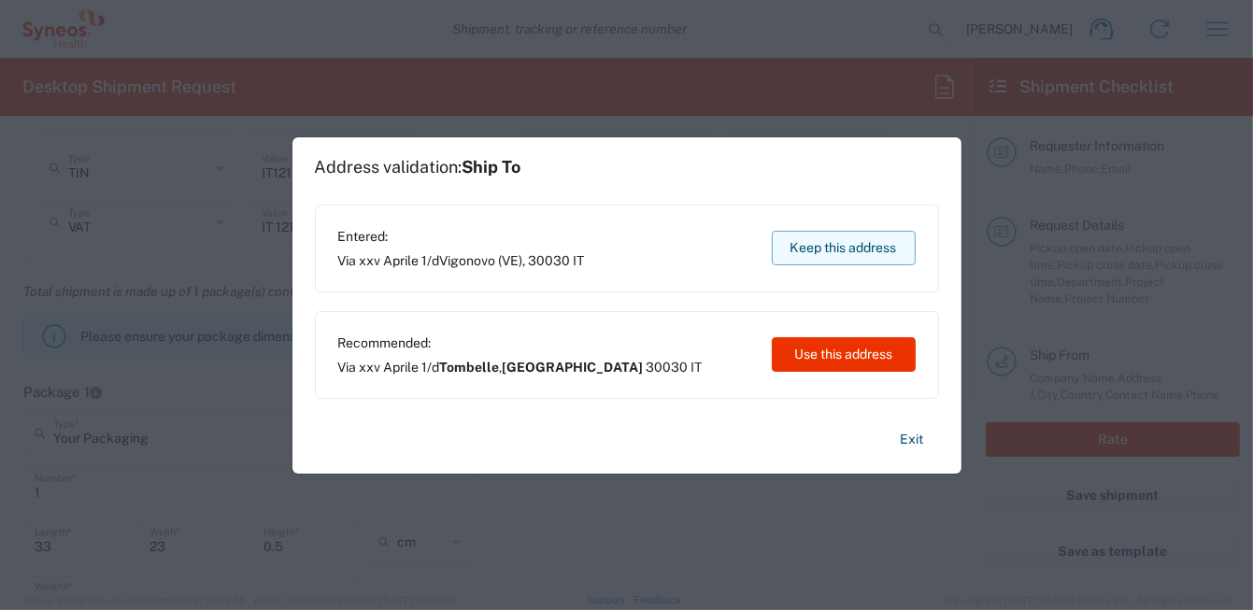
click at [845, 248] on button "Keep this address" at bounding box center [844, 248] width 144 height 35
type input "[GEOGRAPHIC_DATA]"
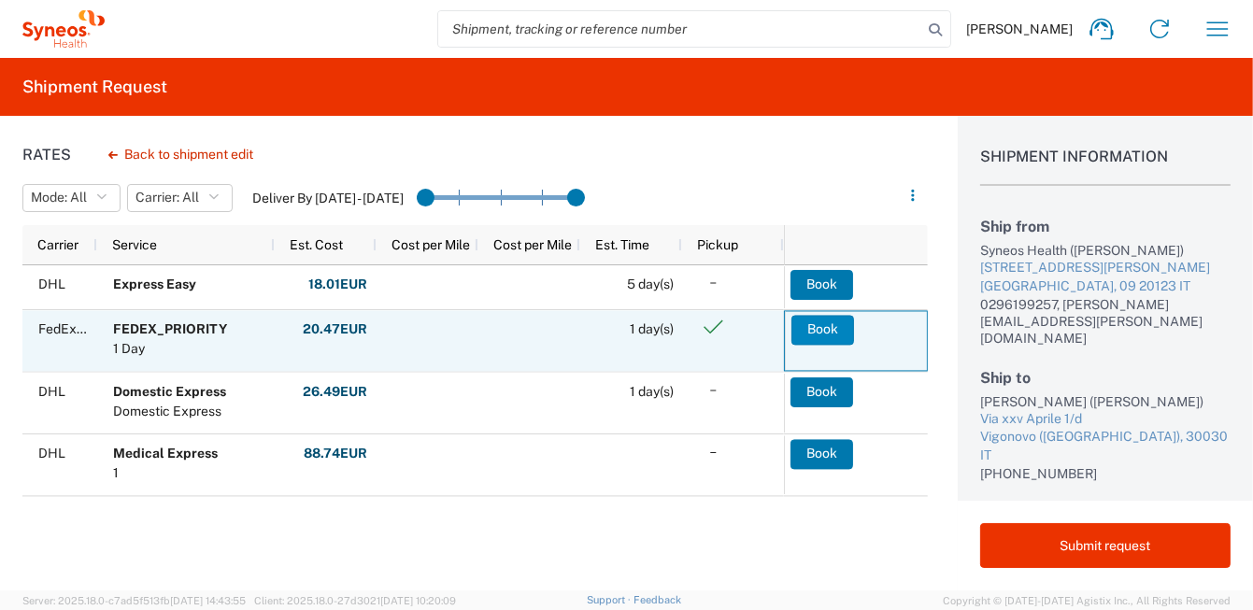
click at [803, 339] on button "Book" at bounding box center [822, 330] width 63 height 30
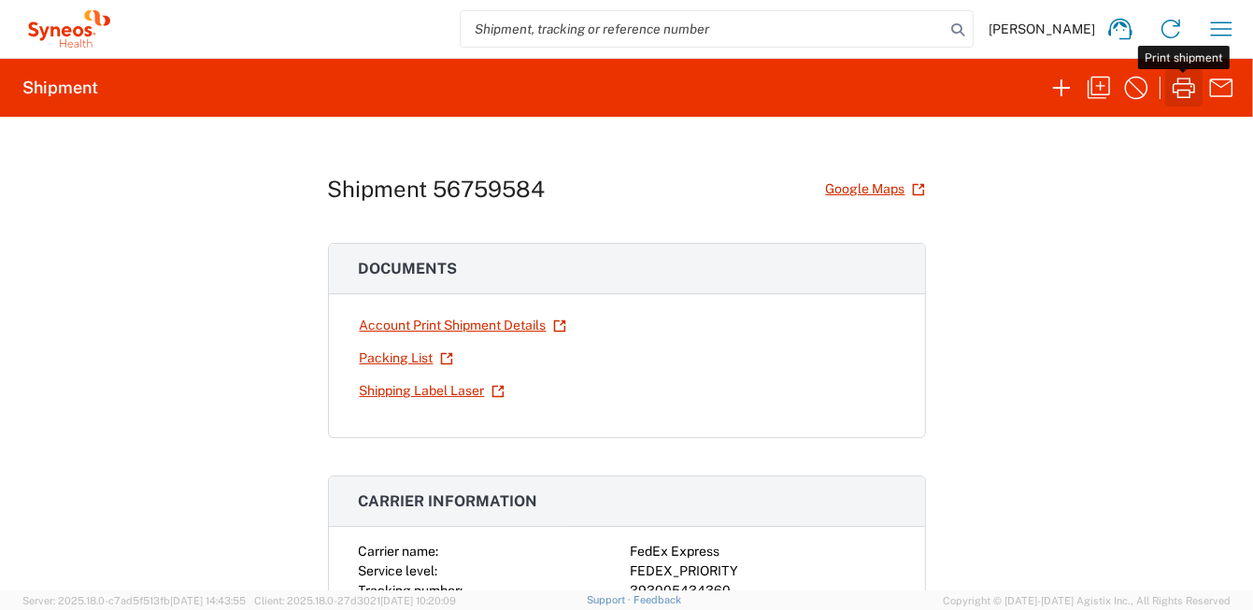
click at [1177, 98] on icon "button" at bounding box center [1184, 88] width 30 height 30
drag, startPoint x: 1197, startPoint y: 0, endPoint x: 581, endPoint y: 365, distance: 715.8
click at [588, 368] on div "Packing List" at bounding box center [491, 358] width 264 height 33
click at [1211, 36] on icon "button" at bounding box center [1221, 29] width 30 height 30
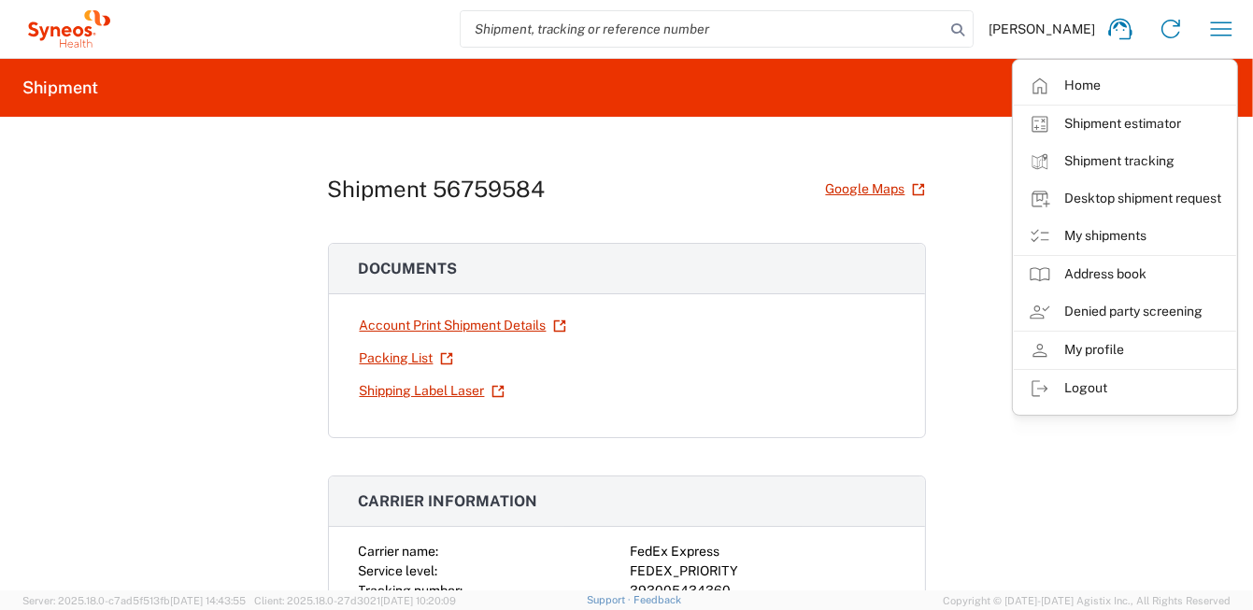
click at [733, 150] on div "Shipment 56759584 Google Maps Documents Account Print Shipment Details Packing …" at bounding box center [627, 354] width 598 height 474
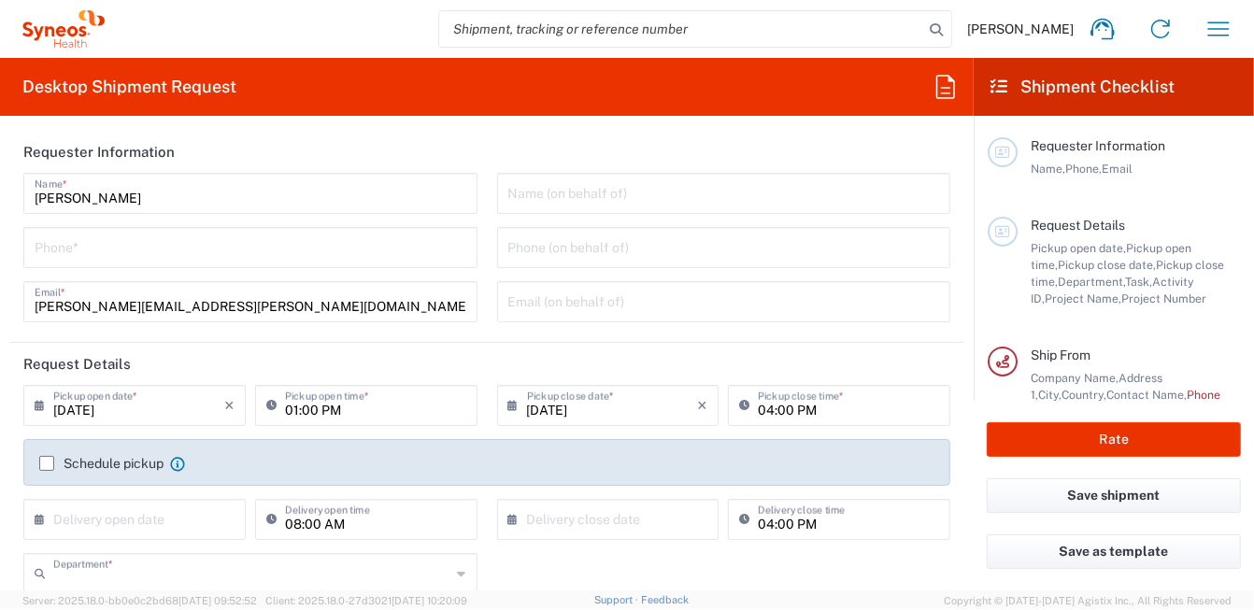
type input "8350"
type input "[GEOGRAPHIC_DATA]"
click at [120, 248] on input "tel" at bounding box center [251, 246] width 432 height 33
type input "0296199257"
type input "[PERSON_NAME][EMAIL_ADDRESS][PERSON_NAME][DOMAIN_NAME]"
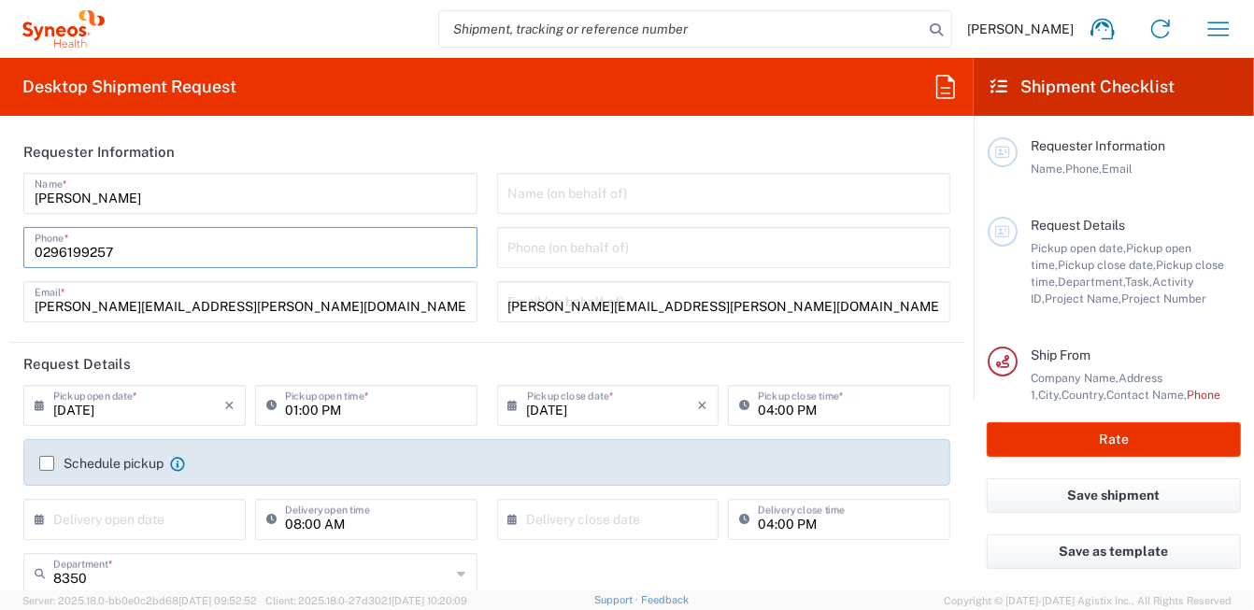
type input "0296199257"
type input "[GEOGRAPHIC_DATA]"
click at [35, 405] on icon at bounding box center [44, 405] width 19 height 30
click at [105, 414] on input "[DATE]" at bounding box center [138, 404] width 171 height 33
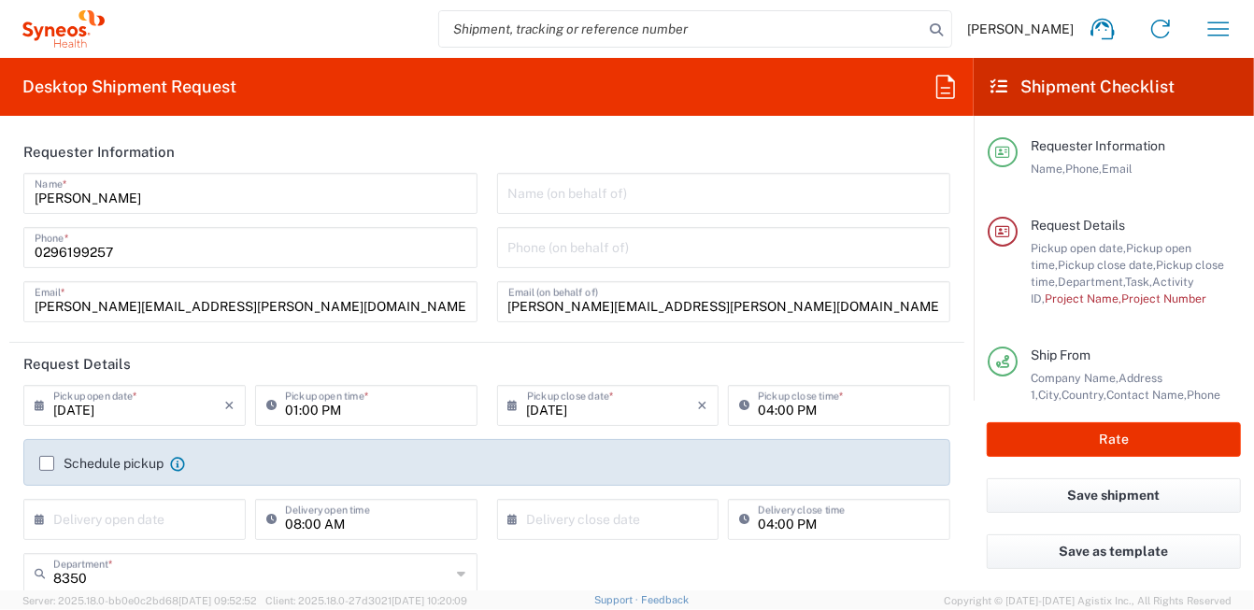
type input "Syneos Health [GEOGRAPHIC_DATA] SRL"
click at [37, 404] on icon at bounding box center [44, 405] width 19 height 30
click at [41, 399] on icon at bounding box center [44, 405] width 19 height 30
click at [139, 404] on input "[DATE]" at bounding box center [138, 404] width 171 height 33
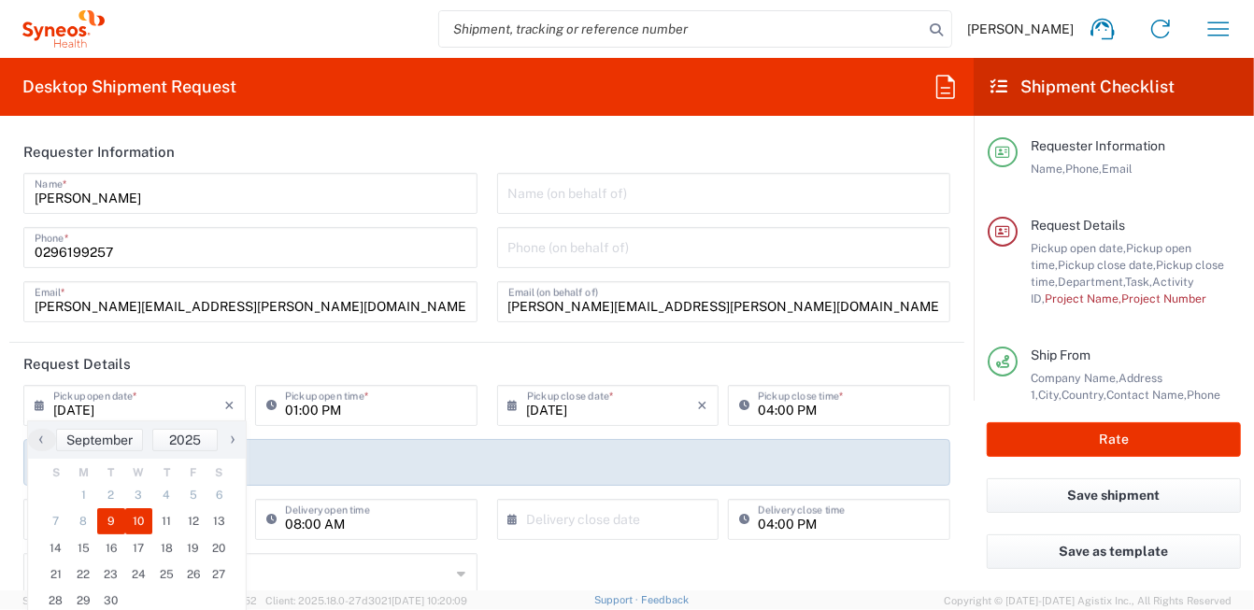
click at [137, 518] on span "10" at bounding box center [139, 521] width 28 height 26
type input "[DATE]"
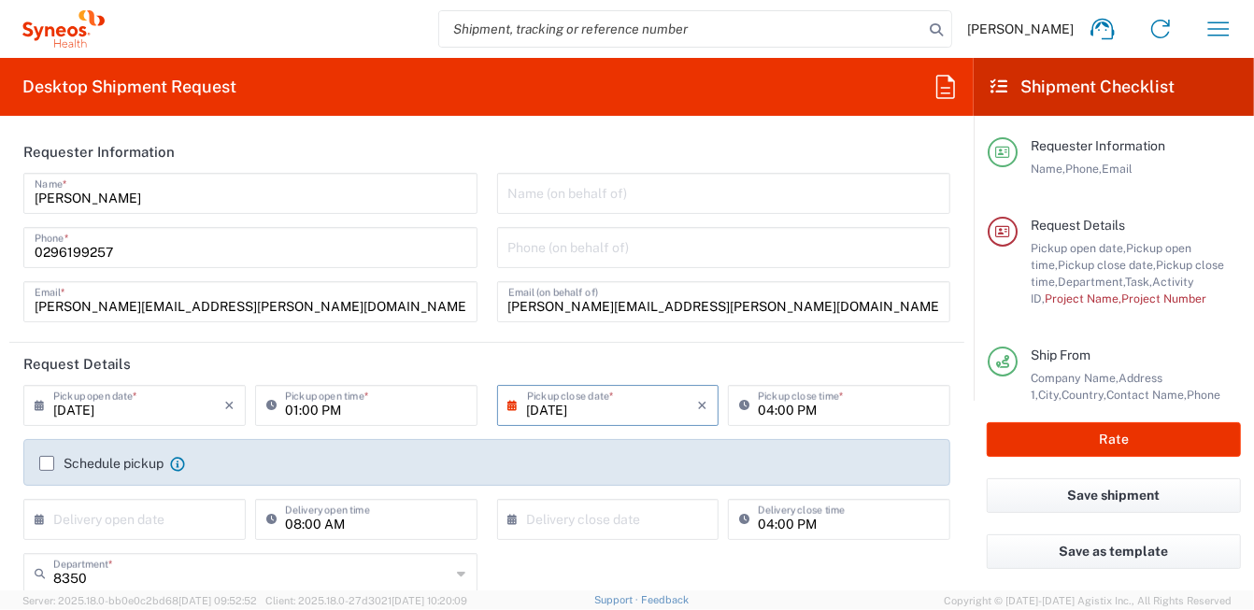
click at [374, 409] on input "01:00 PM" at bounding box center [375, 404] width 181 height 33
drag, startPoint x: 342, startPoint y: 413, endPoint x: 321, endPoint y: 417, distance: 20.9
click at [321, 417] on input "09:00 PM" at bounding box center [375, 404] width 181 height 33
type input "09:00 AM"
click at [607, 359] on header "Request Details" at bounding box center [486, 364] width 955 height 42
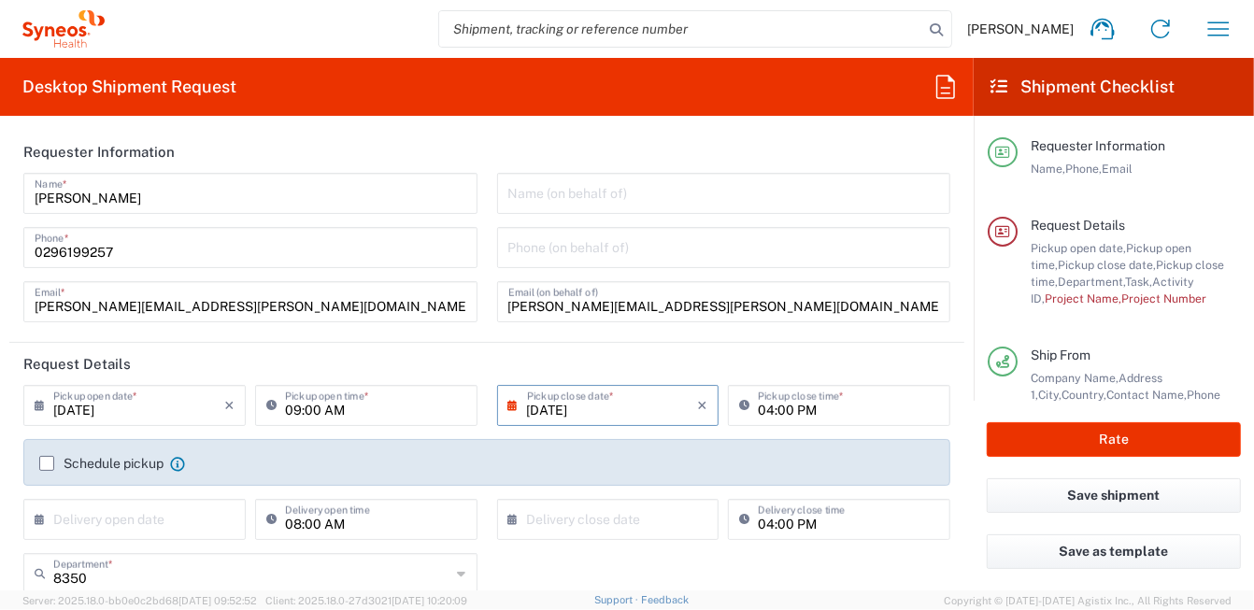
click at [45, 459] on label "Schedule pickup" at bounding box center [101, 463] width 124 height 15
click at [47, 463] on input "Schedule pickup" at bounding box center [47, 463] width 0 height 0
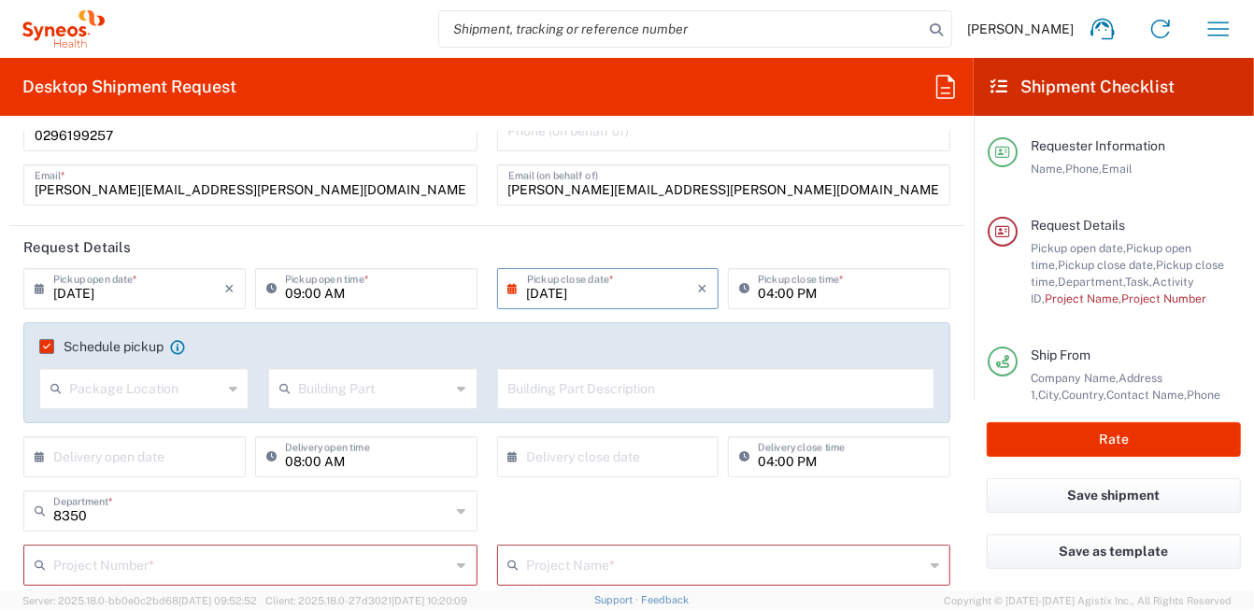
scroll to position [187, 0]
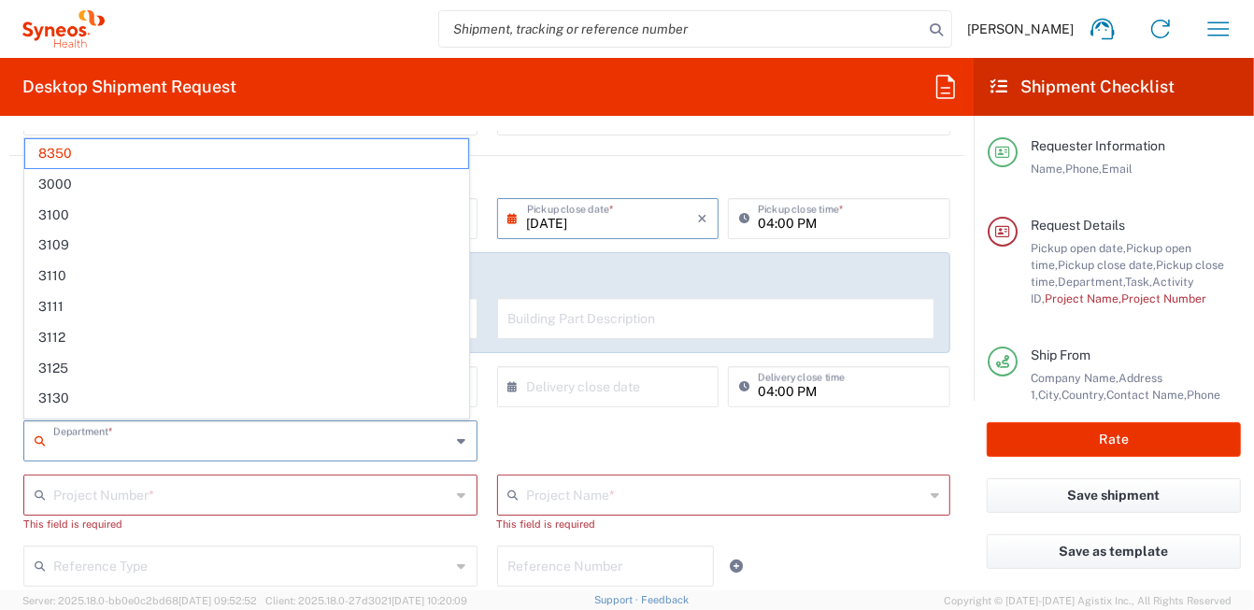
click at [202, 453] on input "text" at bounding box center [252, 439] width 398 height 33
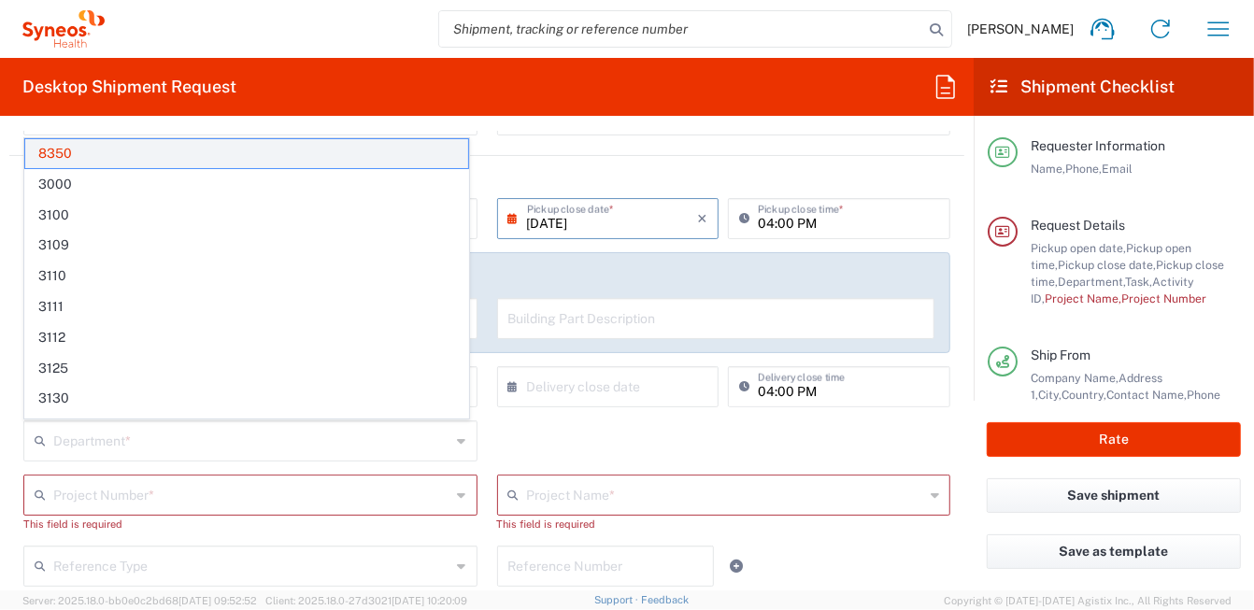
click at [201, 149] on span "8350" at bounding box center [246, 153] width 443 height 29
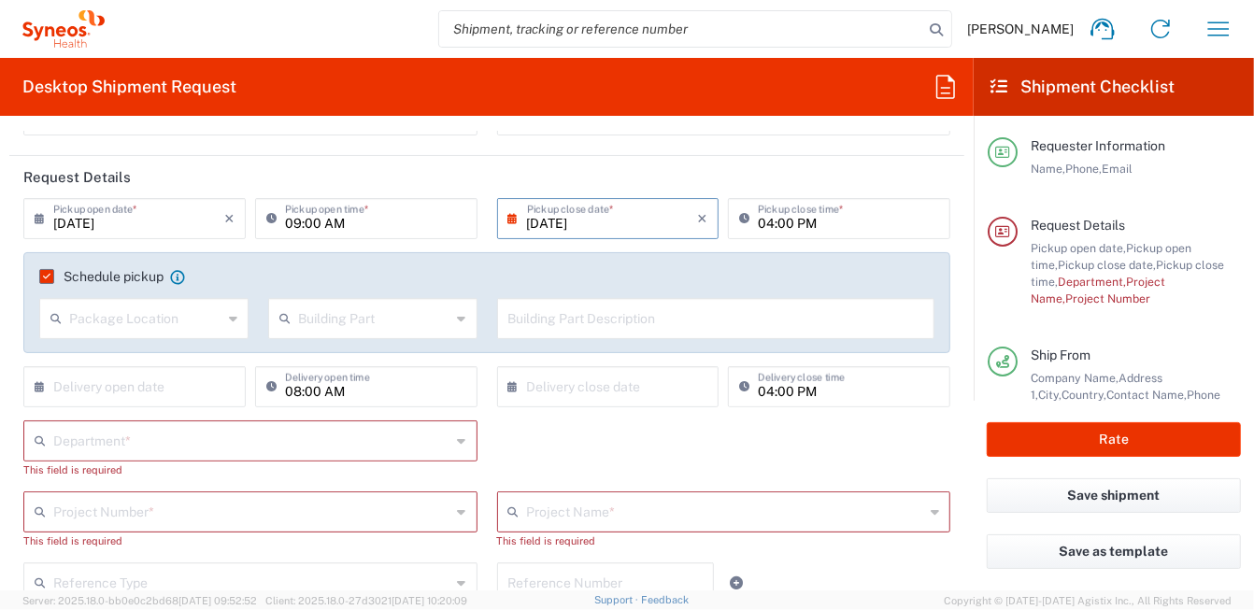
click at [100, 442] on input "text" at bounding box center [252, 439] width 398 height 33
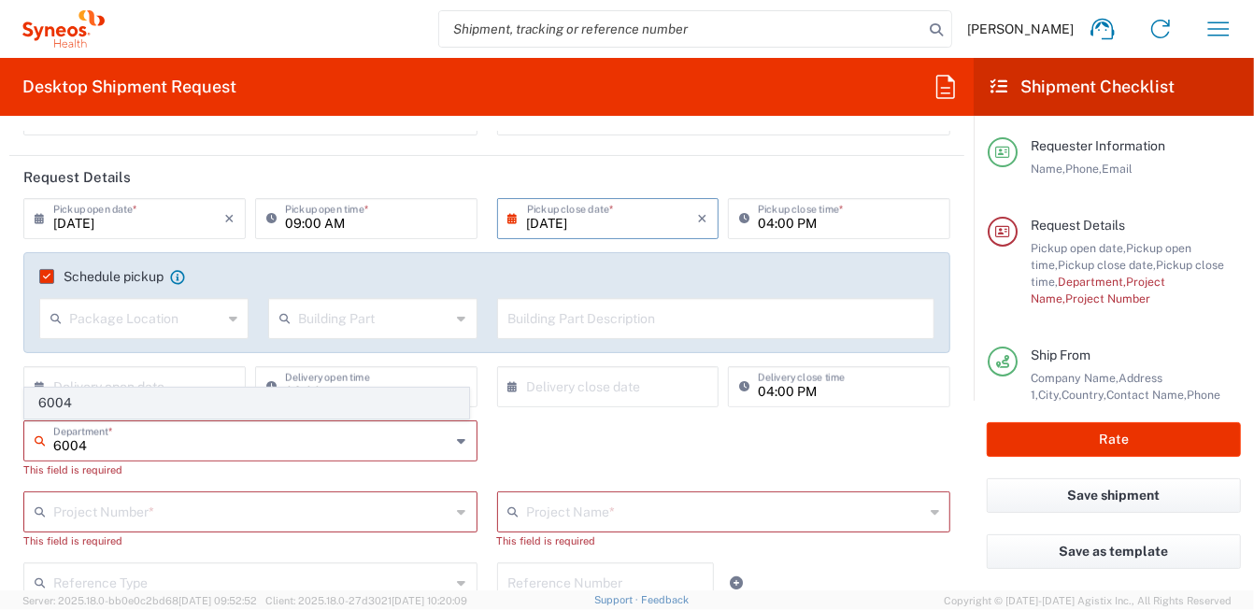
type input "6004"
click at [72, 410] on span "6004" at bounding box center [246, 403] width 443 height 29
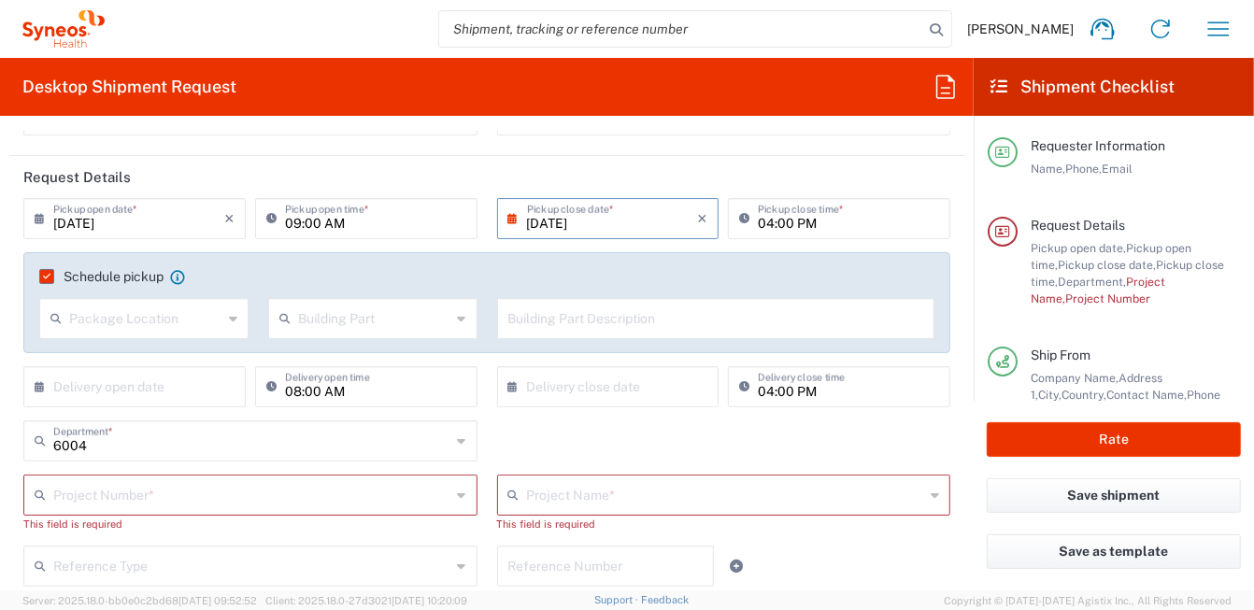
click at [114, 501] on input "text" at bounding box center [252, 493] width 398 height 33
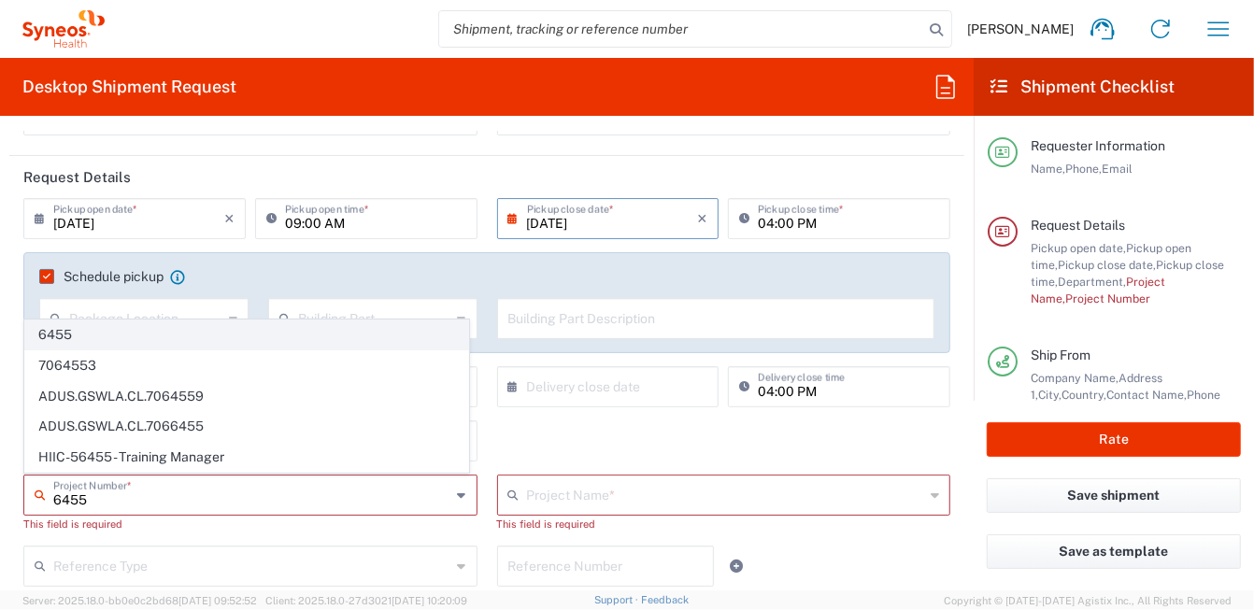
type input "6455"
click at [107, 340] on span "6455" at bounding box center [246, 334] width 443 height 29
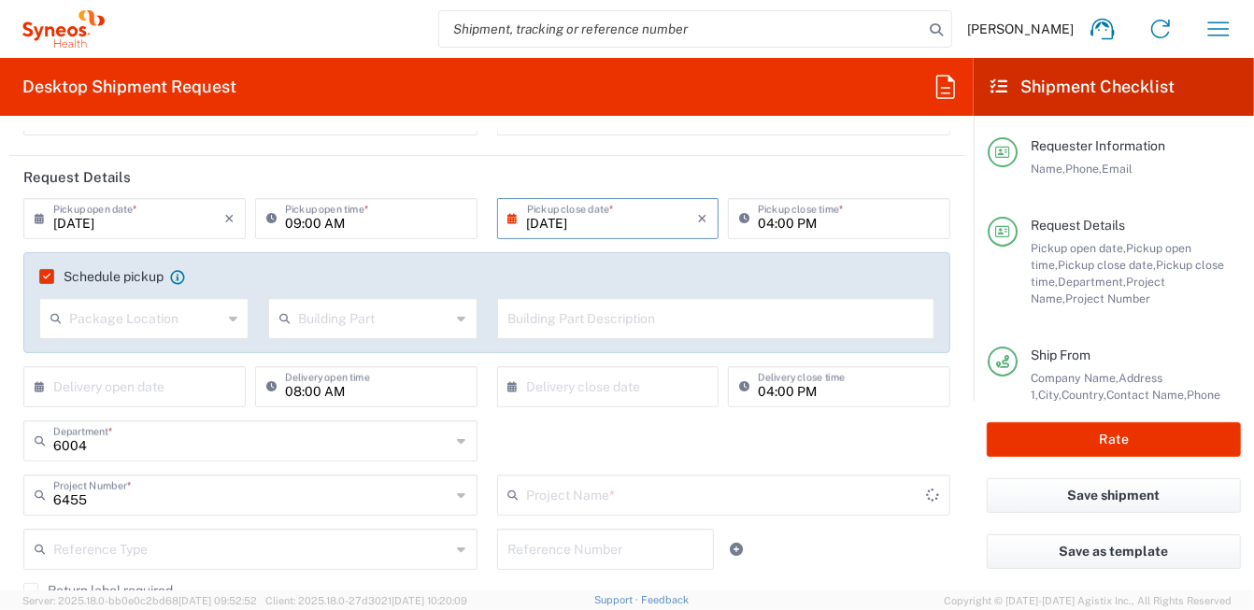
type input "ST-EUR - Idorsia [GEOGRAPHIC_DATA]"
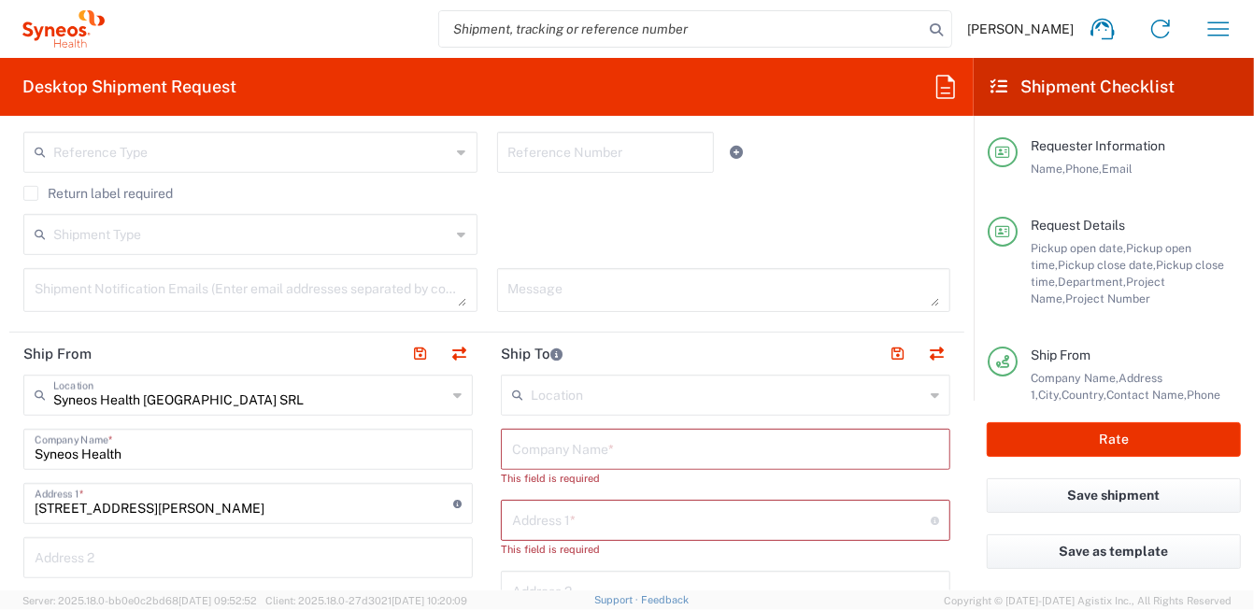
scroll to position [746, 0]
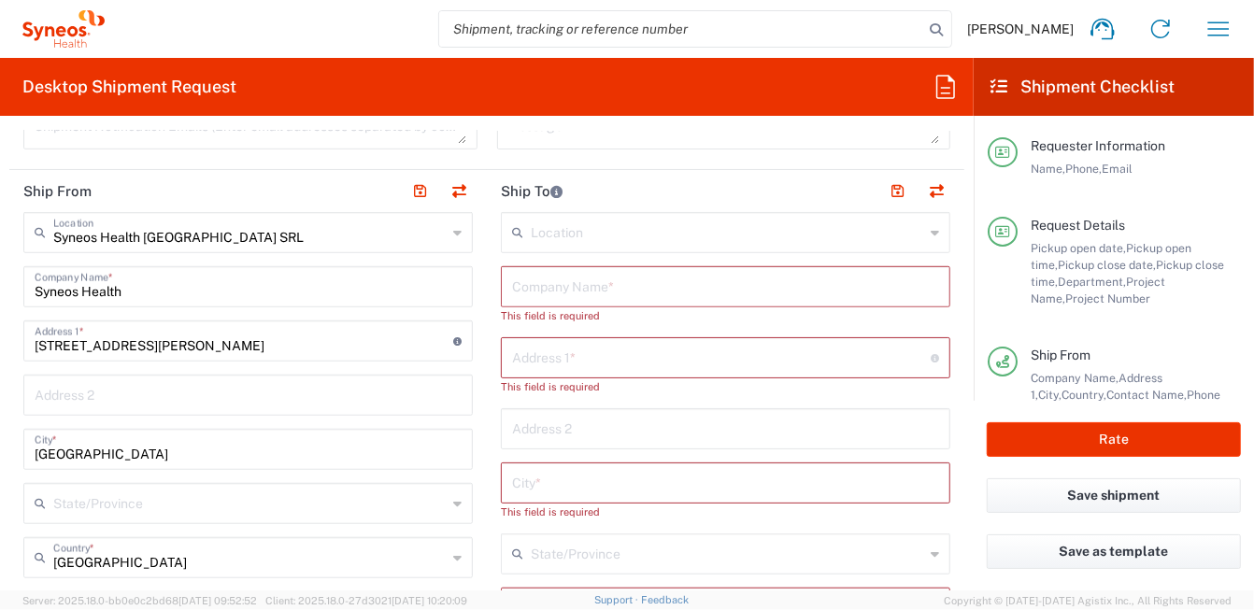
click at [521, 282] on input "text" at bounding box center [725, 285] width 427 height 33
paste input "[PERSON_NAME] [PERSON_NAME]"
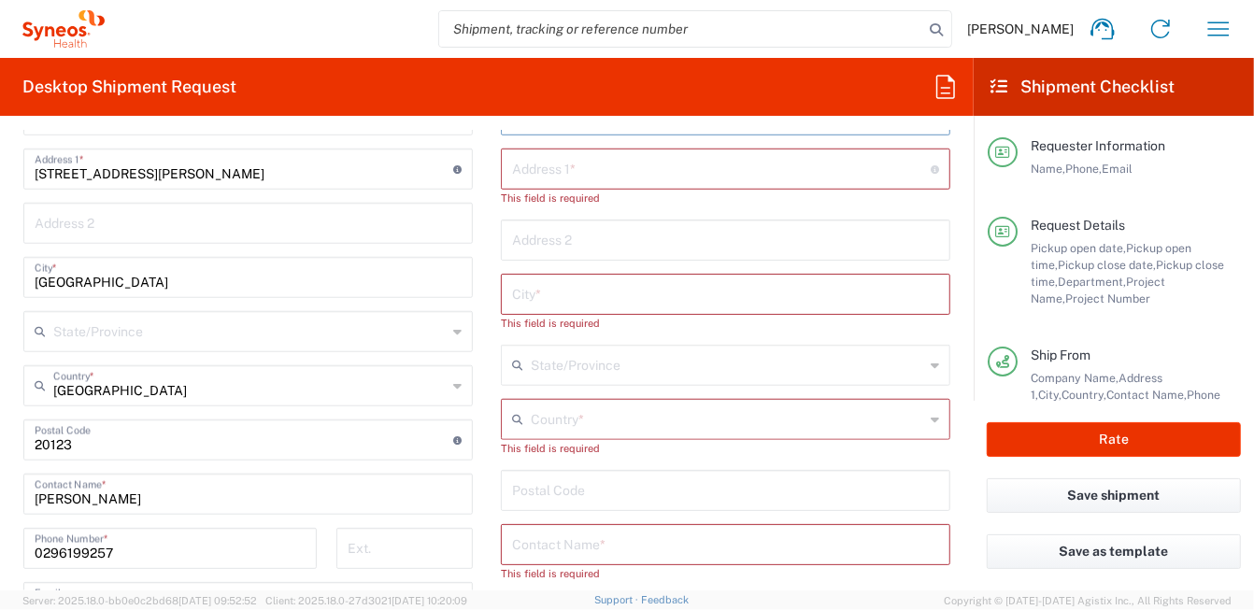
scroll to position [934, 0]
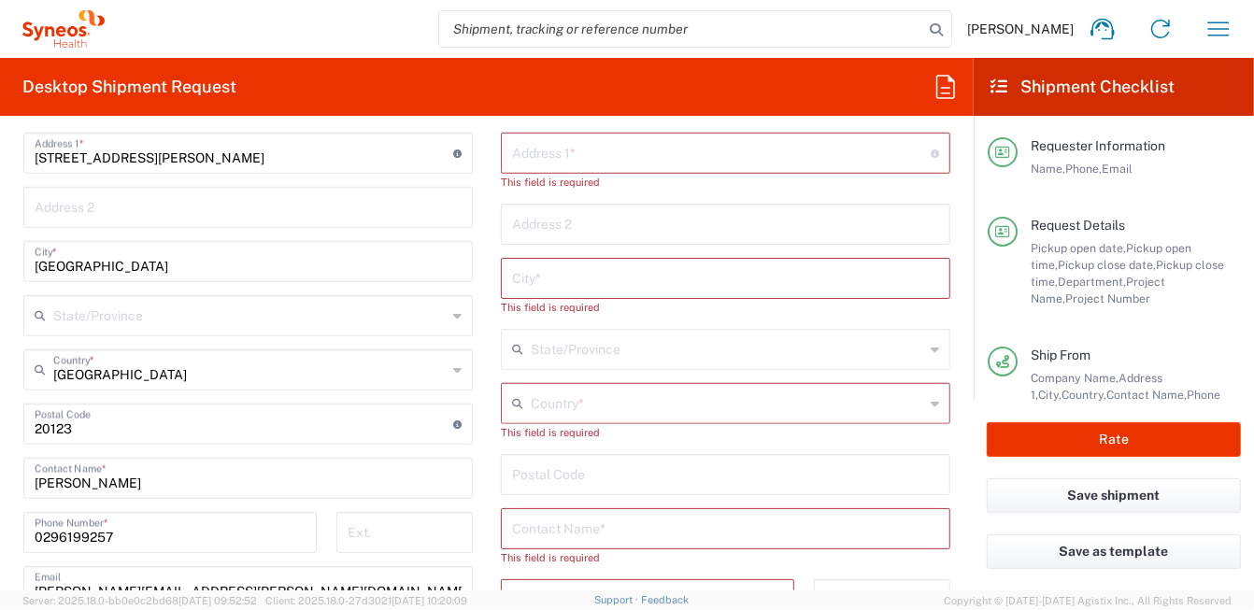
type input "[PERSON_NAME] [PERSON_NAME]"
click at [605, 531] on input "text" at bounding box center [725, 527] width 427 height 33
paste input "[PERSON_NAME] [PERSON_NAME]"
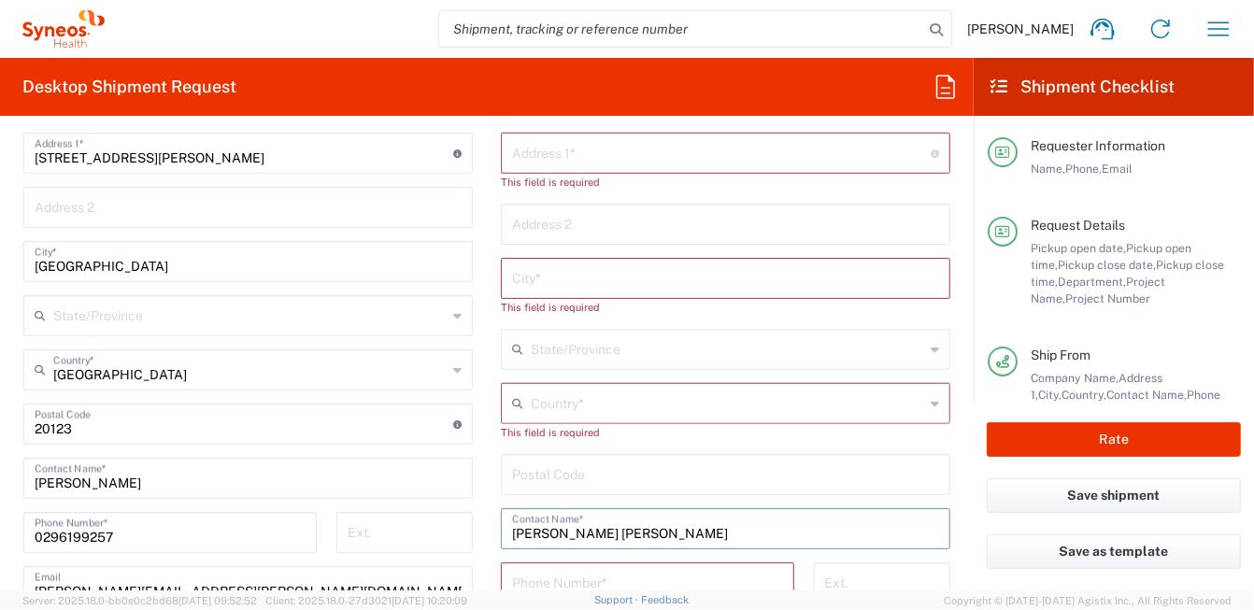
type input "[PERSON_NAME] [PERSON_NAME]"
click at [930, 404] on icon at bounding box center [934, 404] width 8 height 30
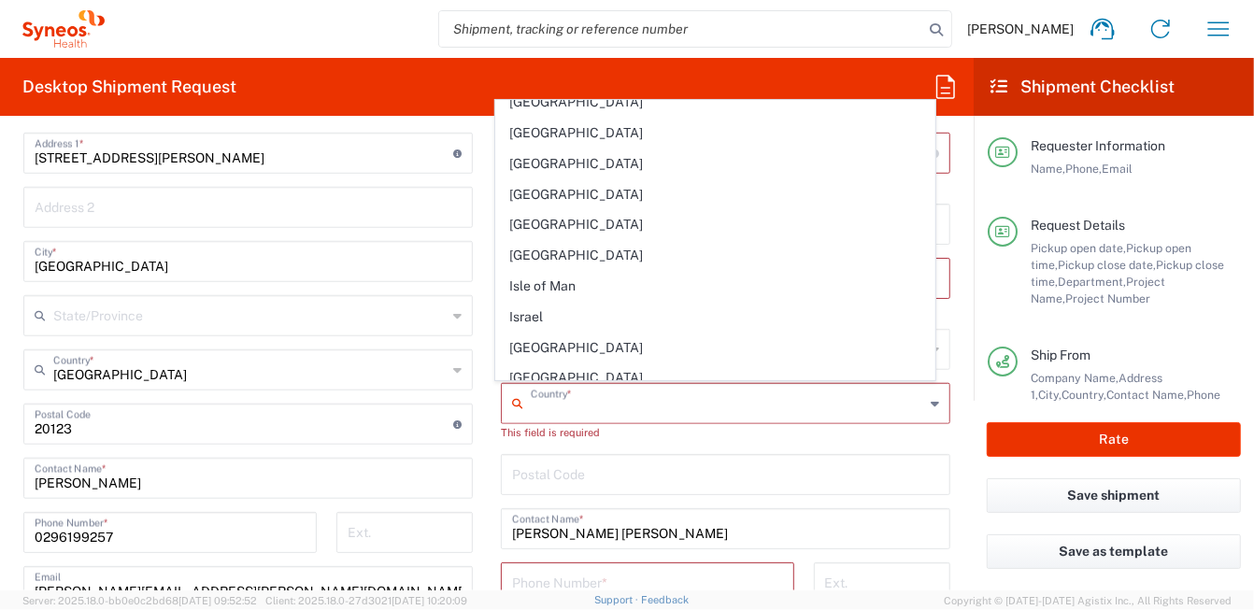
scroll to position [3176, 0]
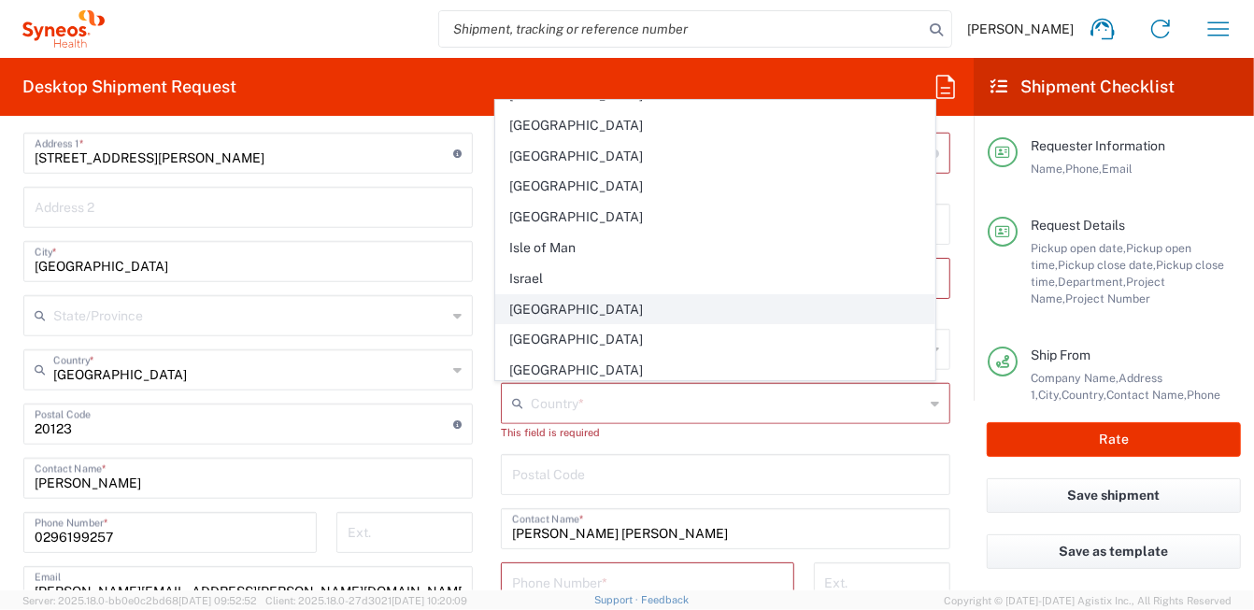
click at [570, 295] on span "[GEOGRAPHIC_DATA]" at bounding box center [715, 309] width 439 height 29
type input "[GEOGRAPHIC_DATA]"
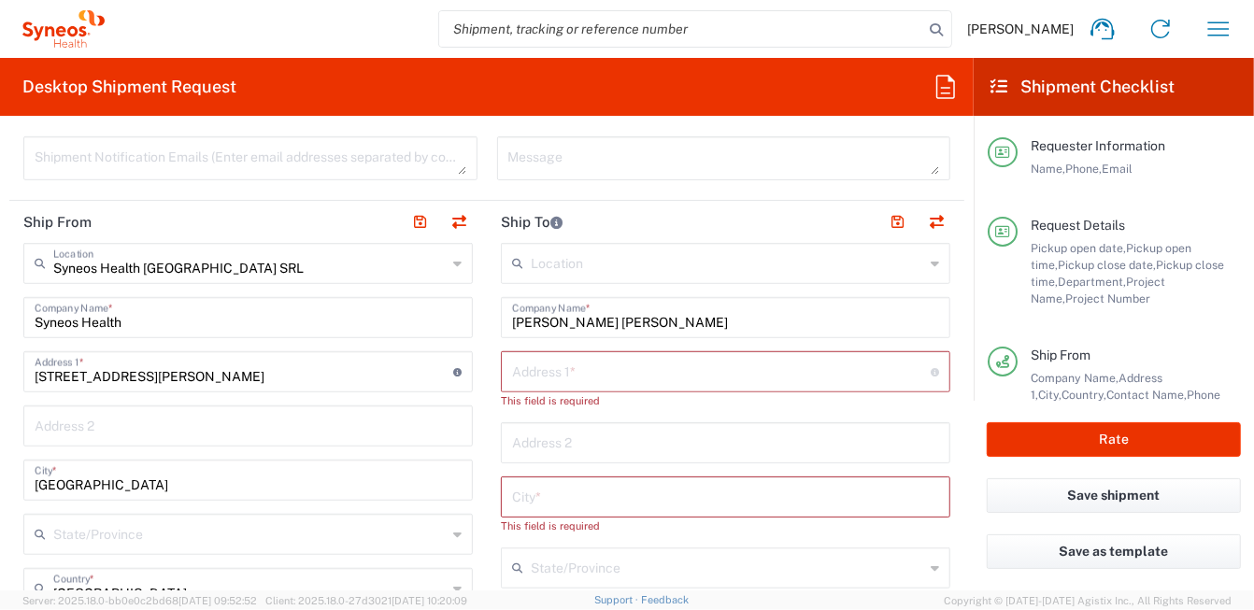
scroll to position [653, 0]
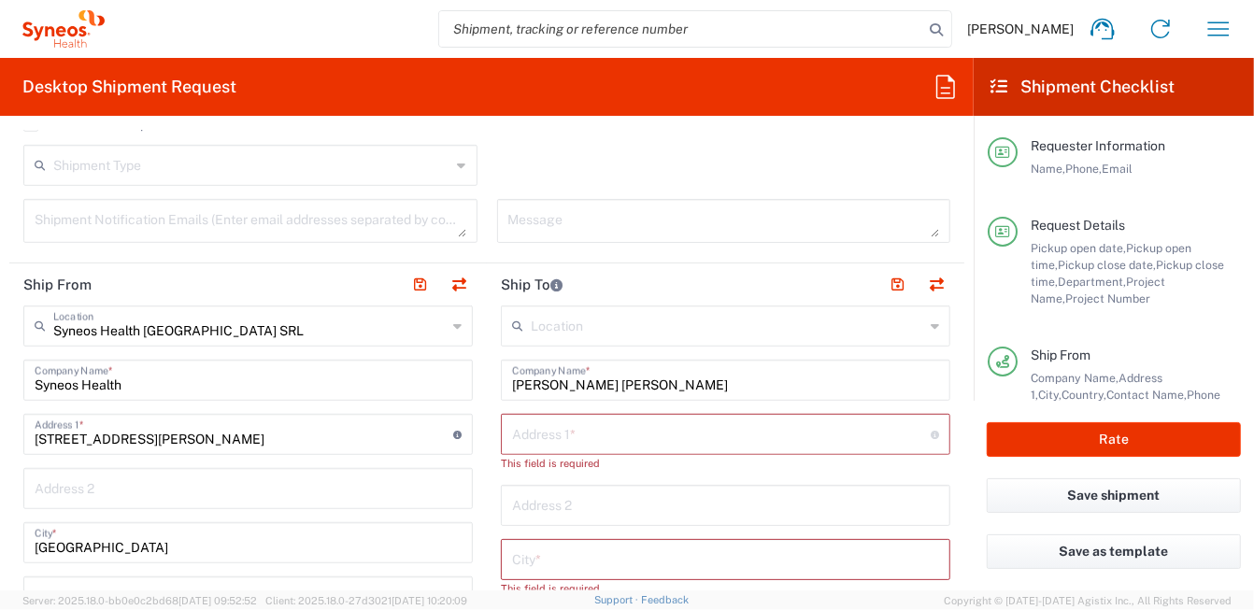
click at [558, 439] on input "text" at bounding box center [721, 433] width 418 height 33
paste input "[STREET_ADDRESS][PERSON_NAME]"
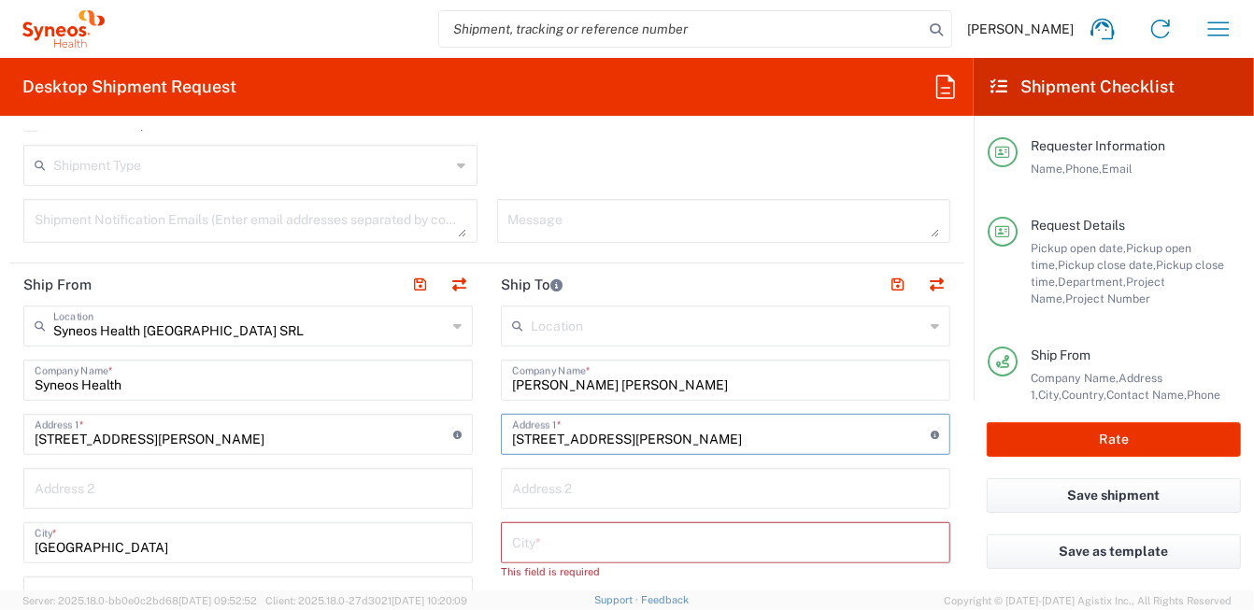
type input "[STREET_ADDRESS][PERSON_NAME]"
click at [620, 543] on input "text" at bounding box center [725, 541] width 427 height 33
click at [577, 539] on input "text" at bounding box center [725, 541] width 427 height 33
paste input "20015 Parabiago"
drag, startPoint x: 557, startPoint y: 543, endPoint x: 497, endPoint y: 540, distance: 59.8
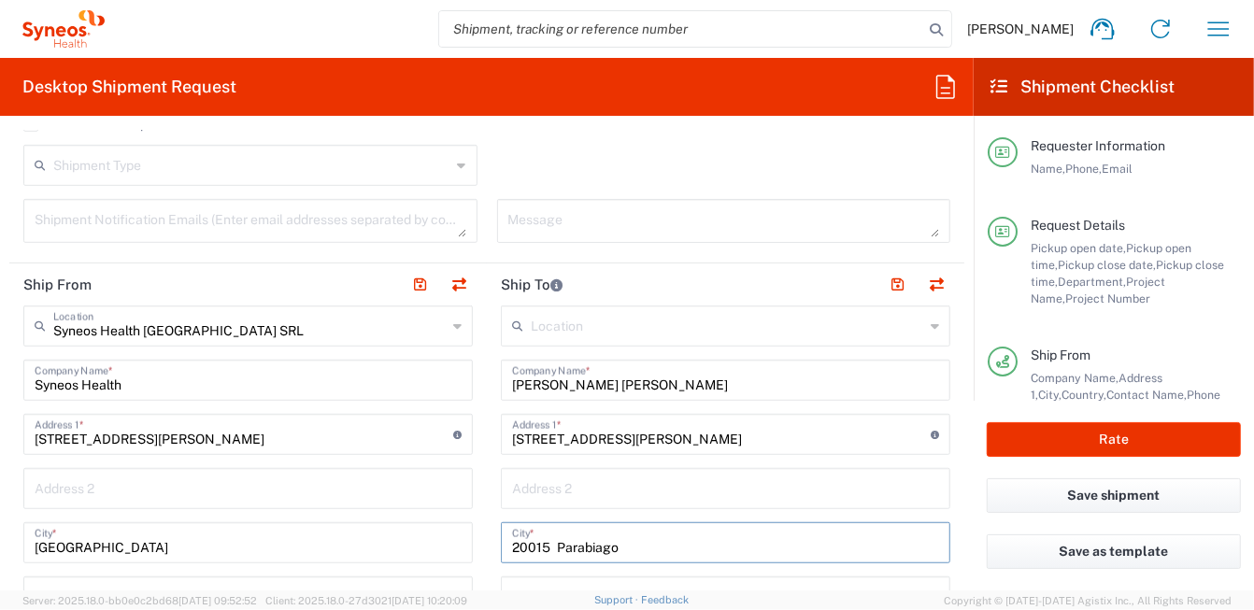
click at [501, 538] on div "20015 [GEOGRAPHIC_DATA] *" at bounding box center [725, 542] width 449 height 41
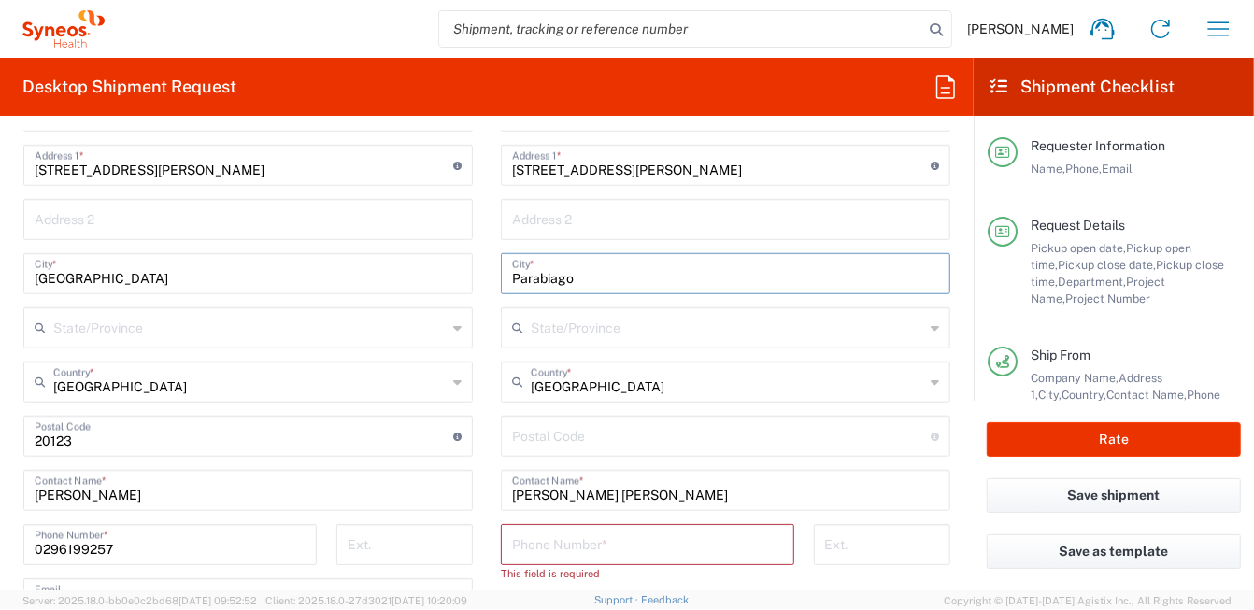
scroll to position [934, 0]
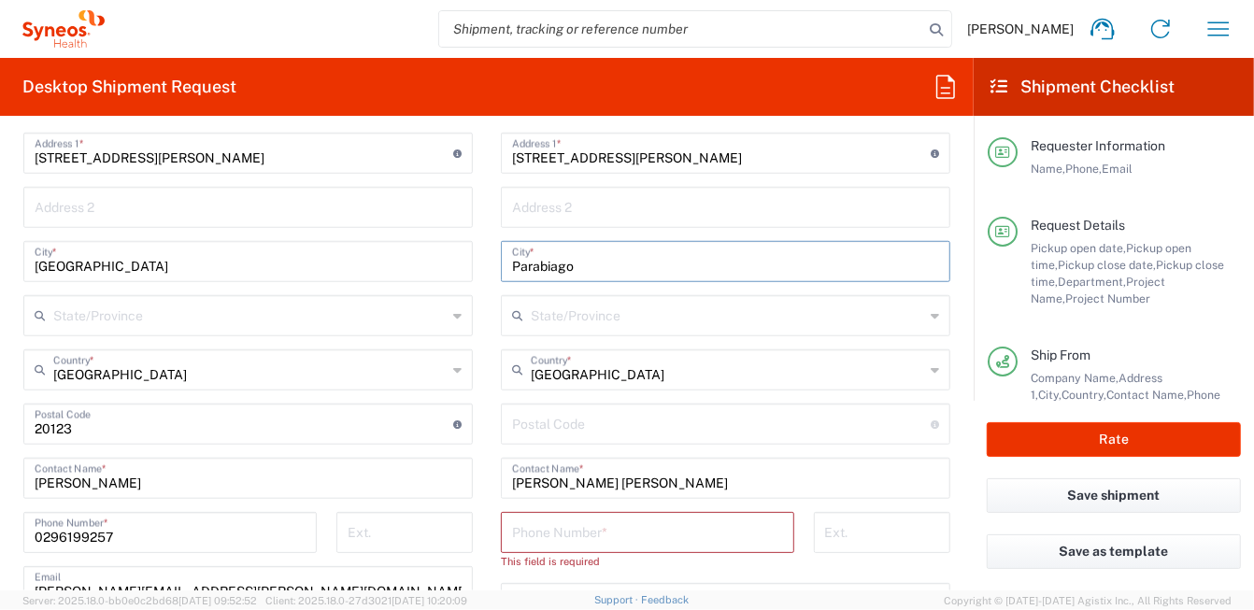
type input "Parabiago"
click at [570, 421] on input "undefined" at bounding box center [721, 422] width 418 height 33
paste input "20015"
type input "20015"
click at [566, 529] on input "tel" at bounding box center [647, 531] width 271 height 33
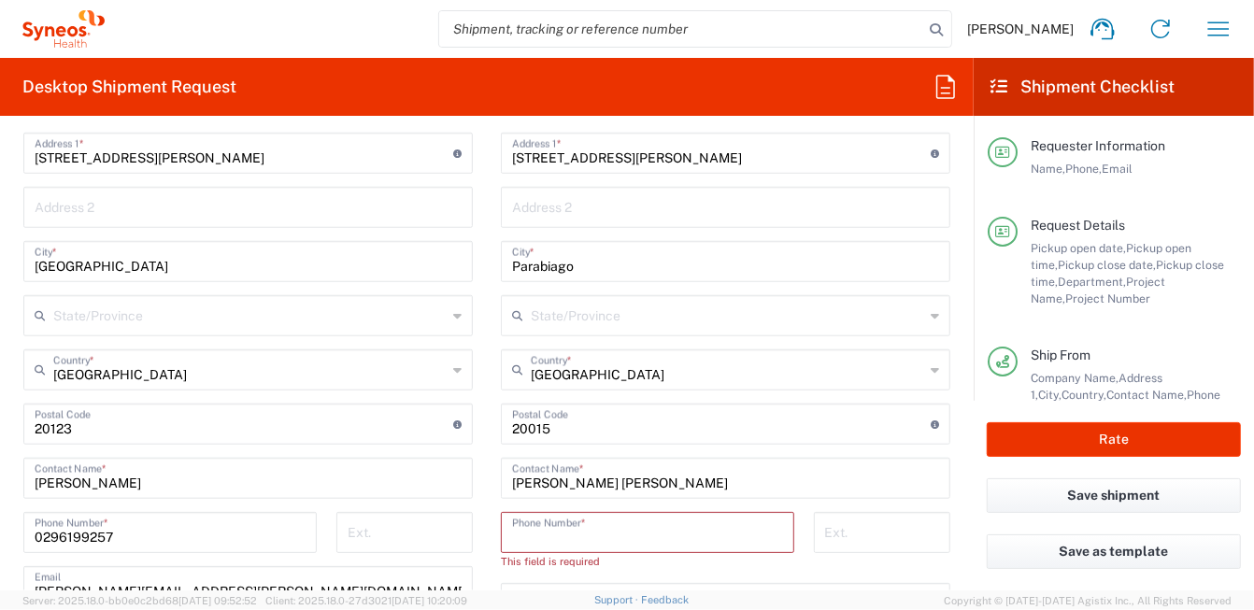
paste input "[PHONE_NUMBER]"
type input "[PHONE_NUMBER]"
click at [605, 262] on input "Parabiago" at bounding box center [725, 260] width 427 height 33
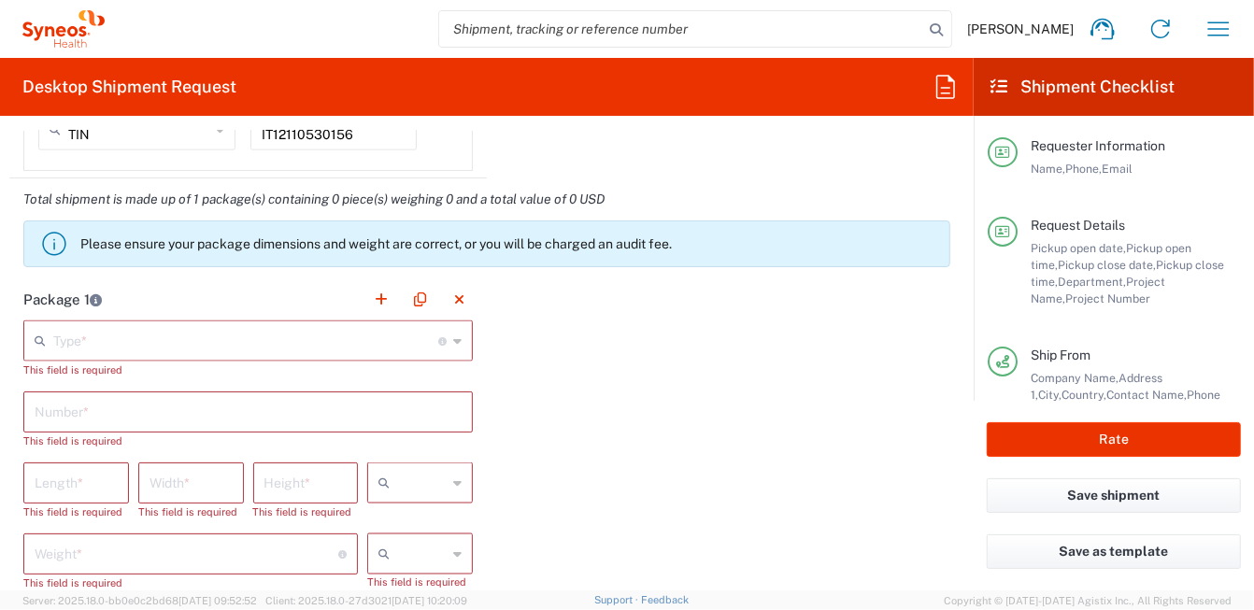
scroll to position [1774, 0]
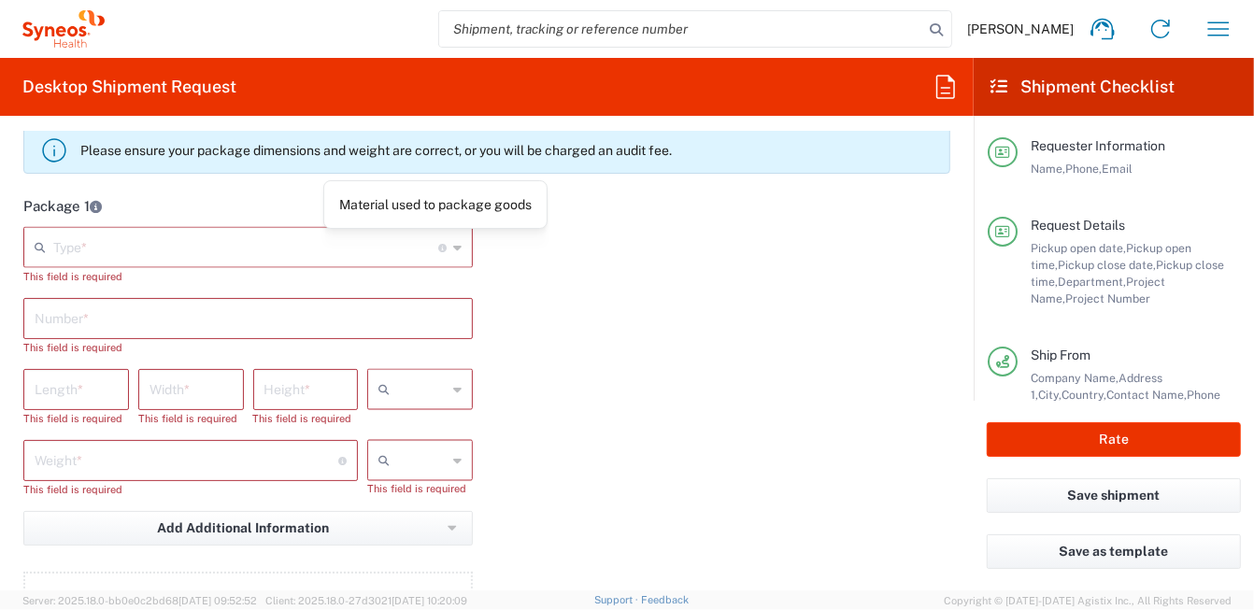
type input "Parabiago ([GEOGRAPHIC_DATA])"
click at [444, 243] on div "Type * Material used to package goods" at bounding box center [247, 247] width 449 height 41
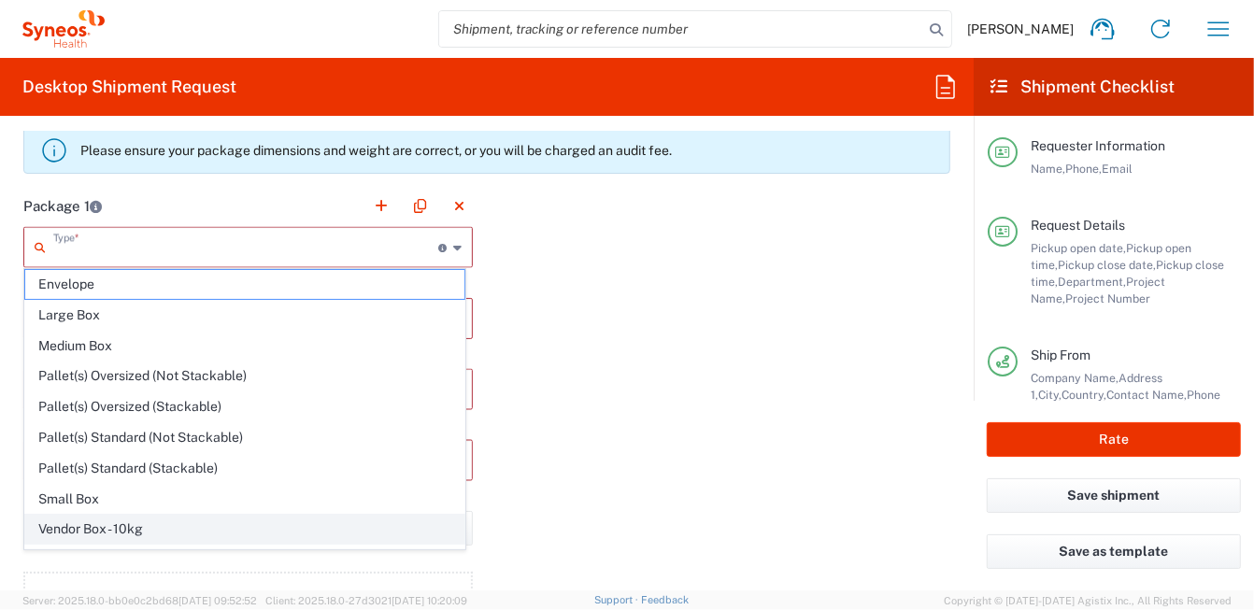
scroll to position [50, 0]
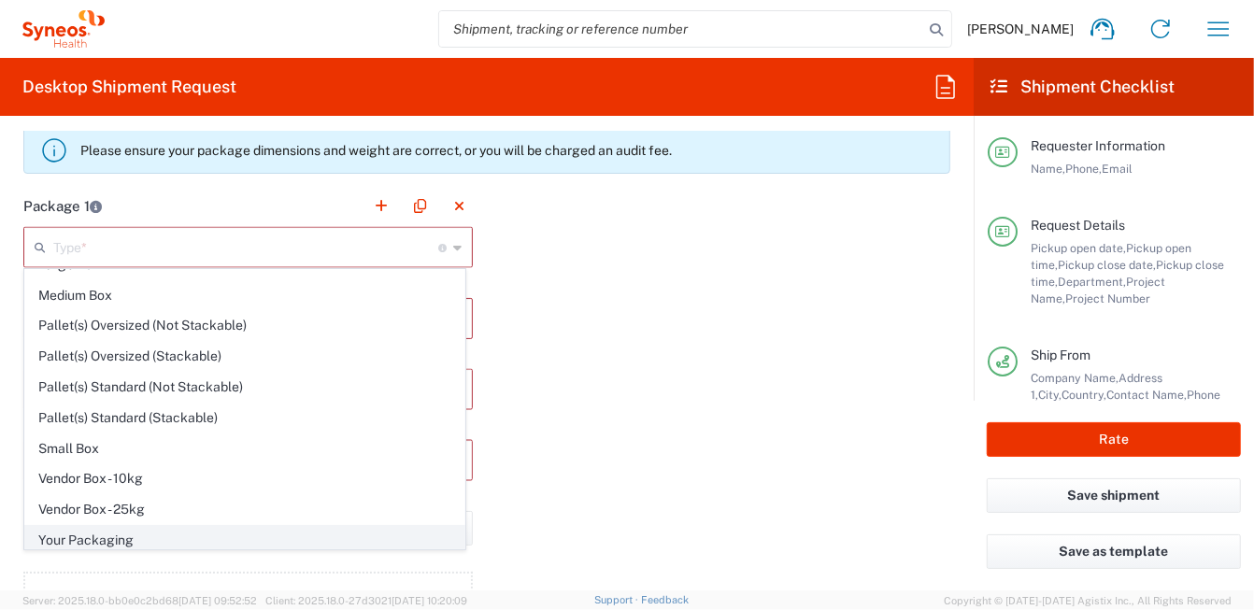
click at [185, 531] on span "Your Packaging" at bounding box center [244, 540] width 439 height 29
type input "Your Packaging"
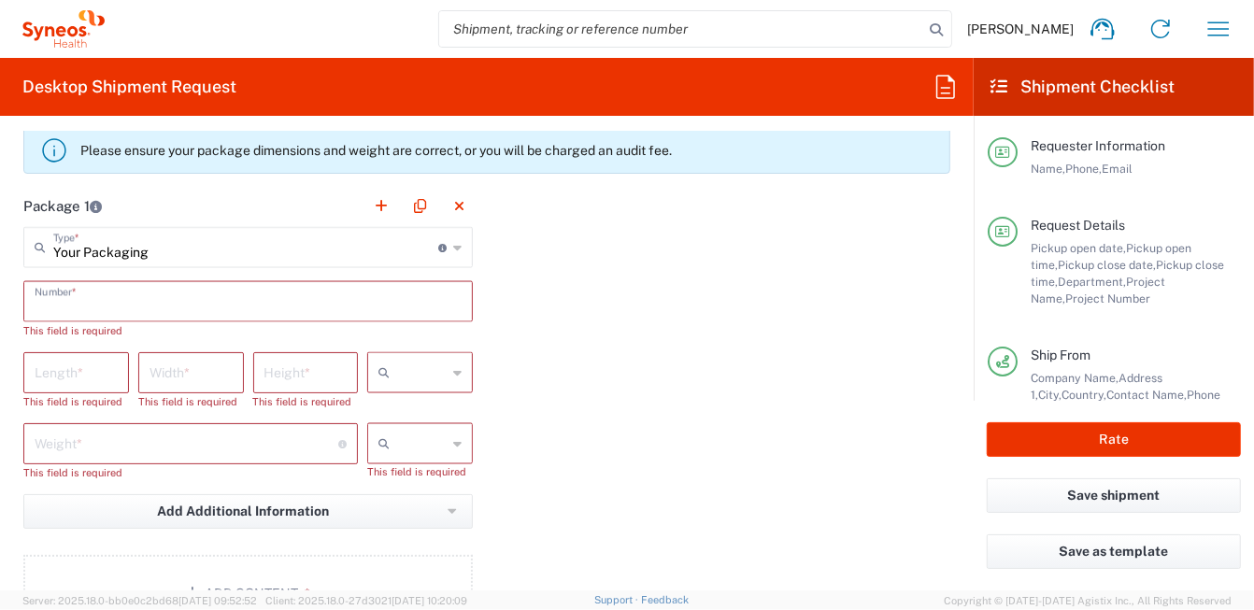
click at [203, 304] on input "text" at bounding box center [248, 300] width 427 height 33
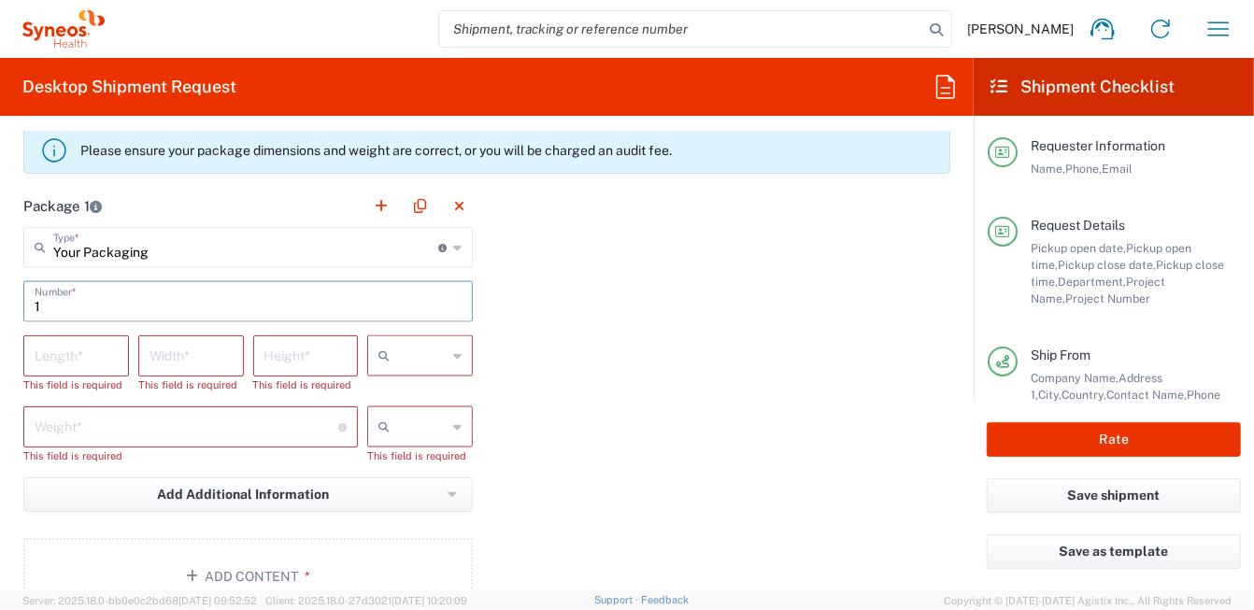
type input "1"
click at [454, 356] on icon at bounding box center [457, 356] width 8 height 30
click at [434, 385] on span "cm" at bounding box center [414, 392] width 100 height 29
type input "cm"
click at [453, 428] on icon at bounding box center [457, 427] width 8 height 30
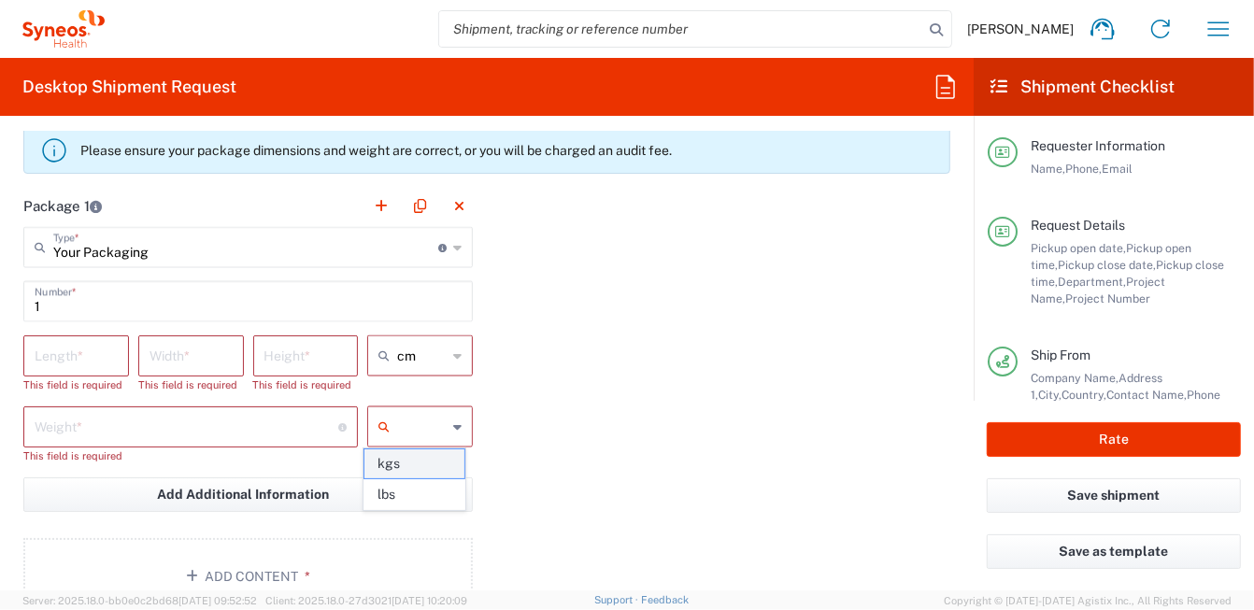
click at [434, 469] on span "kgs" at bounding box center [414, 463] width 100 height 29
type input "kgs"
click at [116, 343] on div "Length *" at bounding box center [76, 355] width 106 height 41
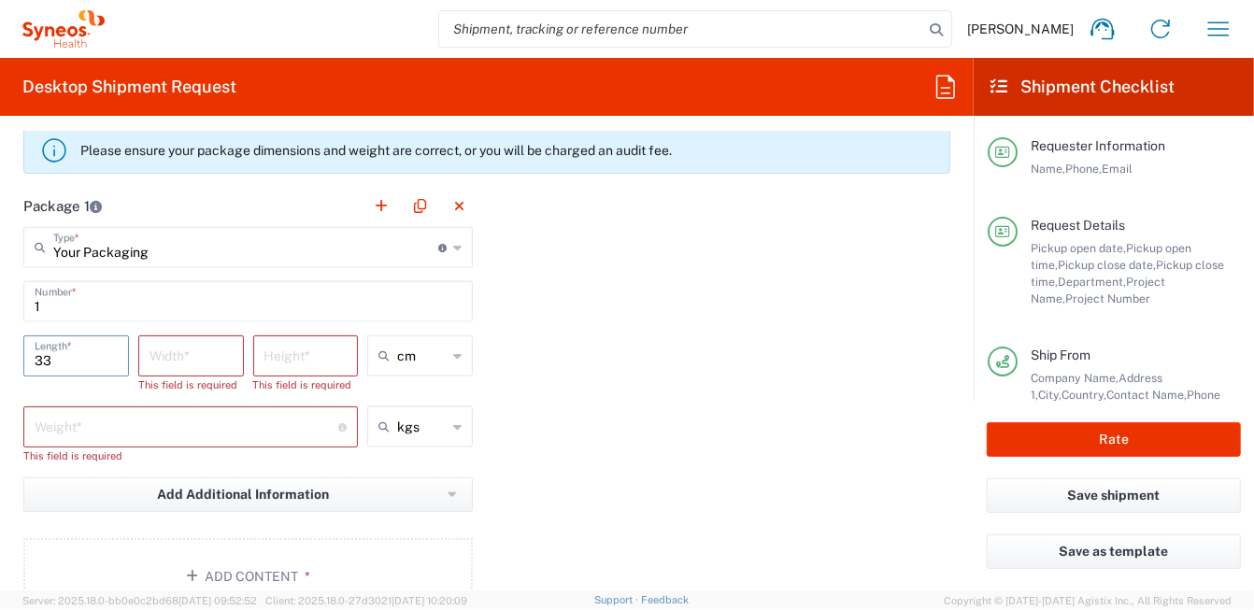
type input "33"
click at [183, 358] on input "number" at bounding box center [190, 354] width 83 height 33
type input "23"
click at [331, 349] on input "number" at bounding box center [305, 354] width 83 height 33
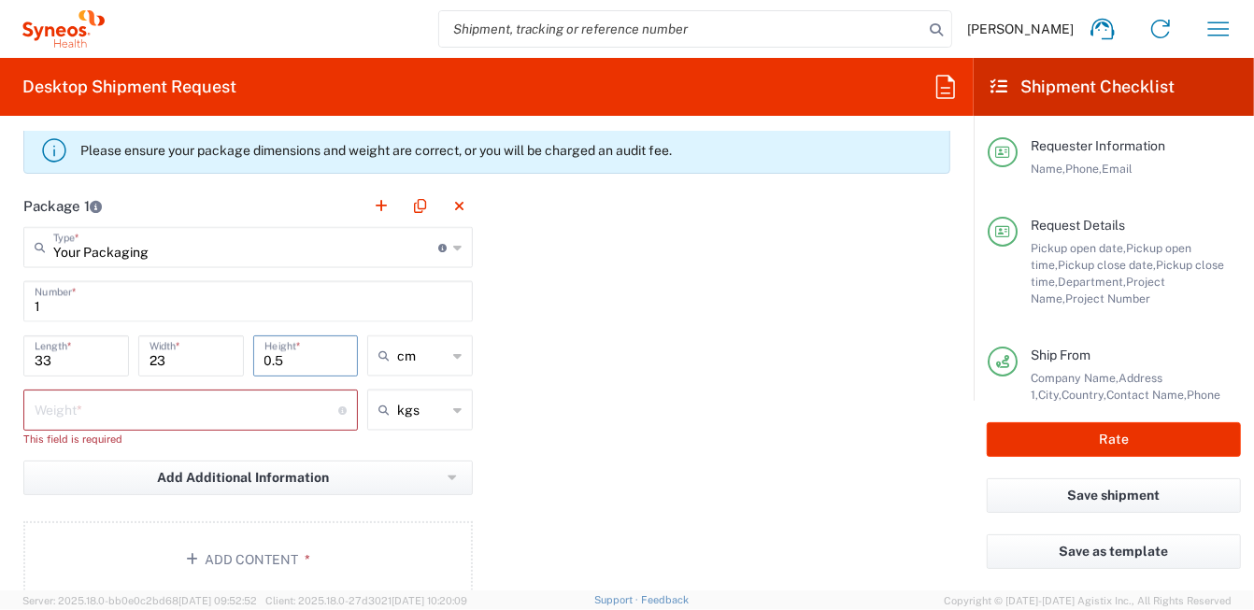
type input "0.5"
click at [229, 404] on input "number" at bounding box center [187, 408] width 304 height 33
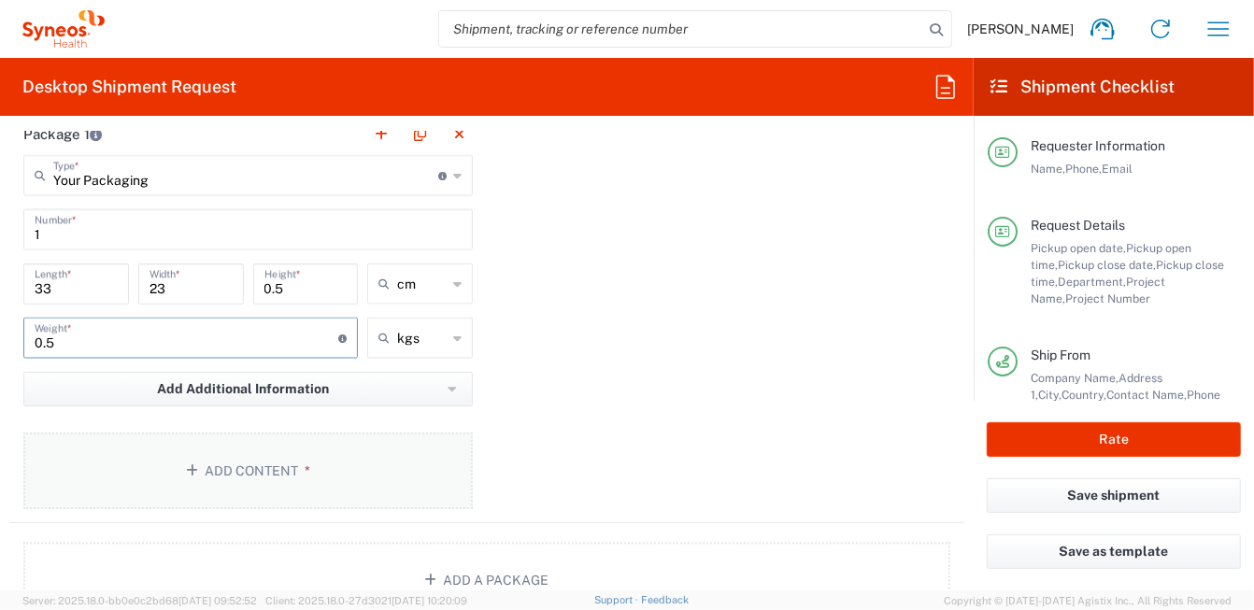
scroll to position [1962, 0]
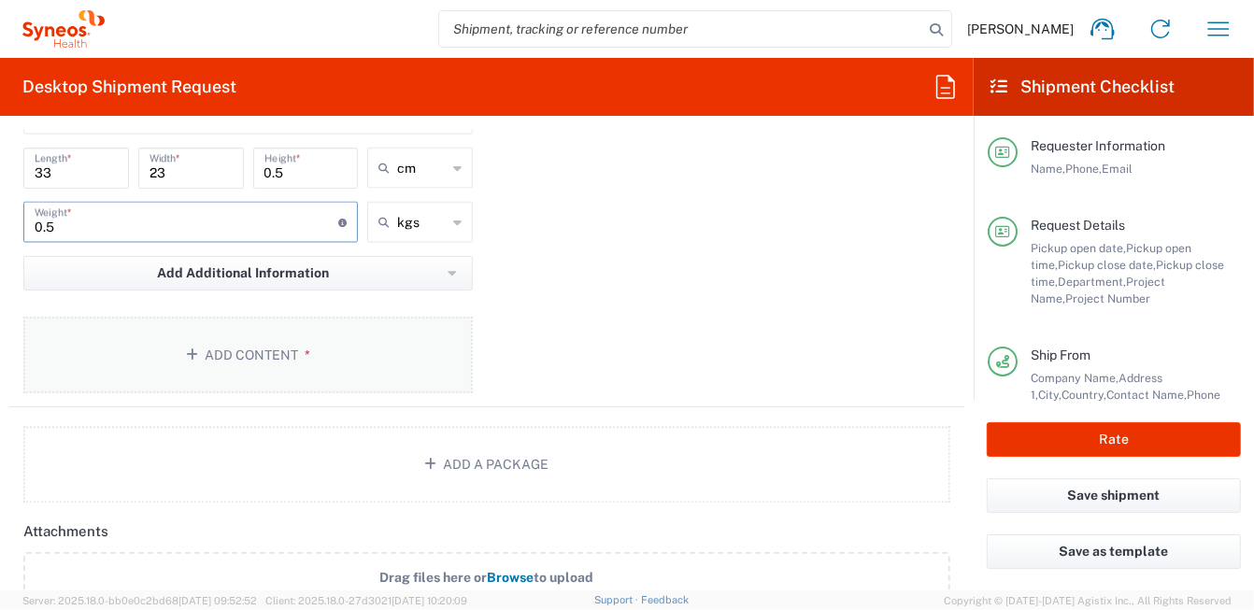
type input "0.5"
click at [292, 351] on button "Add Content *" at bounding box center [247, 355] width 449 height 77
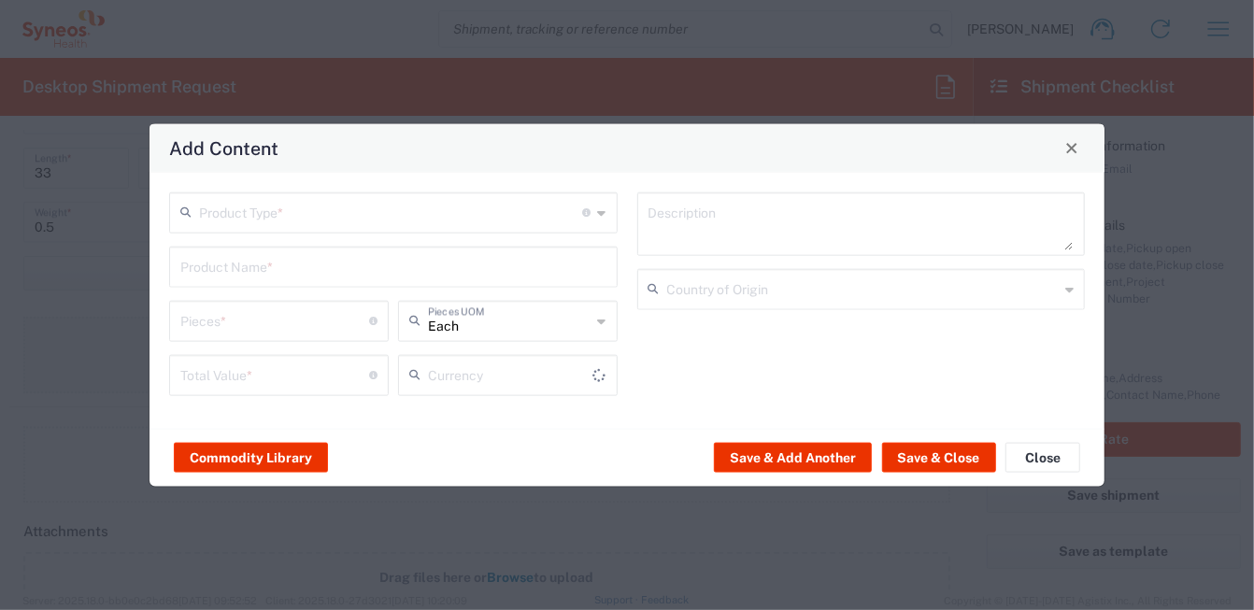
type input "US Dollar"
click at [602, 216] on icon at bounding box center [602, 212] width 8 height 30
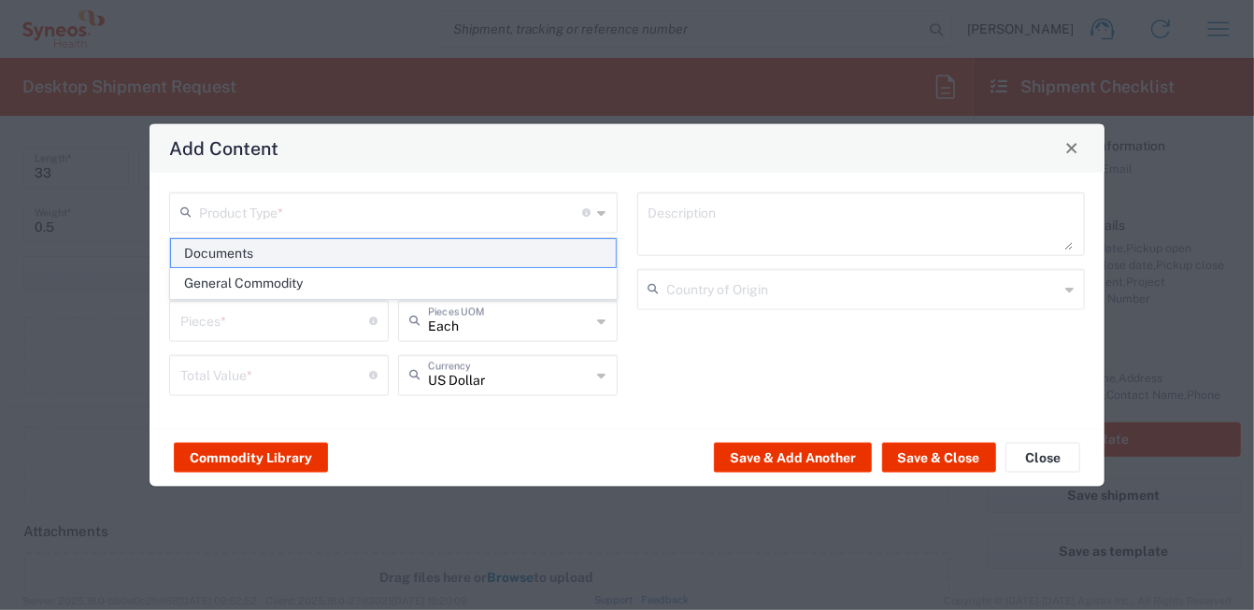
click at [516, 248] on span "Documents" at bounding box center [393, 253] width 445 height 29
type input "Documents"
type input "1"
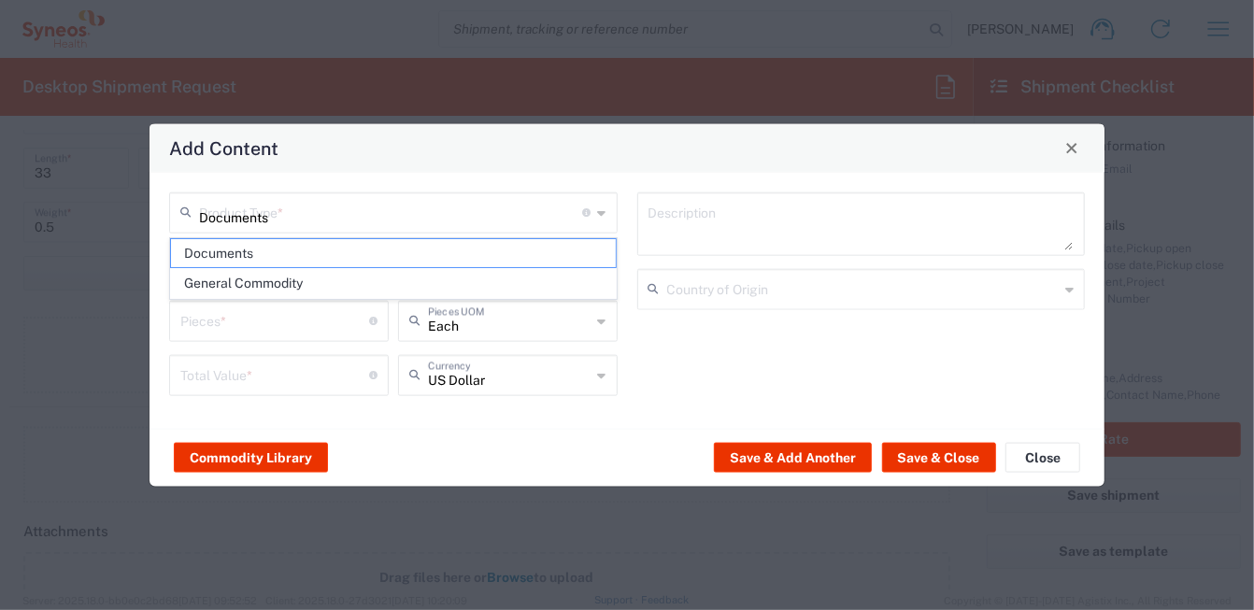
type textarea "Documents"
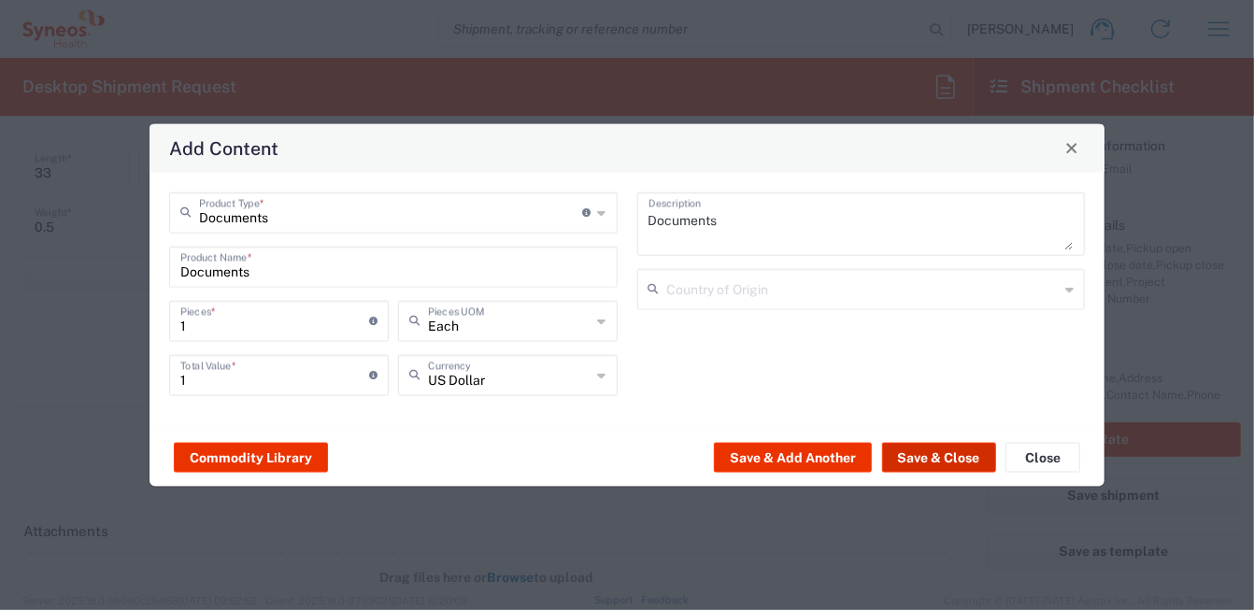
click at [935, 454] on button "Save & Close" at bounding box center [939, 458] width 114 height 30
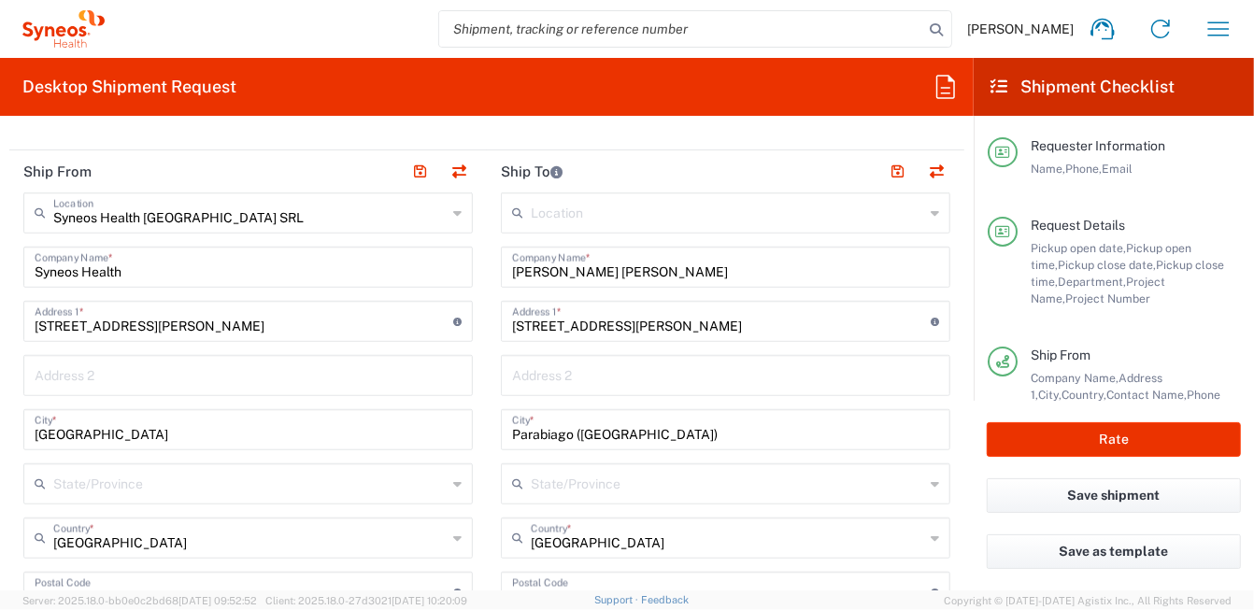
scroll to position [1027, 0]
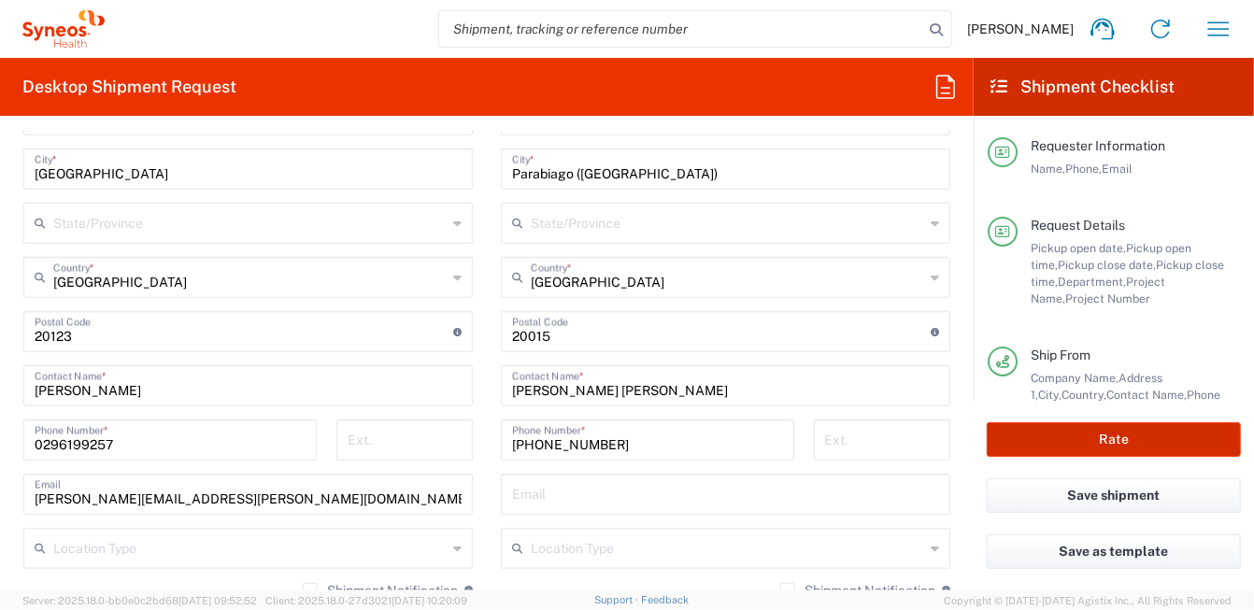
click at [1123, 442] on button "Rate" at bounding box center [1113, 439] width 254 height 35
type input "6455"
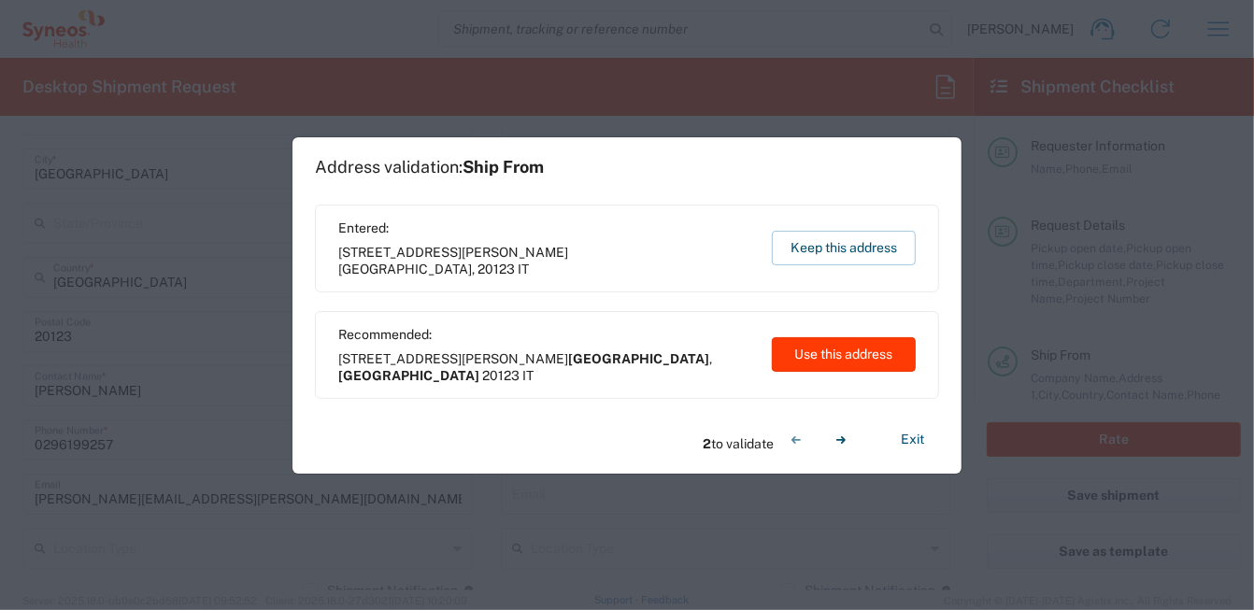
click at [824, 347] on button "Use this address" at bounding box center [844, 354] width 144 height 35
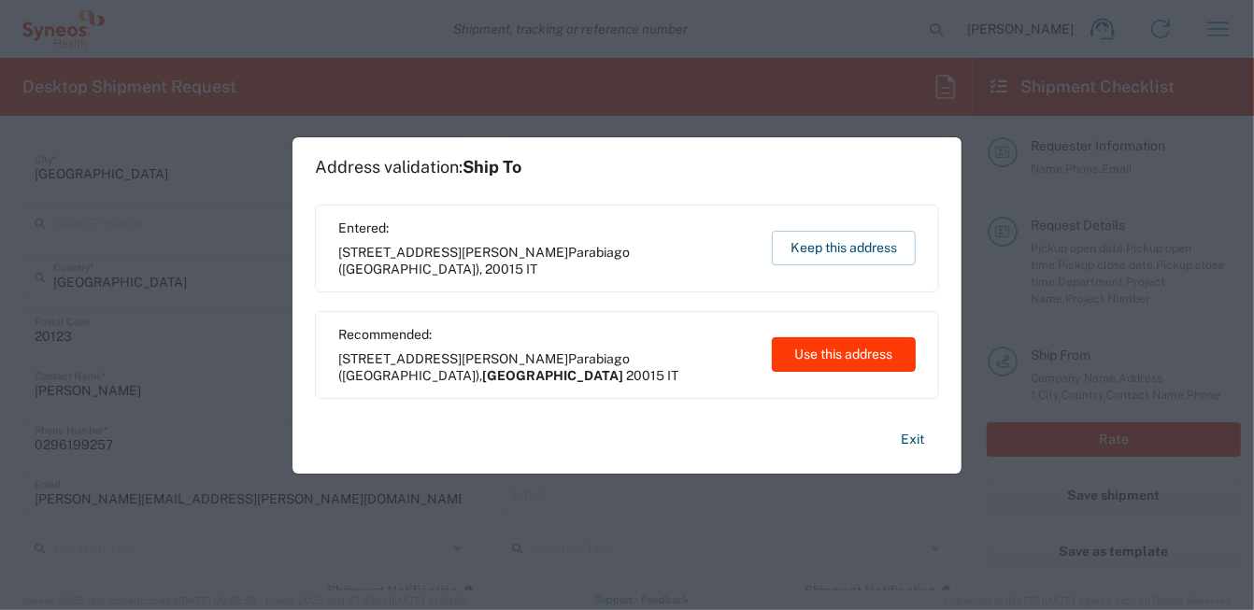
click at [841, 357] on button "Use this address" at bounding box center [844, 354] width 144 height 35
type input "[GEOGRAPHIC_DATA]"
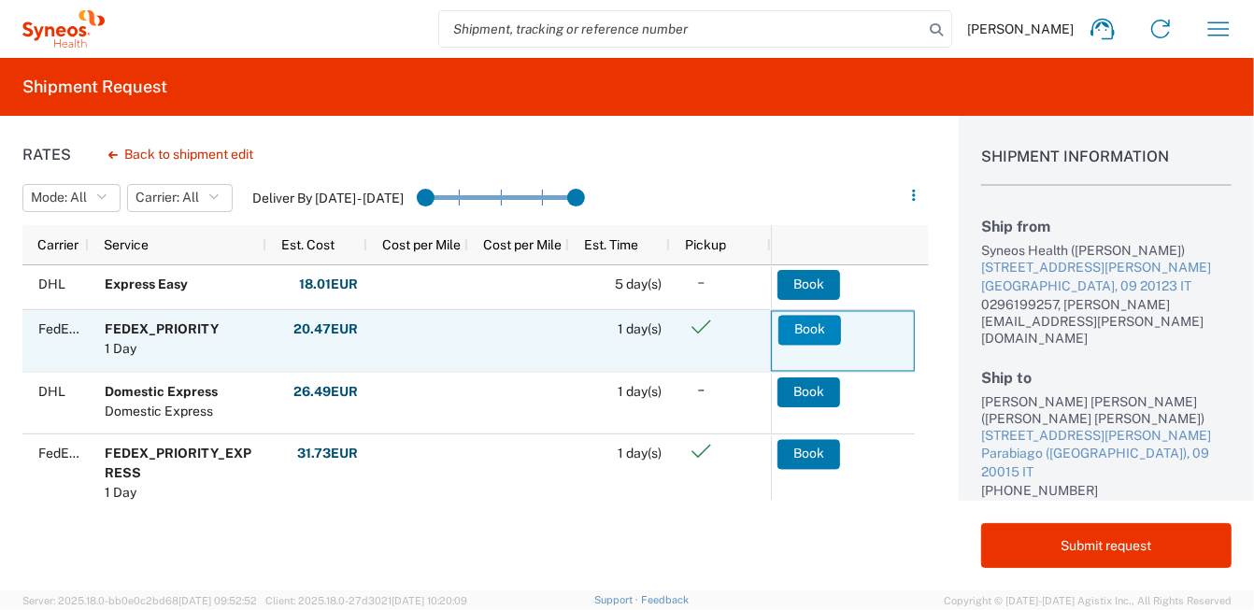
click at [806, 328] on button "Book" at bounding box center [809, 330] width 63 height 30
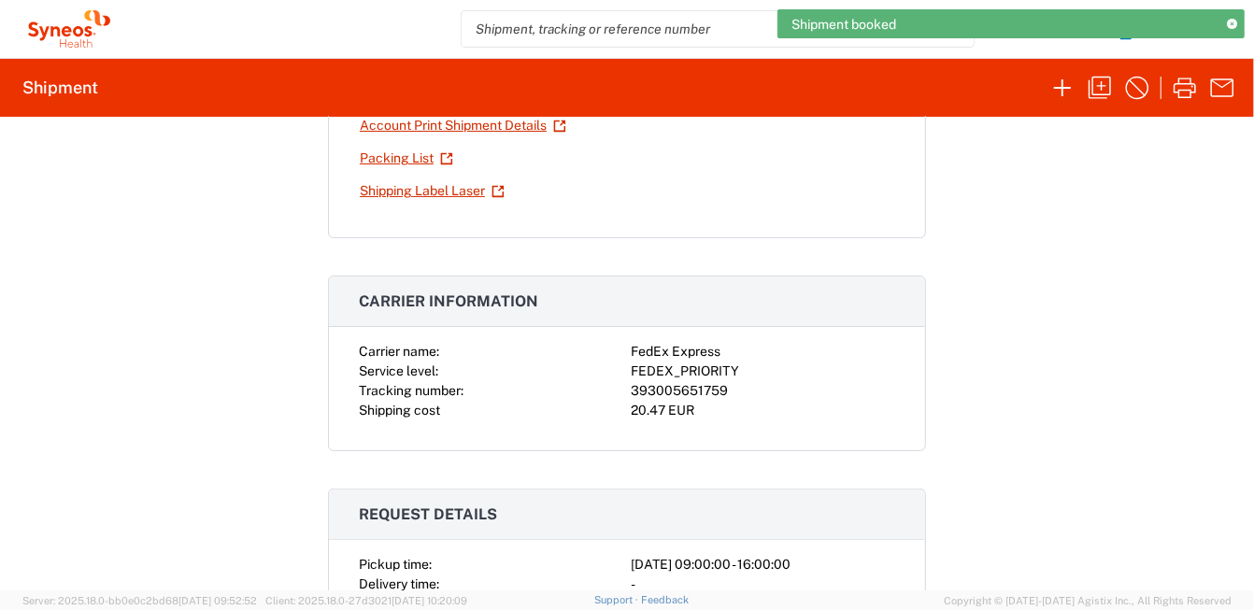
scroll to position [373, 0]
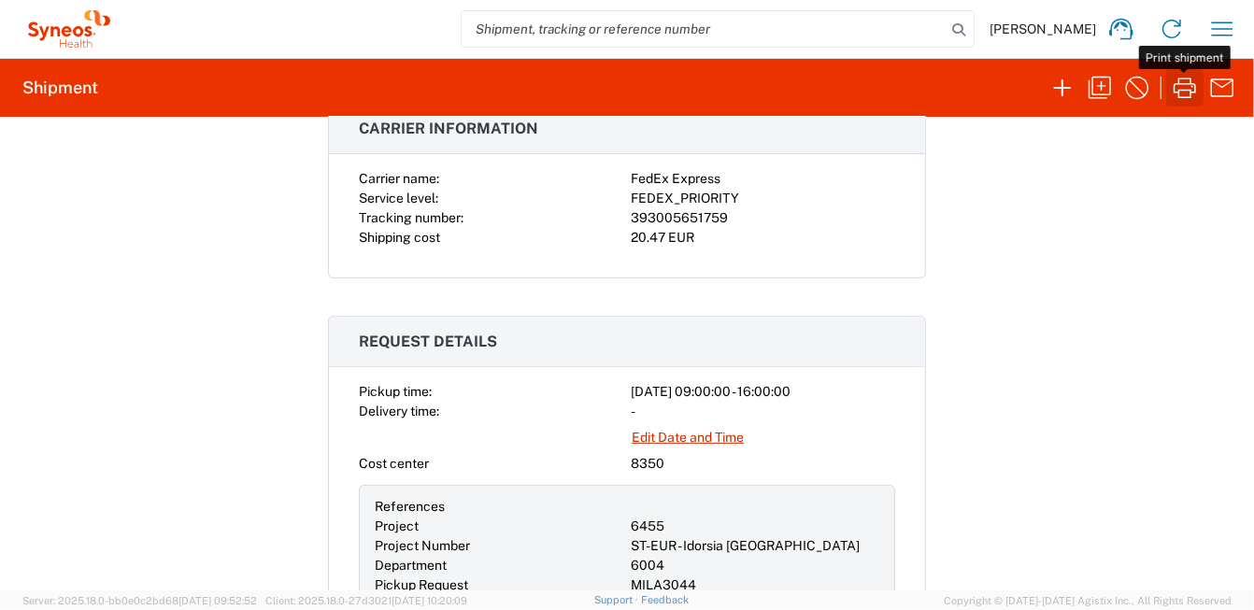
click at [1190, 93] on icon "button" at bounding box center [1184, 88] width 22 height 21
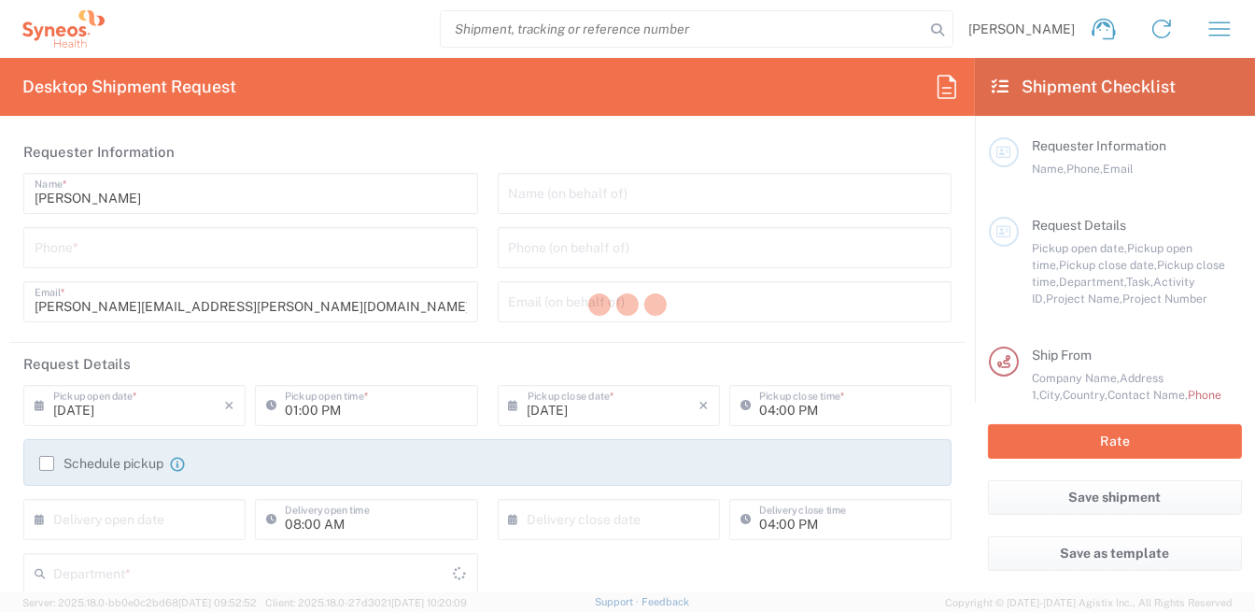
type input "8350"
type input "[GEOGRAPHIC_DATA]"
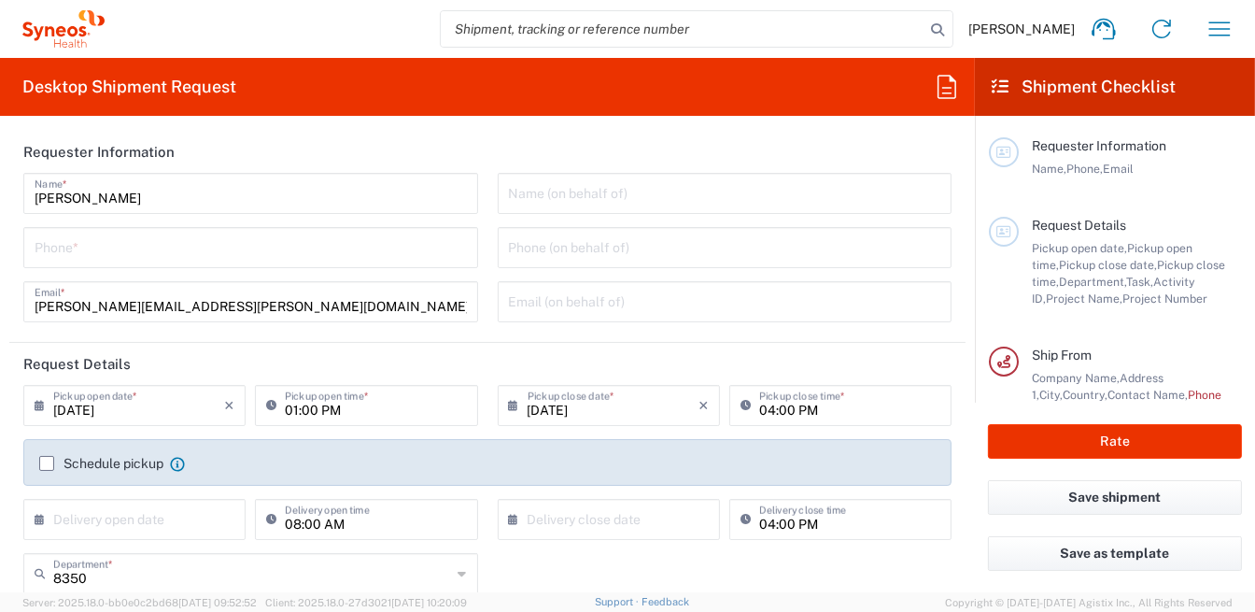
click at [202, 249] on input "tel" at bounding box center [251, 246] width 432 height 33
type input "Syneos Health [GEOGRAPHIC_DATA] SRL"
type input "0296199257"
type input "[PERSON_NAME][EMAIL_ADDRESS][PERSON_NAME][DOMAIN_NAME]"
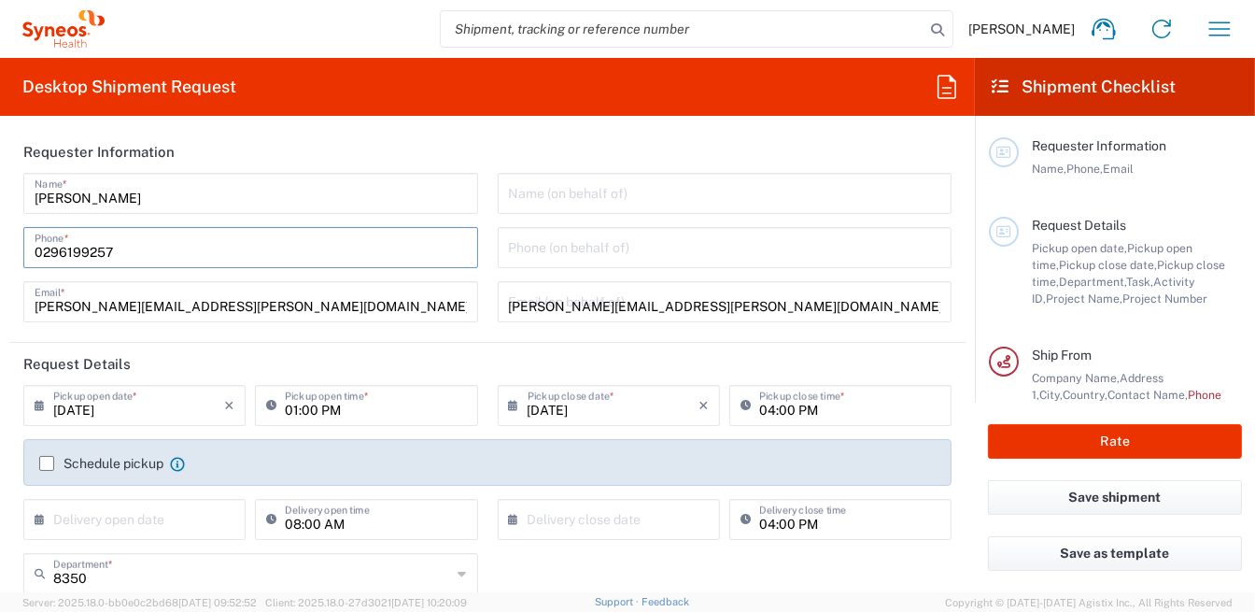
type input "0296199257"
type input "[GEOGRAPHIC_DATA]"
click at [41, 404] on icon at bounding box center [44, 405] width 19 height 30
click at [93, 415] on input "[DATE]" at bounding box center [138, 404] width 171 height 33
click at [36, 403] on icon at bounding box center [44, 405] width 19 height 30
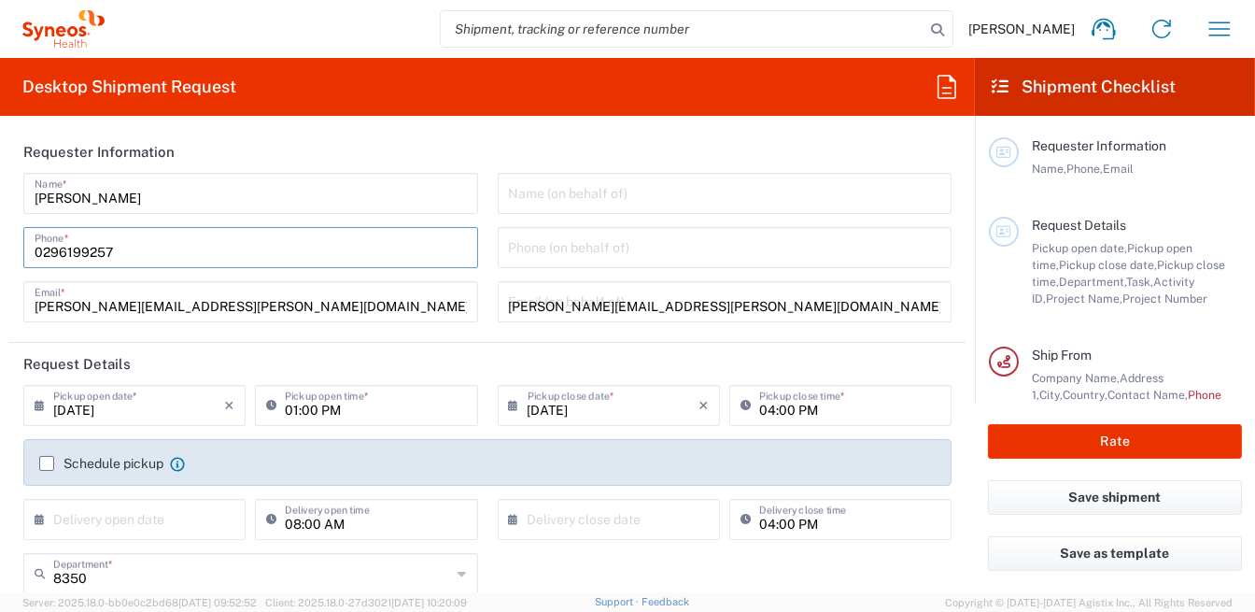
click at [141, 405] on input "[DATE]" at bounding box center [138, 404] width 171 height 33
type input "Syneos Health [GEOGRAPHIC_DATA] SRL"
click at [121, 404] on input "[DATE]" at bounding box center [138, 404] width 171 height 33
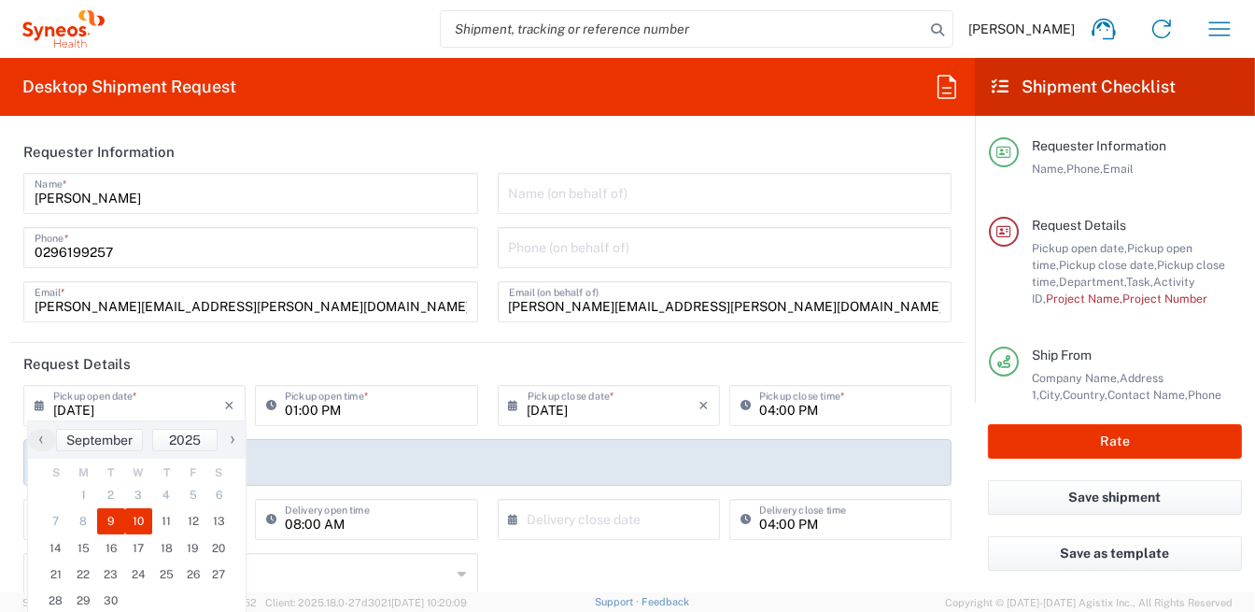
click at [132, 520] on span "10" at bounding box center [139, 521] width 28 height 26
type input "[DATE]"
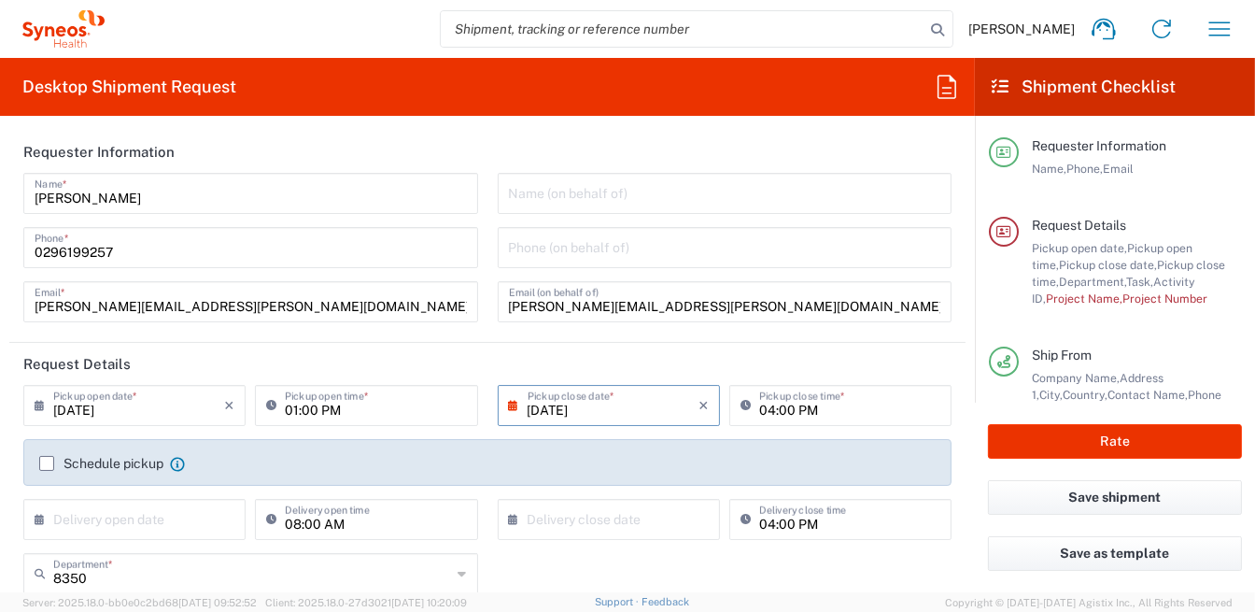
click at [302, 409] on input "01:00 PM" at bounding box center [375, 404] width 181 height 33
drag, startPoint x: 348, startPoint y: 413, endPoint x: 242, endPoint y: 411, distance: 106.5
click at [255, 419] on div "01:00 PM Pickup open time *" at bounding box center [366, 405] width 222 height 41
type input "09:00 AM"
click at [51, 462] on label "Schedule pickup" at bounding box center [101, 463] width 124 height 15
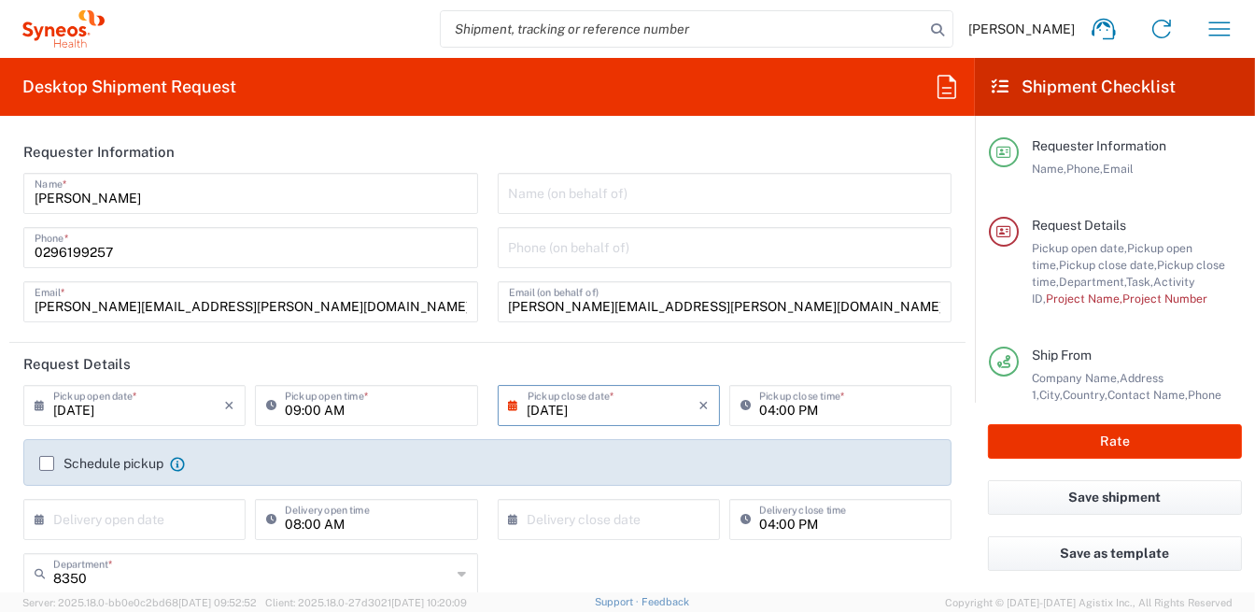
click at [47, 463] on input "Schedule pickup" at bounding box center [47, 463] width 0 height 0
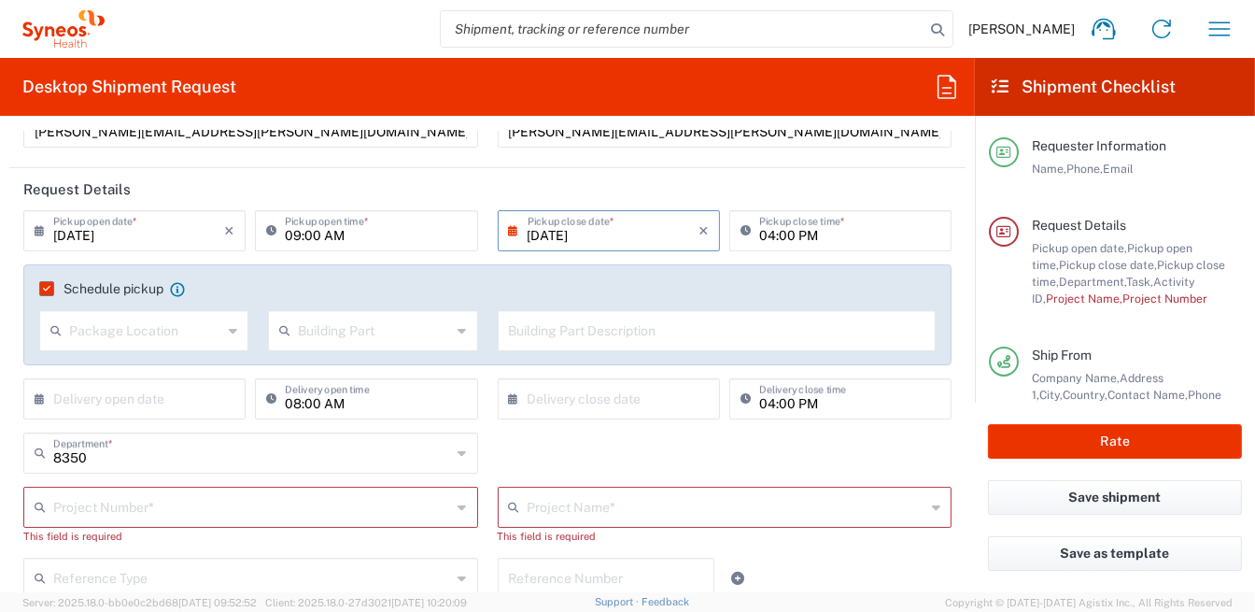
scroll to position [373, 0]
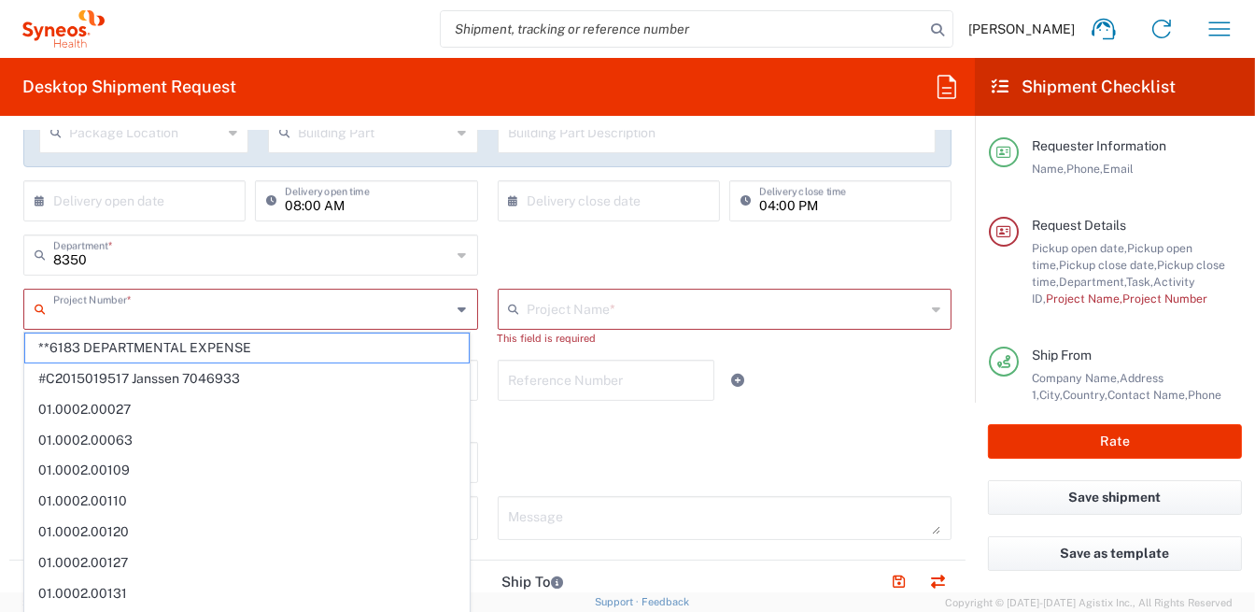
click at [131, 306] on input "text" at bounding box center [252, 307] width 399 height 33
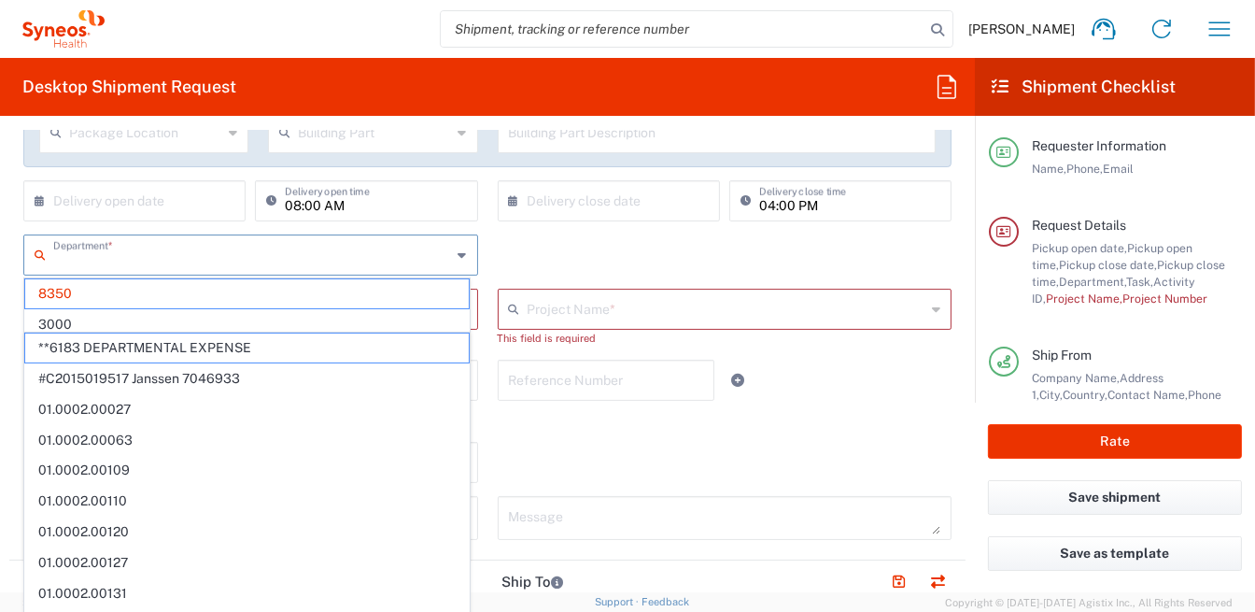
click at [106, 257] on input "text" at bounding box center [252, 253] width 399 height 33
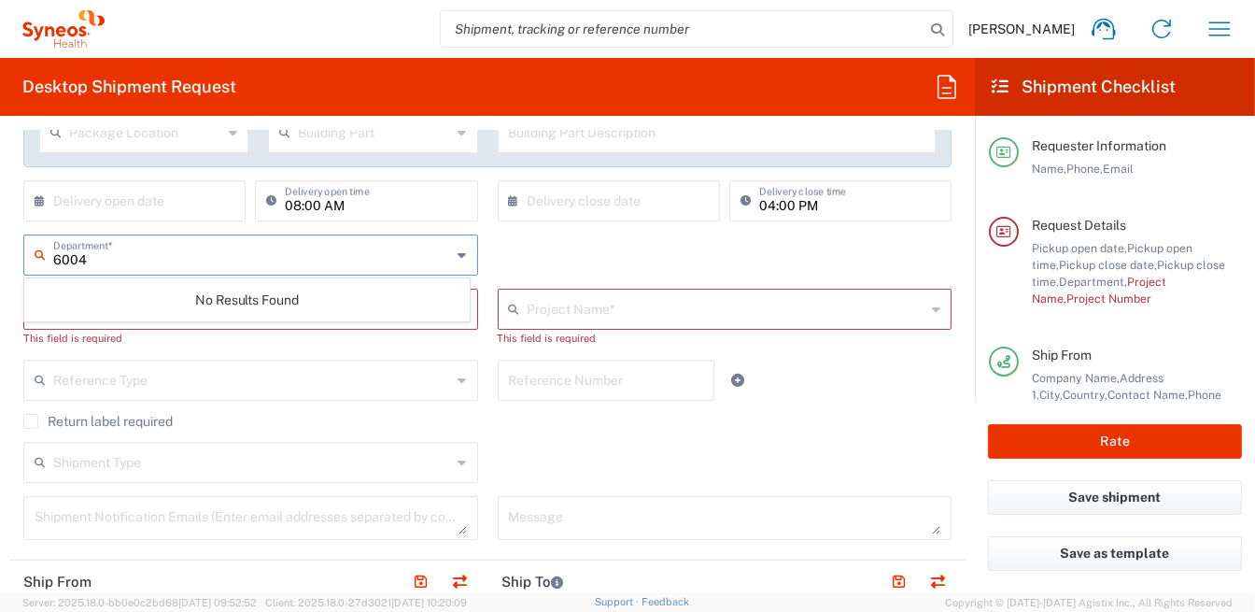
click at [200, 262] on input "6004" at bounding box center [252, 253] width 399 height 33
type input "6004"
click at [576, 222] on div "× Delivery close date Cancel Apply" at bounding box center [609, 207] width 232 height 54
click at [272, 261] on input "text" at bounding box center [252, 253] width 399 height 33
type input "6004"
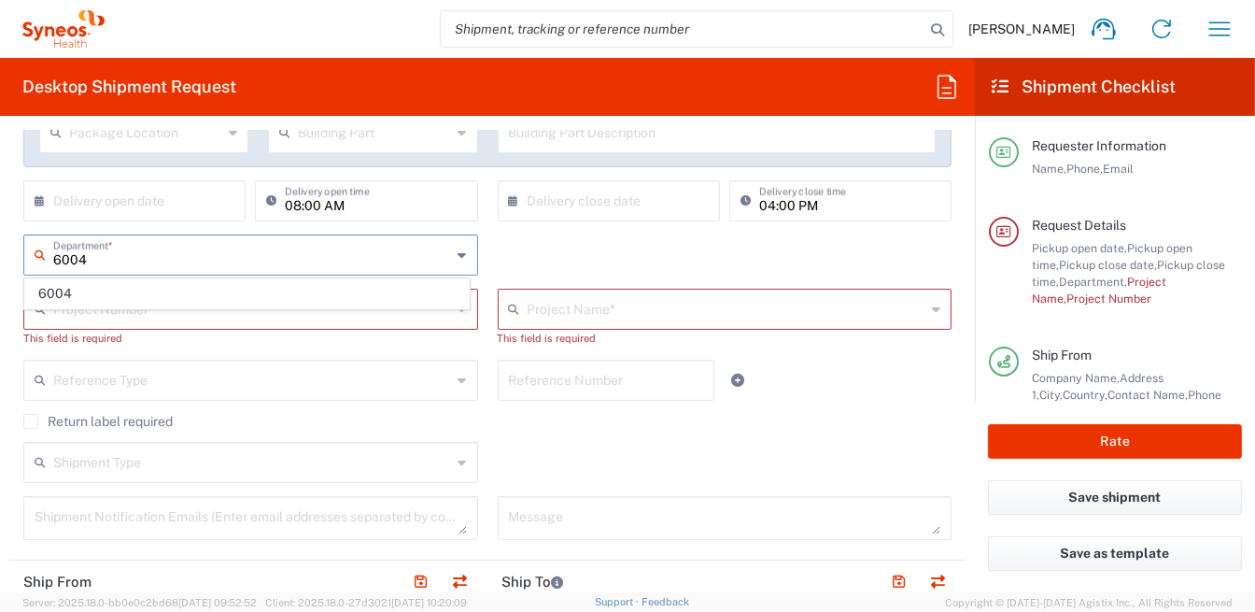
click at [33, 294] on span "6004" at bounding box center [247, 293] width 444 height 29
click at [51, 315] on icon at bounding box center [44, 309] width 19 height 30
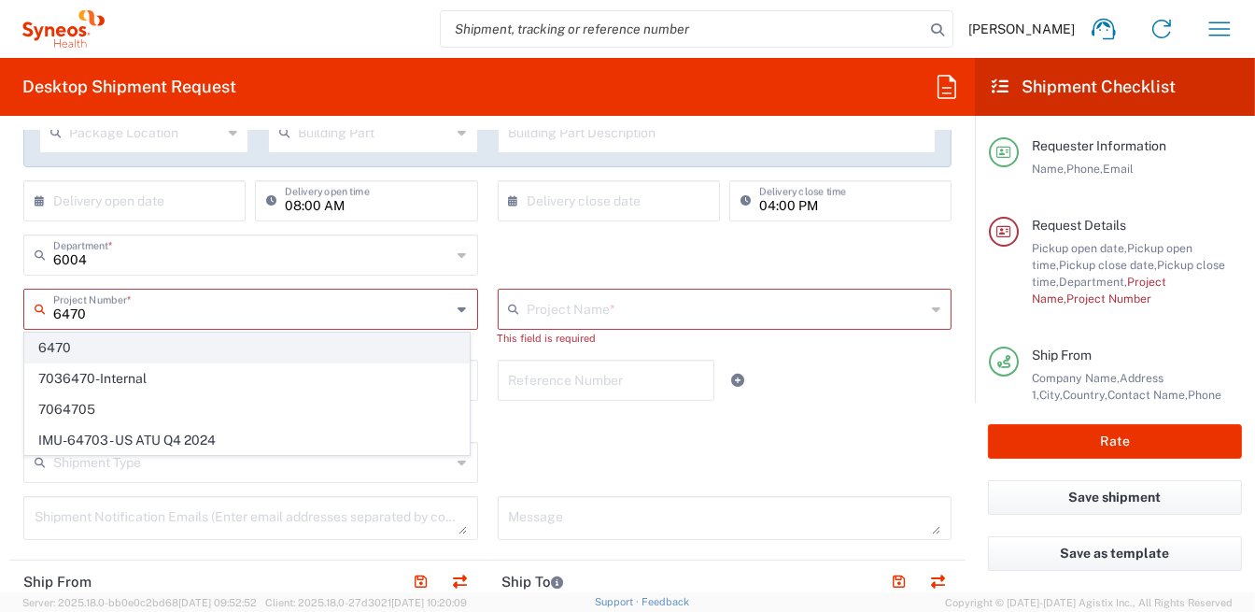
type input "6470"
click at [64, 352] on span "6470" at bounding box center [247, 347] width 444 height 29
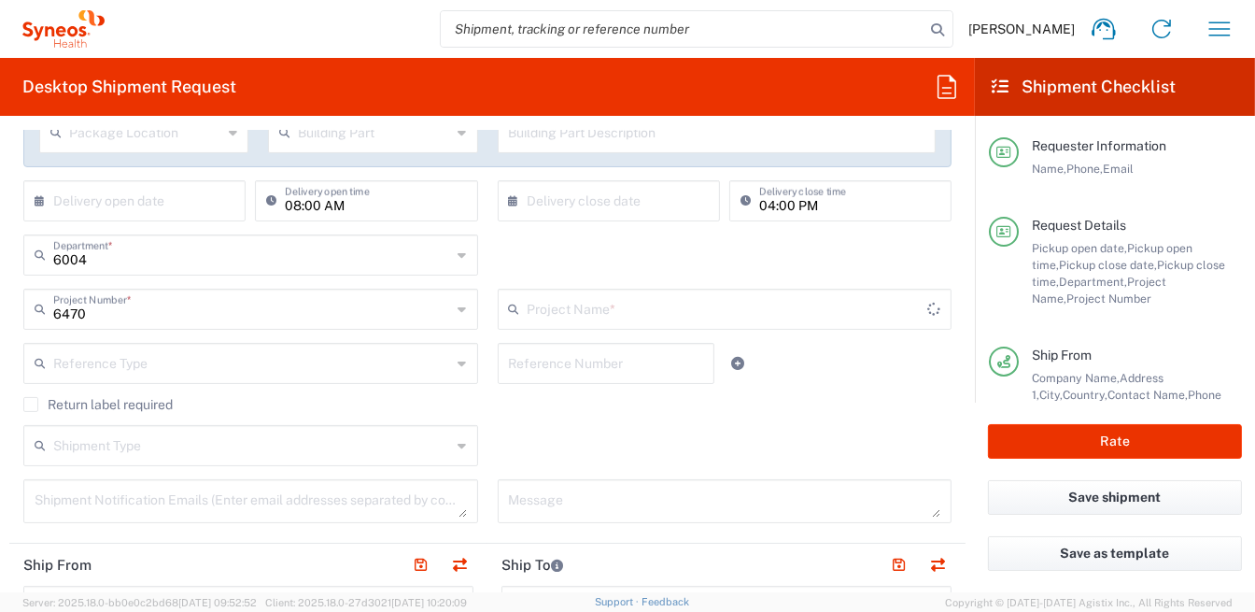
type input "ST-EUR - Immunocore MSL"
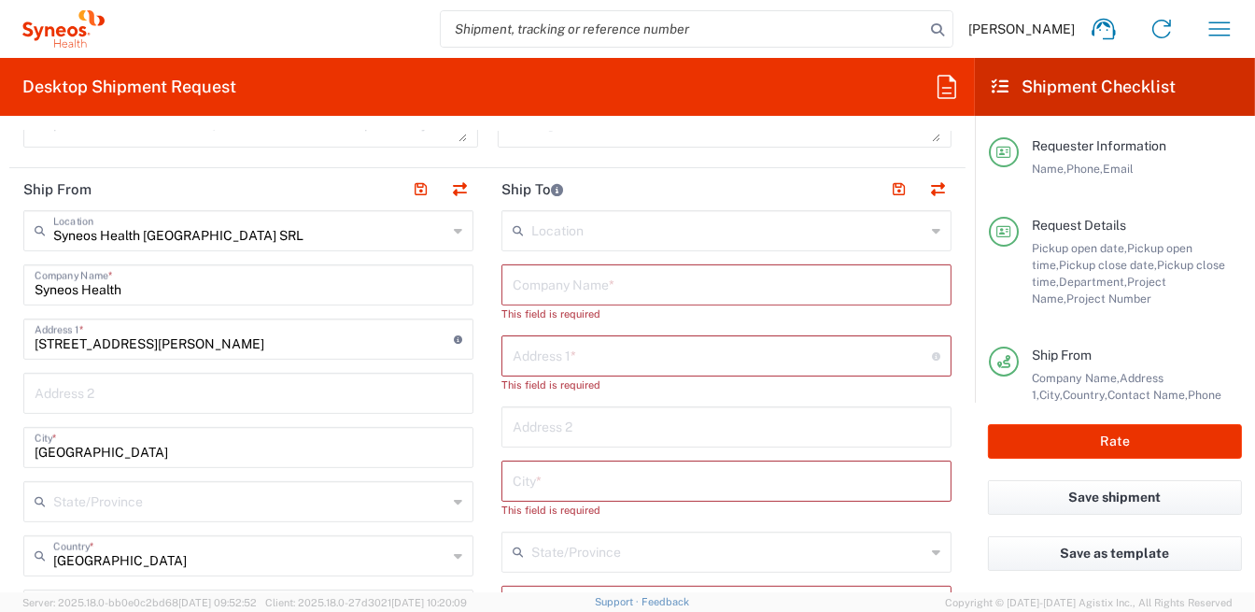
scroll to position [746, 0]
click at [565, 288] on input "text" at bounding box center [727, 285] width 428 height 33
paste input "Chiara Fucci"
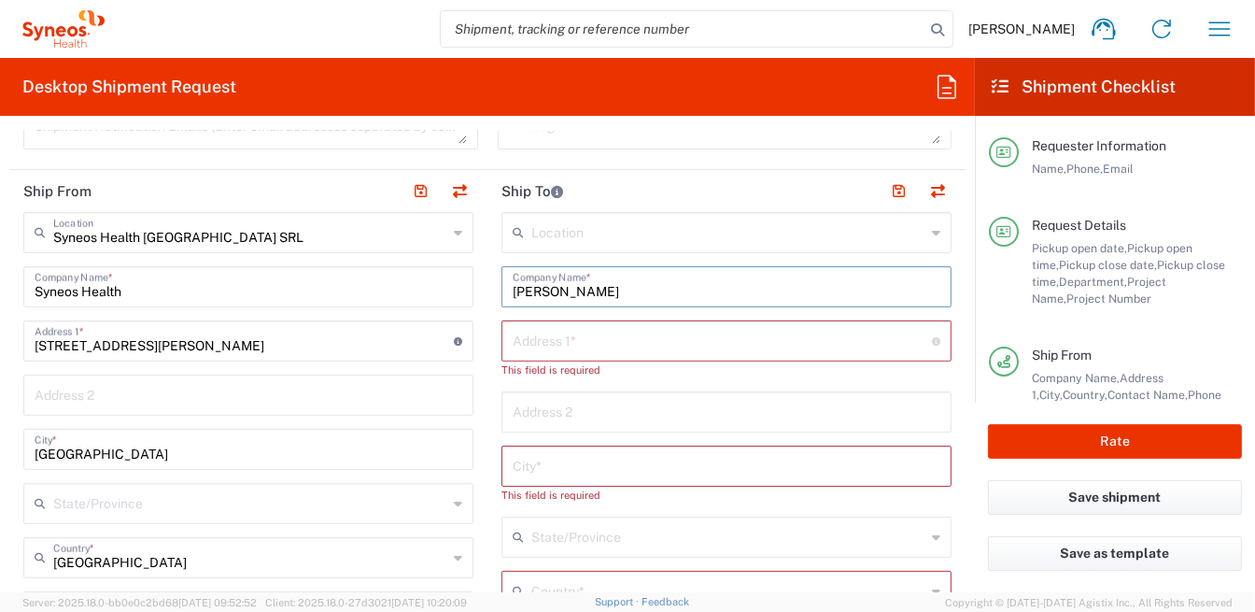
scroll to position [934, 0]
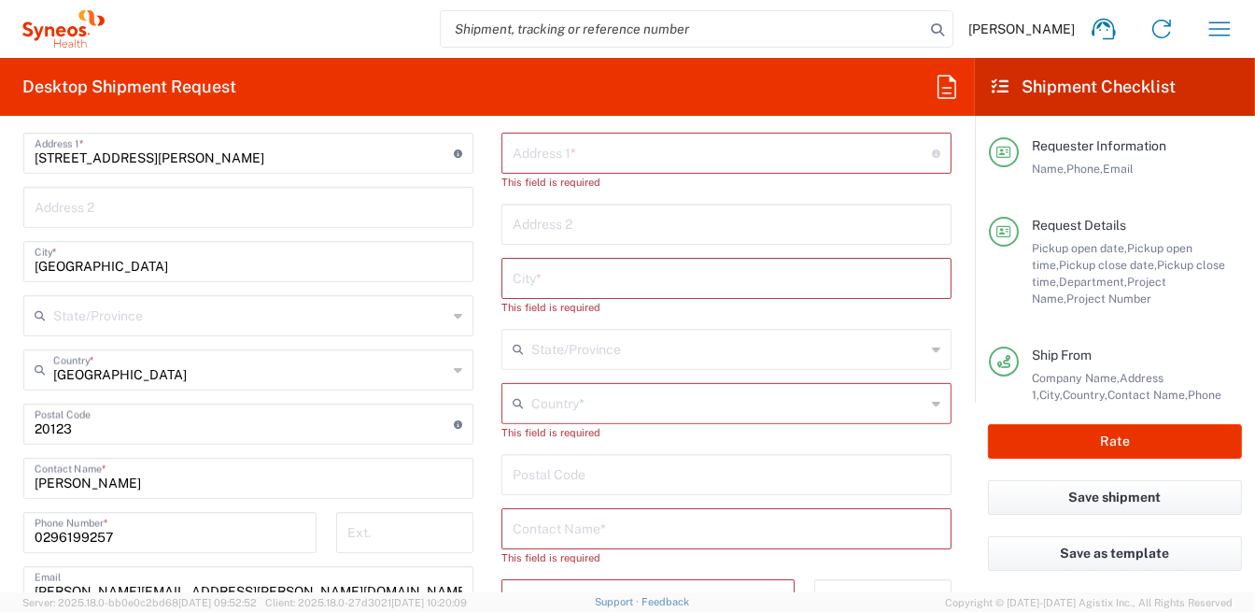
type input "Chiara Fucci"
click at [663, 529] on input "text" at bounding box center [727, 527] width 428 height 33
paste input "Chiara Fucci"
type input "Chiara Fucci"
click at [832, 408] on input "text" at bounding box center [728, 402] width 394 height 33
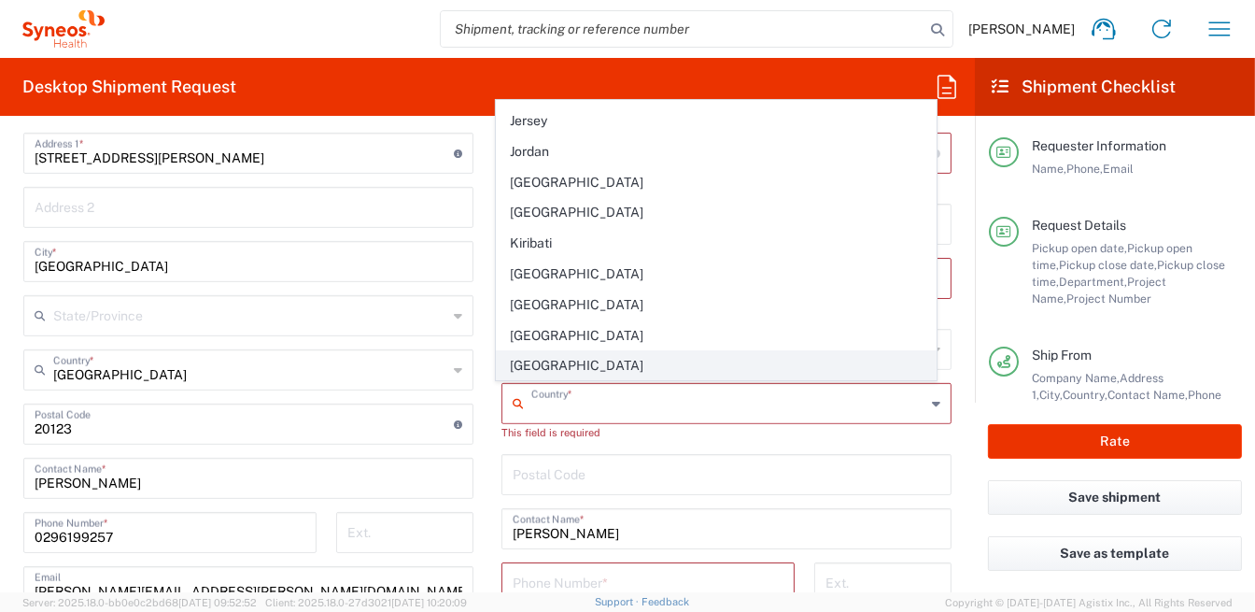
scroll to position [3268, 0]
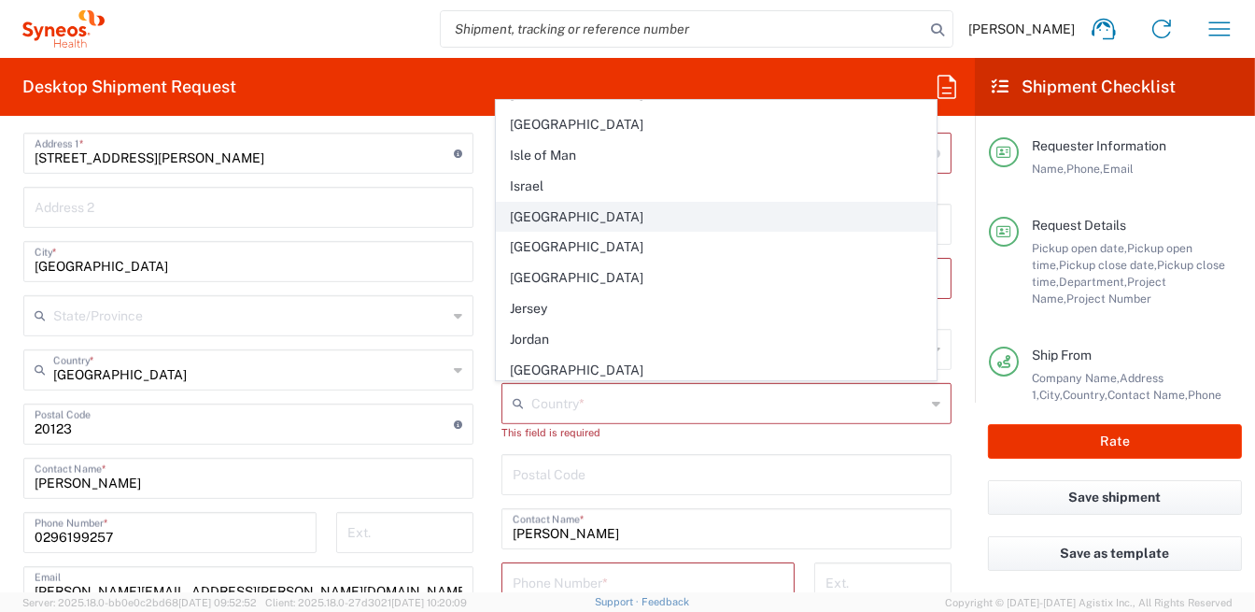
click at [531, 203] on span "[GEOGRAPHIC_DATA]" at bounding box center [717, 217] width 440 height 29
type input "[GEOGRAPHIC_DATA]"
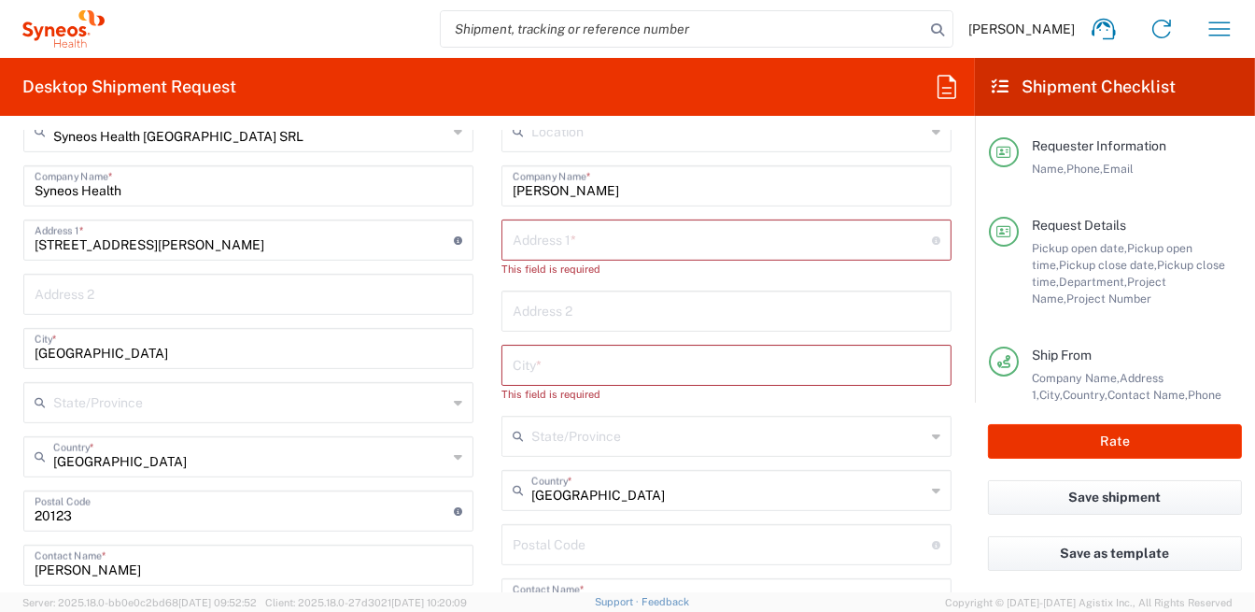
scroll to position [746, 0]
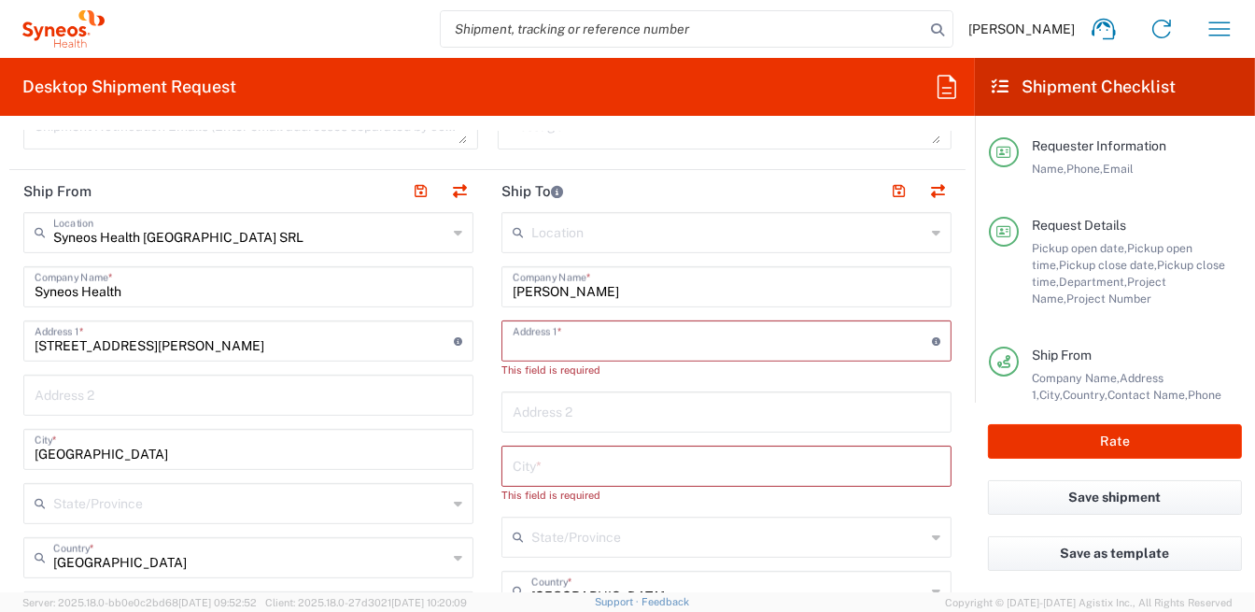
click at [565, 348] on input "text" at bounding box center [722, 339] width 419 height 33
paste input "via Dante Alighieri 86"
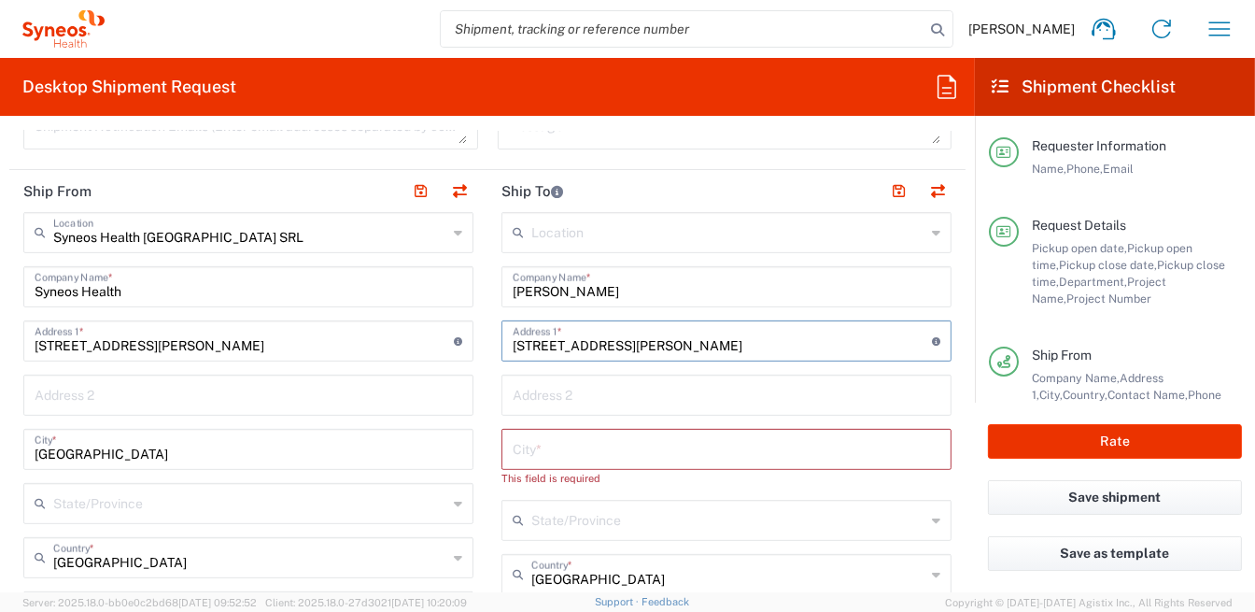
drag, startPoint x: 509, startPoint y: 346, endPoint x: 493, endPoint y: 349, distance: 16.3
click at [502, 347] on div "via Dante Alighieri 86 Address 1 * For cross streets use street names with '&' …" at bounding box center [727, 340] width 450 height 41
type input "Via Dante Alighieri 86"
click at [595, 455] on input "text" at bounding box center [727, 448] width 428 height 33
paste input "20099 Sesto San Giovanni"
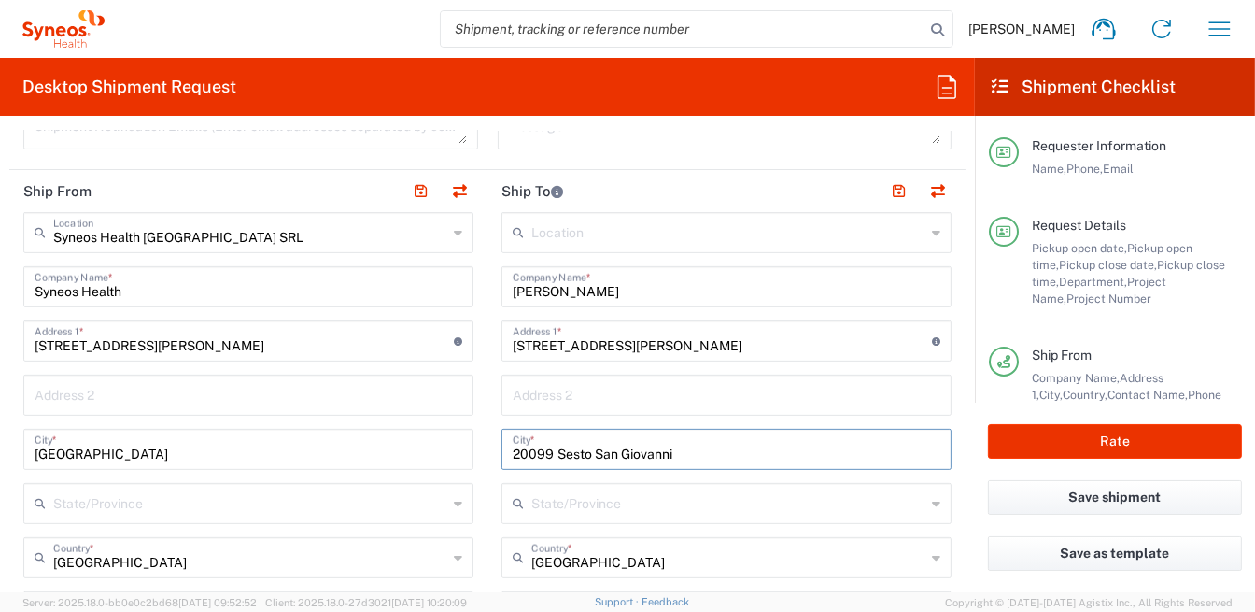
drag, startPoint x: 554, startPoint y: 451, endPoint x: 496, endPoint y: 450, distance: 57.9
click at [502, 450] on div "20099 Sesto San Giovanni City *" at bounding box center [727, 449] width 450 height 41
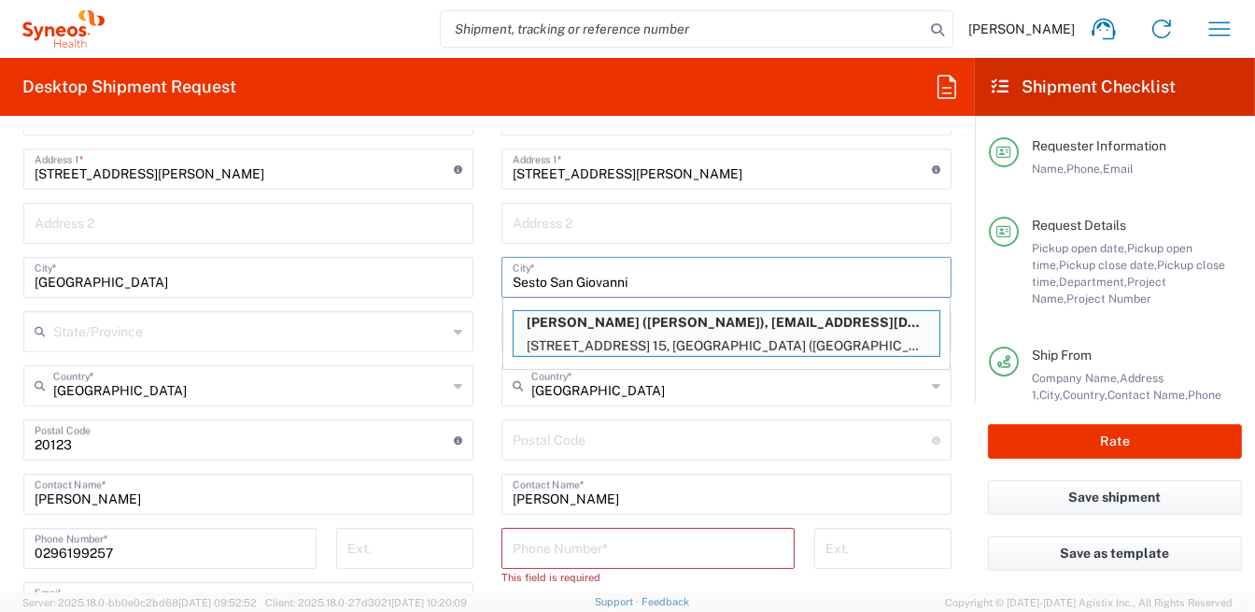
scroll to position [934, 0]
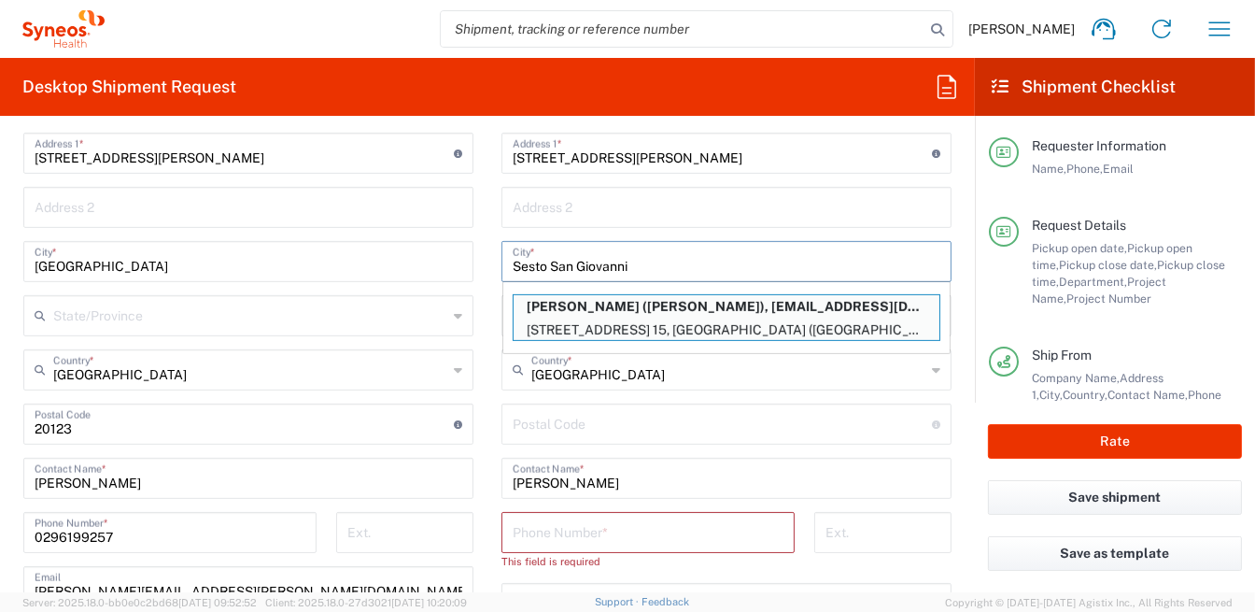
type input "Sesto San Giovanni"
click at [588, 421] on input "undefined" at bounding box center [722, 422] width 419 height 33
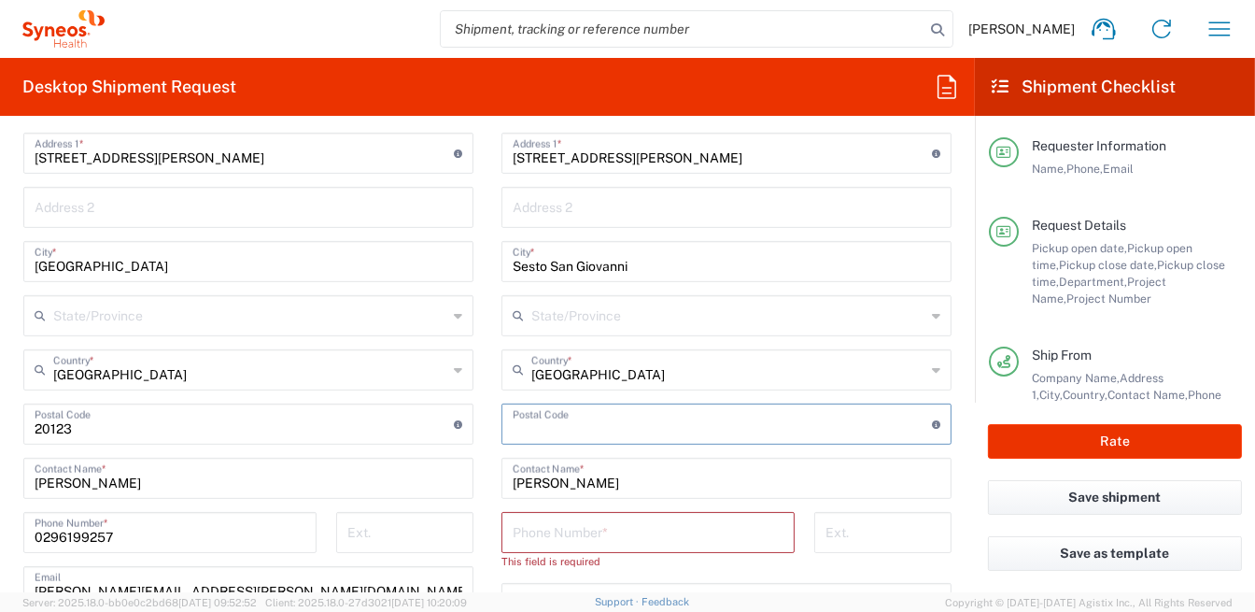
paste input "20099"
type input "20099"
drag, startPoint x: 629, startPoint y: 254, endPoint x: 637, endPoint y: 262, distance: 11.9
click at [630, 261] on input "Sesto San Giovanni" at bounding box center [727, 260] width 428 height 33
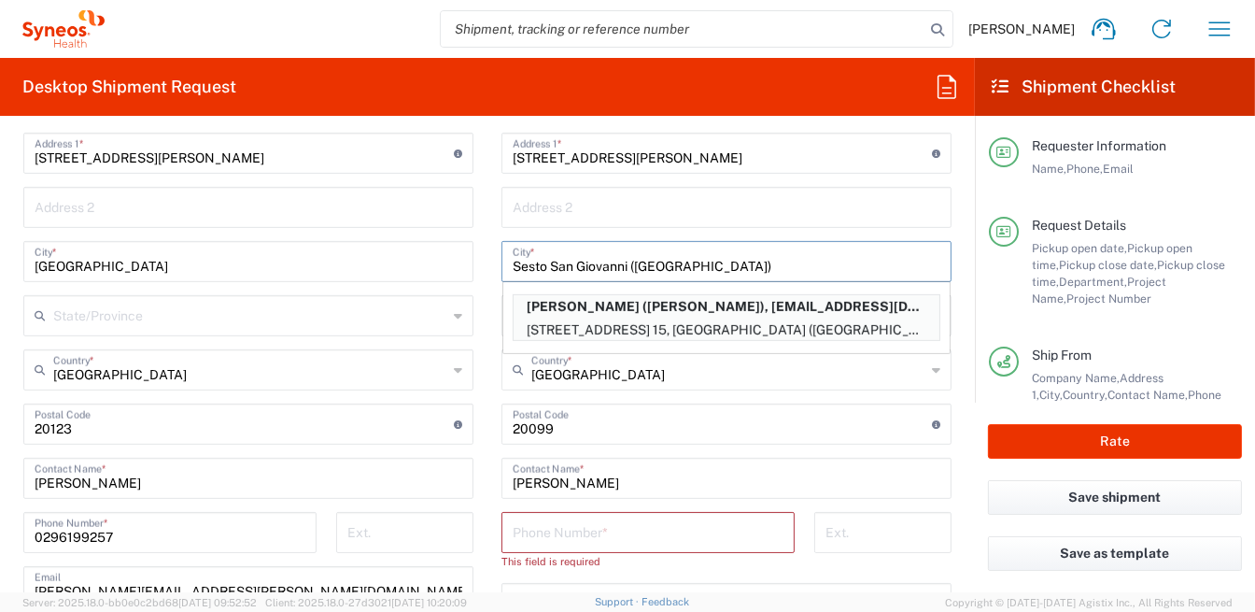
type input "Sesto San Giovanni (MI)"
click at [791, 209] on input "text" at bounding box center [727, 206] width 428 height 33
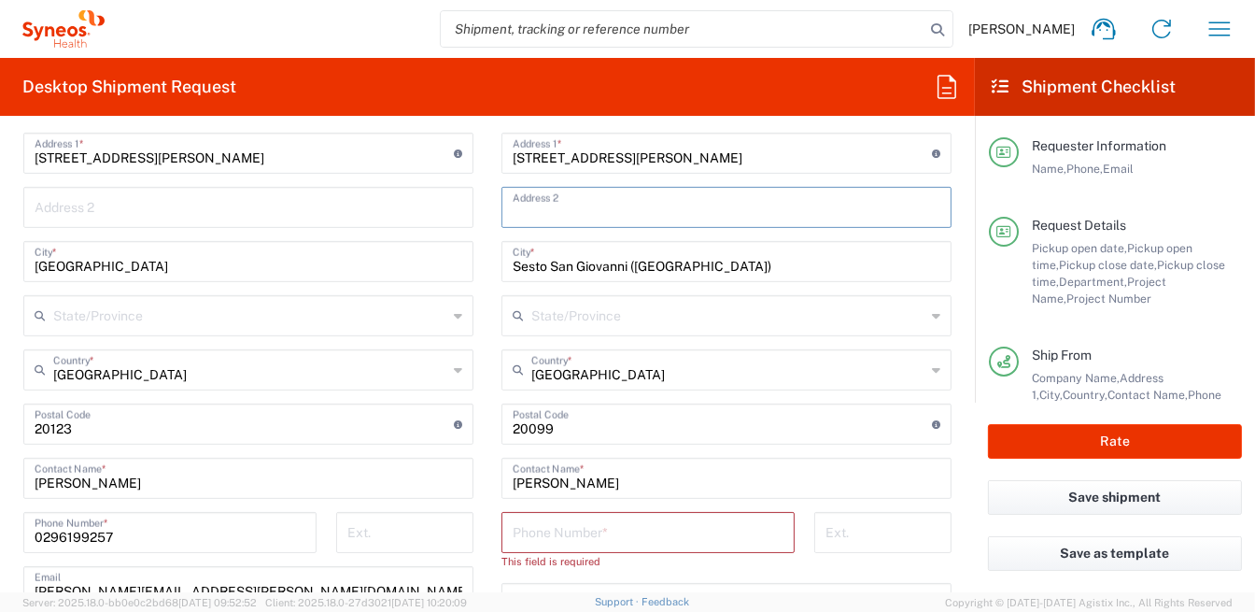
click at [870, 489] on input "Chiara Fucci" at bounding box center [727, 477] width 428 height 33
click at [614, 534] on input "tel" at bounding box center [648, 531] width 271 height 33
paste input "+39 349 2688701"
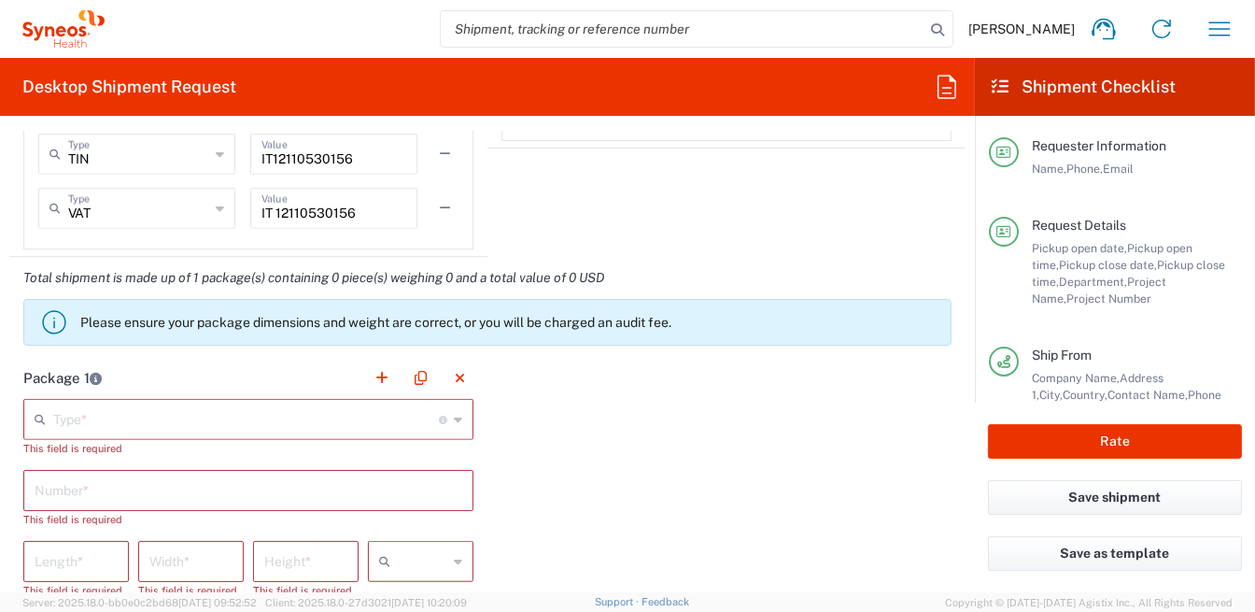
scroll to position [1681, 0]
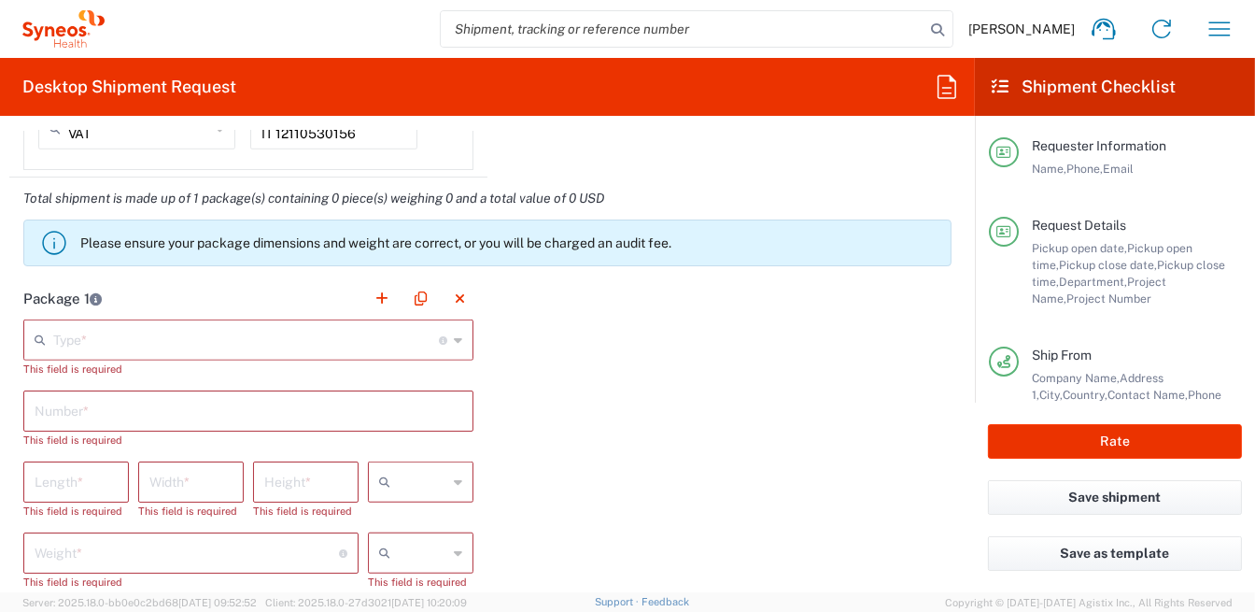
type input "+39 349 2688701"
click at [455, 334] on div "Type * Material used to package goods" at bounding box center [248, 339] width 450 height 41
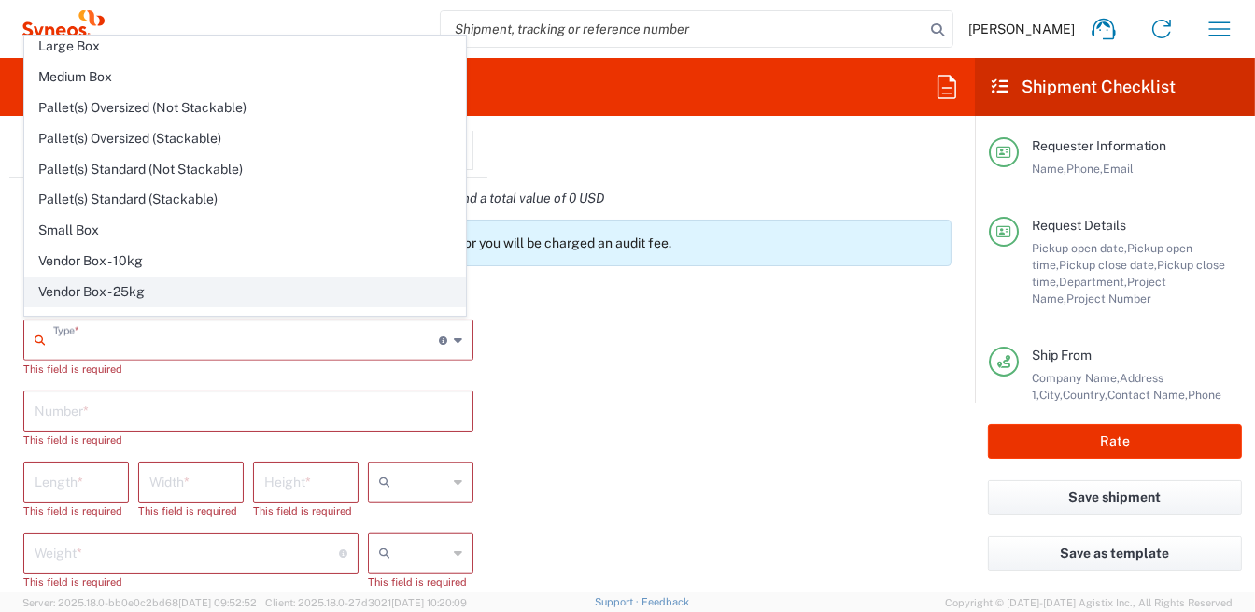
scroll to position [51, 0]
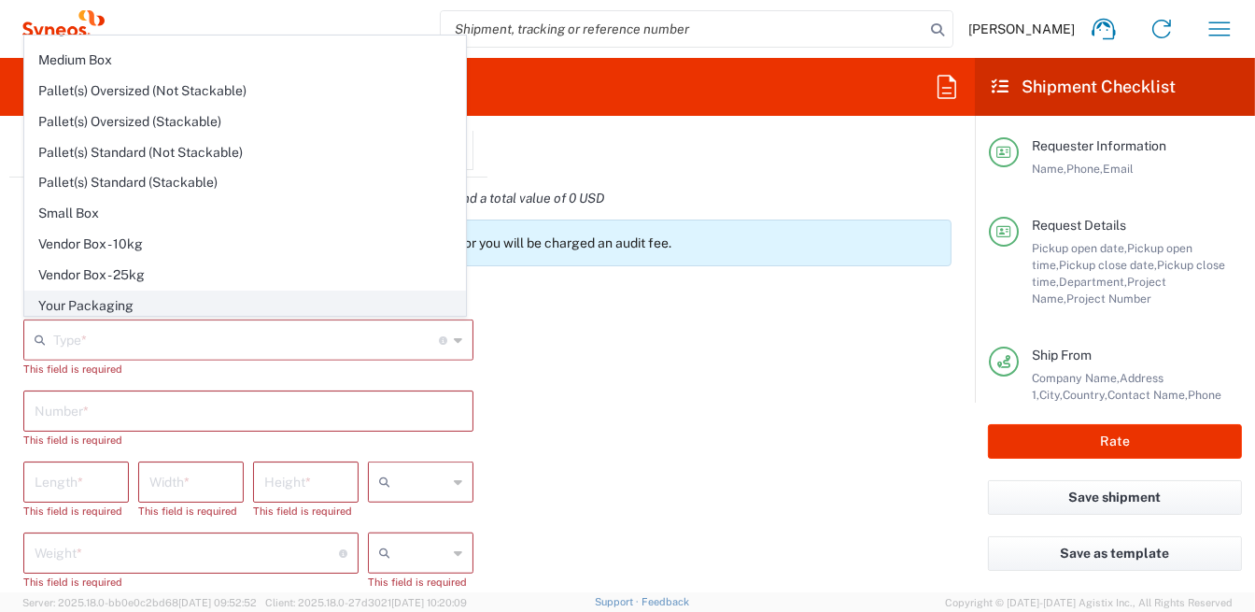
click at [232, 299] on span "Your Packaging" at bounding box center [245, 305] width 440 height 29
type input "Your Packaging"
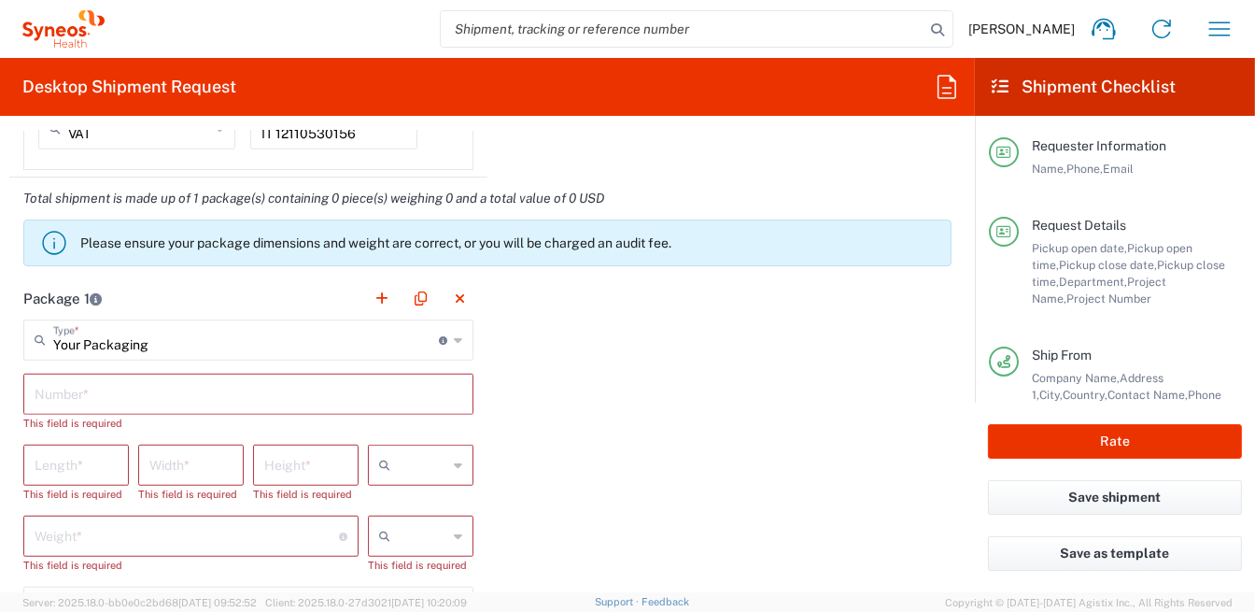
click at [132, 400] on input "text" at bounding box center [249, 392] width 428 height 33
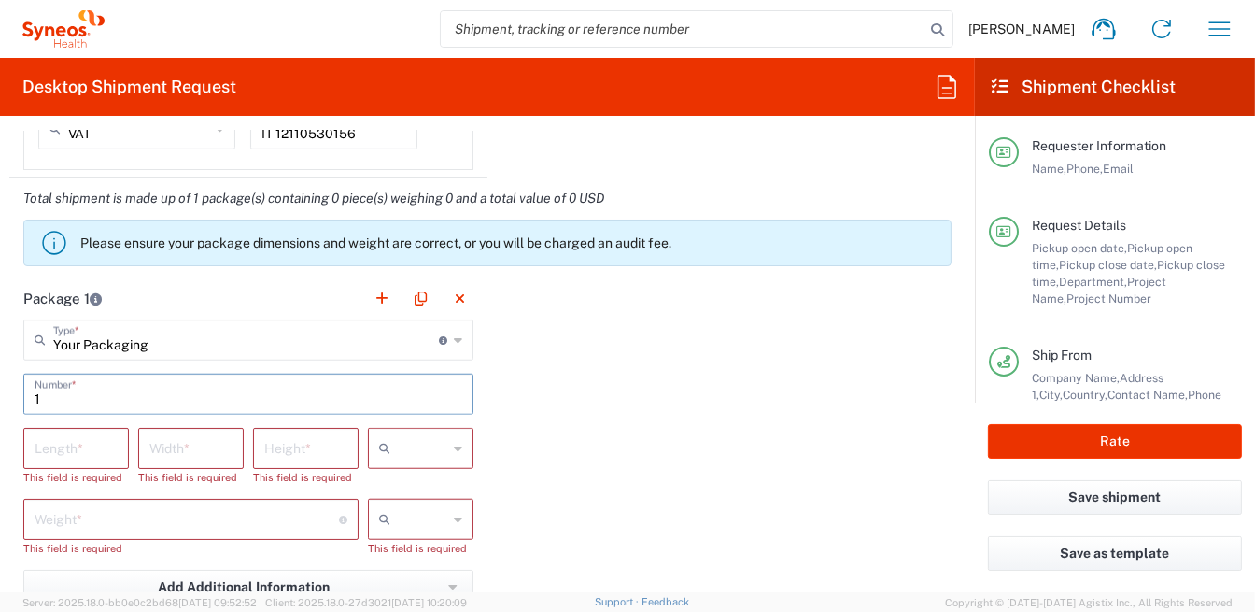
type input "1"
click at [454, 446] on icon at bounding box center [458, 448] width 8 height 30
click at [434, 488] on span "cm" at bounding box center [414, 486] width 100 height 29
type input "cm"
click at [459, 522] on div at bounding box center [421, 519] width 106 height 41
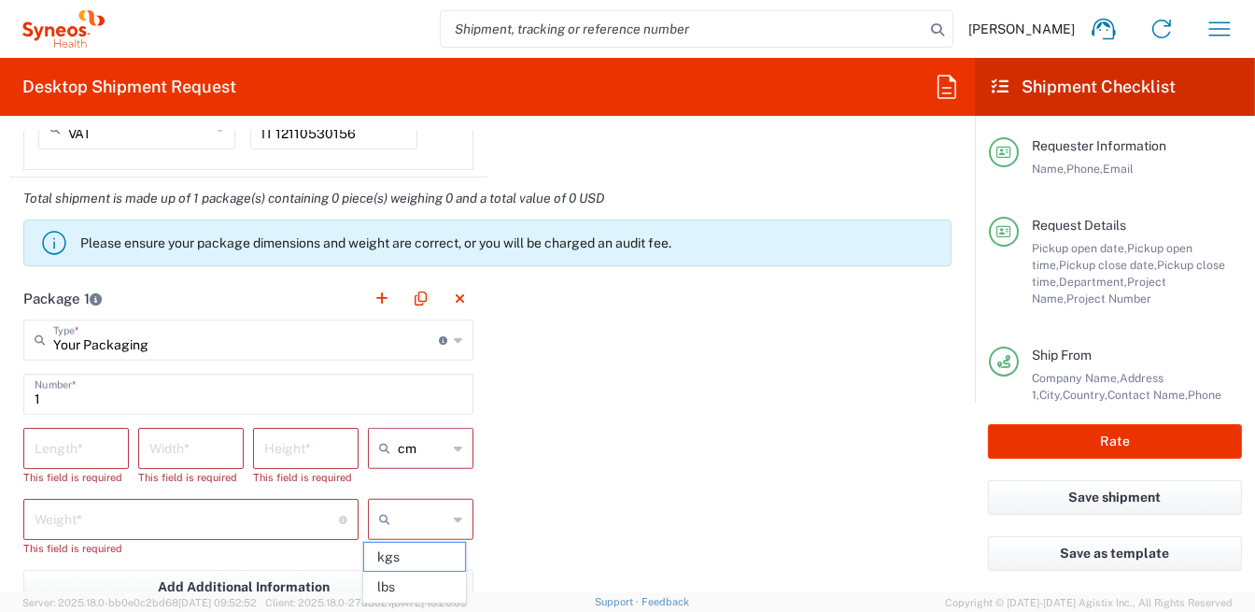
drag, startPoint x: 429, startPoint y: 551, endPoint x: 378, endPoint y: 532, distance: 53.8
click at [428, 551] on span "kgs" at bounding box center [414, 557] width 100 height 29
type input "kgs"
click at [112, 446] on input "number" at bounding box center [76, 447] width 83 height 33
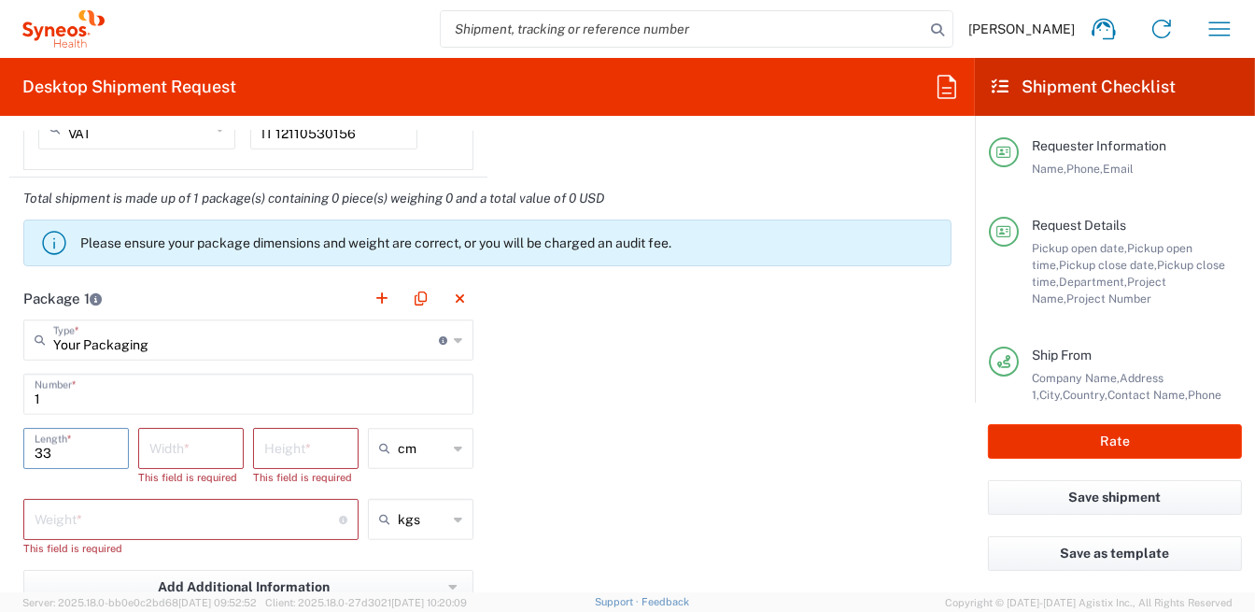
type input "33"
click at [177, 457] on input "number" at bounding box center [190, 447] width 83 height 33
type input "23"
click at [282, 459] on input "number" at bounding box center [305, 447] width 83 height 33
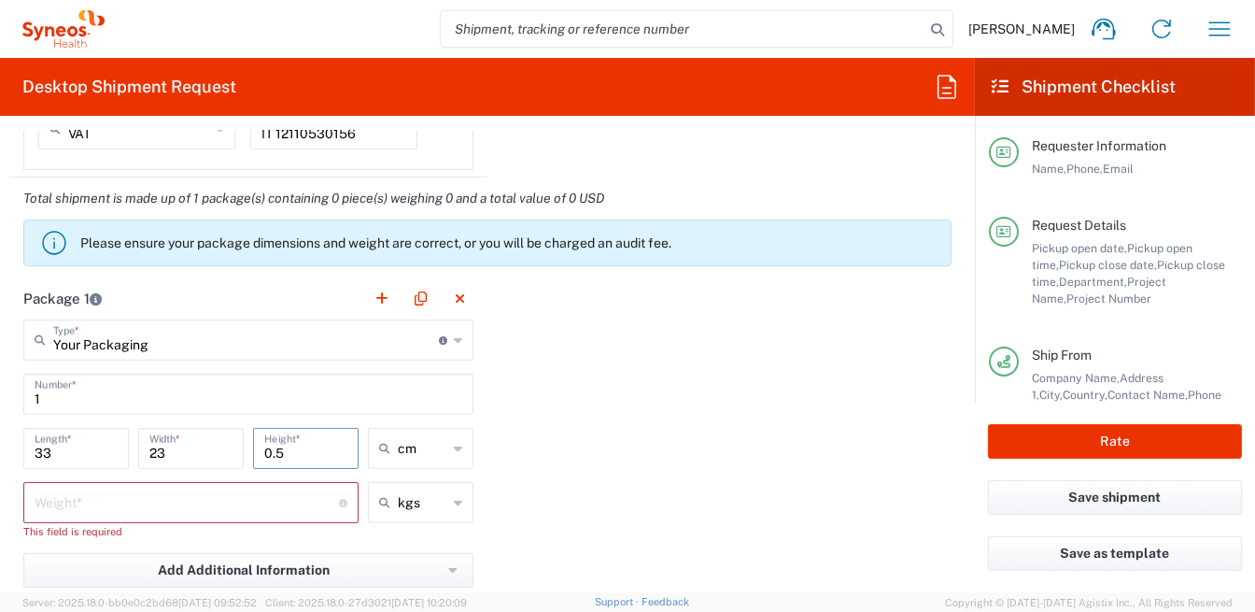
type input "0.5"
click at [81, 511] on input "number" at bounding box center [187, 501] width 305 height 33
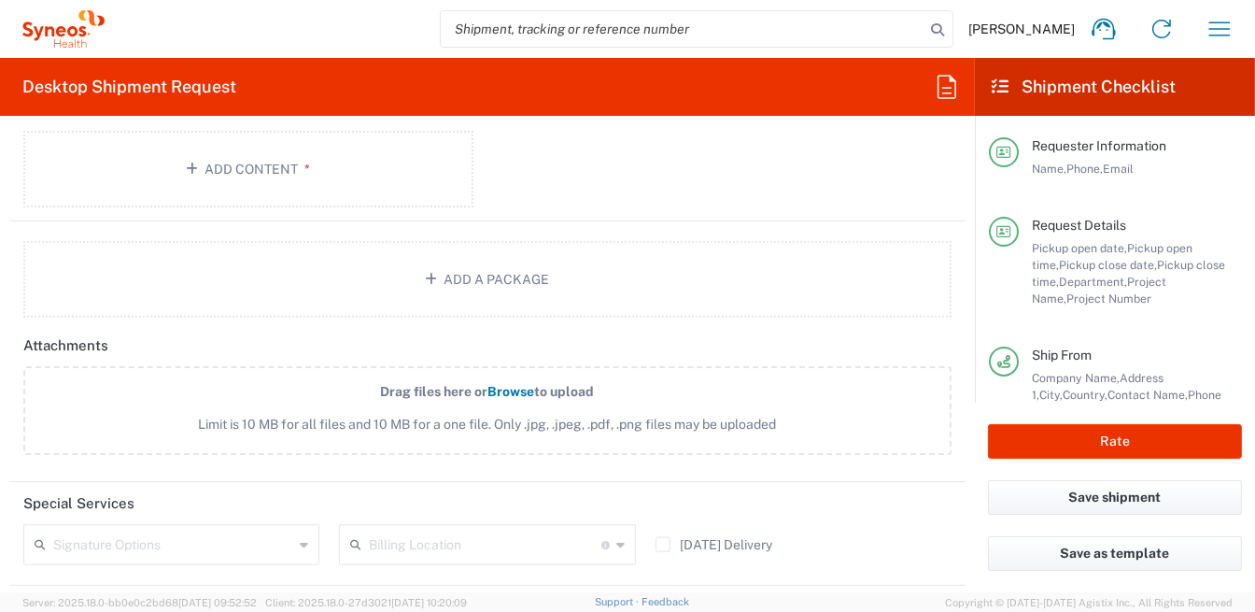
scroll to position [1962, 0]
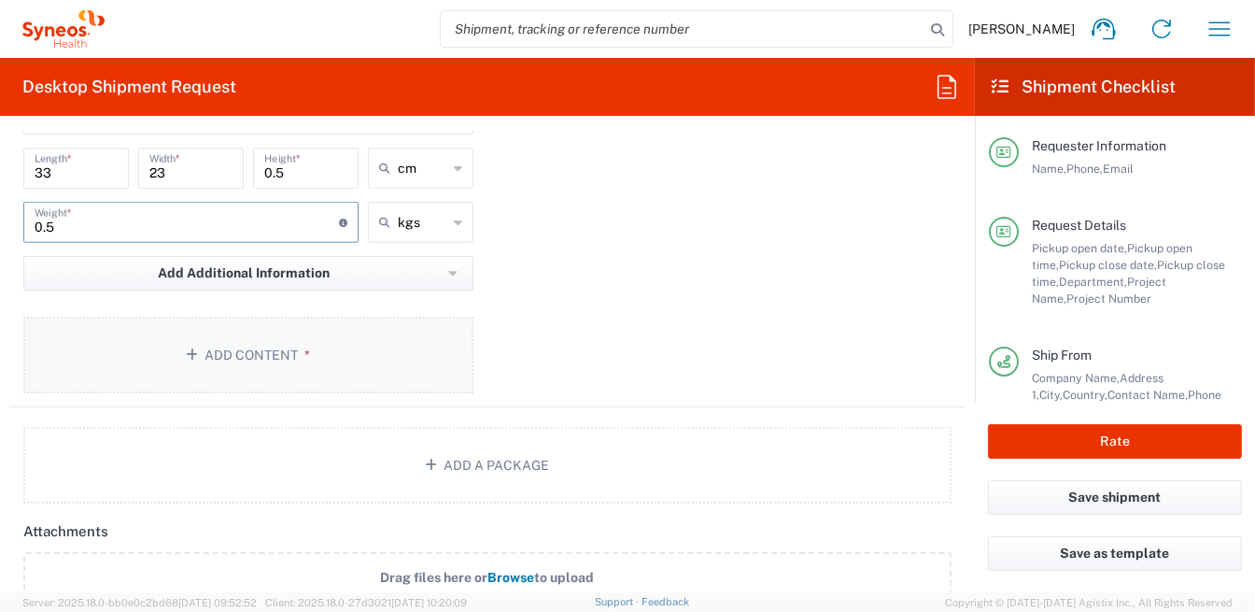
type input "0.5"
click at [289, 356] on button "Add Content *" at bounding box center [248, 355] width 450 height 77
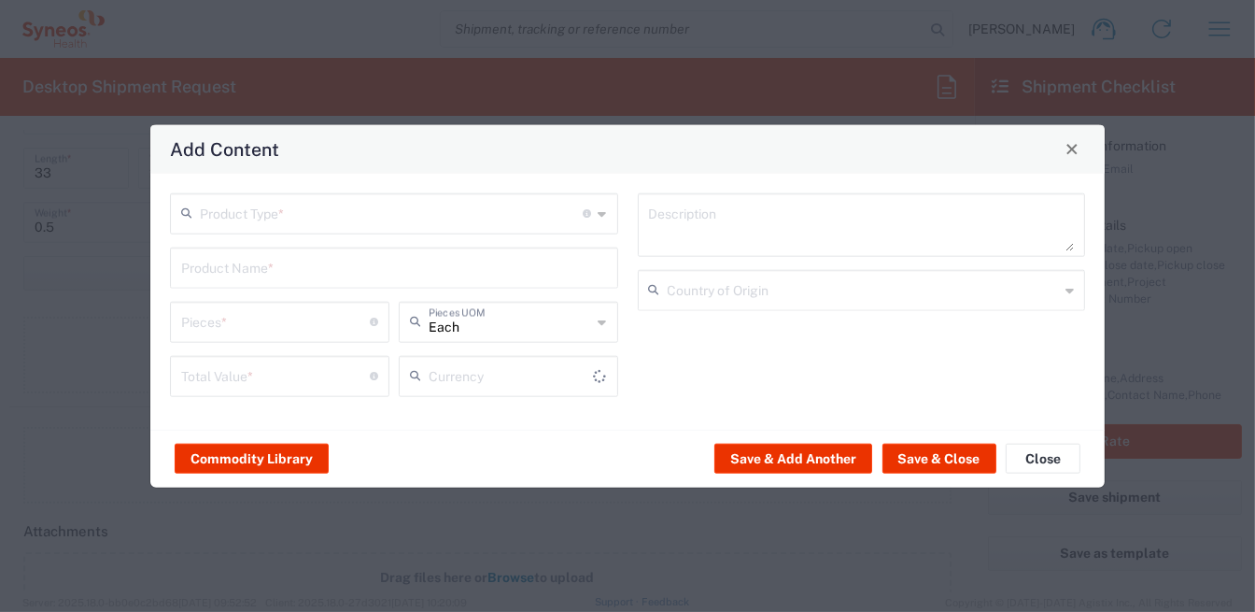
type input "US Dollar"
click at [605, 213] on icon at bounding box center [603, 213] width 8 height 30
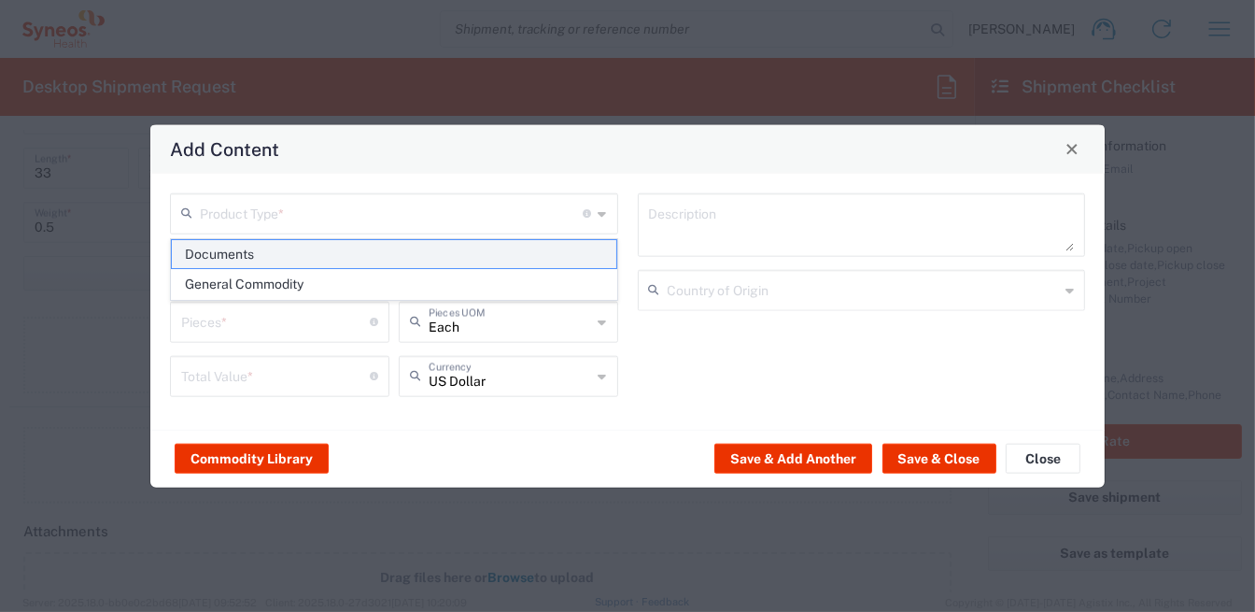
click at [527, 254] on span "Documents" at bounding box center [394, 254] width 445 height 29
type input "Documents"
type input "1"
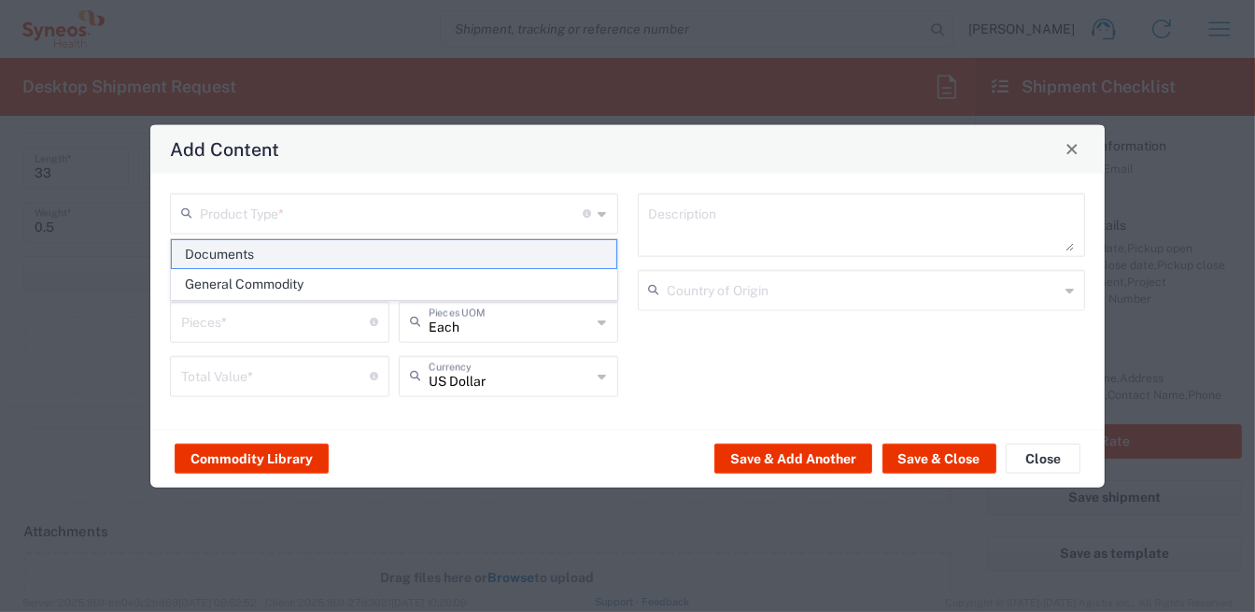
type textarea "Documents"
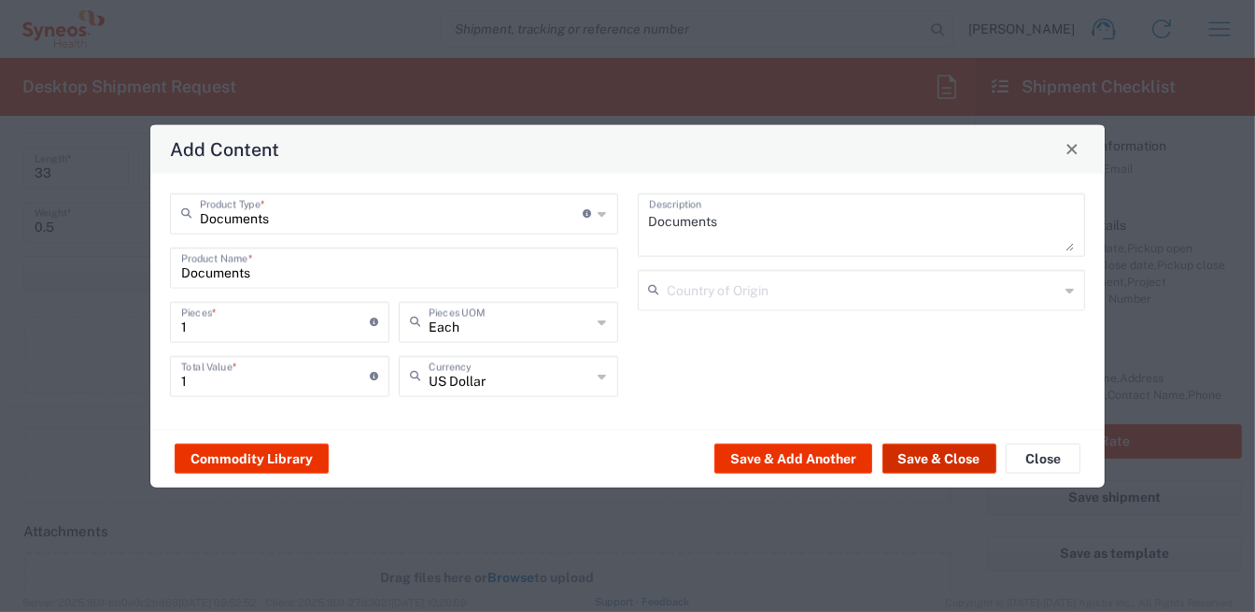
click at [928, 461] on button "Save & Close" at bounding box center [940, 459] width 114 height 30
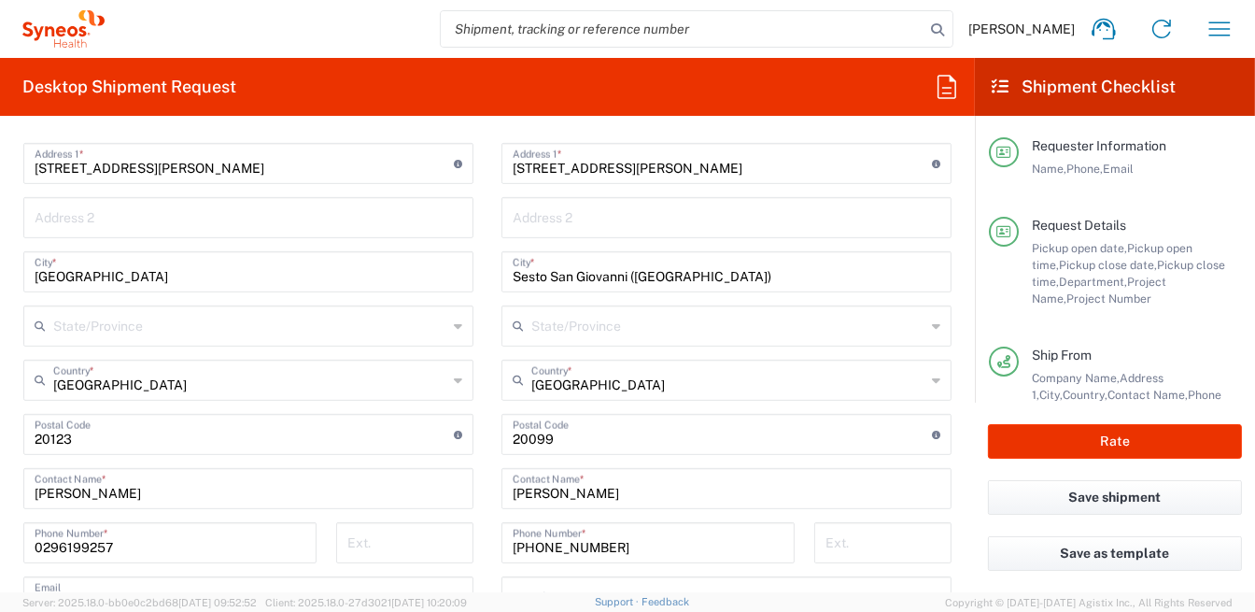
scroll to position [934, 0]
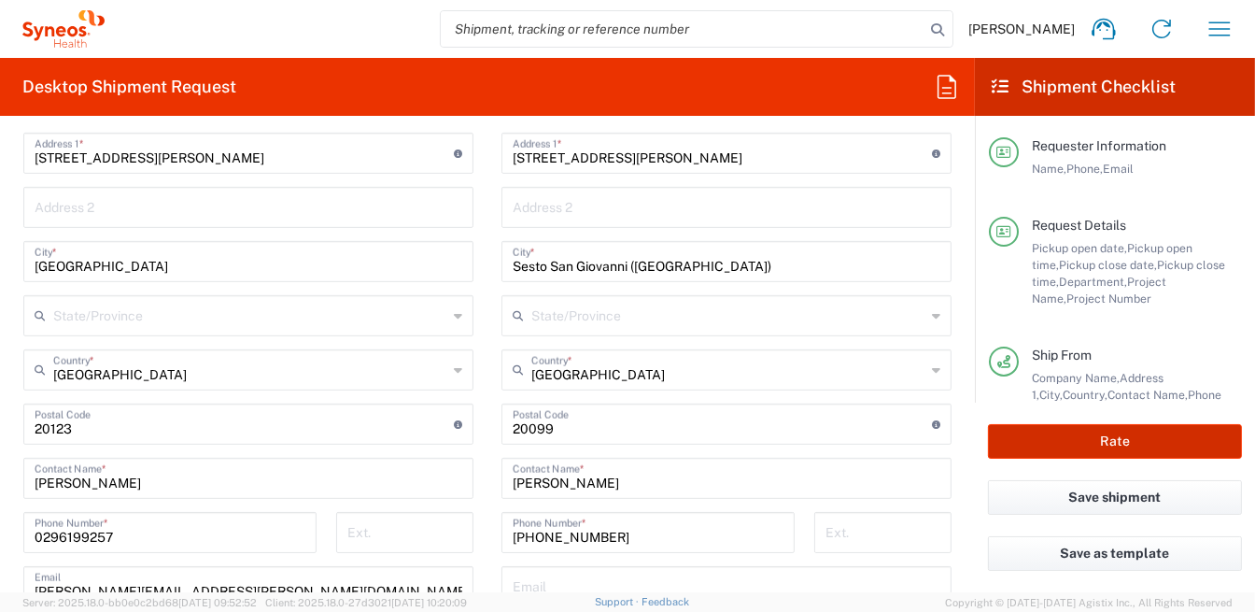
click at [1132, 449] on button "Rate" at bounding box center [1115, 441] width 254 height 35
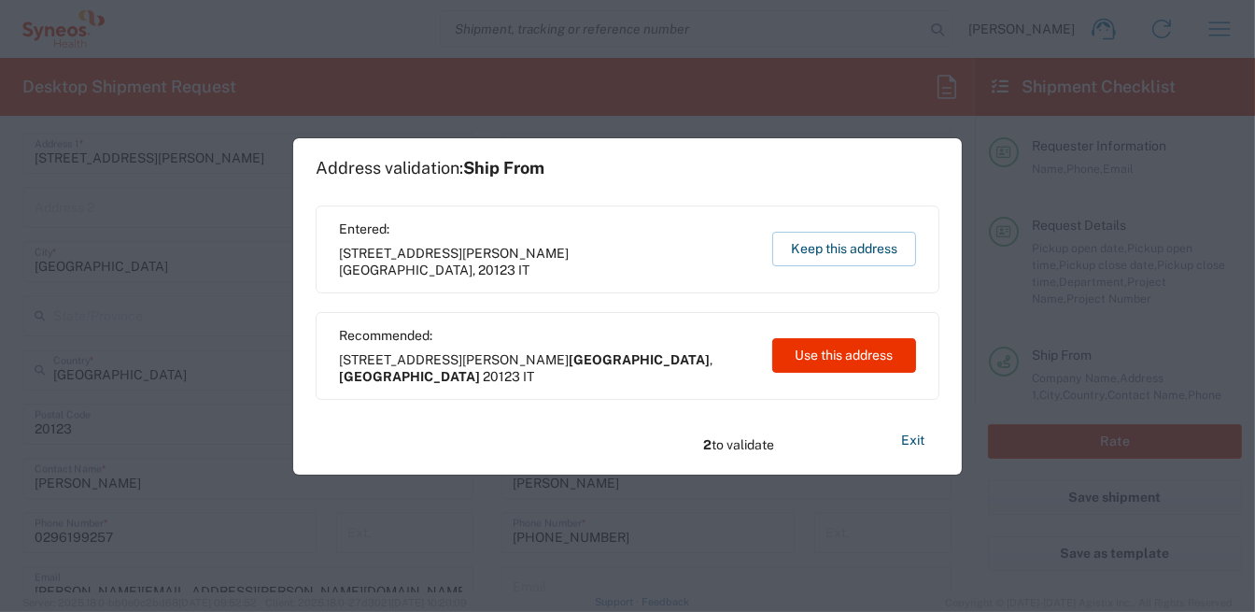
type input "6470"
click at [853, 362] on button "Use this address" at bounding box center [844, 355] width 144 height 35
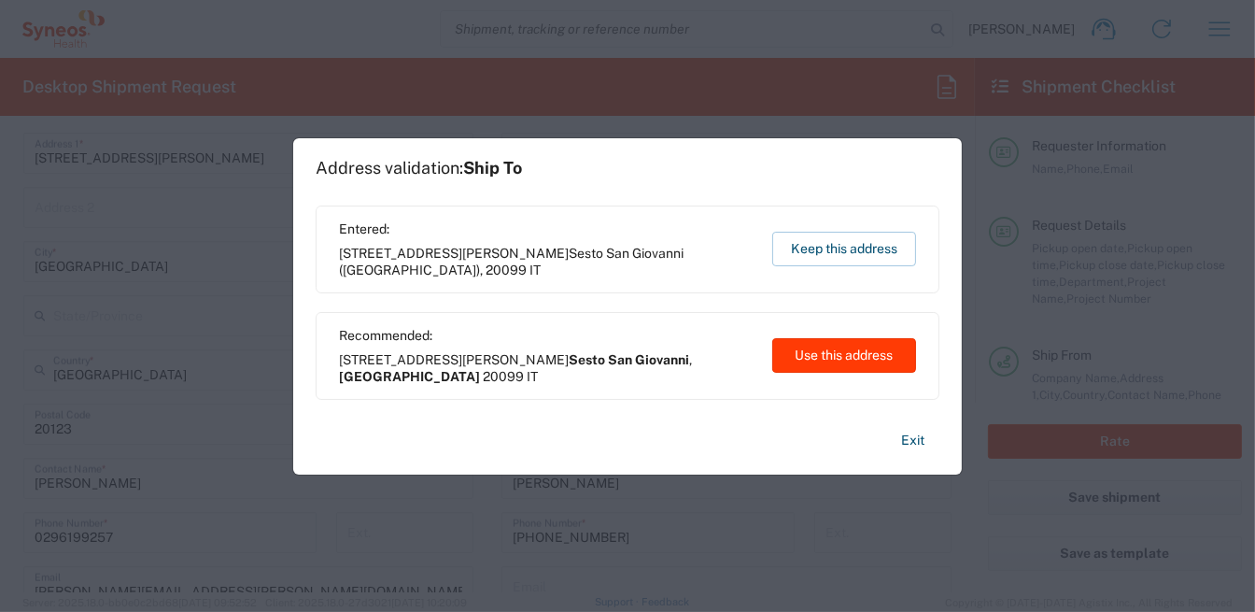
click at [855, 361] on button "Use this address" at bounding box center [844, 355] width 144 height 35
type input "[GEOGRAPHIC_DATA]"
type input "Sesto San Giovanni"
type input "[GEOGRAPHIC_DATA]"
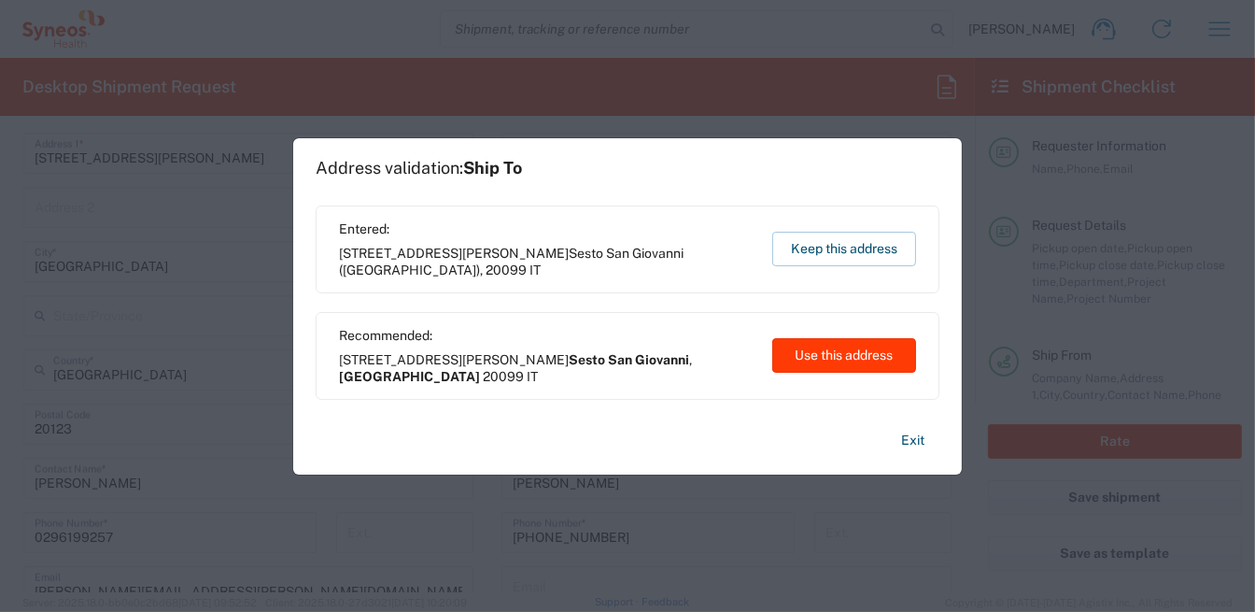
type input "[GEOGRAPHIC_DATA]"
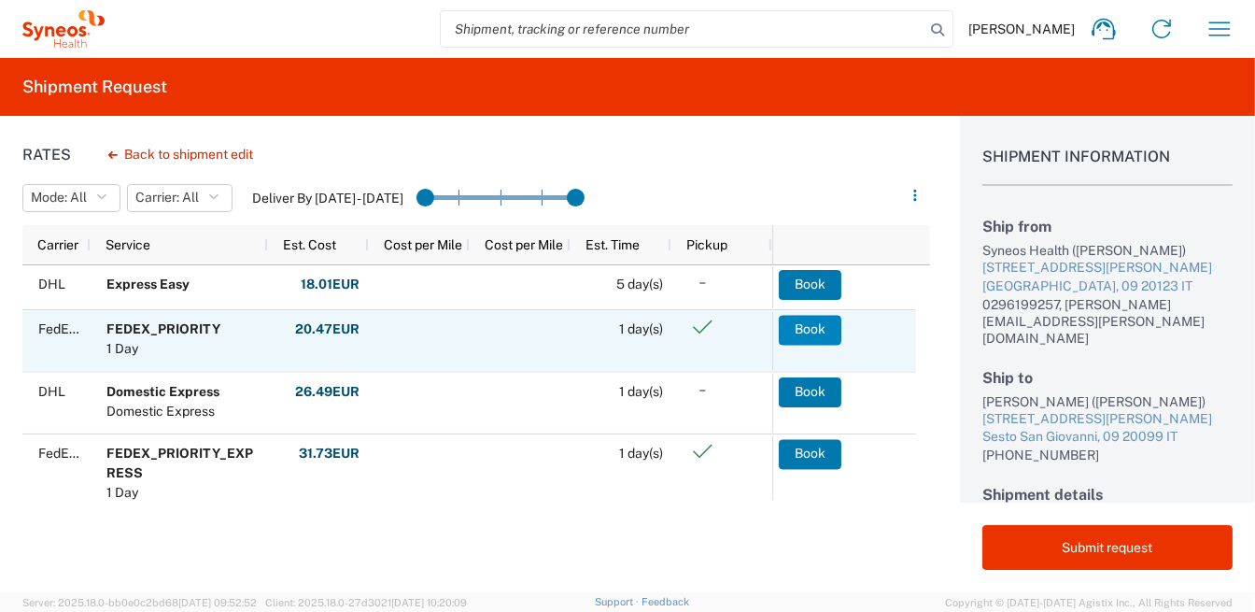
click at [822, 327] on button "Book" at bounding box center [810, 330] width 63 height 30
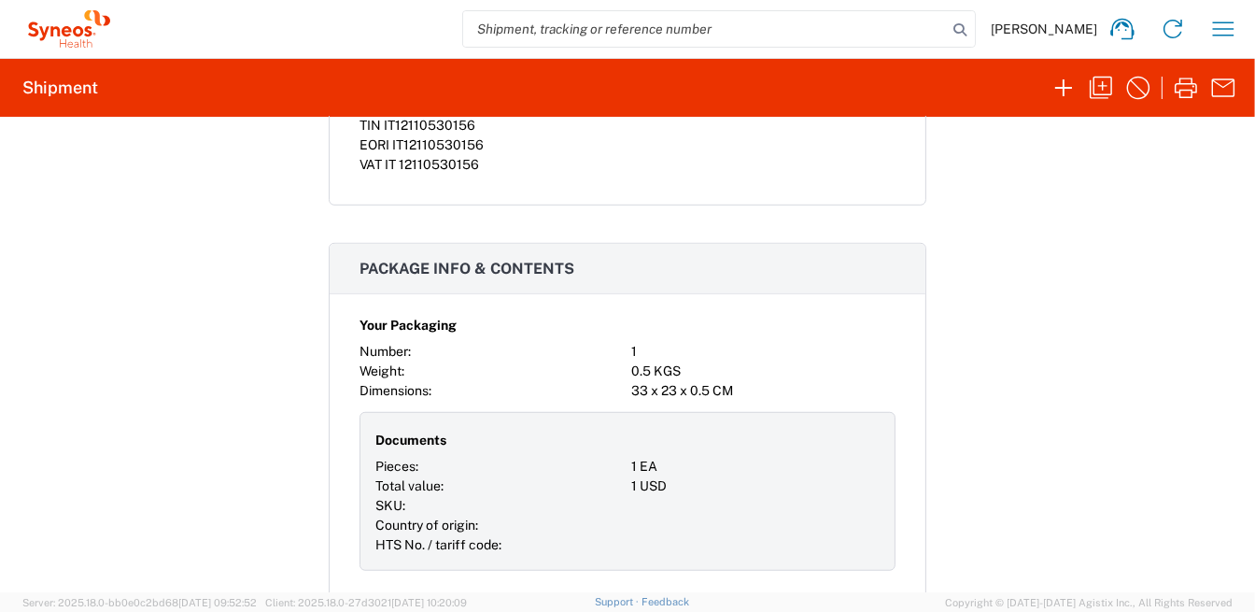
scroll to position [1400, 0]
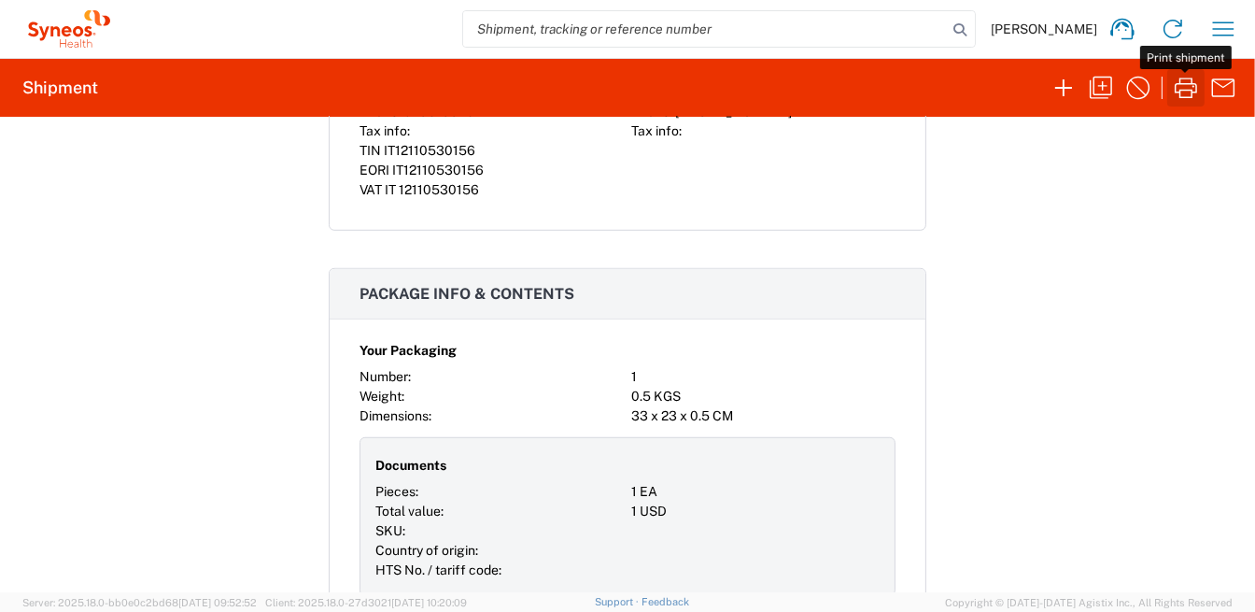
click at [1190, 89] on icon "button" at bounding box center [1186, 88] width 30 height 30
